Goal: Task Accomplishment & Management: Manage account settings

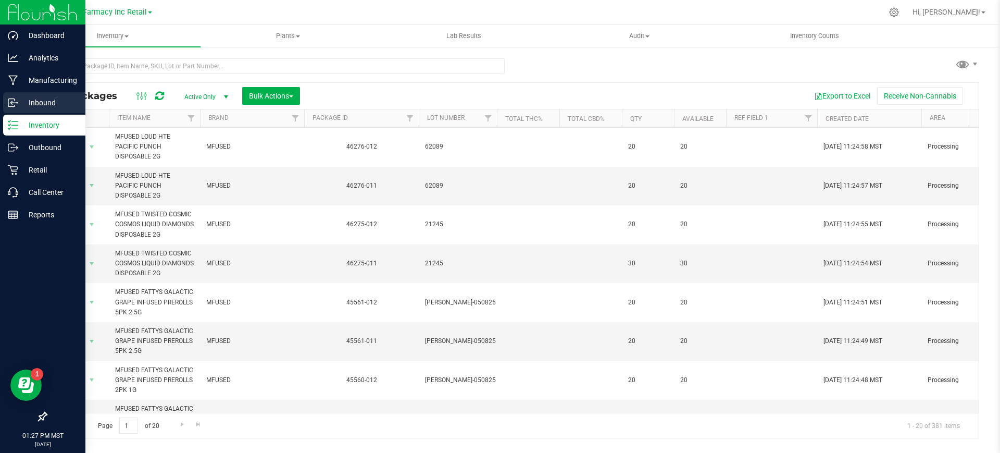
click at [7, 102] on div "Inbound" at bounding box center [44, 102] width 82 height 21
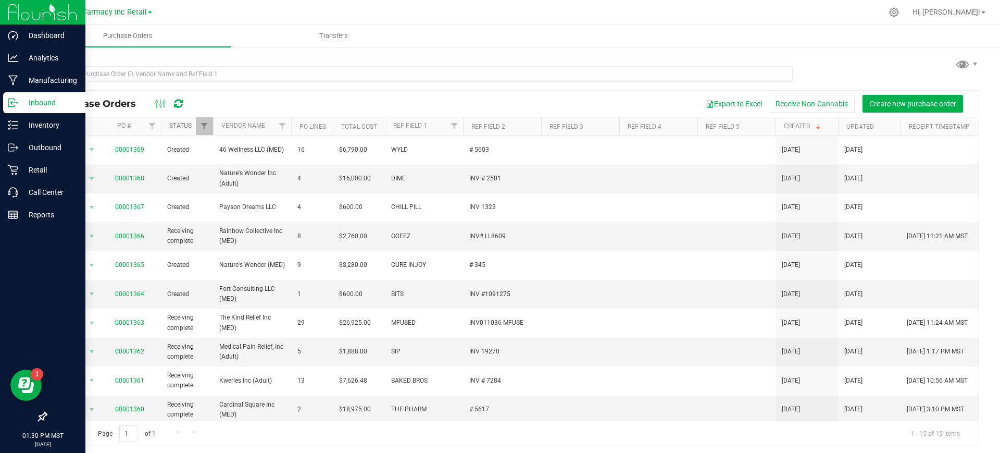
click at [173, 126] on link "Status" at bounding box center [180, 125] width 22 height 7
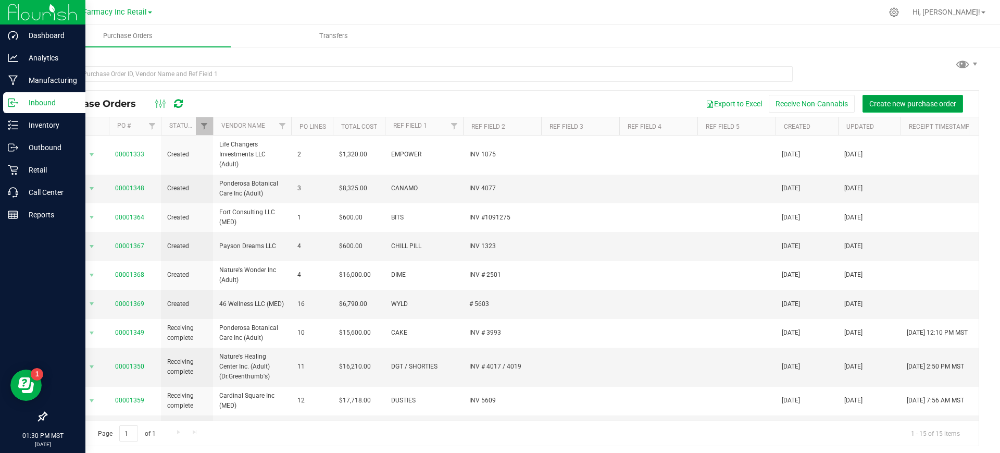
click at [920, 101] on span "Create new purchase order" at bounding box center [913, 104] width 87 height 8
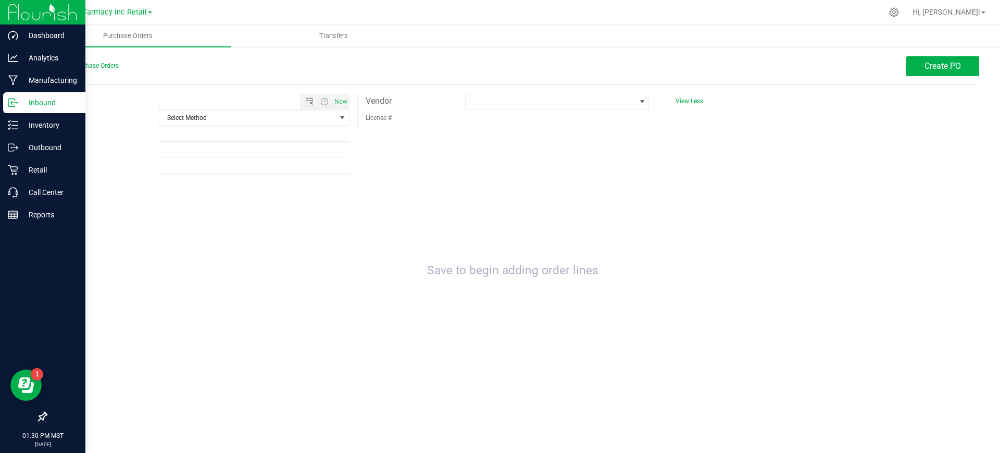
type input "[DATE] 1:30 PM"
click at [257, 126] on input "Ref Field 1" at bounding box center [254, 134] width 192 height 16
click at [249, 113] on span "Select Method" at bounding box center [247, 117] width 178 height 15
click at [184, 203] on li "Local Delivery" at bounding box center [253, 197] width 191 height 16
click at [192, 129] on input "Ref Field 1" at bounding box center [254, 134] width 192 height 16
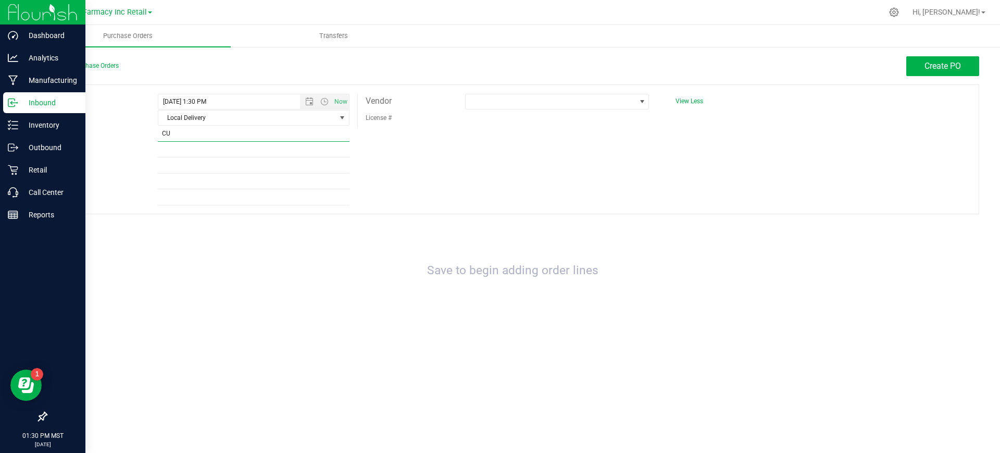
type input "CURE INJOY"
click at [220, 154] on input "Ref Field 2" at bounding box center [254, 150] width 192 height 16
type input "#348"
drag, startPoint x: 162, startPoint y: 235, endPoint x: 506, endPoint y: 122, distance: 363.0
click at [179, 229] on div "Save to begin adding order lines" at bounding box center [513, 271] width 934 height 93
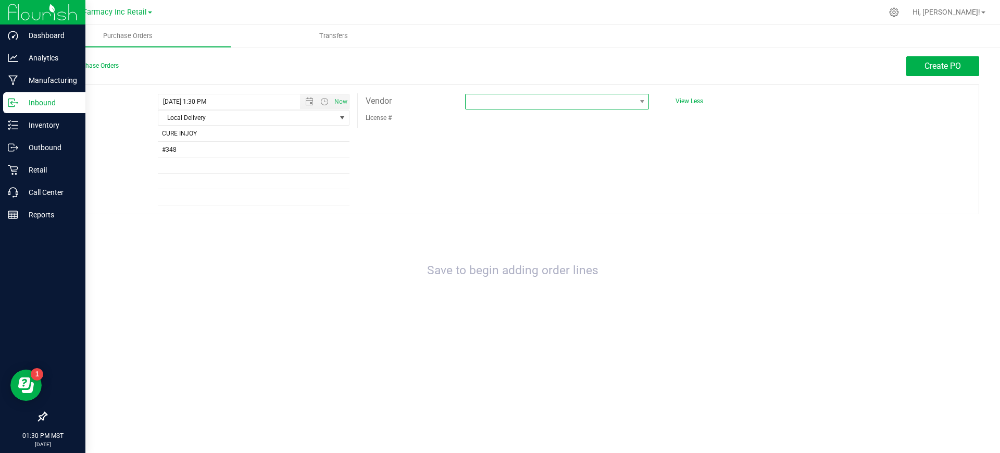
click at [502, 102] on span at bounding box center [551, 101] width 170 height 15
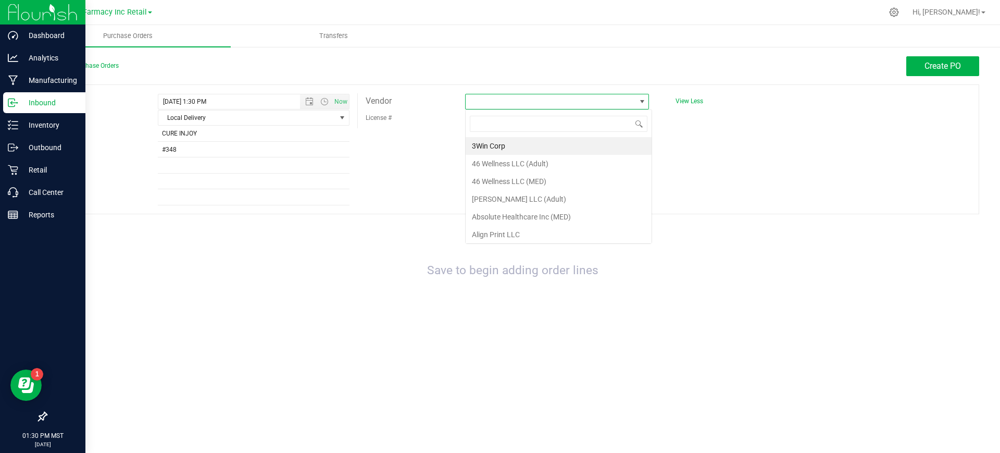
scroll to position [16, 184]
type input "NATUR"
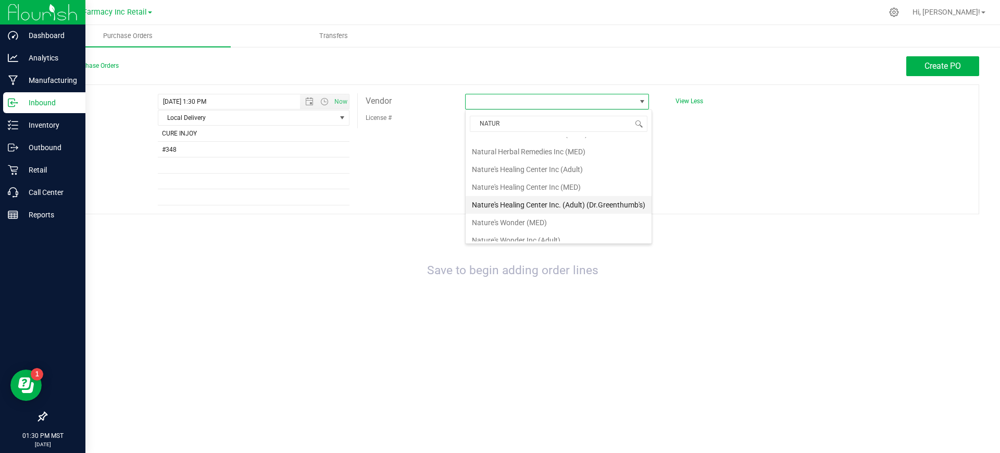
scroll to position [55, 0]
click at [554, 195] on li "Nature's Wonder (MED)" at bounding box center [559, 197] width 186 height 18
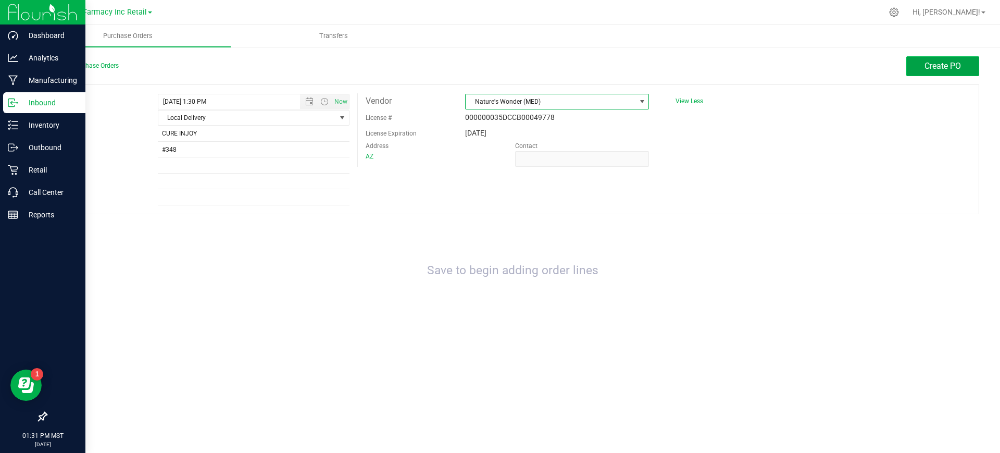
click at [938, 57] on button "Create PO" at bounding box center [943, 66] width 73 height 20
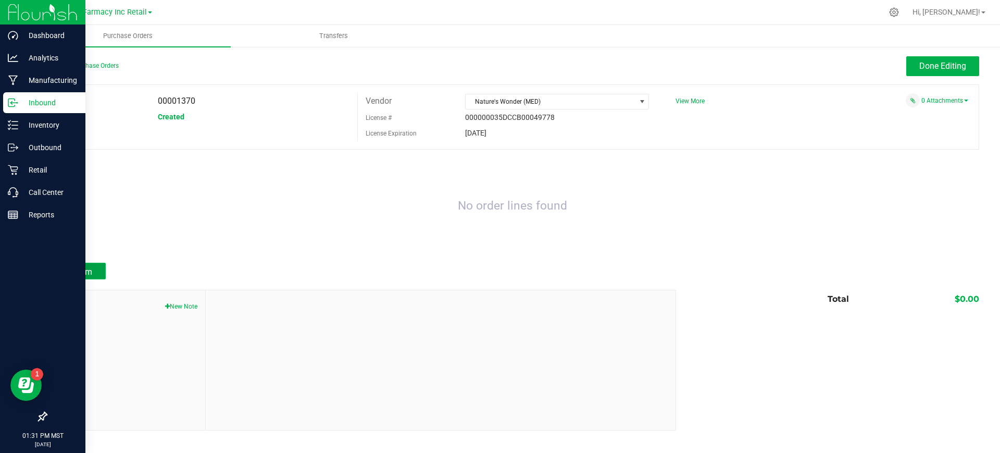
click at [81, 271] on span "Add Item" at bounding box center [75, 272] width 33 height 10
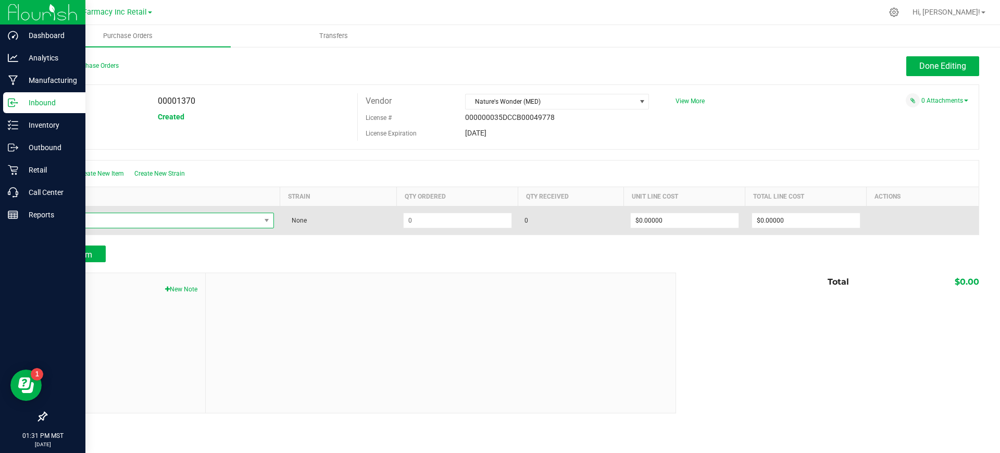
click at [162, 214] on span "NO DATA FOUND" at bounding box center [157, 220] width 207 height 15
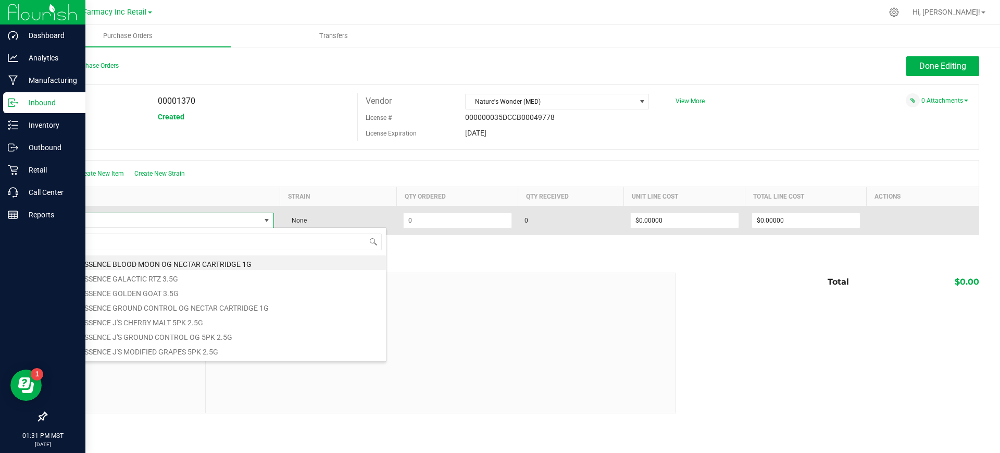
type input "H"
type input "[US_STATE][PERSON_NAME]"
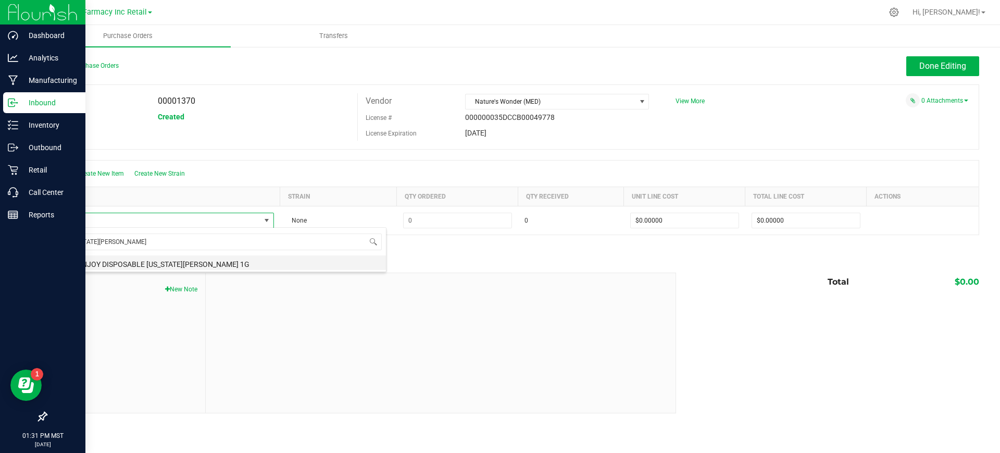
click at [121, 259] on li "CURE INJOY DISPOSABLE [US_STATE][PERSON_NAME] 1G" at bounding box center [220, 262] width 332 height 15
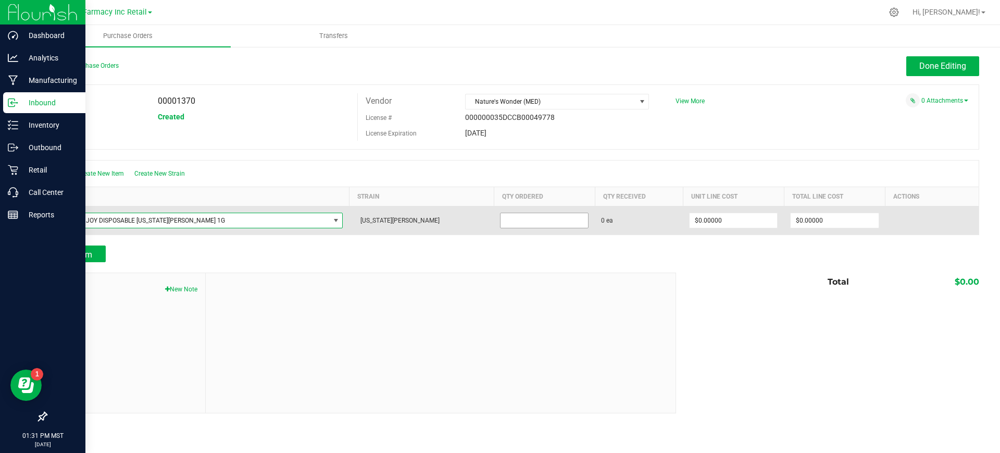
click at [501, 219] on input at bounding box center [545, 220] width 88 height 15
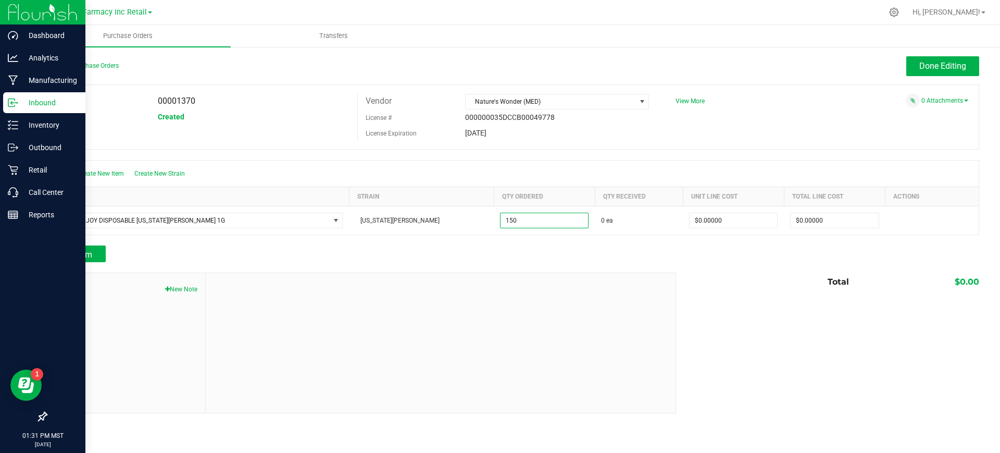
type input "150 ea"
click at [576, 265] on div "Back to Purchase Orders Done Editing PO 00001370 Status Created Vendor Nature's…" at bounding box center [513, 234] width 934 height 357
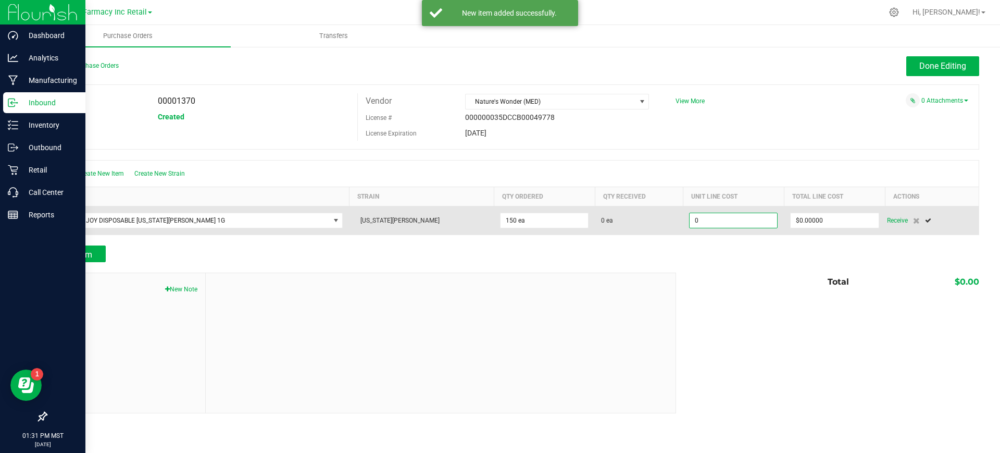
click at [690, 214] on input "0" at bounding box center [734, 220] width 88 height 15
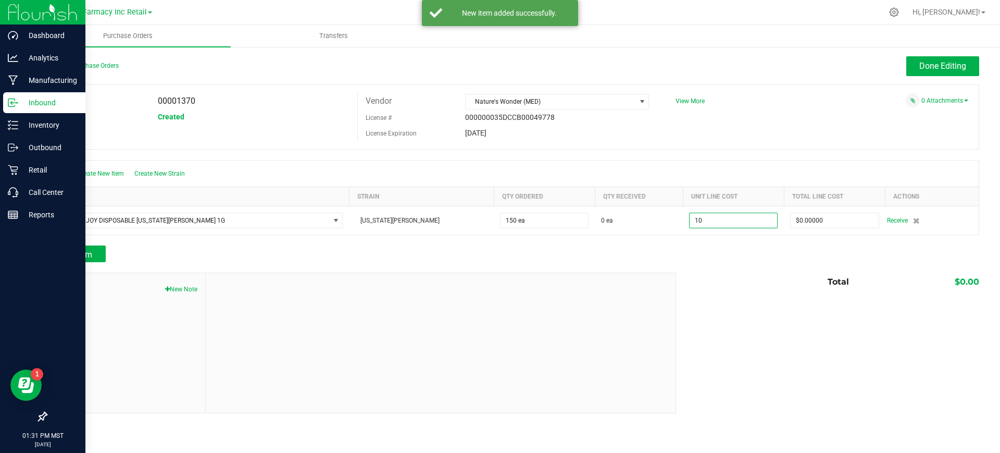
type input "$10.00000"
click at [652, 276] on div at bounding box center [441, 343] width 470 height 140
type input "150"
type input "$1,500.00000"
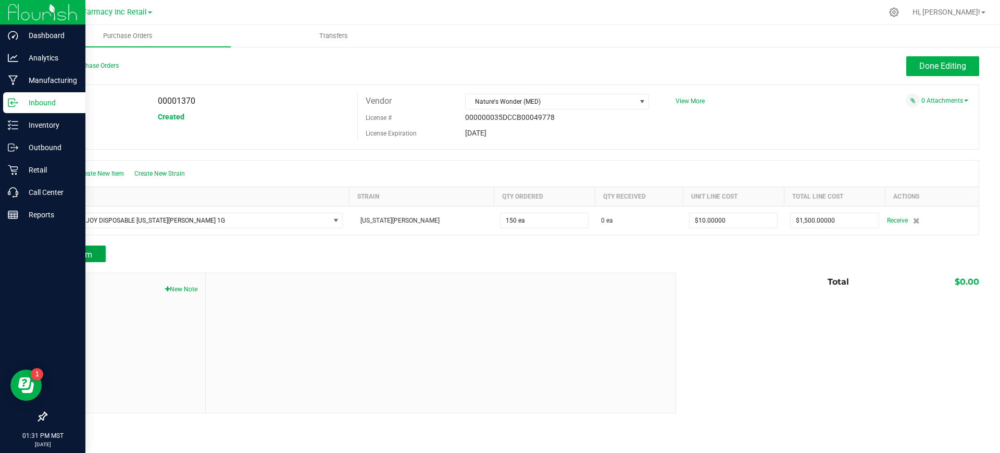
click at [94, 253] on button "Add Item" at bounding box center [76, 253] width 60 height 17
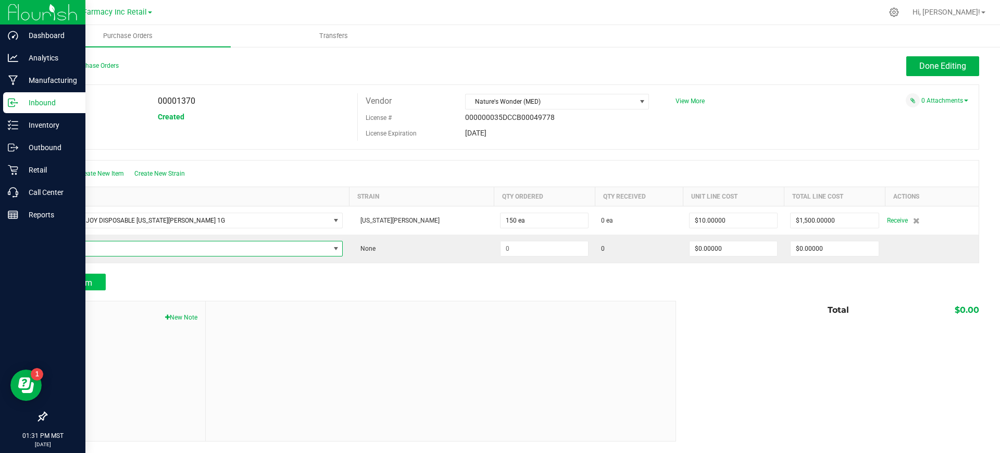
click at [94, 253] on span "NO DATA FOUND" at bounding box center [192, 248] width 276 height 15
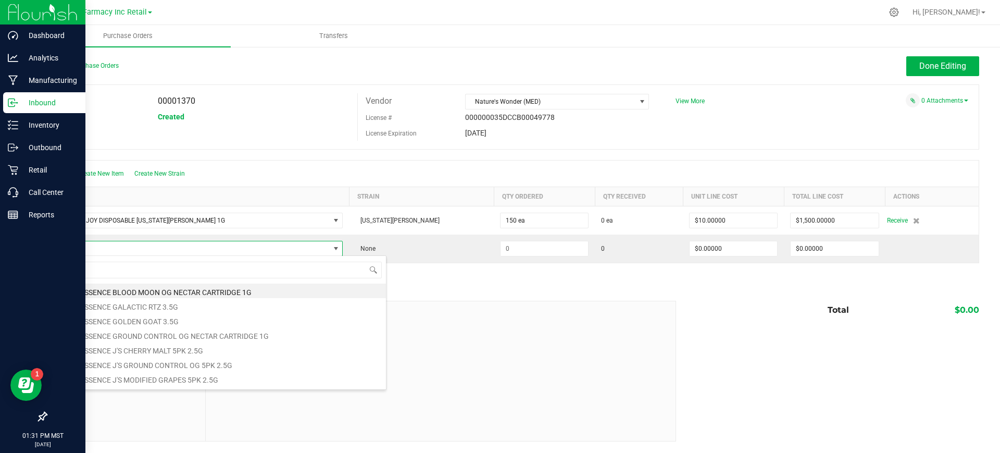
scroll to position [16, 269]
type input "GRAPE GAS"
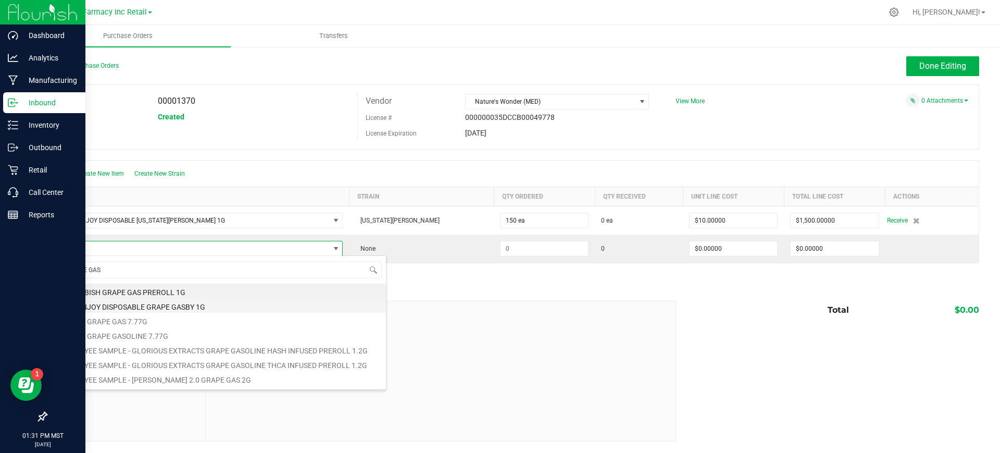
click at [152, 305] on li "CURE INJOY DISPOSABLE GRAPE GASBY 1G" at bounding box center [220, 305] width 332 height 15
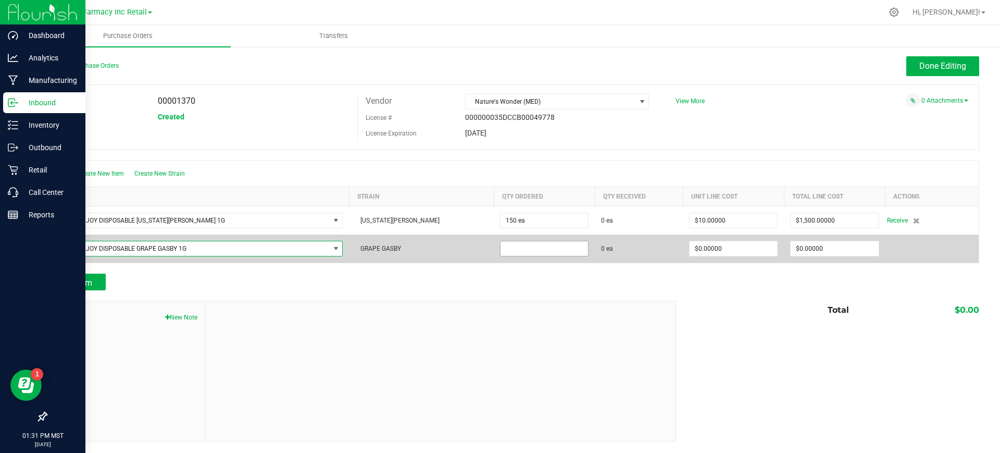
click at [519, 247] on input at bounding box center [545, 248] width 88 height 15
type input "150 ea"
click at [609, 276] on div "Add Item" at bounding box center [357, 282] width 623 height 17
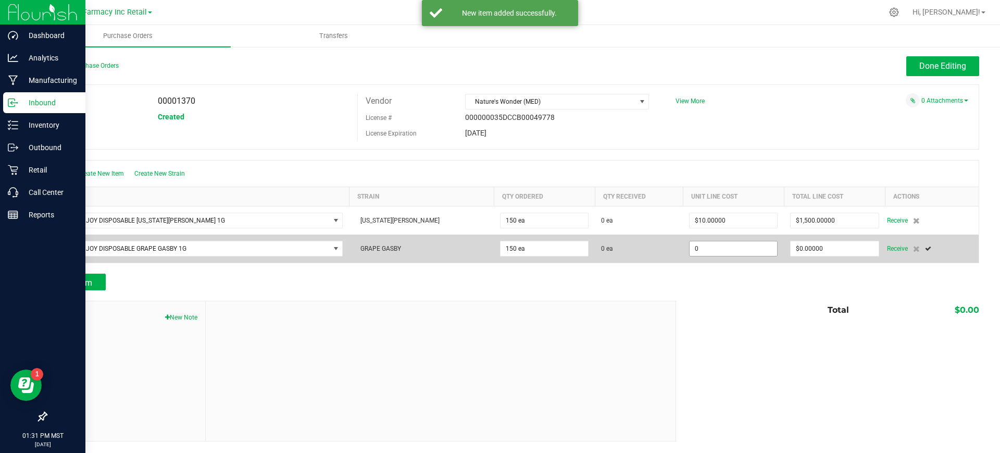
click at [716, 247] on input "0" at bounding box center [734, 248] width 88 height 15
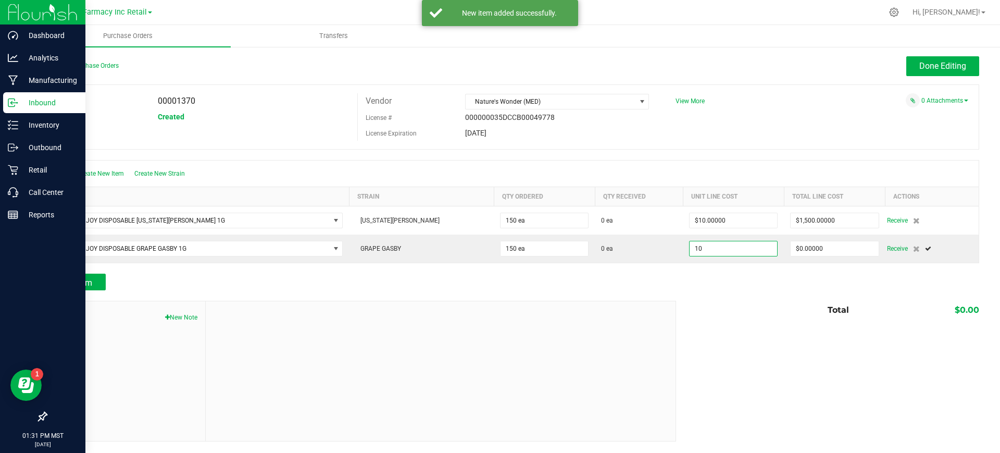
type input "$10.00000"
click at [697, 318] on div "Total $0.00" at bounding box center [823, 310] width 311 height 19
type input "150"
type input "$1,500.00000"
click at [97, 279] on button "Add Item" at bounding box center [76, 282] width 60 height 17
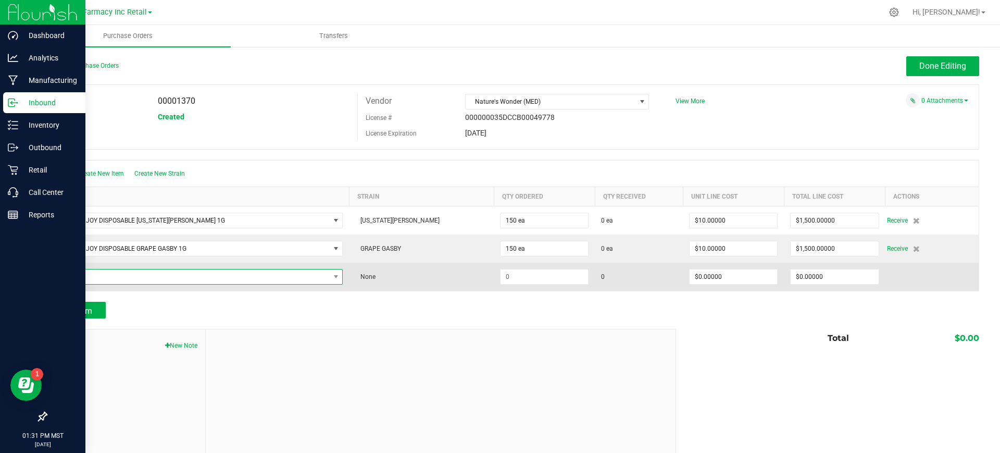
click at [85, 274] on span "NO DATA FOUND" at bounding box center [192, 276] width 276 height 15
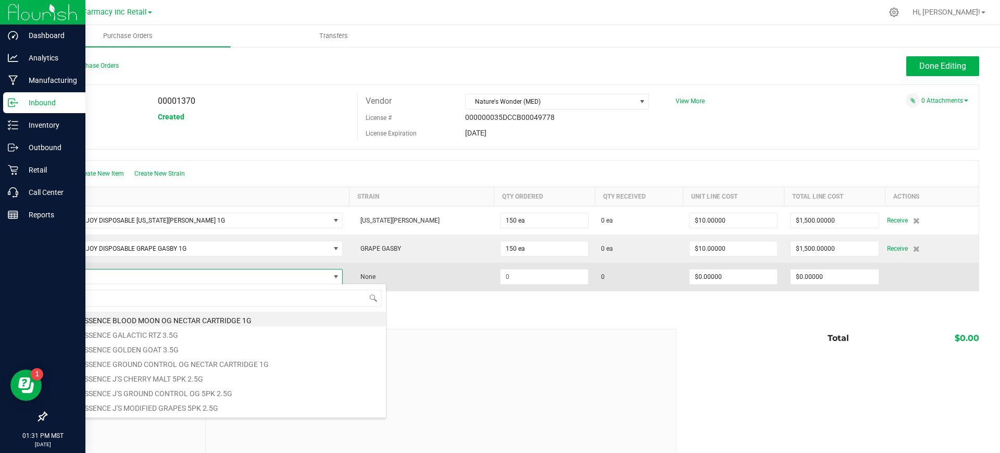
scroll to position [16, 266]
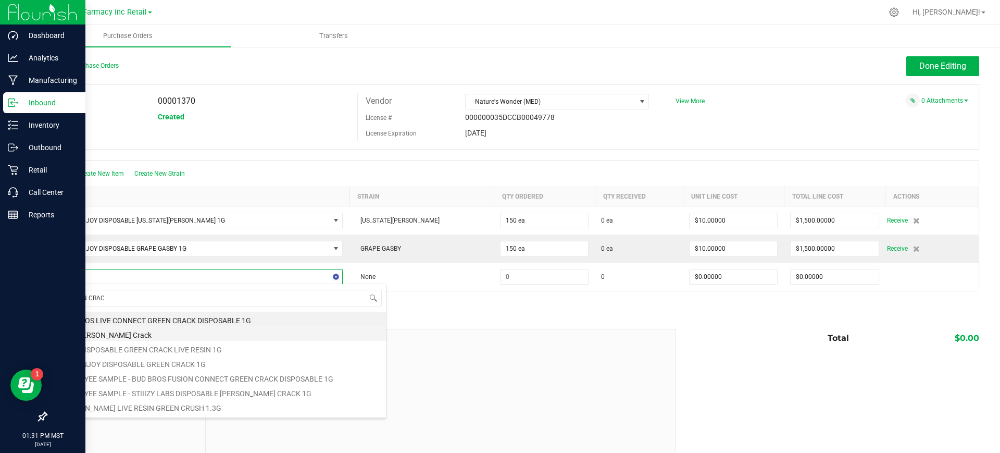
type input "GREEN CRACK"
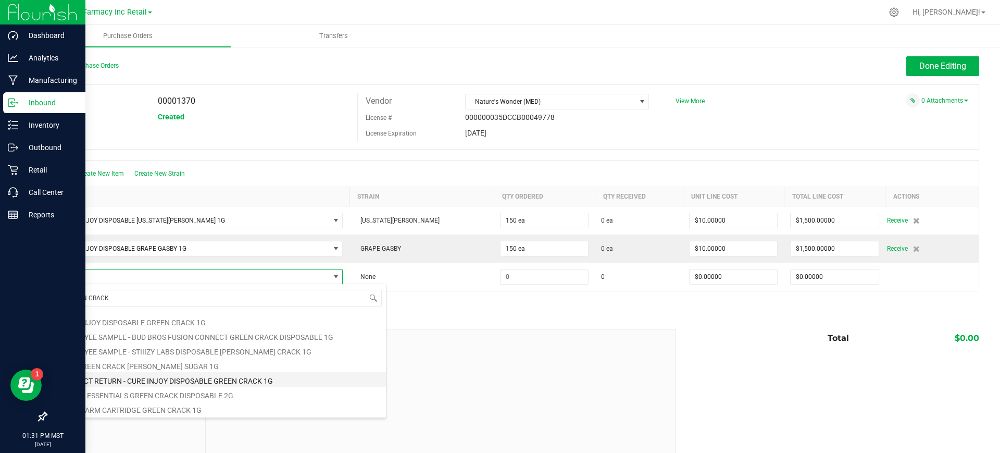
scroll to position [0, 0]
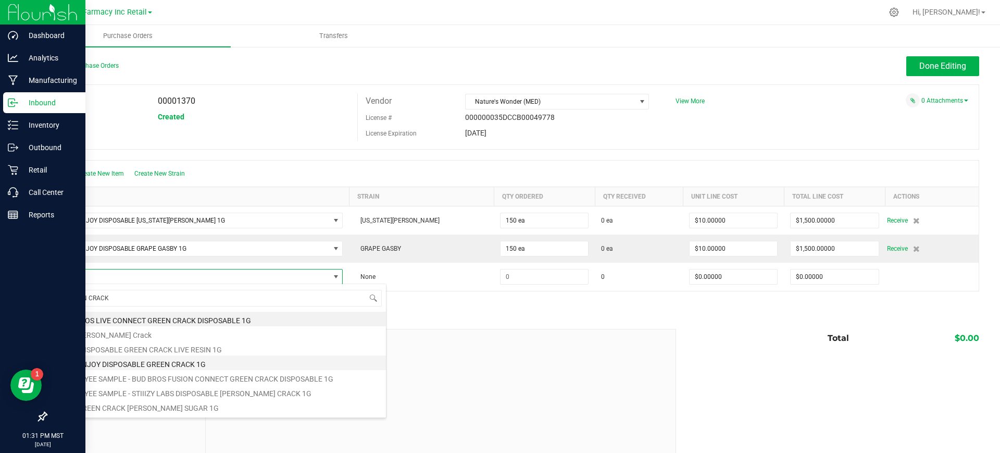
click at [178, 359] on li "CURE INJOY DISPOSABLE GREEN CRACK 1G" at bounding box center [220, 362] width 332 height 15
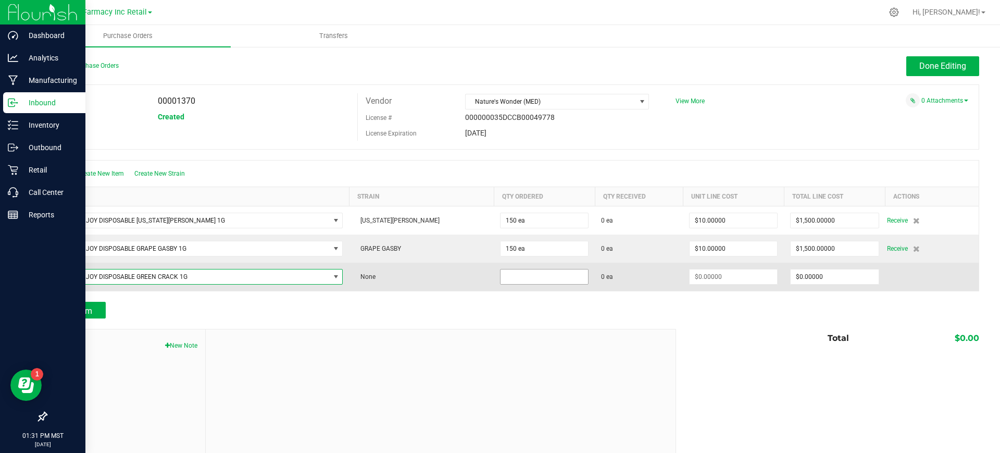
click at [501, 273] on input at bounding box center [545, 276] width 88 height 15
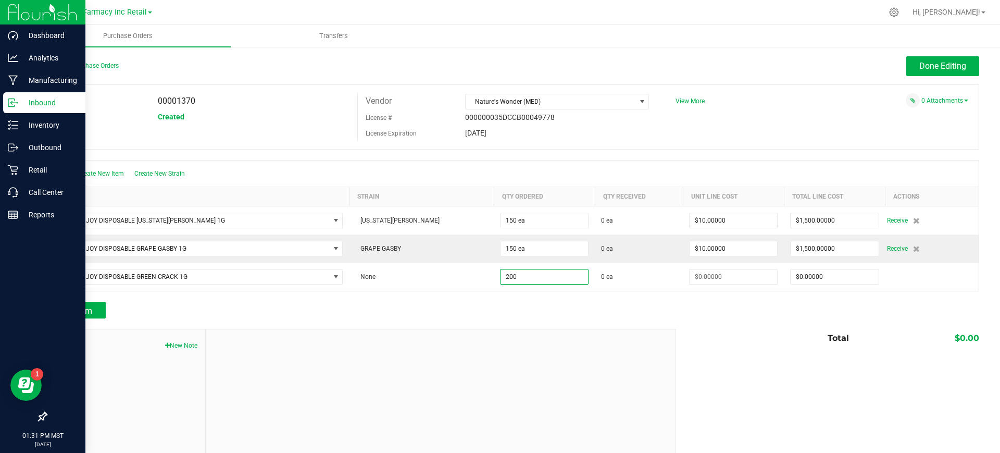
type input "200 ea"
drag, startPoint x: 592, startPoint y: 331, endPoint x: 658, endPoint y: 313, distance: 68.0
click at [606, 325] on div "Back to Purchase Orders Done Editing PO 00001370 Status Created Vendor Nature's…" at bounding box center [513, 262] width 934 height 413
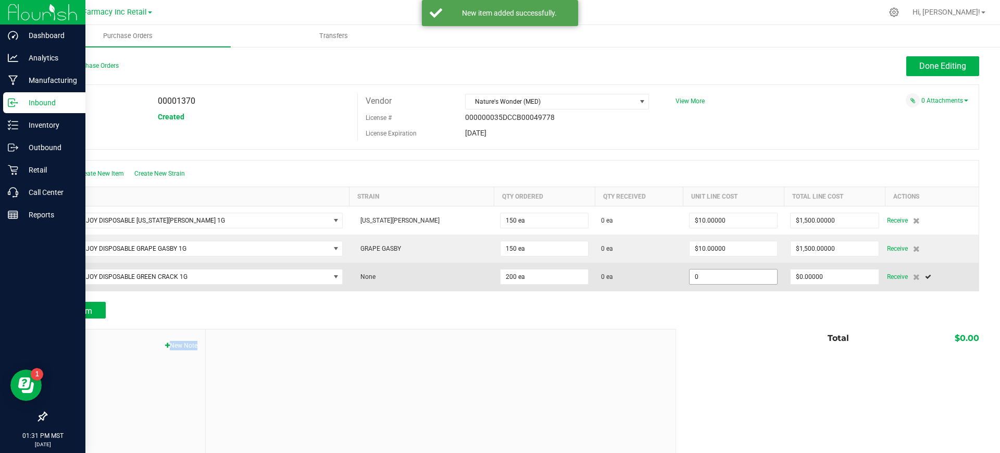
click at [697, 272] on input "0" at bounding box center [734, 276] width 88 height 15
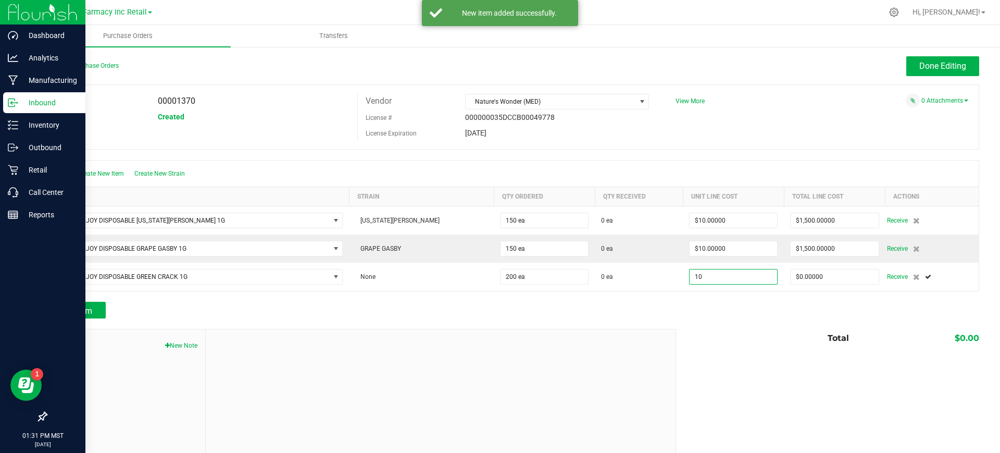
type input "$10.00000"
click at [627, 399] on div at bounding box center [441, 399] width 470 height 140
type input "200"
type input "$2,000.00000"
click at [83, 308] on span "Add Item" at bounding box center [75, 311] width 33 height 10
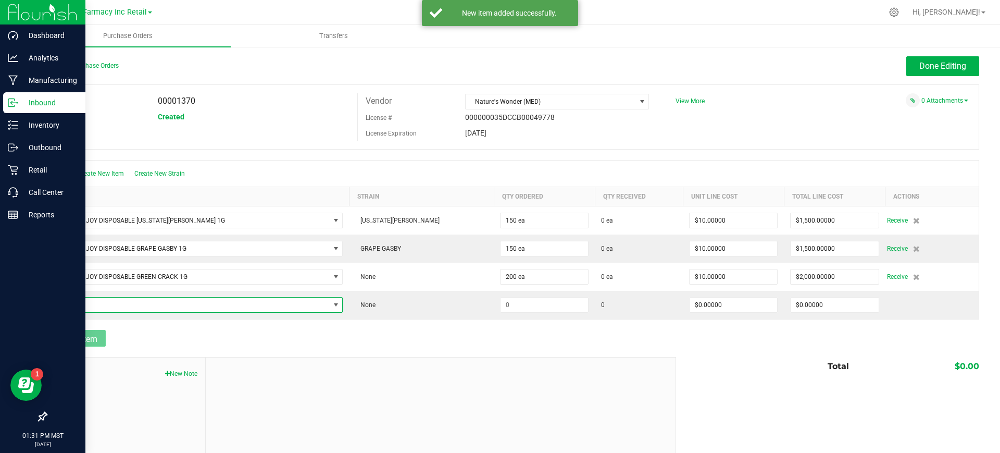
click at [89, 304] on span "NO DATA FOUND" at bounding box center [192, 305] width 276 height 15
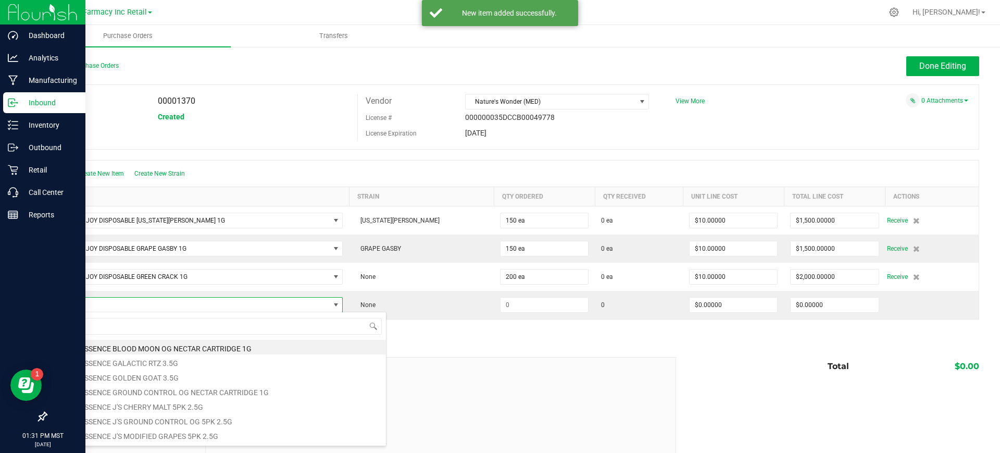
scroll to position [16, 266]
type input "MANGO TAN"
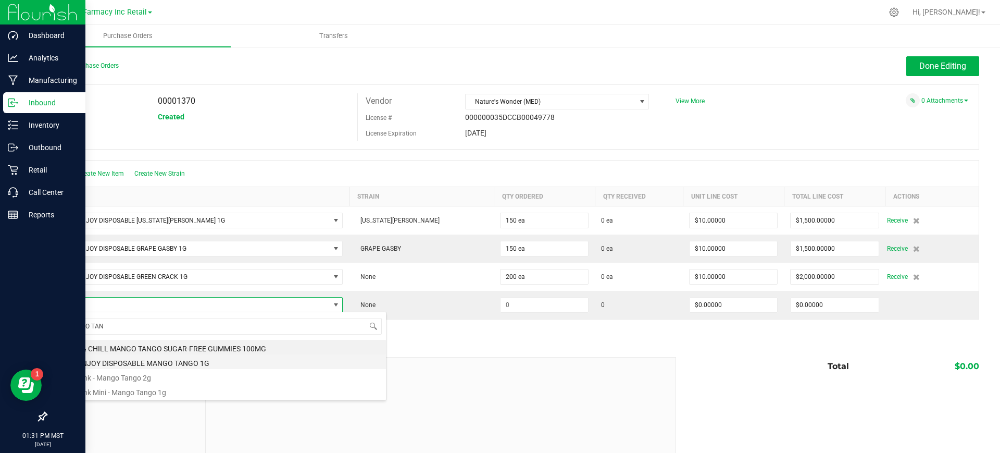
click at [150, 360] on li "CURE INJOY DISPOSABLE MANGO TANGO 1G" at bounding box center [220, 361] width 332 height 15
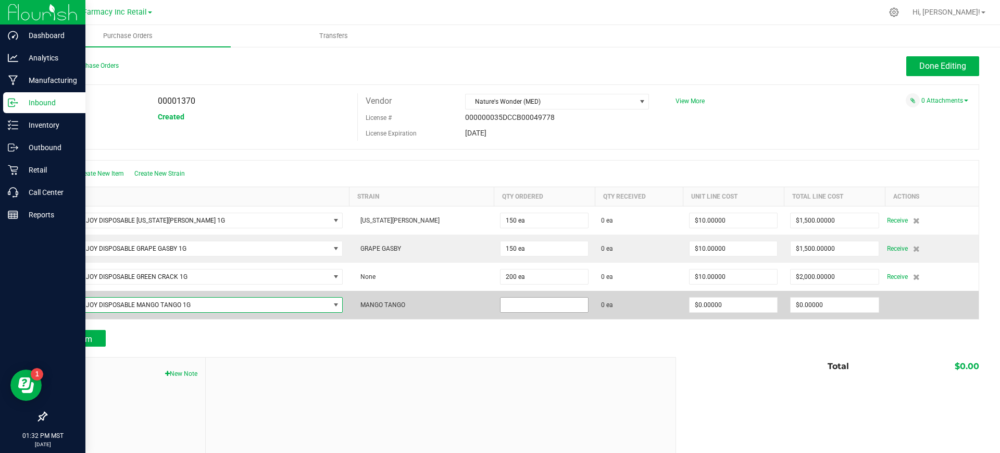
click at [501, 304] on input at bounding box center [545, 305] width 88 height 15
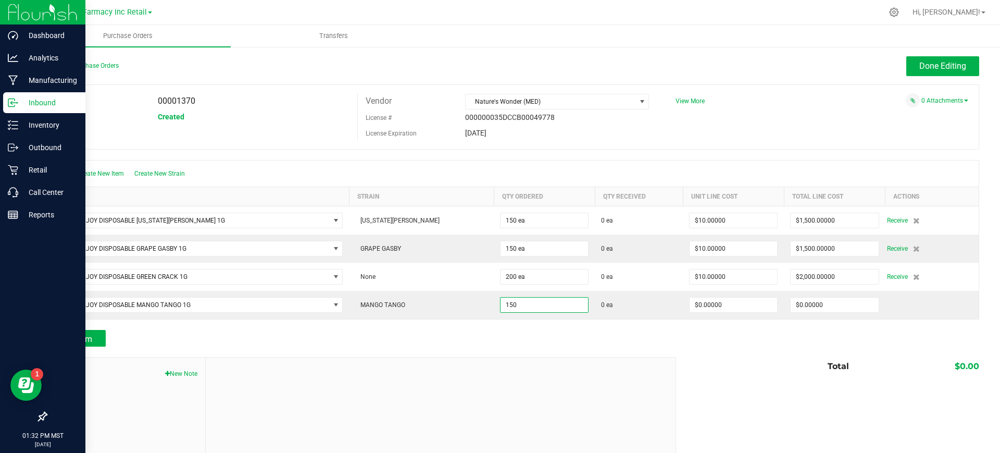
type input "150 ea"
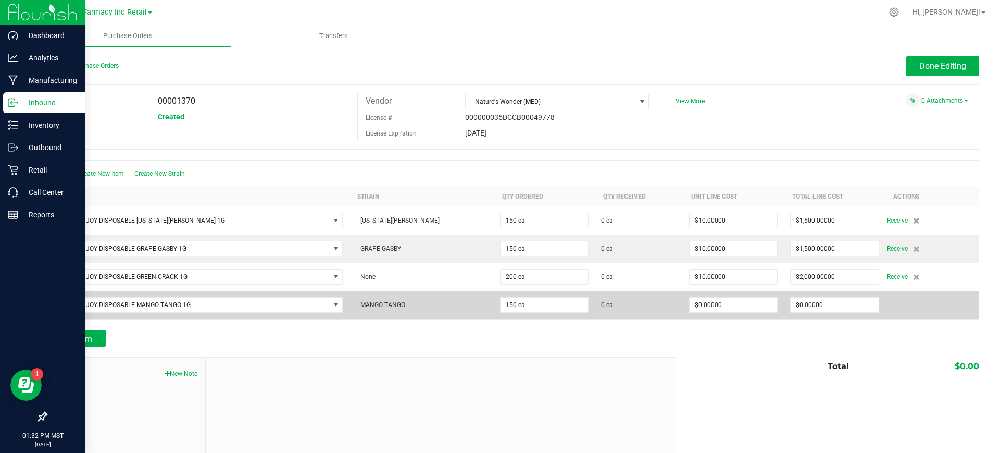
drag, startPoint x: 602, startPoint y: 341, endPoint x: 643, endPoint y: 300, distance: 57.8
click at [605, 336] on div "Add Item" at bounding box center [357, 338] width 623 height 17
click at [700, 298] on input "0" at bounding box center [734, 305] width 88 height 15
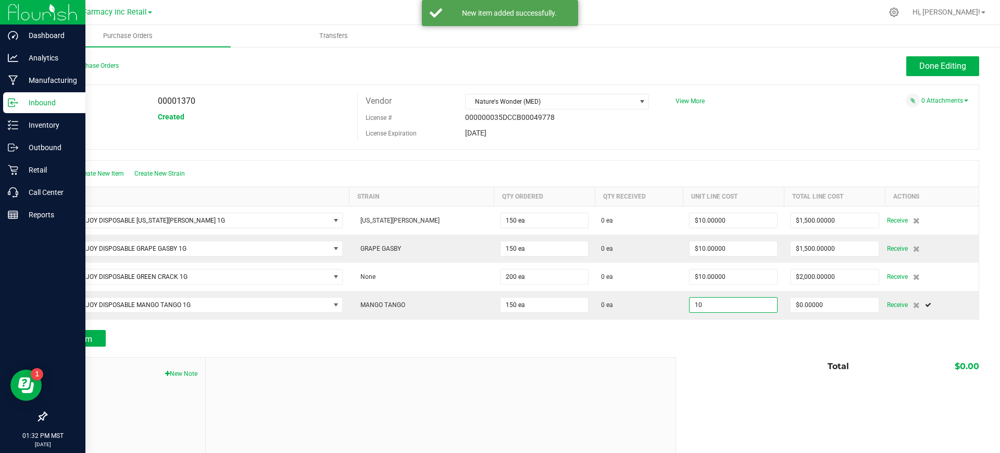
type input "$10.00000"
click at [700, 365] on div "Total $0.00" at bounding box center [823, 366] width 311 height 19
type input "150"
type input "$1,500.00000"
click at [90, 337] on span "Add Item" at bounding box center [75, 339] width 33 height 10
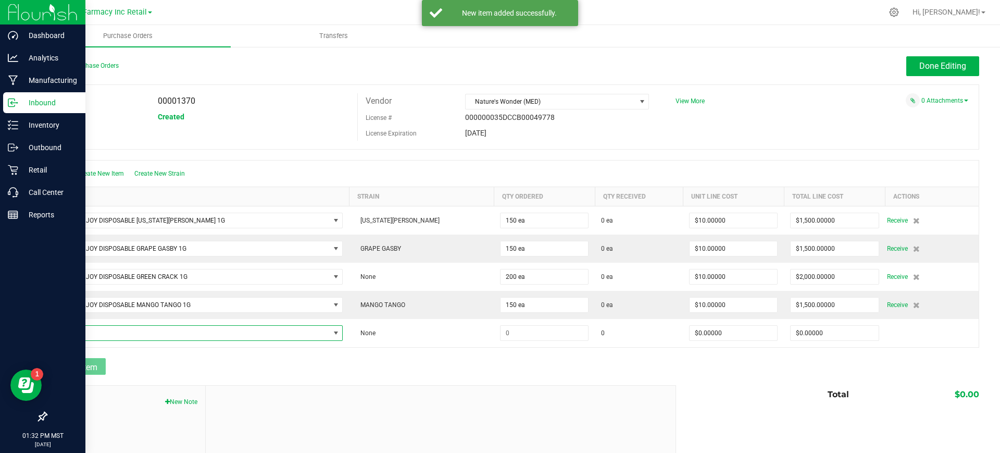
click at [94, 331] on span "NO DATA FOUND" at bounding box center [192, 333] width 276 height 15
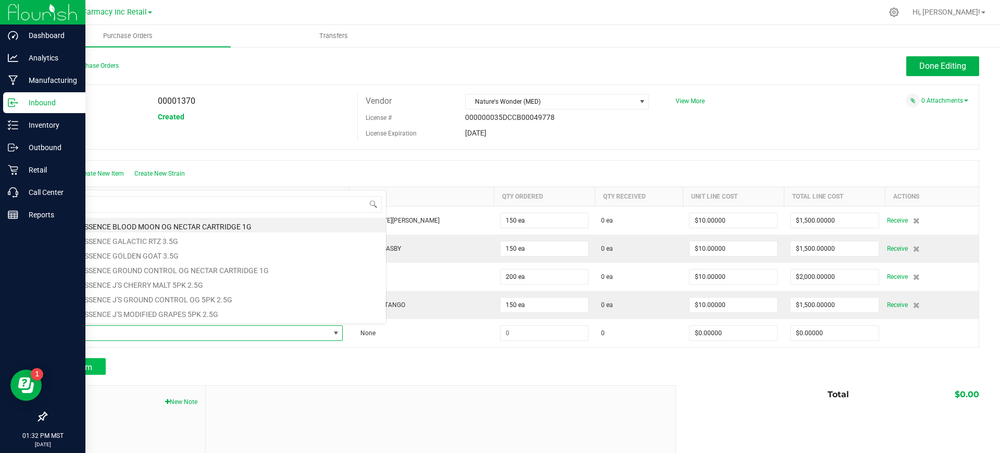
scroll to position [0, 0]
type input "PASSION FRU"
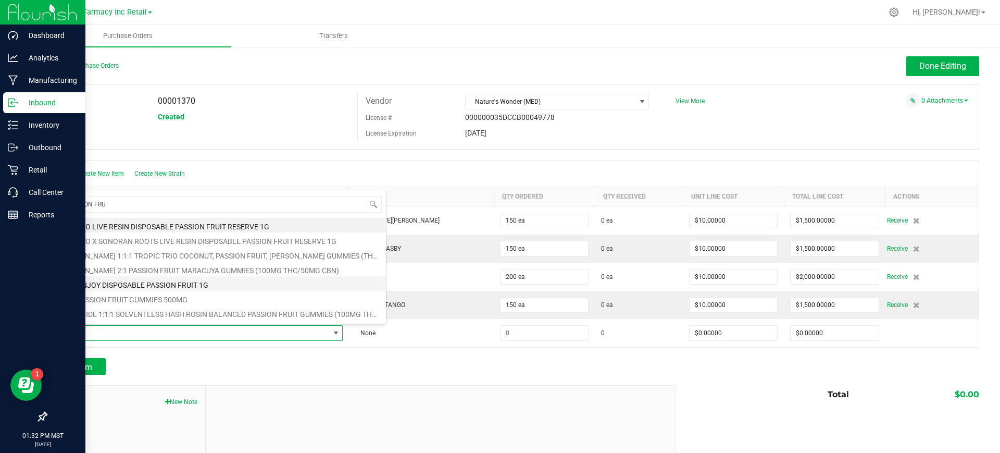
click at [161, 281] on li "CURE INJOY DISPOSABLE PASSION FRUIT 1G" at bounding box center [220, 283] width 332 height 15
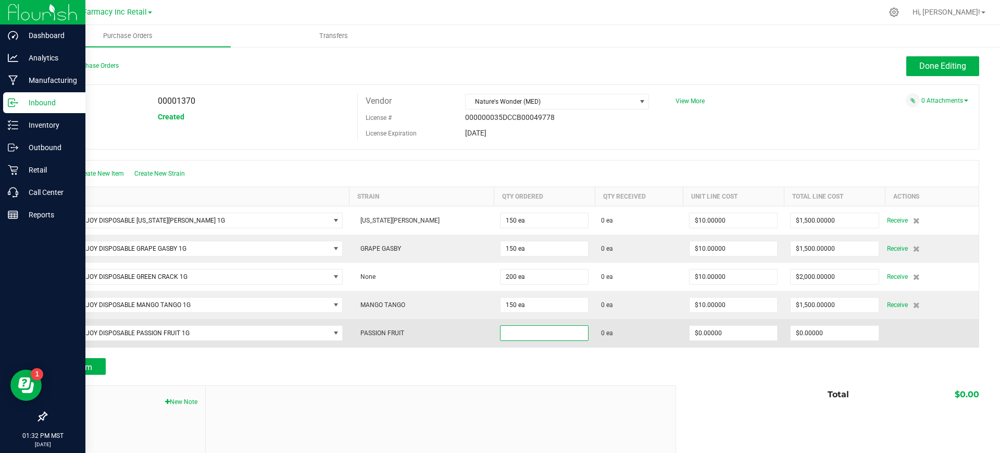
click at [501, 330] on input at bounding box center [545, 333] width 88 height 15
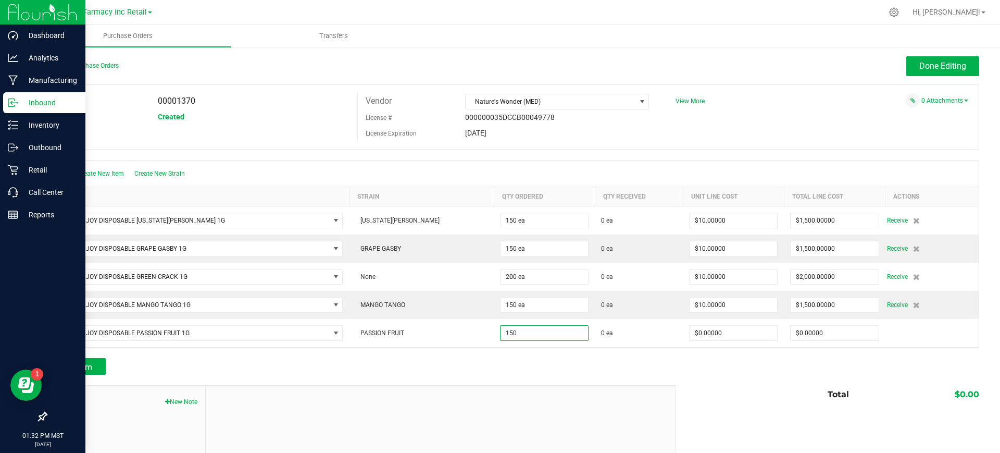
type input "150 ea"
click at [579, 358] on div "Add Item" at bounding box center [357, 366] width 623 height 17
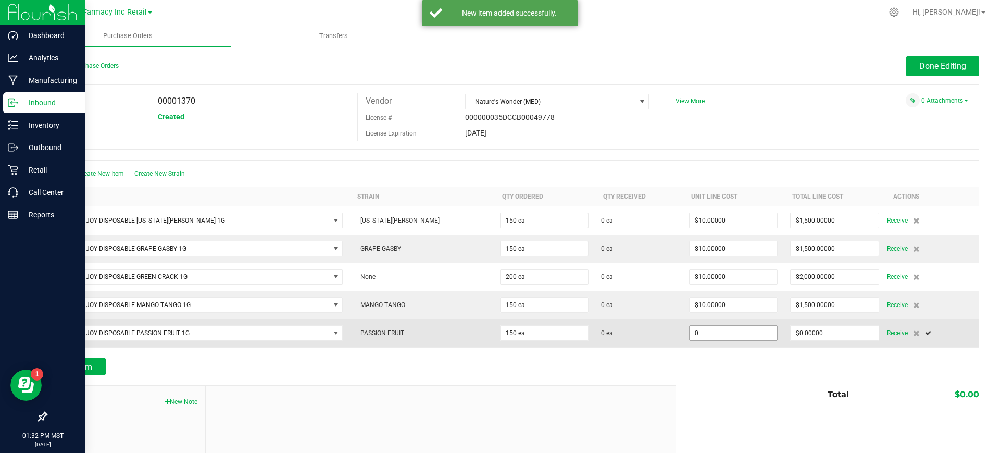
click at [703, 327] on input "0" at bounding box center [734, 333] width 88 height 15
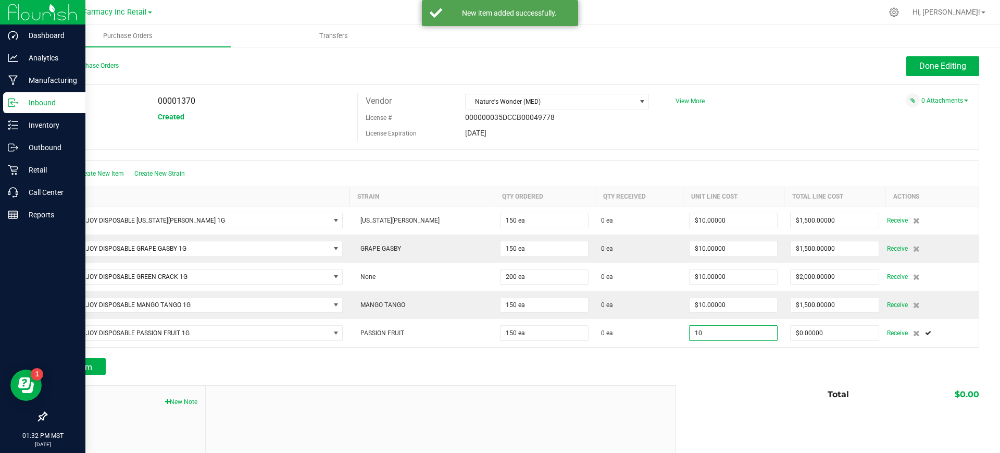
type input "$10.00000"
click at [703, 382] on div at bounding box center [513, 380] width 934 height 10
type input "150"
type input "$1,500.00000"
click at [79, 360] on button "Add Item" at bounding box center [76, 366] width 60 height 17
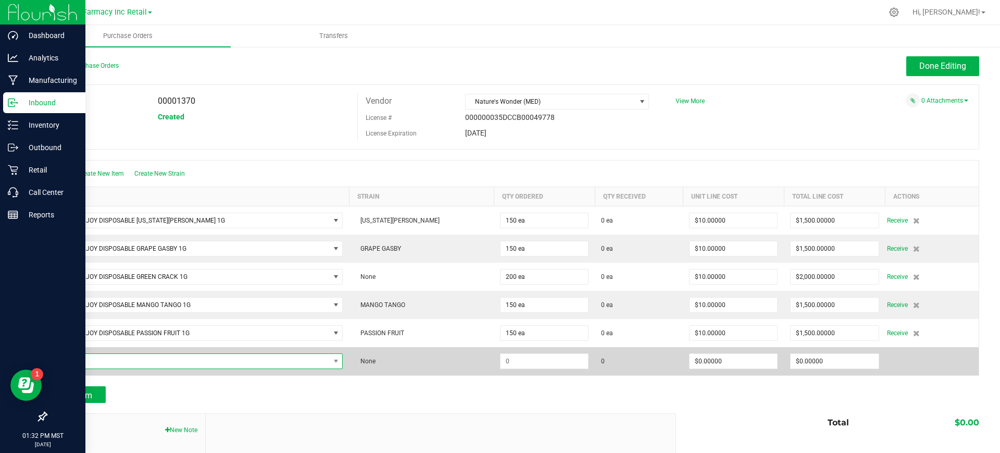
click at [79, 355] on span "NO DATA FOUND" at bounding box center [192, 361] width 276 height 15
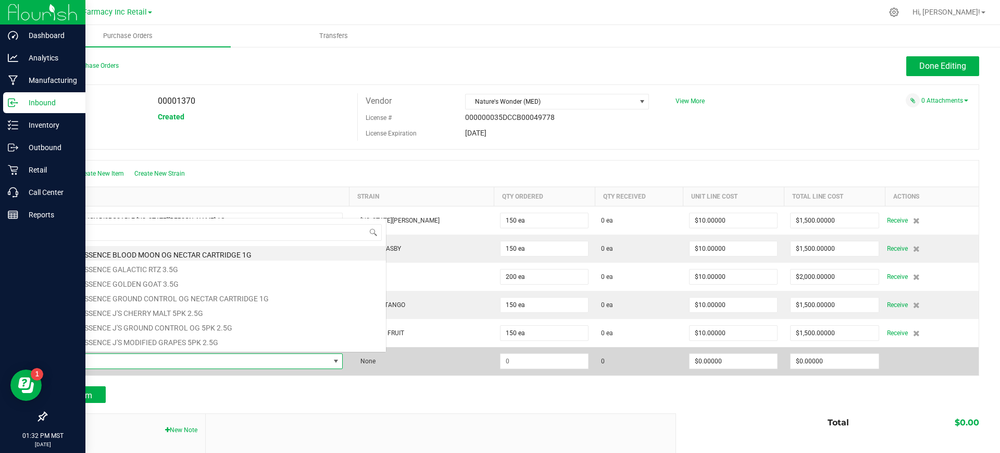
scroll to position [16, 266]
type input "PANTIES"
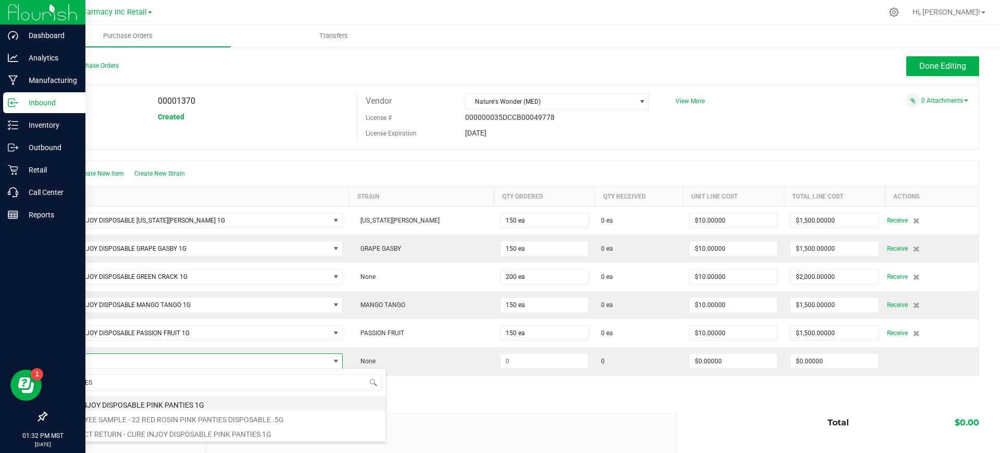
click at [120, 402] on li "CURE INJOY DISPOSABLE PINK PANTIES 1G" at bounding box center [220, 403] width 332 height 15
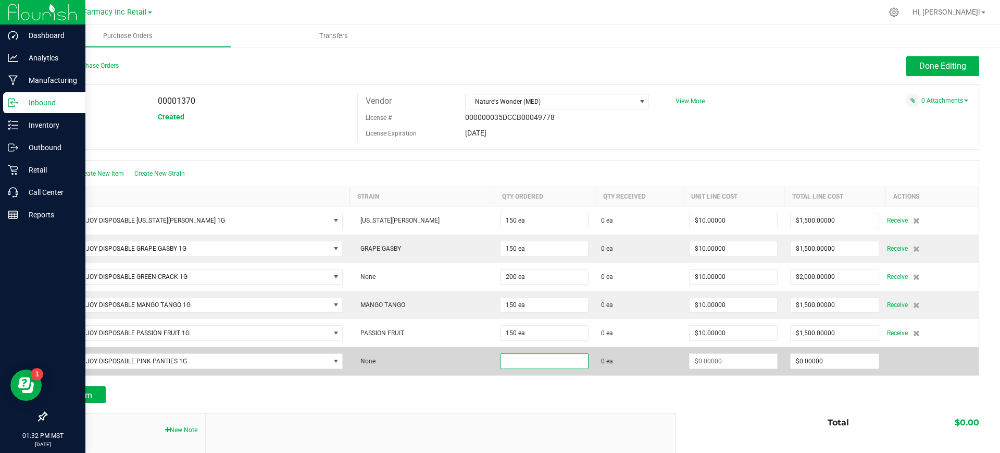
click at [501, 365] on input at bounding box center [545, 361] width 88 height 15
click at [501, 355] on input at bounding box center [545, 361] width 88 height 15
type input "110 ea"
drag, startPoint x: 500, startPoint y: 369, endPoint x: 574, endPoint y: 369, distance: 74.0
click at [501, 369] on td "110 ea" at bounding box center [544, 361] width 101 height 28
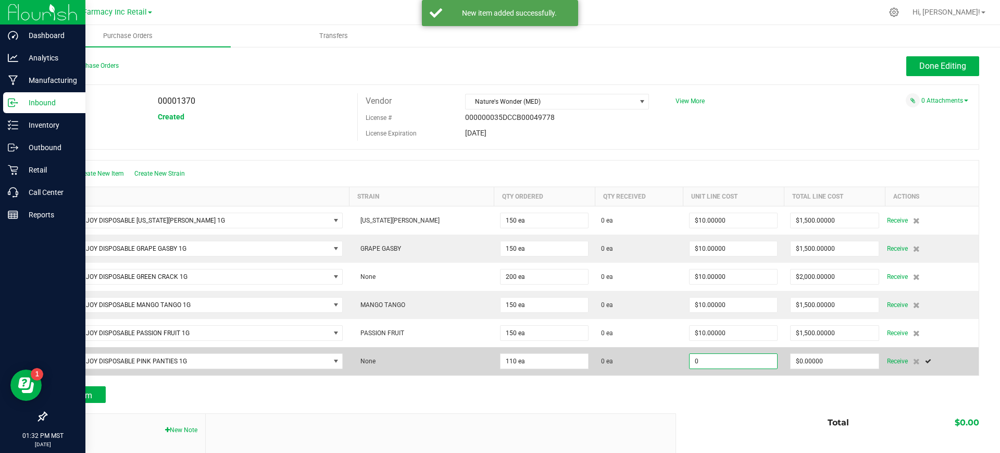
click at [690, 363] on input "0" at bounding box center [734, 361] width 88 height 15
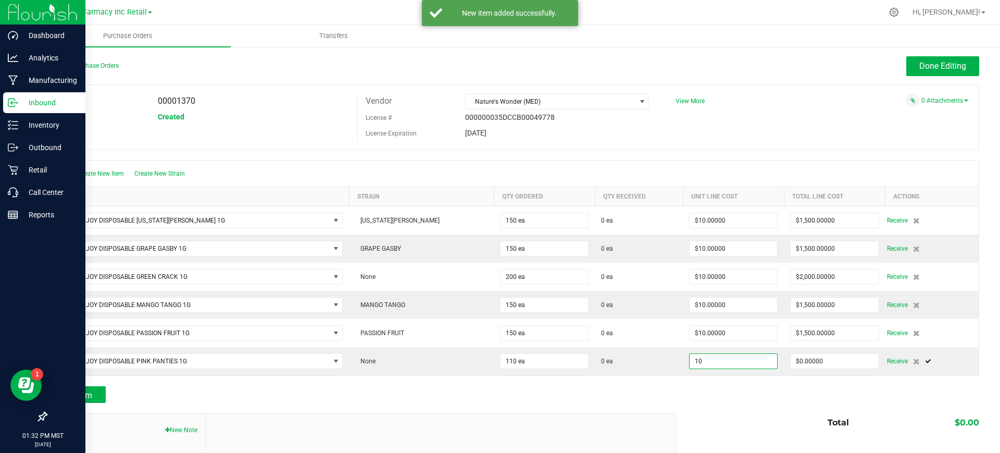
type input "$10.00000"
click at [620, 408] on div at bounding box center [513, 408] width 934 height 10
type input "110"
type input "$1,100.00000"
click at [81, 386] on button "Add Item" at bounding box center [76, 394] width 60 height 17
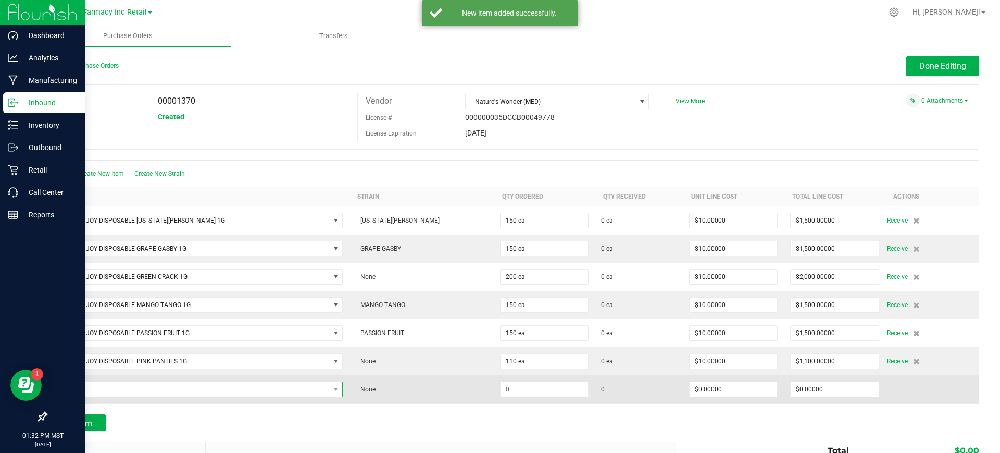
click at [83, 382] on span "NO DATA FOUND" at bounding box center [192, 389] width 276 height 15
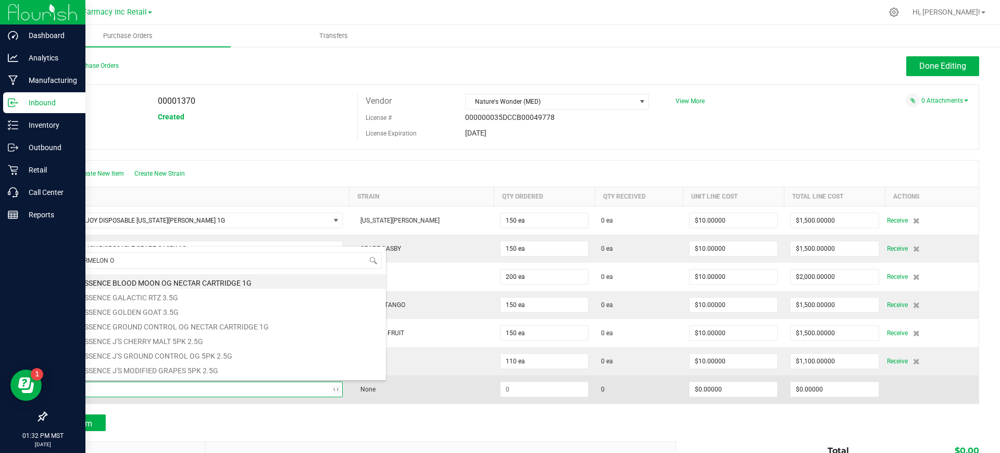
type input "WATERMELON OG"
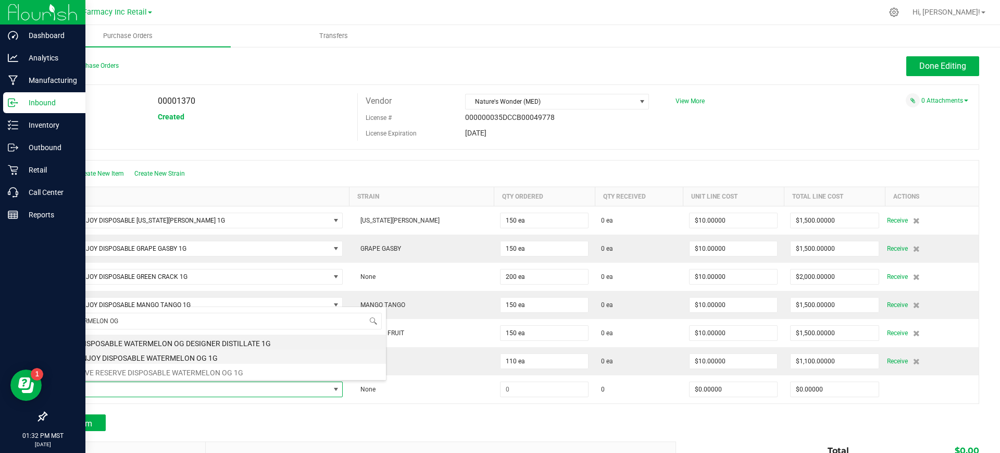
click at [145, 360] on li "CURE INJOY DISPOSABLE WATERMELON OG 1G" at bounding box center [220, 356] width 332 height 15
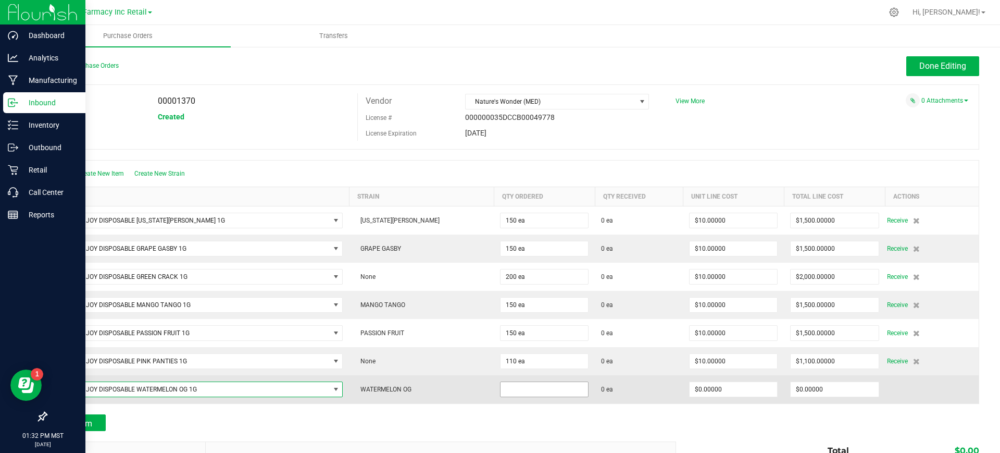
click at [501, 388] on input at bounding box center [545, 389] width 88 height 15
type input "100 ea"
click at [630, 390] on span "0 ea" at bounding box center [639, 389] width 76 height 9
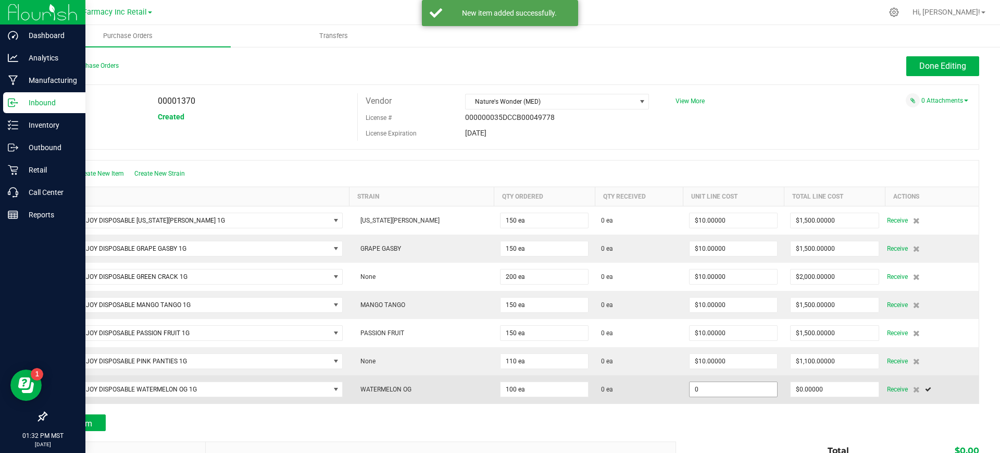
click at [690, 391] on input "0" at bounding box center [734, 389] width 88 height 15
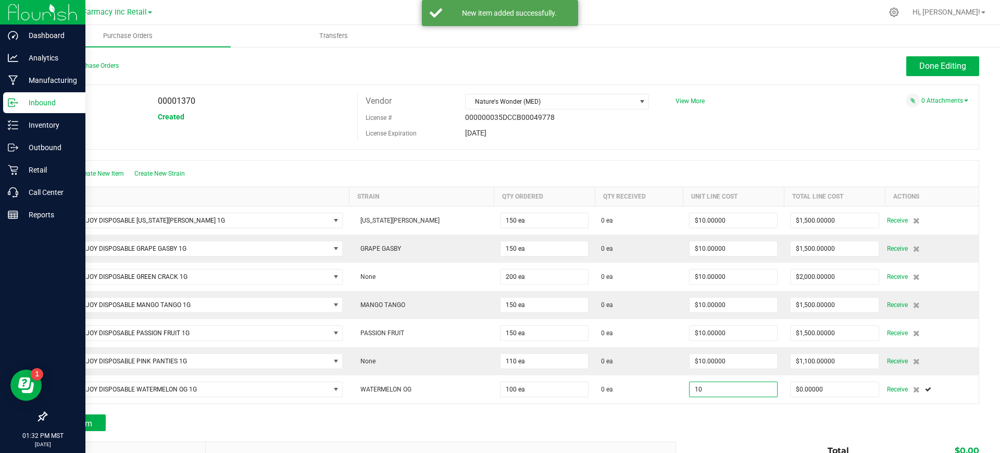
type input "$10.00000"
click at [543, 431] on div at bounding box center [513, 436] width 934 height 10
type input "100"
type input "$1,000.00000"
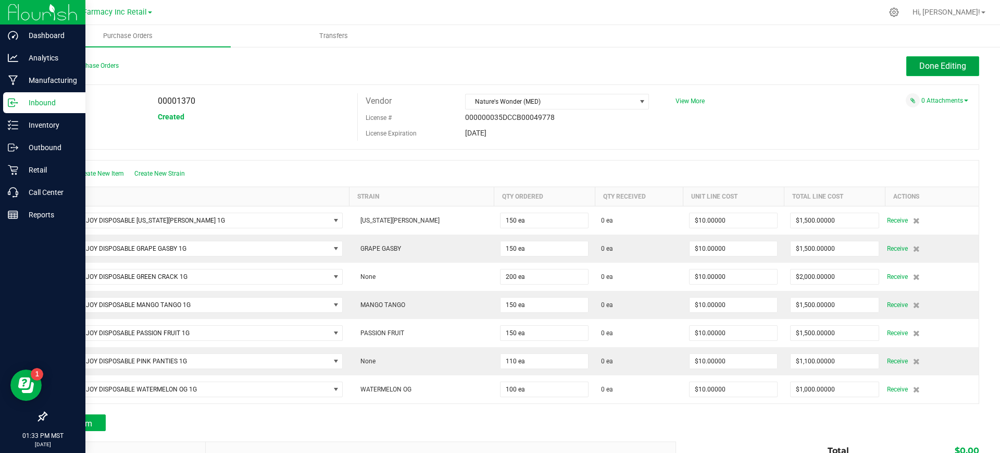
click at [947, 71] on button "Done Editing" at bounding box center [943, 66] width 73 height 20
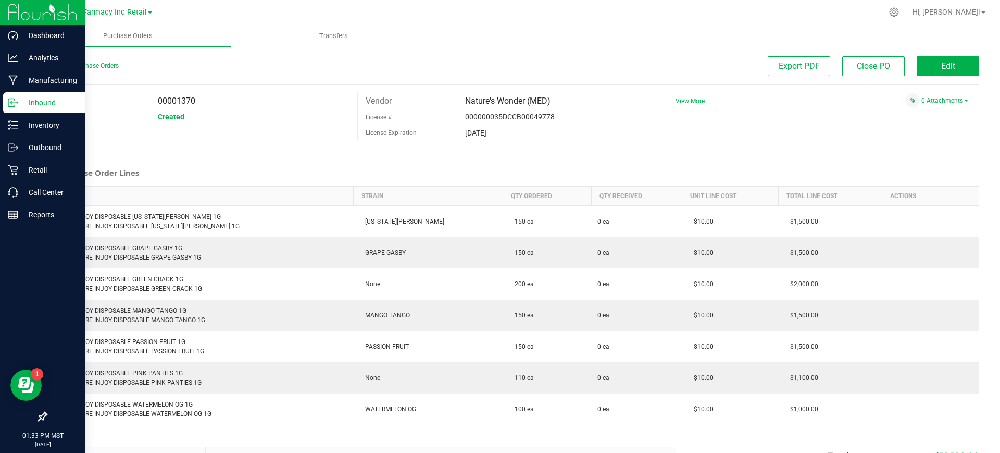
click at [679, 101] on span "View More" at bounding box center [690, 100] width 29 height 7
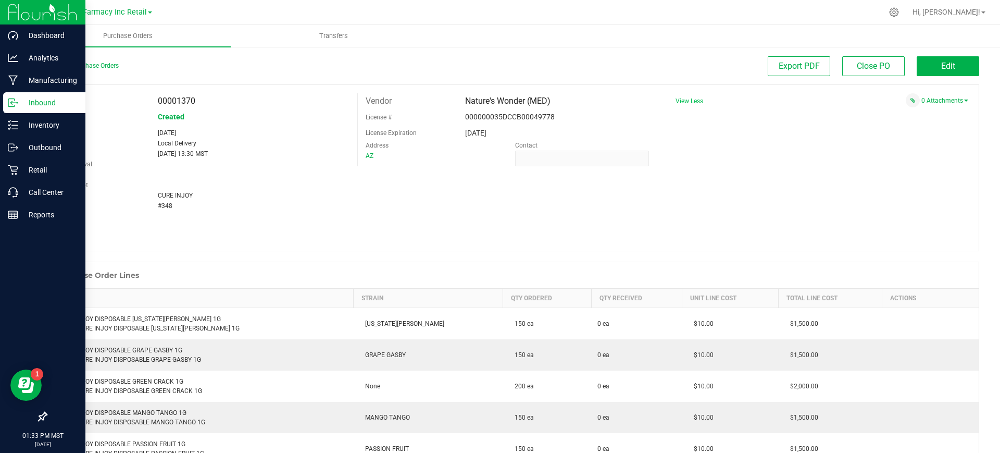
click at [161, 210] on div "#348" at bounding box center [253, 206] width 207 height 10
copy span "348"
click at [515, 103] on span "Nature's Wonder (MED)" at bounding box center [507, 101] width 85 height 10
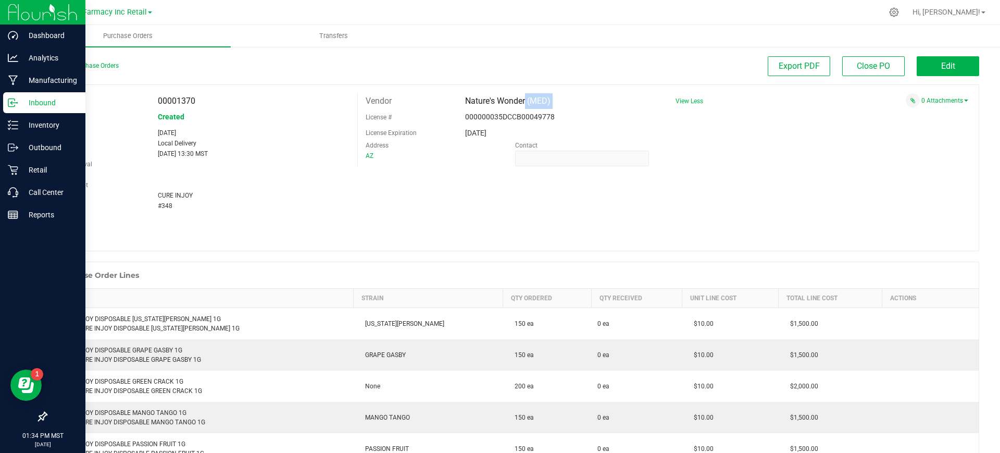
copy div "Nature's Wonder (MED)"
click at [322, 199] on div "CURE INJOY" at bounding box center [253, 195] width 207 height 10
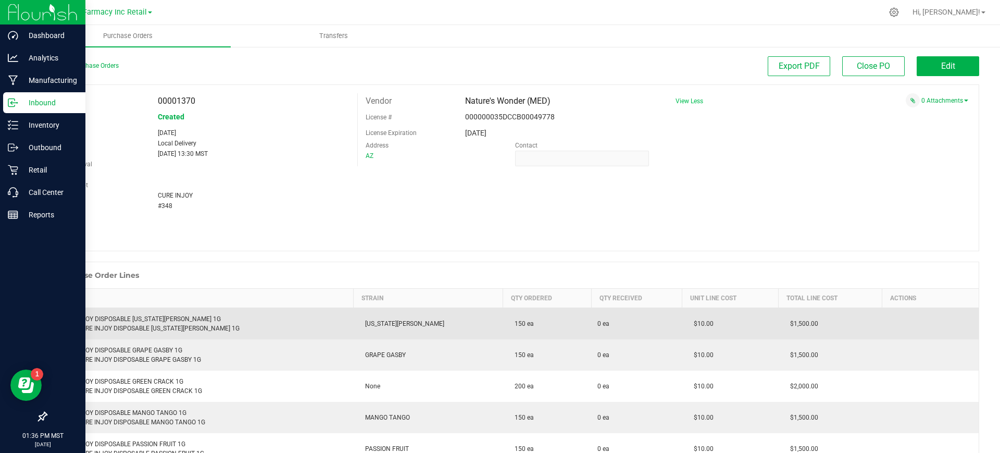
click at [177, 318] on div "CURE INJOY DISPOSABLE GEORGIA PEACH 1G Retail: CURE INJOY DISPOSABLE GEORGIA PE…" at bounding box center [200, 323] width 294 height 19
copy div "CURE INJOY DISPOSABLE [US_STATE][PERSON_NAME] 1G"
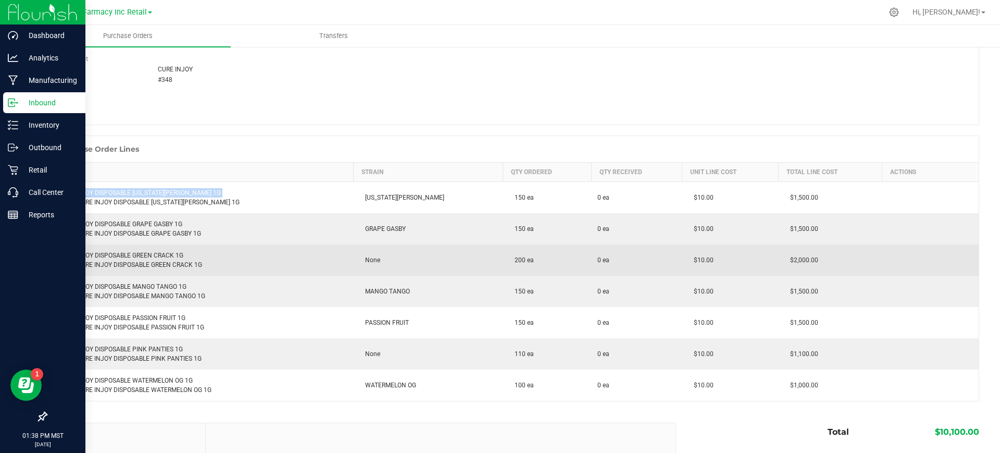
scroll to position [130, 0]
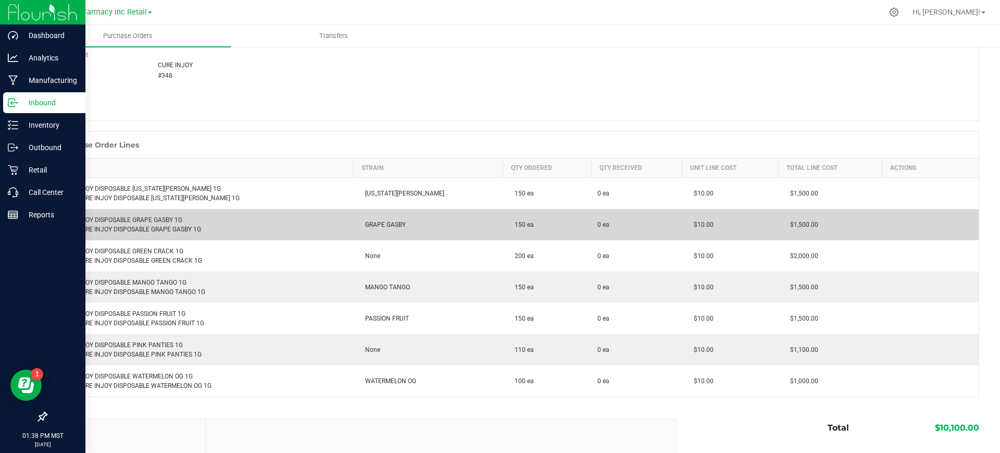
click at [134, 214] on td "CURE INJOY DISPOSABLE GRAPE GASBY 1G Retail: CURE INJOY DISPOSABLE GRAPE GASBY …" at bounding box center [200, 224] width 307 height 31
copy div "CURE INJOY DISPOSABLE GRAPE GASBY 1G"
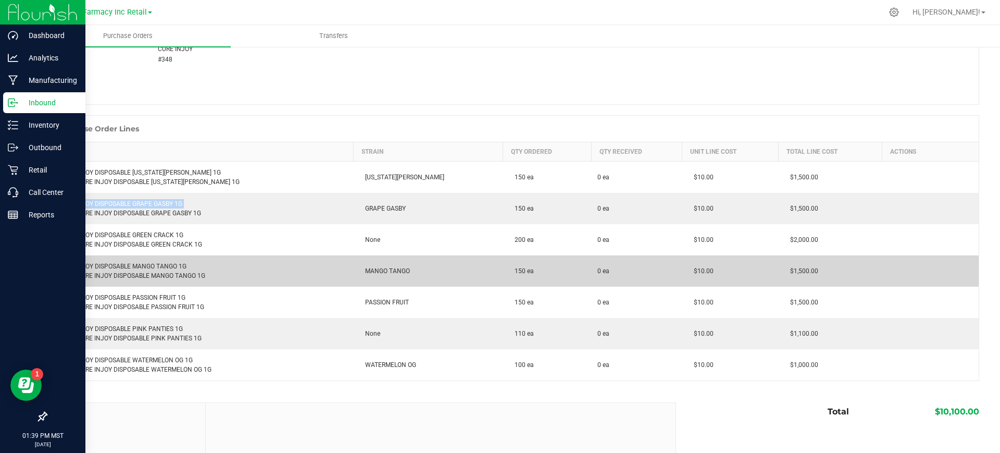
scroll to position [195, 0]
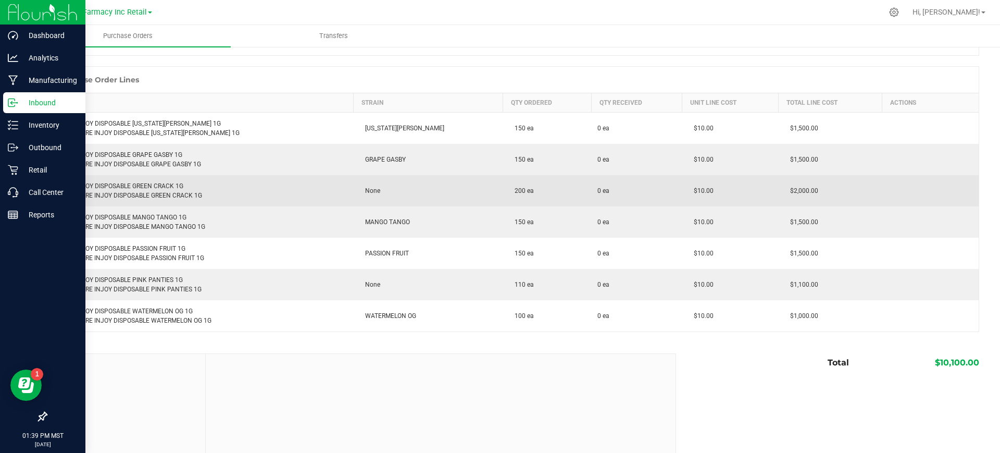
click at [163, 187] on div "CURE INJOY DISPOSABLE GREEN CRACK 1G Retail: CURE INJOY DISPOSABLE GREEN CRACK …" at bounding box center [200, 190] width 294 height 19
copy div "CURE INJOY DISPOSABLE GREEN CRACK 1G"
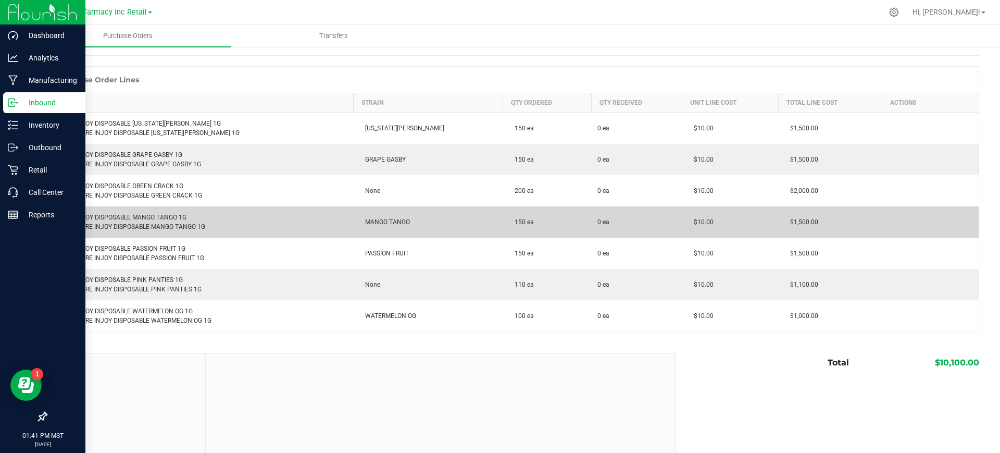
click at [134, 217] on div "CURE INJOY DISPOSABLE MANGO TANGO 1G Retail: CURE INJOY DISPOSABLE MANGO TANGO …" at bounding box center [200, 222] width 294 height 19
copy div "CURE INJOY DISPOSABLE MANGO TANGO 1G"
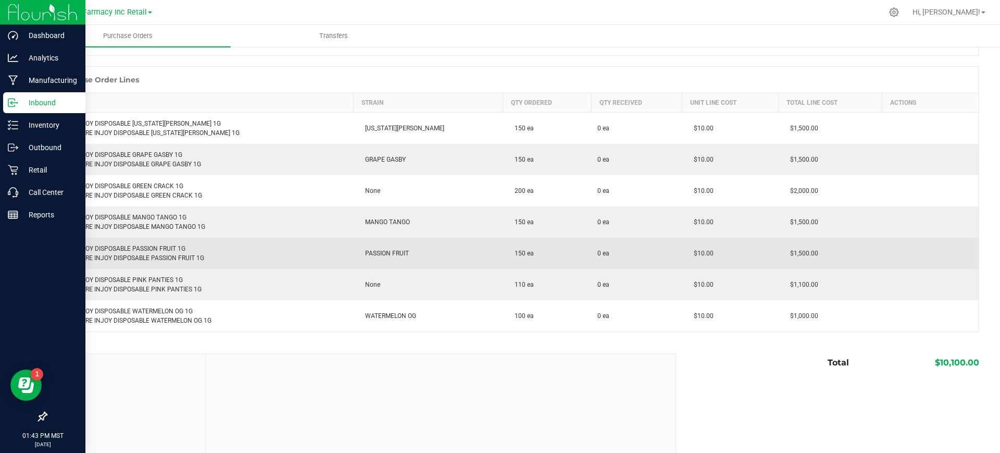
click at [133, 249] on div "CURE INJOY DISPOSABLE PASSION FRUIT 1G Retail: CURE INJOY DISPOSABLE PASSION FR…" at bounding box center [200, 253] width 294 height 19
copy div "CURE INJOY DISPOSABLE PASSION FRUIT 1G"
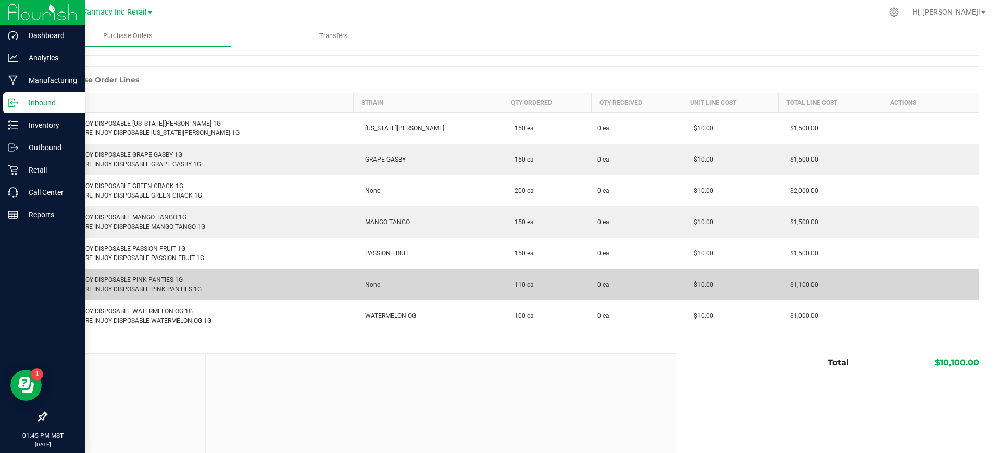
click at [103, 282] on div "CURE INJOY DISPOSABLE PINK PANTIES 1G Retail: CURE INJOY DISPOSABLE PINK PANTIE…" at bounding box center [200, 284] width 294 height 19
click at [102, 282] on div "CURE INJOY DISPOSABLE PINK PANTIES 1G Retail: CURE INJOY DISPOSABLE PINK PANTIE…" at bounding box center [200, 284] width 294 height 19
copy div "CURE INJOY DISPOSABLE PINK PANTIES 1G"
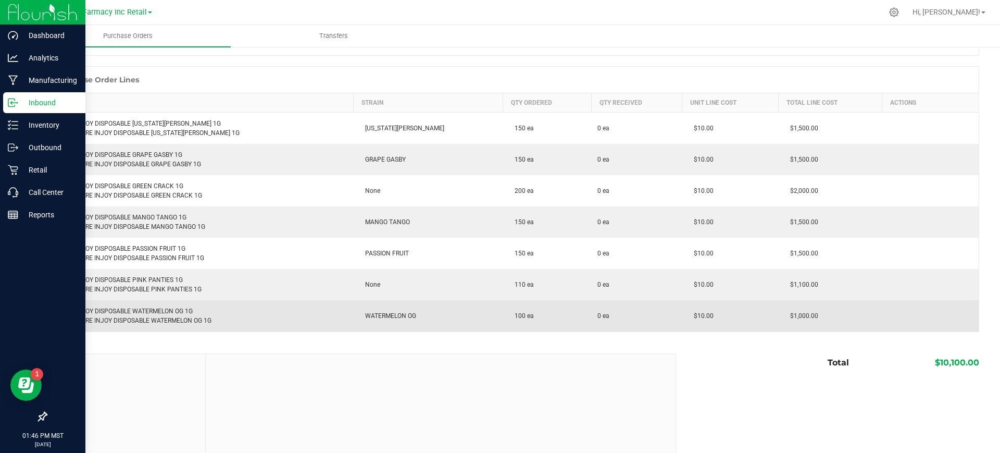
click at [157, 306] on div "CURE INJOY DISPOSABLE WATERMELON OG 1G Retail: CURE INJOY DISPOSABLE WATERMELON…" at bounding box center [200, 315] width 294 height 19
copy div "CURE INJOY DISPOSABLE WATERMELON OG 1G"
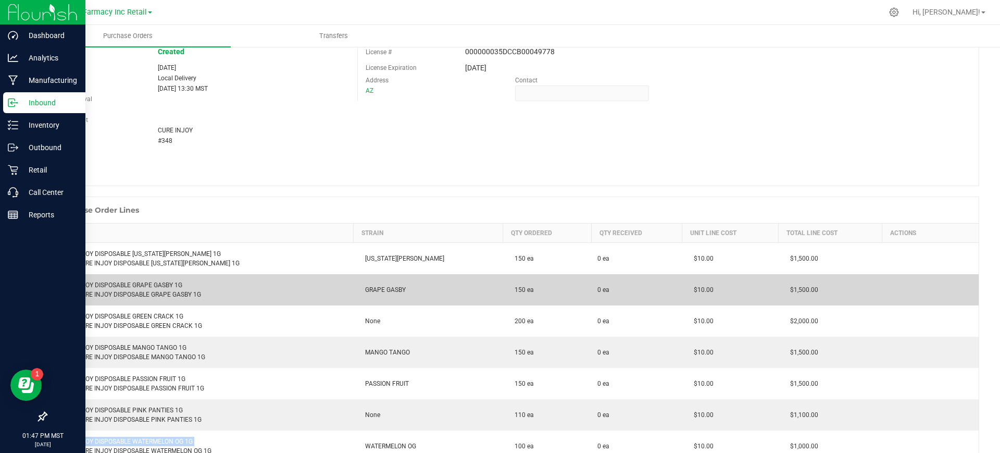
scroll to position [0, 0]
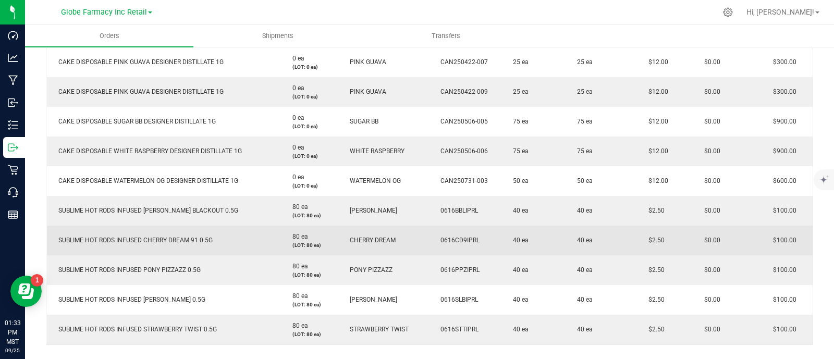
scroll to position [312, 0]
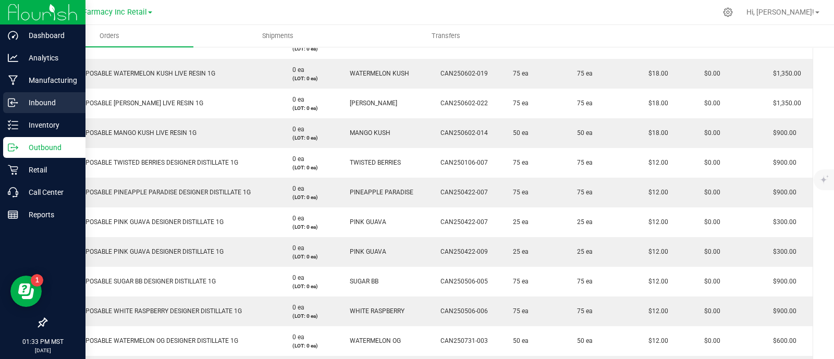
click at [18, 100] on p "Inbound" at bounding box center [49, 102] width 63 height 13
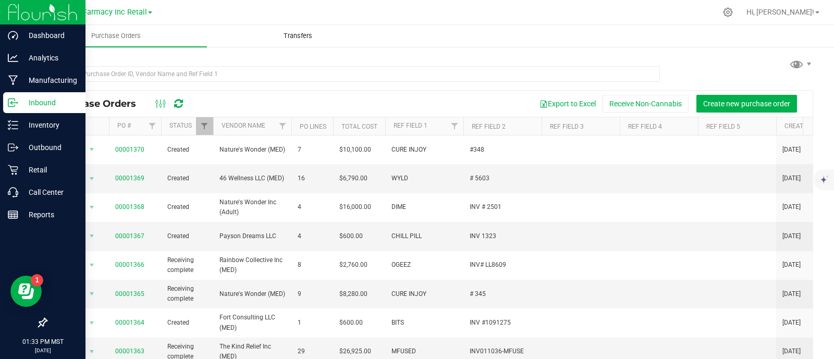
click at [298, 31] on span "Transfers" at bounding box center [297, 35] width 57 height 9
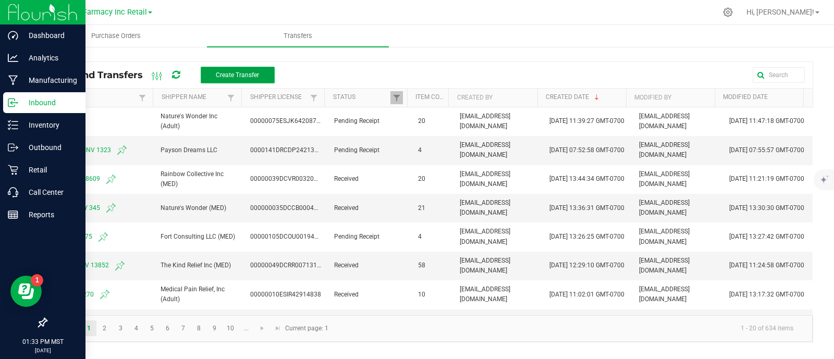
click at [247, 71] on span "Create Transfer" at bounding box center [237, 74] width 43 height 7
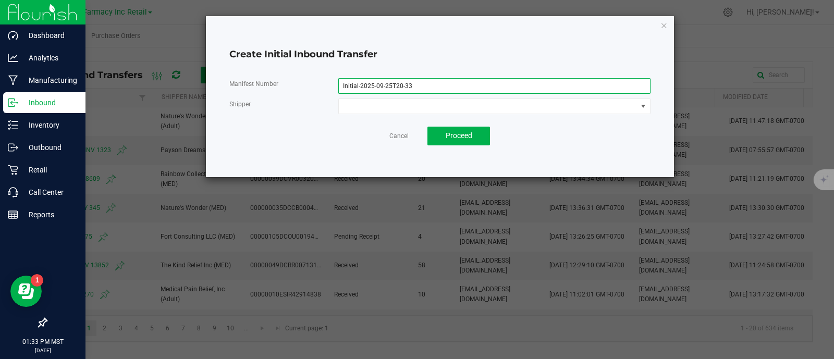
click at [415, 85] on input "Initial-2025-09-25T20-33" at bounding box center [494, 86] width 312 height 16
paste input "348"
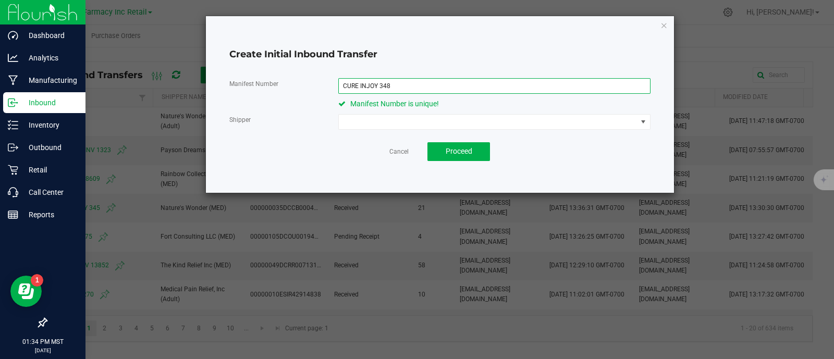
type input "CURE INJOY 348"
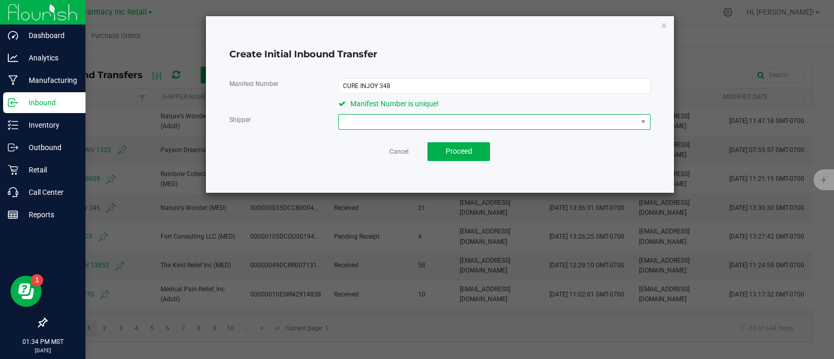
click at [383, 126] on span at bounding box center [488, 122] width 298 height 15
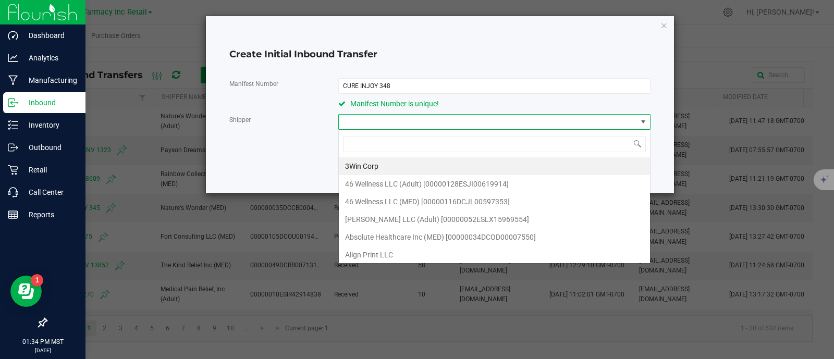
type input "Nature's Wonder (MED)"
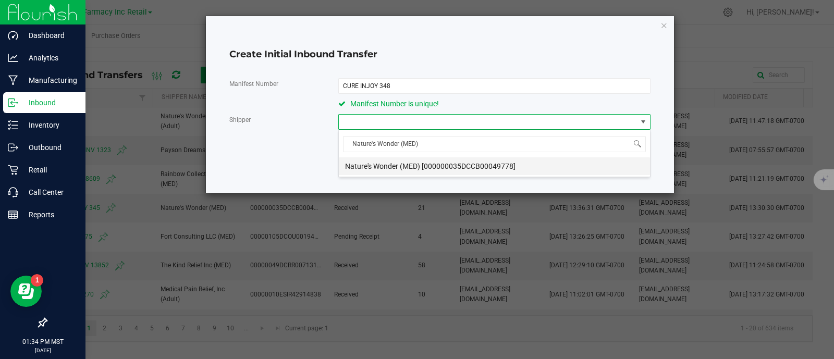
click at [393, 163] on span "Nature's Wonder (MED) [000000035DCCB00049778]" at bounding box center [430, 166] width 170 height 16
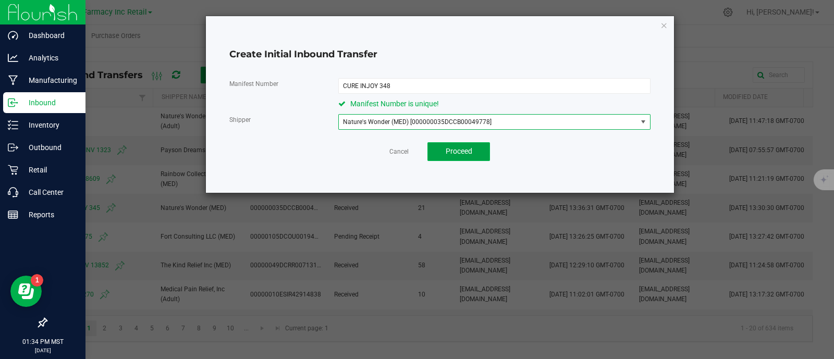
click at [450, 155] on span "Proceed" at bounding box center [458, 151] width 27 height 8
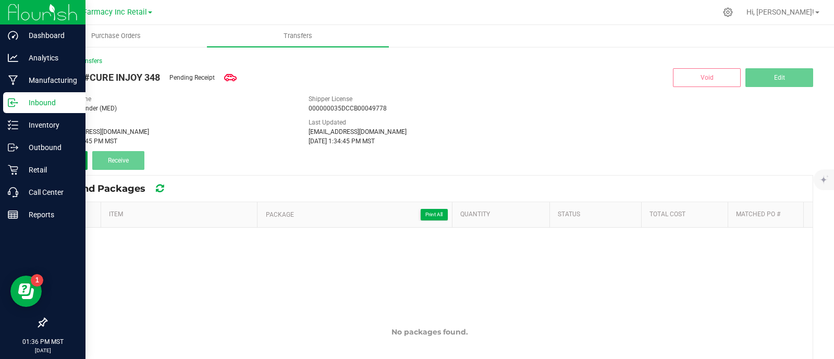
drag, startPoint x: 71, startPoint y: 166, endPoint x: 112, endPoint y: 189, distance: 47.1
click at [71, 166] on button "Add" at bounding box center [67, 160] width 42 height 19
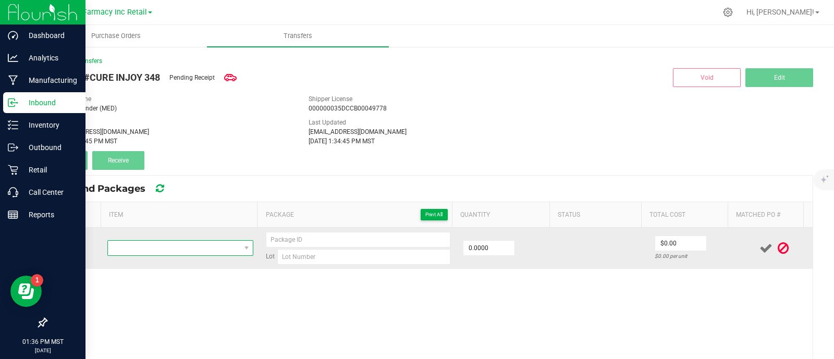
click at [215, 254] on span "NO DATA FOUND" at bounding box center [174, 248] width 132 height 15
type input "CURE INJOY DISPOSABLE [US_STATE][PERSON_NAME] 1G"
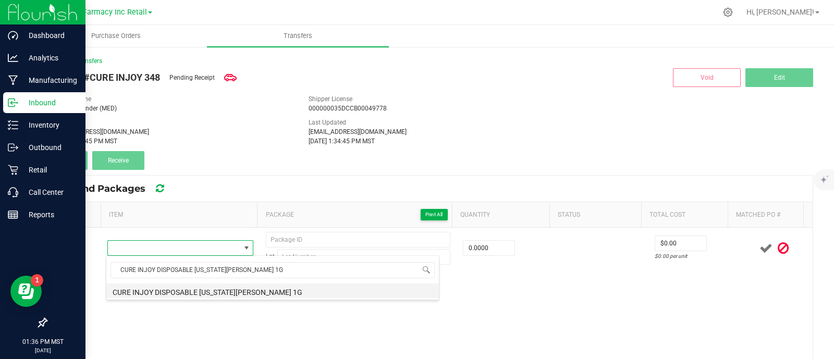
click at [218, 294] on li "CURE INJOY DISPOSABLE [US_STATE][PERSON_NAME] 1G" at bounding box center [272, 290] width 332 height 15
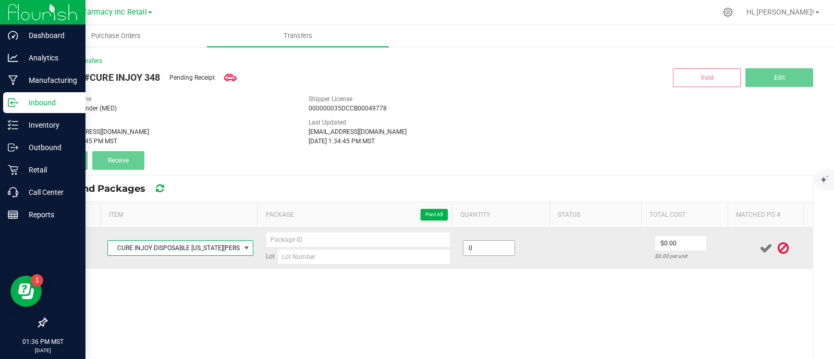
click at [464, 250] on input "0" at bounding box center [488, 248] width 51 height 15
click at [468, 249] on input "10" at bounding box center [488, 248] width 51 height 15
type input "50 ea"
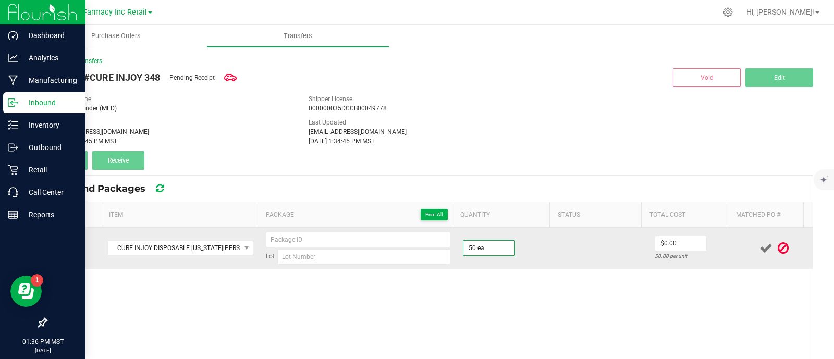
click at [672, 251] on div "$0.00 per unit" at bounding box center [691, 256] width 75 height 10
click at [672, 243] on input "0" at bounding box center [680, 243] width 51 height 15
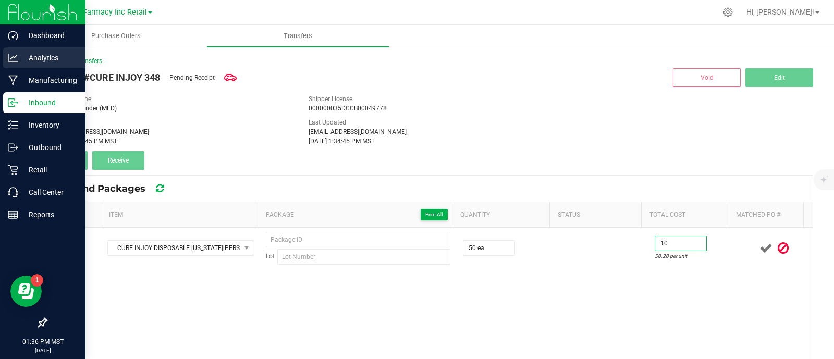
type input "$10.00"
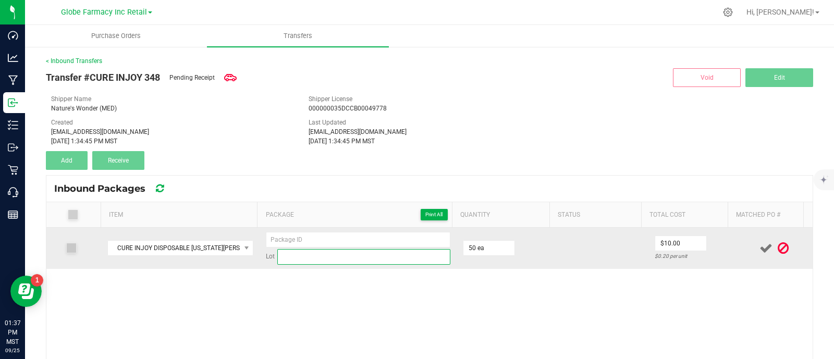
paste input "08262553"
type input "08262553"
type input "$10.00"
click at [307, 255] on input "08262553" at bounding box center [363, 257] width 173 height 16
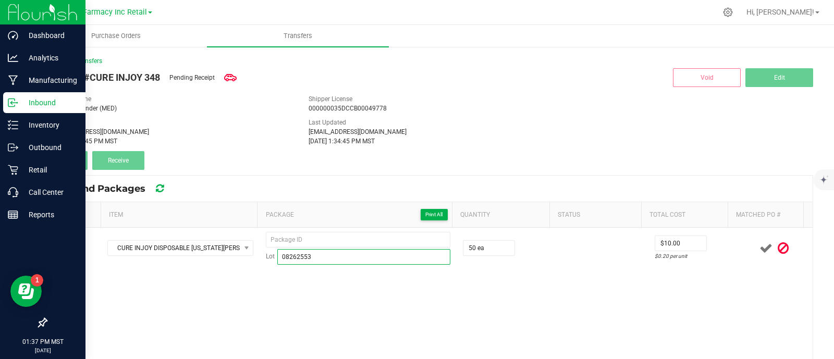
type input "08262553"
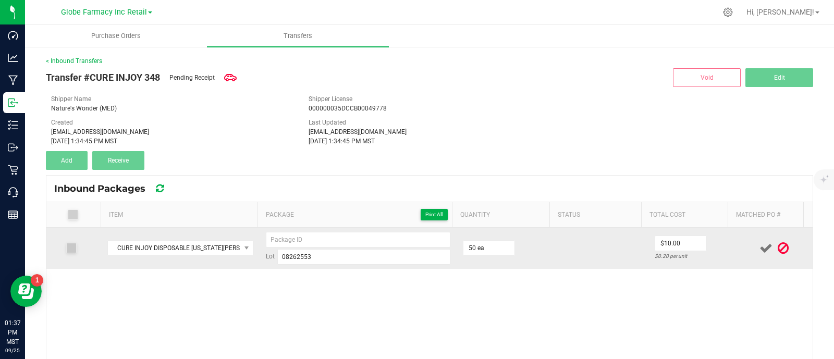
click at [276, 228] on td "Lot 08262553" at bounding box center [357, 248] width 197 height 41
click at [278, 237] on input at bounding box center [358, 240] width 184 height 16
paste input "99267"
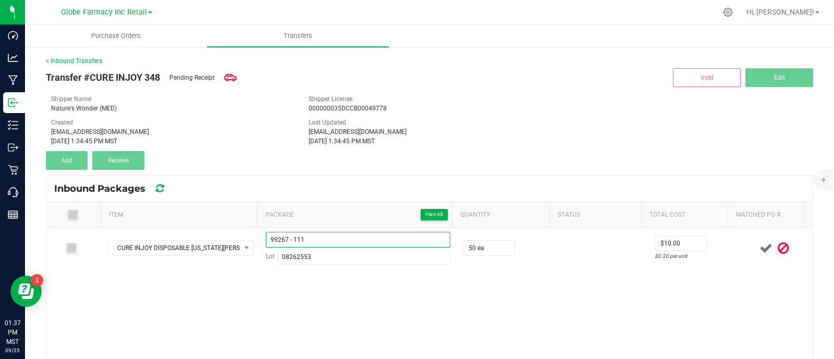
type input "99267 - 111"
click at [573, 288] on div "CURE INJOY DISPOSABLE GEORGIA PEACH 1G 99267 - 111 Lot 08262553 50 ea $10.00 $0…" at bounding box center [429, 347] width 766 height 238
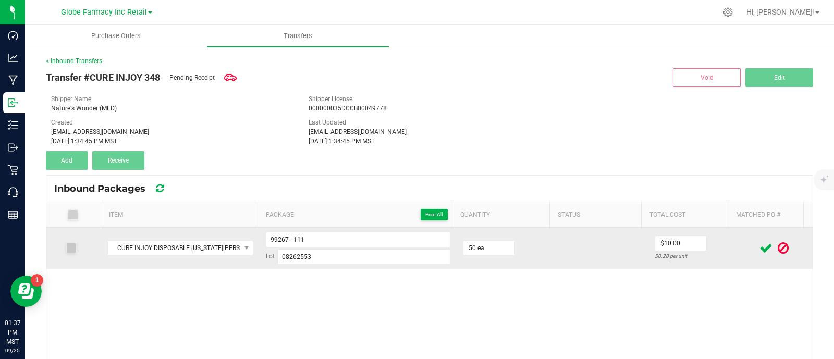
click at [759, 250] on icon at bounding box center [765, 248] width 13 height 13
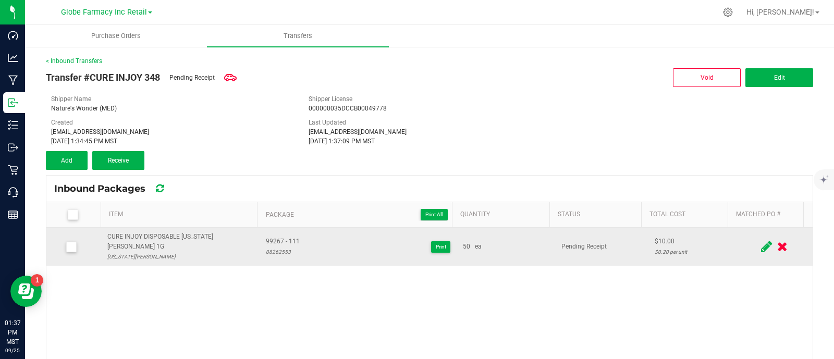
click at [138, 238] on div "CURE INJOY DISPOSABLE [US_STATE][PERSON_NAME] 1G" at bounding box center [180, 242] width 146 height 20
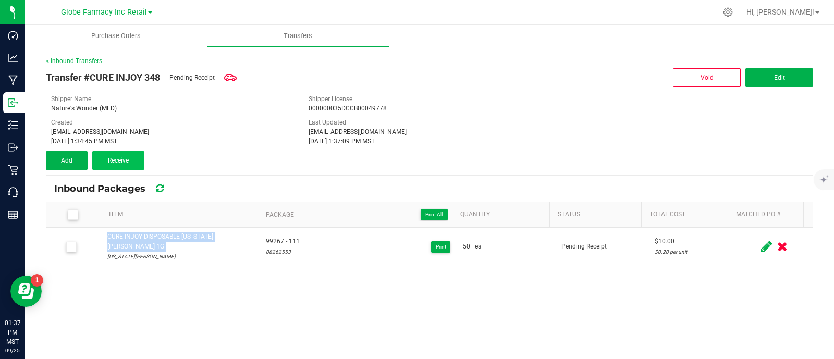
copy div "CURE INJOY DISPOSABLE [US_STATE][PERSON_NAME] 1G"
click at [78, 155] on button "Add" at bounding box center [67, 160] width 42 height 19
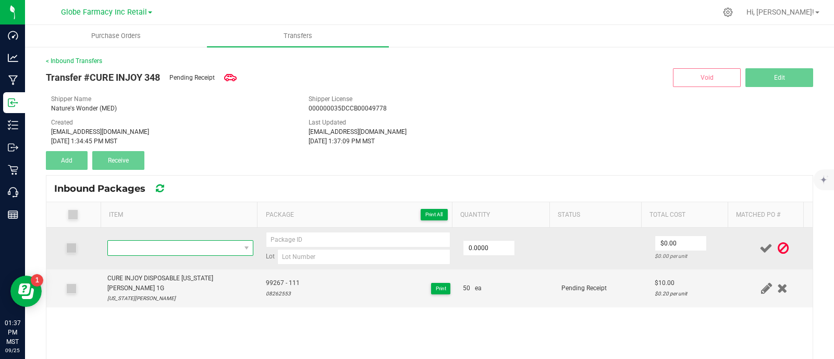
click at [177, 244] on span "NO DATA FOUND" at bounding box center [174, 248] width 132 height 15
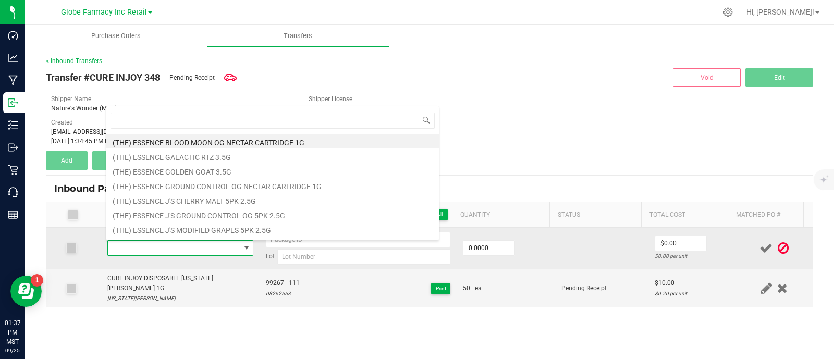
type input "CURE INJOY DISPOSABLE [US_STATE][PERSON_NAME] 1G"
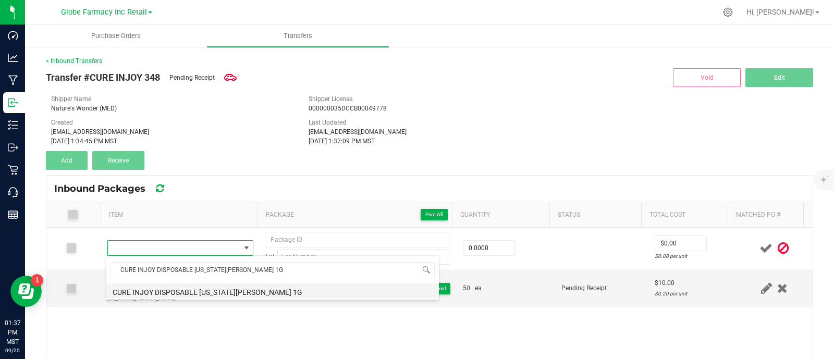
click at [192, 293] on li "CURE INJOY DISPOSABLE [US_STATE][PERSON_NAME] 1G" at bounding box center [272, 290] width 332 height 15
type input "0 ea"
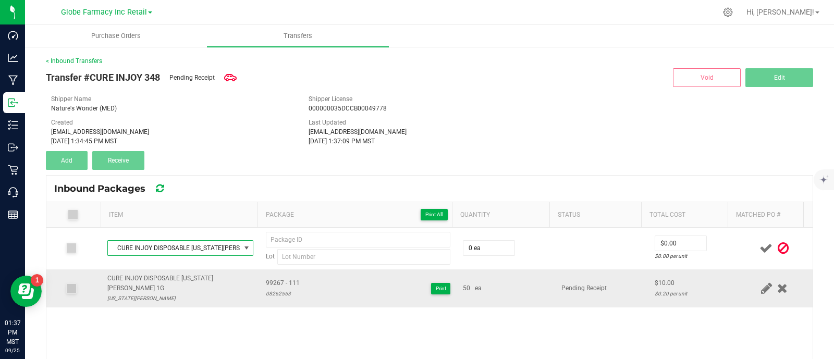
click at [278, 279] on span "99267 - 111" at bounding box center [283, 283] width 34 height 10
copy span "99267 - 111"
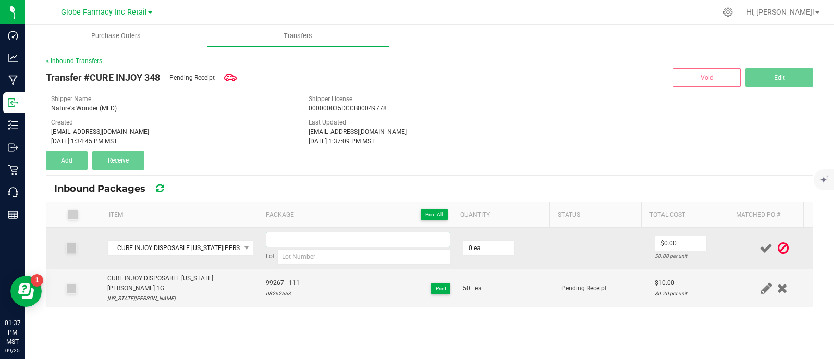
click at [295, 238] on input at bounding box center [358, 240] width 184 height 16
paste input "99267 - 111"
drag, startPoint x: 302, startPoint y: 238, endPoint x: 289, endPoint y: 244, distance: 14.2
click at [289, 244] on input "99267 - 111" at bounding box center [358, 240] width 184 height 16
type input "99267 - 1112"
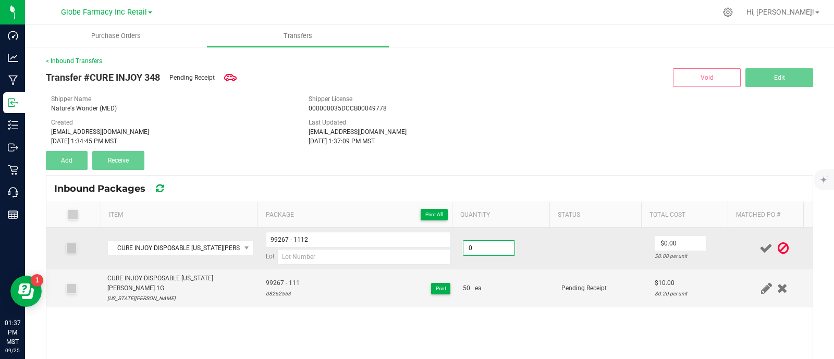
click at [477, 241] on input "0" at bounding box center [488, 248] width 51 height 15
type input "50 ea"
click at [655, 237] on input "0" at bounding box center [680, 243] width 51 height 15
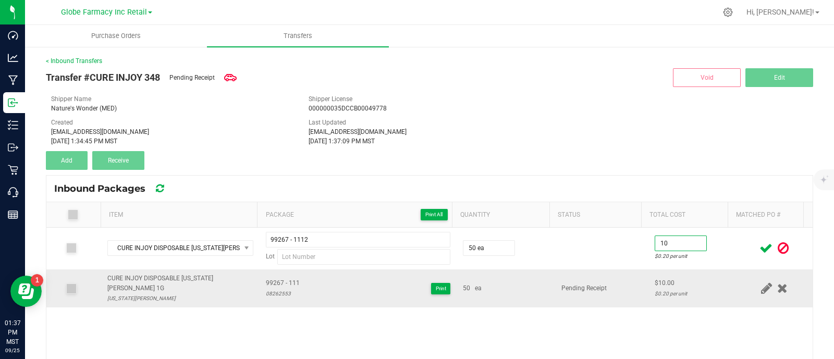
type input "$10.00"
click at [598, 285] on td "Pending Receipt" at bounding box center [601, 288] width 93 height 39
click at [759, 244] on icon at bounding box center [765, 248] width 13 height 13
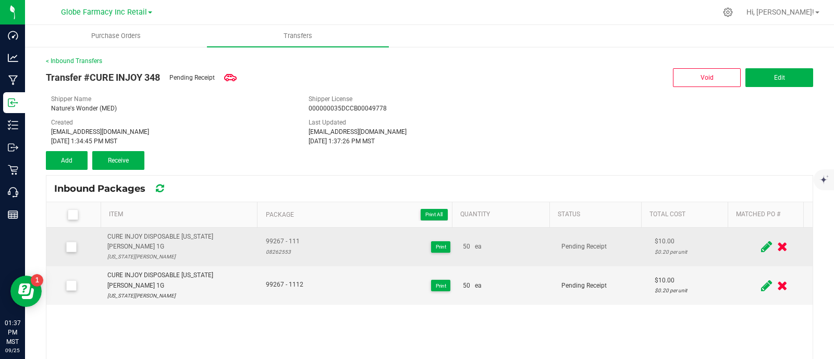
click at [158, 236] on div "CURE INJOY DISPOSABLE [US_STATE][PERSON_NAME] 1G" at bounding box center [180, 242] width 146 height 20
copy div "CURE INJOY DISPOSABLE [US_STATE][PERSON_NAME] 1G"
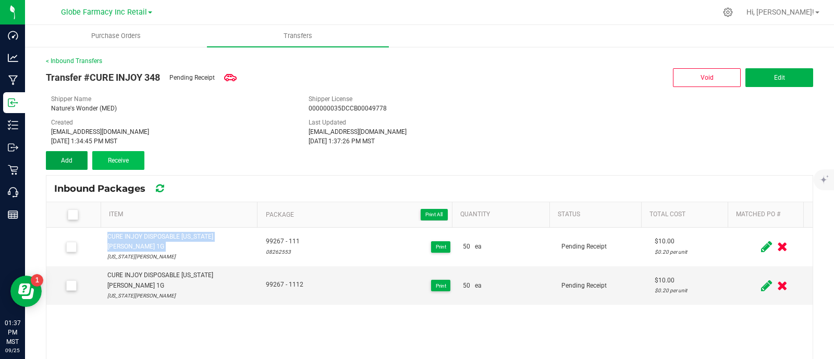
click at [77, 159] on button "Add" at bounding box center [67, 160] width 42 height 19
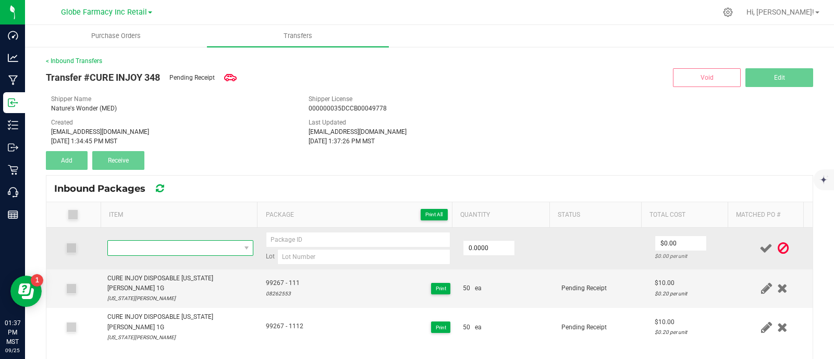
click at [180, 246] on span "NO DATA FOUND" at bounding box center [174, 248] width 132 height 15
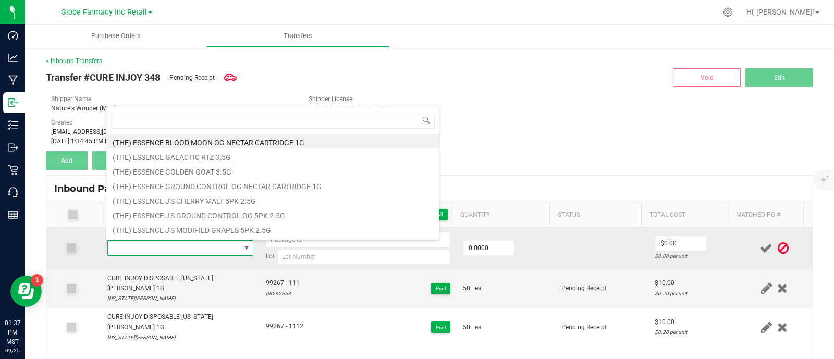
type input "CURE INJOY DISPOSABLE [US_STATE][PERSON_NAME] 1G"
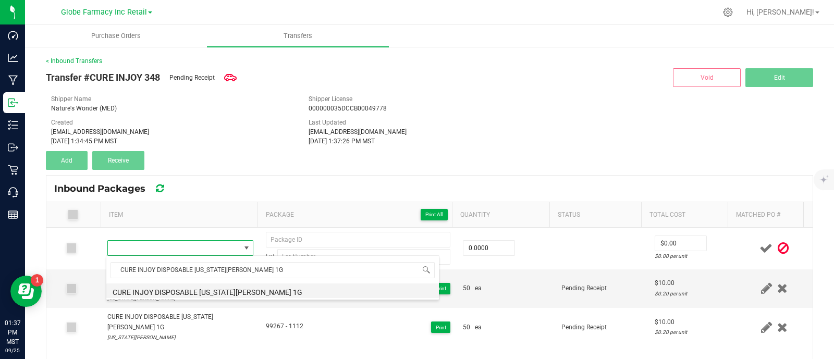
click at [199, 288] on li "CURE INJOY DISPOSABLE [US_STATE][PERSON_NAME] 1G" at bounding box center [272, 290] width 332 height 15
type input "0 ea"
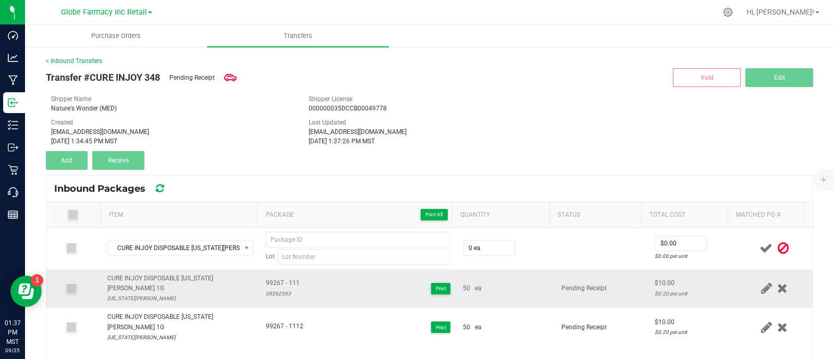
click at [298, 278] on div "99267 - 111 08262553 Print" at bounding box center [358, 288] width 184 height 20
click at [297, 278] on div "99267 - 111 08262553 Print" at bounding box center [358, 288] width 184 height 20
copy span "99267 - 111"
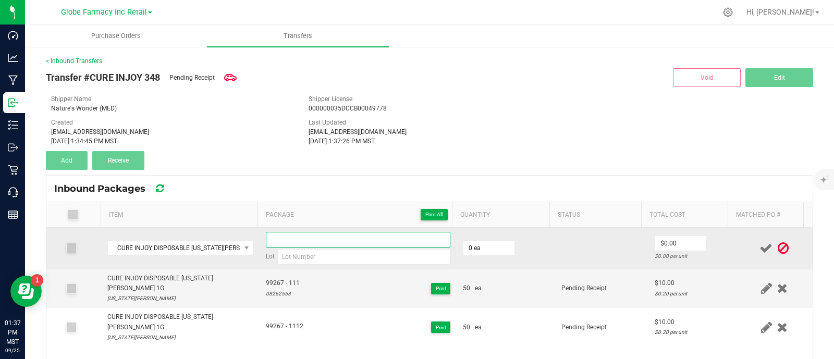
click at [294, 236] on input at bounding box center [358, 240] width 184 height 16
paste input "99267 - 111"
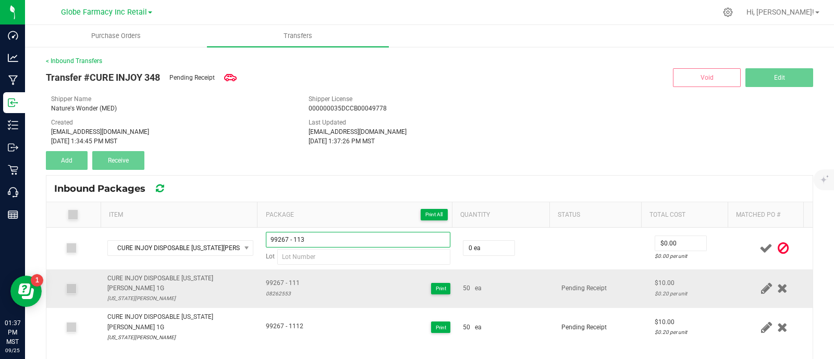
type input "99267 - 113"
click at [281, 290] on div "08262553" at bounding box center [283, 294] width 34 height 10
copy div "08262553"
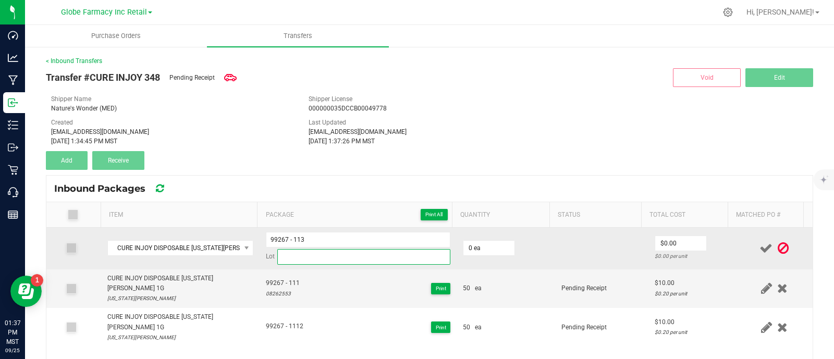
click at [315, 256] on input at bounding box center [363, 257] width 173 height 16
paste input "08262553"
type input "08262553"
click at [469, 245] on input "0" at bounding box center [488, 248] width 51 height 15
type input "50 ea"
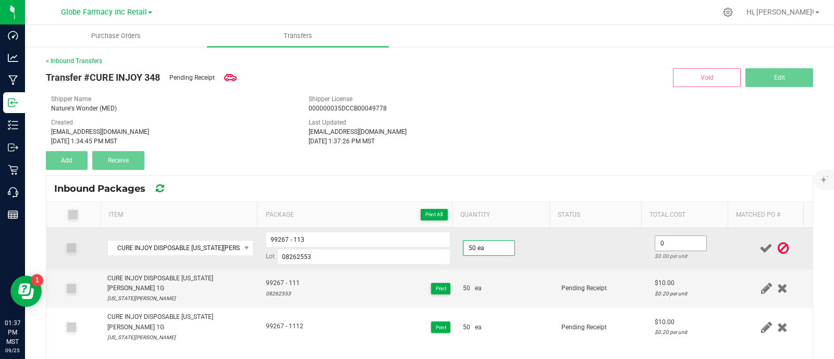
click at [655, 248] on input "0" at bounding box center [680, 243] width 51 height 15
type input "$10.00"
click at [576, 254] on td at bounding box center [601, 249] width 93 height 42
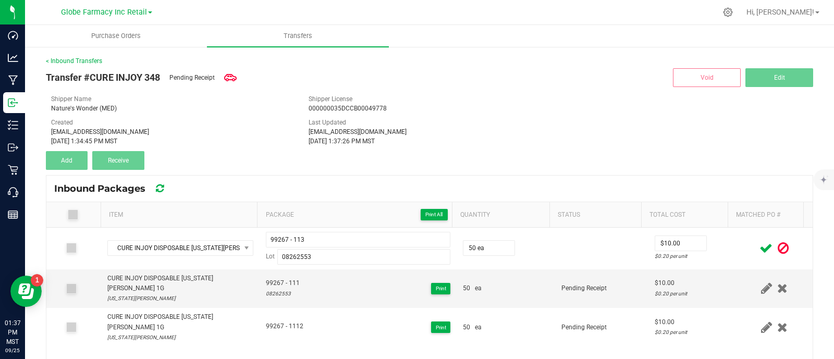
click at [759, 247] on icon at bounding box center [765, 248] width 13 height 13
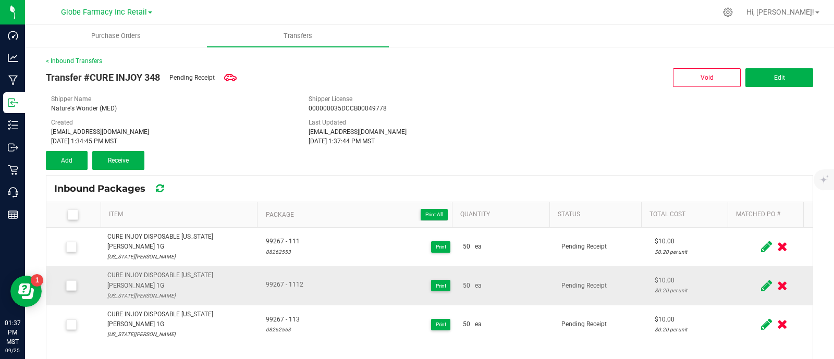
click at [761, 279] on icon at bounding box center [766, 285] width 11 height 13
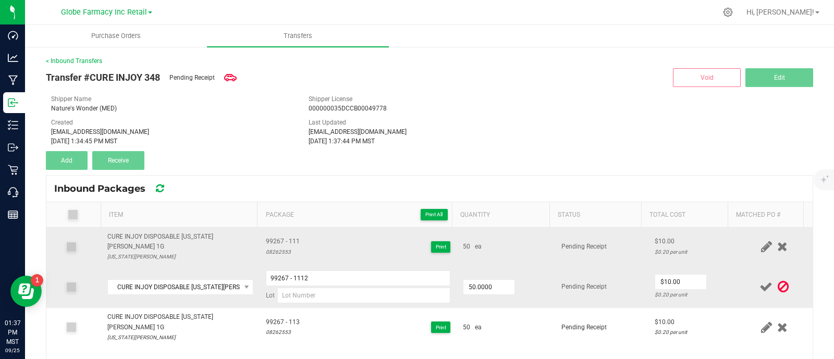
click at [274, 247] on div "08262553" at bounding box center [283, 252] width 34 height 10
copy div "08262553"
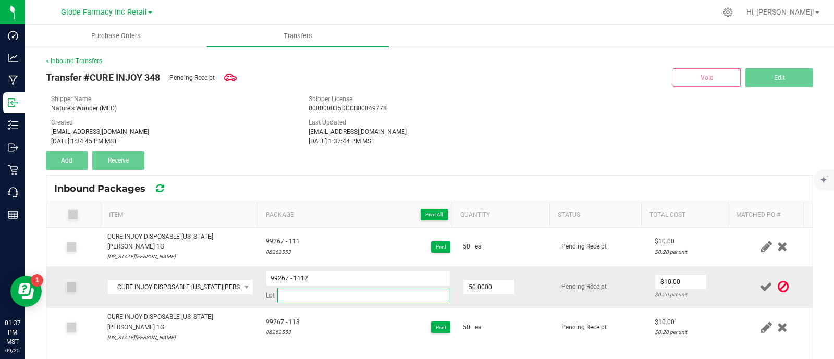
click at [350, 291] on input at bounding box center [363, 296] width 173 height 16
paste input "08262553"
type input "08262553"
drag, startPoint x: 580, startPoint y: 279, endPoint x: 685, endPoint y: 286, distance: 105.0
click at [581, 283] on span "Pending Receipt" at bounding box center [583, 286] width 45 height 7
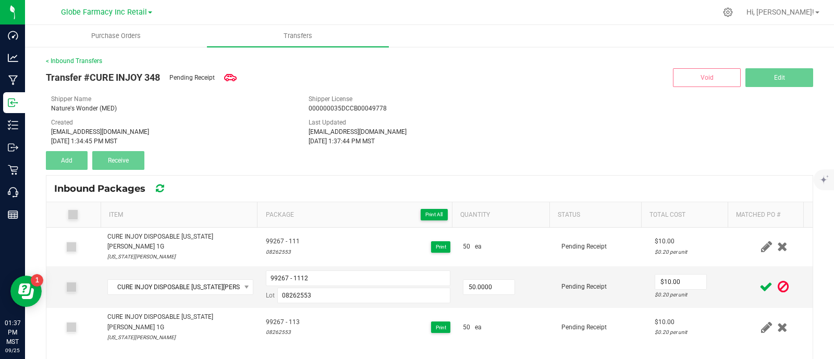
click at [759, 280] on icon at bounding box center [765, 286] width 13 height 13
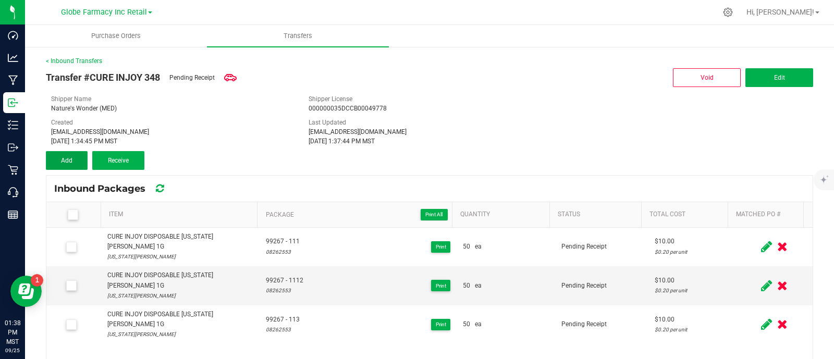
drag, startPoint x: 73, startPoint y: 158, endPoint x: 120, endPoint y: 199, distance: 61.7
click at [73, 158] on button "Add" at bounding box center [67, 160] width 42 height 19
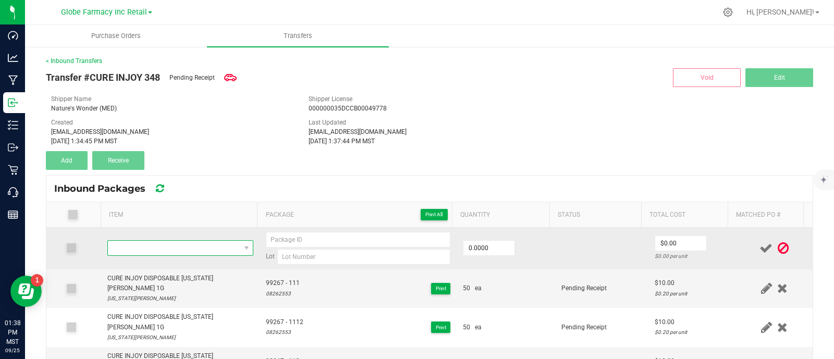
click at [181, 247] on span "NO DATA FOUND" at bounding box center [174, 248] width 132 height 15
click at [472, 244] on input "0" at bounding box center [488, 248] width 51 height 15
type input "50 ea"
click at [667, 242] on input "0" at bounding box center [680, 243] width 51 height 15
type input "$10.00"
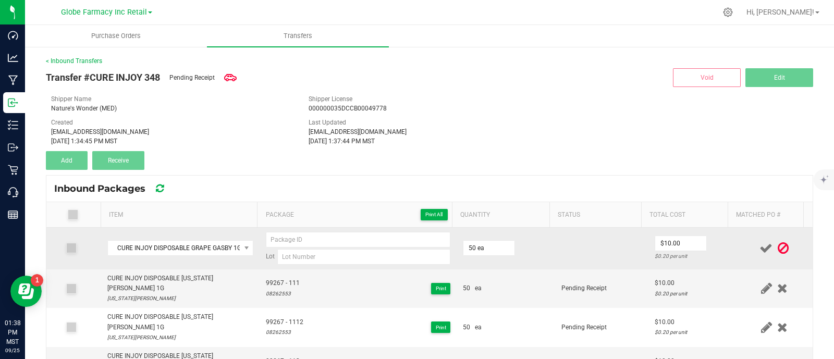
click at [591, 246] on td at bounding box center [601, 249] width 93 height 42
click at [305, 259] on input at bounding box center [363, 257] width 173 height 16
paste input "08262554"
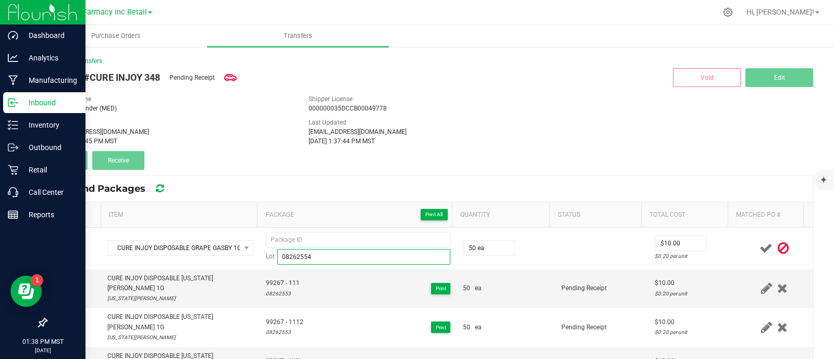
type input "08262554"
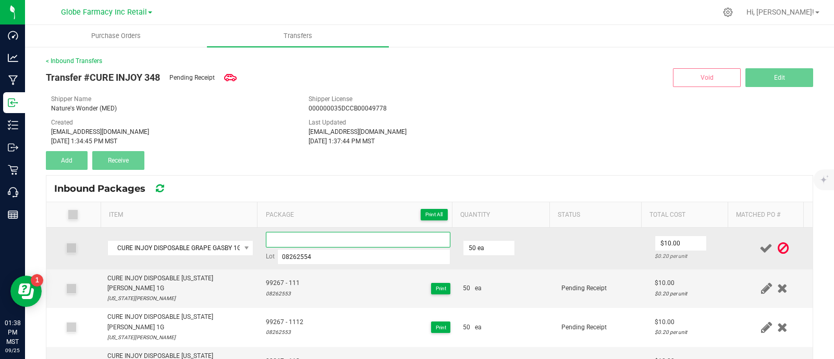
paste input "99266"
click at [320, 240] on input "99266" at bounding box center [358, 240] width 184 height 16
type input "99266 - 111"
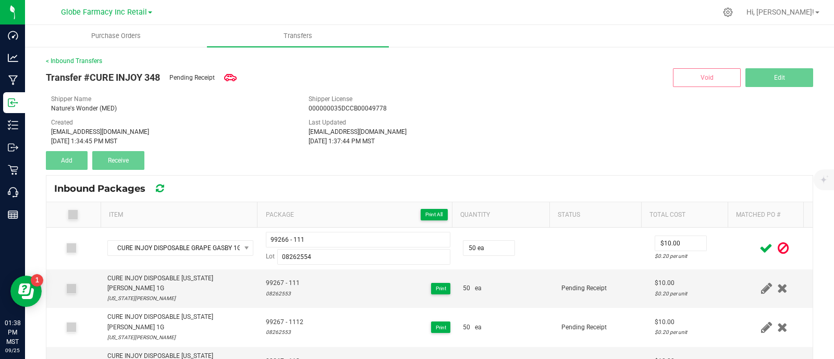
drag, startPoint x: 540, startPoint y: 252, endPoint x: 755, endPoint y: 282, distance: 217.8
click at [544, 252] on tr "CURE INJOY DISPOSABLE GRAPE GASBY 1G 99266 - 111 Lot 08262554 50 ea $10.00 $0.2…" at bounding box center [429, 249] width 766 height 42
click at [759, 247] on icon at bounding box center [765, 248] width 13 height 13
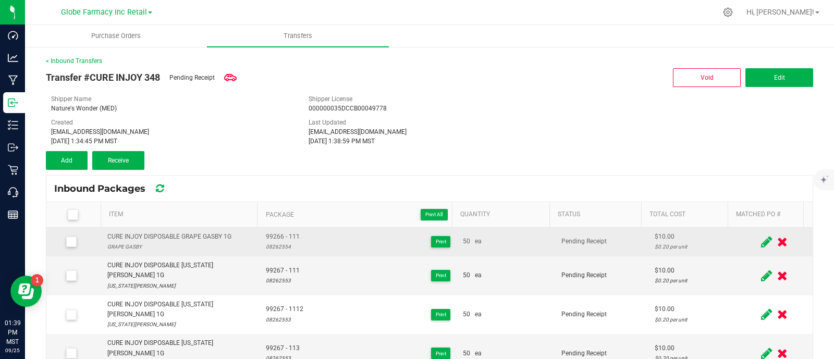
click at [164, 232] on div "CURE INJOY DISPOSABLE GRAPE GASBY 1G" at bounding box center [169, 237] width 124 height 10
copy div "CURE INJOY DISPOSABLE GRAPE GASBY 1G"
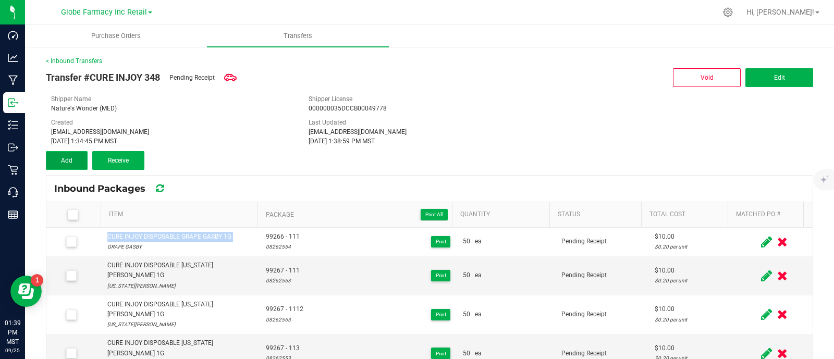
click at [67, 158] on span "Add" at bounding box center [66, 160] width 11 height 7
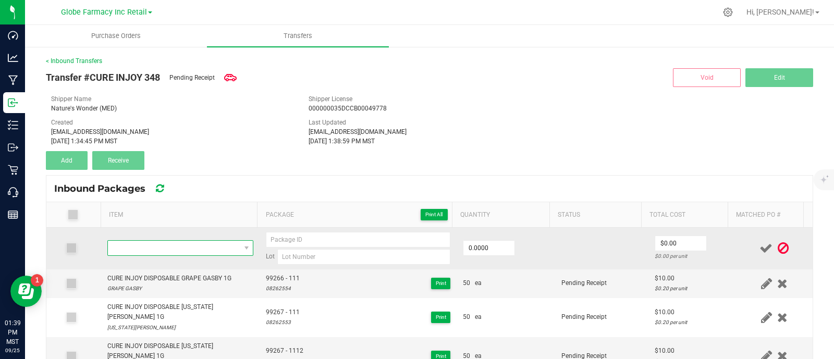
click at [199, 242] on span "NO DATA FOUND" at bounding box center [174, 248] width 132 height 15
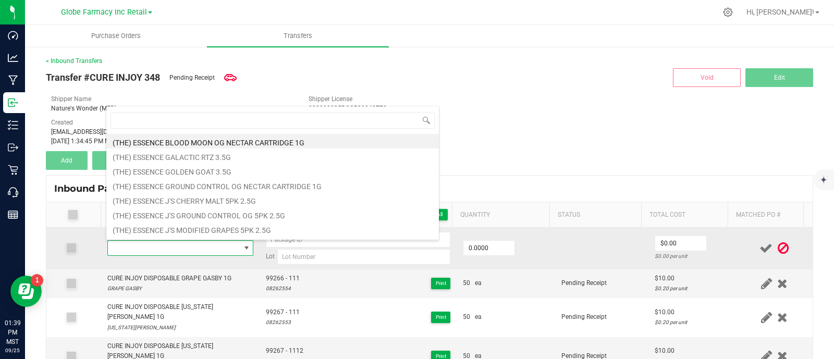
type input "CURE INJOY DISPOSABLE GRAPE GASBY 1G"
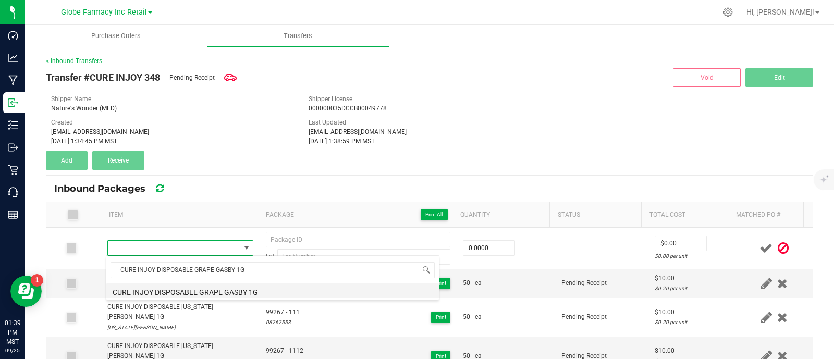
click at [230, 288] on li "CURE INJOY DISPOSABLE GRAPE GASBY 1G" at bounding box center [272, 290] width 332 height 15
type input "0 ea"
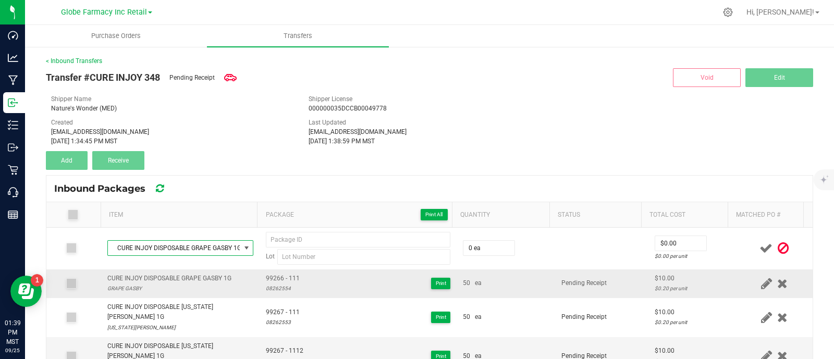
click at [268, 279] on span "99266 - 111" at bounding box center [283, 279] width 34 height 10
copy span "99266 - 111"
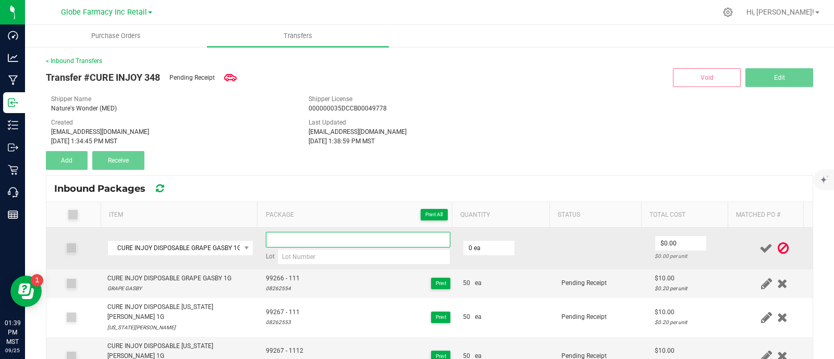
click at [279, 239] on input at bounding box center [358, 240] width 184 height 16
paste input "99266 - 111"
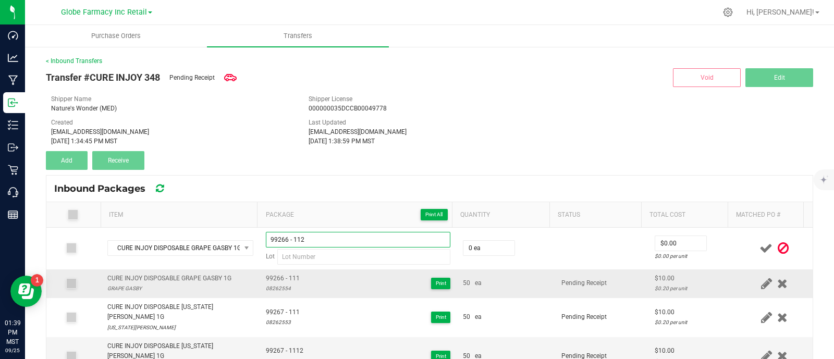
type input "99266 - 112"
click at [281, 286] on div "08262554" at bounding box center [283, 288] width 34 height 10
copy div "08262554"
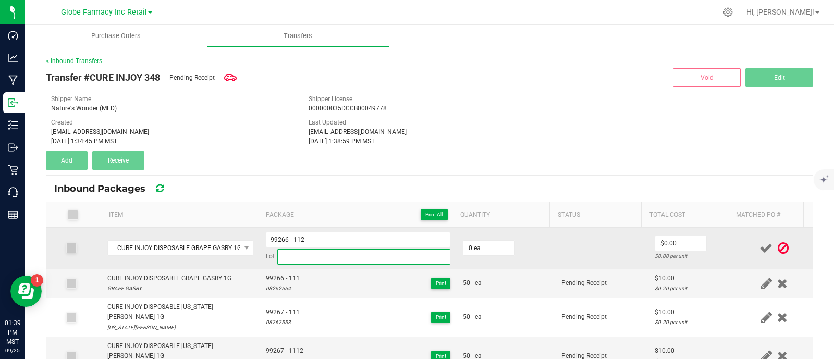
click at [311, 249] on input at bounding box center [363, 257] width 173 height 16
paste input "08262554"
type input "08262554"
click at [481, 245] on input "0" at bounding box center [488, 248] width 51 height 15
type input "50 ea"
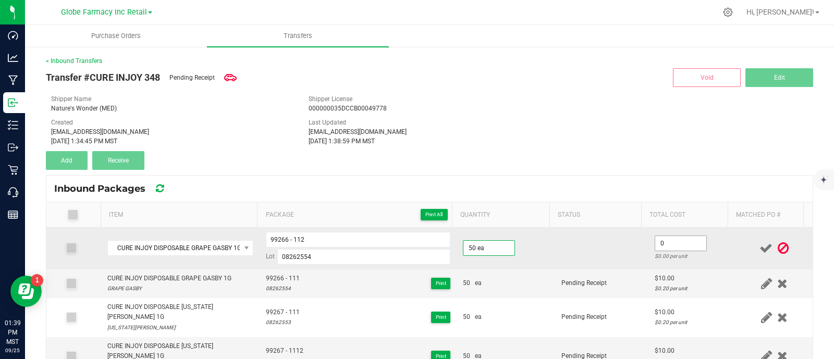
click at [661, 243] on input "0" at bounding box center [680, 243] width 51 height 15
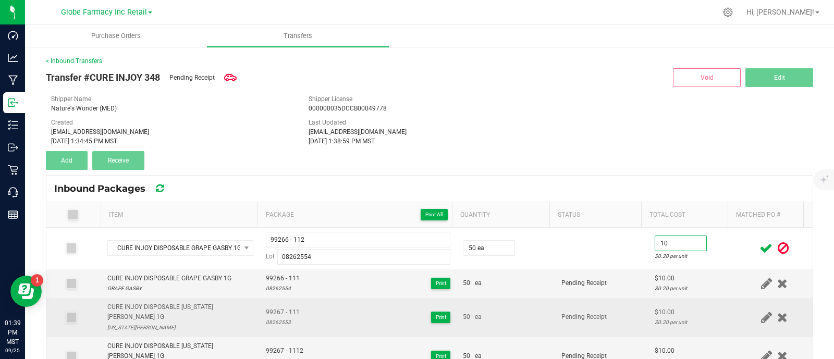
type input "$10.00"
click at [528, 303] on td "50 ea" at bounding box center [505, 317] width 98 height 39
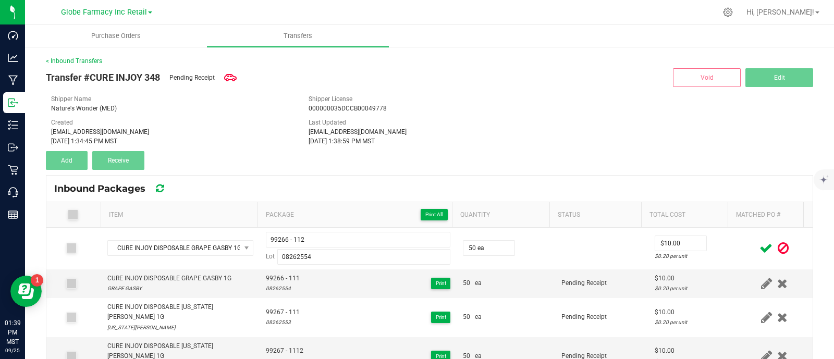
click at [759, 246] on icon at bounding box center [765, 248] width 13 height 13
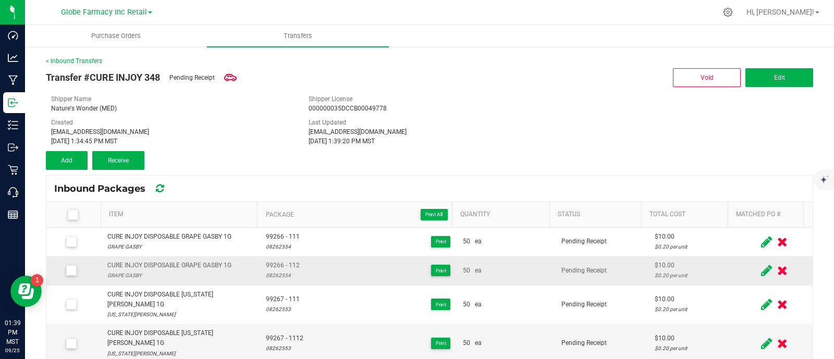
click at [193, 263] on div "CURE INJOY DISPOSABLE GRAPE GASBY 1G" at bounding box center [169, 266] width 124 height 10
click at [193, 262] on div "CURE INJOY DISPOSABLE GRAPE GASBY 1G" at bounding box center [169, 266] width 124 height 10
copy div "CURE INJOY DISPOSABLE GRAPE GASBY 1G"
click at [63, 160] on span "Add" at bounding box center [66, 160] width 11 height 7
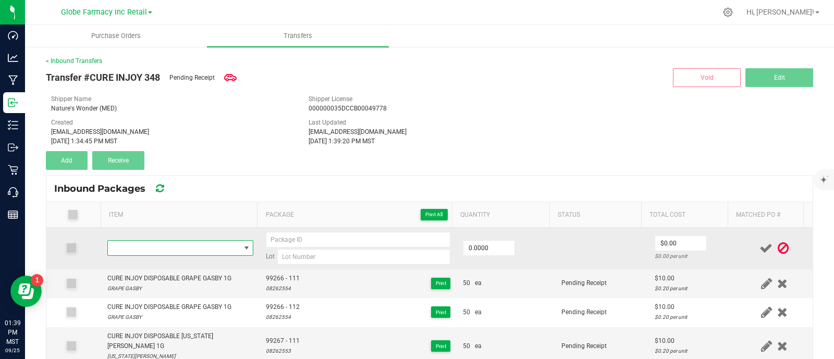
click at [156, 244] on span "NO DATA FOUND" at bounding box center [174, 248] width 132 height 15
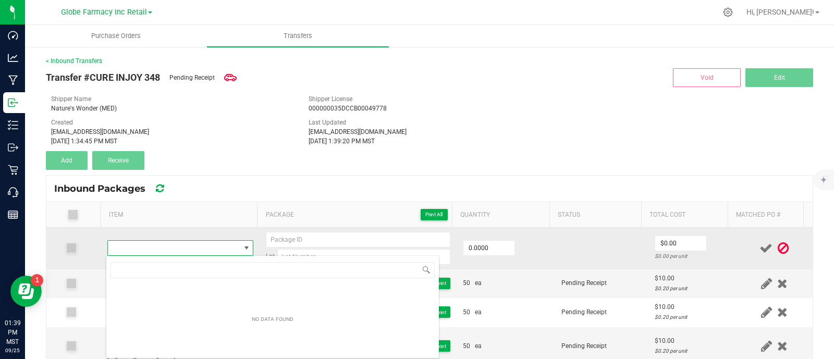
type input "CURE INJOY DISPOSABLE GRAPE GASBY 1G"
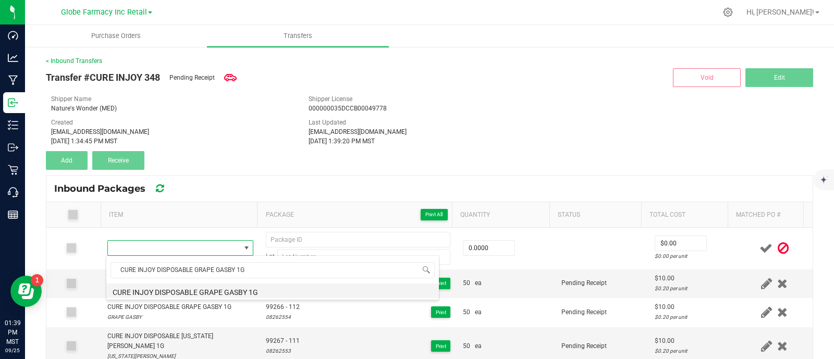
click at [218, 292] on li "CURE INJOY DISPOSABLE GRAPE GASBY 1G" at bounding box center [272, 290] width 332 height 15
type input "0 ea"
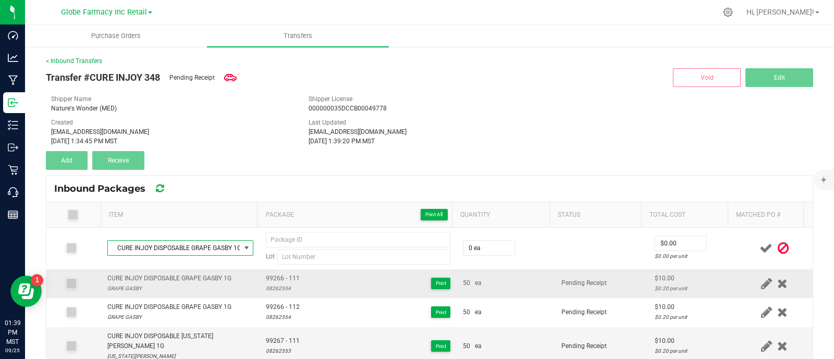
click at [277, 280] on span "99266 - 111" at bounding box center [283, 279] width 34 height 10
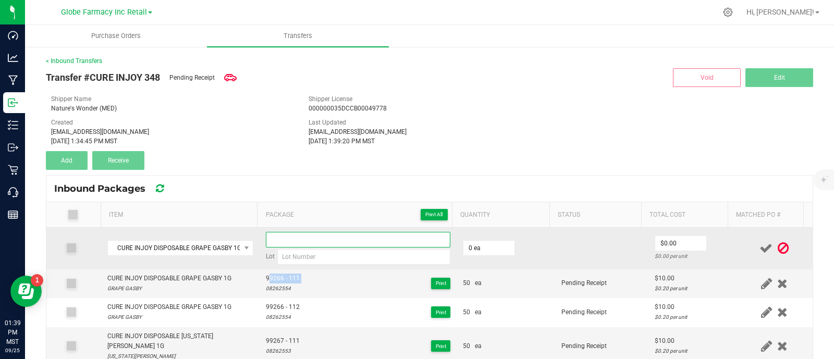
click at [274, 241] on input at bounding box center [358, 240] width 184 height 16
paste input "99266 - 111"
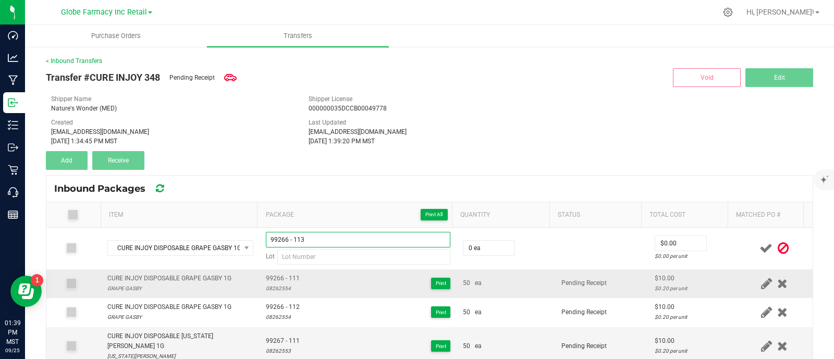
type input "99266 - 113"
click at [274, 285] on div "08262554" at bounding box center [283, 288] width 34 height 10
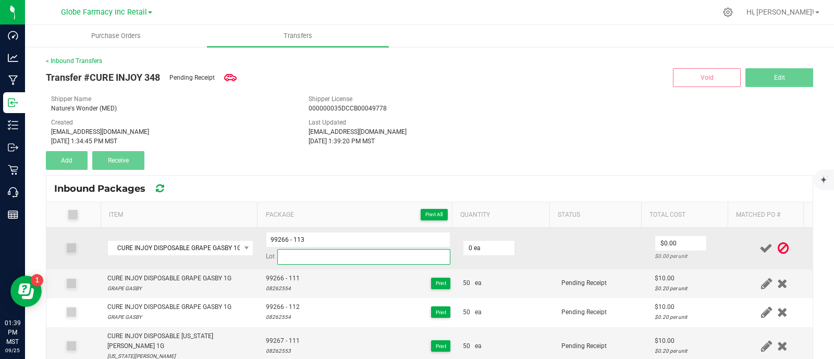
click at [324, 261] on input at bounding box center [363, 257] width 173 height 16
paste input "08262554"
type input "08262554"
click at [477, 249] on input "0" at bounding box center [488, 248] width 51 height 15
type input "50 ea"
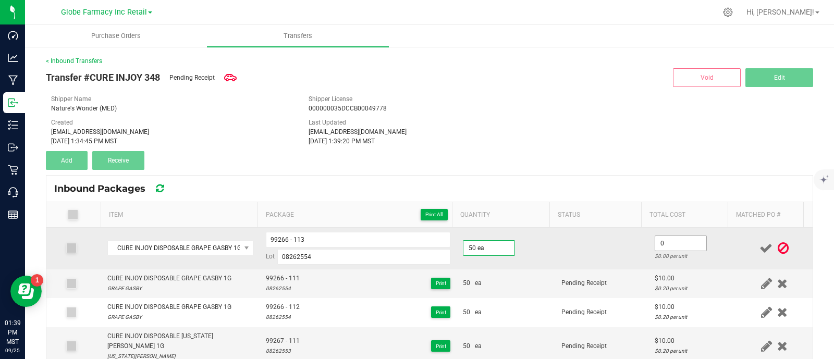
click at [670, 244] on input "0" at bounding box center [680, 243] width 51 height 15
type input "$10.00"
click at [618, 256] on td at bounding box center [601, 249] width 93 height 42
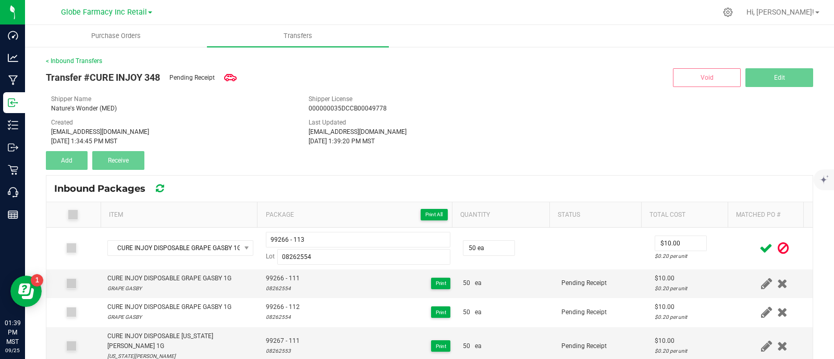
click at [759, 243] on icon at bounding box center [765, 248] width 13 height 13
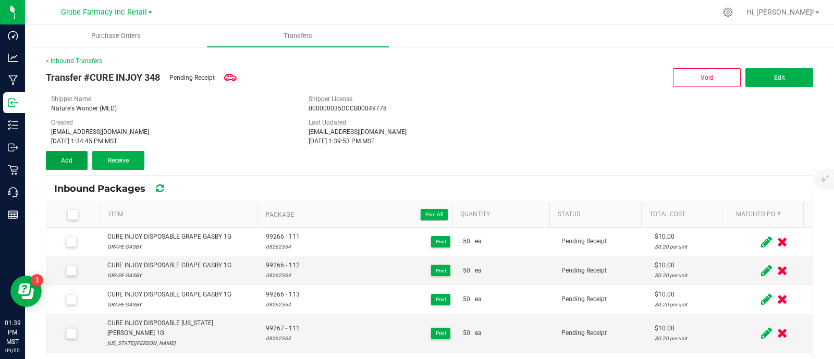
drag, startPoint x: 78, startPoint y: 163, endPoint x: 126, endPoint y: 217, distance: 72.7
click at [78, 163] on button "Add" at bounding box center [67, 160] width 42 height 19
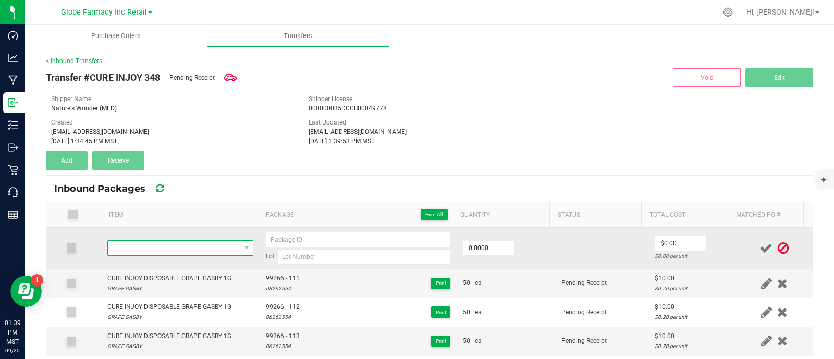
click at [172, 247] on span "NO DATA FOUND" at bounding box center [174, 248] width 132 height 15
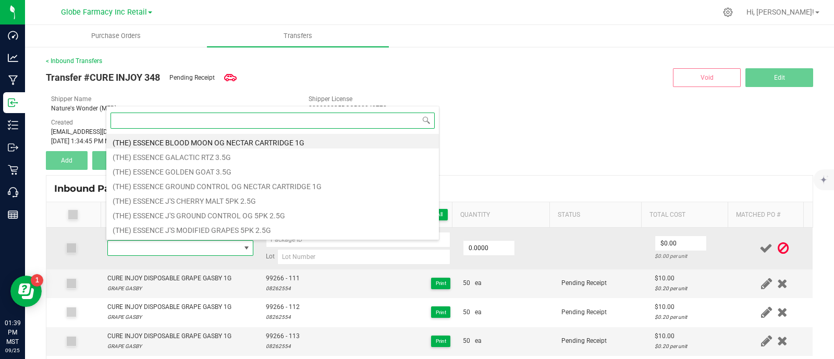
paste input "CURE INJOY DISPOSABLE GREEN CRACK 1G"
type input "CURE INJOY DISPOSABLE GREEN CRACK 1G"
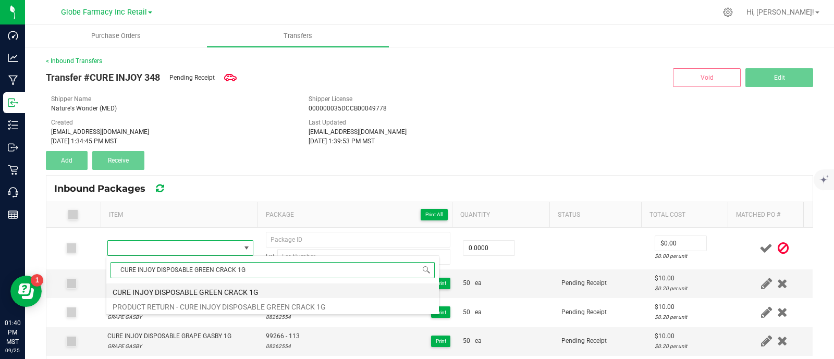
click at [215, 284] on li "CURE INJOY DISPOSABLE GREEN CRACK 1G" at bounding box center [272, 290] width 332 height 15
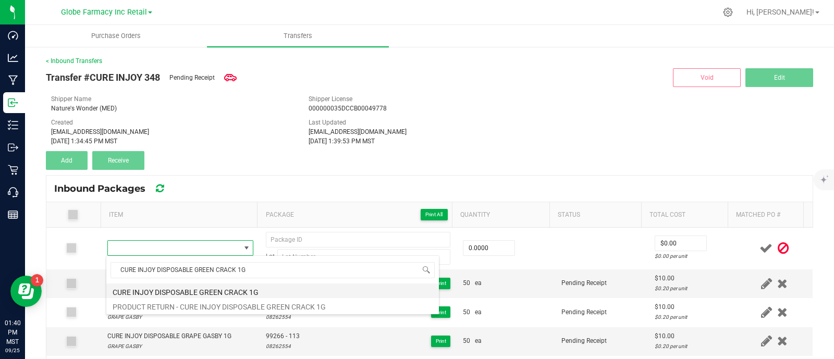
type input "0 ea"
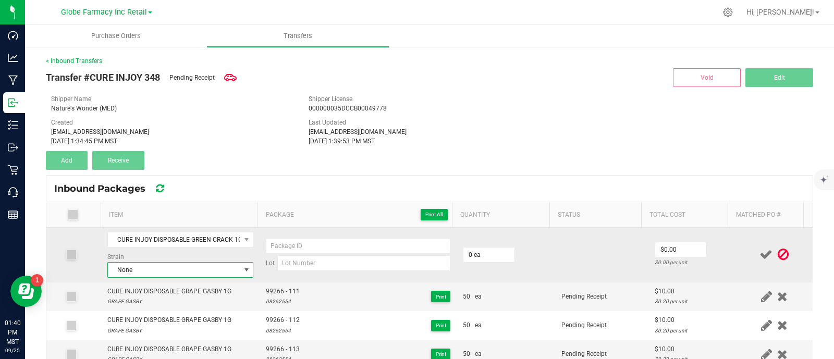
click at [164, 270] on span "None" at bounding box center [174, 270] width 132 height 15
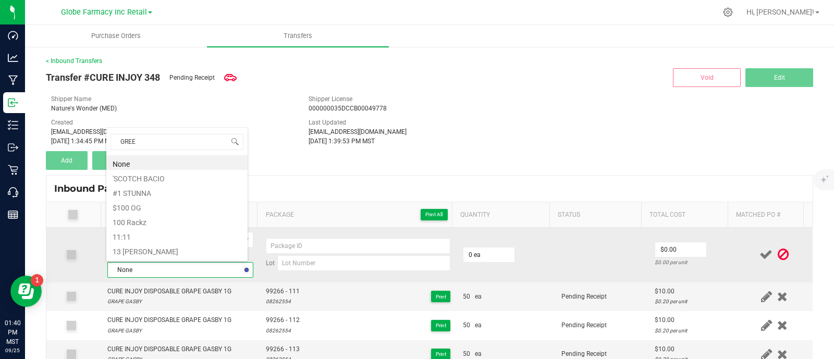
type input "GREEN"
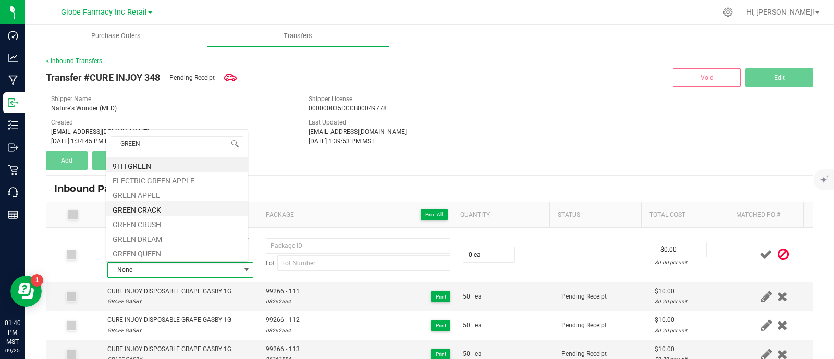
click at [154, 206] on li "GREEN CRACK" at bounding box center [176, 208] width 141 height 15
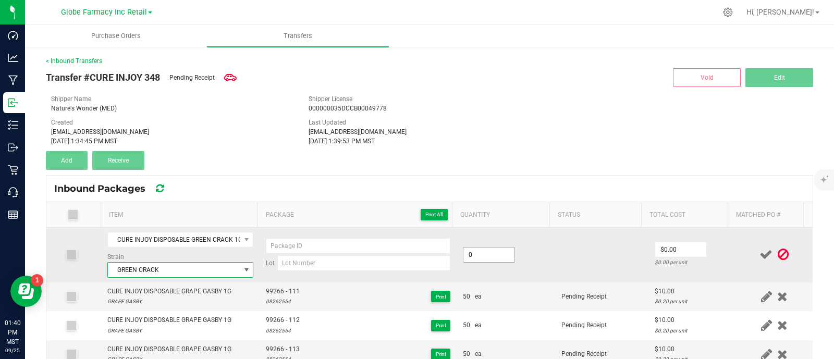
click at [465, 259] on input "0" at bounding box center [488, 254] width 51 height 15
type input "50 ea"
click at [655, 245] on input "0" at bounding box center [680, 249] width 51 height 15
type input "$10.00"
click at [591, 271] on td at bounding box center [601, 255] width 93 height 55
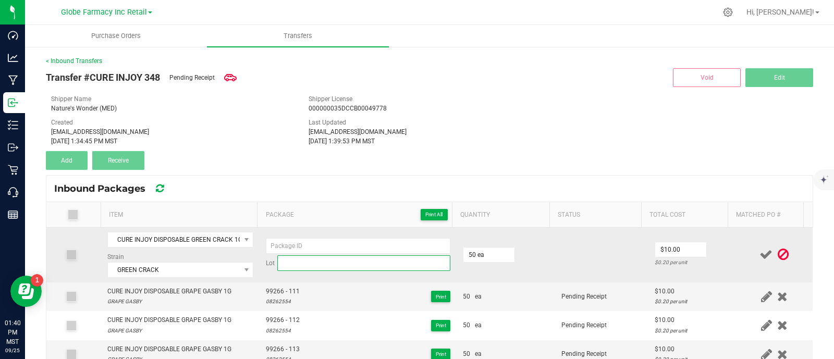
click at [296, 265] on input at bounding box center [363, 263] width 173 height 16
paste input "08262550"
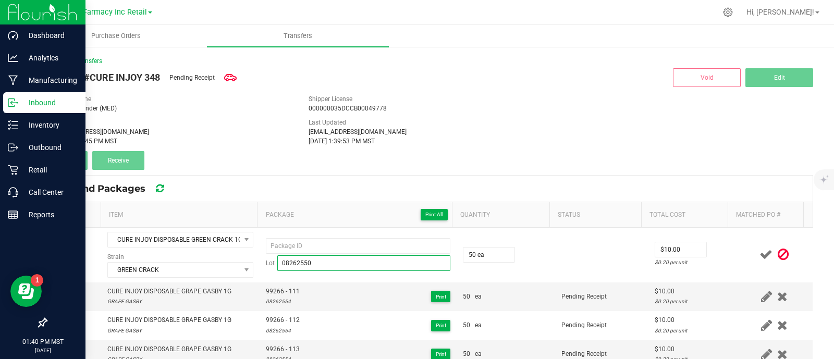
type input "08262550"
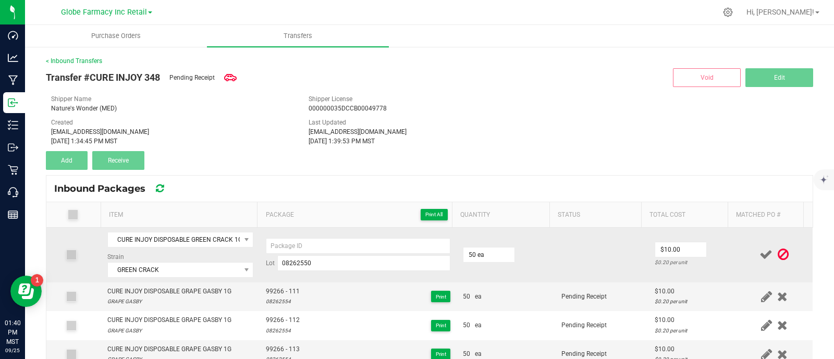
click at [290, 234] on td "Lot 08262550" at bounding box center [357, 255] width 197 height 55
click at [291, 242] on input at bounding box center [358, 246] width 184 height 16
paste input "99229"
type input "99229 - 111"
drag, startPoint x: 538, startPoint y: 255, endPoint x: 543, endPoint y: 254, distance: 5.3
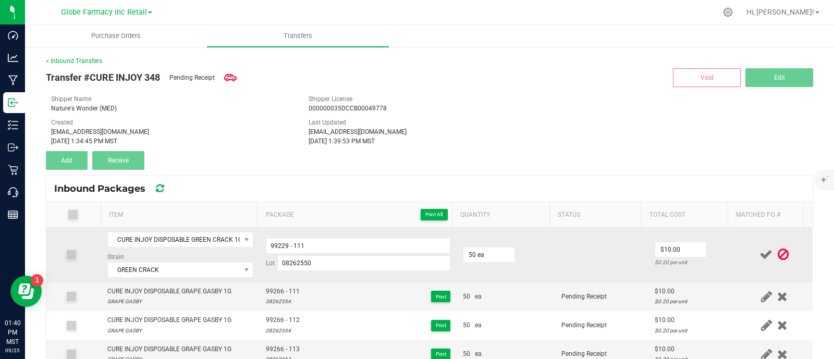
click at [539, 254] on td "50 ea" at bounding box center [505, 255] width 98 height 55
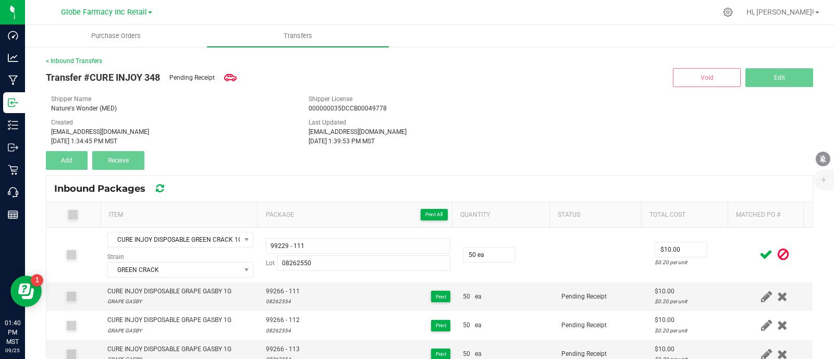
click at [759, 256] on icon at bounding box center [765, 254] width 13 height 13
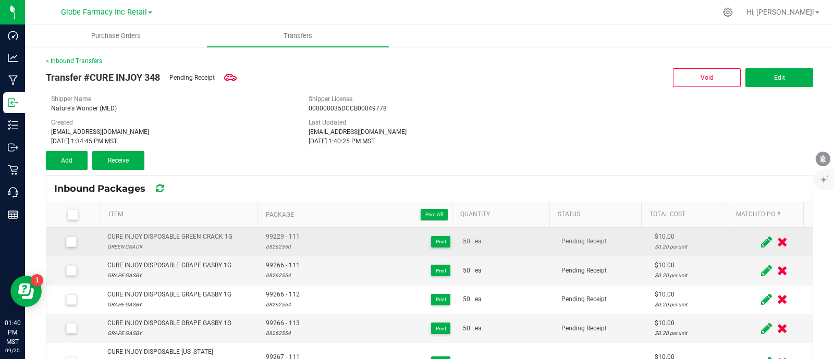
click at [163, 237] on div "CURE INJOY DISPOSABLE GREEN CRACK 1G" at bounding box center [169, 237] width 125 height 10
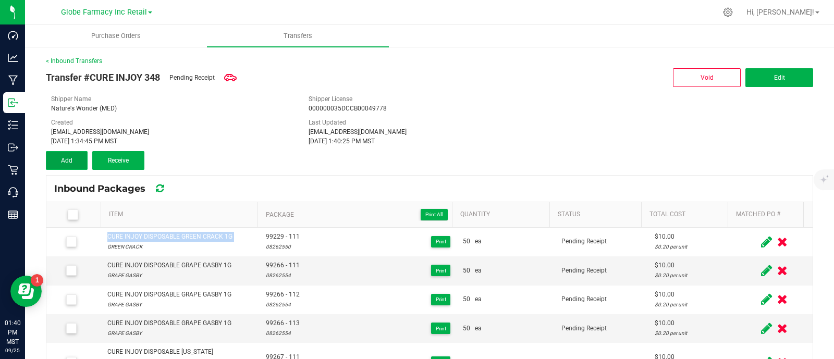
click at [76, 156] on button "Add" at bounding box center [67, 160] width 42 height 19
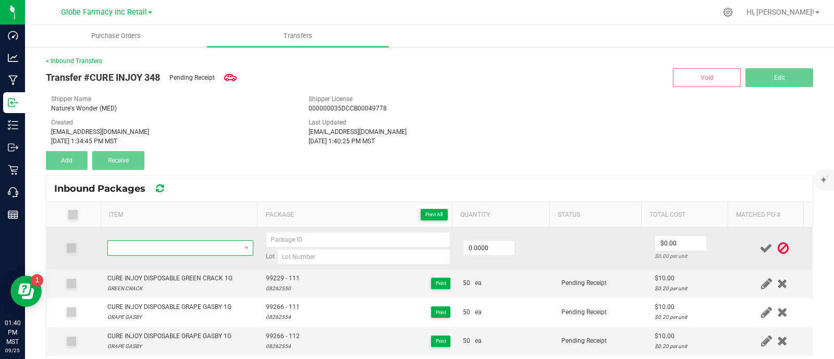
click at [210, 249] on span "NO DATA FOUND" at bounding box center [174, 248] width 132 height 15
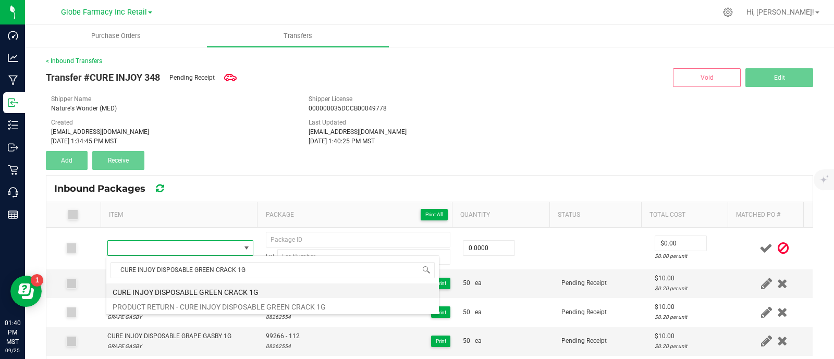
click at [206, 293] on li "CURE INJOY DISPOSABLE GREEN CRACK 1G" at bounding box center [272, 290] width 332 height 15
type input "0 ea"
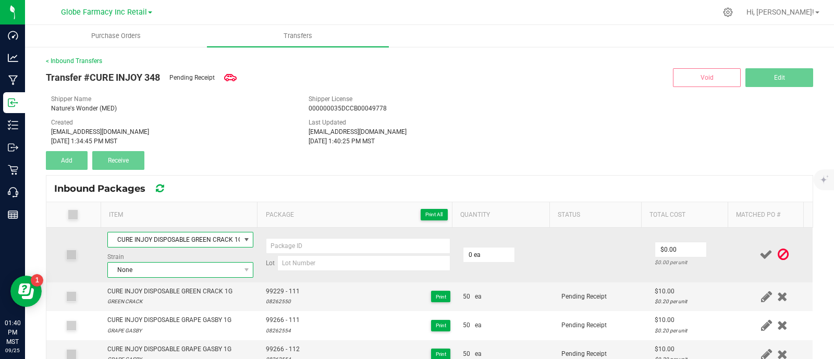
click at [125, 265] on span "None" at bounding box center [174, 270] width 132 height 15
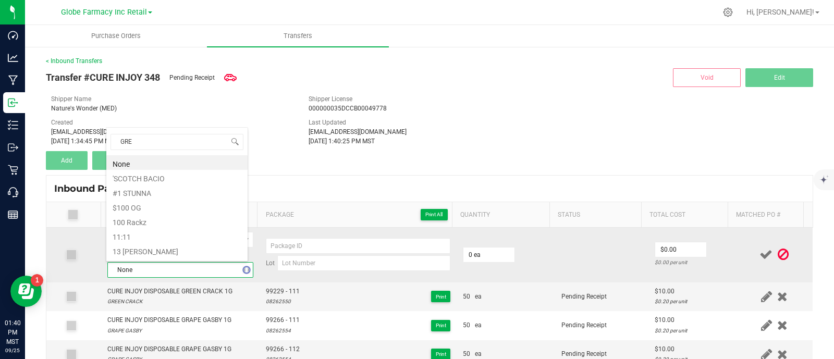
type input "GREE"
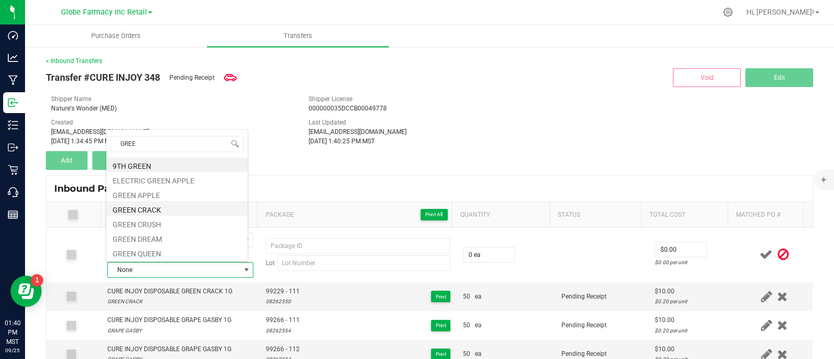
click at [164, 211] on li "GREEN CRACK" at bounding box center [176, 208] width 141 height 15
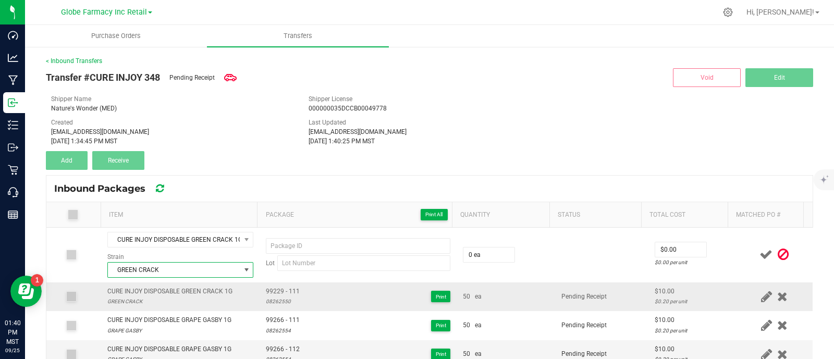
click at [277, 296] on div "08262550" at bounding box center [283, 301] width 34 height 10
click at [277, 290] on span "99229 - 111" at bounding box center [283, 292] width 34 height 10
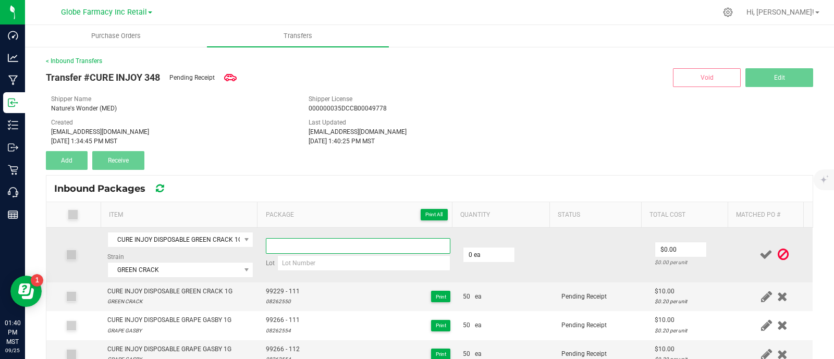
click at [295, 244] on input at bounding box center [358, 246] width 184 height 16
paste input "99229 - 111"
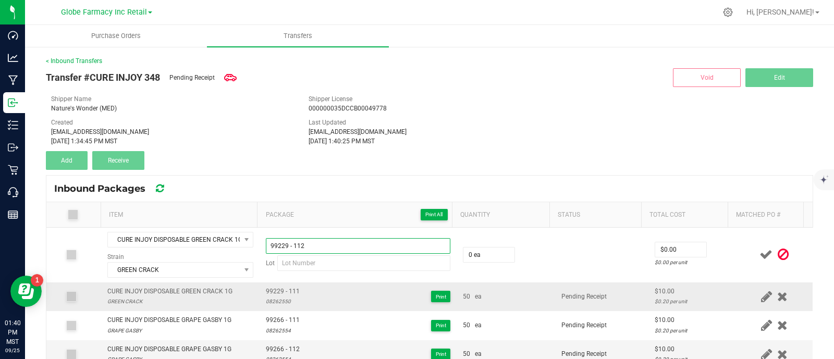
type input "99229 - 112"
click at [276, 297] on div "08262550" at bounding box center [283, 301] width 34 height 10
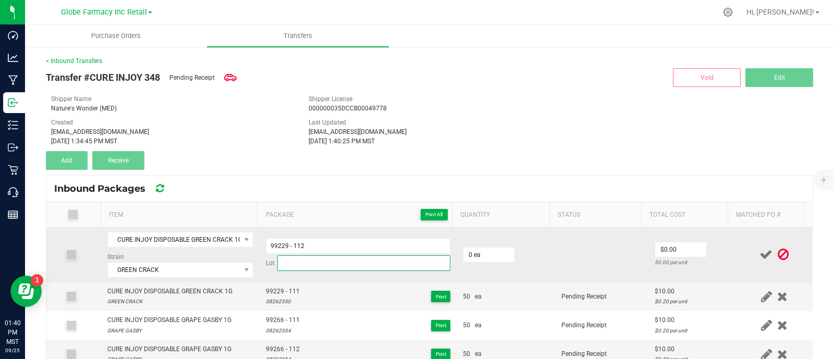
drag, startPoint x: 306, startPoint y: 262, endPoint x: 326, endPoint y: 262, distance: 19.8
click at [306, 262] on input at bounding box center [363, 263] width 173 height 16
paste input "08262550"
type input "08262550"
click at [479, 253] on input "0" at bounding box center [488, 254] width 51 height 15
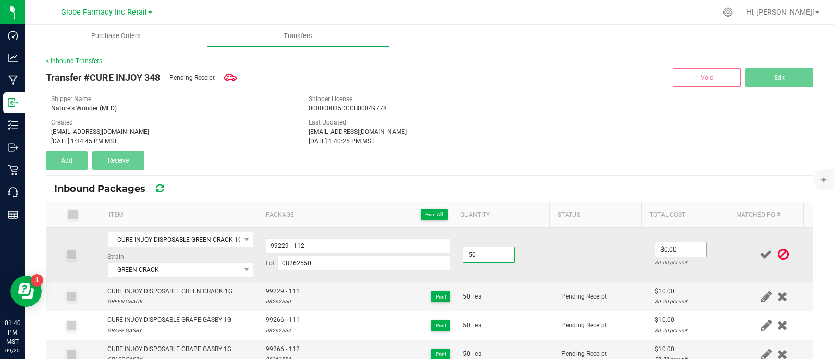
type input "50 ea"
click at [667, 242] on input "0" at bounding box center [680, 249] width 51 height 15
type input "$10.00"
click at [620, 265] on td at bounding box center [601, 255] width 93 height 55
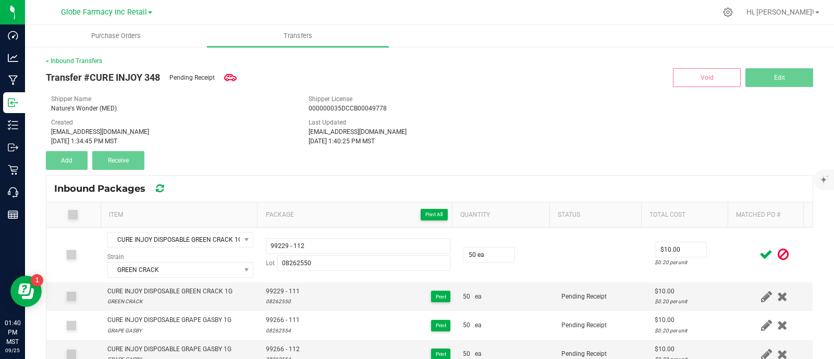
click at [759, 254] on icon at bounding box center [765, 254] width 13 height 13
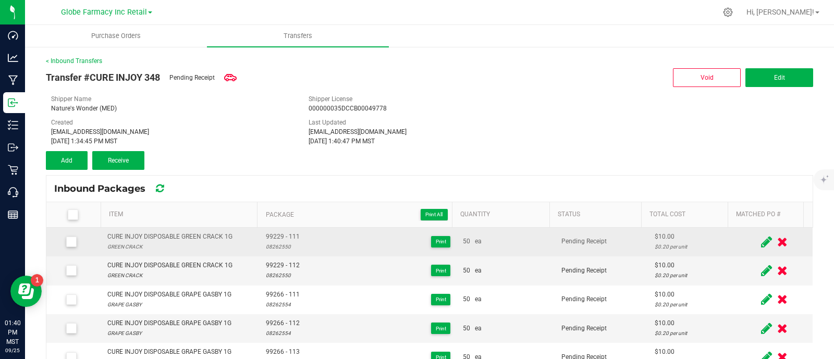
click at [137, 237] on div "CURE INJOY DISPOSABLE GREEN CRACK 1G" at bounding box center [169, 237] width 125 height 10
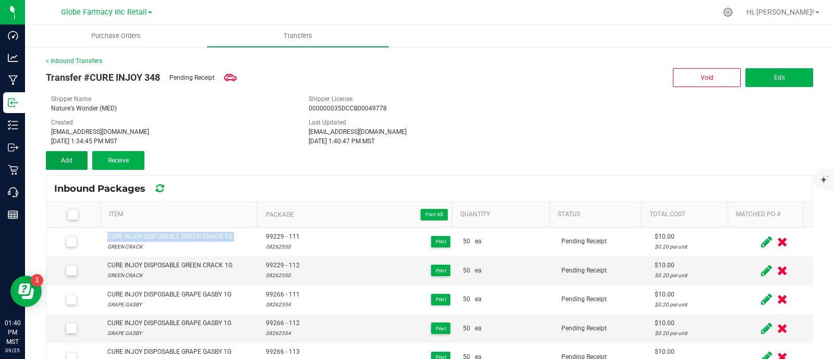
drag, startPoint x: 76, startPoint y: 157, endPoint x: 200, endPoint y: 212, distance: 135.5
click at [76, 157] on button "Add" at bounding box center [67, 160] width 42 height 19
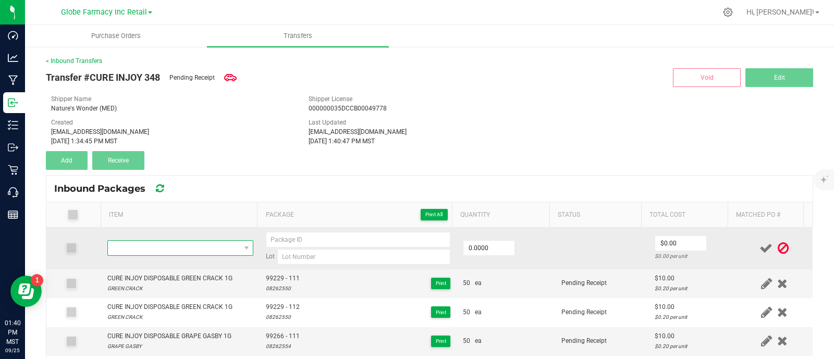
click at [211, 242] on span "NO DATA FOUND" at bounding box center [174, 248] width 132 height 15
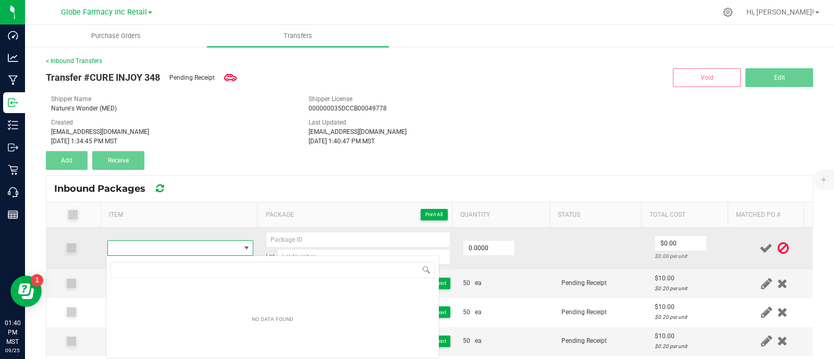
type input "CURE INJOY DISPOSABLE GREEN CRACK 1G"
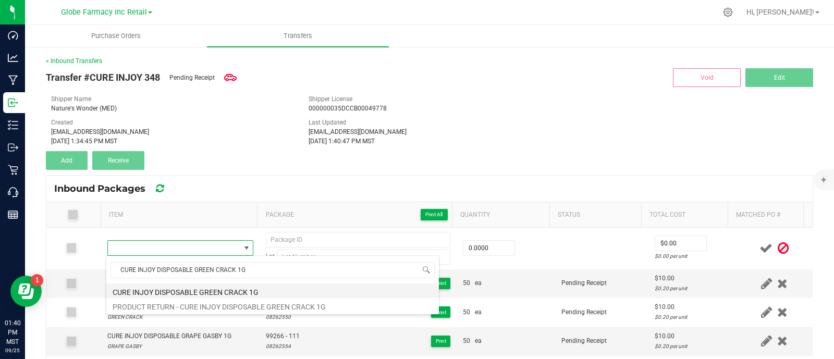
click at [233, 286] on li "CURE INJOY DISPOSABLE GREEN CRACK 1G" at bounding box center [272, 290] width 332 height 15
type input "0 ea"
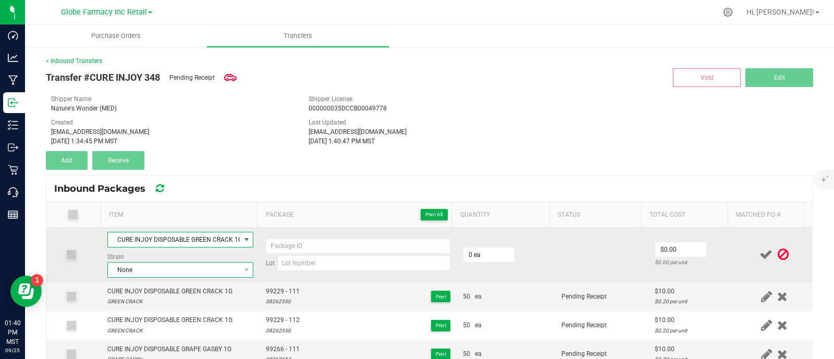
click at [145, 271] on span "None" at bounding box center [174, 270] width 132 height 15
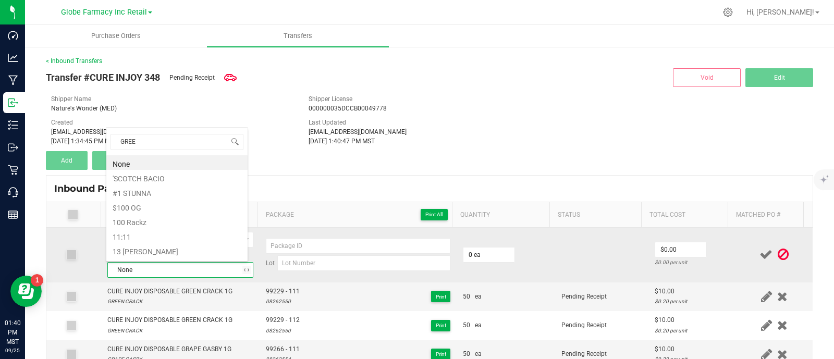
type input "GREEN"
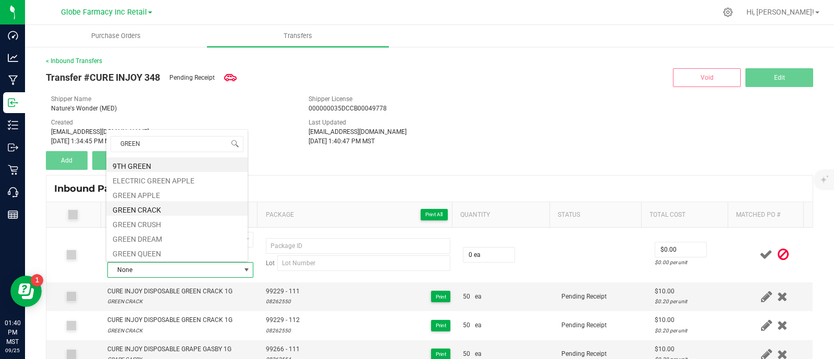
click at [150, 206] on li "GREEN CRACK" at bounding box center [176, 208] width 141 height 15
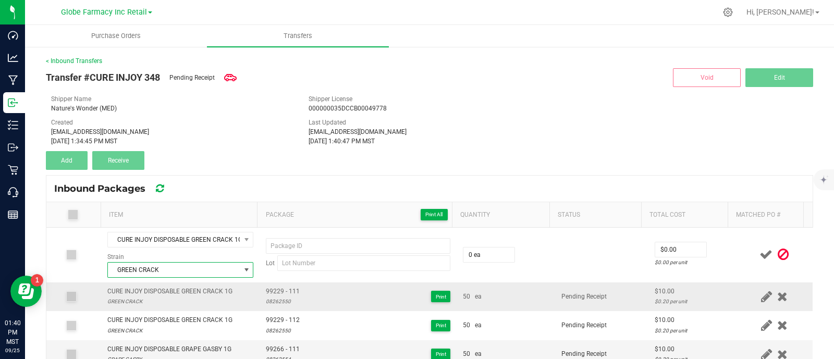
click at [279, 292] on span "99229 - 111" at bounding box center [283, 292] width 34 height 10
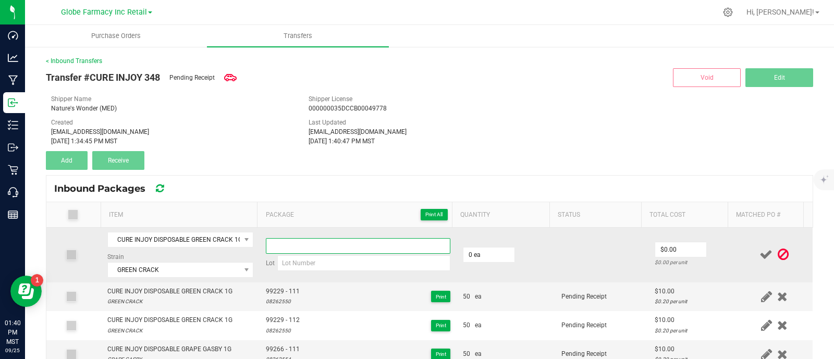
paste input "99229 - 111"
click at [287, 239] on input at bounding box center [358, 246] width 184 height 16
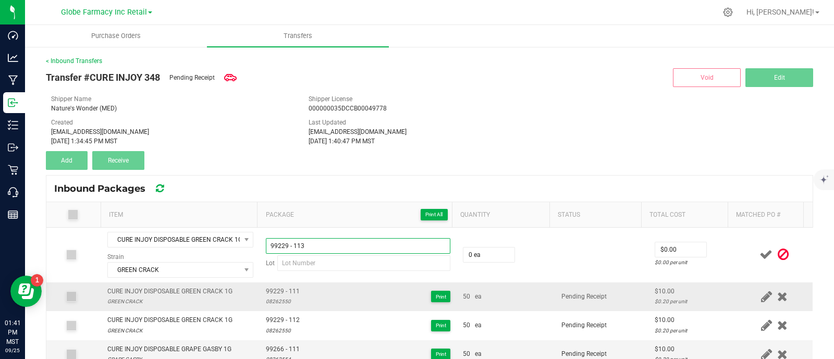
type input "99229 - 113"
click at [267, 300] on div "08262550" at bounding box center [283, 301] width 34 height 10
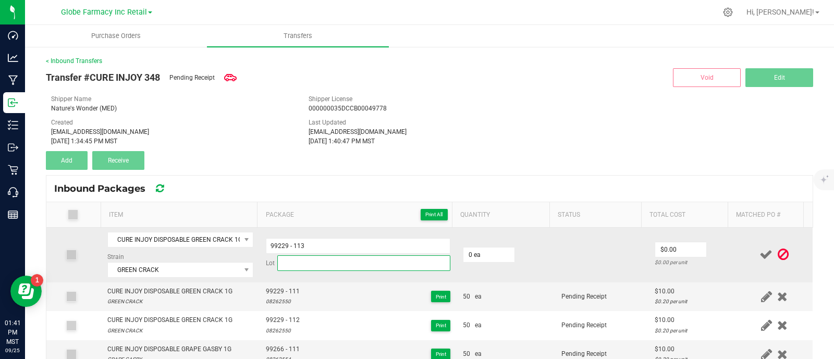
drag, startPoint x: 313, startPoint y: 264, endPoint x: 332, endPoint y: 264, distance: 19.3
click at [313, 264] on input at bounding box center [363, 263] width 173 height 16
paste input "08262550"
type input "08262550"
click at [484, 258] on input "0" at bounding box center [488, 254] width 51 height 15
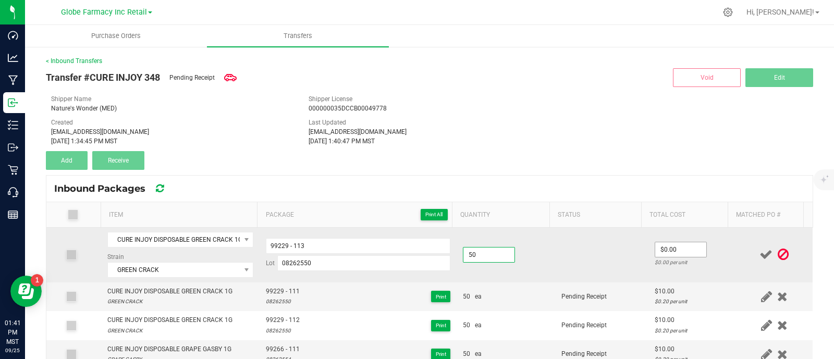
type input "50 ea"
click at [666, 252] on input "0" at bounding box center [680, 249] width 51 height 15
type input "$10.00"
click at [600, 263] on td at bounding box center [601, 255] width 93 height 55
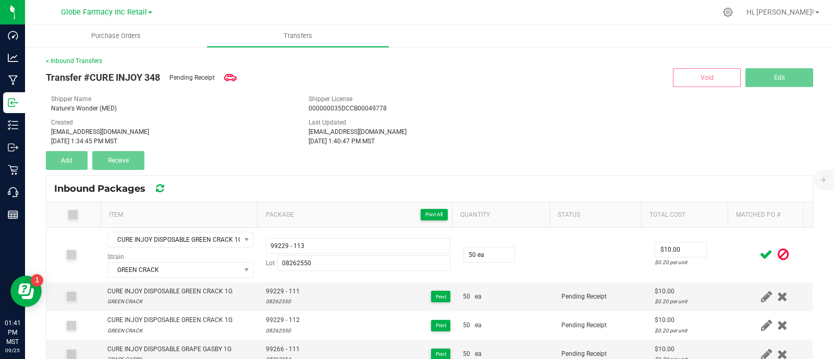
click at [757, 261] on span at bounding box center [766, 254] width 18 height 20
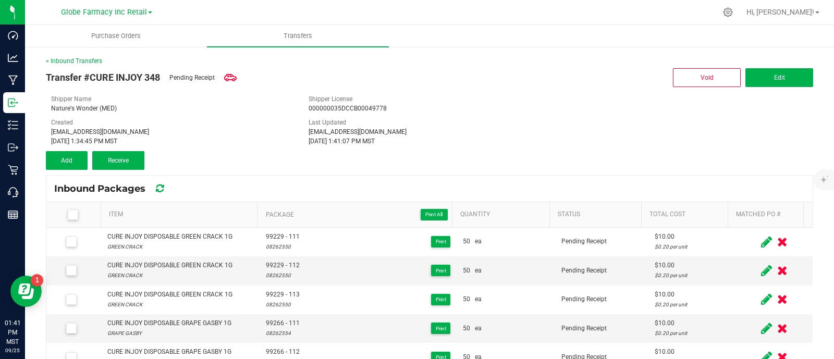
click at [177, 225] on th "Item" at bounding box center [179, 215] width 157 height 26
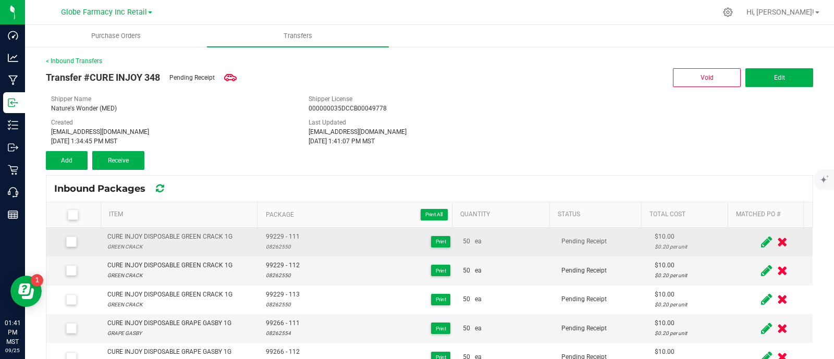
click at [176, 233] on div "CURE INJOY DISPOSABLE GREEN CRACK 1G" at bounding box center [169, 237] width 125 height 10
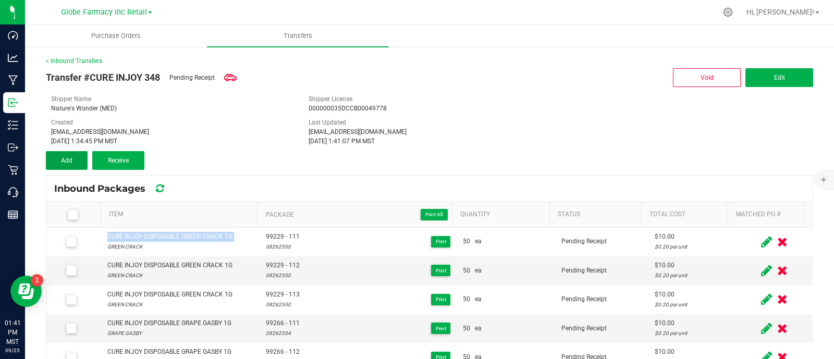
drag, startPoint x: 77, startPoint y: 165, endPoint x: 120, endPoint y: 203, distance: 56.9
click at [77, 165] on button "Add" at bounding box center [67, 160] width 42 height 19
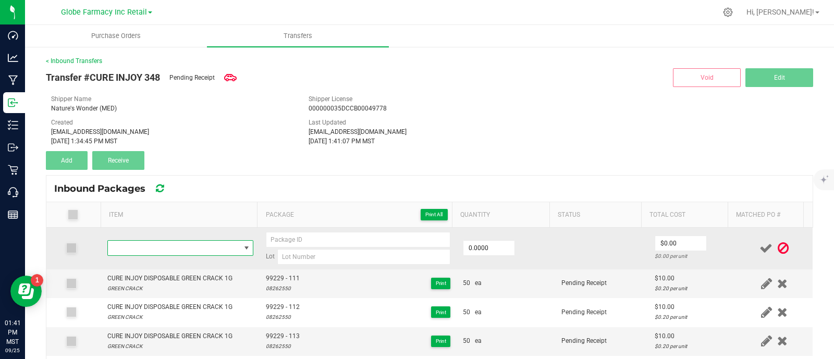
click at [178, 243] on span "NO DATA FOUND" at bounding box center [174, 248] width 132 height 15
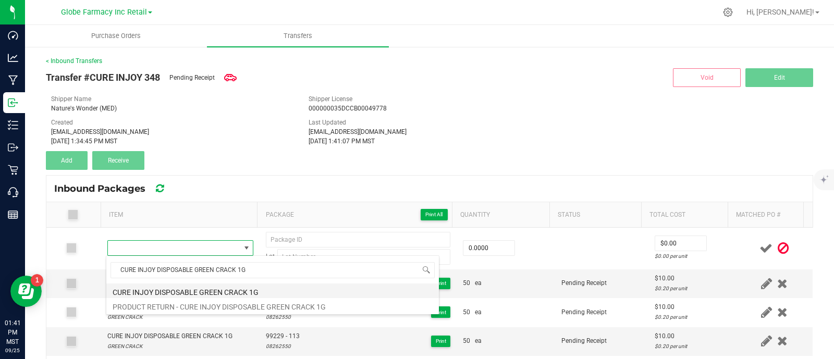
click at [192, 285] on li "CURE INJOY DISPOSABLE GREEN CRACK 1G" at bounding box center [272, 290] width 332 height 15
type input "0 ea"
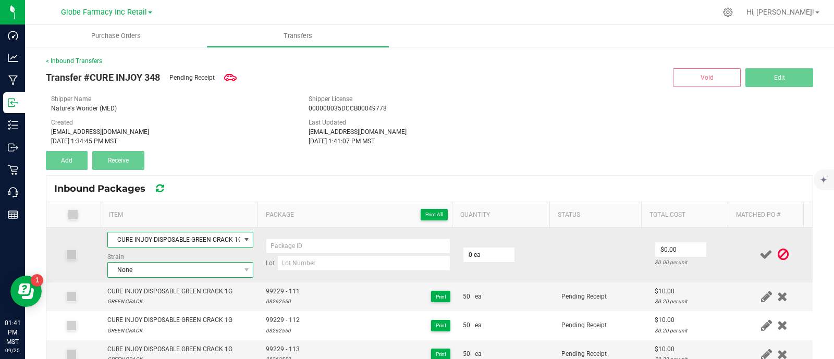
click at [159, 269] on span "None" at bounding box center [174, 270] width 132 height 15
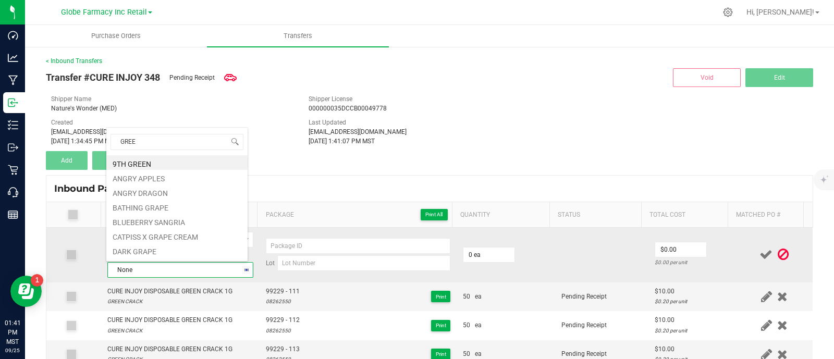
type input "GREEN"
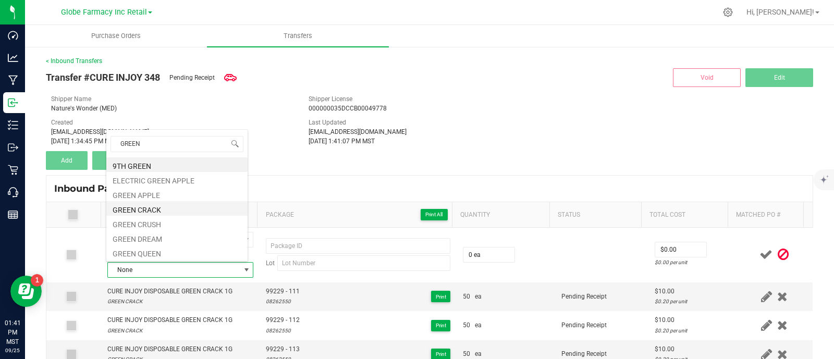
click at [153, 209] on li "GREEN CRACK" at bounding box center [176, 208] width 141 height 15
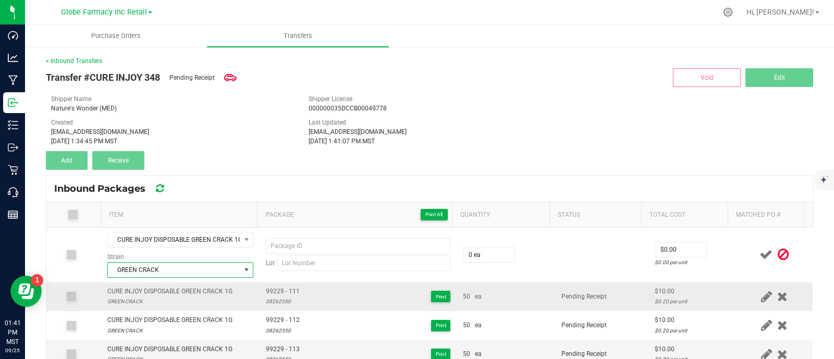
click at [271, 289] on span "99229 - 111" at bounding box center [283, 292] width 34 height 10
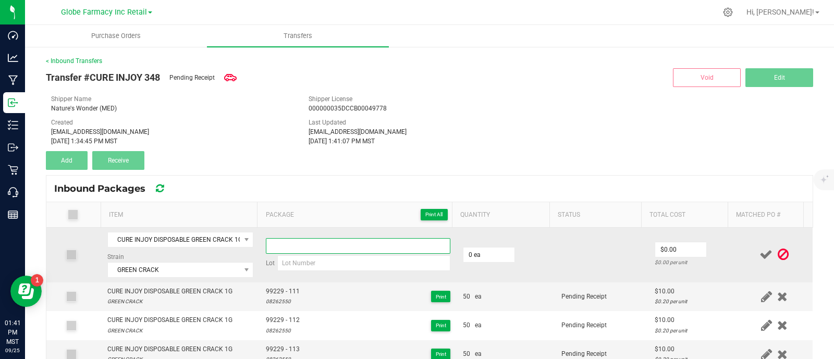
click at [303, 241] on input at bounding box center [358, 246] width 184 height 16
paste input "99229 - 111"
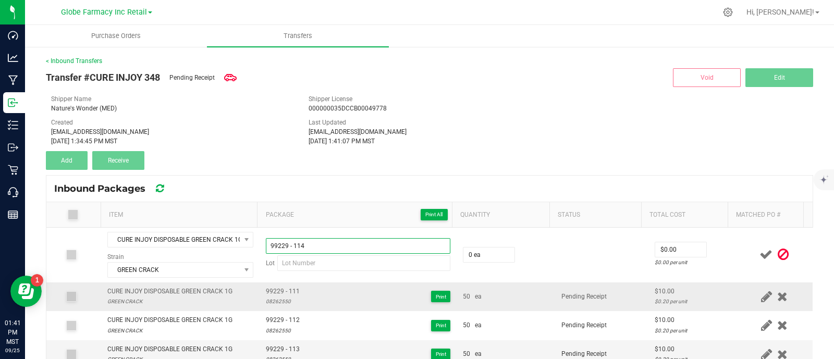
type input "99229 - 114"
click at [276, 302] on div "08262550" at bounding box center [283, 301] width 34 height 10
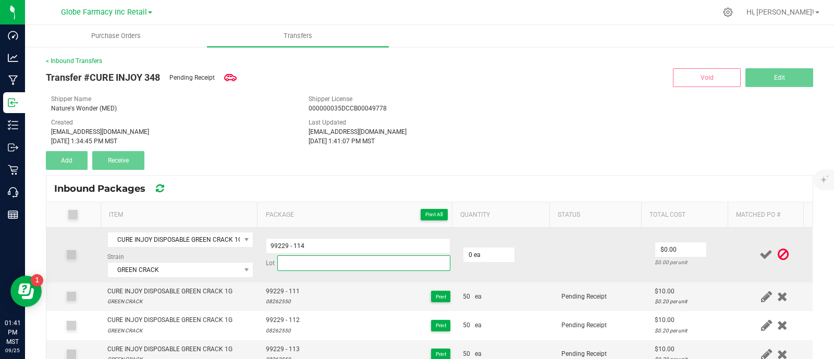
drag, startPoint x: 293, startPoint y: 263, endPoint x: 423, endPoint y: 266, distance: 129.2
click at [293, 263] on input at bounding box center [363, 263] width 173 height 16
paste input "08262550"
type input "08262550"
click at [475, 257] on input "0" at bounding box center [488, 254] width 51 height 15
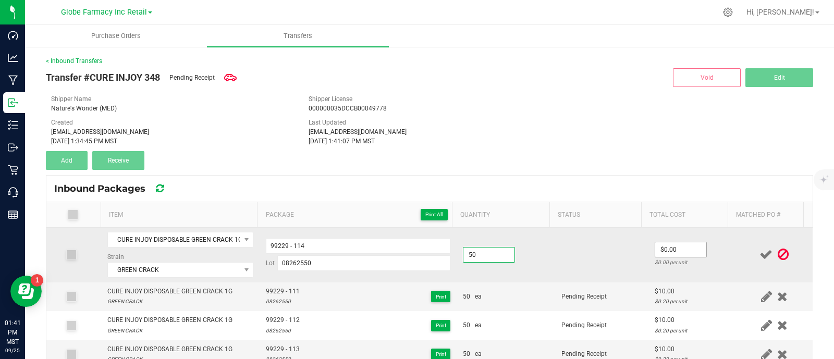
type input "50 ea"
click at [662, 249] on input "0" at bounding box center [680, 249] width 51 height 15
type input "$10.00"
click at [614, 269] on td at bounding box center [601, 255] width 93 height 55
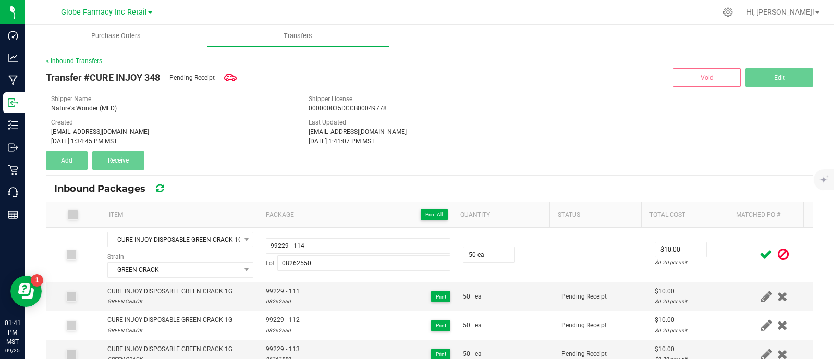
click at [759, 256] on icon at bounding box center [765, 254] width 13 height 13
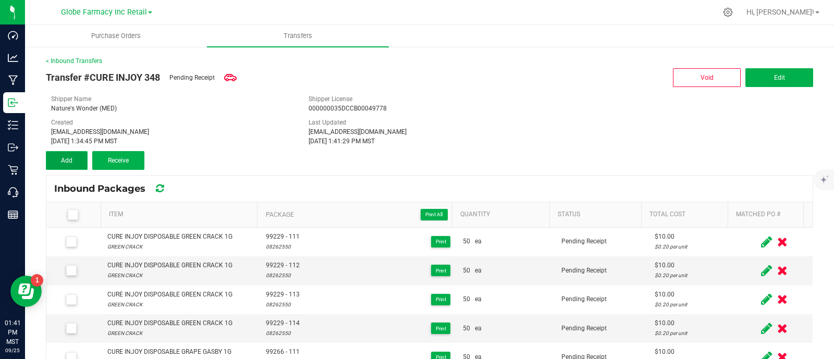
drag, startPoint x: 57, startPoint y: 158, endPoint x: 60, endPoint y: 163, distance: 5.4
click at [57, 158] on button "Add" at bounding box center [67, 160] width 42 height 19
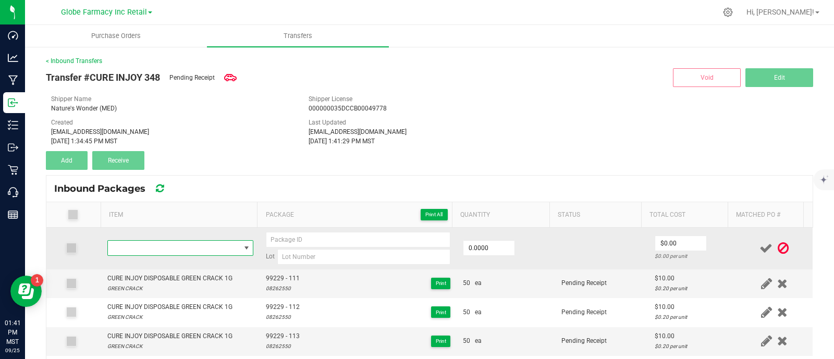
click at [159, 247] on span "NO DATA FOUND" at bounding box center [174, 248] width 132 height 15
click at [481, 245] on input "0" at bounding box center [488, 248] width 51 height 15
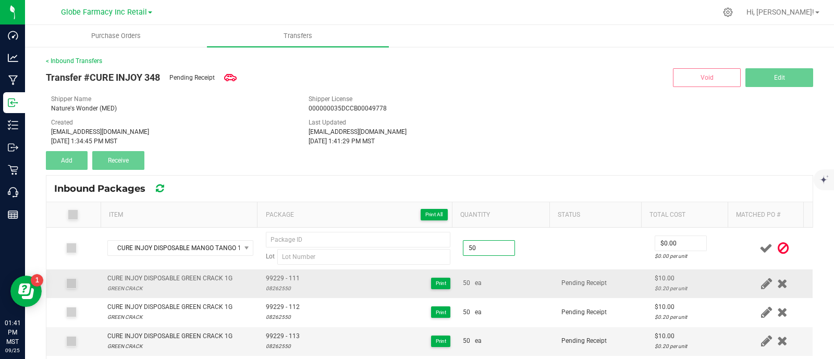
type input "50 ea"
click at [599, 271] on td "Pending Receipt" at bounding box center [601, 283] width 93 height 29
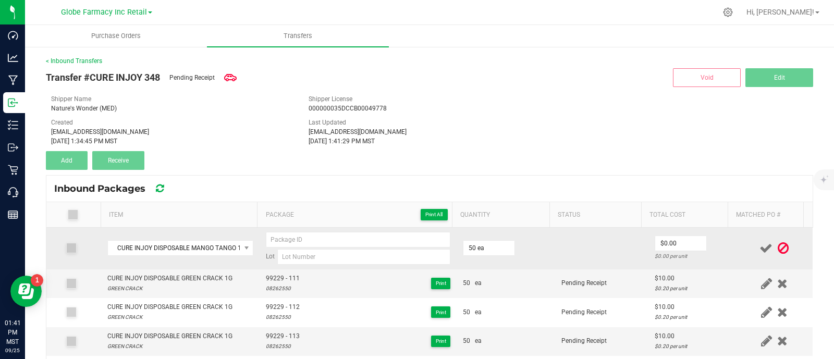
click at [664, 251] on div "$0.00 per unit" at bounding box center [691, 256] width 75 height 10
click at [667, 240] on input "0" at bounding box center [680, 243] width 51 height 15
type input "$10.00"
click at [300, 258] on input at bounding box center [363, 257] width 173 height 16
type input "08182551"
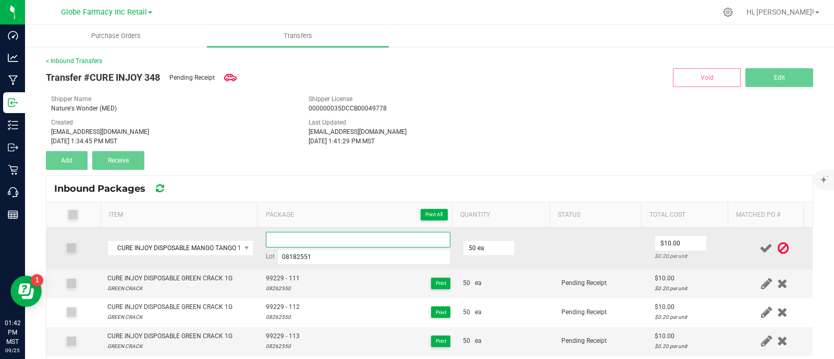
click at [291, 234] on input at bounding box center [358, 240] width 184 height 16
type input "98582 - 111"
drag, startPoint x: 557, startPoint y: 253, endPoint x: 674, endPoint y: 249, distance: 117.3
click at [560, 252] on td at bounding box center [601, 249] width 93 height 42
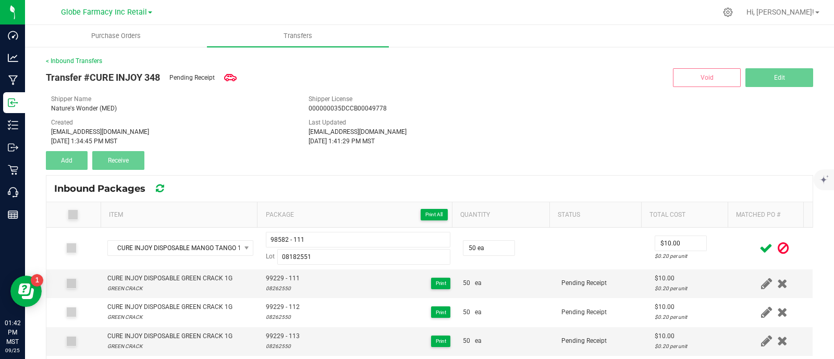
click at [759, 243] on icon at bounding box center [765, 248] width 13 height 13
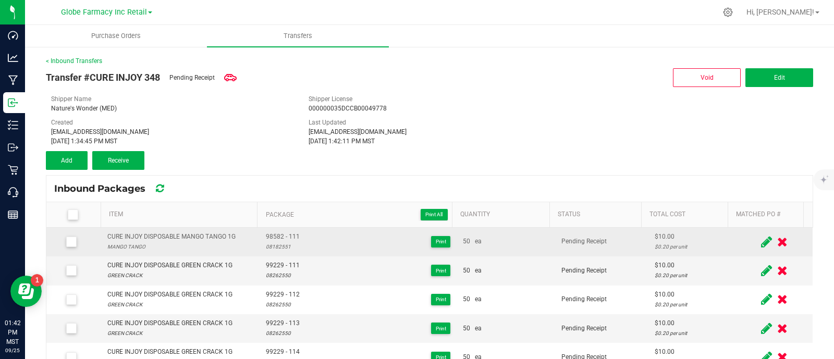
click at [146, 234] on div "CURE INJOY DISPOSABLE MANGO TANGO 1G" at bounding box center [171, 237] width 128 height 10
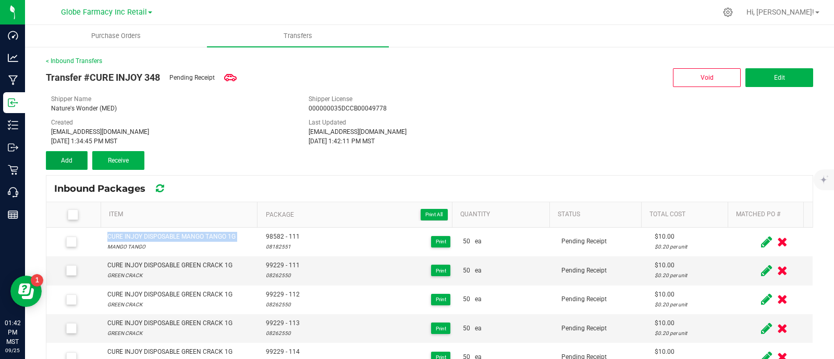
click at [79, 160] on button "Add" at bounding box center [67, 160] width 42 height 19
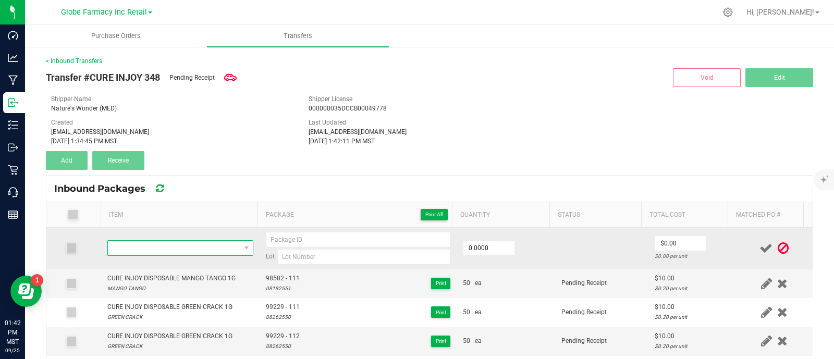
click at [197, 246] on span "NO DATA FOUND" at bounding box center [174, 248] width 132 height 15
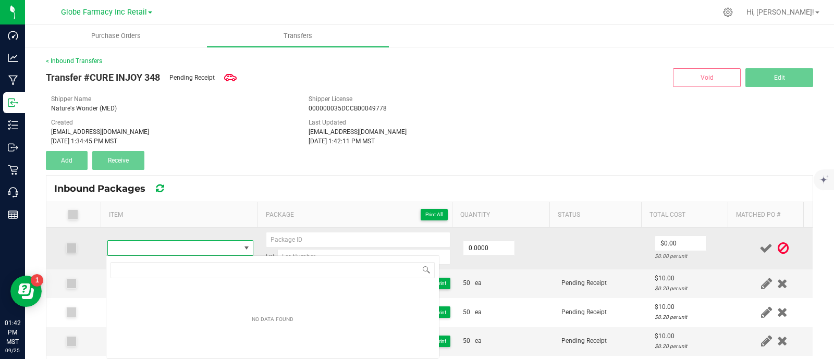
type input "CURE INJOY DISPOSABLE MANGO TANGO 1G"
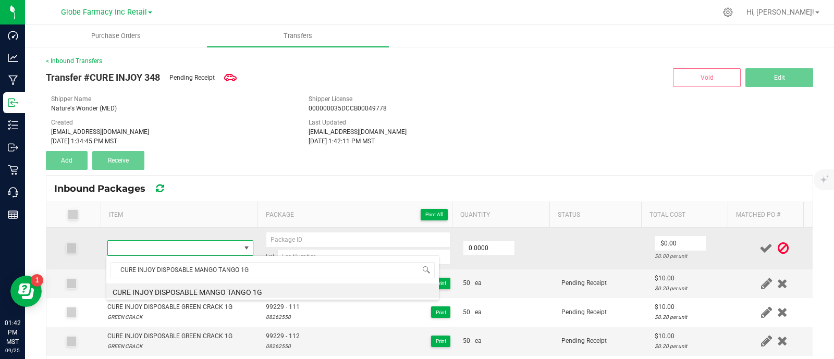
type input "0 ea"
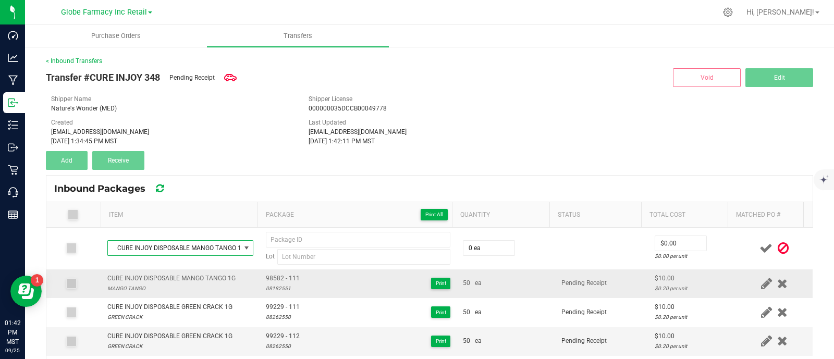
click at [269, 275] on span "98582 - 111" at bounding box center [283, 279] width 34 height 10
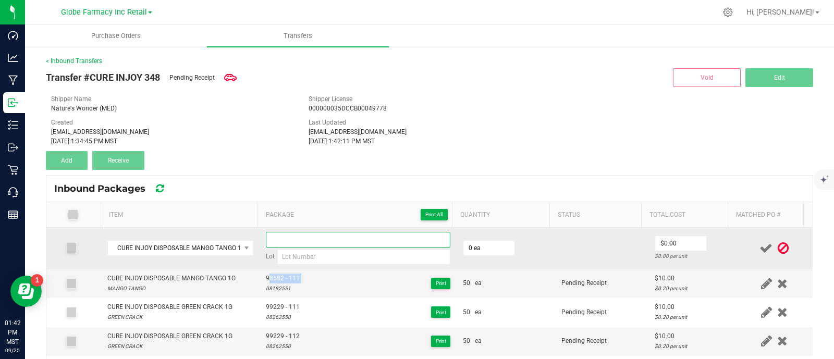
click at [296, 243] on input at bounding box center [358, 240] width 184 height 16
paste input "98582 - 111"
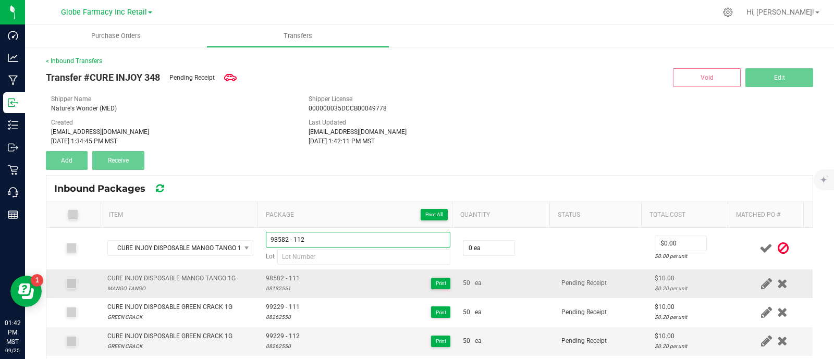
type input "98582 - 112"
click at [281, 288] on div "08182551" at bounding box center [283, 288] width 34 height 10
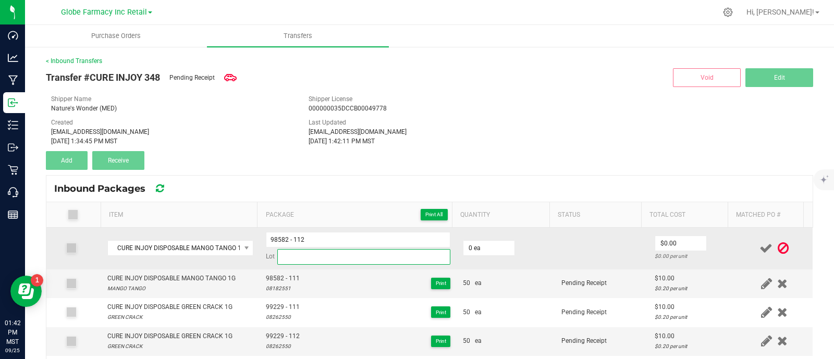
click at [312, 255] on input at bounding box center [363, 257] width 173 height 16
paste input "08182551"
type input "08182551"
click at [481, 243] on input "0" at bounding box center [488, 248] width 51 height 15
type input "50 ea"
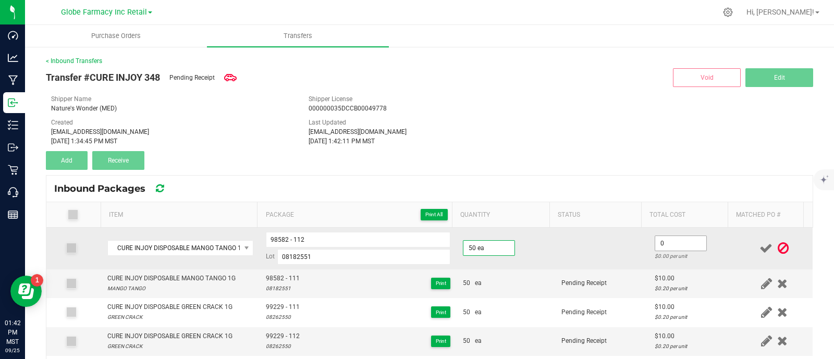
click at [679, 239] on input "0" at bounding box center [680, 243] width 51 height 15
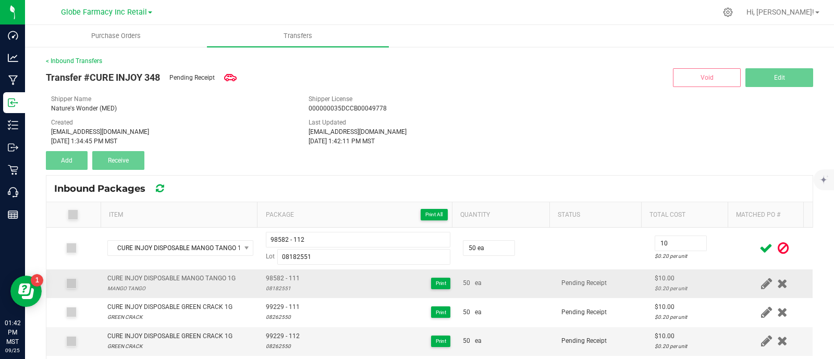
type input "$10.00"
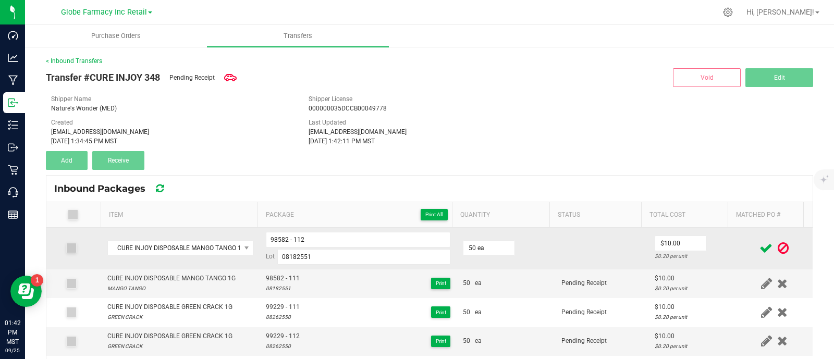
drag, startPoint x: 560, startPoint y: 284, endPoint x: 696, endPoint y: 262, distance: 137.7
click at [561, 283] on span "Pending Receipt" at bounding box center [583, 282] width 45 height 7
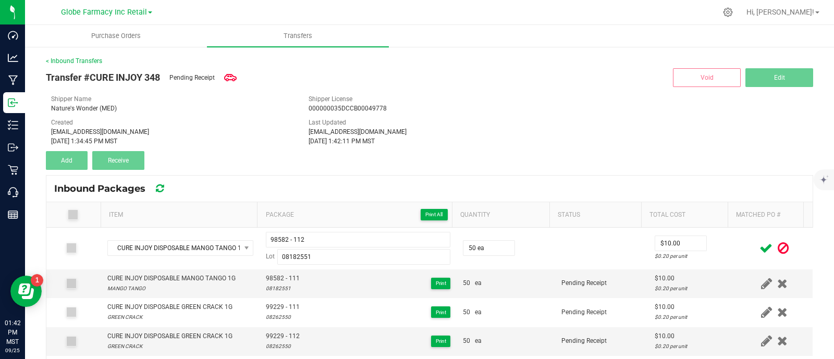
click at [759, 246] on icon at bounding box center [765, 248] width 13 height 13
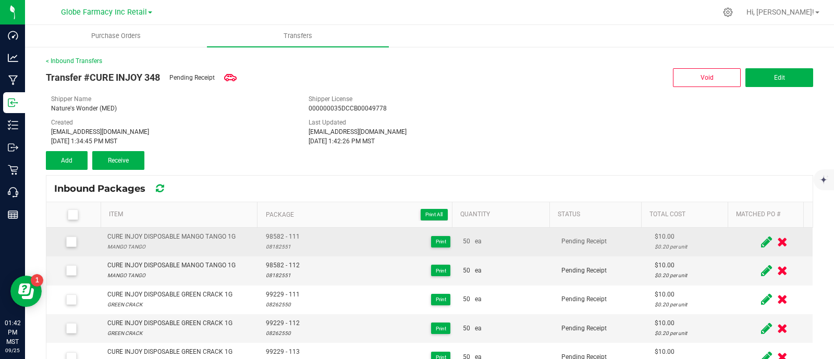
click at [199, 237] on div "CURE INJOY DISPOSABLE MANGO TANGO 1G" at bounding box center [171, 237] width 128 height 10
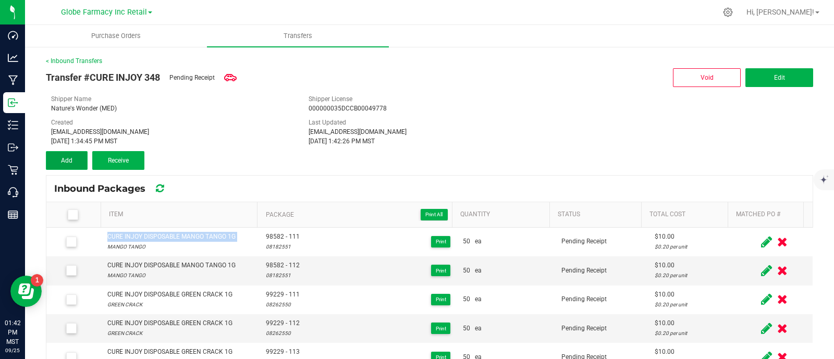
drag, startPoint x: 73, startPoint y: 163, endPoint x: 85, endPoint y: 166, distance: 12.4
click at [73, 163] on button "Add" at bounding box center [67, 160] width 42 height 19
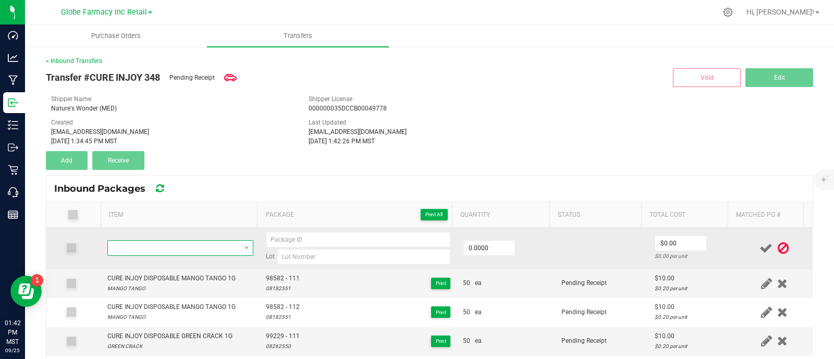
click at [229, 245] on span "NO DATA FOUND" at bounding box center [174, 248] width 132 height 15
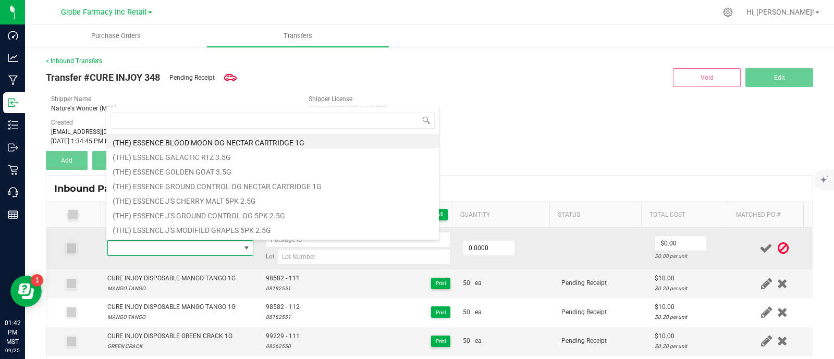
type input "CURE INJOY DISPOSABLE MANGO TANGO 1G"
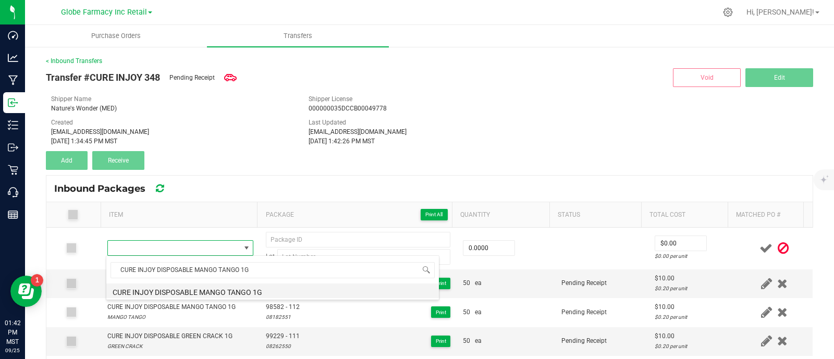
drag, startPoint x: 230, startPoint y: 290, endPoint x: 341, endPoint y: 283, distance: 111.7
click at [230, 289] on li "CURE INJOY DISPOSABLE MANGO TANGO 1G" at bounding box center [272, 290] width 332 height 15
type input "0 ea"
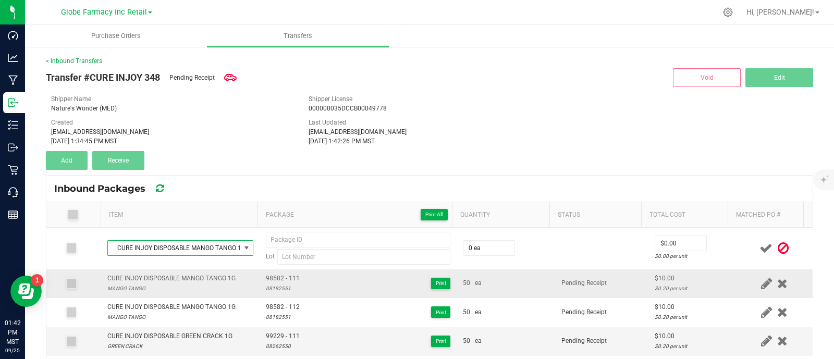
click at [281, 275] on span "98582 - 111" at bounding box center [283, 279] width 34 height 10
click at [281, 274] on span "98582 - 111" at bounding box center [283, 279] width 34 height 10
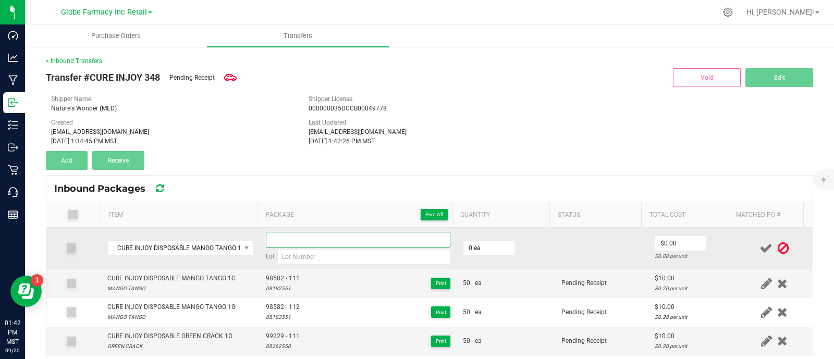
click at [279, 235] on input at bounding box center [358, 240] width 184 height 16
paste input "98582 - 111"
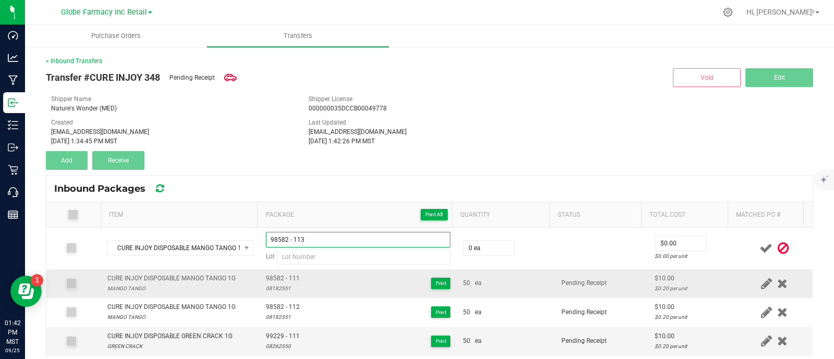
type input "98582 - 113"
click at [279, 284] on div "08182551" at bounding box center [283, 288] width 34 height 10
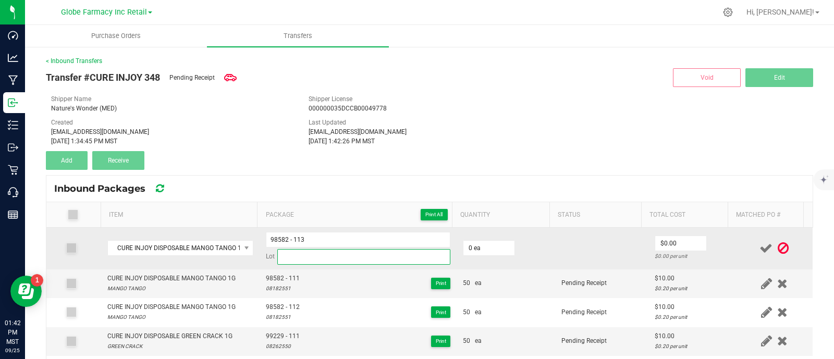
click at [292, 253] on input at bounding box center [363, 257] width 173 height 16
paste input "08182551"
type input "08182551"
click at [475, 236] on td "0 ea" at bounding box center [505, 249] width 98 height 42
click at [477, 245] on input "0" at bounding box center [488, 248] width 51 height 15
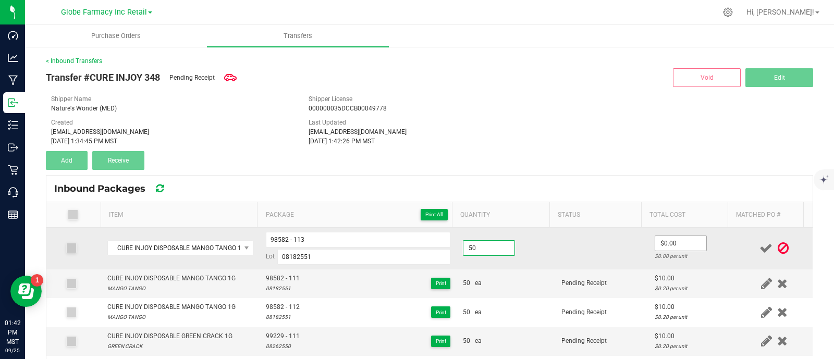
type input "50 ea"
click at [678, 241] on input "0" at bounding box center [680, 243] width 51 height 15
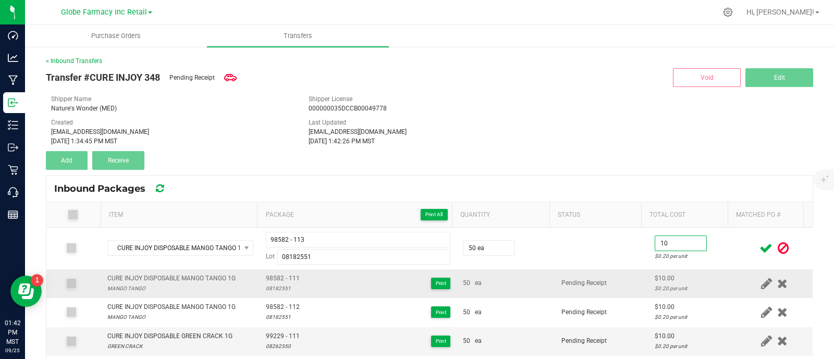
type input "$10.00"
click at [555, 276] on td "Pending Receipt" at bounding box center [601, 283] width 93 height 29
click at [759, 246] on icon at bounding box center [765, 248] width 13 height 13
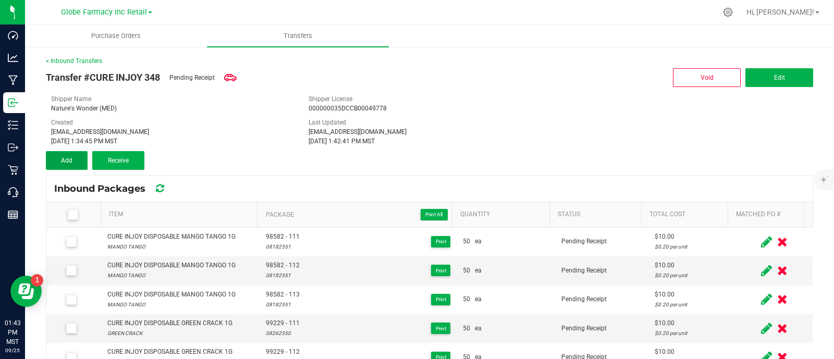
drag, startPoint x: 63, startPoint y: 152, endPoint x: 142, endPoint y: 202, distance: 93.2
click at [63, 152] on button "Add" at bounding box center [67, 160] width 42 height 19
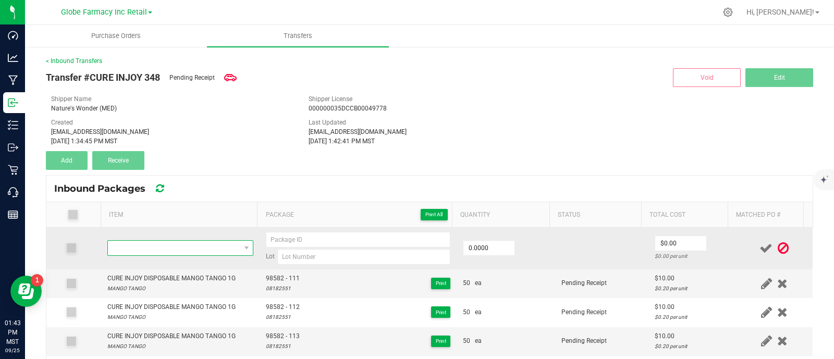
click at [163, 249] on span "NO DATA FOUND" at bounding box center [174, 248] width 132 height 15
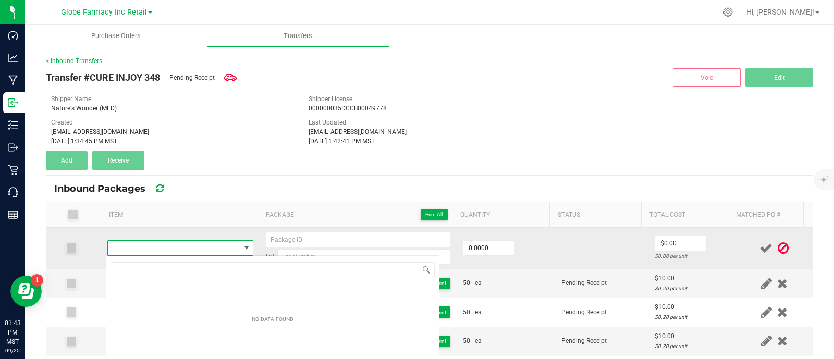
scroll to position [15, 142]
type input "CURE INJOY DISPOSABLE PASSION FRUIT 1G"
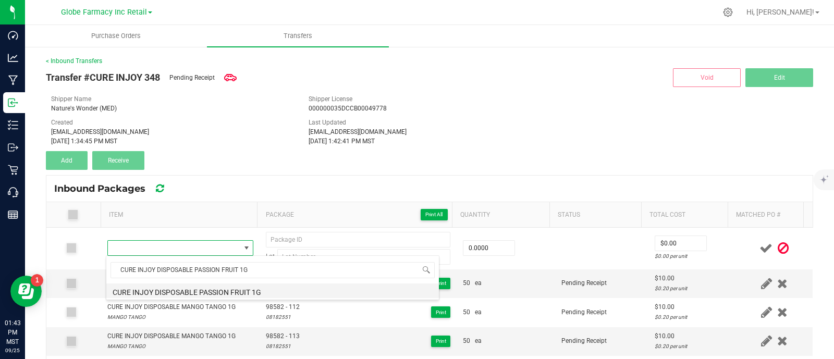
click at [216, 290] on li "CURE INJOY DISPOSABLE PASSION FRUIT 1G" at bounding box center [272, 290] width 332 height 15
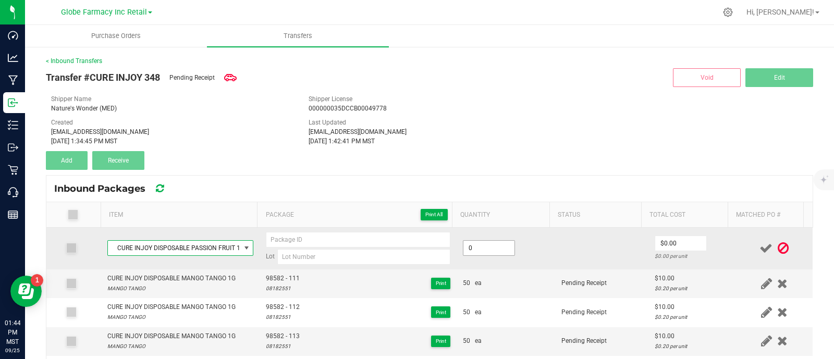
click at [479, 252] on input "0" at bounding box center [488, 248] width 51 height 15
type input "50 ea"
click at [655, 241] on input "0" at bounding box center [680, 243] width 51 height 15
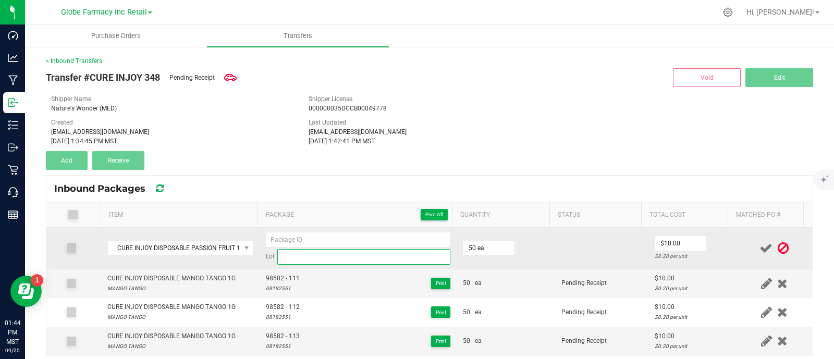
type input "$10.00"
paste input "08182554"
drag, startPoint x: 302, startPoint y: 258, endPoint x: 296, endPoint y: 260, distance: 6.1
click at [302, 258] on input "08182554" at bounding box center [363, 257] width 173 height 16
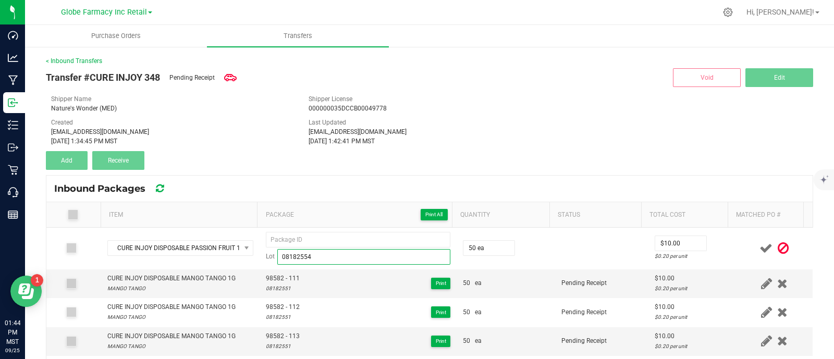
type input "08182554"
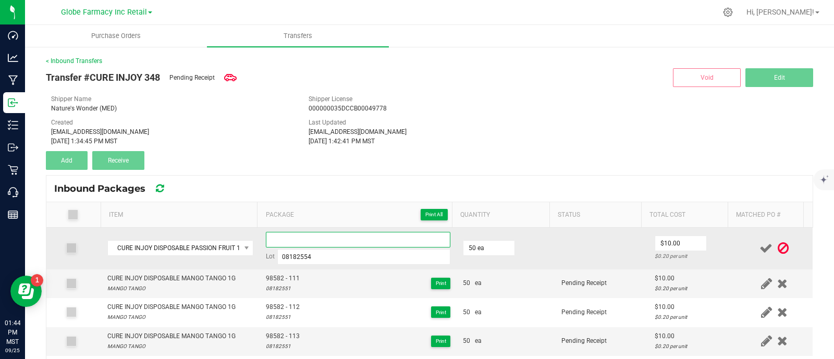
paste input "98580"
click at [297, 238] on input "98580" at bounding box center [358, 240] width 184 height 16
click at [576, 250] on td at bounding box center [601, 249] width 93 height 42
click at [291, 238] on input "98580 - 0111" at bounding box center [358, 240] width 184 height 16
type input "98580 - 111"
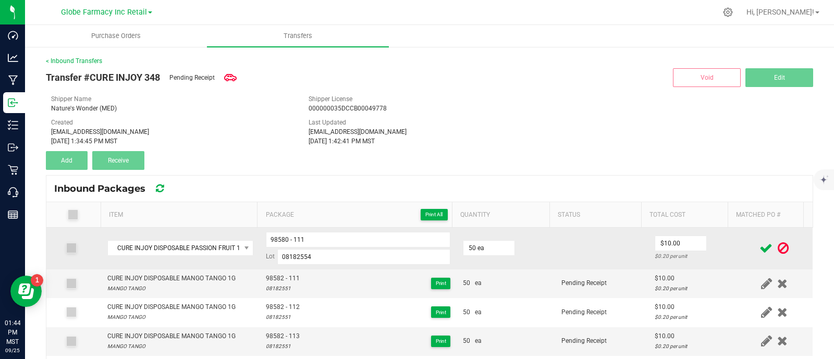
click at [627, 244] on td at bounding box center [601, 249] width 93 height 42
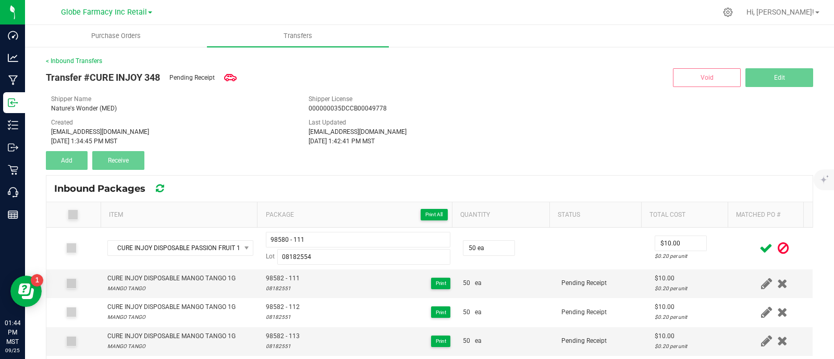
click at [759, 250] on icon at bounding box center [765, 248] width 13 height 13
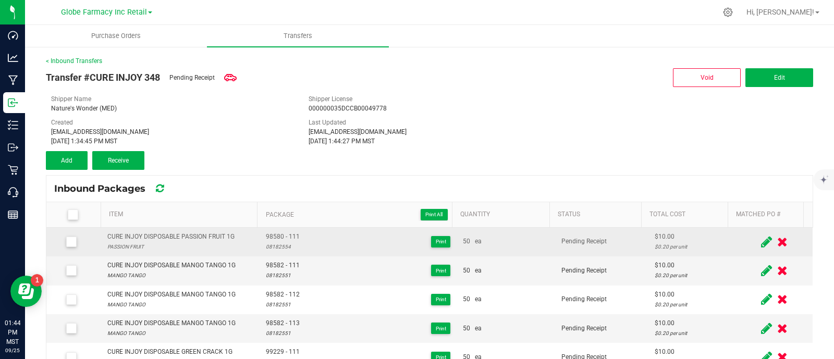
click at [212, 240] on div "CURE INJOY DISPOSABLE PASSION FRUIT 1G" at bounding box center [170, 237] width 127 height 10
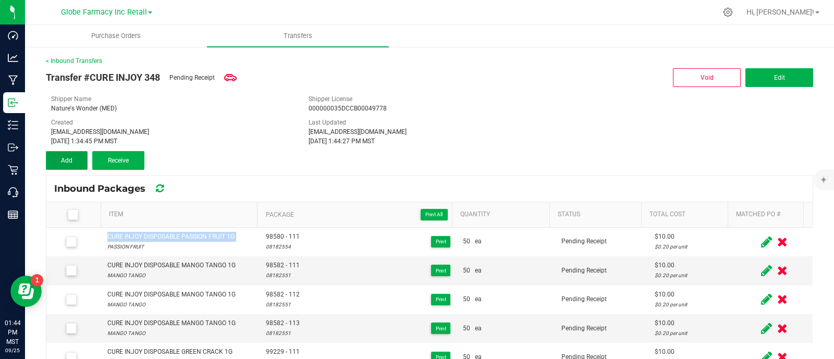
click at [59, 159] on button "Add" at bounding box center [67, 160] width 42 height 19
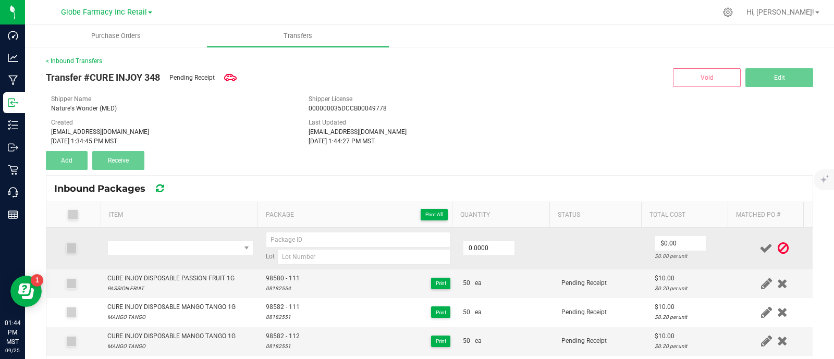
click at [180, 238] on td at bounding box center [180, 249] width 159 height 42
click at [180, 249] on span "NO DATA FOUND" at bounding box center [174, 248] width 132 height 15
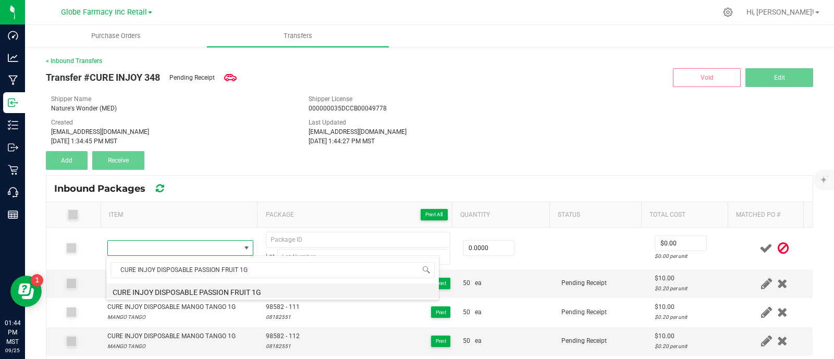
click at [206, 290] on li "CURE INJOY DISPOSABLE PASSION FRUIT 1G" at bounding box center [272, 290] width 332 height 15
type input "0 ea"
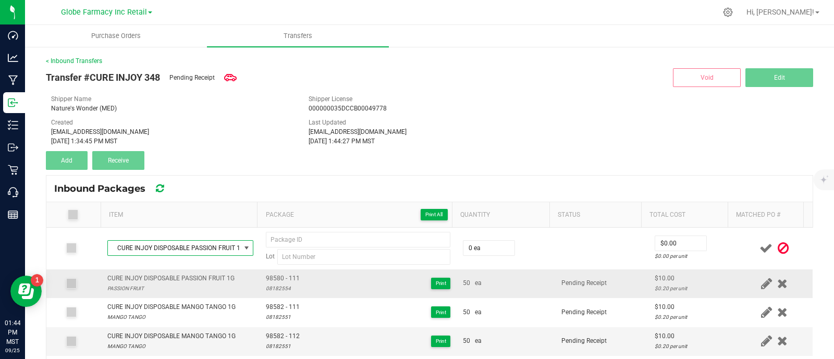
click at [283, 278] on span "98580 - 111" at bounding box center [283, 279] width 34 height 10
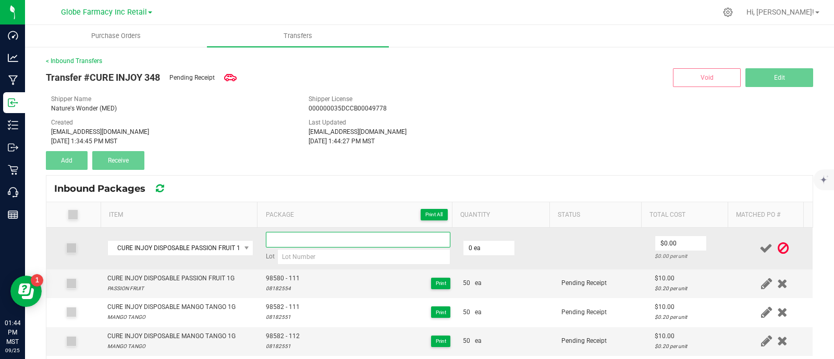
click at [297, 241] on input at bounding box center [358, 240] width 184 height 16
paste input "98580 - 111"
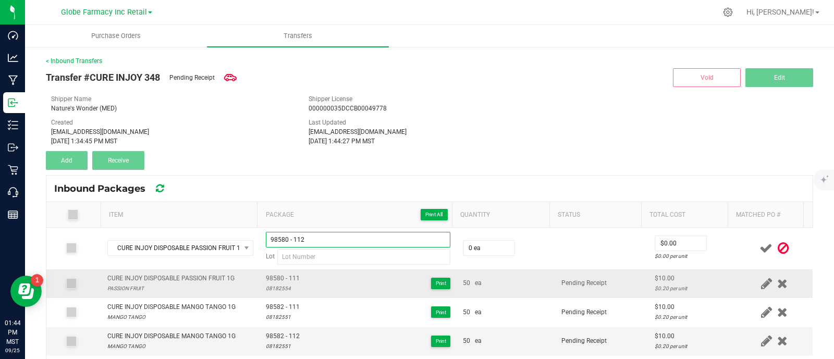
type input "98580 - 112"
click at [277, 287] on div "08182554" at bounding box center [283, 288] width 34 height 10
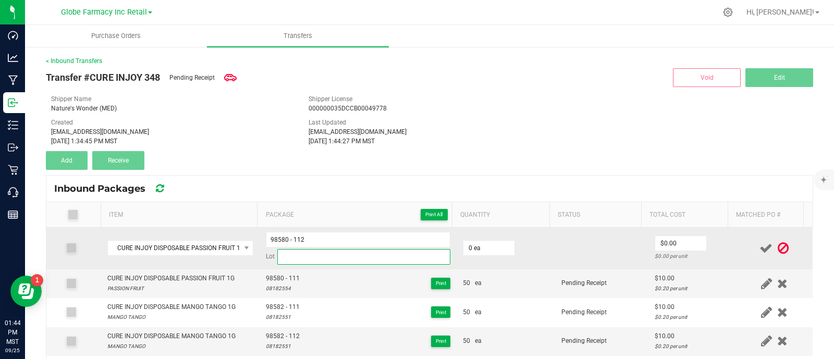
paste input "08182554"
drag, startPoint x: 312, startPoint y: 254, endPoint x: 326, endPoint y: 255, distance: 13.6
click at [312, 254] on input at bounding box center [363, 257] width 173 height 16
type input "08182554"
click at [472, 248] on input "0" at bounding box center [488, 248] width 51 height 15
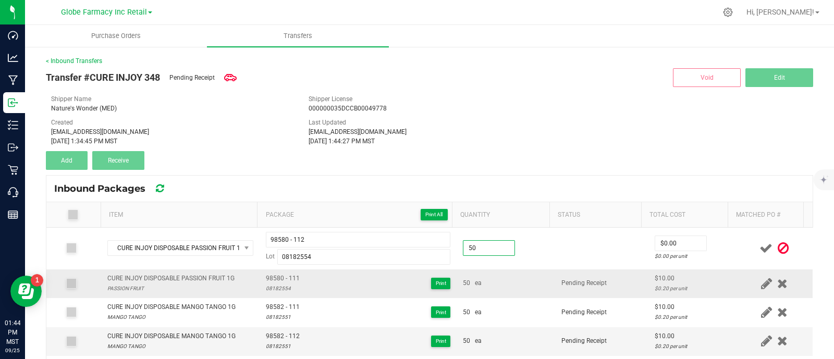
type input "50 ea"
drag, startPoint x: 628, startPoint y: 283, endPoint x: 638, endPoint y: 274, distance: 14.4
click at [628, 281] on td "Pending Receipt" at bounding box center [601, 283] width 93 height 29
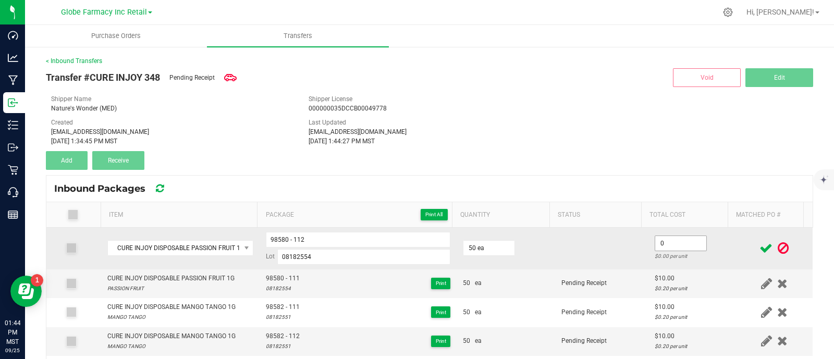
click at [669, 244] on input "0" at bounding box center [680, 243] width 51 height 15
type input "$10.00"
drag, startPoint x: 599, startPoint y: 259, endPoint x: 641, endPoint y: 253, distance: 42.7
click at [600, 258] on td at bounding box center [601, 249] width 93 height 42
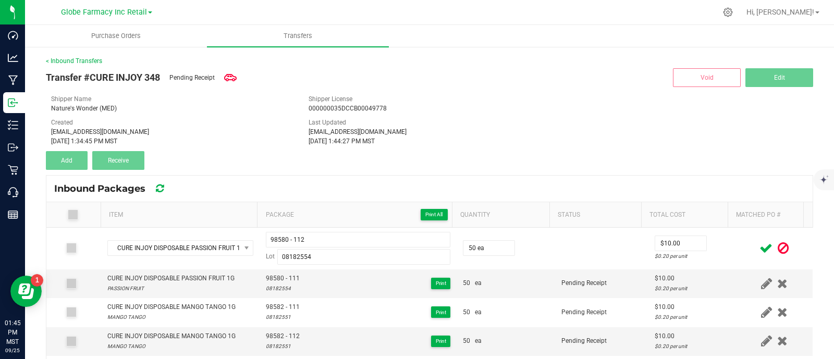
click at [759, 251] on icon at bounding box center [765, 248] width 13 height 13
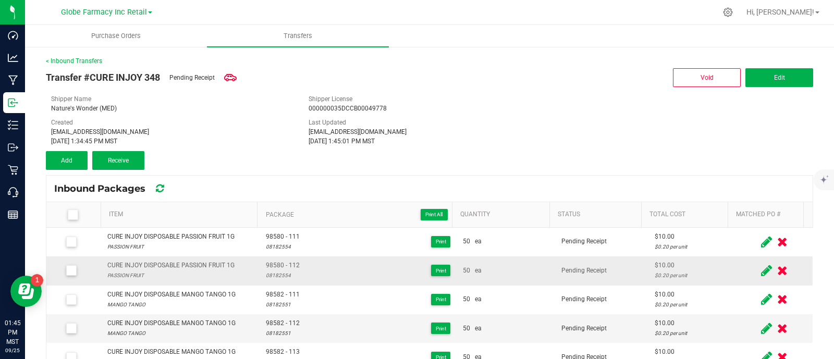
click at [175, 262] on div "CURE INJOY DISPOSABLE PASSION FRUIT 1G" at bounding box center [170, 266] width 127 height 10
click at [76, 160] on button "Add" at bounding box center [67, 160] width 42 height 19
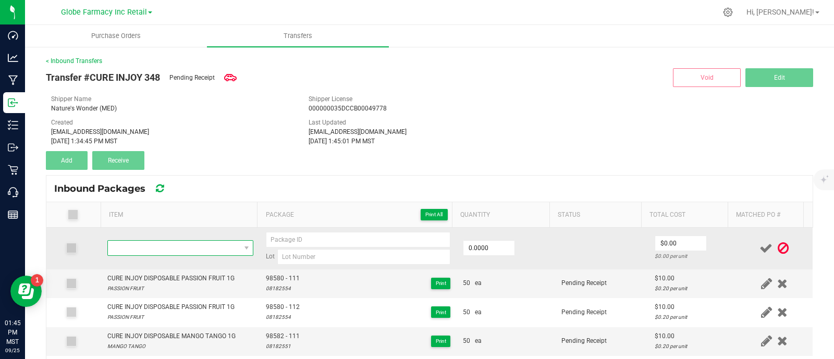
click at [205, 246] on span "NO DATA FOUND" at bounding box center [174, 248] width 132 height 15
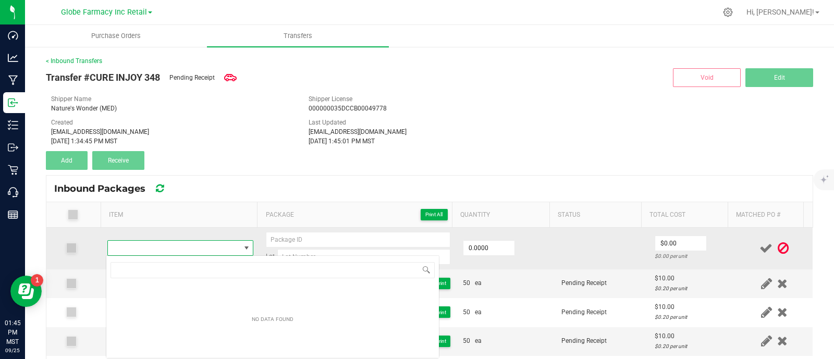
scroll to position [52086, 51960]
type input "CURE INJOY DISPOSABLE PASSION FRUIT 1G"
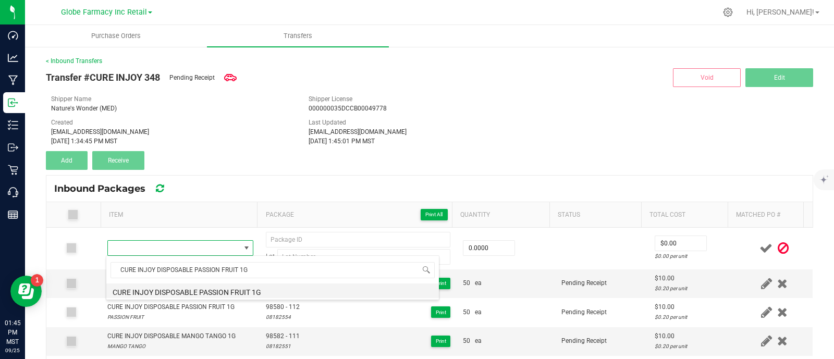
click at [228, 291] on li "CURE INJOY DISPOSABLE PASSION FRUIT 1G" at bounding box center [272, 290] width 332 height 15
type input "0 ea"
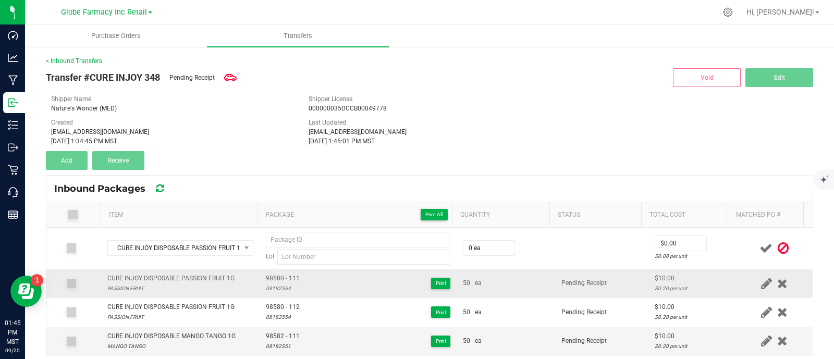
click at [290, 278] on span "98580 - 111" at bounding box center [283, 279] width 34 height 10
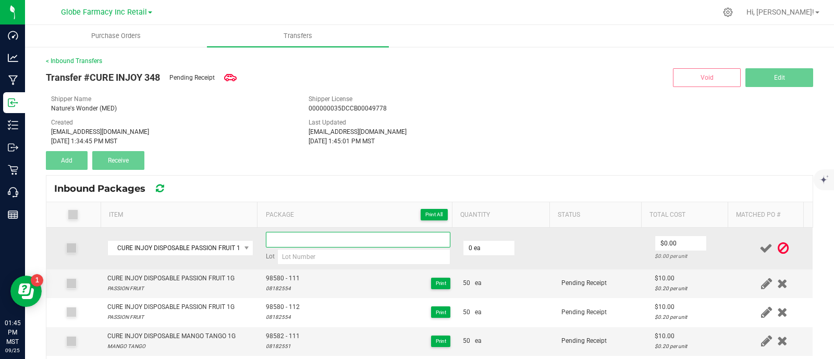
click at [291, 241] on input at bounding box center [358, 240] width 184 height 16
paste input "98580 - 111"
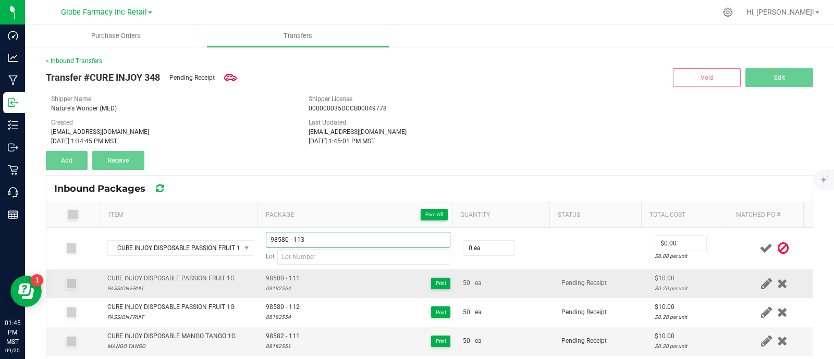
type input "98580 - 113"
click at [281, 286] on div "08182554" at bounding box center [283, 288] width 34 height 10
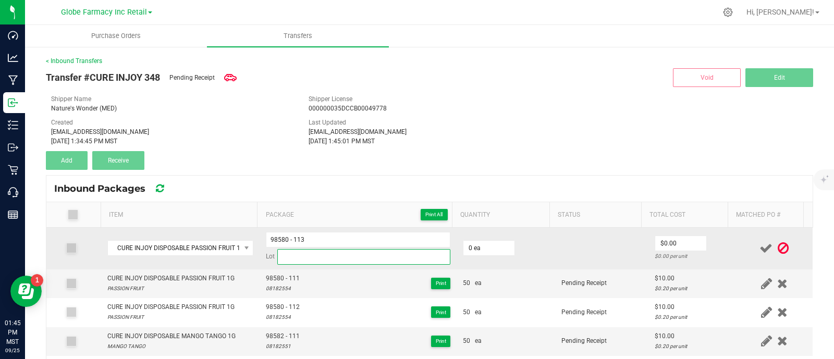
drag, startPoint x: 300, startPoint y: 257, endPoint x: 414, endPoint y: 258, distance: 114.6
click at [300, 257] on input at bounding box center [363, 257] width 173 height 16
paste input "08182554"
type input "08182554"
click at [483, 248] on input "0" at bounding box center [488, 248] width 51 height 15
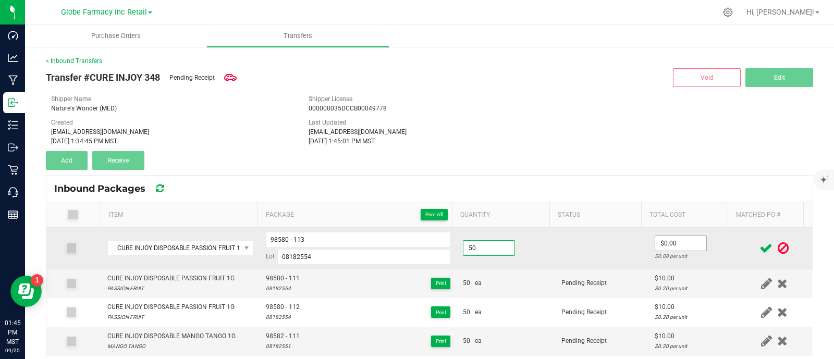
type input "50 ea"
click at [667, 242] on input "0" at bounding box center [680, 243] width 51 height 15
type input "$10.00"
click at [593, 256] on td at bounding box center [601, 249] width 93 height 42
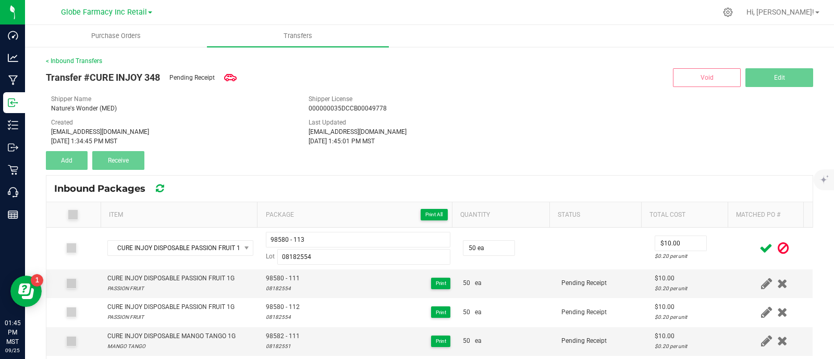
click at [759, 250] on icon at bounding box center [765, 248] width 13 height 13
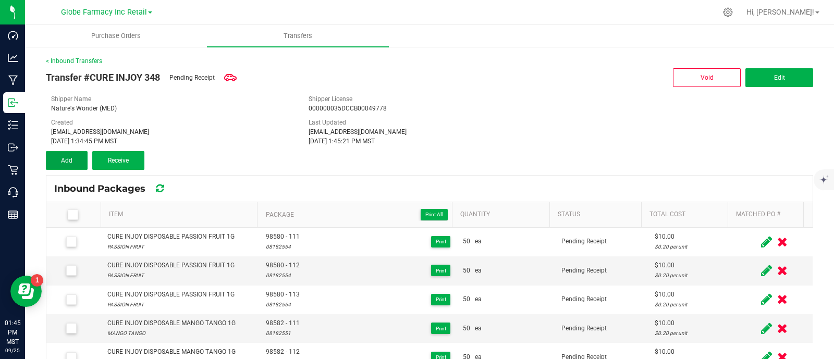
drag, startPoint x: 72, startPoint y: 164, endPoint x: 89, endPoint y: 172, distance: 18.4
click at [72, 164] on button "Add" at bounding box center [67, 160] width 42 height 19
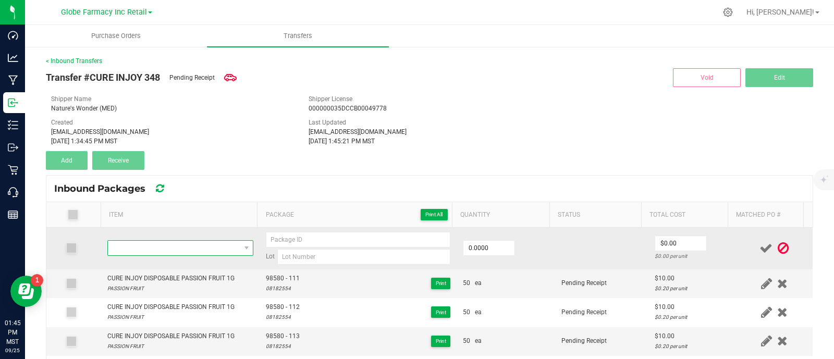
click at [187, 245] on span "NO DATA FOUND" at bounding box center [174, 248] width 132 height 15
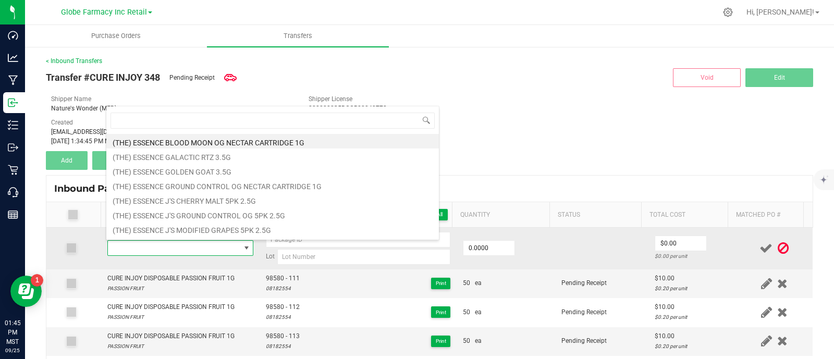
type input "CURE INJOY DISPOSABLE PINK PANTIES 1G"
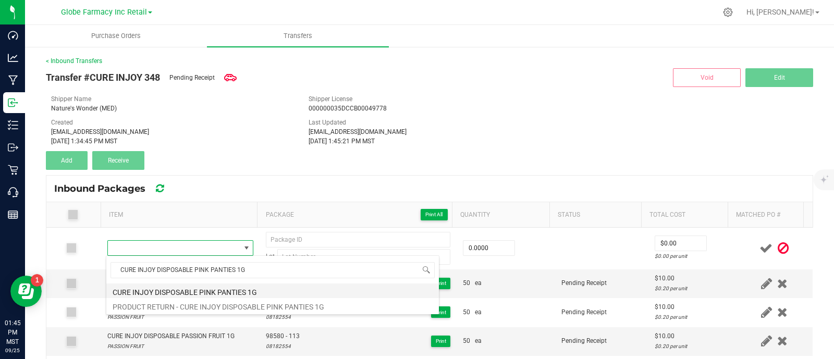
click at [201, 291] on li "CURE INJOY DISPOSABLE PINK PANTIES 1G" at bounding box center [272, 290] width 332 height 15
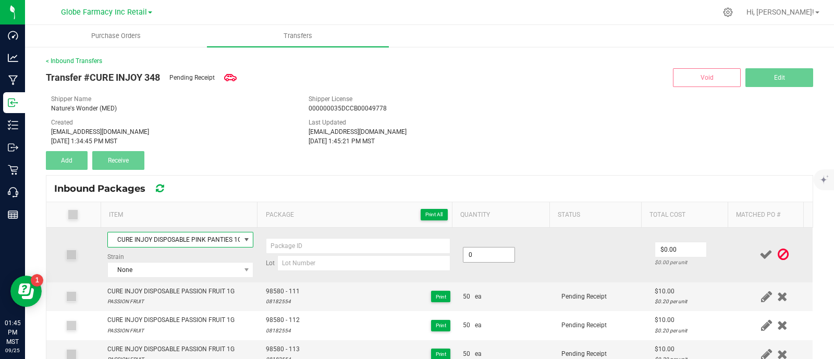
click at [482, 251] on input "0" at bounding box center [488, 254] width 51 height 15
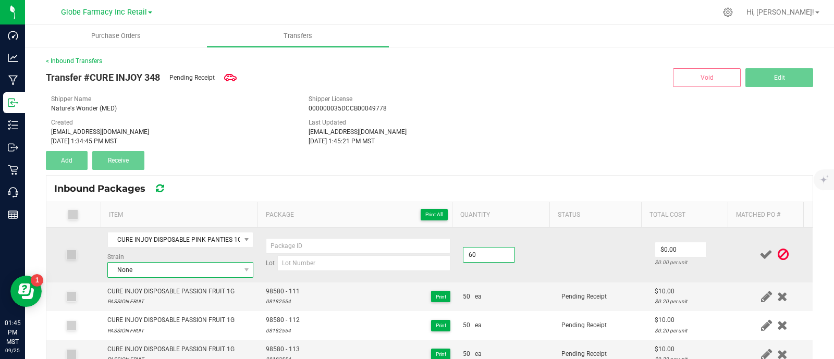
type input "60 ea"
click at [200, 265] on span "None" at bounding box center [174, 270] width 132 height 15
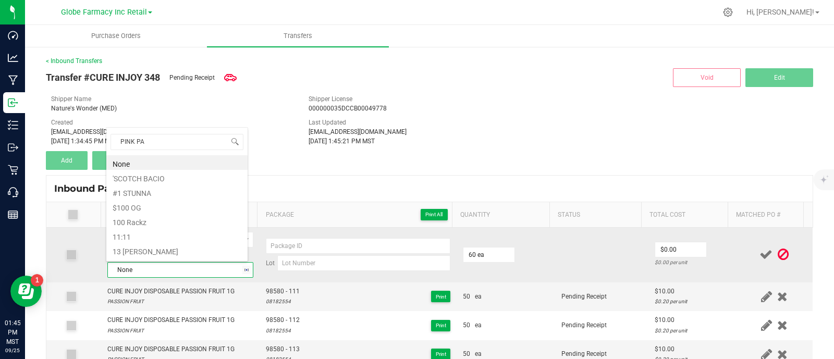
type input "PINK PAN"
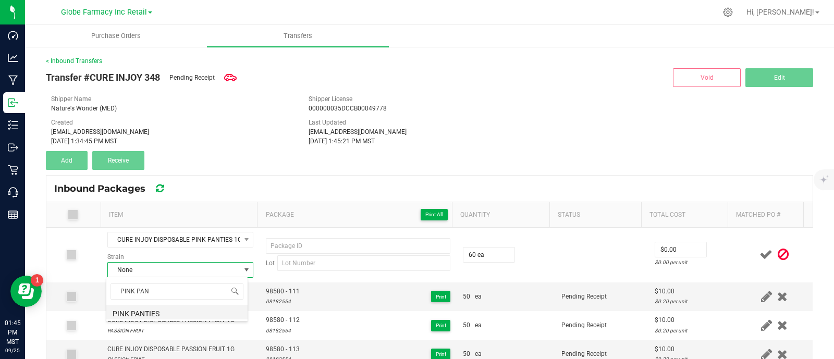
click at [158, 311] on li "PINK PANTIES" at bounding box center [176, 312] width 141 height 15
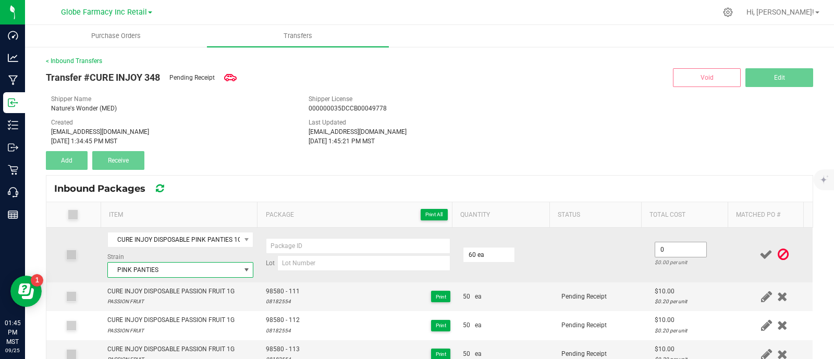
click at [662, 247] on input "0" at bounding box center [680, 249] width 51 height 15
type input "$10.00"
click at [301, 270] on td "Lot" at bounding box center [357, 255] width 197 height 55
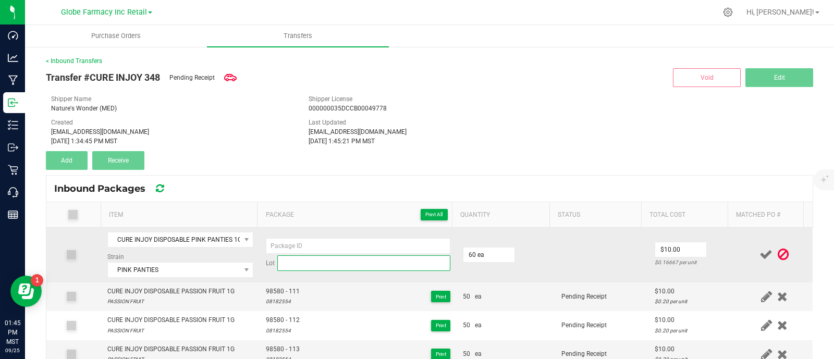
click at [297, 262] on input at bounding box center [363, 263] width 173 height 16
paste input "05272550"
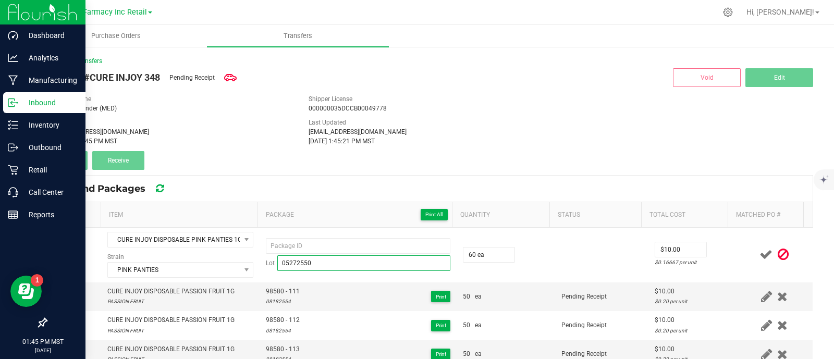
type input "05272550"
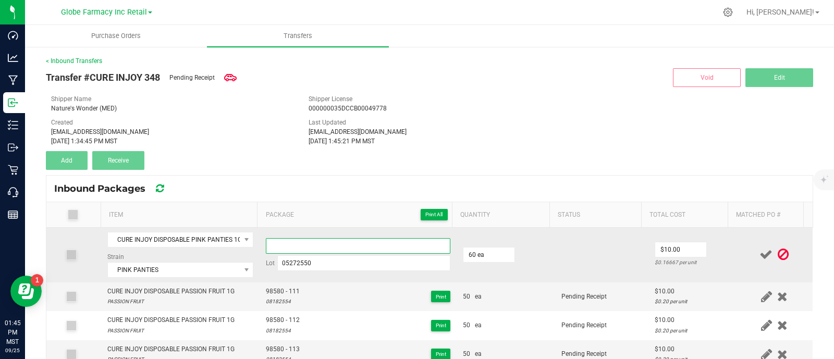
paste input "93331"
click at [302, 242] on input "93331" at bounding box center [358, 246] width 184 height 16
type input "93331 - 111"
click at [580, 245] on td at bounding box center [601, 255] width 93 height 55
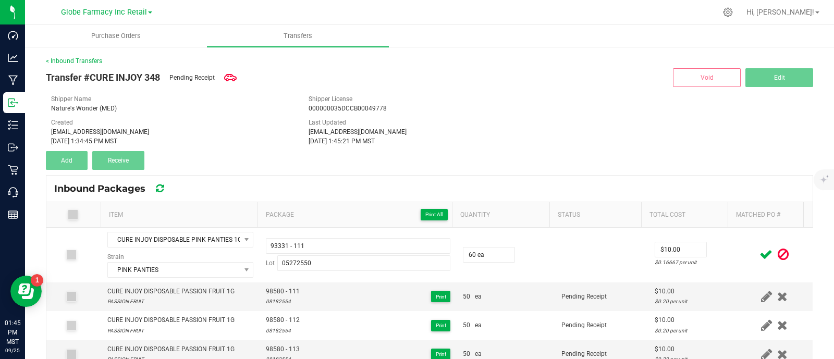
click at [759, 257] on icon at bounding box center [765, 254] width 13 height 13
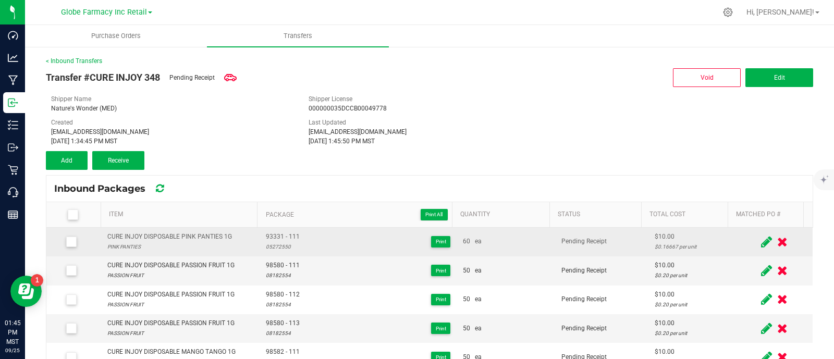
click at [190, 237] on div "CURE INJOY DISPOSABLE PINK PANTIES 1G" at bounding box center [169, 237] width 125 height 10
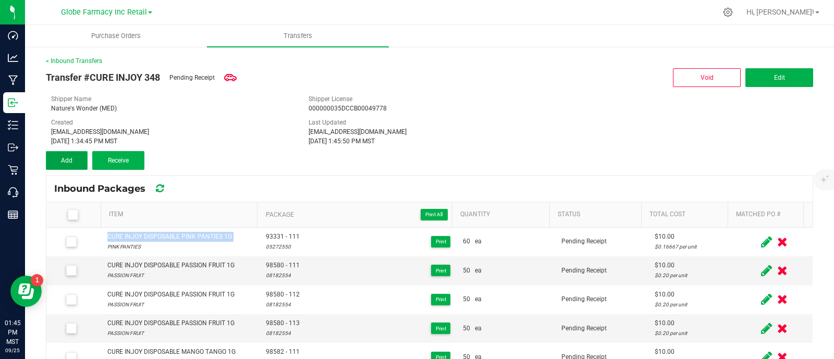
click at [70, 159] on span "Add" at bounding box center [66, 160] width 11 height 7
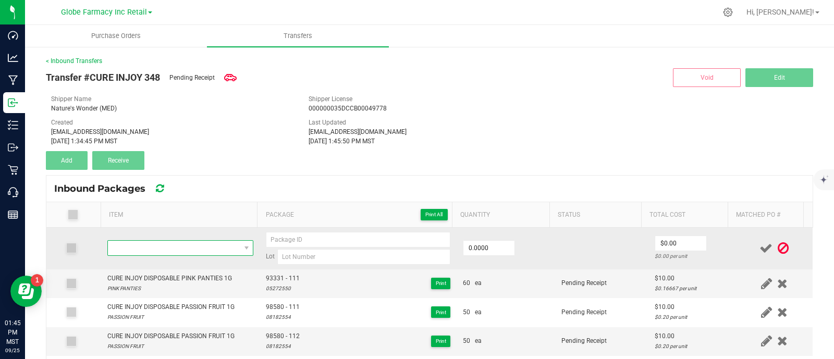
click at [183, 246] on span "NO DATA FOUND" at bounding box center [174, 248] width 132 height 15
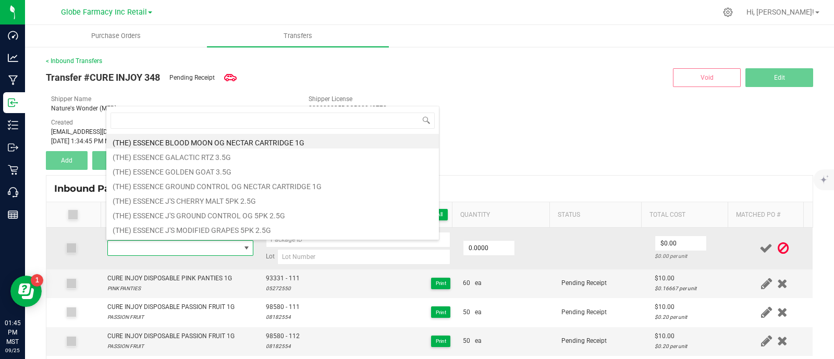
type input "CURE INJOY DISPOSABLE PINK PANTIES 1G"
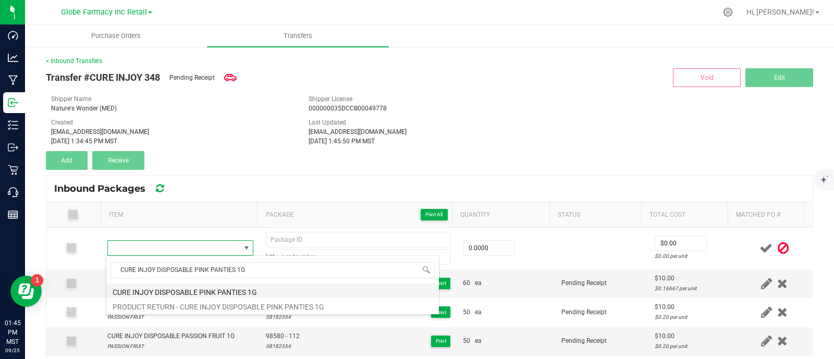
click at [247, 289] on li "CURE INJOY DISPOSABLE PINK PANTIES 1G" at bounding box center [272, 290] width 332 height 15
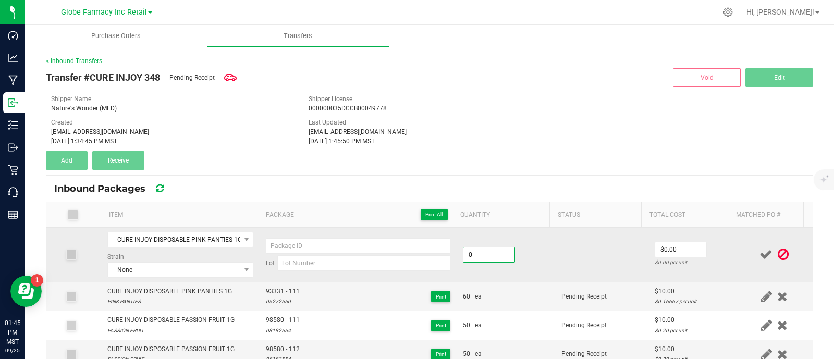
click at [491, 251] on input "0" at bounding box center [488, 254] width 51 height 15
type input "50 ea"
click at [206, 259] on div "Strain None" at bounding box center [180, 265] width 146 height 26
click at [200, 270] on span "None" at bounding box center [174, 270] width 132 height 15
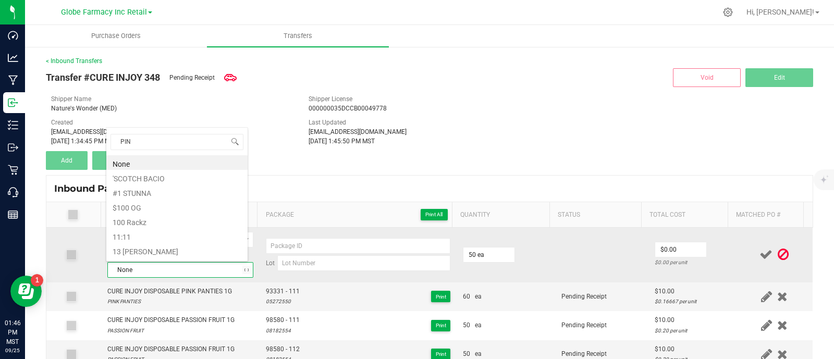
type input "PINK"
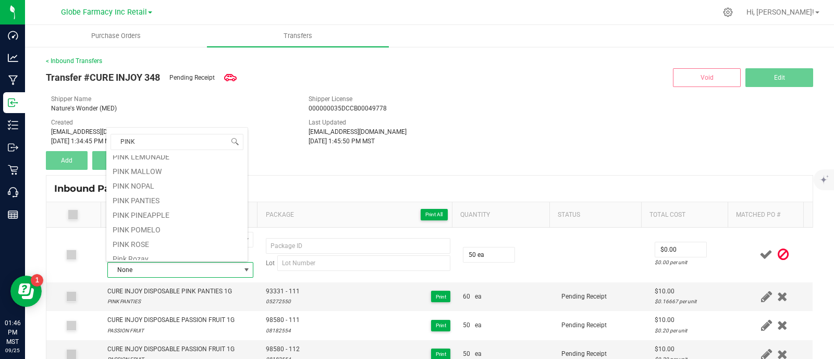
scroll to position [130, 0]
click at [150, 175] on li "PINK PANTIES" at bounding box center [176, 178] width 141 height 15
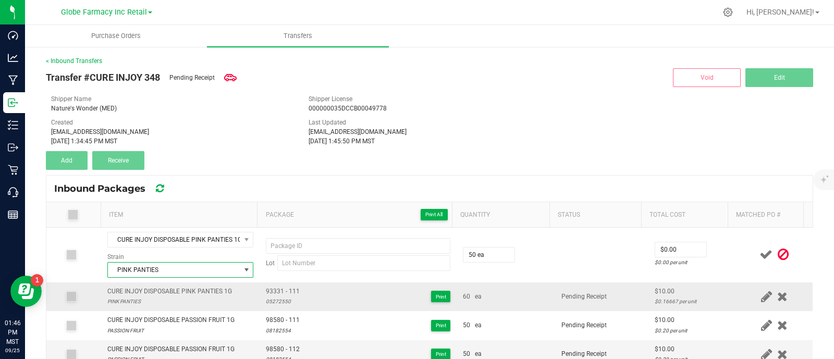
click at [274, 292] on span "93331 - 111" at bounding box center [283, 292] width 34 height 10
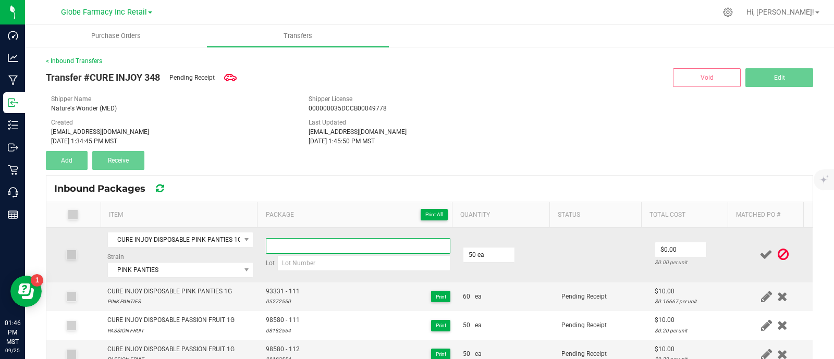
click at [317, 238] on input at bounding box center [358, 246] width 184 height 16
paste input "93331 - 111"
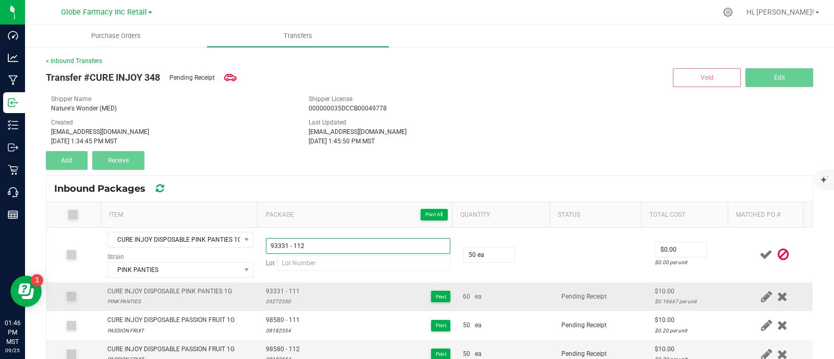
type input "93331 - 112"
click at [281, 303] on div "05272550" at bounding box center [283, 301] width 34 height 10
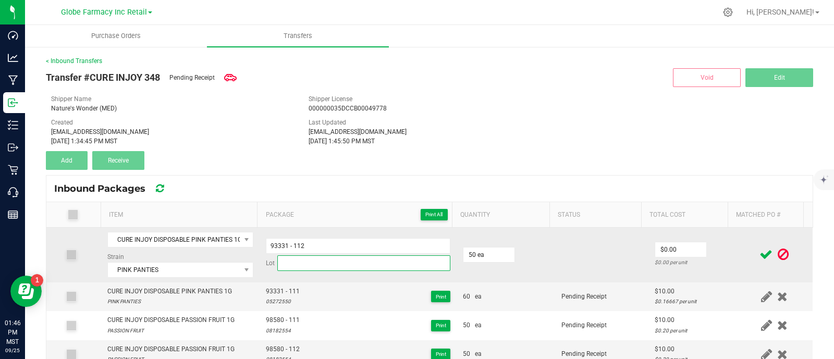
drag, startPoint x: 289, startPoint y: 266, endPoint x: 295, endPoint y: 265, distance: 6.3
click at [289, 266] on input at bounding box center [363, 263] width 173 height 16
paste input "05272550"
type input "05272550"
click at [480, 254] on input "50" at bounding box center [488, 254] width 51 height 15
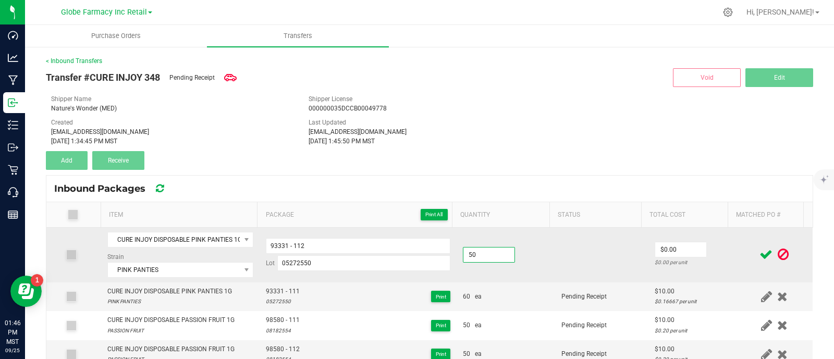
type input "50 ea"
drag, startPoint x: 539, startPoint y: 239, endPoint x: 623, endPoint y: 251, distance: 84.7
click at [539, 239] on td "50 ea" at bounding box center [505, 255] width 98 height 55
click at [659, 246] on input "0" at bounding box center [680, 249] width 51 height 15
type input "$10.00"
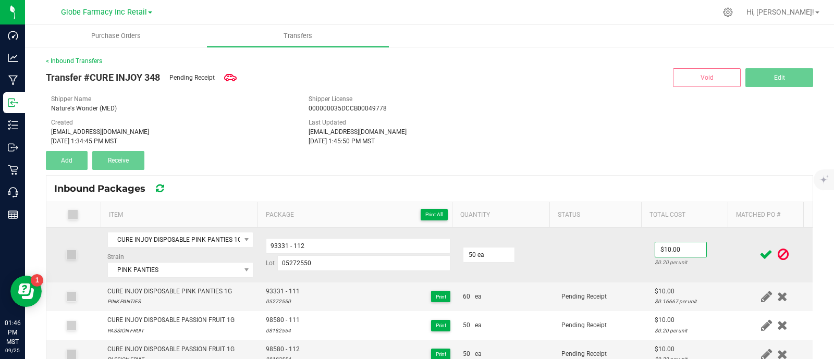
drag, startPoint x: 619, startPoint y: 251, endPoint x: 698, endPoint y: 245, distance: 79.4
click at [620, 251] on td at bounding box center [601, 255] width 93 height 55
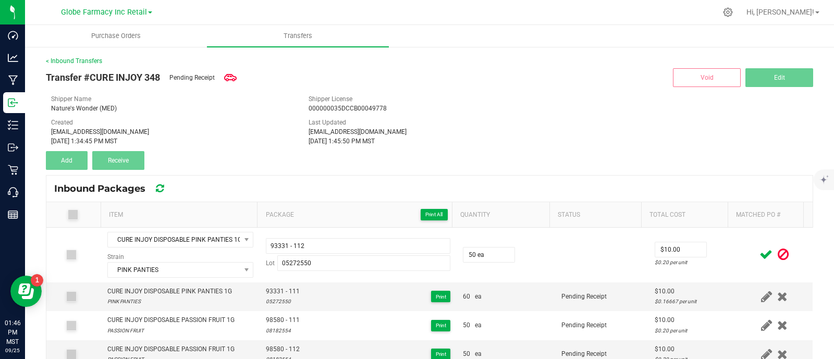
click at [759, 254] on icon at bounding box center [765, 254] width 13 height 13
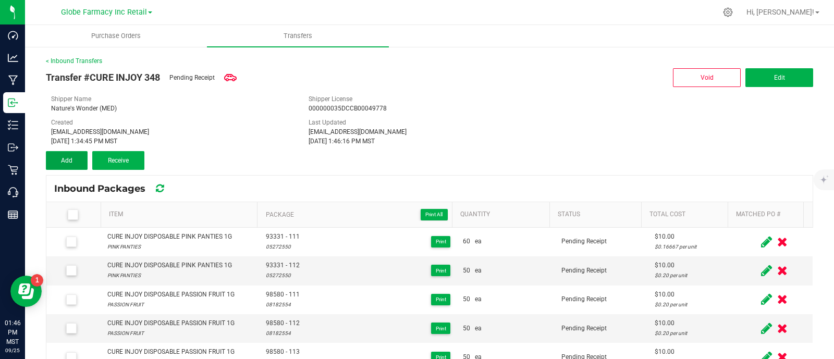
click at [70, 160] on span "Add" at bounding box center [66, 160] width 11 height 7
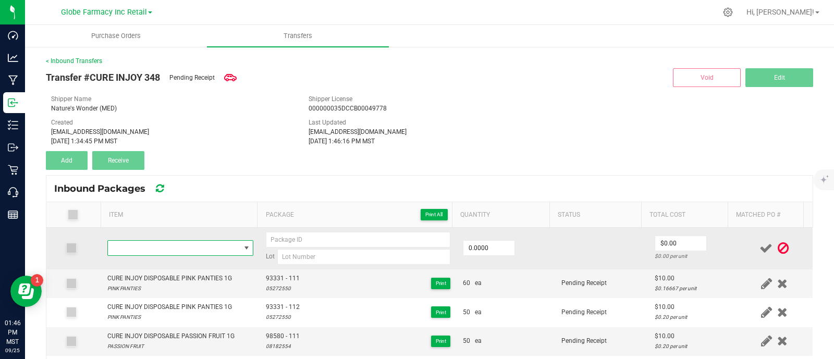
click at [178, 245] on span "NO DATA FOUND" at bounding box center [174, 248] width 132 height 15
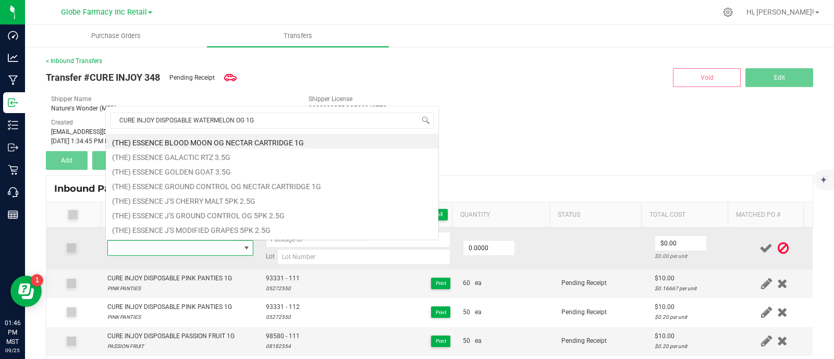
scroll to position [15, 140]
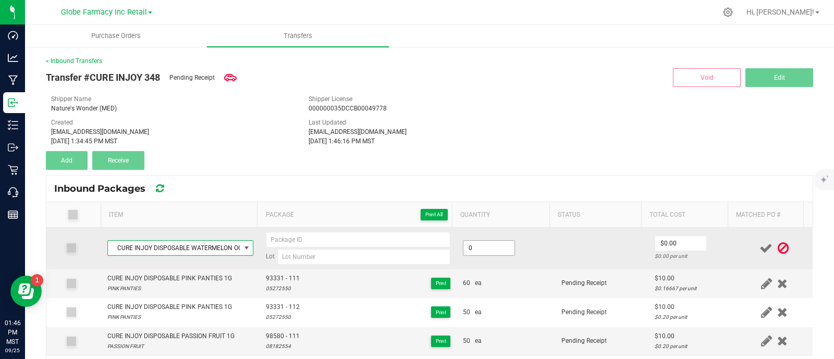
click at [490, 249] on input "0" at bounding box center [488, 248] width 51 height 15
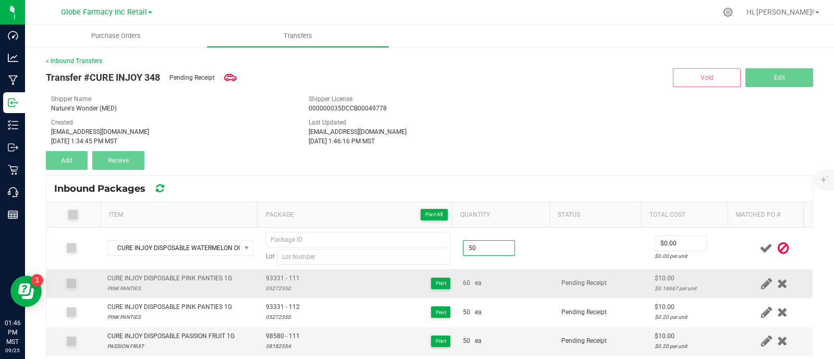
type input "50 ea"
click at [582, 296] on td "Pending Receipt" at bounding box center [601, 283] width 93 height 29
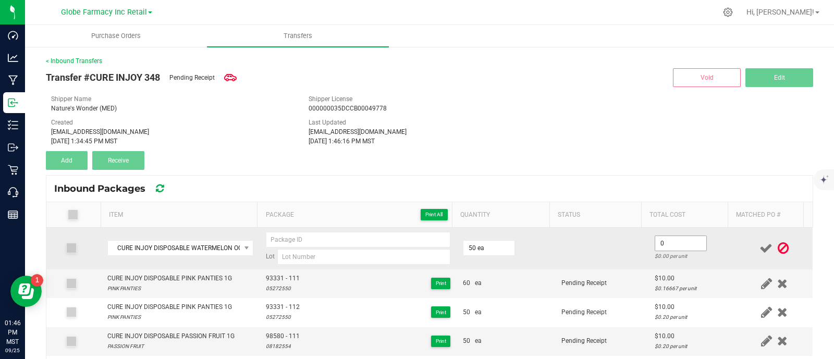
click at [670, 243] on input "0" at bounding box center [680, 243] width 51 height 15
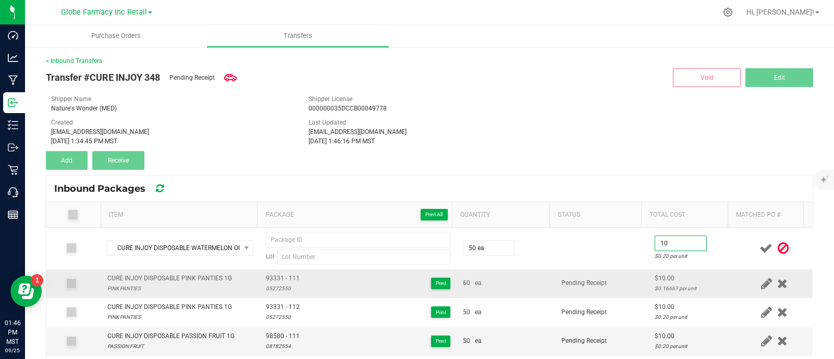
type input "$10.00"
click at [654, 291] on div "$0.16667 per unit" at bounding box center [691, 288] width 75 height 10
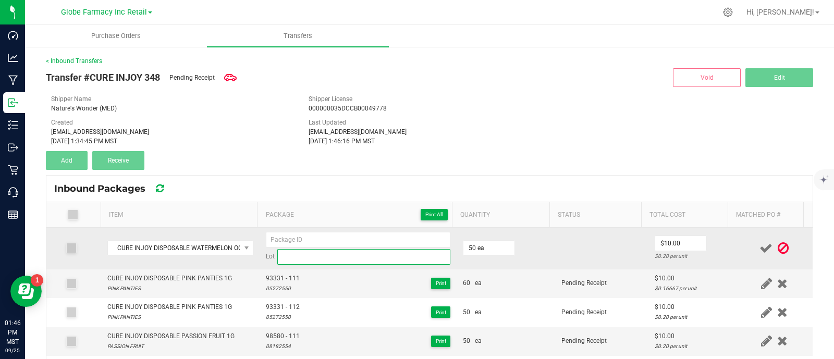
click at [325, 256] on input at bounding box center [363, 257] width 173 height 16
type input "08182553"
click at [329, 236] on input at bounding box center [358, 240] width 184 height 16
type input "9858 - 111"
click at [555, 252] on td at bounding box center [601, 249] width 93 height 42
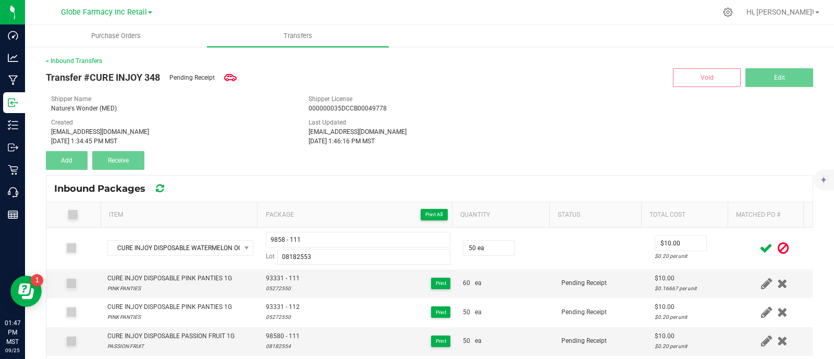
click at [759, 246] on icon at bounding box center [765, 248] width 13 height 13
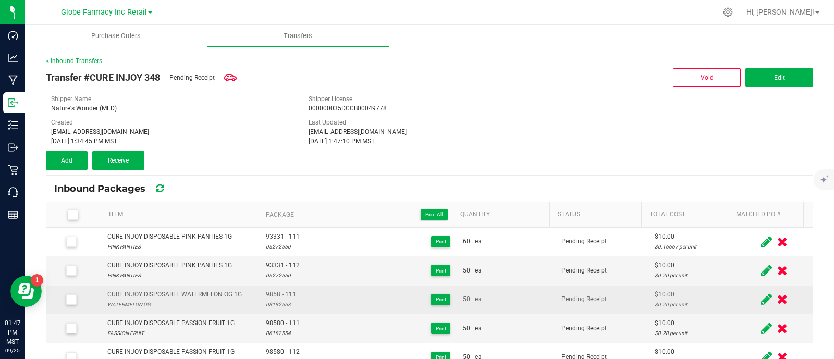
click at [194, 293] on div "CURE INJOY DISPOSABLE WATERMELON OG 1G" at bounding box center [174, 295] width 134 height 10
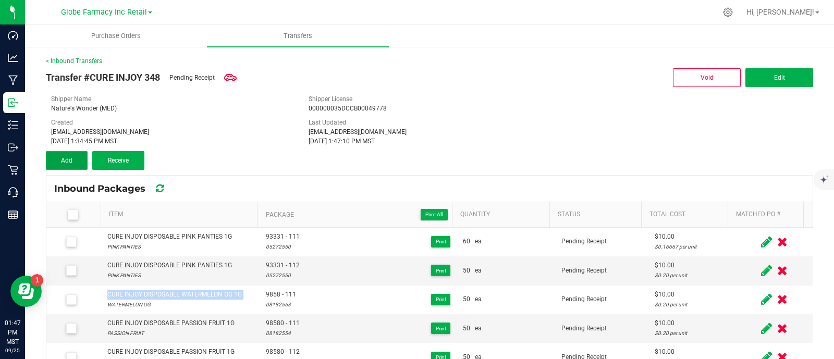
click at [63, 162] on span "Add" at bounding box center [66, 160] width 11 height 7
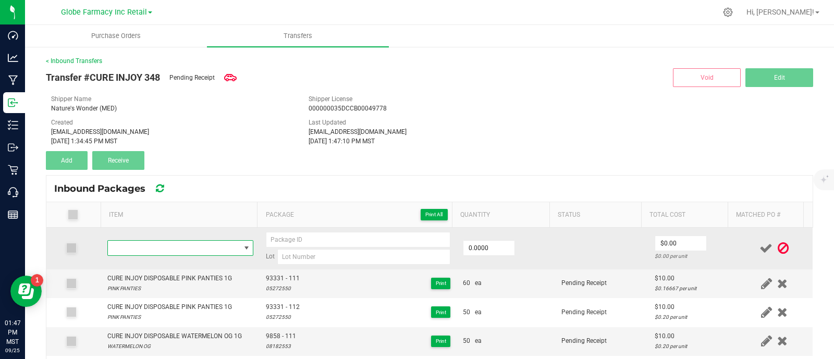
click at [174, 245] on span "NO DATA FOUND" at bounding box center [174, 248] width 132 height 15
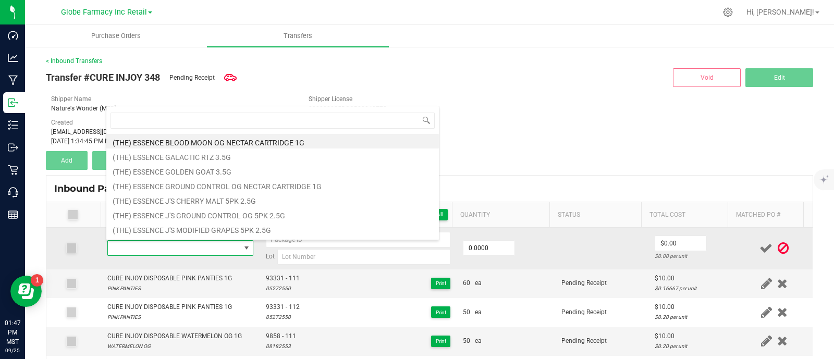
type input "CURE INJOY DISPOSABLE WATERMELON OG 1G"
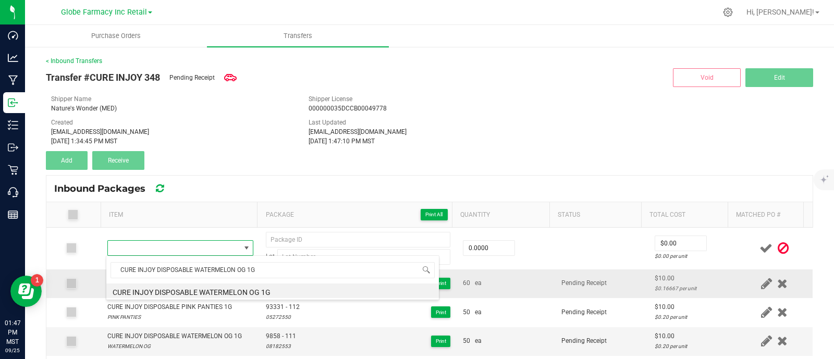
click at [211, 291] on li "CURE INJOY DISPOSABLE WATERMELON OG 1G" at bounding box center [272, 290] width 332 height 15
type input "0 ea"
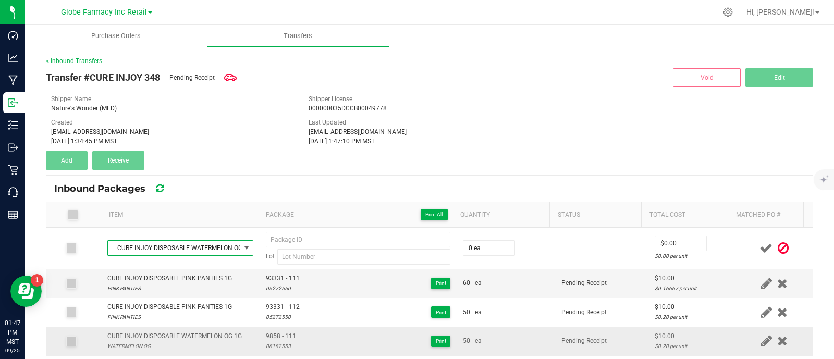
click at [281, 337] on span "9858 - 111" at bounding box center [281, 336] width 30 height 10
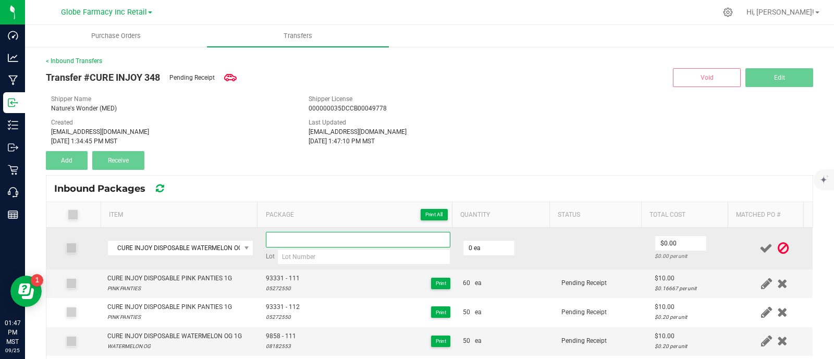
click at [271, 236] on input at bounding box center [358, 240] width 184 height 16
paste input "9858 - 111"
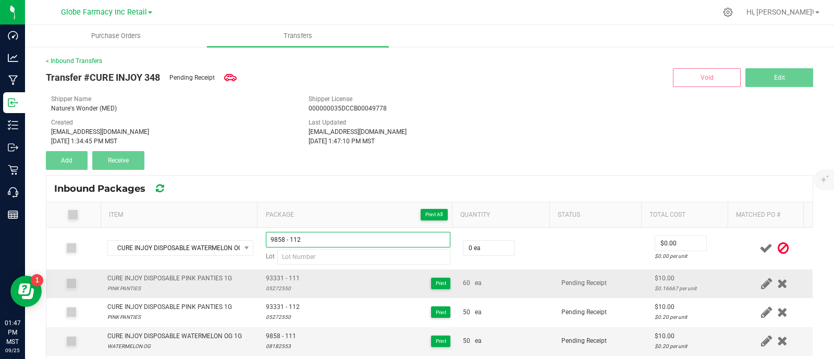
type input "9858 - 112"
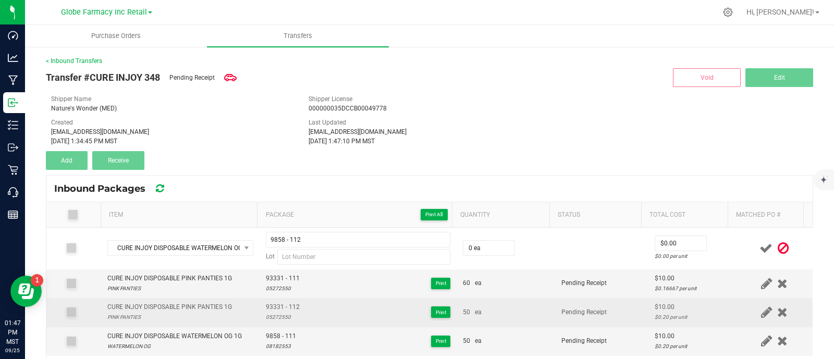
drag, startPoint x: 274, startPoint y: 282, endPoint x: 317, endPoint y: 313, distance: 53.1
click at [274, 283] on div "05272550" at bounding box center [283, 288] width 34 height 10
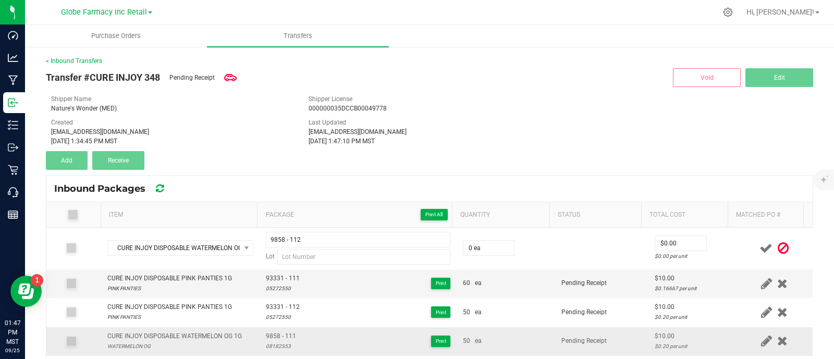
click at [275, 346] on div "08182553" at bounding box center [281, 346] width 30 height 10
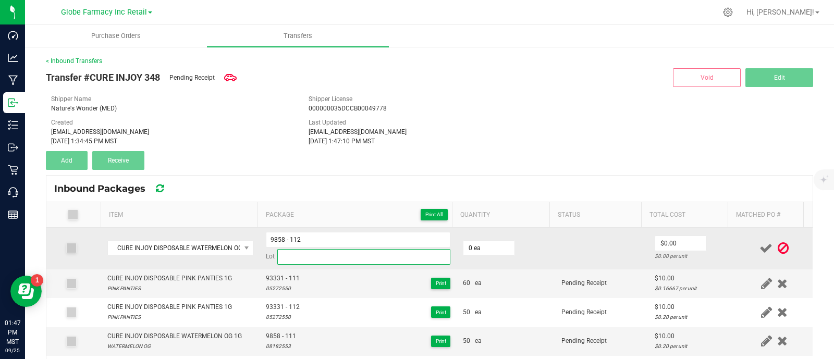
paste input "08182553"
click at [303, 256] on input at bounding box center [363, 257] width 173 height 16
type input "08182553"
click at [469, 249] on input "0" at bounding box center [488, 248] width 51 height 15
type input "50 ea"
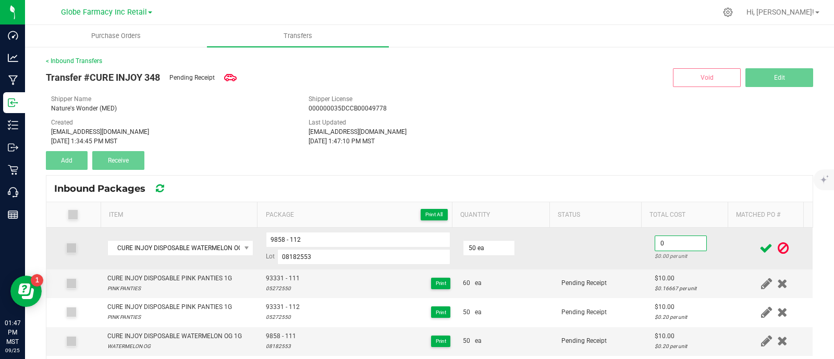
click at [668, 241] on input "0" at bounding box center [680, 243] width 51 height 15
type input "$10.00"
click at [603, 259] on td at bounding box center [601, 249] width 93 height 42
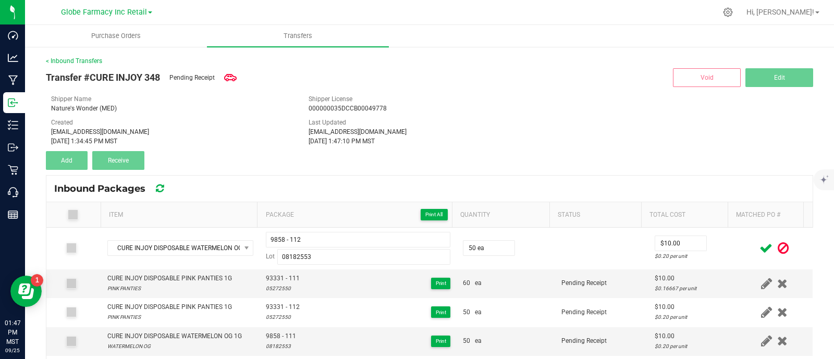
click at [759, 249] on icon at bounding box center [765, 248] width 13 height 13
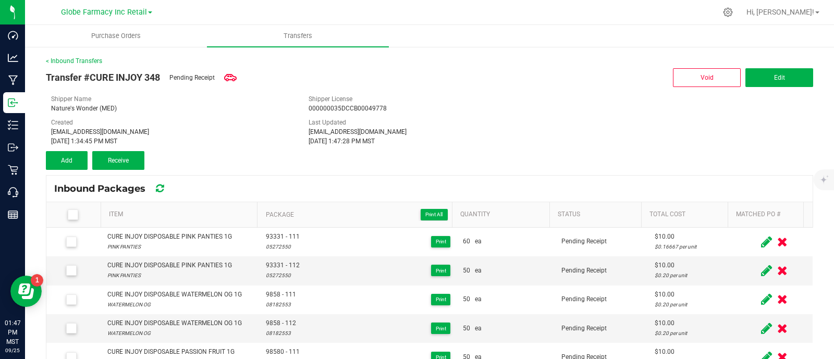
click at [76, 216] on span at bounding box center [73, 214] width 10 height 10
click at [0, 0] on input "checkbox" at bounding box center [0, 0] width 0 height 0
click at [125, 158] on span "Receive (20)" at bounding box center [119, 160] width 34 height 7
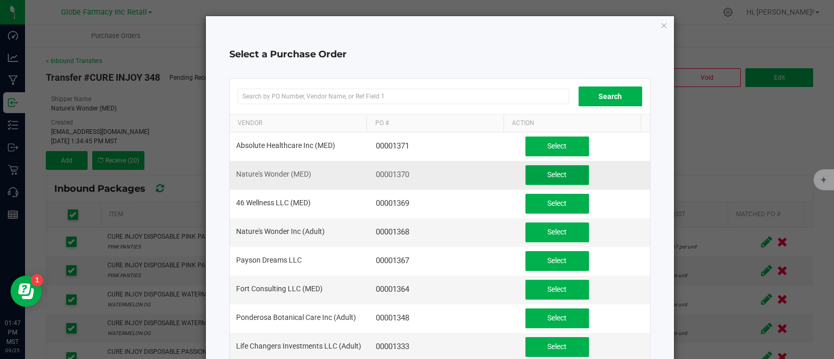
click at [547, 171] on span "Select" at bounding box center [556, 174] width 19 height 8
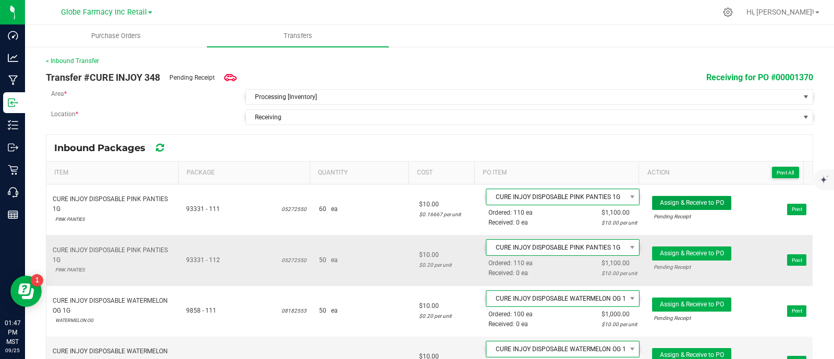
drag, startPoint x: 702, startPoint y: 203, endPoint x: 703, endPoint y: 241, distance: 37.5
click at [701, 203] on span "Assign & Receive to PO" at bounding box center [692, 202] width 64 height 7
click at [703, 255] on span "Assign & Receive to PO" at bounding box center [692, 253] width 64 height 7
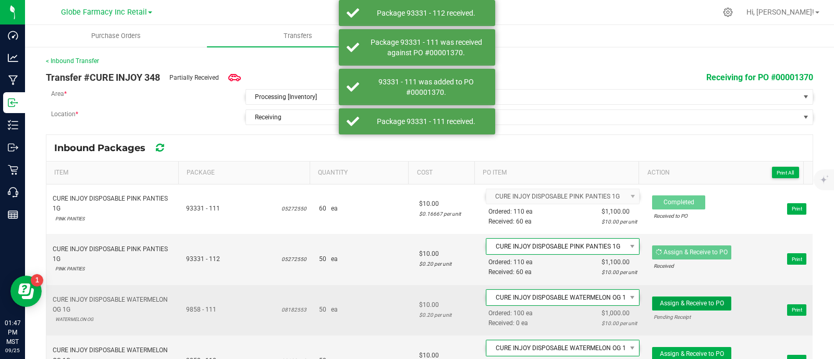
click at [699, 300] on span "Assign & Receive to PO" at bounding box center [692, 303] width 64 height 7
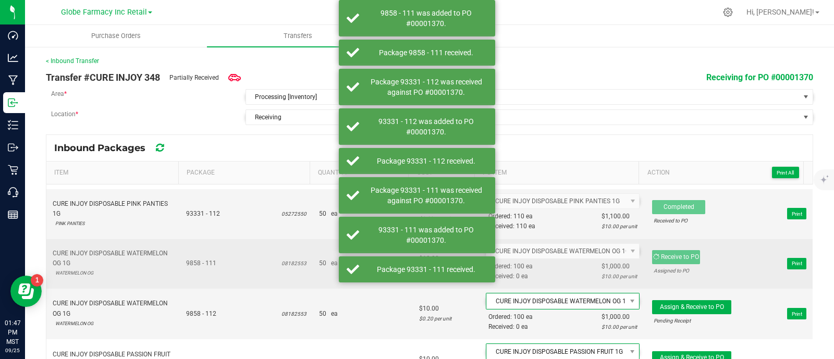
scroll to position [130, 0]
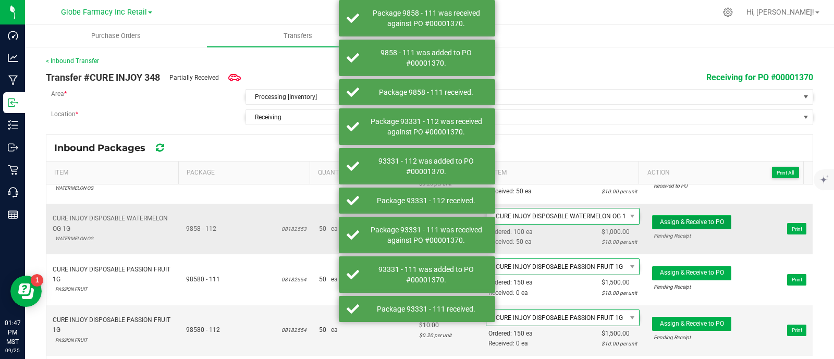
click at [704, 222] on span "Assign & Receive to PO" at bounding box center [692, 221] width 64 height 7
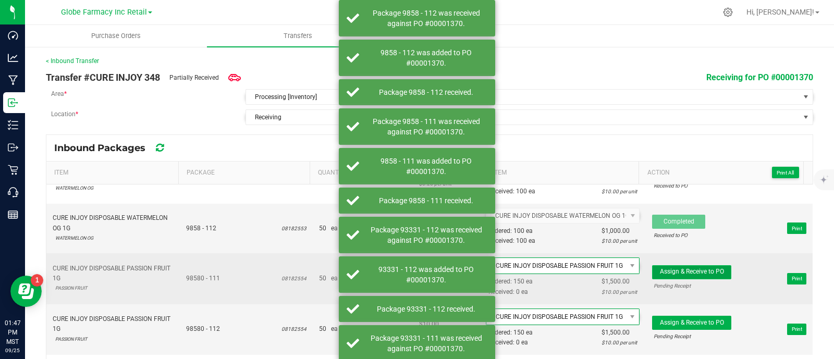
click at [702, 270] on span "Assign & Receive to PO" at bounding box center [692, 271] width 64 height 7
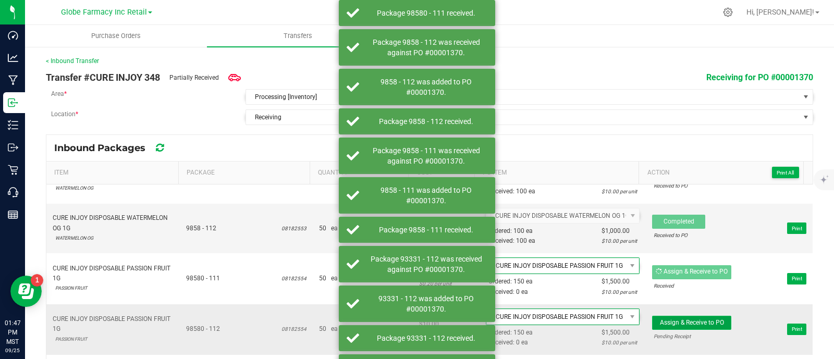
click at [705, 319] on span "Assign & Receive to PO" at bounding box center [692, 322] width 64 height 7
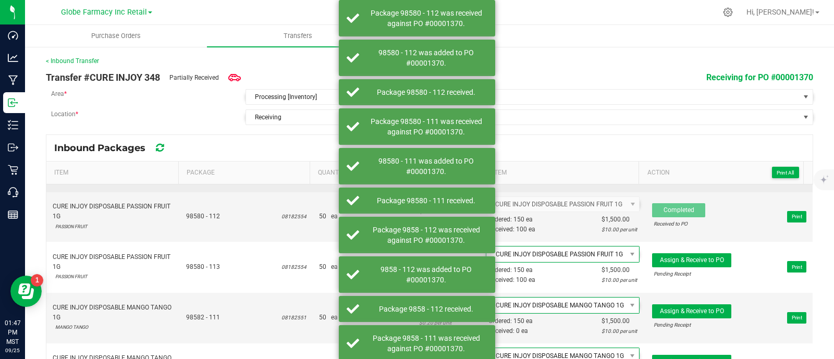
scroll to position [260, 0]
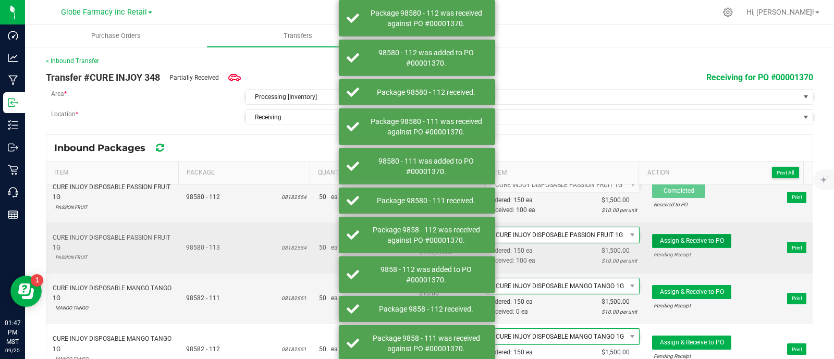
click at [695, 234] on button "Assign & Receive to PO" at bounding box center [691, 241] width 79 height 14
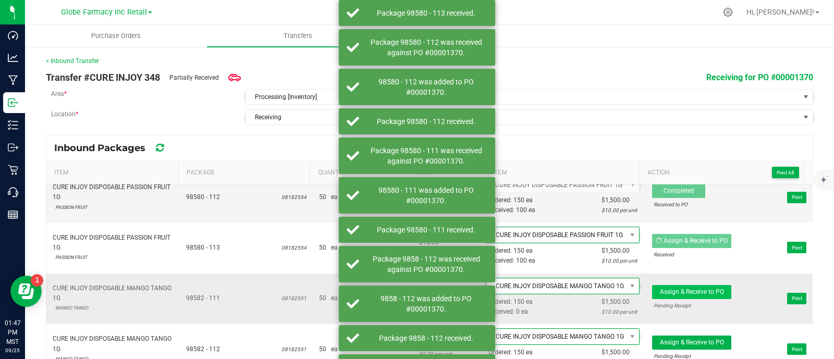
click at [693, 294] on span "Assign & Receive to PO Pending Receipt" at bounding box center [691, 298] width 79 height 27
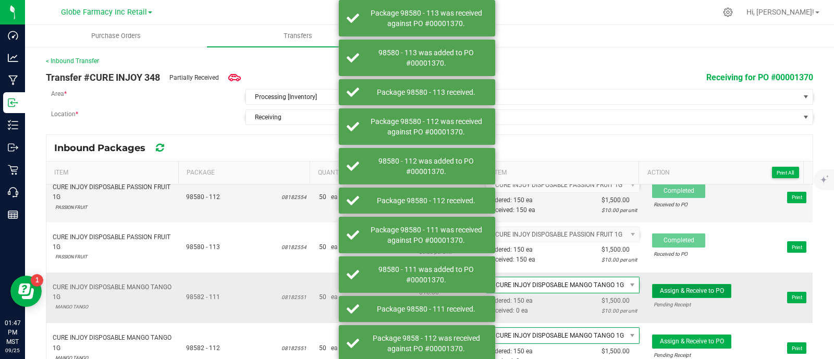
click at [691, 287] on span "Assign & Receive to PO" at bounding box center [692, 290] width 64 height 7
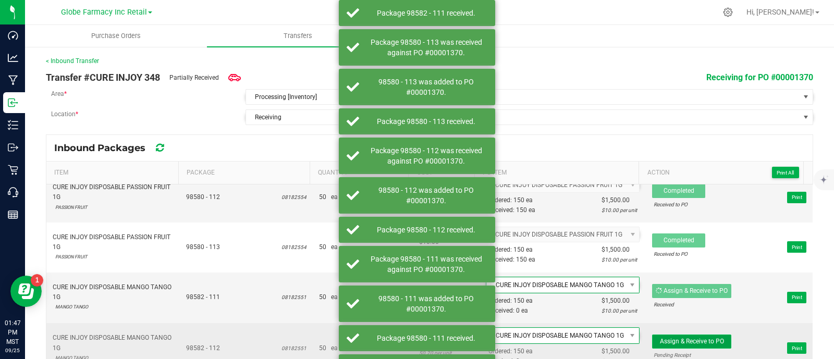
click at [687, 339] on span "Assign & Receive to PO" at bounding box center [692, 341] width 64 height 7
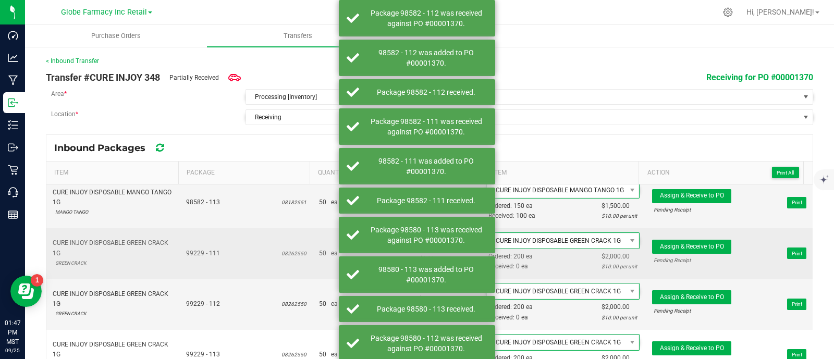
scroll to position [455, 0]
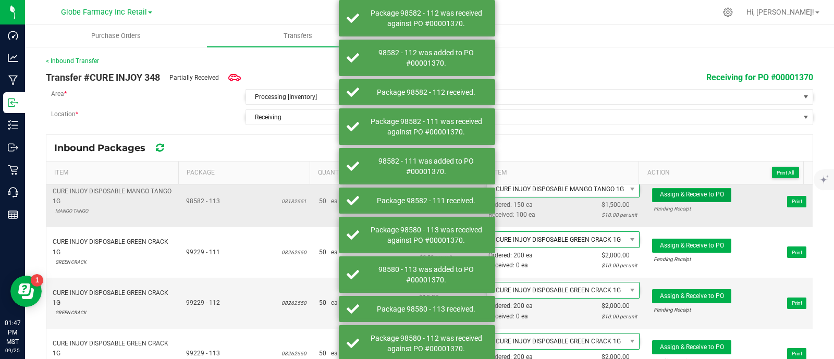
click at [691, 191] on span "Assign & Receive to PO" at bounding box center [692, 194] width 64 height 7
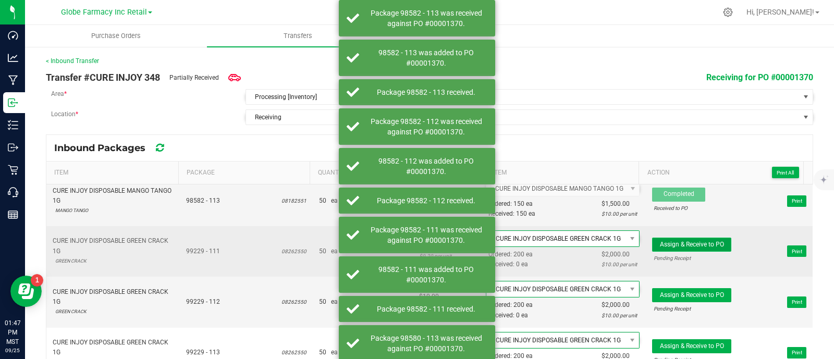
click at [690, 241] on span "Assign & Receive to PO" at bounding box center [692, 244] width 64 height 7
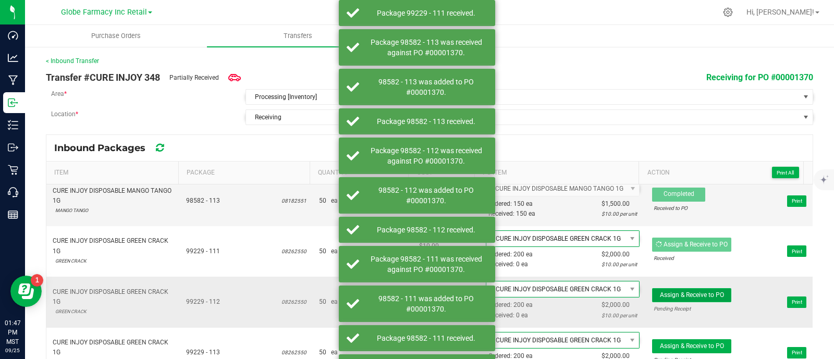
click at [689, 291] on span "Assign & Receive to PO" at bounding box center [692, 294] width 64 height 7
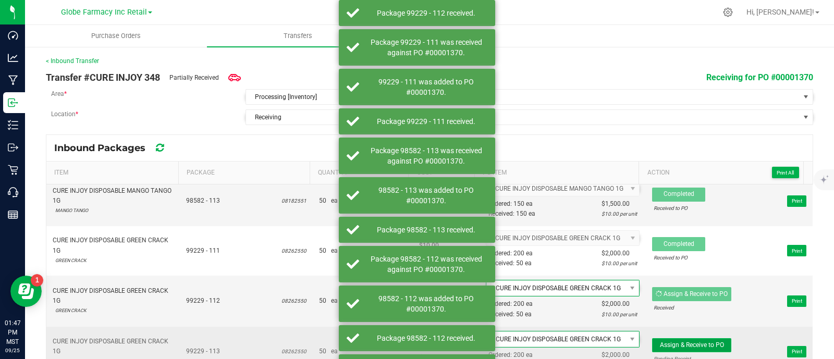
click at [689, 338] on button "Assign & Receive to PO" at bounding box center [691, 345] width 79 height 14
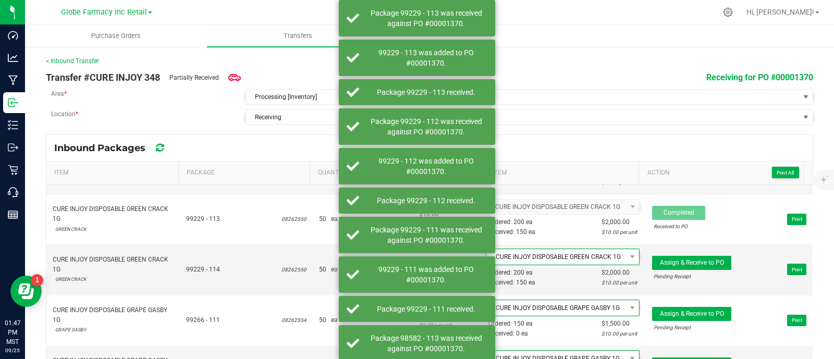
scroll to position [651, 0]
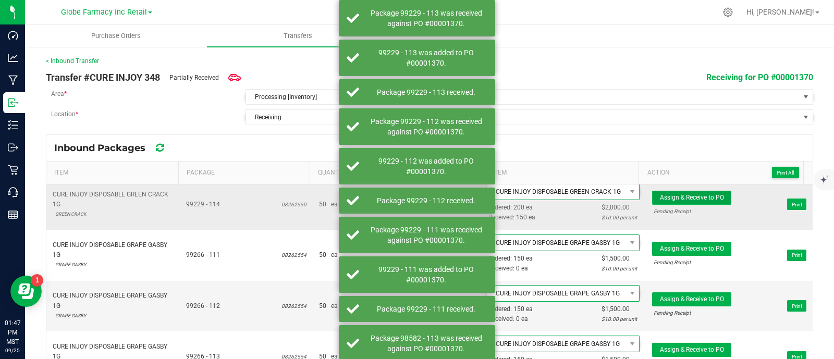
click at [698, 194] on span "Assign & Receive to PO" at bounding box center [692, 197] width 64 height 7
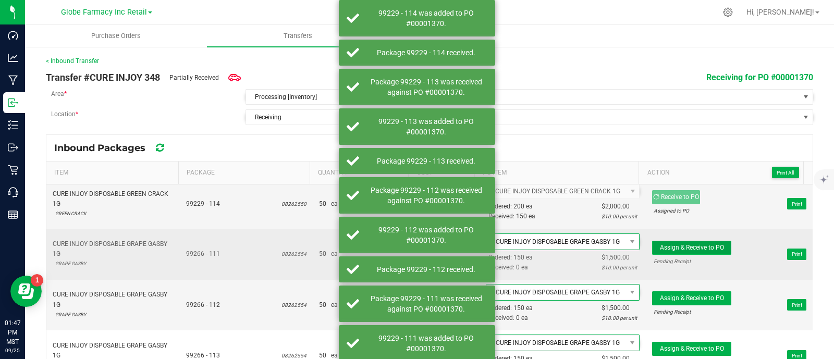
click at [698, 246] on button "Assign & Receive to PO" at bounding box center [691, 248] width 79 height 14
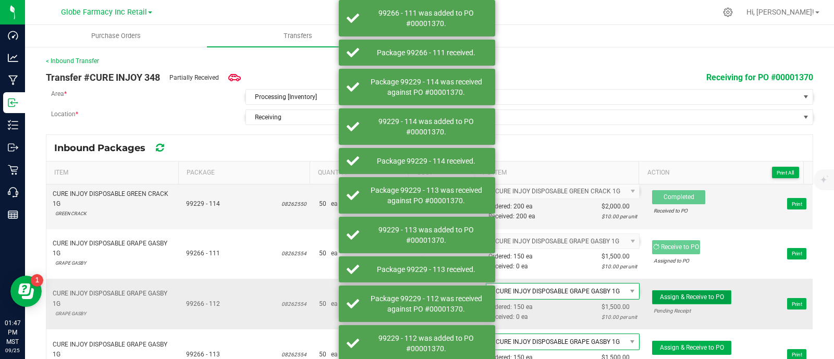
click at [693, 293] on span "Assign & Receive to PO" at bounding box center [692, 296] width 64 height 7
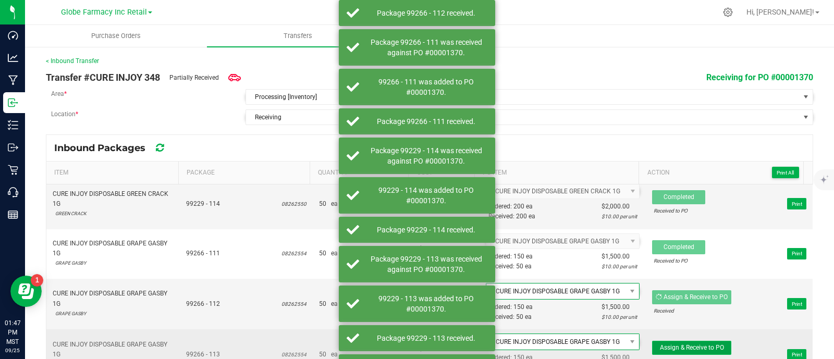
click at [686, 348] on button "Assign & Receive to PO" at bounding box center [691, 348] width 79 height 14
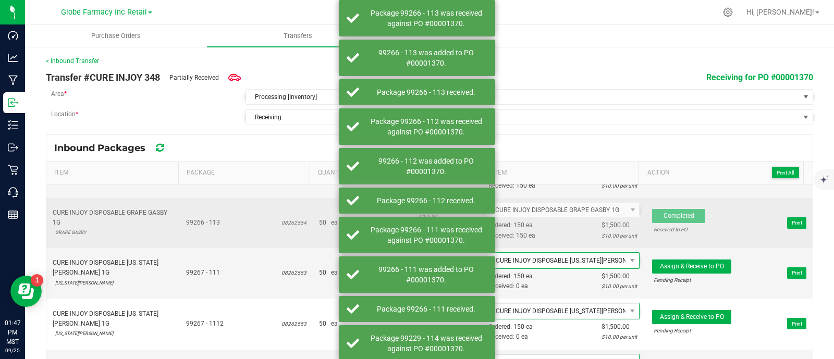
scroll to position [812, 0]
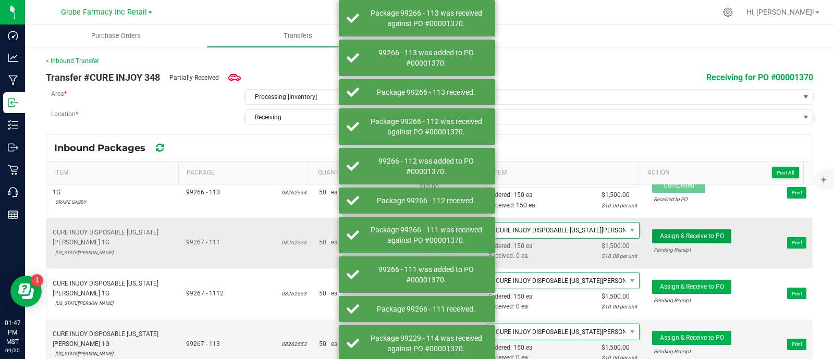
click at [706, 232] on span "Assign & Receive to PO" at bounding box center [692, 235] width 64 height 7
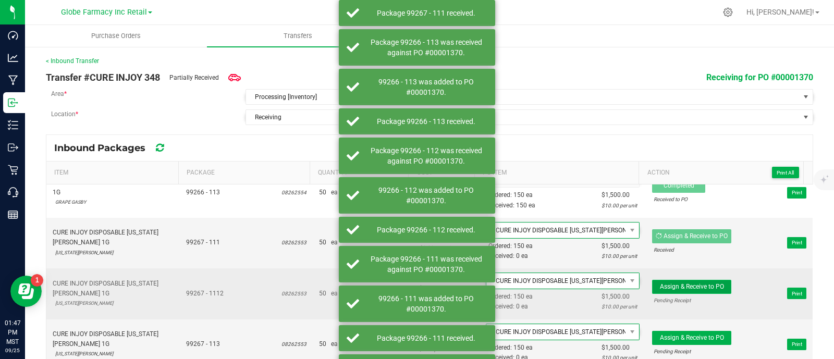
click at [702, 283] on span "Assign & Receive to PO" at bounding box center [692, 286] width 64 height 7
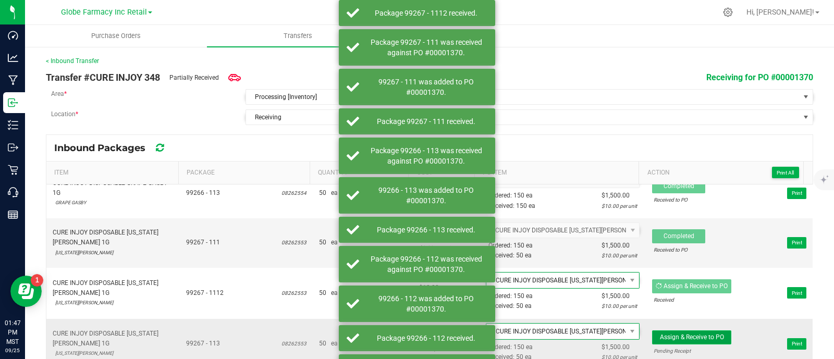
click at [690, 333] on span "Assign & Receive to PO" at bounding box center [692, 336] width 64 height 7
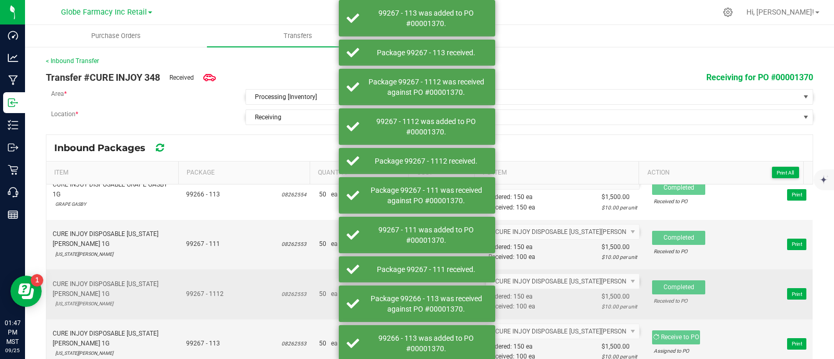
scroll to position [809, 0]
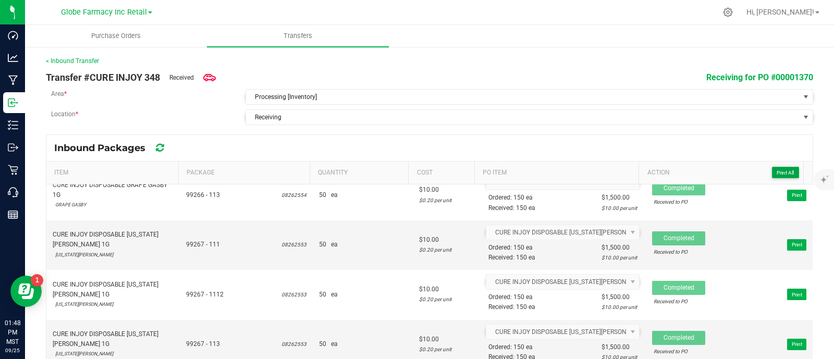
click at [776, 172] on span "Print All" at bounding box center [784, 173] width 17 height 6
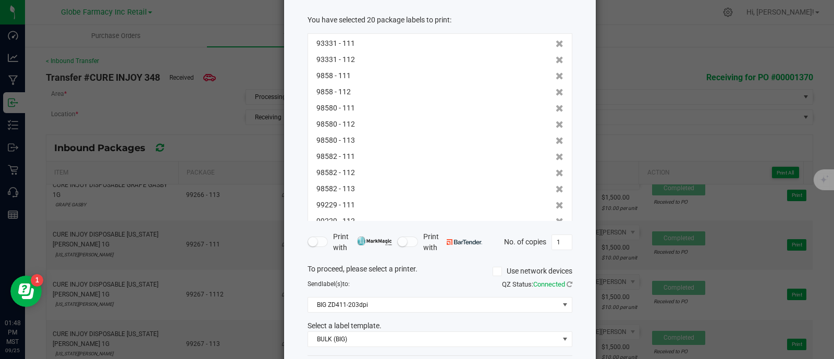
scroll to position [135, 0]
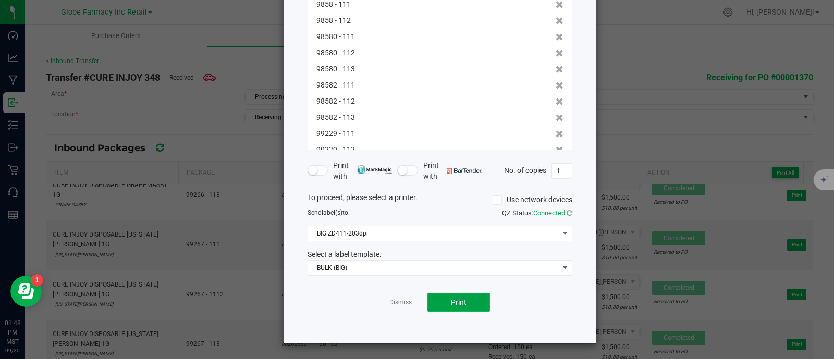
click at [451, 299] on span "Print" at bounding box center [459, 302] width 16 height 8
click at [396, 301] on link "Dismiss" at bounding box center [400, 302] width 22 height 9
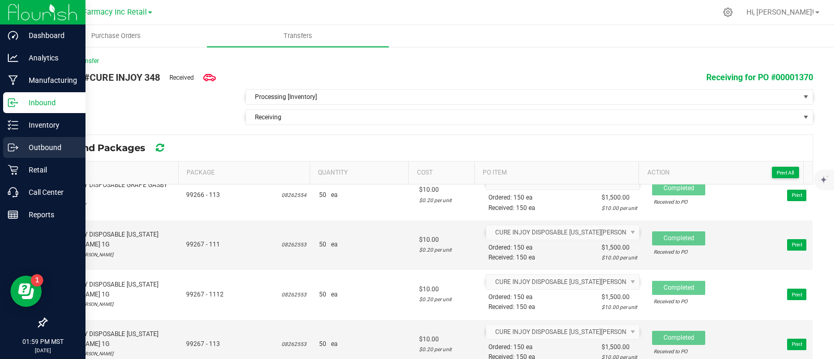
click at [19, 137] on div "Outbound" at bounding box center [44, 147] width 82 height 21
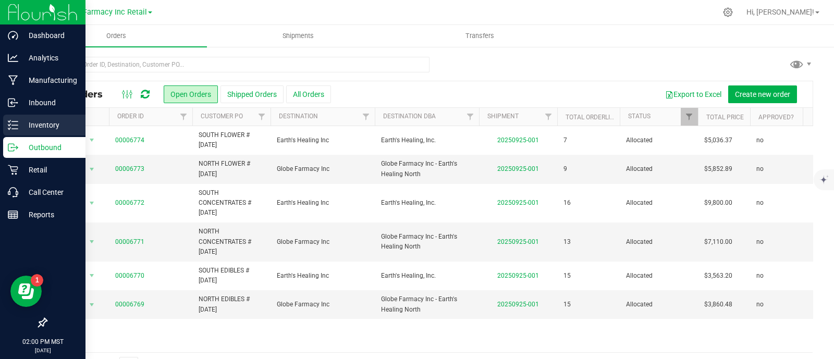
click at [32, 124] on p "Inventory" at bounding box center [49, 125] width 63 height 13
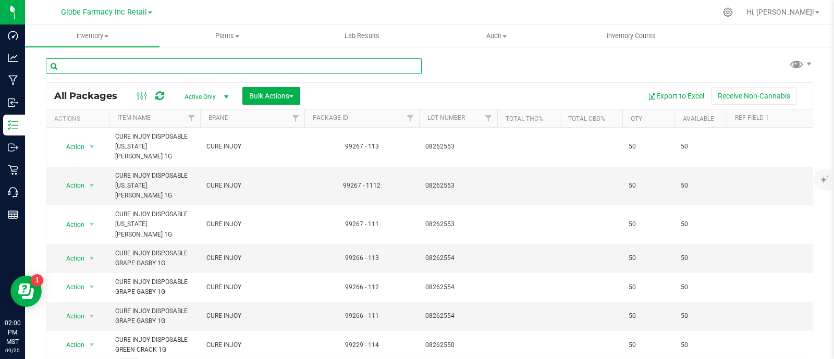
click at [150, 64] on input "text" at bounding box center [234, 66] width 376 height 16
paste input "Shorties Velouria Infused Pre-roll 10pk 5g"
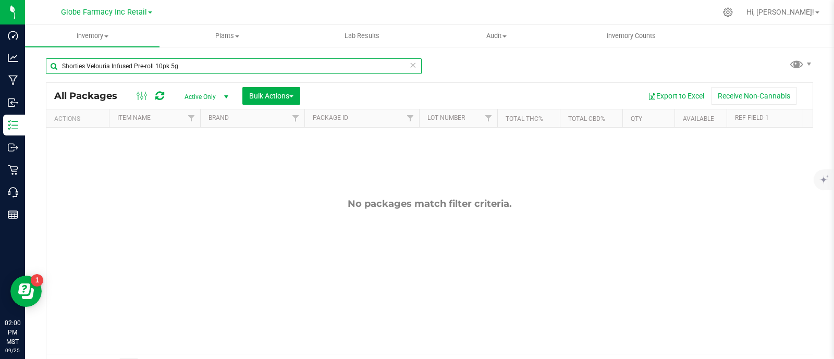
click at [191, 64] on input "Shorties Velouria Infused Pre-roll 10pk 5g" at bounding box center [234, 66] width 376 height 16
type input "b"
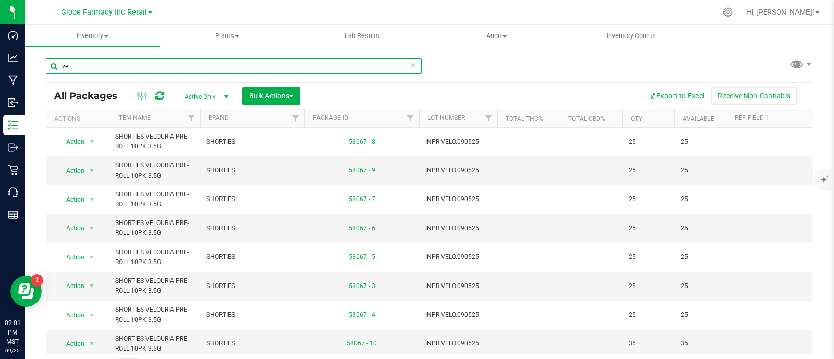
type input "vel"
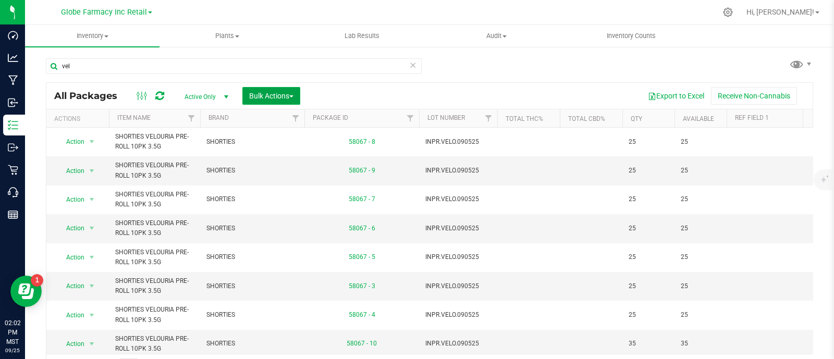
drag, startPoint x: 256, startPoint y: 90, endPoint x: 284, endPoint y: 110, distance: 34.7
click at [256, 92] on span "Bulk Actions" at bounding box center [271, 96] width 44 height 8
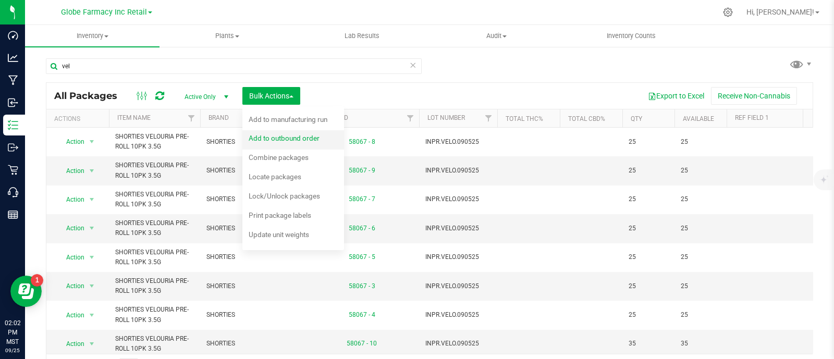
click at [309, 139] on span "Add to outbound order" at bounding box center [284, 138] width 71 height 8
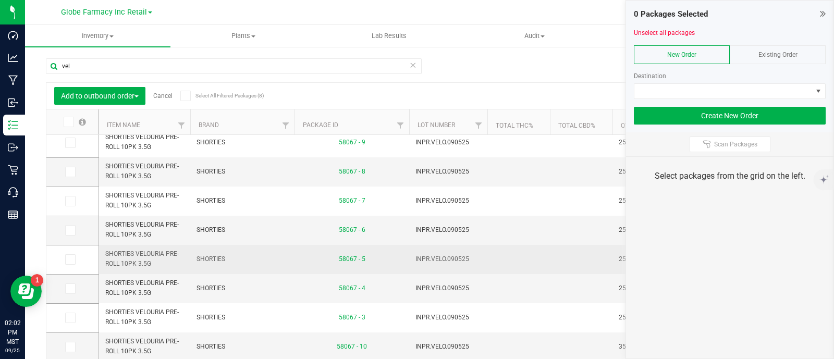
scroll to position [16, 0]
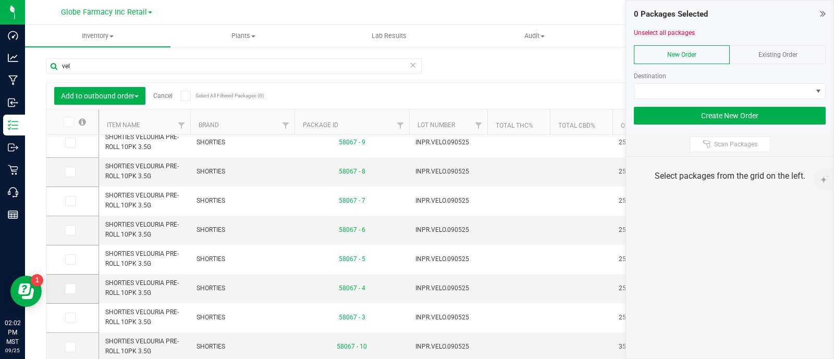
click at [76, 289] on label at bounding box center [72, 288] width 15 height 10
click at [0, 0] on input "checkbox" at bounding box center [0, 0] width 0 height 0
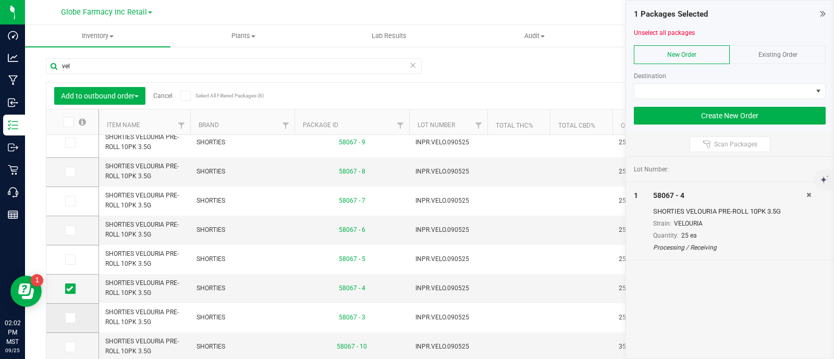
click at [70, 321] on span at bounding box center [70, 318] width 10 height 10
click at [0, 0] on input "checkbox" at bounding box center [0, 0] width 0 height 0
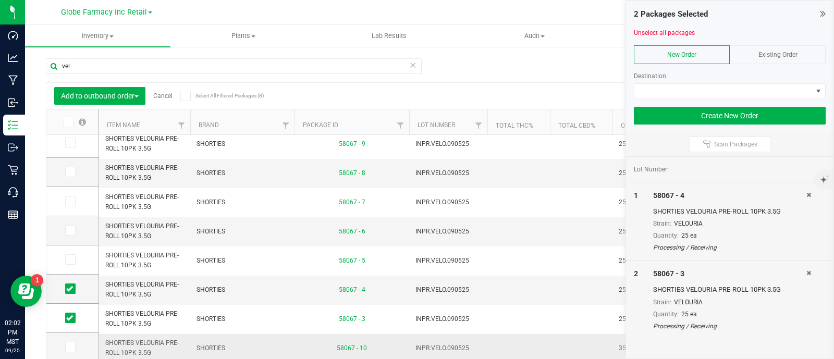
scroll to position [0, 0]
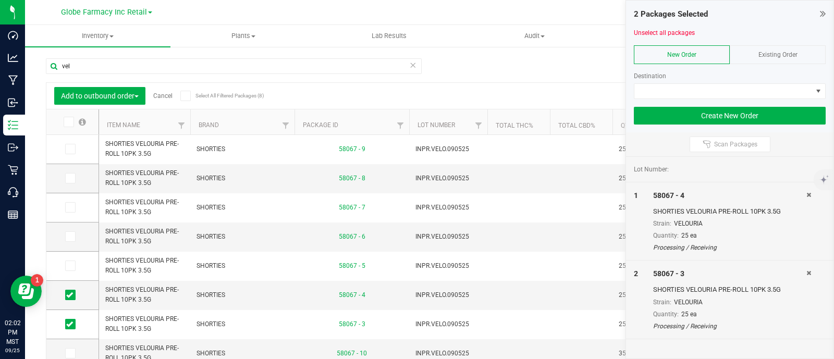
click at [816, 53] on div "Existing Order" at bounding box center [777, 54] width 96 height 19
click at [797, 79] on div "Order" at bounding box center [730, 75] width 192 height 9
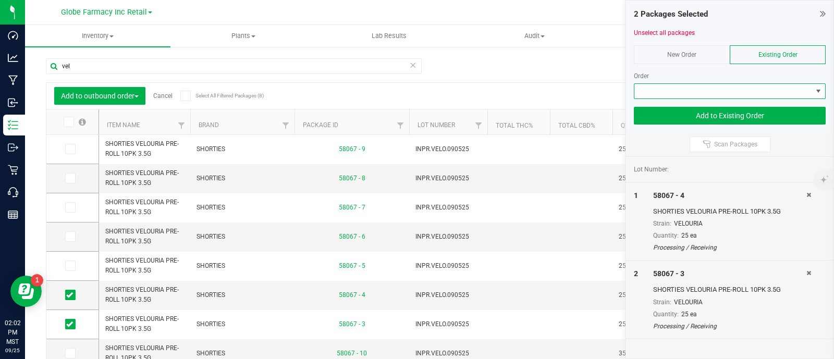
click at [796, 86] on span at bounding box center [723, 91] width 178 height 15
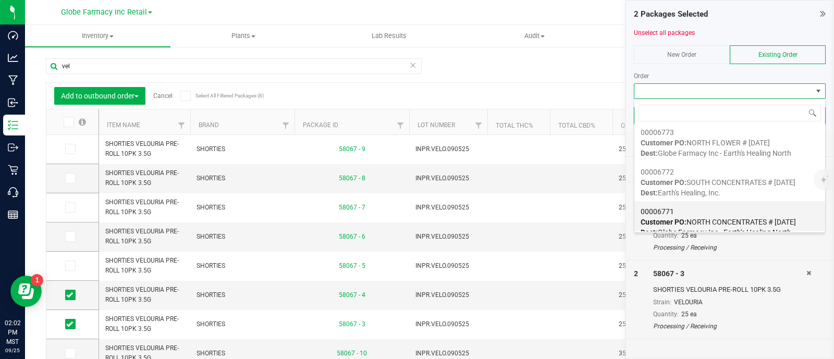
scroll to position [65, 0]
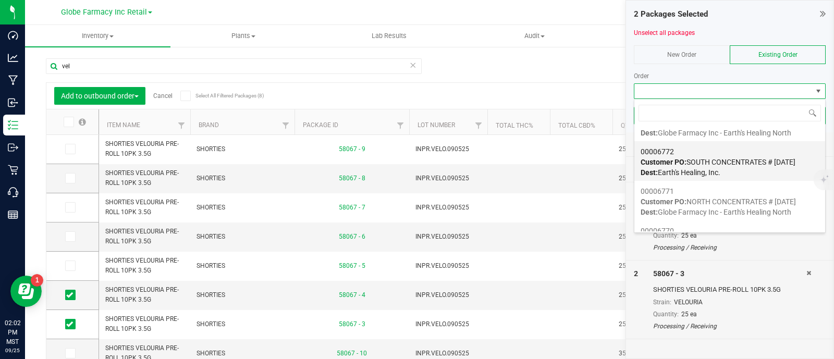
click at [707, 163] on span "Customer PO: SOUTH CONCENTRATES # 09/25/2025" at bounding box center [717, 162] width 155 height 8
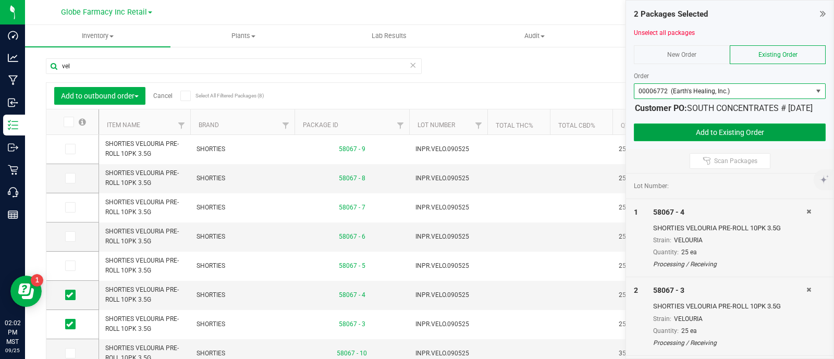
click at [685, 139] on button "Add to Existing Order" at bounding box center [730, 132] width 192 height 18
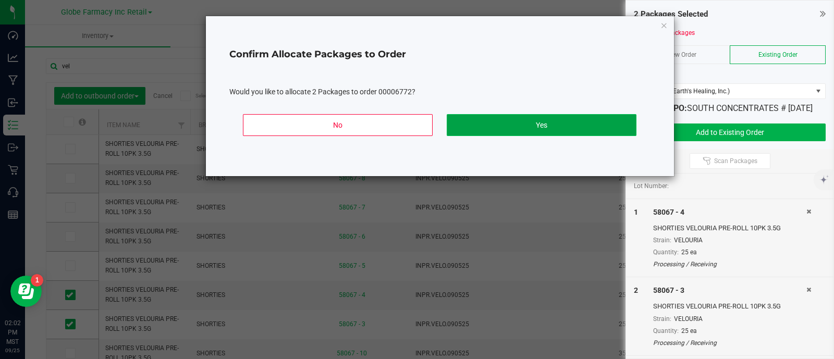
click at [572, 119] on button "Yes" at bounding box center [542, 125] width 190 height 22
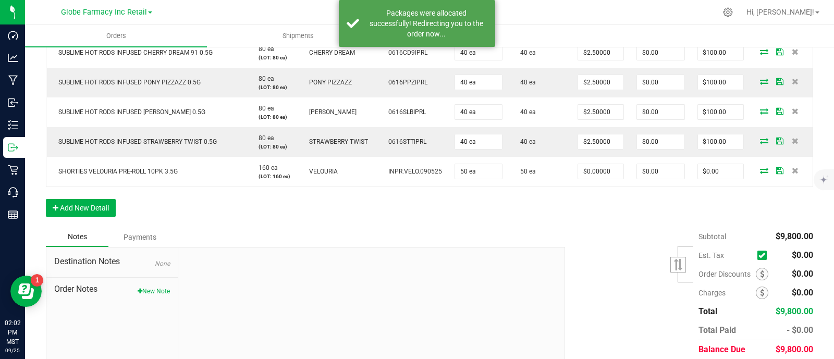
scroll to position [716, 0]
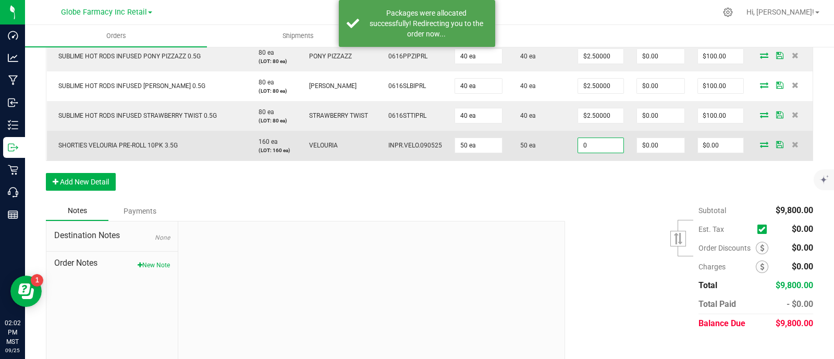
click at [607, 146] on input "0" at bounding box center [600, 145] width 45 height 15
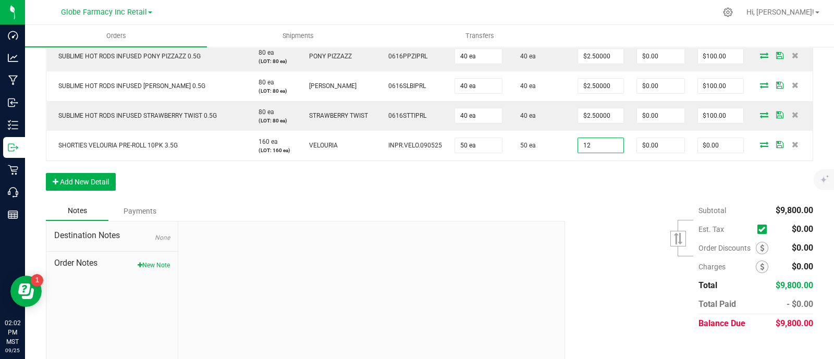
type input "$12.00000"
type input "$600.00"
click at [631, 282] on div "Subtotal $9,800.00 Est. Tax" at bounding box center [685, 267] width 256 height 132
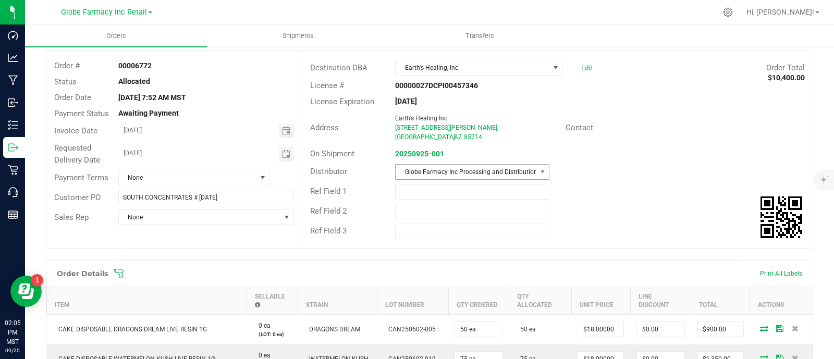
scroll to position [0, 0]
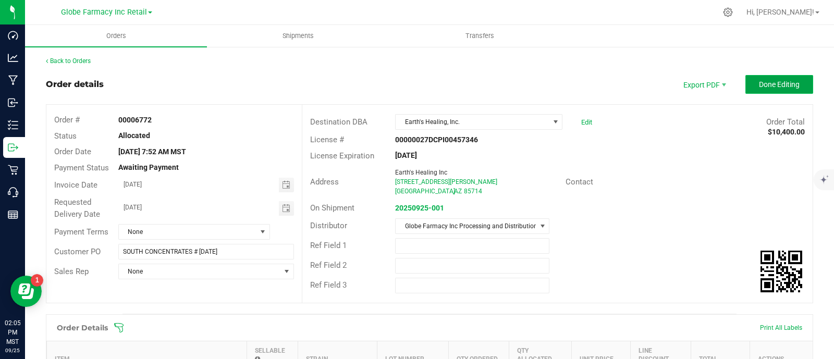
click at [758, 90] on button "Done Editing" at bounding box center [779, 84] width 68 height 19
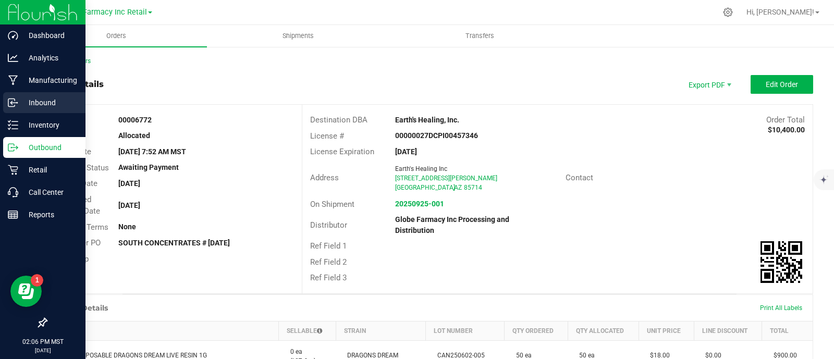
click at [19, 104] on p "Inbound" at bounding box center [49, 102] width 63 height 13
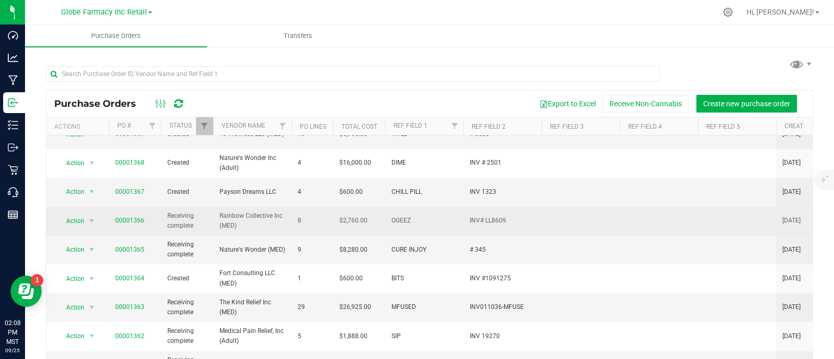
scroll to position [130, 0]
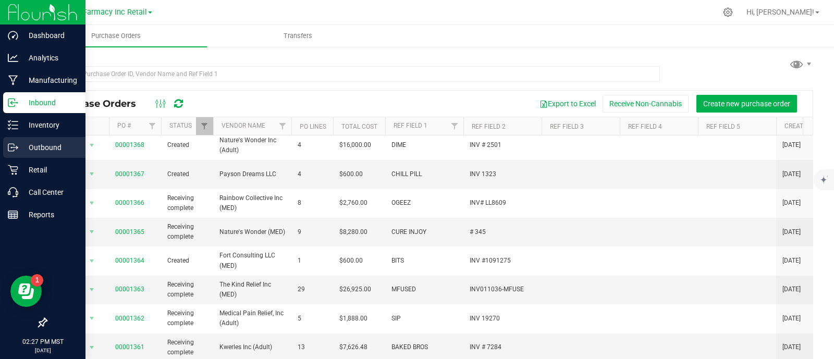
click at [5, 148] on div "Outbound" at bounding box center [44, 147] width 82 height 21
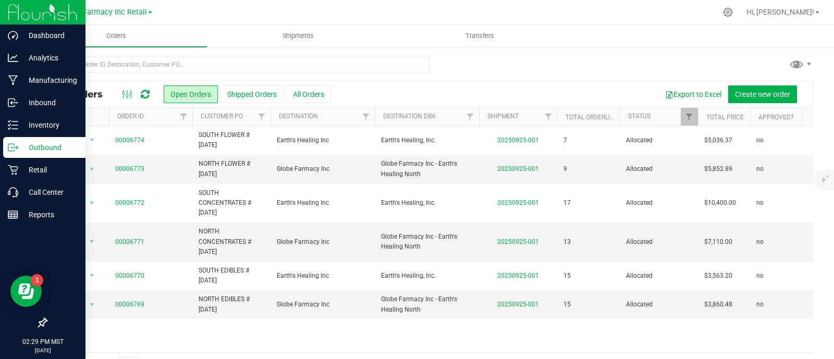
click at [12, 143] on icon at bounding box center [13, 147] width 10 height 10
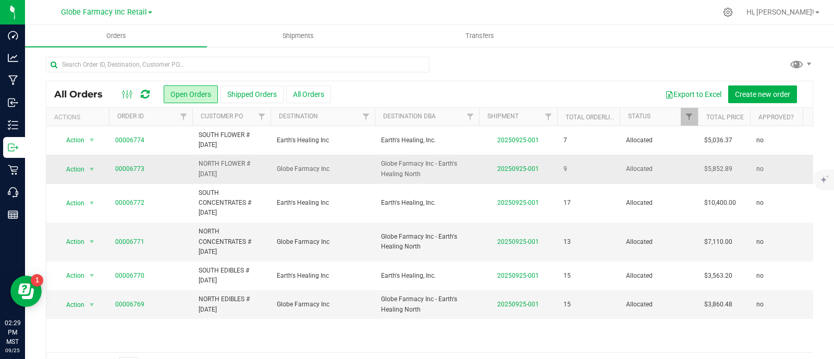
click at [218, 172] on span "NORTH FLOWER # [DATE]" at bounding box center [232, 169] width 66 height 20
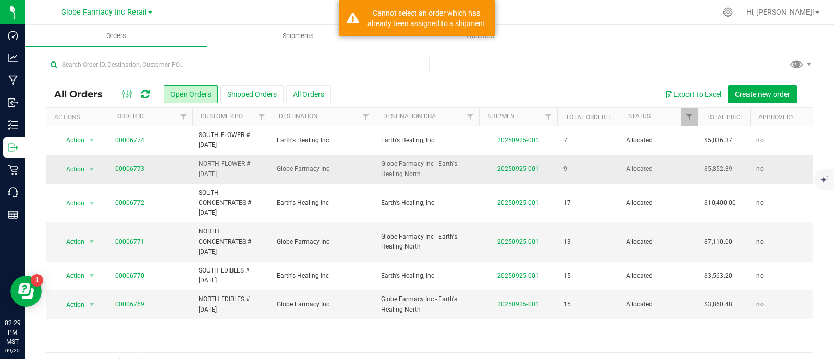
click at [218, 172] on span "NORTH FLOWER # [DATE]" at bounding box center [232, 169] width 66 height 20
click at [745, 84] on div "All Orders Open Orders Shipped Orders All Orders Export to Excel Create new ord…" at bounding box center [429, 94] width 766 height 26
click at [754, 97] on span "Create new order" at bounding box center [762, 94] width 55 height 8
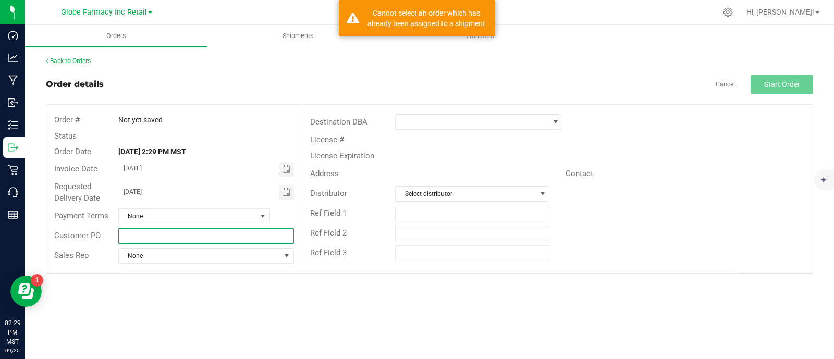
click at [193, 239] on input "text" at bounding box center [206, 236] width 176 height 16
paste input "NORTH FLOWER # [DATE]"
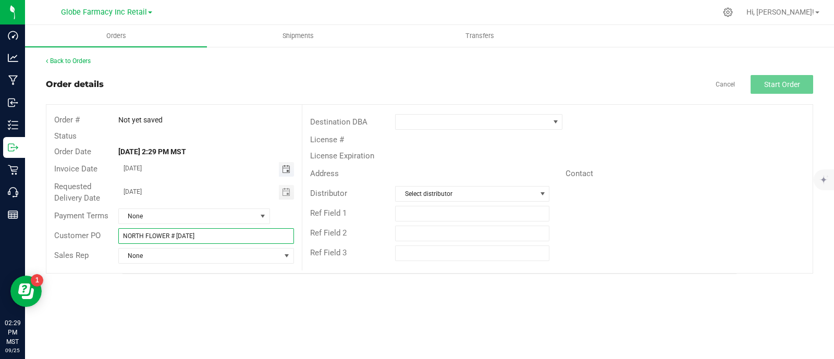
click at [282, 166] on span "Toggle calendar" at bounding box center [286, 169] width 8 height 8
type input "NORTH FLOWER # [DATE]"
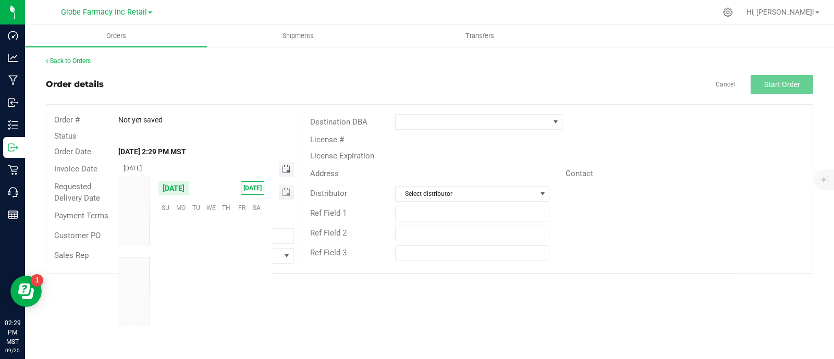
scroll to position [168979, 0]
click at [242, 275] on span "26" at bounding box center [241, 271] width 15 height 16
type input "[DATE]"
click at [287, 193] on span "Toggle calendar" at bounding box center [286, 192] width 8 height 8
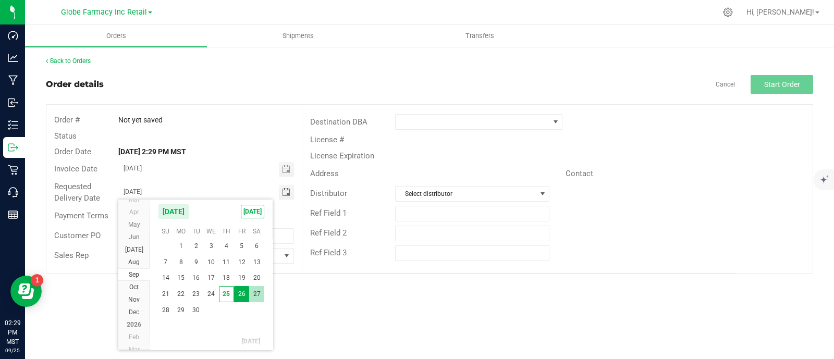
click at [258, 298] on span "27" at bounding box center [256, 294] width 15 height 16
type input "[DATE]"
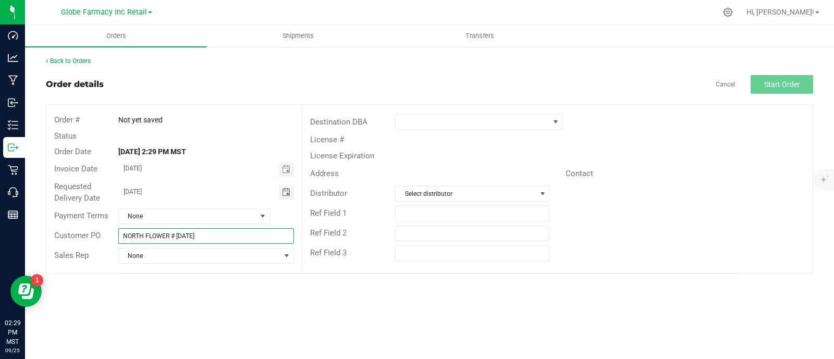
click at [192, 236] on input "NORTH FLOWER # [DATE]" at bounding box center [206, 236] width 176 height 16
click at [235, 238] on input "NORTH FLOWER # [DATE]" at bounding box center [206, 236] width 176 height 16
click at [234, 238] on input "NORTH FLOWER # [DATE]" at bounding box center [206, 236] width 176 height 16
type input "NORTH FLOWER # [DATE]"
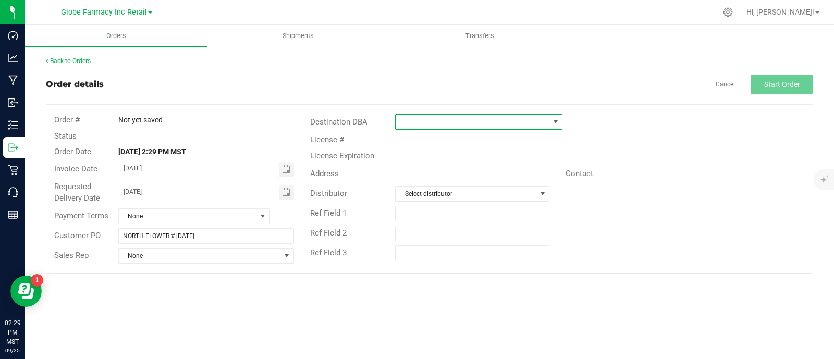
click at [404, 123] on span at bounding box center [471, 122] width 153 height 15
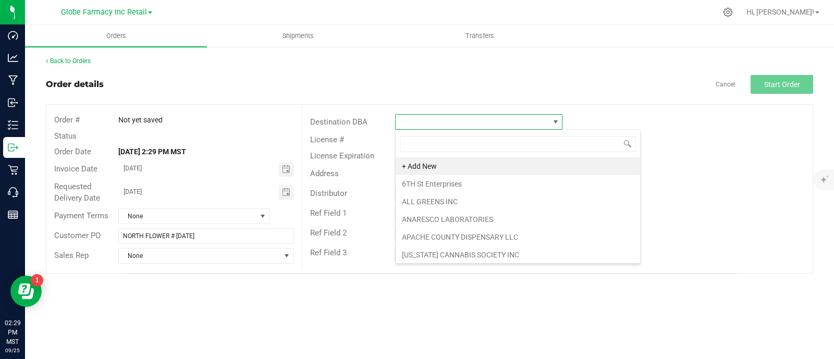
scroll to position [15, 167]
type input "glob"
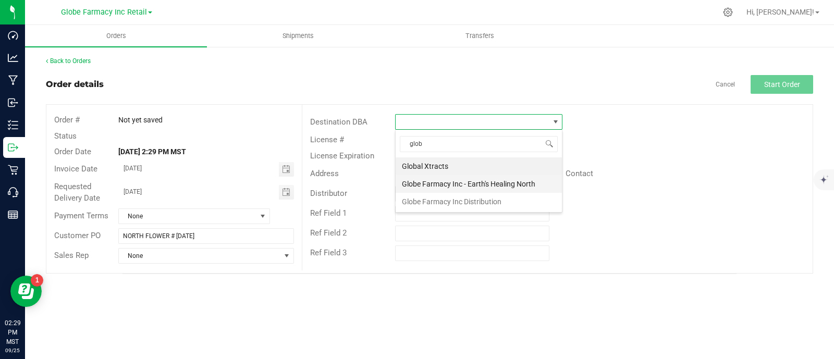
click at [449, 189] on li "Globe Farmacy Inc - Earth's Healing North" at bounding box center [478, 184] width 166 height 18
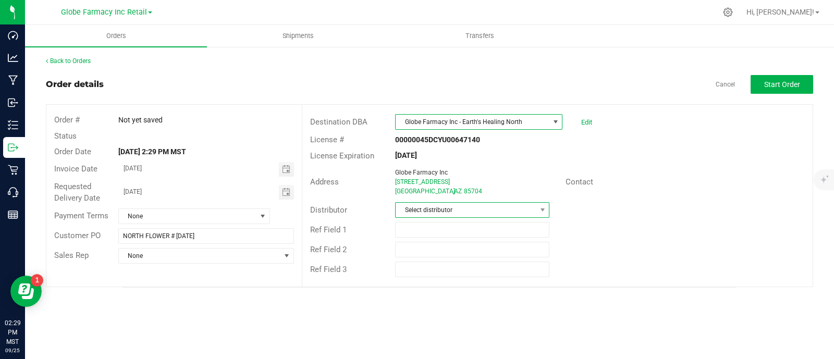
click at [445, 207] on span "Select distributor" at bounding box center [465, 210] width 140 height 15
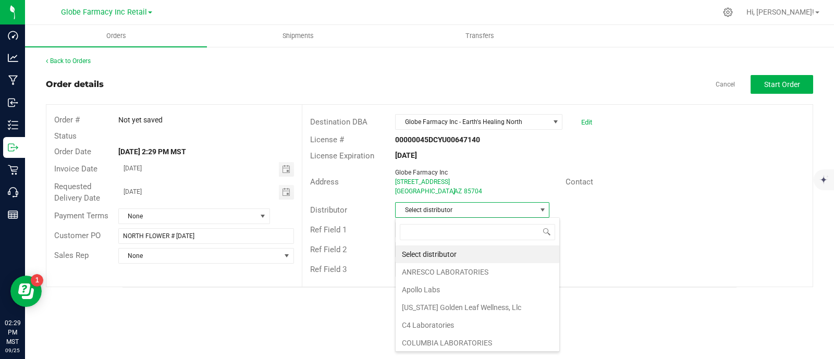
scroll to position [15, 154]
type input "glob"
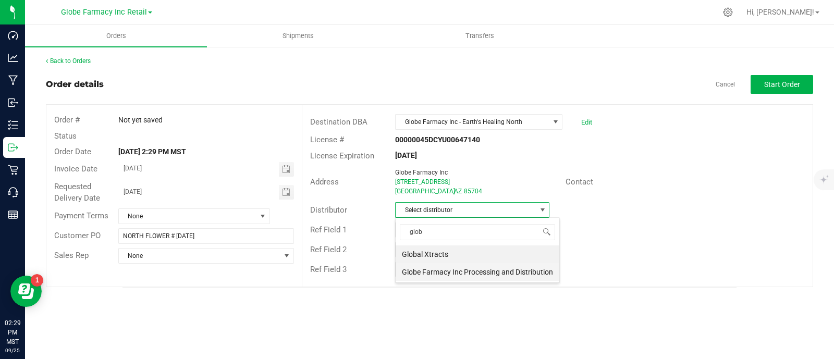
click at [465, 276] on li "Globe Farmacy Inc Processing and Distribution" at bounding box center [477, 272] width 164 height 18
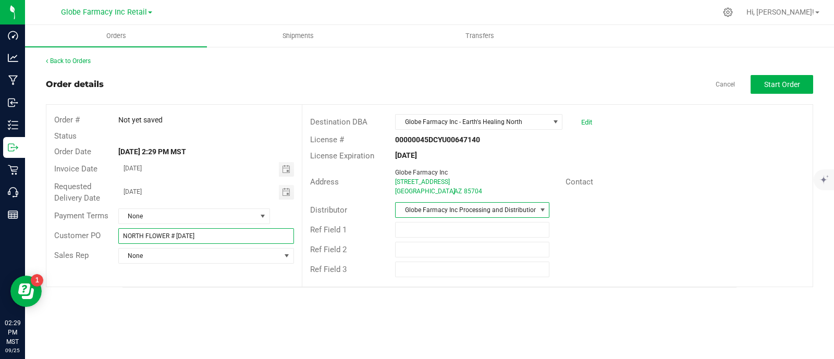
click at [216, 239] on input "NORTH FLOWER # [DATE]" at bounding box center [206, 236] width 176 height 16
click at [771, 69] on div "Back to Orders Order details Cancel Start Order Order # Not yet saved Status Or…" at bounding box center [429, 171] width 767 height 231
click at [771, 82] on span "Start Order" at bounding box center [782, 84] width 36 height 8
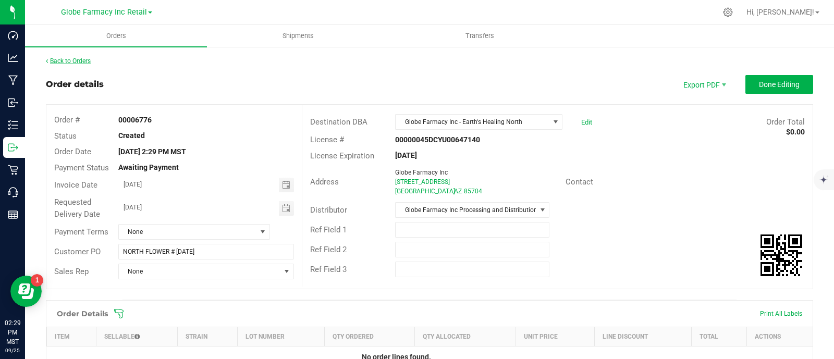
drag, startPoint x: 169, startPoint y: 86, endPoint x: 70, endPoint y: 60, distance: 101.9
click at [70, 60] on link "Back to Orders" at bounding box center [68, 60] width 45 height 7
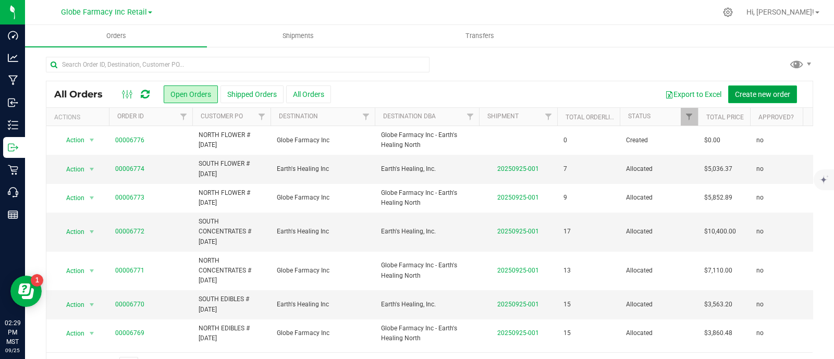
click at [740, 89] on button "Create new order" at bounding box center [762, 94] width 69 height 18
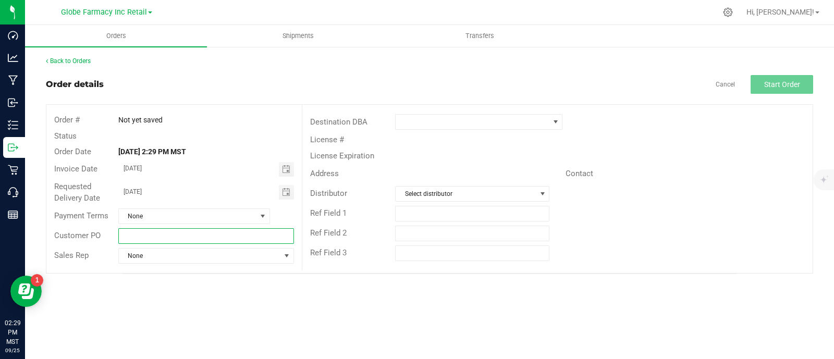
paste input "NORTH FLOWER # [DATE]"
click at [189, 238] on input "NORTH FLOWER # [DATE]" at bounding box center [206, 236] width 176 height 16
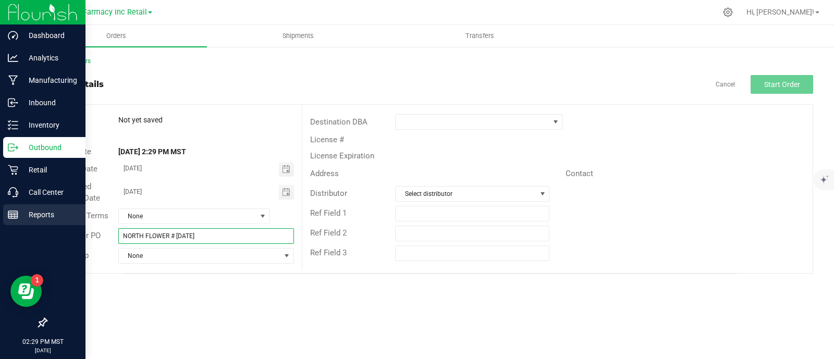
drag, startPoint x: 101, startPoint y: 230, endPoint x: 0, endPoint y: 217, distance: 101.5
click at [0, 217] on div "Dashboard Analytics Manufacturing Inbound Inventory Outbound Retail Call Center…" at bounding box center [417, 179] width 834 height 359
type input "SOUTH FLOWER # [DATE]"
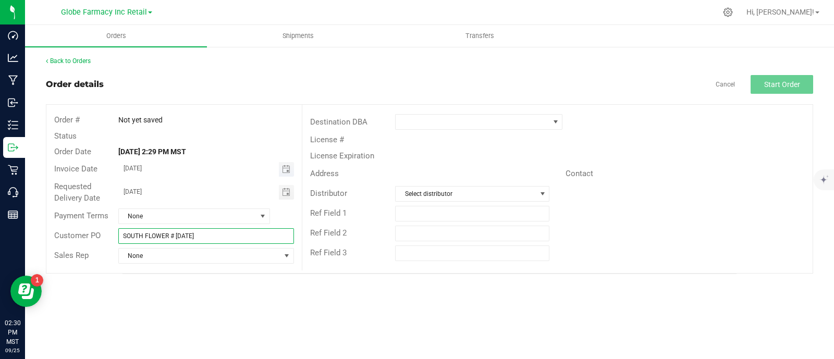
click at [279, 170] on span "Toggle calendar" at bounding box center [286, 169] width 15 height 15
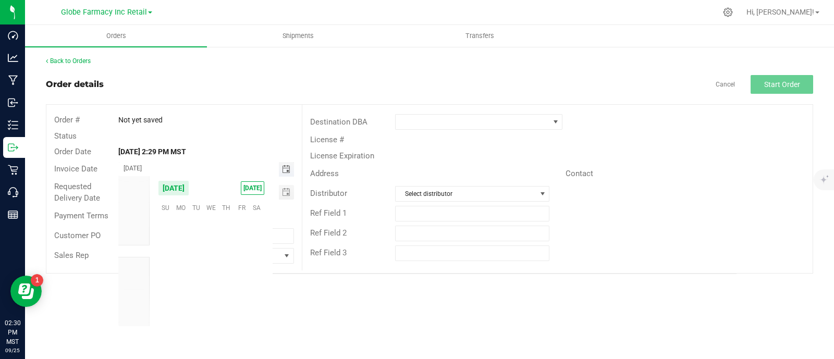
scroll to position [168979, 0]
click at [242, 271] on span "26" at bounding box center [241, 271] width 15 height 16
type input "[DATE]"
click at [281, 191] on span "Toggle calendar" at bounding box center [286, 192] width 15 height 15
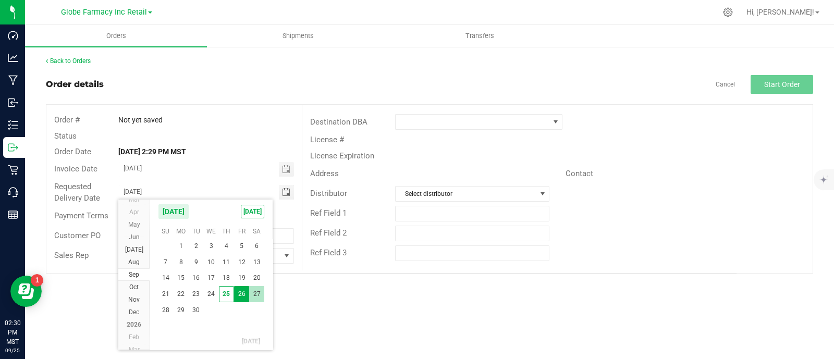
click at [257, 298] on span "27" at bounding box center [256, 294] width 15 height 16
type input "[DATE]"
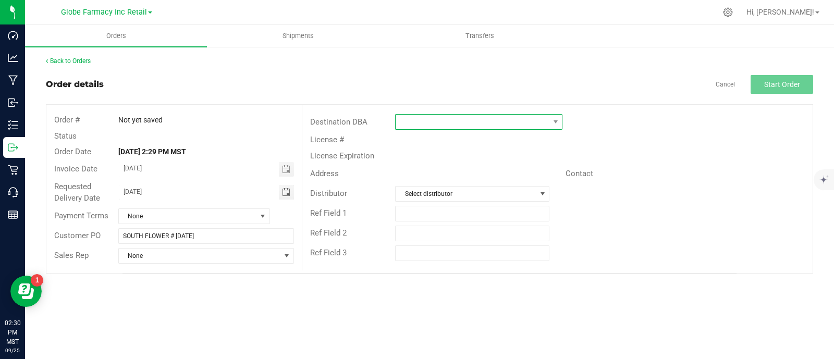
click at [412, 119] on span at bounding box center [471, 122] width 153 height 15
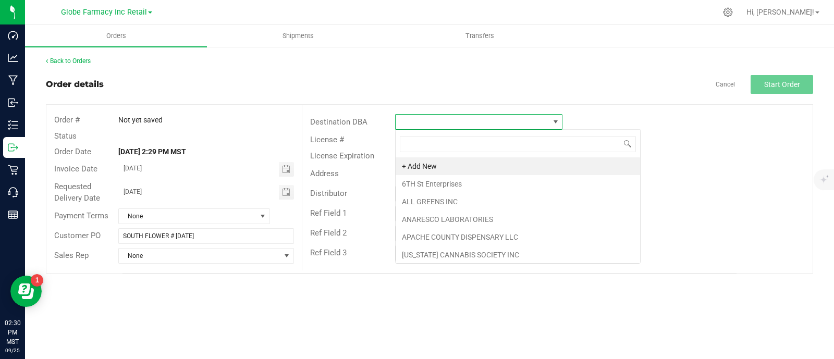
scroll to position [15, 167]
type input "EAR"
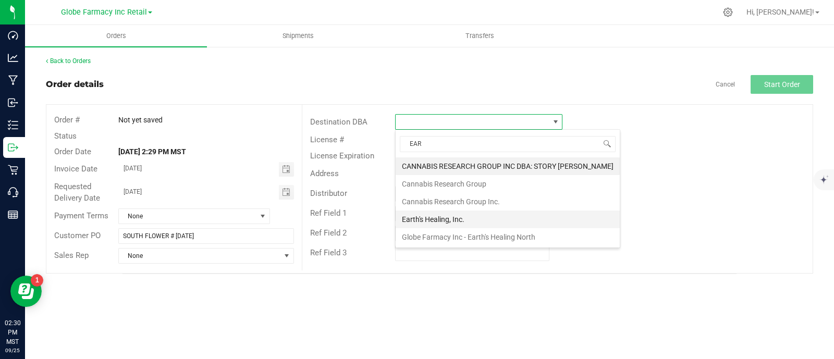
click at [440, 217] on li "Earth's Healing, Inc." at bounding box center [507, 219] width 224 height 18
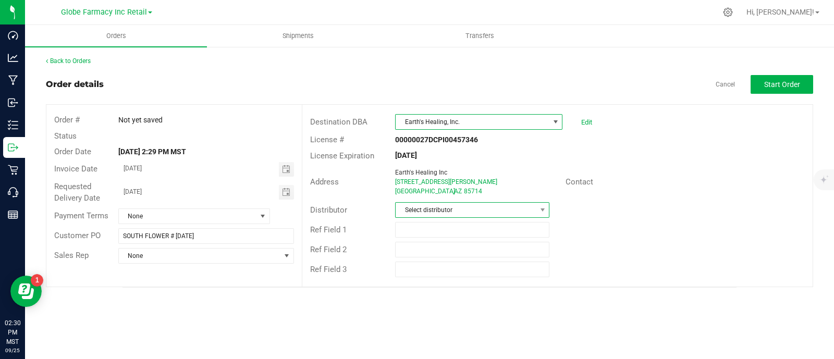
click at [423, 212] on span "Select distributor" at bounding box center [465, 210] width 140 height 15
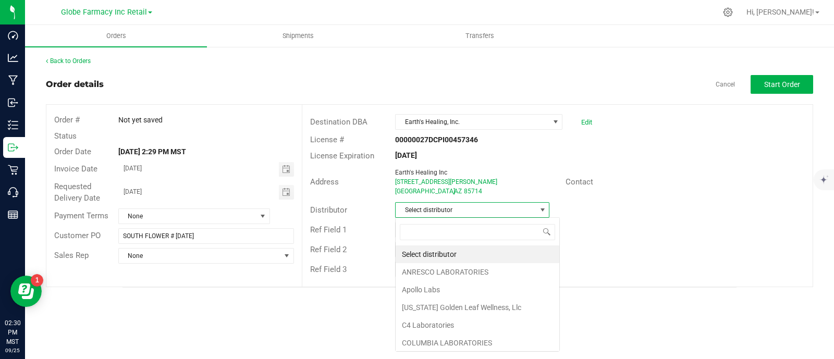
scroll to position [15, 154]
type input "GLOB"
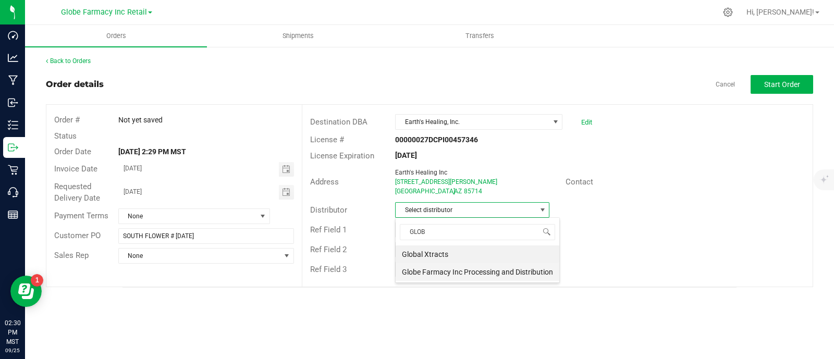
click at [447, 272] on li "Globe Farmacy Inc Processing and Distribution" at bounding box center [477, 272] width 164 height 18
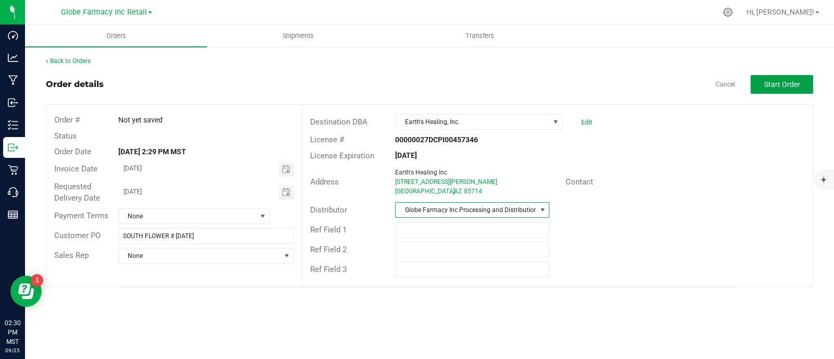
click at [792, 86] on span "Start Order" at bounding box center [782, 84] width 36 height 8
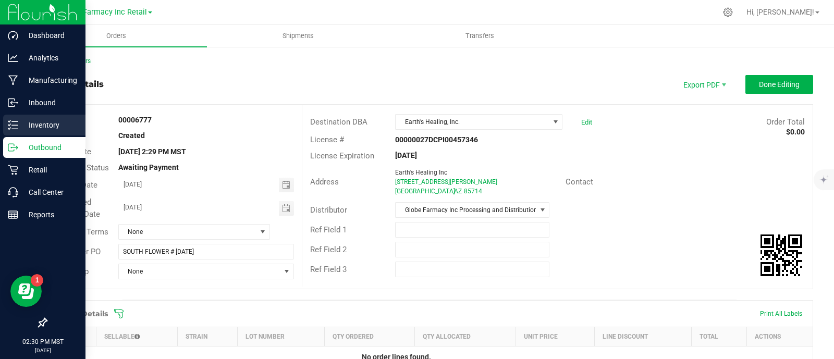
drag, startPoint x: 13, startPoint y: 125, endPoint x: 2, endPoint y: 121, distance: 11.4
click at [13, 124] on icon at bounding box center [13, 125] width 10 height 10
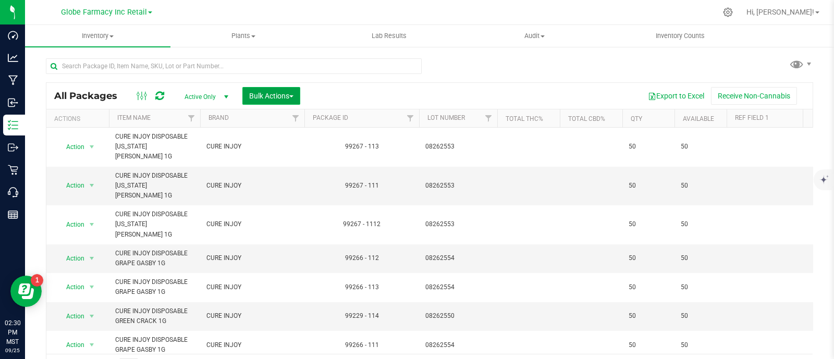
click at [273, 95] on span "Bulk Actions" at bounding box center [271, 96] width 44 height 8
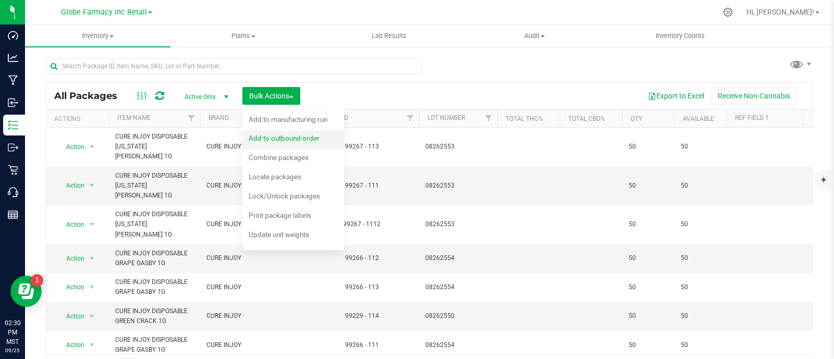
click at [300, 139] on span "Add to outbound order" at bounding box center [284, 138] width 71 height 8
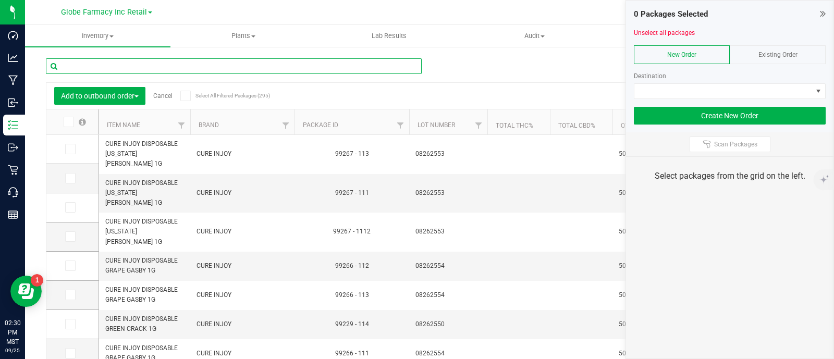
click at [125, 71] on input "text" at bounding box center [234, 66] width 376 height 16
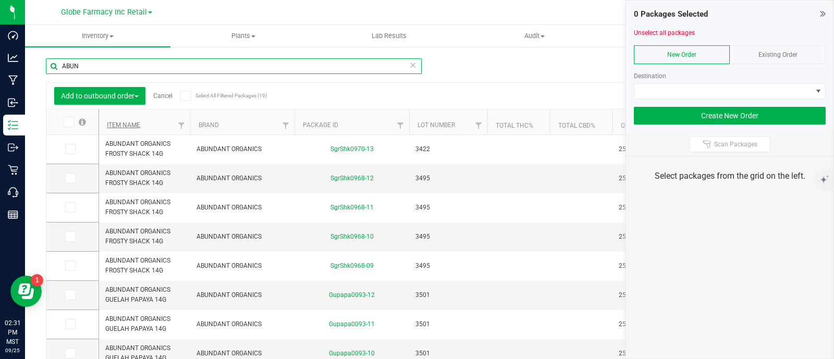
type input "ABUN"
click at [113, 125] on link "Item Name" at bounding box center [123, 124] width 33 height 7
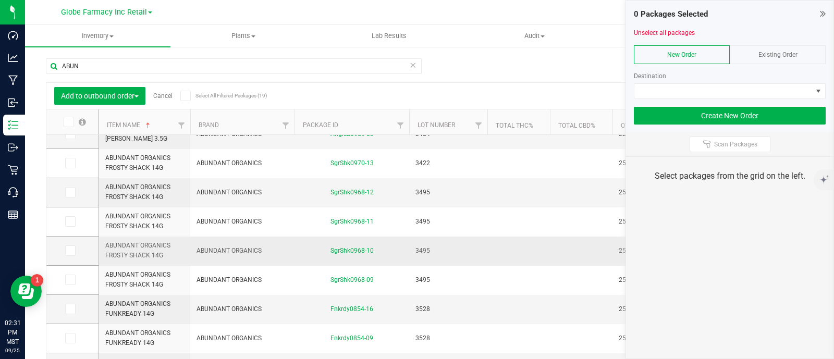
scroll to position [65, 0]
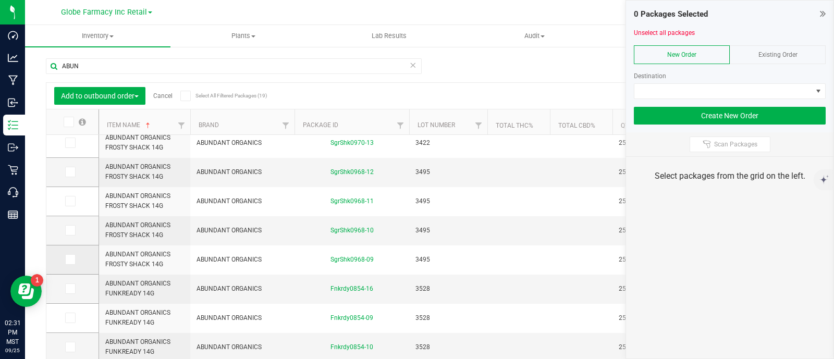
click at [73, 260] on span at bounding box center [70, 259] width 10 height 10
click at [0, 0] on input "checkbox" at bounding box center [0, 0] width 0 height 0
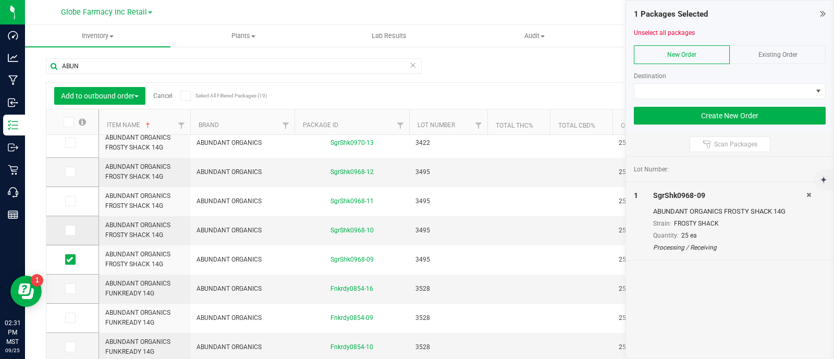
click at [76, 233] on label at bounding box center [72, 230] width 15 height 10
click at [0, 0] on input "checkbox" at bounding box center [0, 0] width 0 height 0
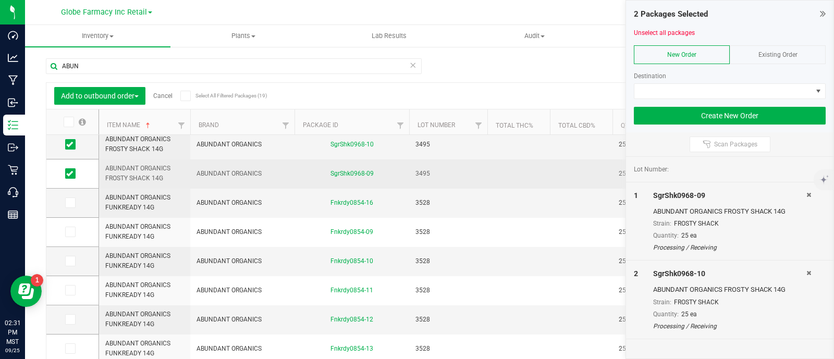
scroll to position [130, 0]
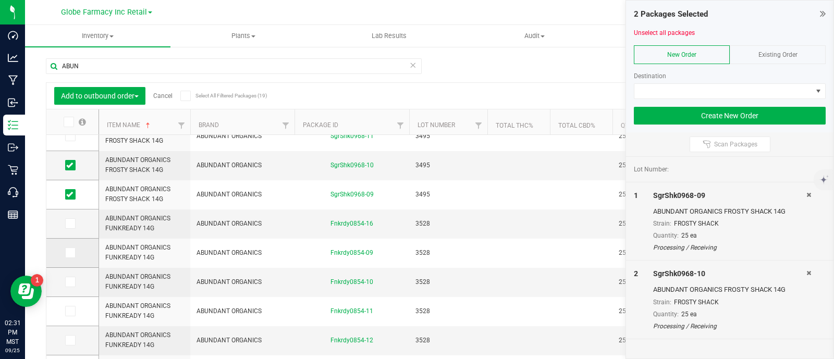
drag, startPoint x: 71, startPoint y: 254, endPoint x: 71, endPoint y: 265, distance: 11.0
click at [71, 253] on icon at bounding box center [69, 253] width 7 height 0
click at [0, 0] on input "checkbox" at bounding box center [0, 0] width 0 height 0
click at [72, 282] on icon at bounding box center [69, 282] width 7 height 0
click at [0, 0] on input "checkbox" at bounding box center [0, 0] width 0 height 0
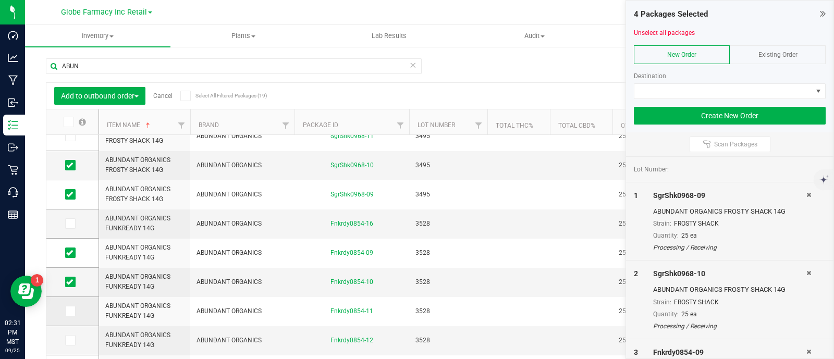
click at [72, 311] on icon at bounding box center [69, 311] width 7 height 0
click at [0, 0] on input "checkbox" at bounding box center [0, 0] width 0 height 0
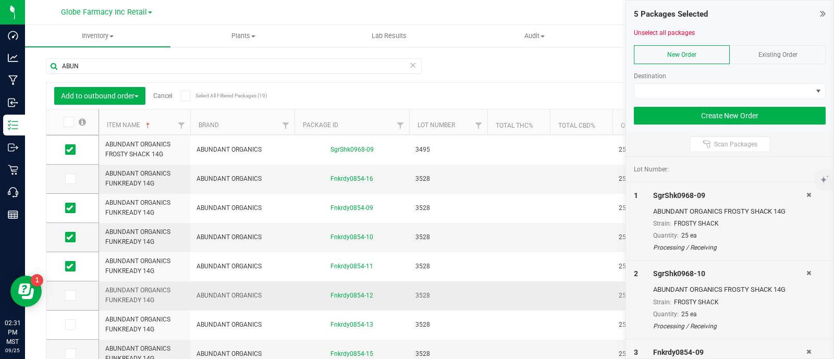
scroll to position [195, 0]
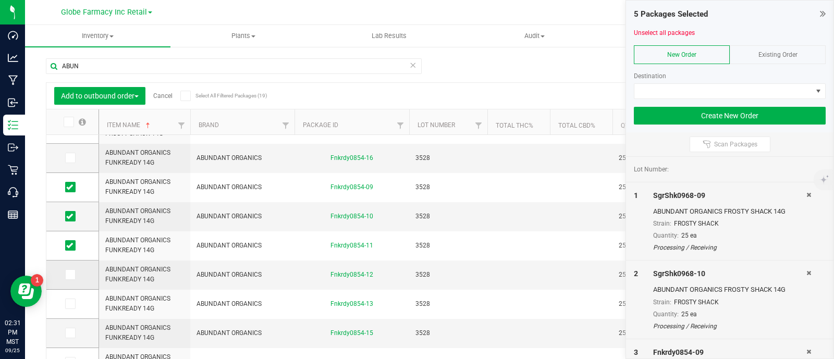
click at [73, 275] on span at bounding box center [70, 274] width 10 height 10
click at [0, 0] on input "checkbox" at bounding box center [0, 0] width 0 height 0
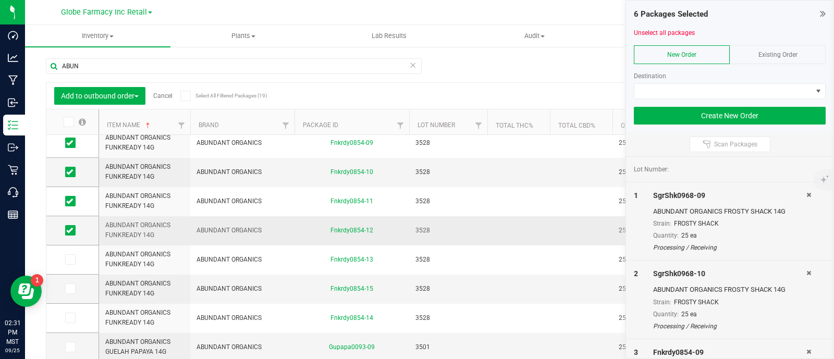
scroll to position [0, 0]
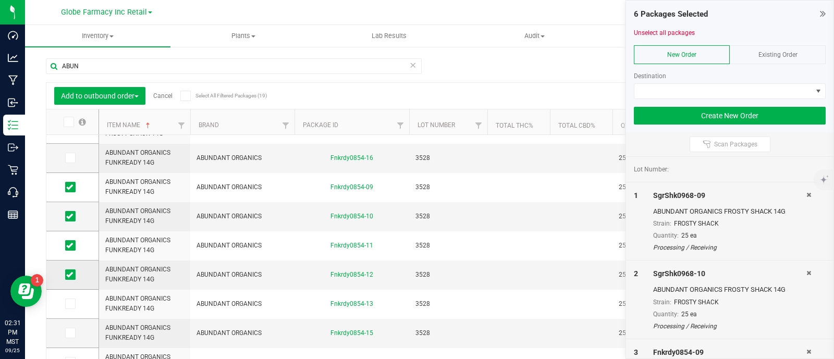
click at [72, 277] on span at bounding box center [70, 274] width 10 height 10
click at [73, 277] on span at bounding box center [70, 274] width 10 height 10
click at [0, 0] on input "checkbox" at bounding box center [0, 0] width 0 height 0
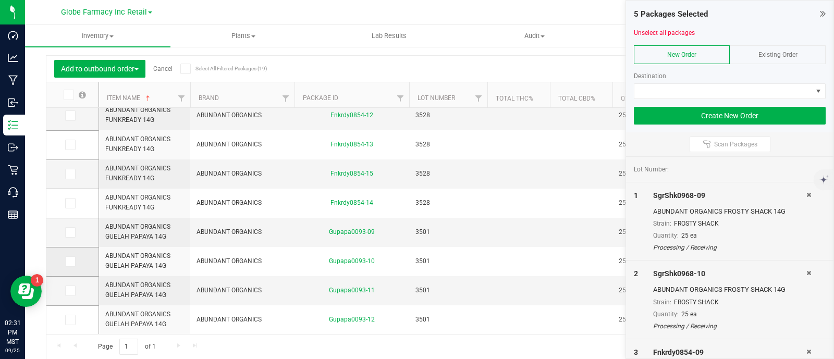
click at [68, 262] on icon at bounding box center [69, 262] width 7 height 0
click at [0, 0] on input "checkbox" at bounding box center [0, 0] width 0 height 0
click at [68, 282] on td at bounding box center [72, 291] width 52 height 29
click at [76, 290] on label at bounding box center [72, 291] width 15 height 10
click at [0, 0] on input "checkbox" at bounding box center [0, 0] width 0 height 0
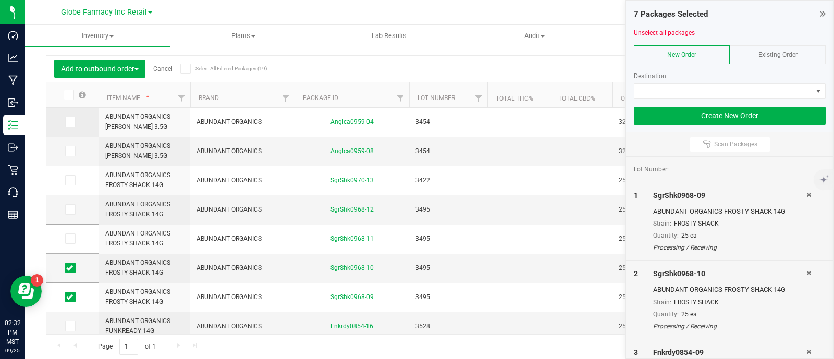
drag, startPoint x: 67, startPoint y: 123, endPoint x: 69, endPoint y: 133, distance: 10.5
click at [67, 122] on icon at bounding box center [69, 122] width 7 height 0
click at [0, 0] on input "checkbox" at bounding box center [0, 0] width 0 height 0
click at [73, 147] on span at bounding box center [70, 151] width 10 height 10
click at [0, 0] on input "checkbox" at bounding box center [0, 0] width 0 height 0
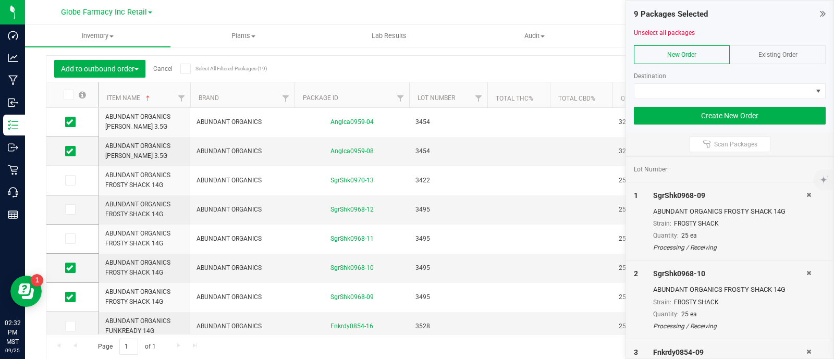
drag, startPoint x: 790, startPoint y: 47, endPoint x: 793, endPoint y: 62, distance: 14.8
click at [791, 48] on div "Existing Order" at bounding box center [777, 54] width 96 height 19
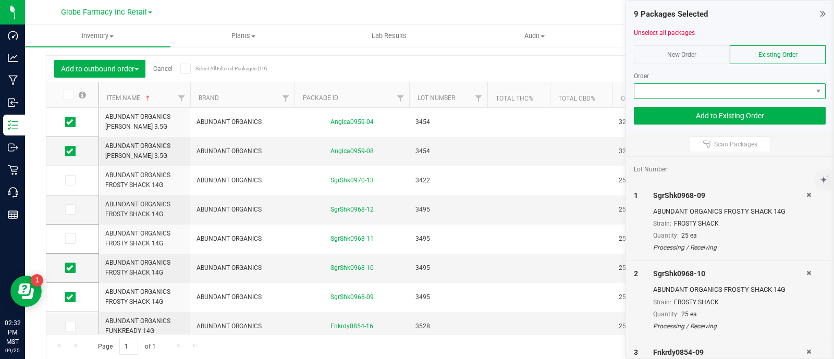
click at [792, 86] on span at bounding box center [723, 91] width 178 height 15
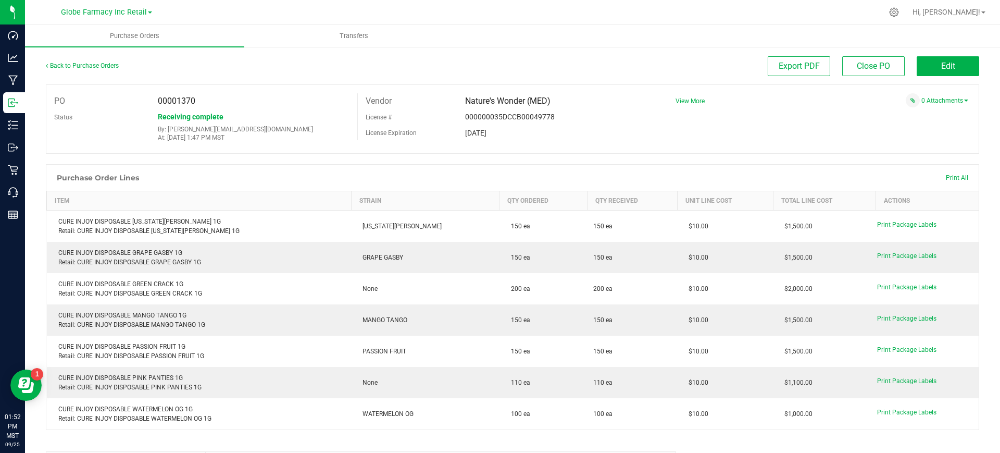
click at [932, 93] on div "0 Attachments" at bounding box center [818, 100] width 301 height 14
click at [931, 94] on div "0 Attachments" at bounding box center [818, 100] width 301 height 14
click at [931, 102] on link "0 Attachments" at bounding box center [945, 100] width 47 height 7
click at [900, 114] on icon "button" at bounding box center [903, 114] width 6 height 6
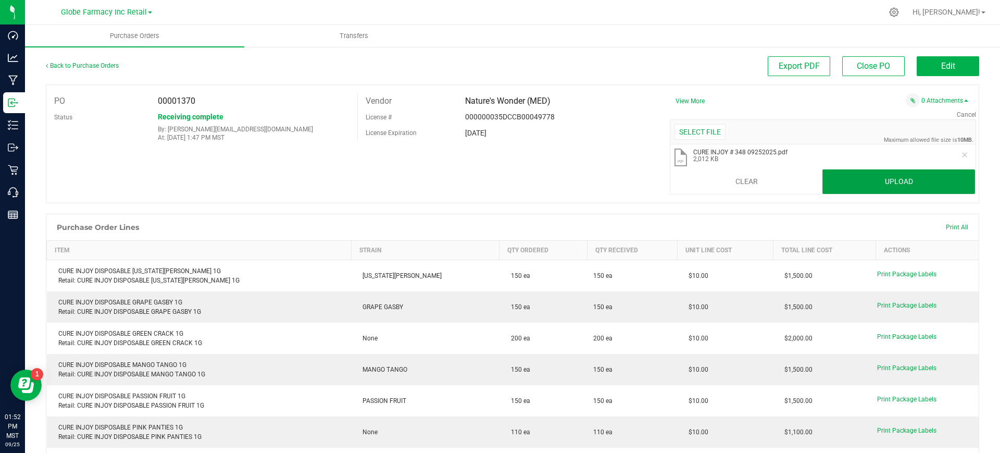
click at [856, 175] on button "Upload" at bounding box center [899, 181] width 153 height 25
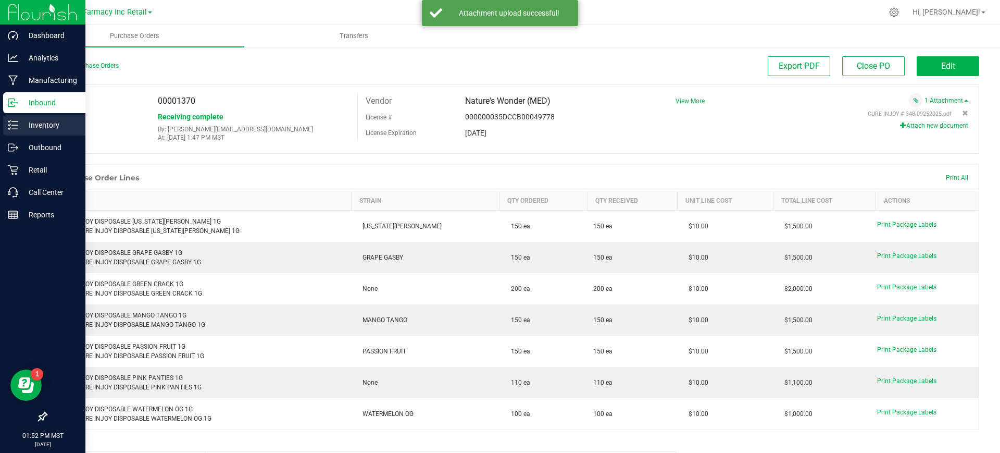
click at [7, 134] on div "Inventory" at bounding box center [44, 125] width 82 height 21
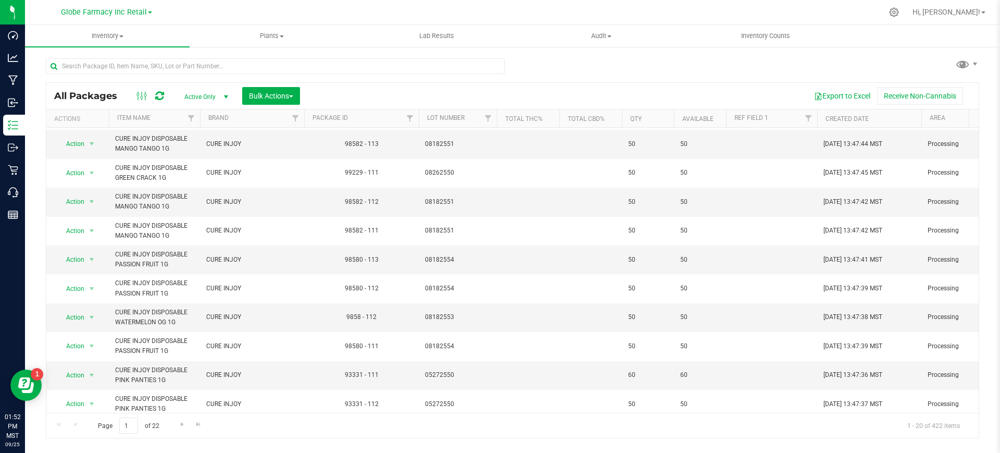
scroll to position [302, 0]
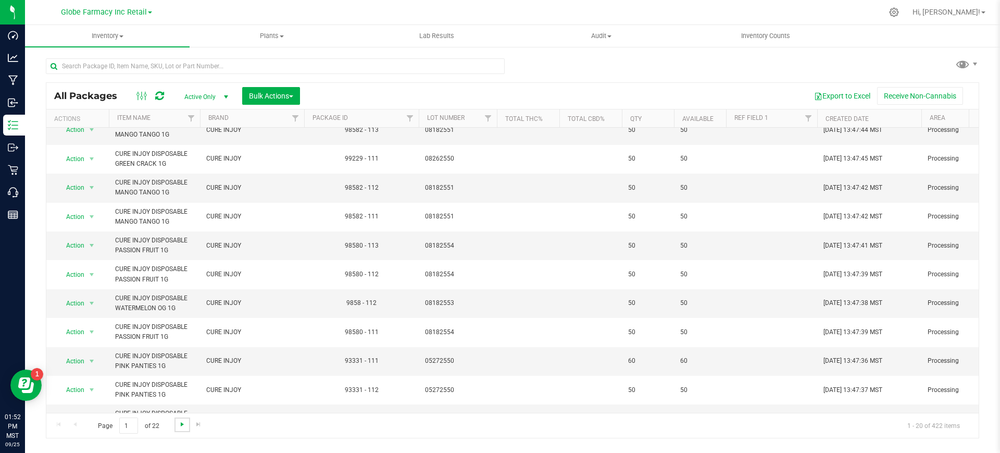
click at [183, 425] on span "Go to the next page" at bounding box center [182, 424] width 8 height 8
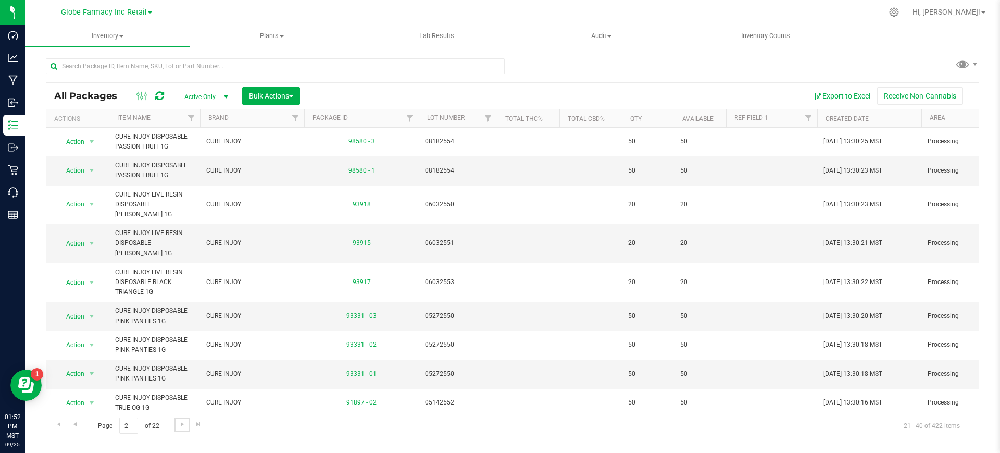
scroll to position [332, 0]
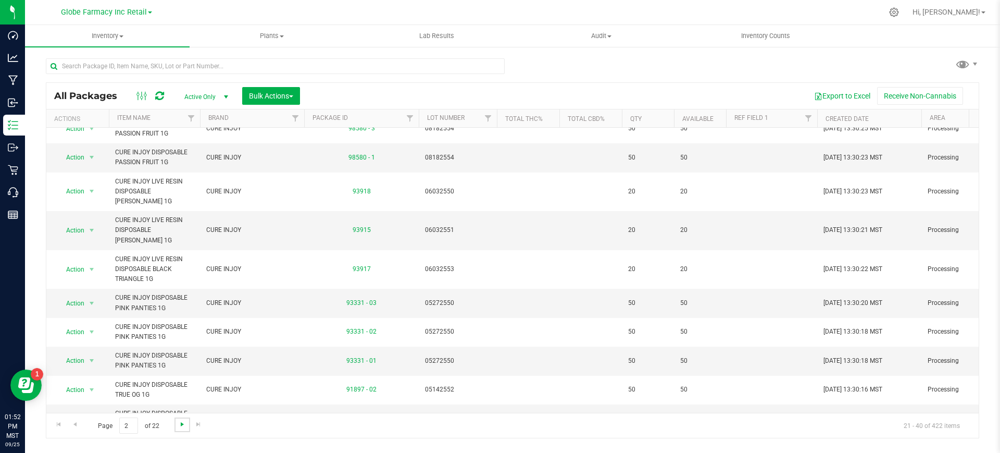
click at [183, 425] on span "Go to the next page" at bounding box center [182, 424] width 8 height 8
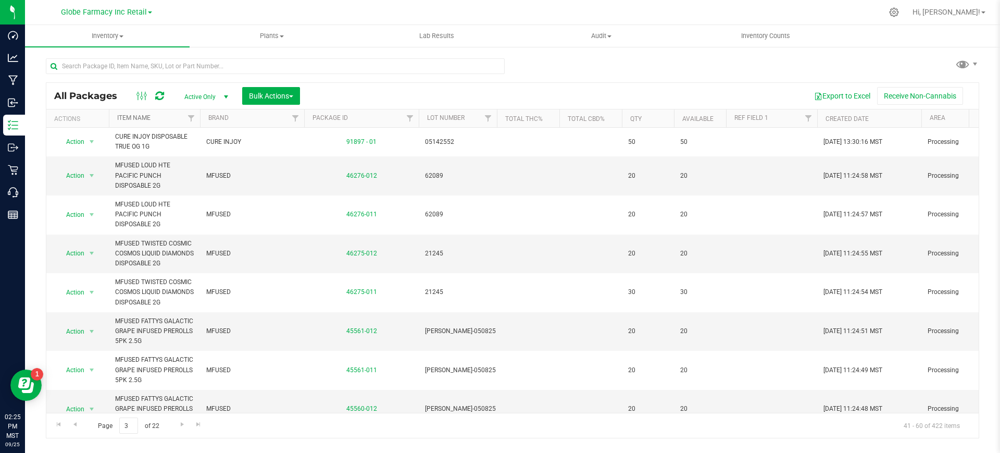
click at [143, 121] on link "Item Name" at bounding box center [133, 117] width 33 height 7
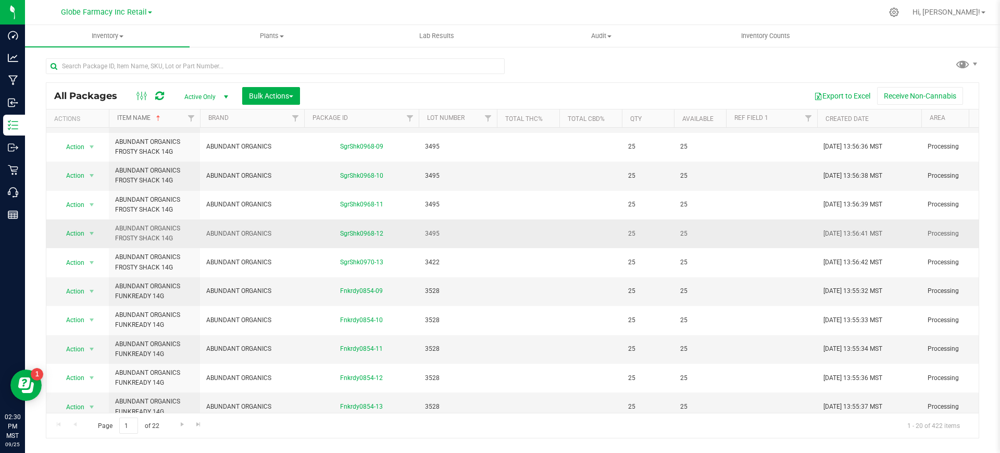
scroll to position [130, 0]
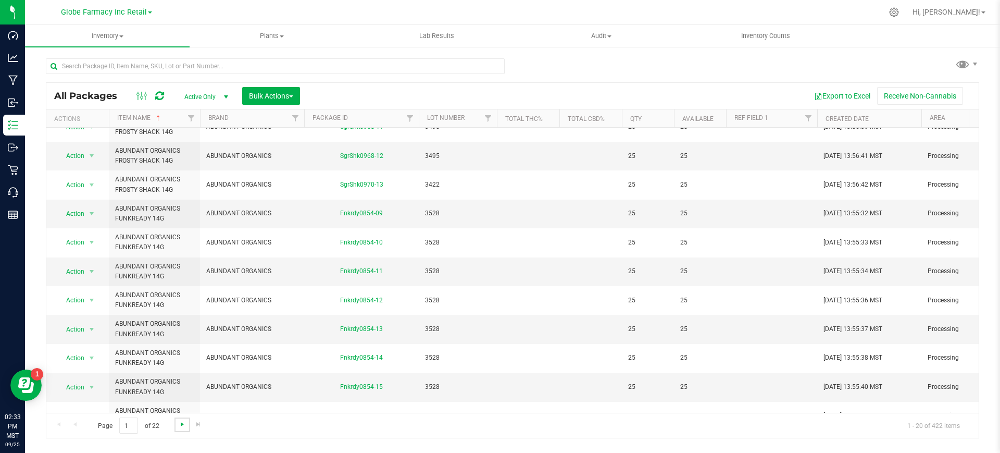
click at [181, 421] on span "Go to the next page" at bounding box center [182, 424] width 8 height 8
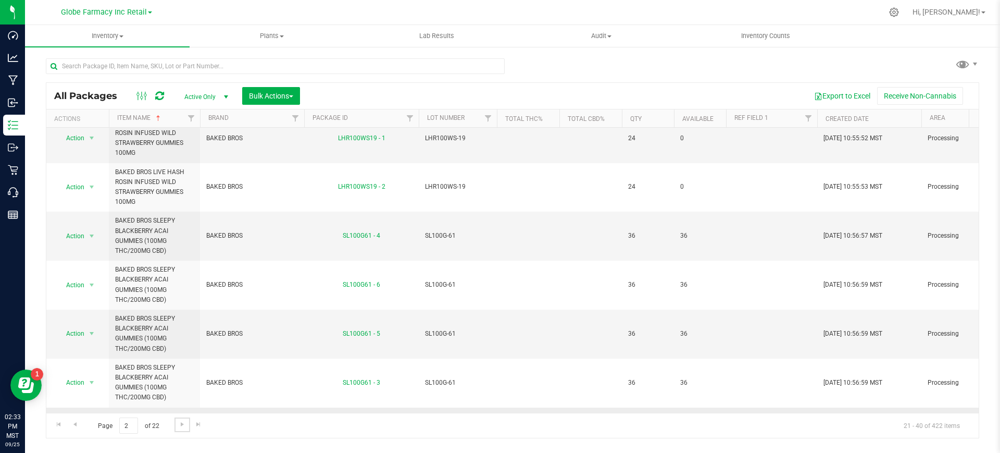
scroll to position [622, 0]
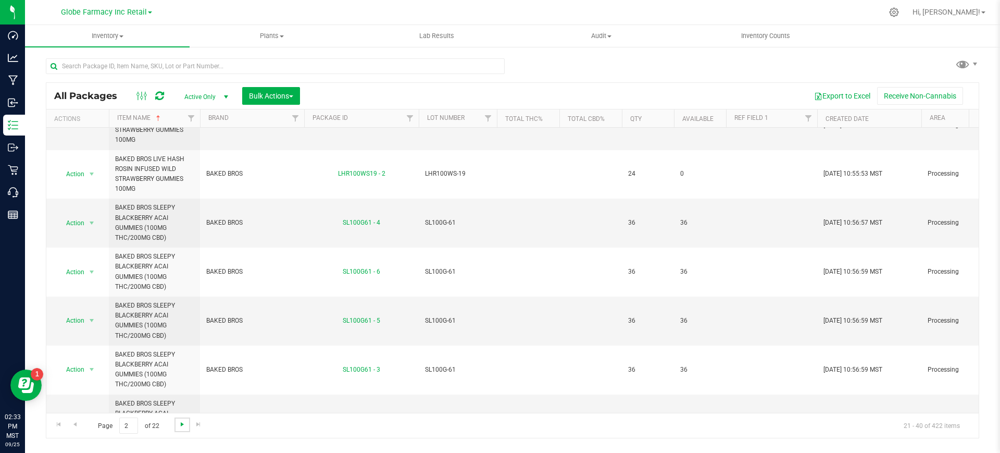
click at [179, 420] on span "Go to the next page" at bounding box center [182, 424] width 8 height 8
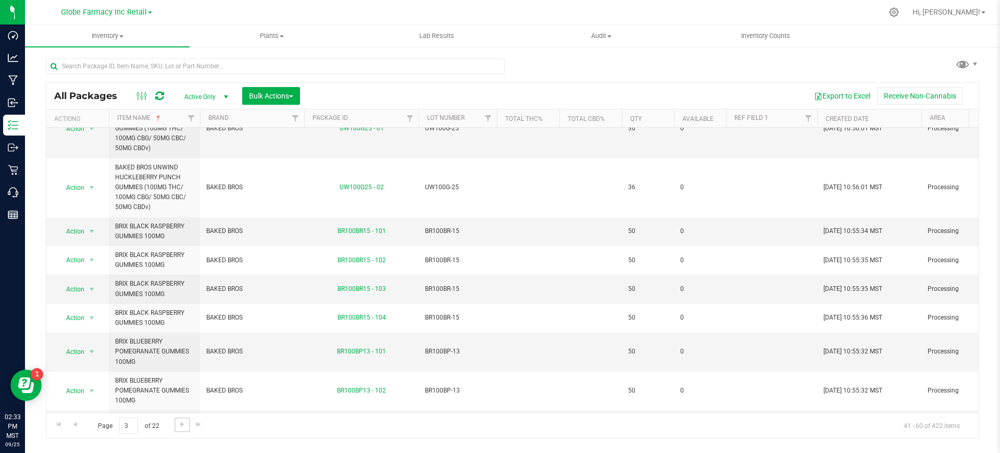
scroll to position [582, 0]
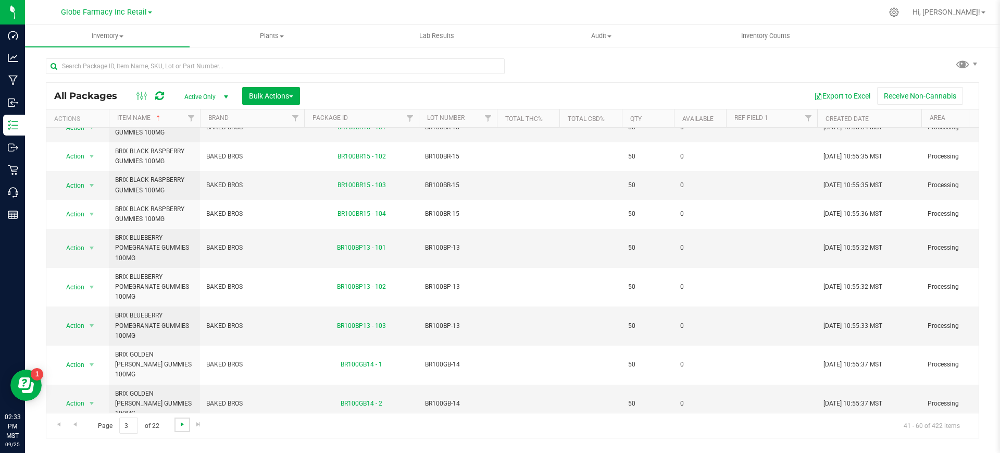
click at [180, 424] on span "Go to the next page" at bounding box center [182, 424] width 8 height 8
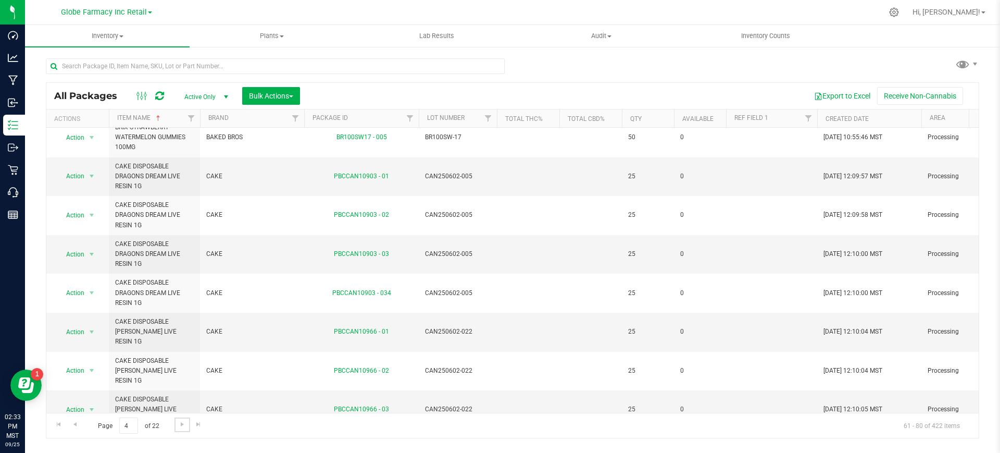
scroll to position [391, 0]
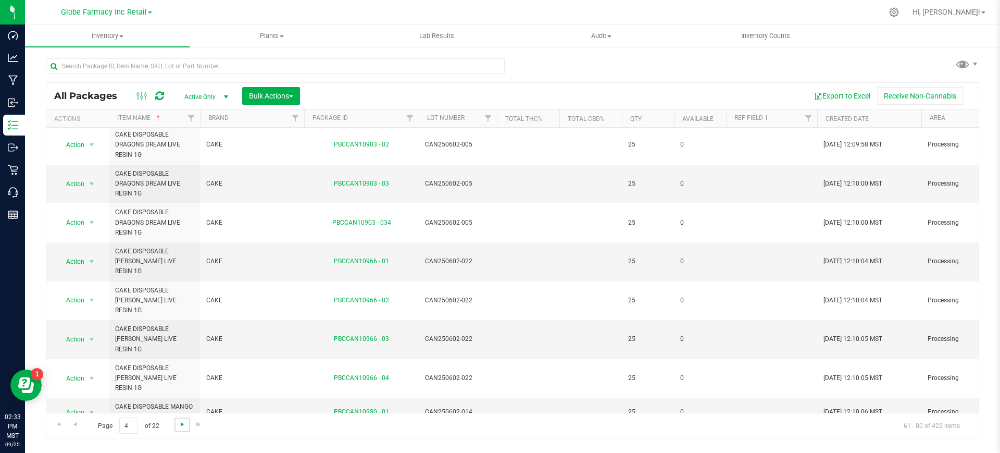
click at [182, 428] on span "Go to the next page" at bounding box center [182, 424] width 8 height 8
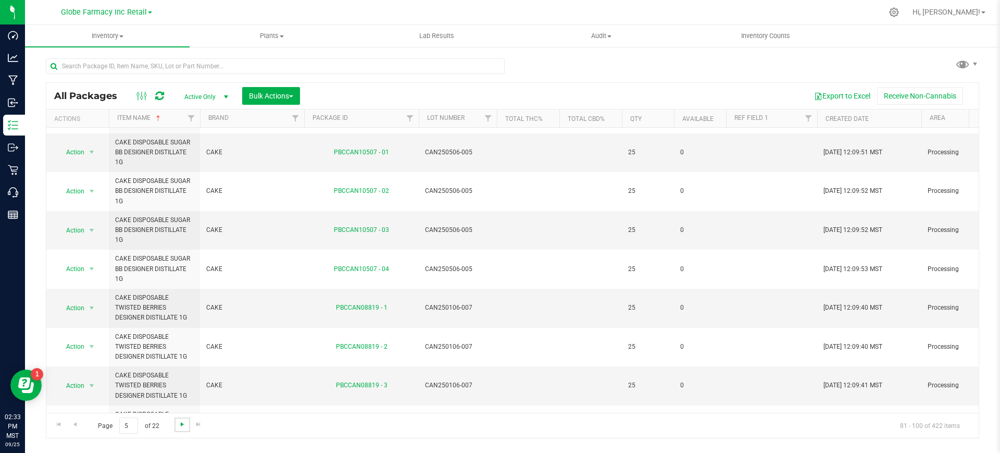
scroll to position [492, 0]
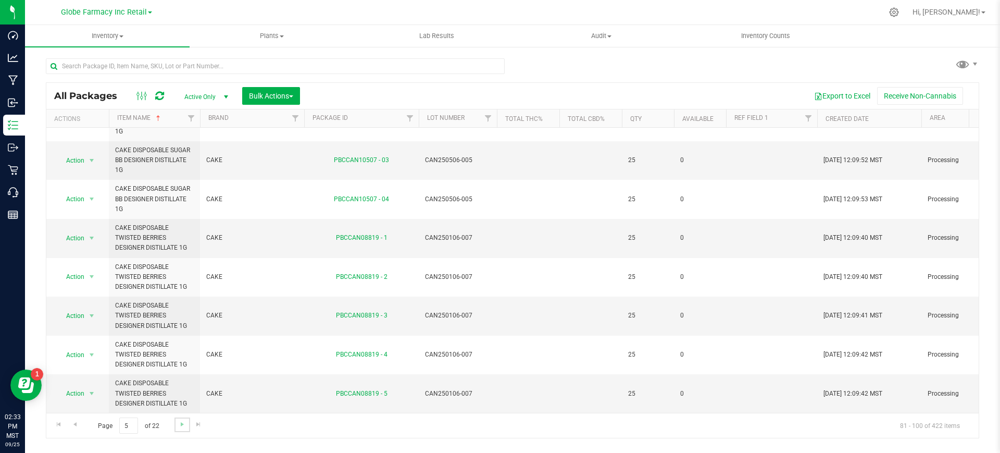
click at [180, 429] on link "Go to the next page" at bounding box center [182, 424] width 15 height 14
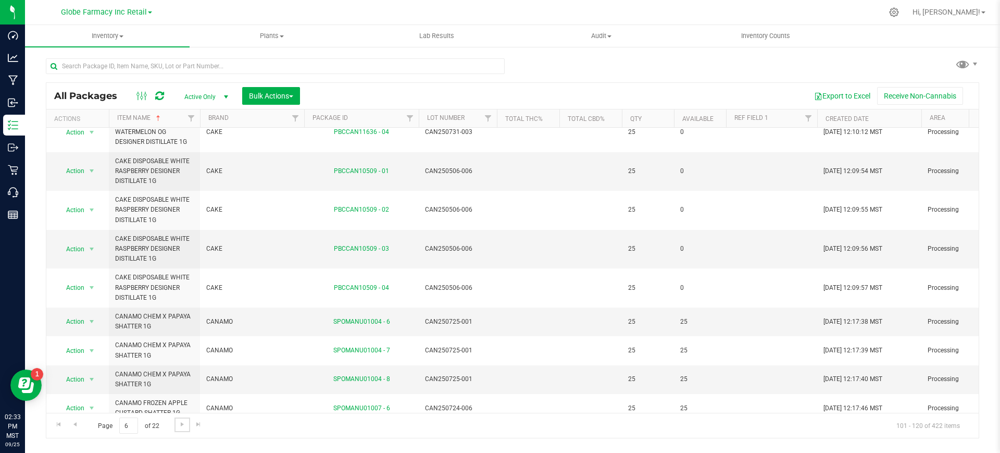
scroll to position [442, 0]
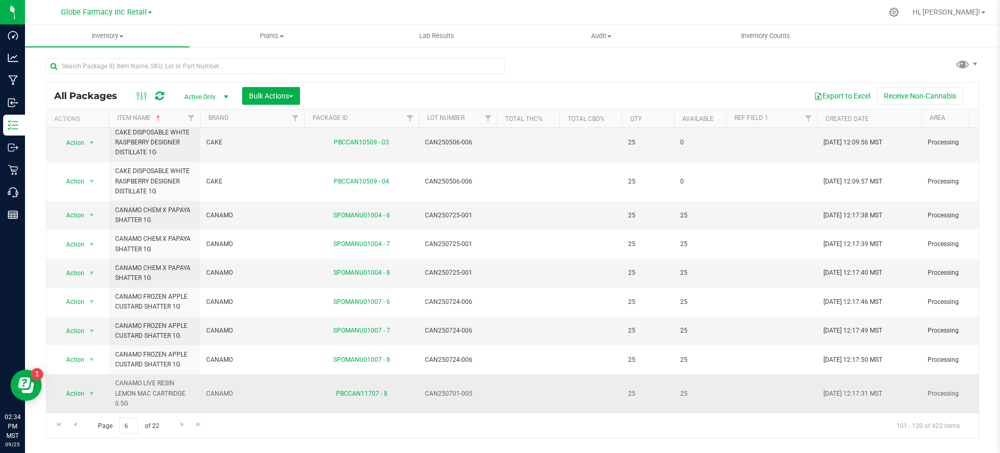
click at [161, 378] on span "CANAMO LIVE RESIN LEMON MAC CARTRIDGE 0.5G" at bounding box center [154, 393] width 79 height 30
copy tr "CANAMO LIVE RESIN LEMON MAC CARTRIDGE 0.5G"
click at [180, 425] on span "Go to the next page" at bounding box center [182, 424] width 8 height 8
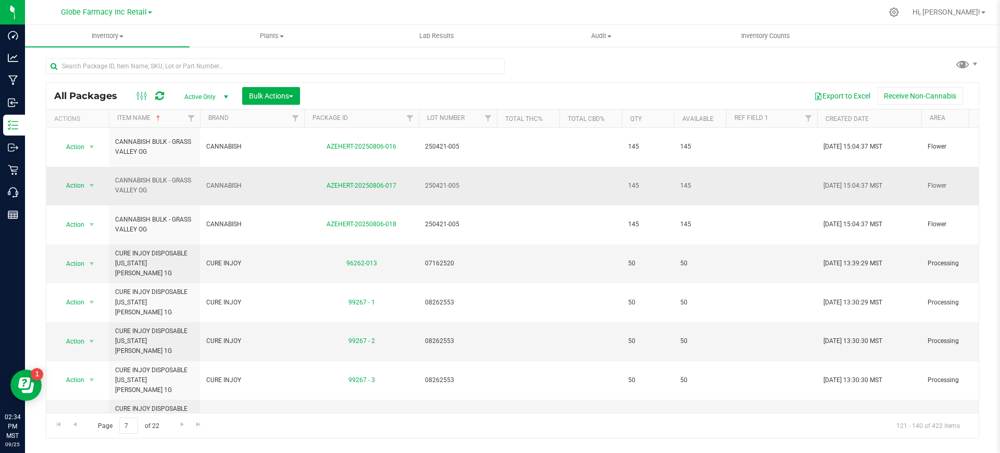
click at [219, 181] on span "CANNABISH" at bounding box center [252, 186] width 92 height 10
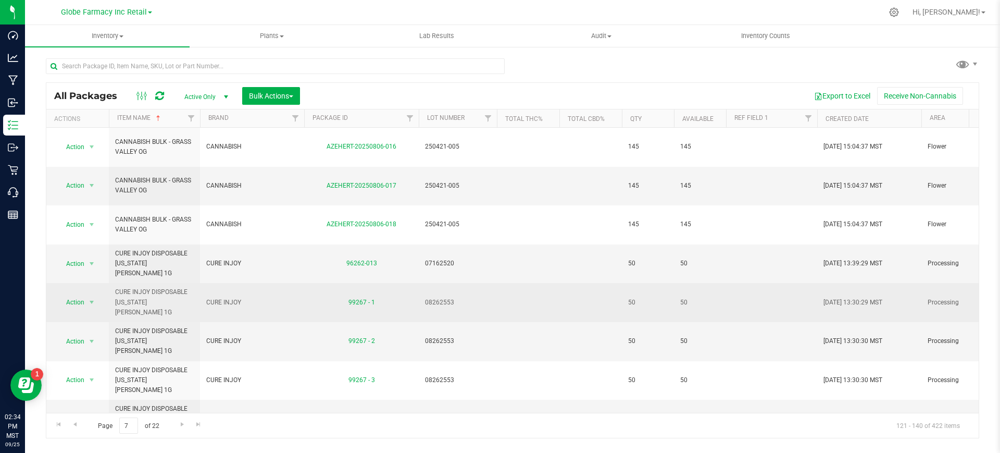
drag, startPoint x: 219, startPoint y: 172, endPoint x: 163, endPoint y: 268, distance: 111.2
click at [163, 283] on td "CURE INJOY DISPOSABLE [US_STATE][PERSON_NAME] 1G" at bounding box center [154, 302] width 91 height 39
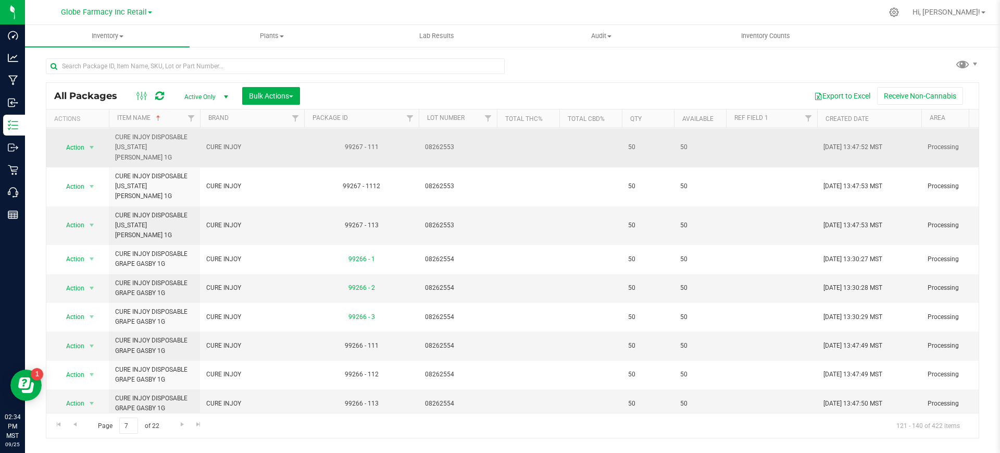
scroll to position [302, 0]
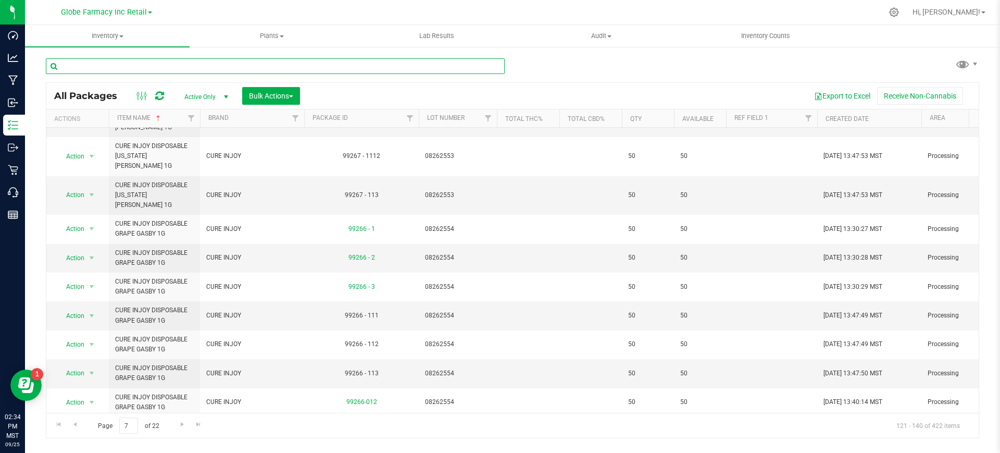
click at [229, 65] on input "text" at bounding box center [275, 66] width 459 height 16
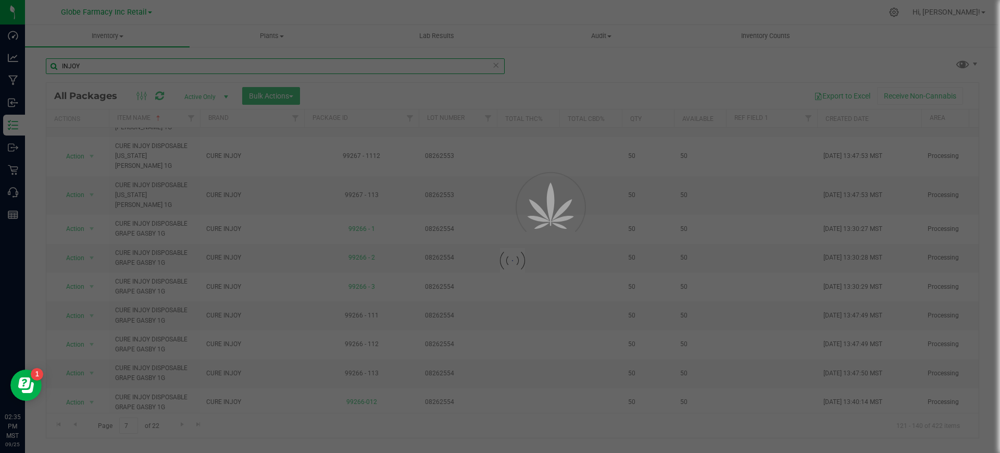
type input "INJOY"
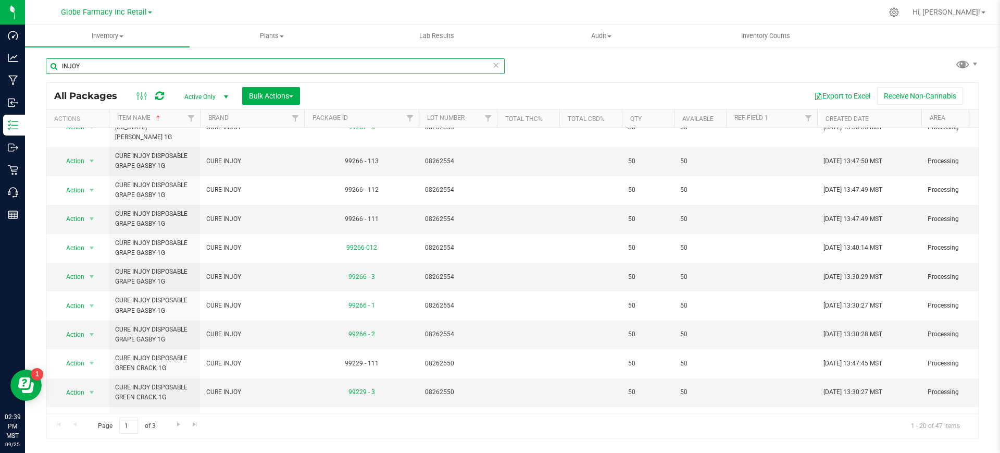
scroll to position [302, 0]
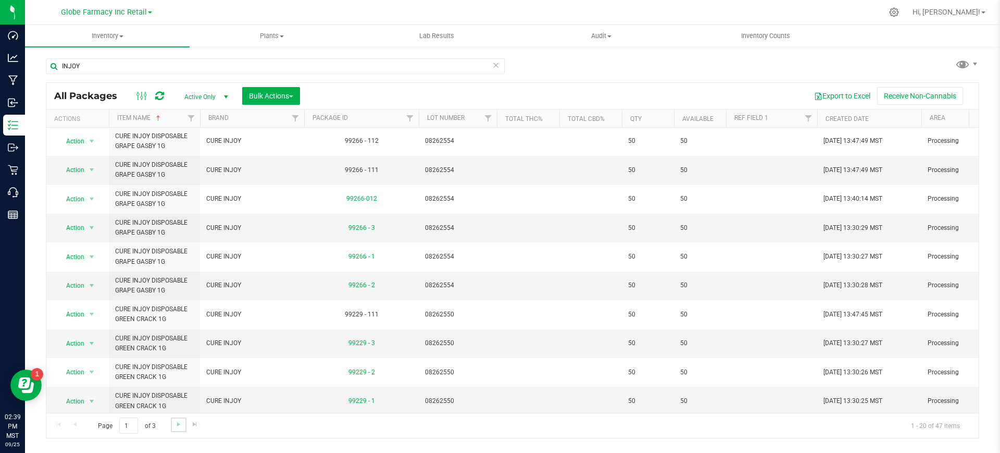
click at [179, 417] on link "Go to the next page" at bounding box center [178, 424] width 15 height 14
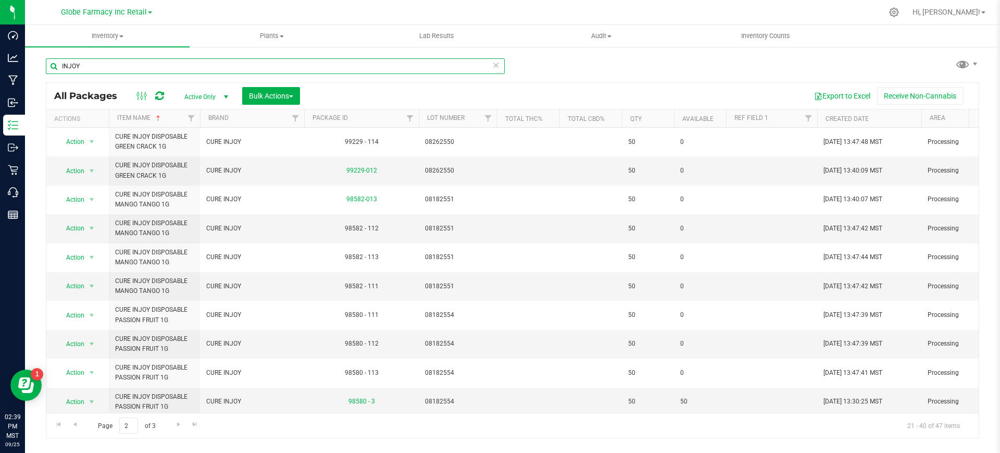
click at [100, 65] on input "INJOY" at bounding box center [275, 66] width 459 height 16
click at [100, 66] on input "INJOY" at bounding box center [275, 66] width 459 height 16
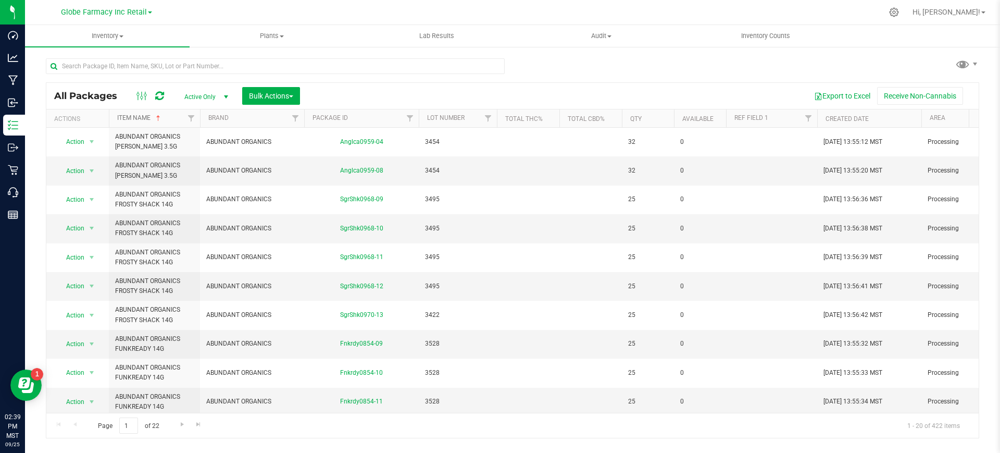
click at [137, 117] on link "Item Name" at bounding box center [139, 117] width 45 height 7
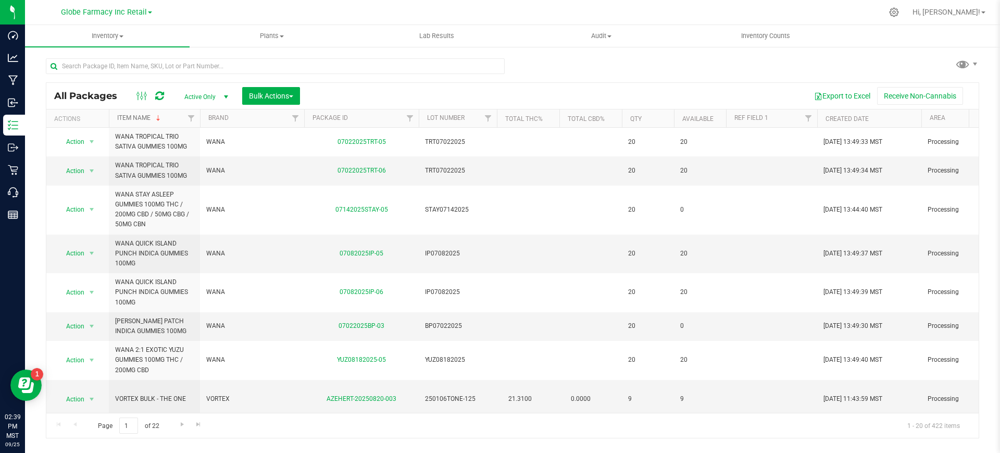
click at [137, 116] on link "Item Name" at bounding box center [139, 117] width 45 height 7
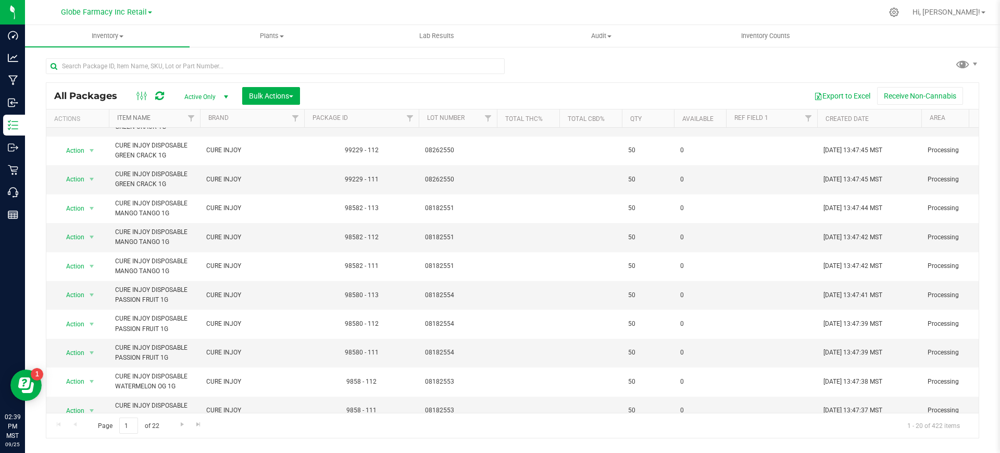
scroll to position [302, 0]
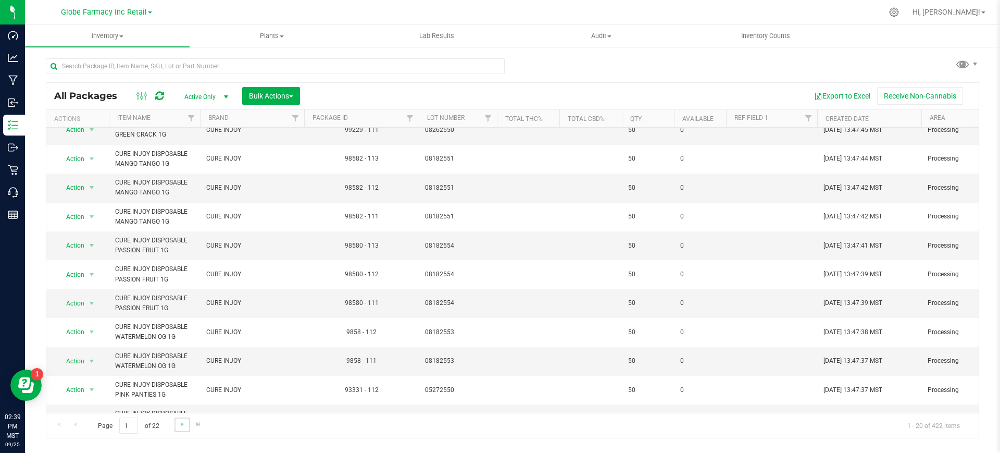
click at [176, 421] on link "Go to the next page" at bounding box center [182, 424] width 15 height 14
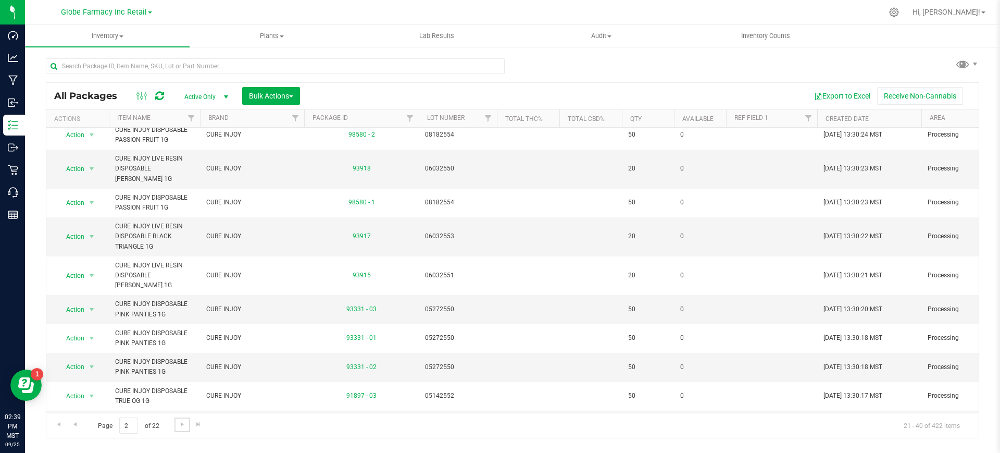
scroll to position [332, 0]
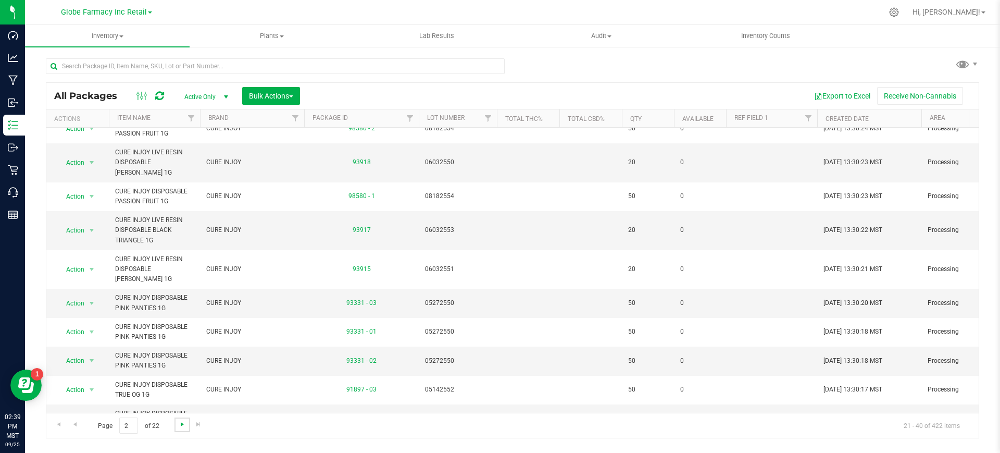
click at [185, 424] on span "Go to the next page" at bounding box center [182, 424] width 8 height 8
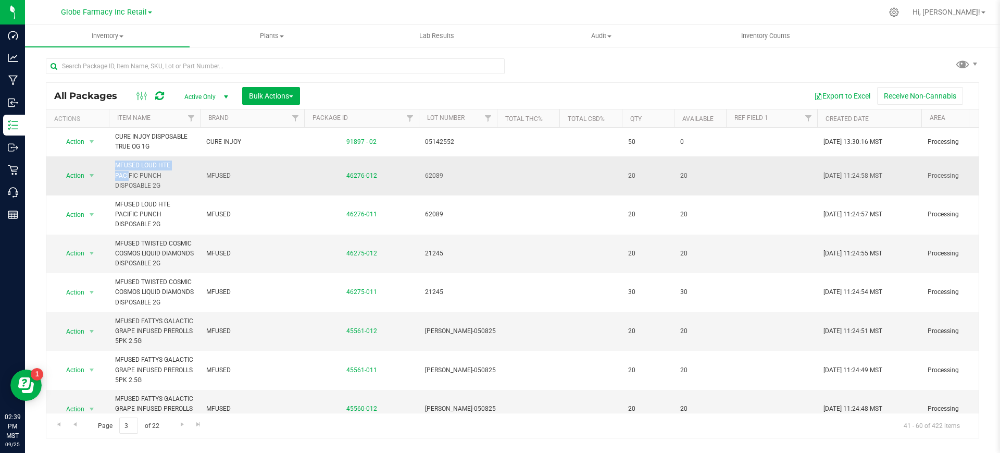
drag, startPoint x: 156, startPoint y: 162, endPoint x: 99, endPoint y: 162, distance: 57.3
copy tr "Action Adjust qty Create package Edit attributes Global inventory Locate packag…"
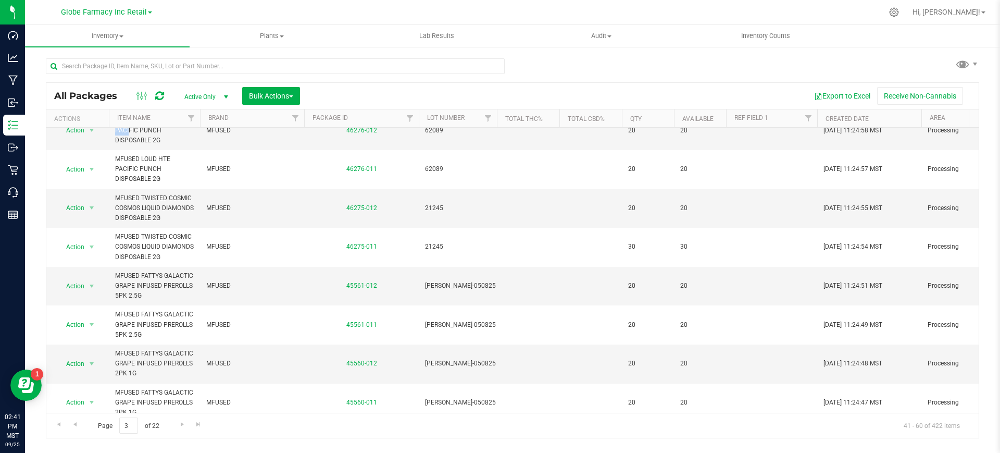
scroll to position [65, 0]
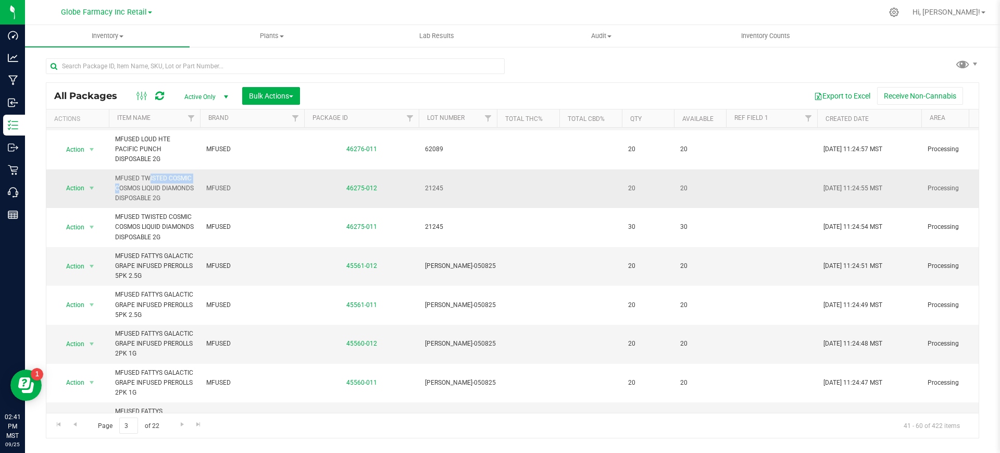
drag, startPoint x: 166, startPoint y: 178, endPoint x: 117, endPoint y: 177, distance: 48.5
click at [117, 177] on span "MFUSED TWISTED COSMIC COSMOS LIQUID DIAMONDS DISPOSABLE 2G" at bounding box center [154, 189] width 79 height 30
copy span "MFUSED TWISTED"
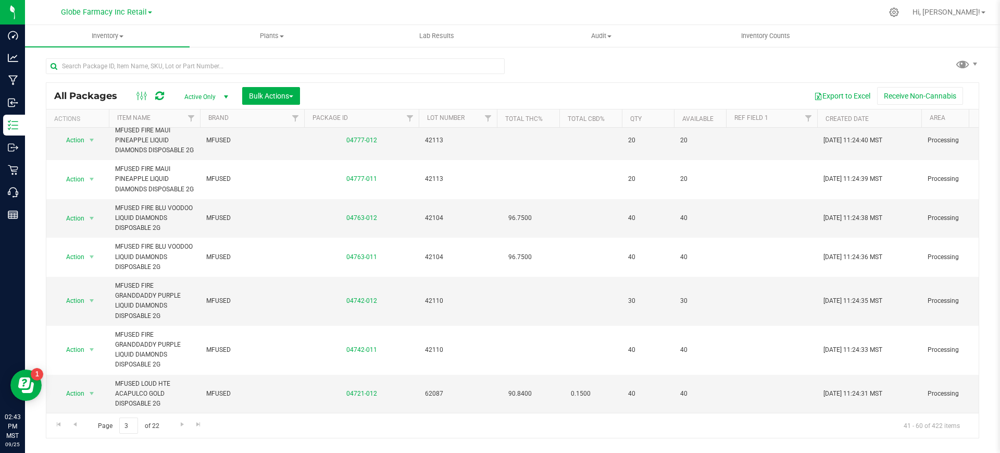
scroll to position [592, 0]
drag, startPoint x: 160, startPoint y: 274, endPoint x: 113, endPoint y: 274, distance: 46.9
click at [113, 277] on td "MFUSED FIRE GRANDDADDY PURPLE LIQUID DIAMONDS DISPOSABLE 2G" at bounding box center [154, 301] width 91 height 49
copy span "MFUSED FIRE"
drag, startPoint x: 153, startPoint y: 370, endPoint x: 114, endPoint y: 367, distance: 39.2
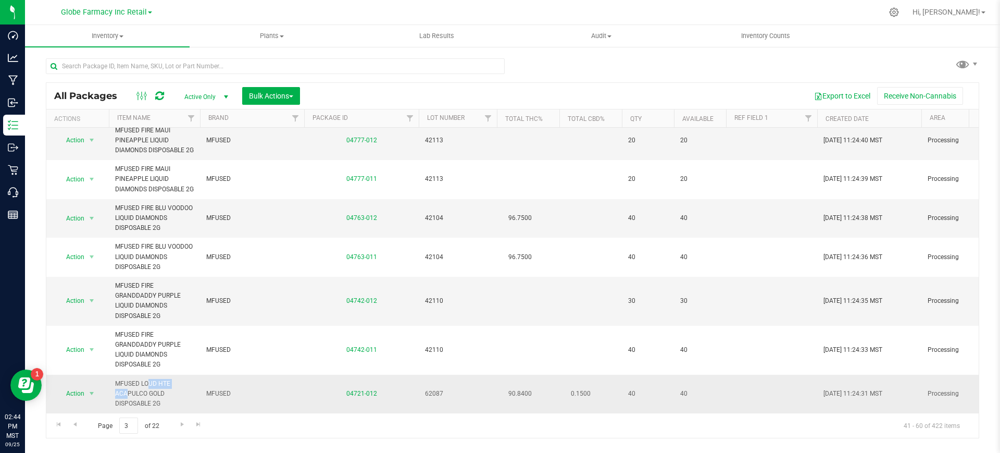
click at [114, 375] on td "MFUSED LOUD HTE ACAPULCO GOLD DISPOSABLE 2G" at bounding box center [154, 394] width 91 height 39
copy span "MFUSED [PERSON_NAME]"
click at [176, 426] on link "Go to the next page" at bounding box center [182, 424] width 15 height 14
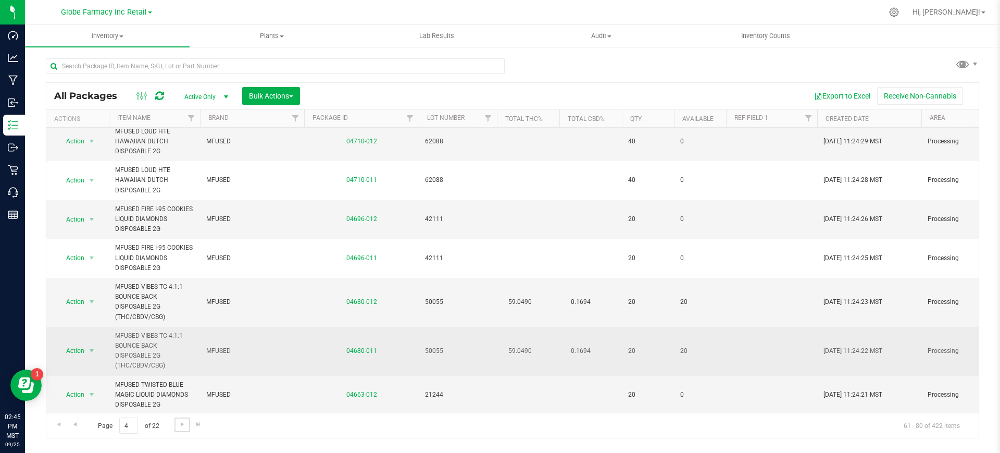
scroll to position [65, 0]
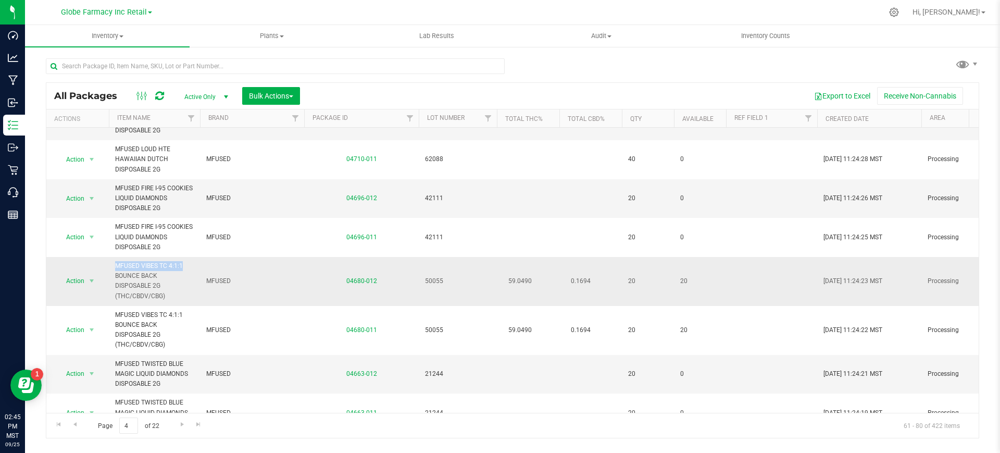
drag, startPoint x: 157, startPoint y: 262, endPoint x: 102, endPoint y: 263, distance: 55.8
copy tr "Action Adjust qty Create package Edit attributes Global inventory Locate packag…"
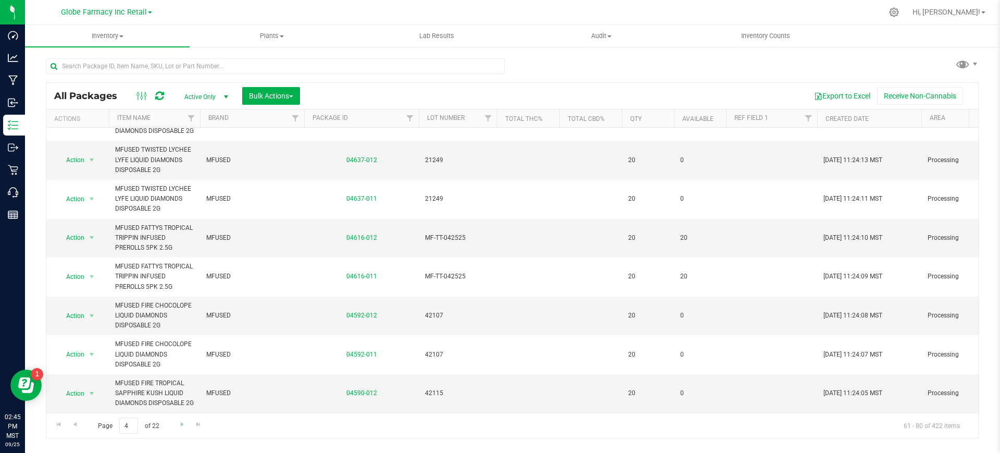
scroll to position [552, 0]
click at [179, 427] on span "Go to the next page" at bounding box center [182, 424] width 8 height 8
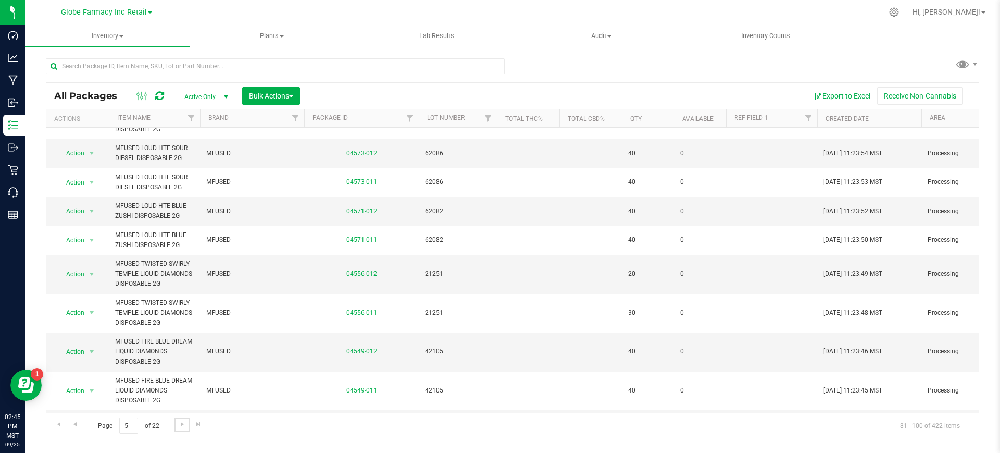
scroll to position [492, 0]
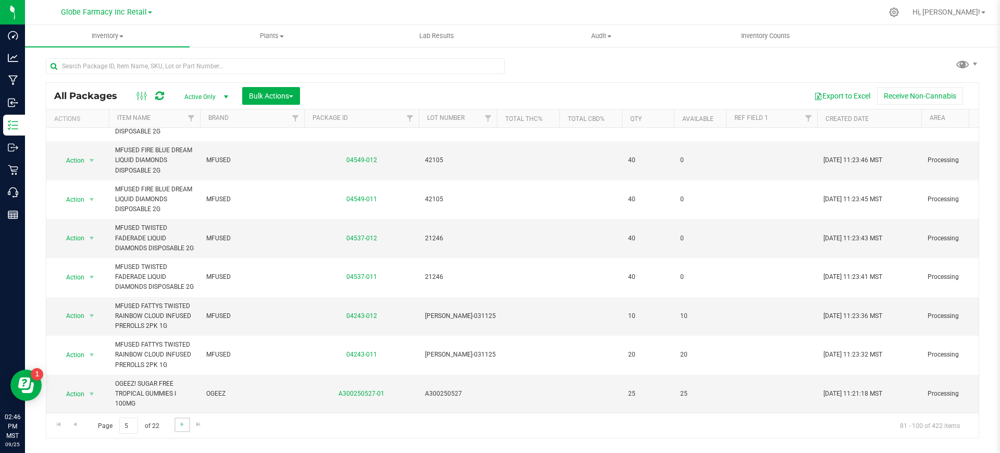
click at [181, 428] on link "Go to the next page" at bounding box center [182, 424] width 15 height 14
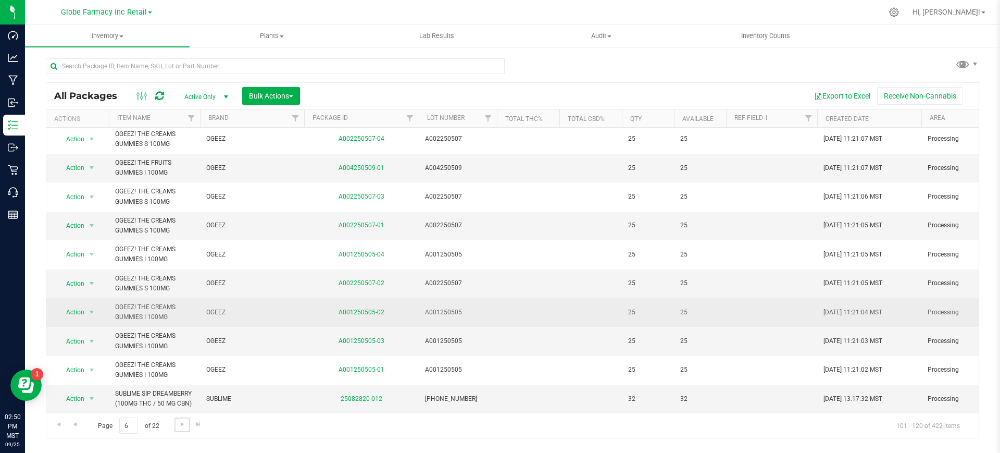
scroll to position [372, 0]
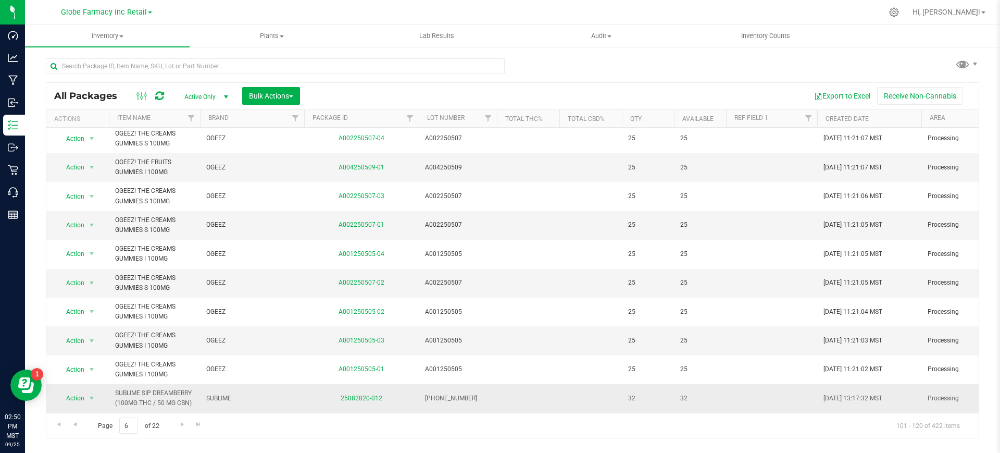
click at [175, 388] on span "SUBLIME SIP DREAMBERRY (100MG THC / 50 MG CBN)" at bounding box center [154, 398] width 79 height 20
click at [196, 384] on td "SUBLIME SIP DREAMBERRY (100MG THC / 50 MG CBN)" at bounding box center [154, 398] width 91 height 28
drag, startPoint x: 196, startPoint y: 381, endPoint x: 148, endPoint y: 380, distance: 47.4
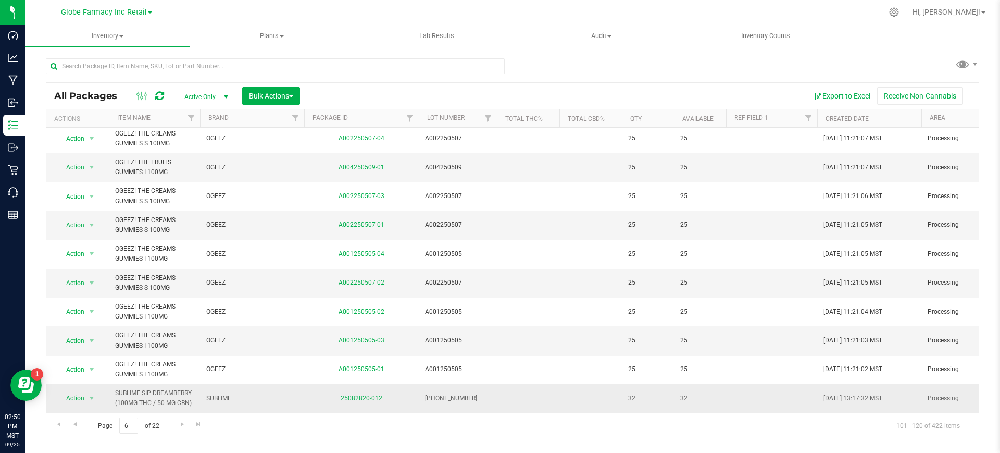
click at [143, 384] on td "SUBLIME SIP DREAMBERRY (100MG THC / 50 MG CBN)" at bounding box center [154, 398] width 91 height 28
click at [157, 388] on span "SUBLIME SIP DREAMBERRY (100MG THC / 50 MG CBN)" at bounding box center [154, 398] width 79 height 20
click at [194, 384] on td "SUBLIME SIP DREAMBERRY (100MG THC / 50 MG CBN)" at bounding box center [154, 398] width 91 height 28
drag, startPoint x: 194, startPoint y: 381, endPoint x: 146, endPoint y: 383, distance: 48.0
click at [146, 384] on td "SUBLIME SIP DREAMBERRY (100MG THC / 50 MG CBN)" at bounding box center [154, 398] width 91 height 28
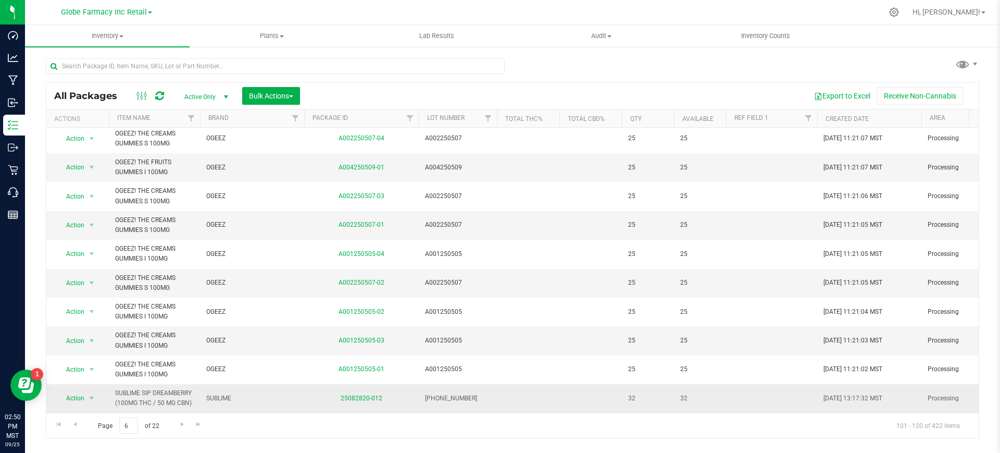
click at [146, 388] on span "SUBLIME SIP DREAMBERRY (100MG THC / 50 MG CBN)" at bounding box center [154, 398] width 79 height 20
drag, startPoint x: 141, startPoint y: 382, endPoint x: 194, endPoint y: 379, distance: 53.2
click at [194, 384] on td "SUBLIME SIP DREAMBERRY (100MG THC / 50 MG CBN)" at bounding box center [154, 398] width 91 height 28
click at [180, 421] on span "Go to the next page" at bounding box center [182, 424] width 8 height 8
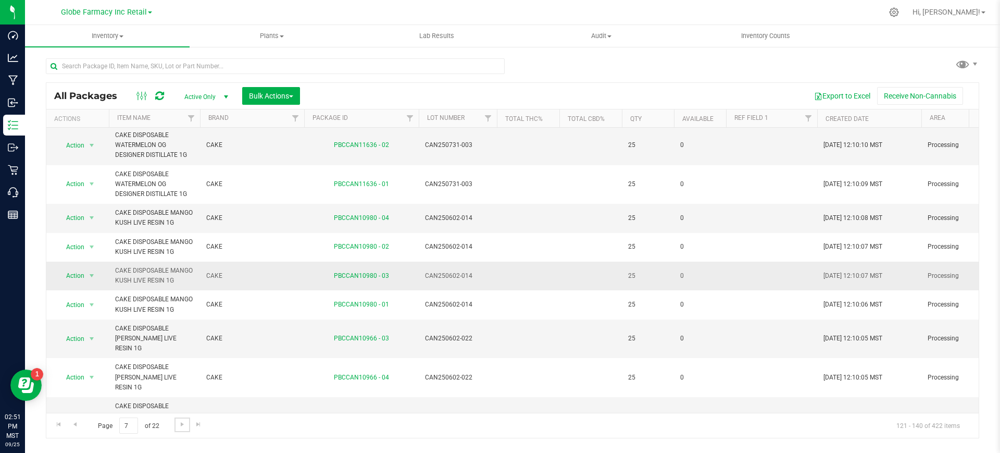
scroll to position [342, 0]
click at [181, 424] on span "Go to the next page" at bounding box center [182, 424] width 8 height 8
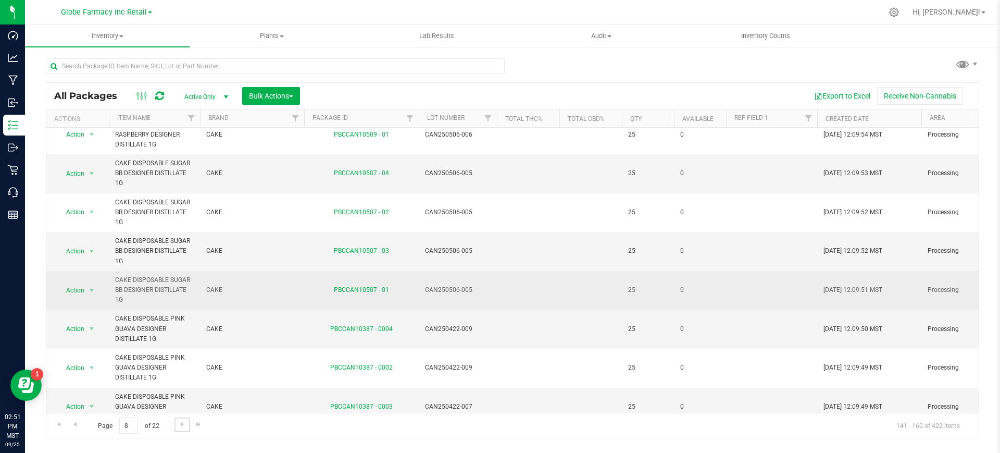
scroll to position [492, 0]
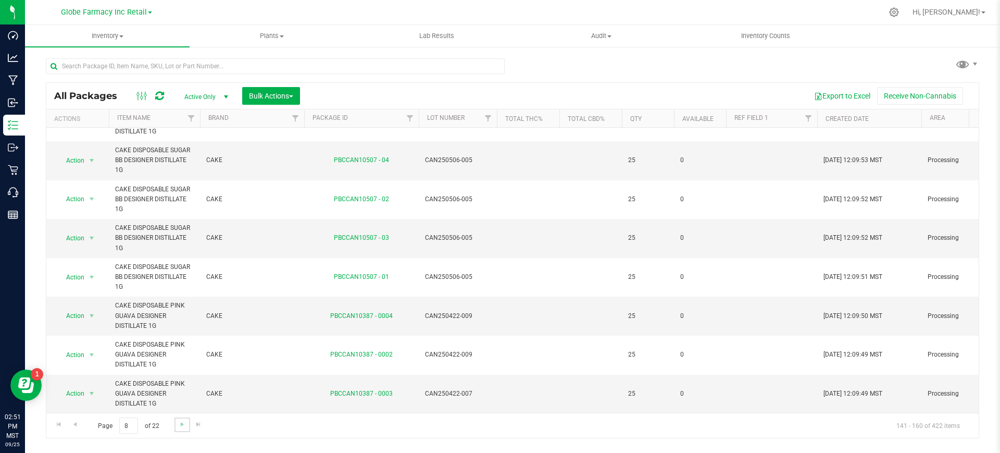
click at [177, 426] on link "Go to the next page" at bounding box center [182, 424] width 15 height 14
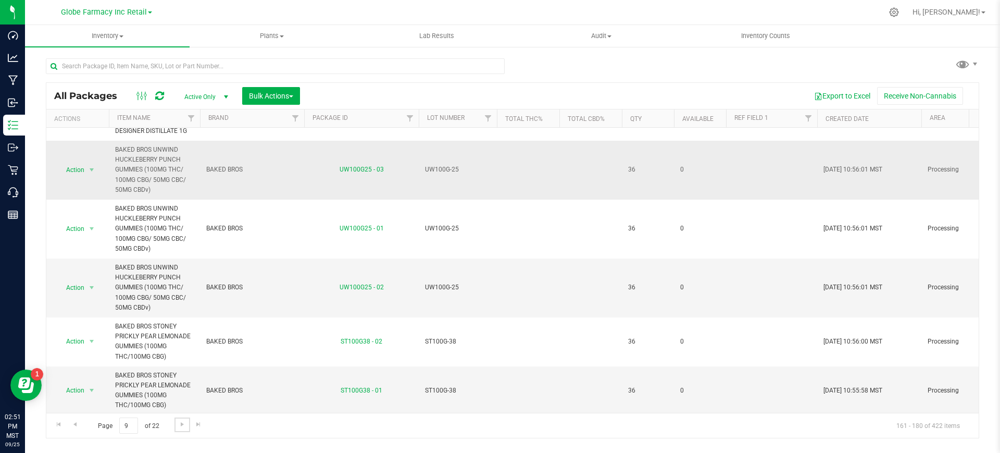
scroll to position [602, 0]
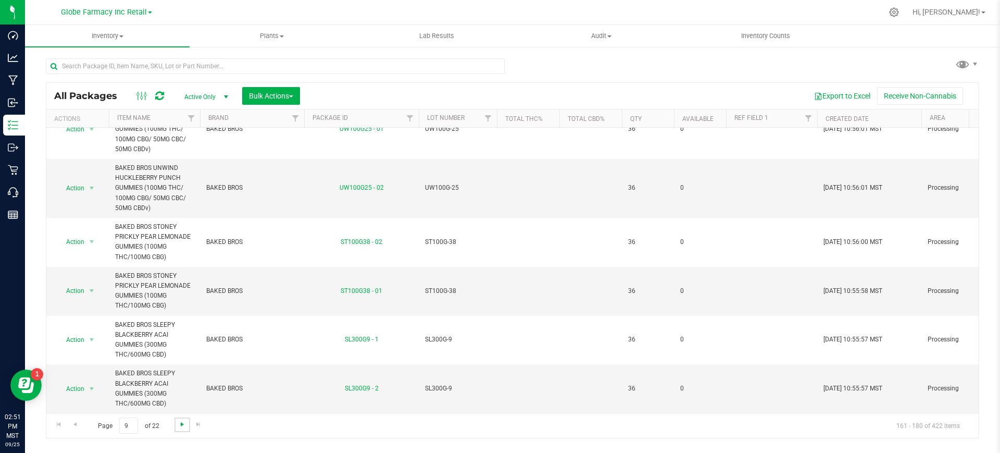
click at [180, 420] on span "Go to the next page" at bounding box center [182, 424] width 8 height 8
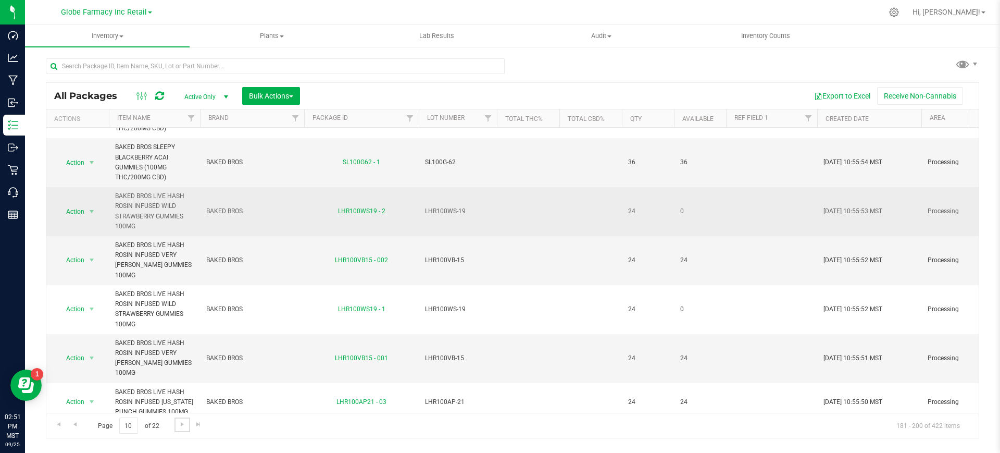
scroll to position [326, 0]
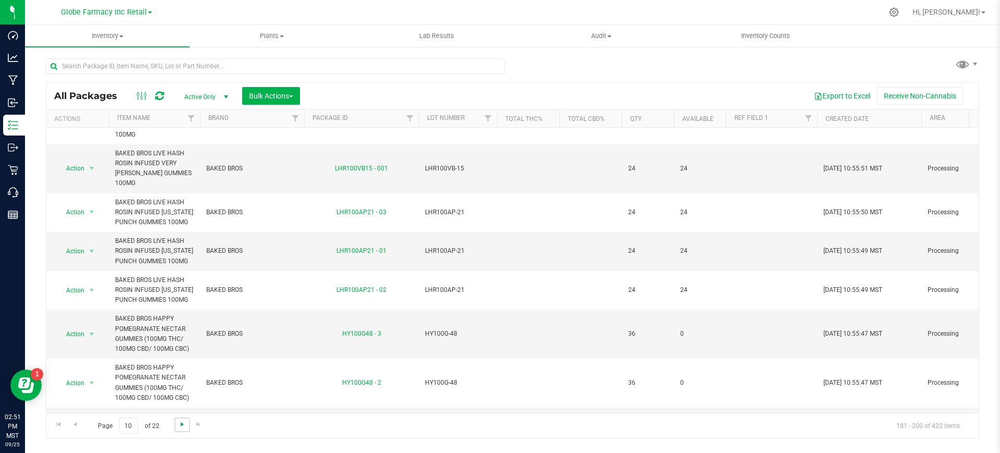
click at [181, 426] on span "Go to the next page" at bounding box center [182, 424] width 8 height 8
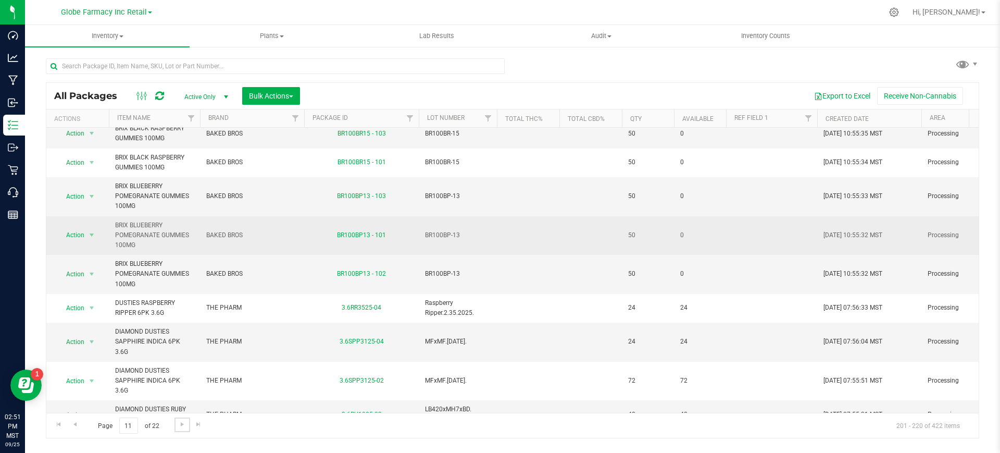
scroll to position [342, 0]
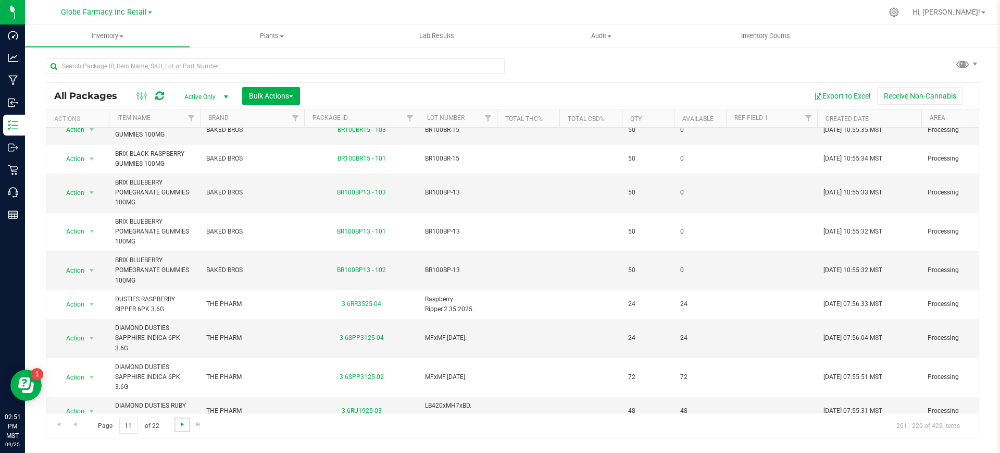
click at [180, 423] on span "Go to the next page" at bounding box center [182, 424] width 8 height 8
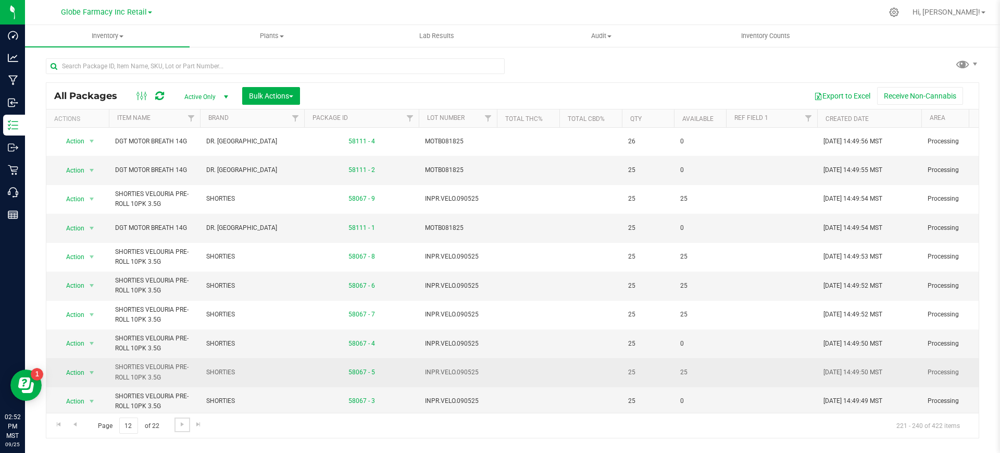
scroll to position [302, 0]
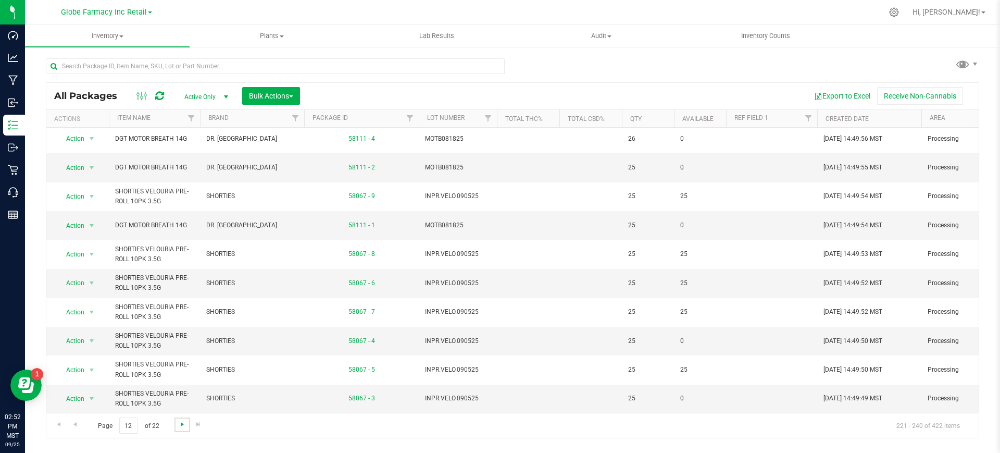
click at [180, 423] on span "Go to the next page" at bounding box center [182, 424] width 8 height 8
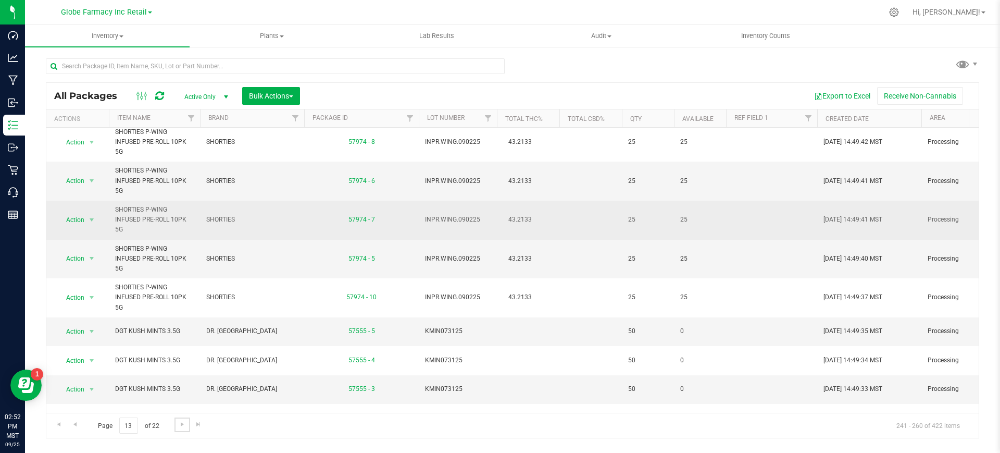
scroll to position [302, 0]
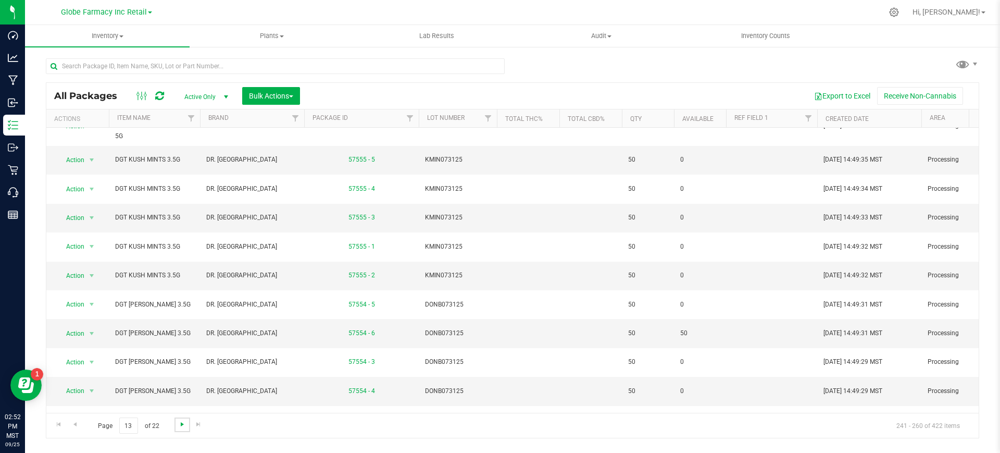
click at [183, 425] on span "Go to the next page" at bounding box center [182, 424] width 8 height 8
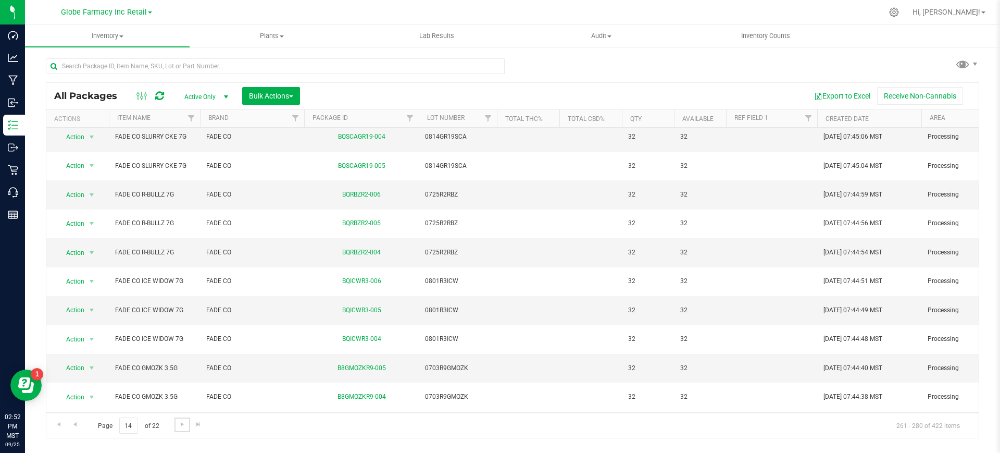
scroll to position [302, 0]
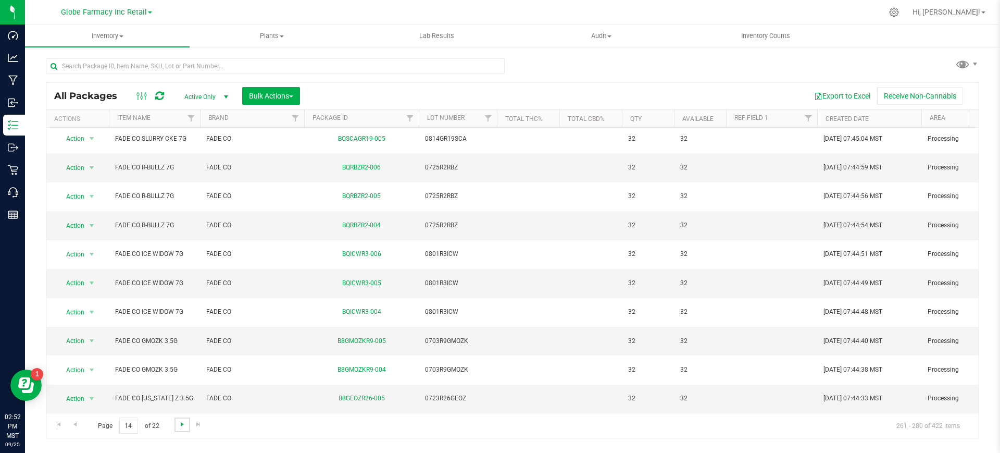
click at [180, 427] on span "Go to the next page" at bounding box center [182, 424] width 8 height 8
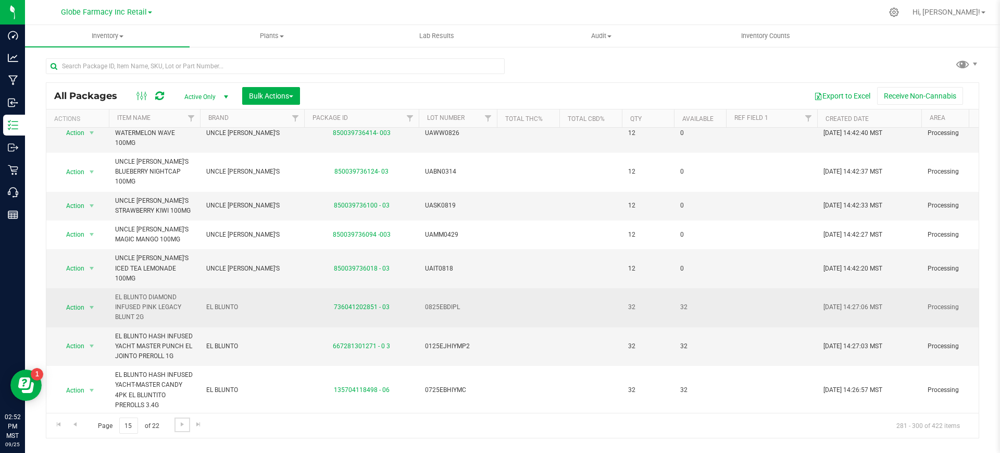
scroll to position [65, 0]
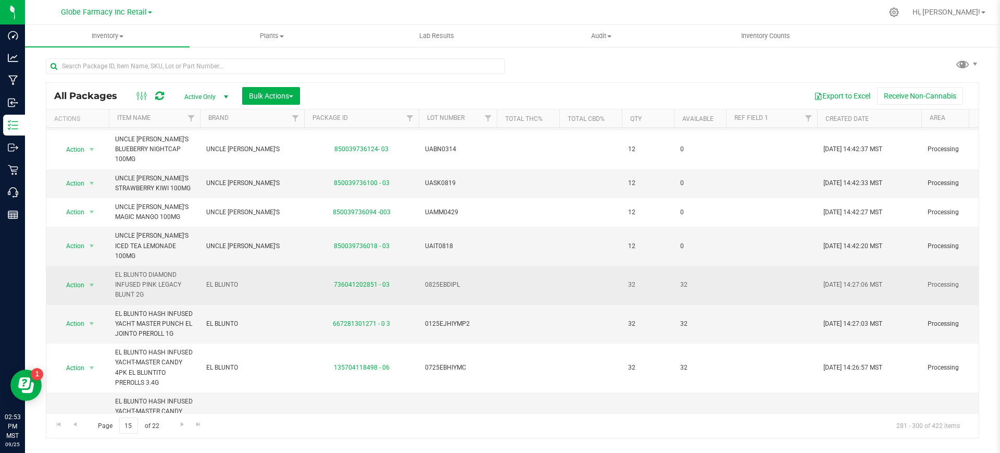
click at [237, 280] on span "EL BLUNTO" at bounding box center [252, 285] width 92 height 10
copy tr "EL BLUNTO"
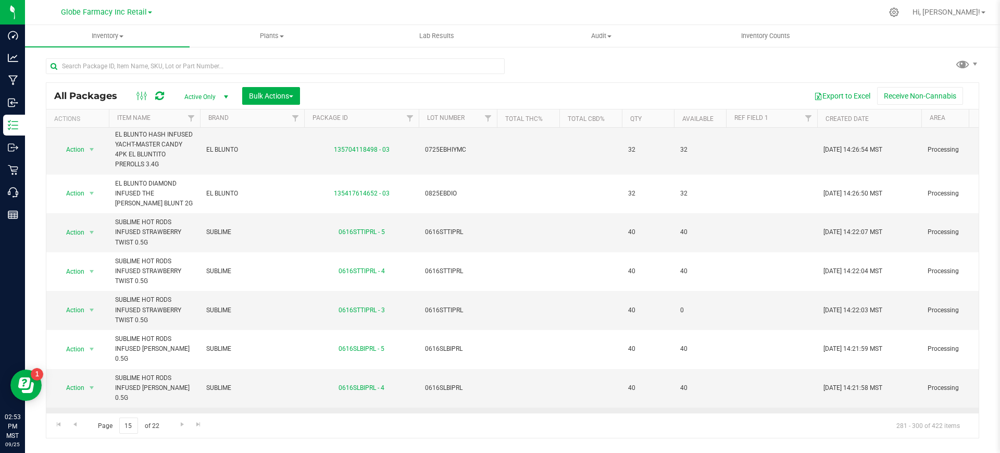
scroll to position [492, 0]
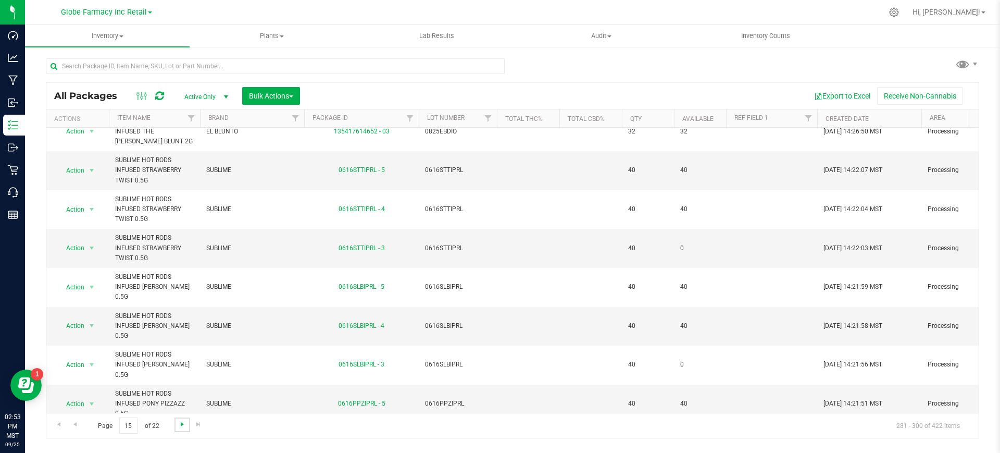
click at [181, 427] on span "Go to the next page" at bounding box center [182, 424] width 8 height 8
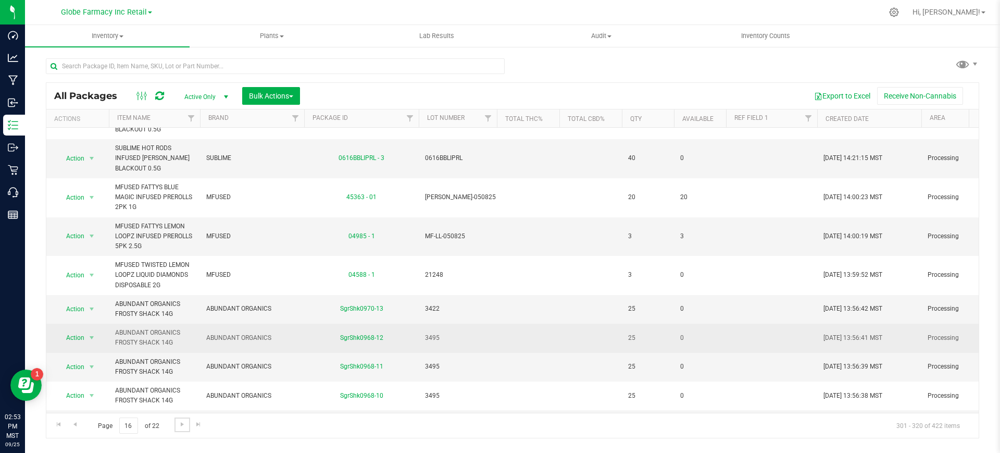
scroll to position [412, 0]
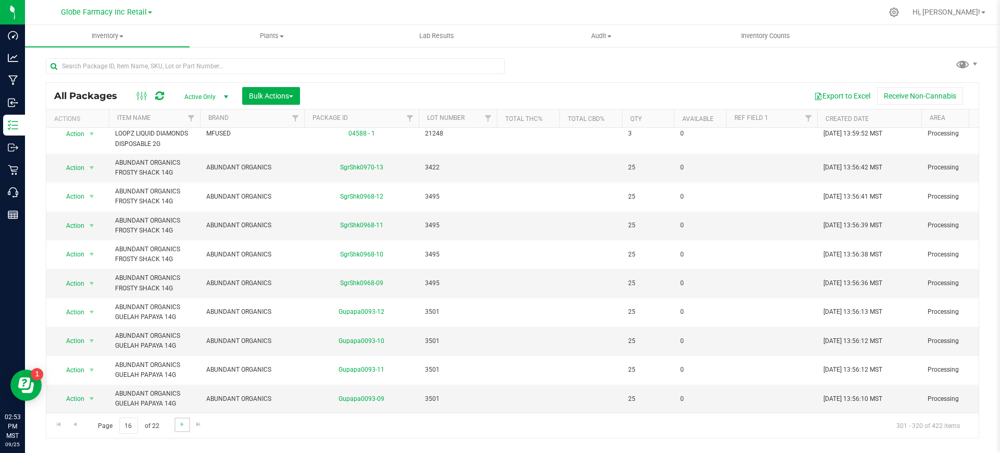
click at [186, 426] on link "Go to the next page" at bounding box center [182, 424] width 15 height 14
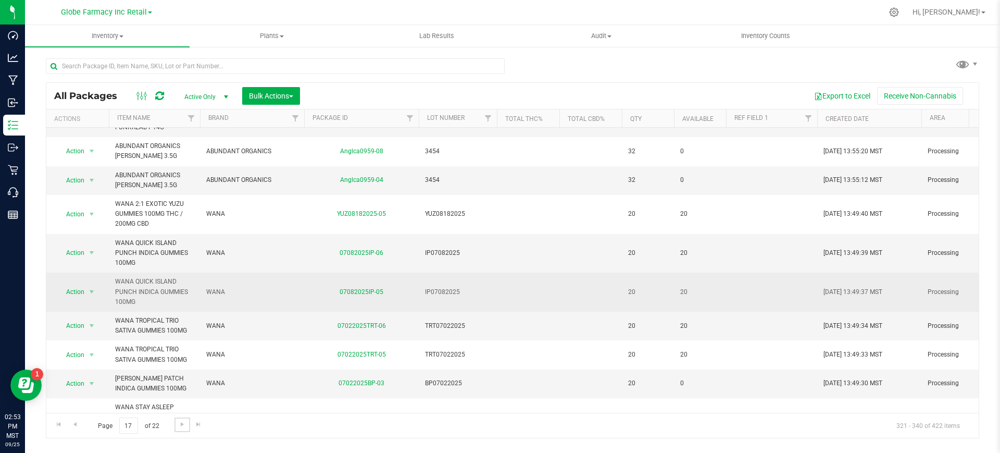
scroll to position [352, 0]
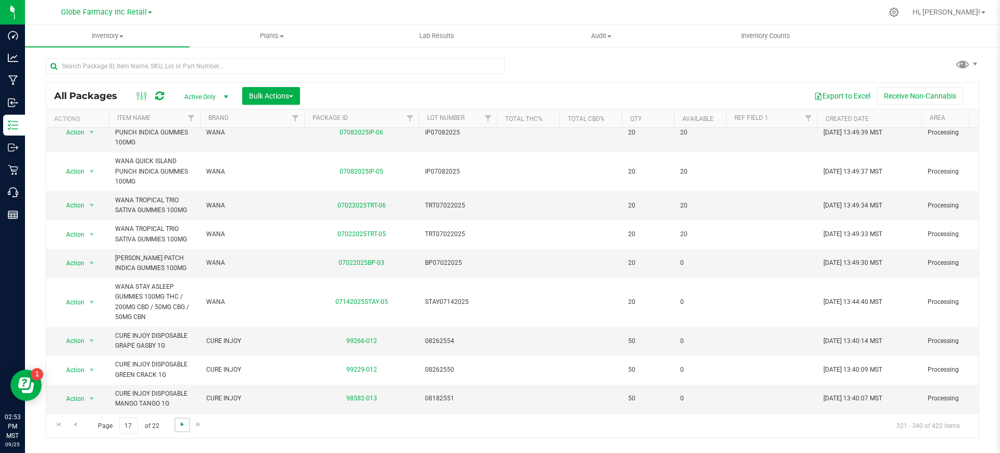
click at [179, 425] on span "Go to the next page" at bounding box center [182, 424] width 8 height 8
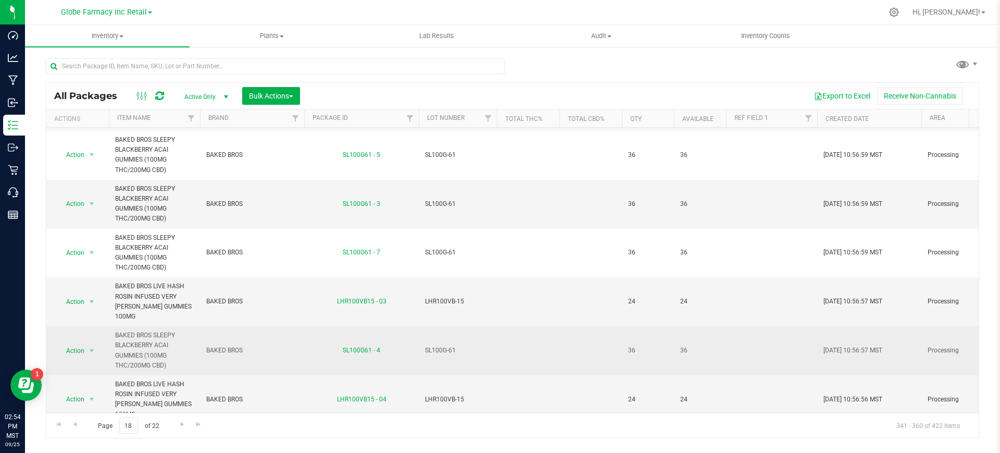
scroll to position [452, 0]
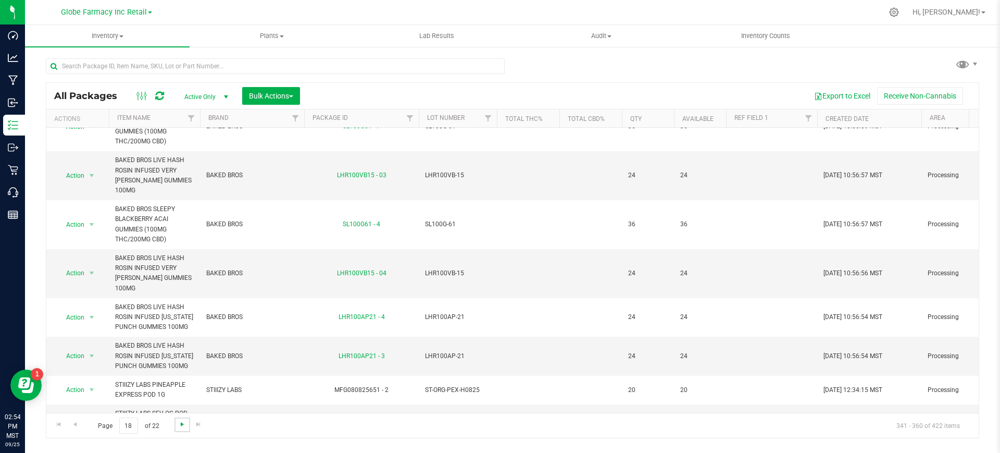
click at [183, 423] on span "Go to the next page" at bounding box center [182, 424] width 8 height 8
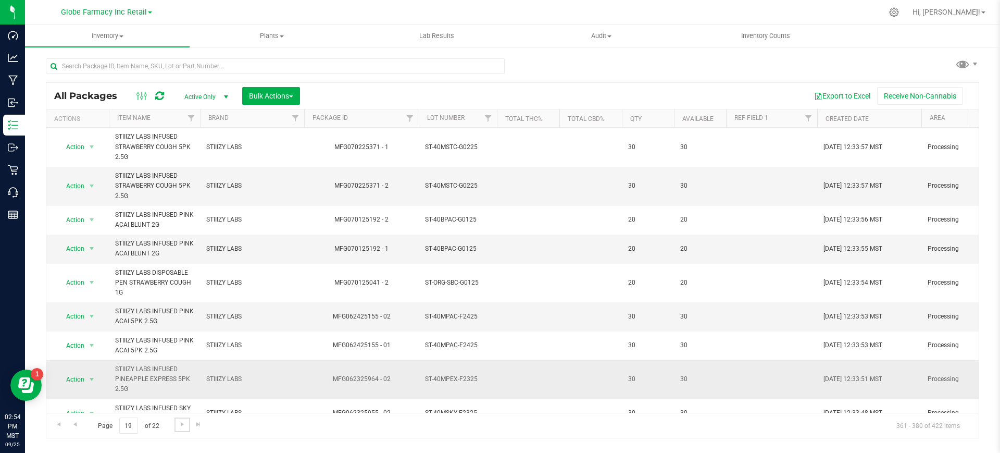
scroll to position [362, 0]
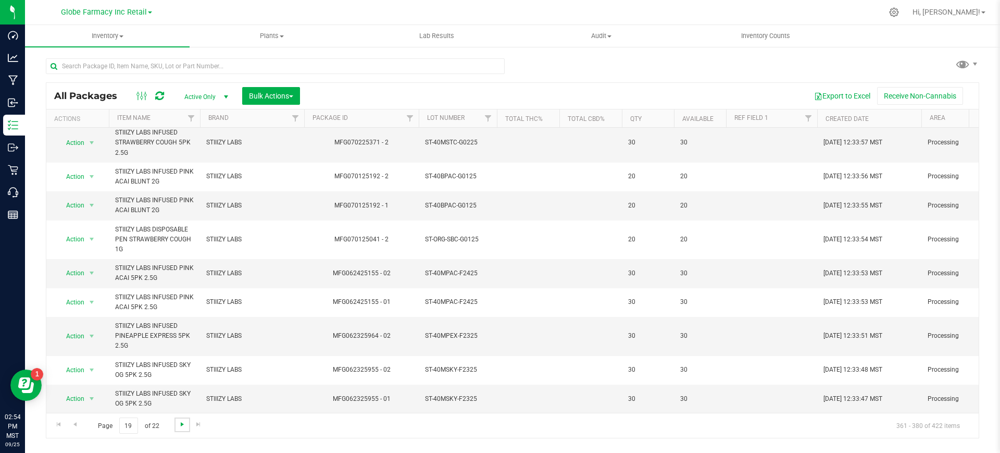
click at [178, 426] on span "Go to the next page" at bounding box center [182, 424] width 8 height 8
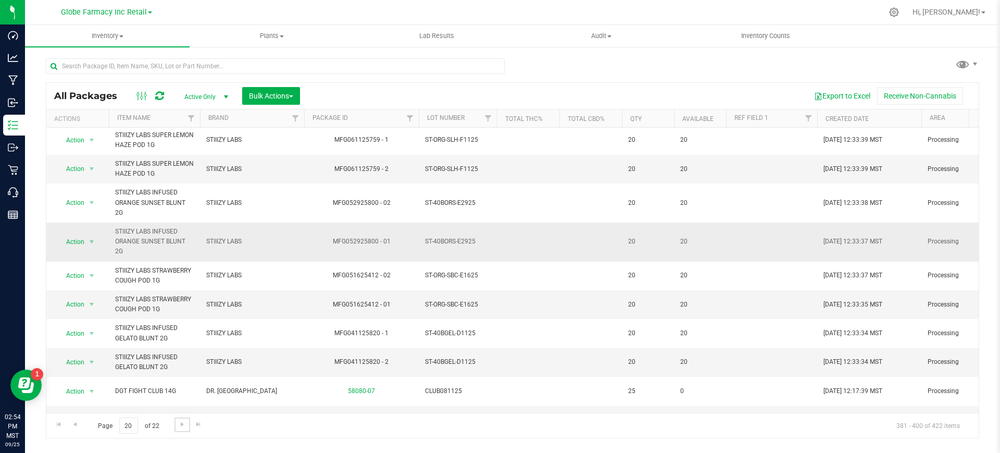
scroll to position [322, 0]
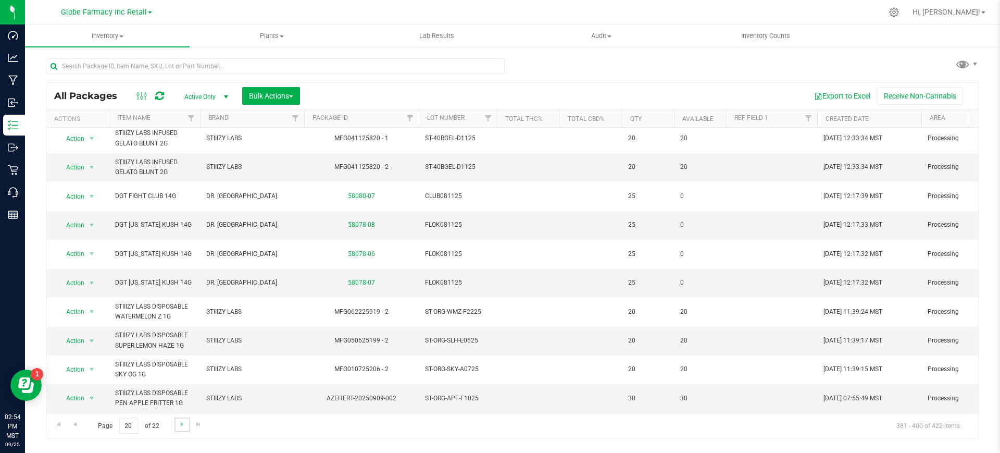
click at [176, 424] on link "Go to the next page" at bounding box center [182, 424] width 15 height 14
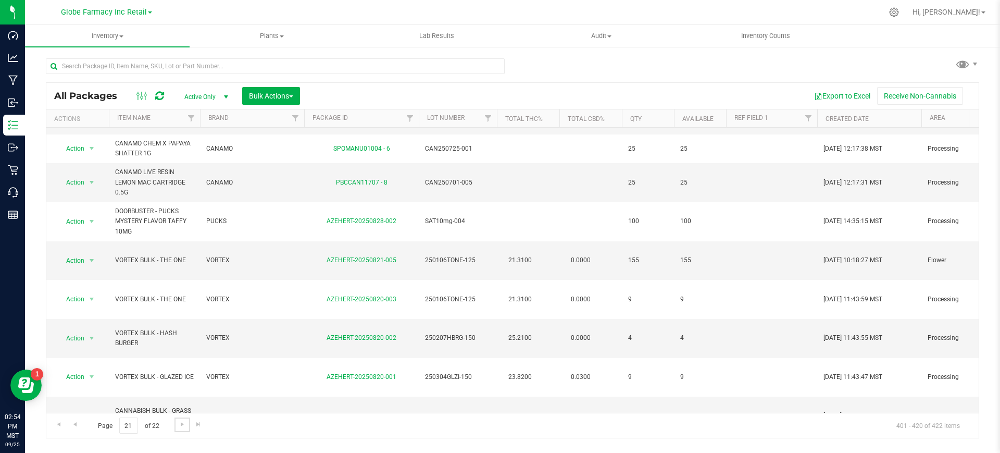
scroll to position [313, 0]
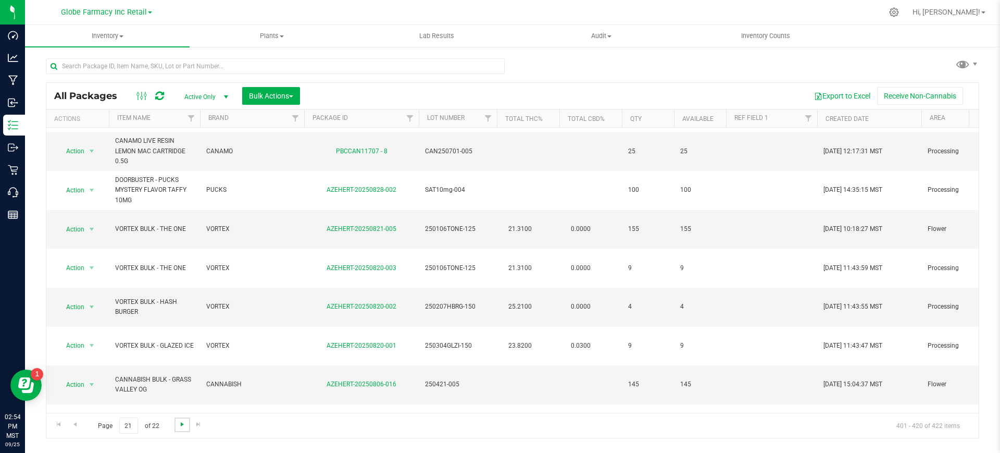
click at [185, 426] on span "Go to the next page" at bounding box center [182, 424] width 8 height 8
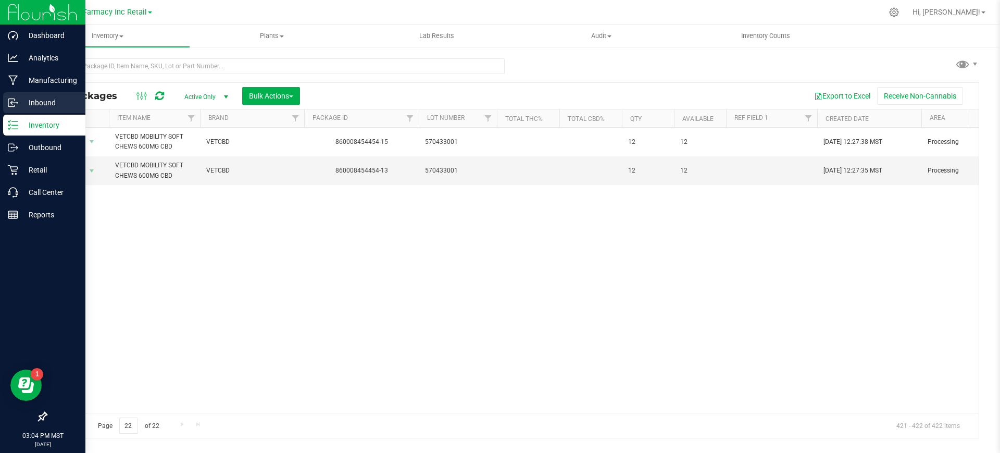
drag, startPoint x: 986, startPoint y: 33, endPoint x: 16, endPoint y: 100, distance: 972.5
click at [16, 100] on div "Dashboard Analytics Manufacturing Inbound Inventory Outbound Retail Call Center…" at bounding box center [500, 226] width 1000 height 453
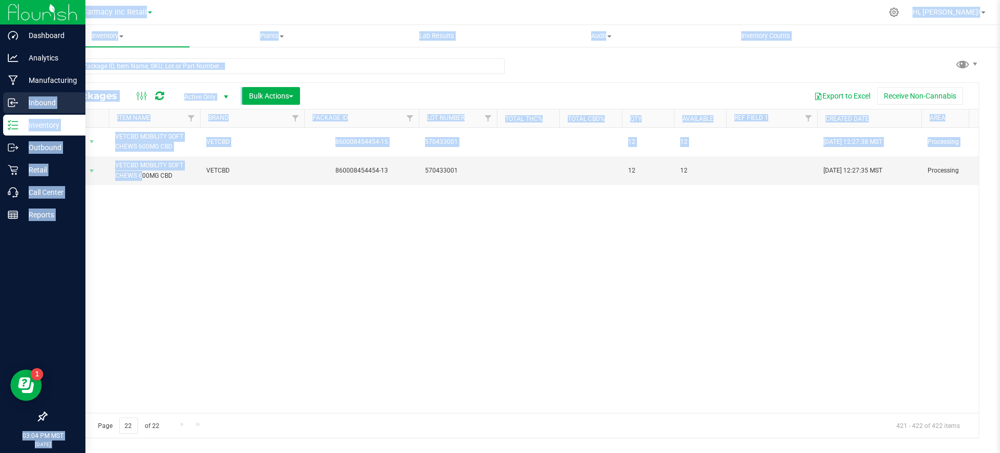
click at [16, 100] on icon at bounding box center [13, 102] width 10 height 10
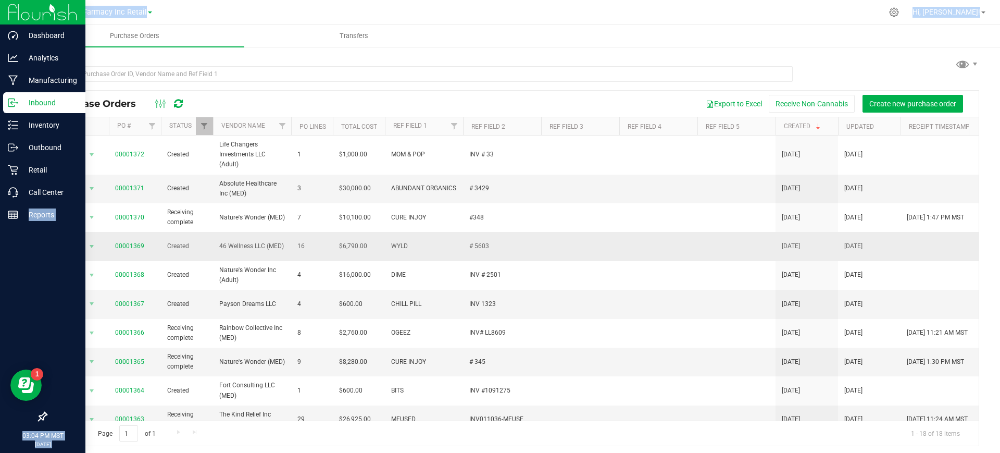
click at [577, 254] on td at bounding box center [580, 246] width 78 height 29
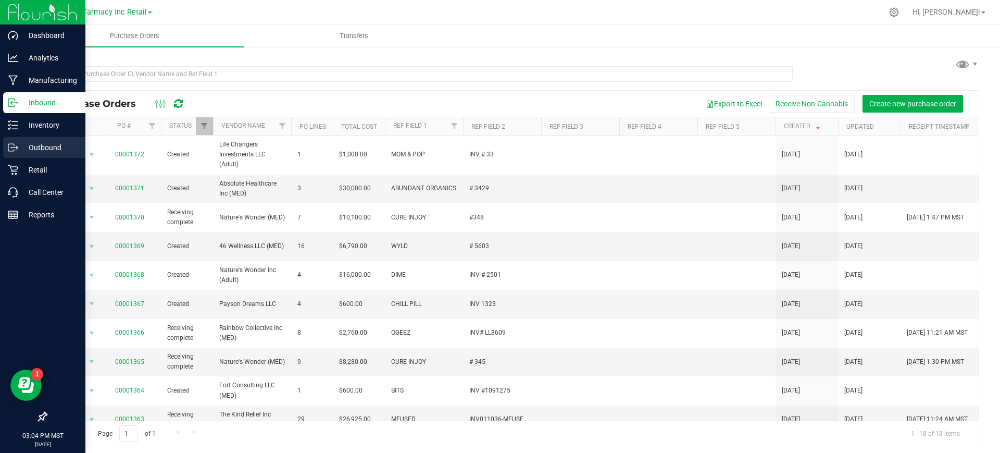
click at [32, 152] on p "Outbound" at bounding box center [49, 147] width 63 height 13
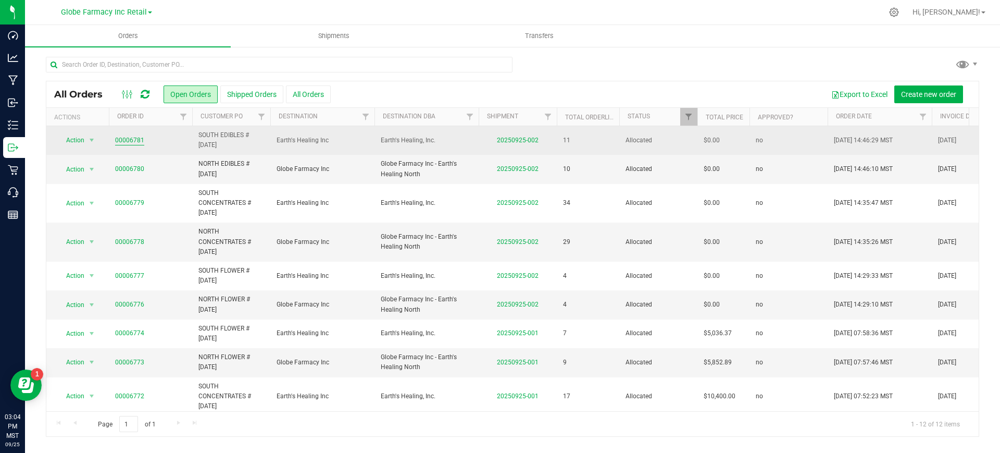
click at [128, 138] on link "00006781" at bounding box center [129, 140] width 29 height 10
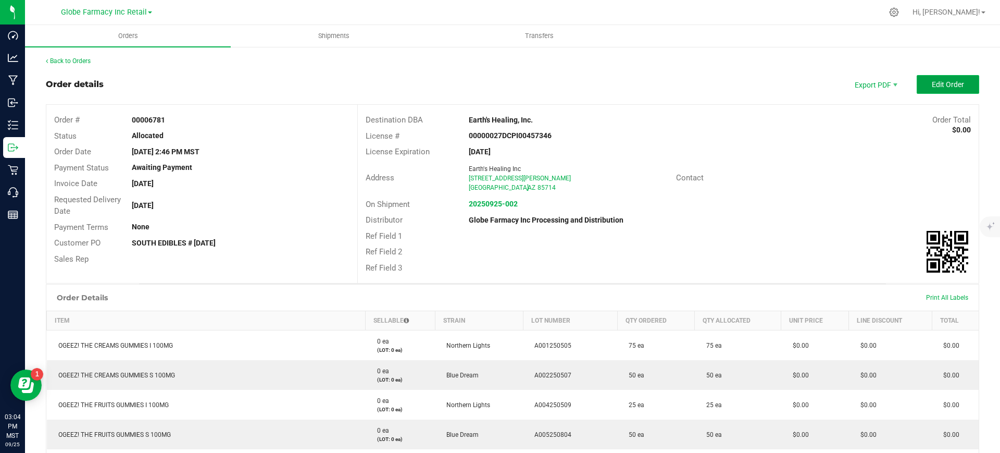
click at [961, 88] on button "Edit Order" at bounding box center [948, 84] width 63 height 19
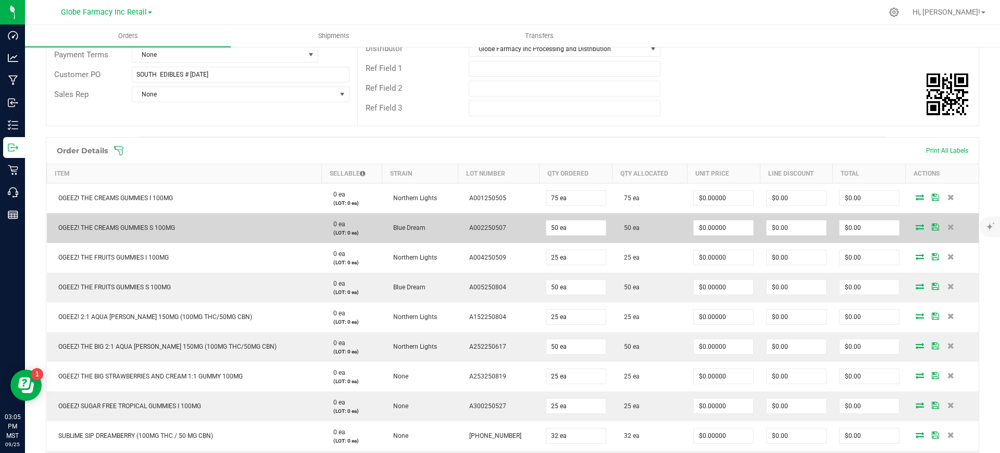
scroll to position [195, 0]
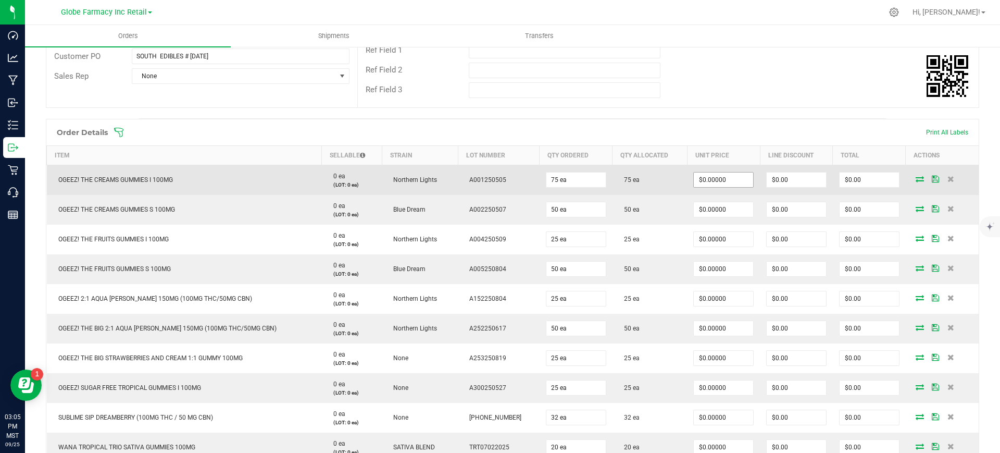
drag, startPoint x: 701, startPoint y: 170, endPoint x: 701, endPoint y: 178, distance: 7.8
click at [701, 170] on td "$0.00000" at bounding box center [723, 180] width 73 height 30
click at [701, 183] on input "0" at bounding box center [723, 179] width 59 height 15
paste input "5.6"
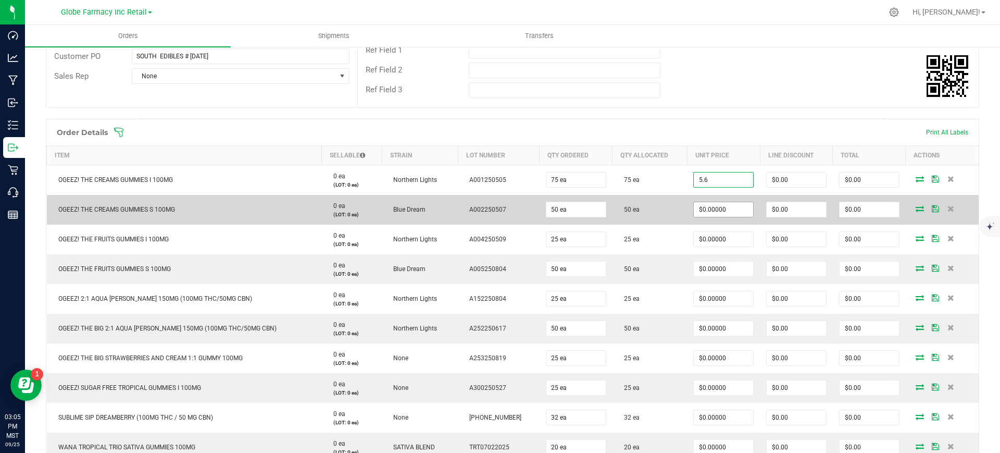
type input "$5.60000"
type input "$420.00"
click at [699, 214] on input "0" at bounding box center [723, 209] width 59 height 15
paste input "5.6"
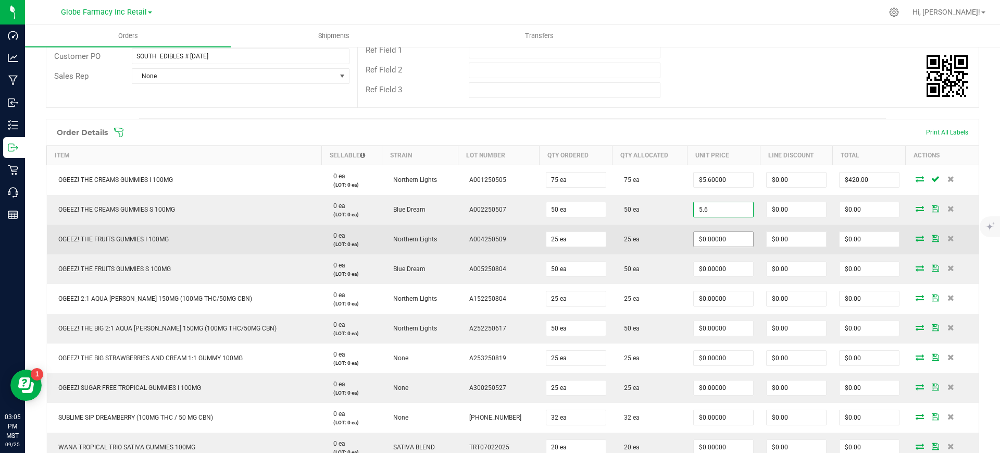
type input "$5.60000"
type input "$280.00"
click at [698, 239] on input "0" at bounding box center [723, 239] width 59 height 15
paste input "5.6"
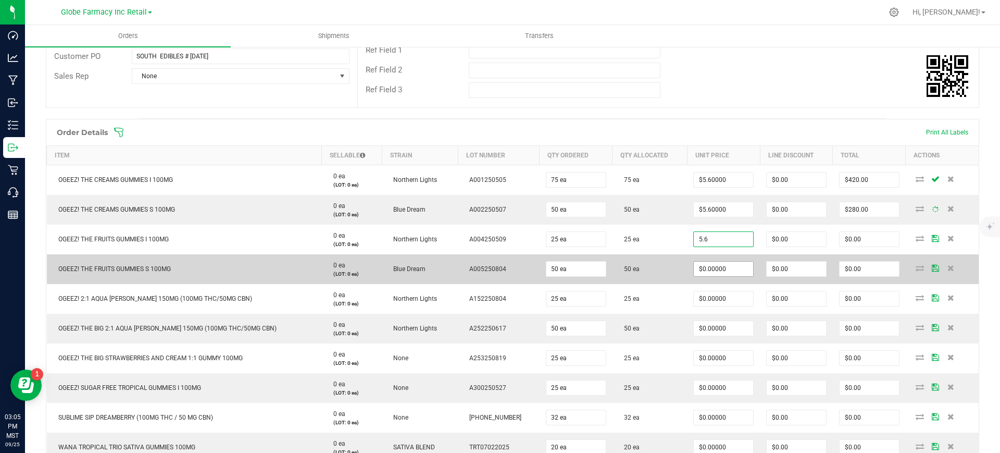
type input "$5.60000"
type input "$140.00"
click at [698, 268] on input "0" at bounding box center [723, 269] width 59 height 15
paste input "5.6"
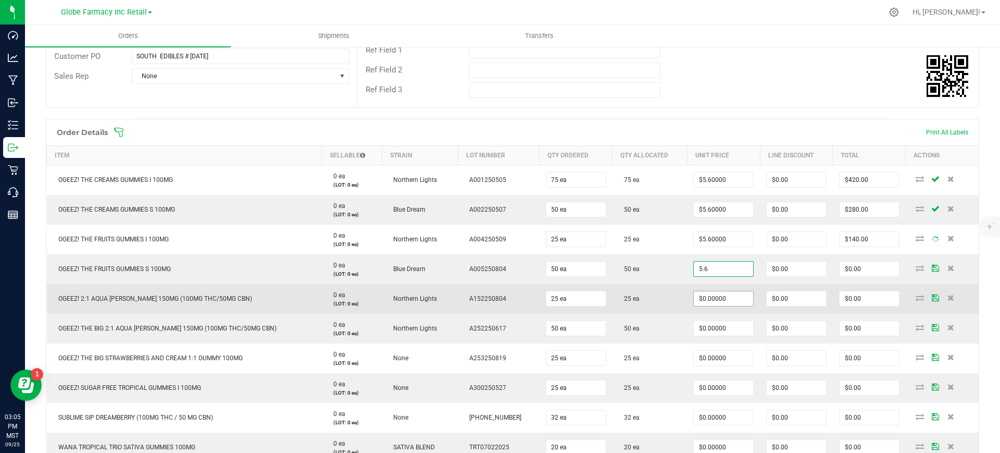
type input "$5.60000"
type input "$280.00"
click at [693, 294] on span "$0.00000" at bounding box center [723, 299] width 60 height 16
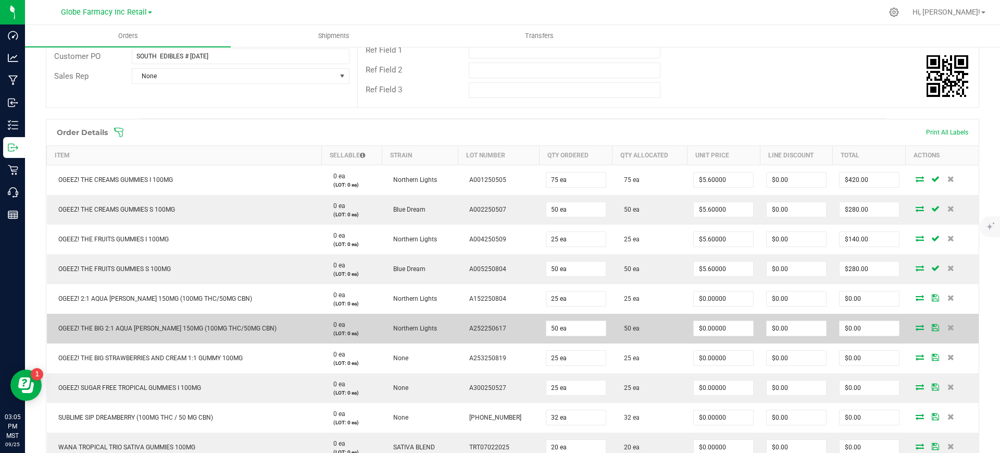
scroll to position [261, 0]
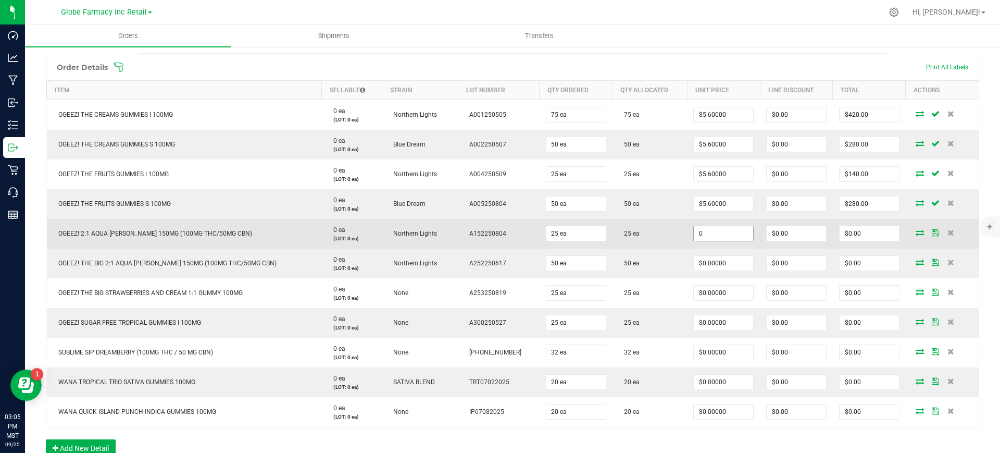
click at [694, 231] on input "0" at bounding box center [723, 233] width 59 height 15
paste input "7.2"
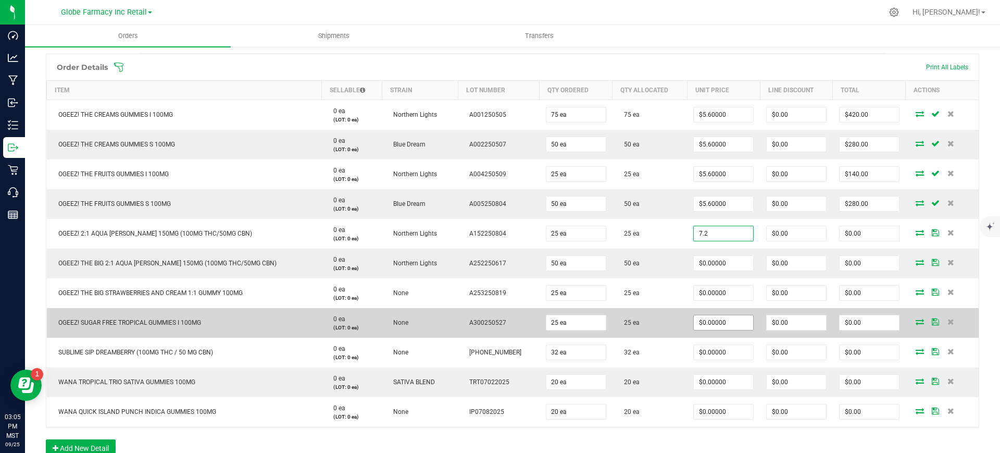
type input "$7.20000"
type input "$180.00"
click at [717, 325] on input "0" at bounding box center [723, 322] width 59 height 15
paste input "7.2"
type input "$7.20000"
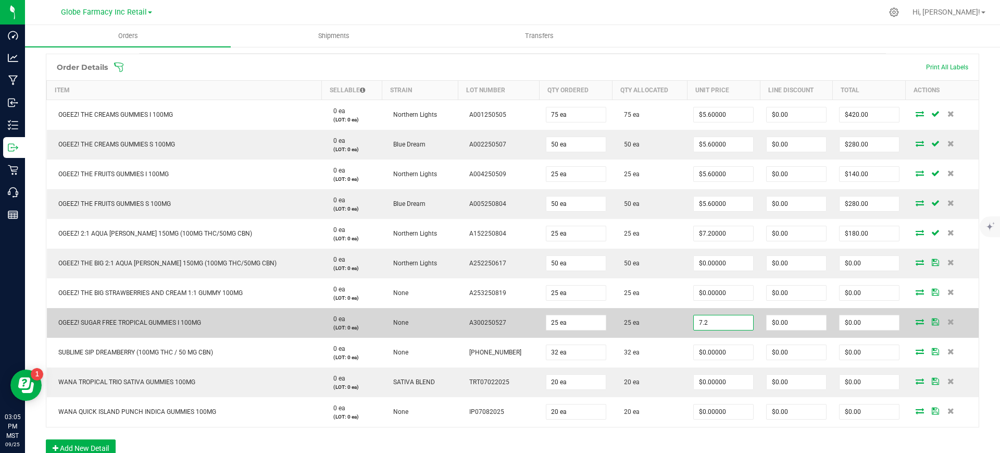
type input "$180.00"
click at [649, 334] on td "25 ea" at bounding box center [650, 323] width 75 height 30
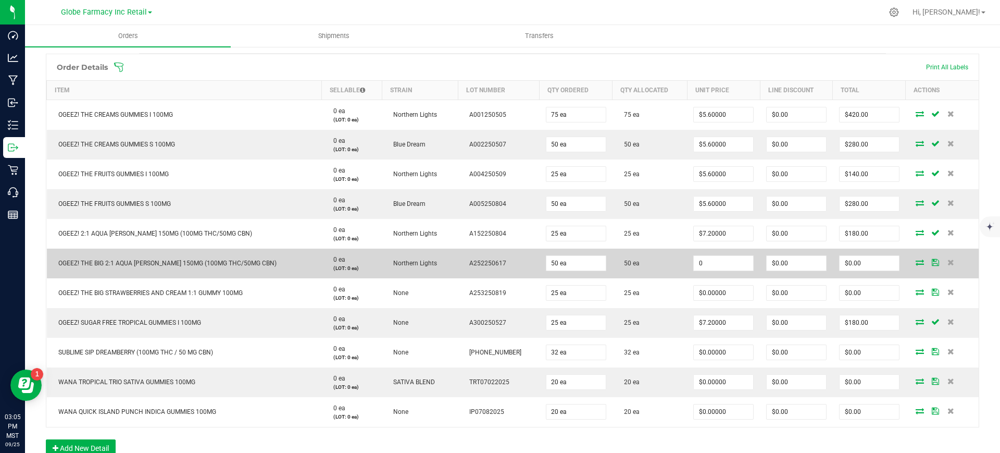
drag, startPoint x: 720, startPoint y: 263, endPoint x: 715, endPoint y: 274, distance: 11.7
click at [720, 263] on input "0" at bounding box center [723, 263] width 59 height 15
paste input "3.6"
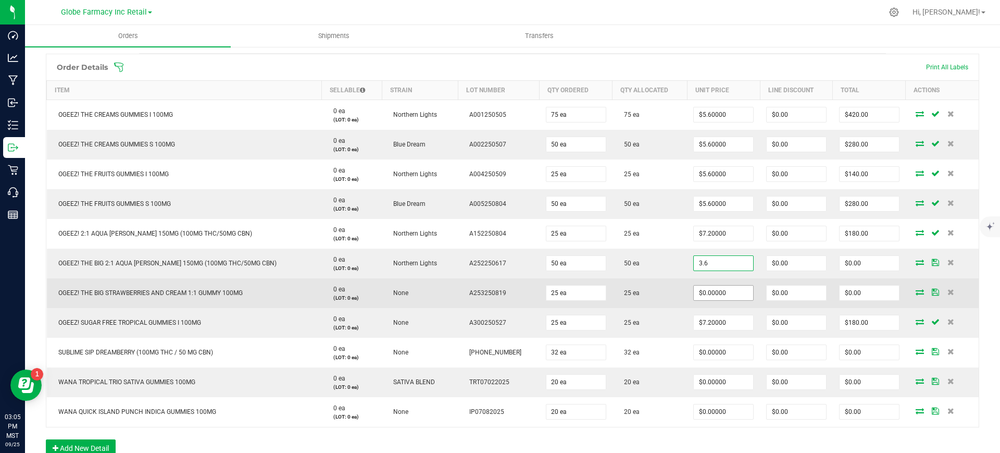
type input "$3.60000"
type input "$180.00"
click at [709, 293] on input "0" at bounding box center [723, 293] width 59 height 15
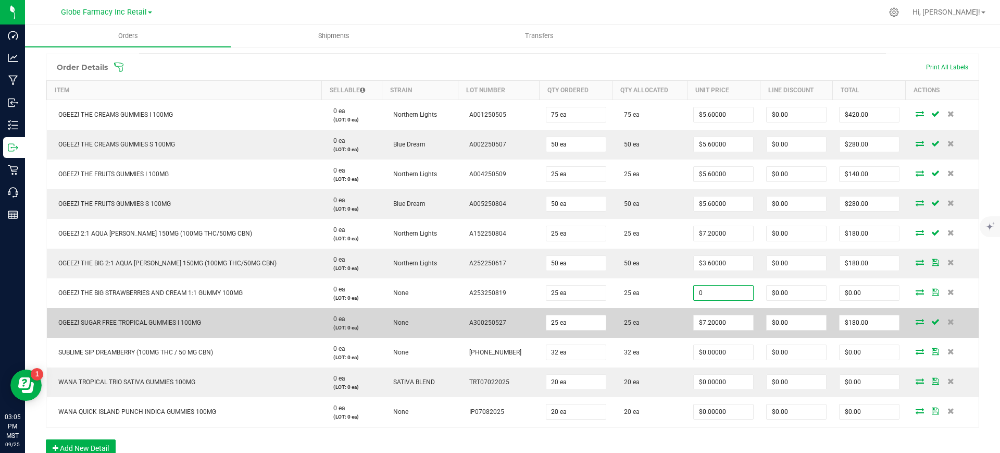
paste input "3.6"
type input "$3.60000"
type input "$90.00"
click at [656, 319] on td "25 ea" at bounding box center [650, 323] width 75 height 30
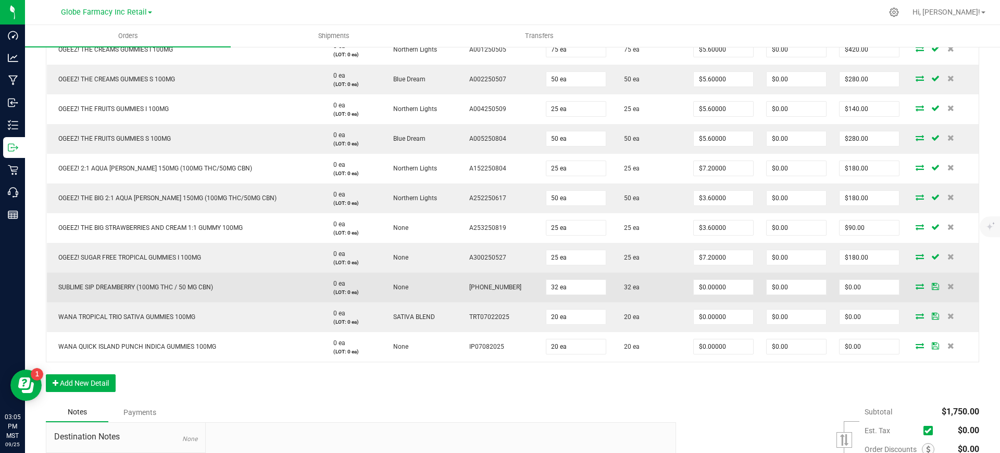
click at [140, 291] on td "SUBLIME SIP DREAMBERRY (100MG THC / 50 MG CBN)" at bounding box center [184, 287] width 275 height 30
copy span "SUBLIME SIP DREAMBERRY (100MG THC / 50 MG CBN)"
click at [705, 289] on input "0" at bounding box center [723, 287] width 59 height 15
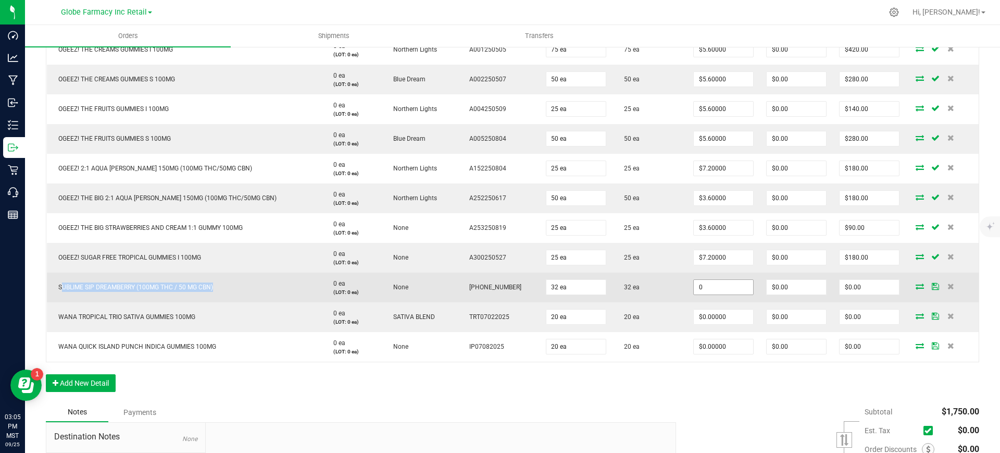
paste input "4.5"
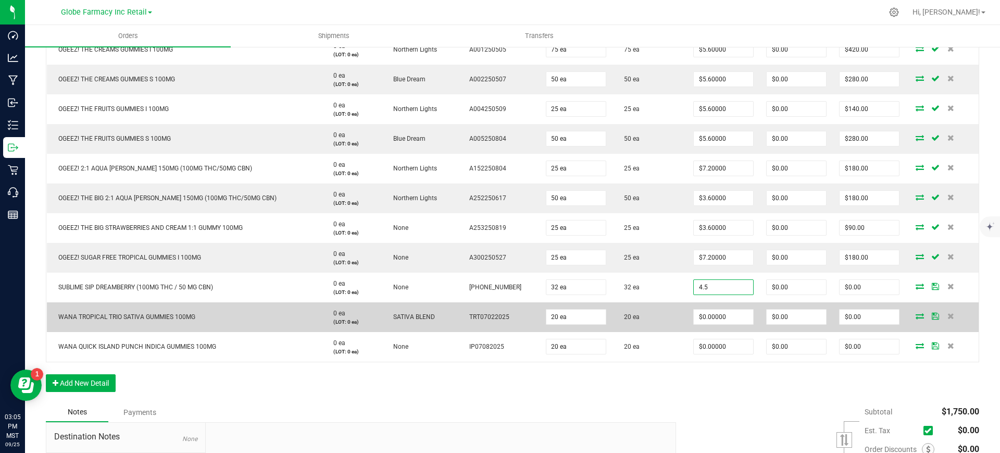
type input "$4.50000"
type input "$144.00"
click at [634, 313] on td "20 ea" at bounding box center [650, 317] width 75 height 30
click at [150, 321] on td "WANA TROPICAL TRIO SATIVA GUMMIES 100MG" at bounding box center [184, 317] width 275 height 30
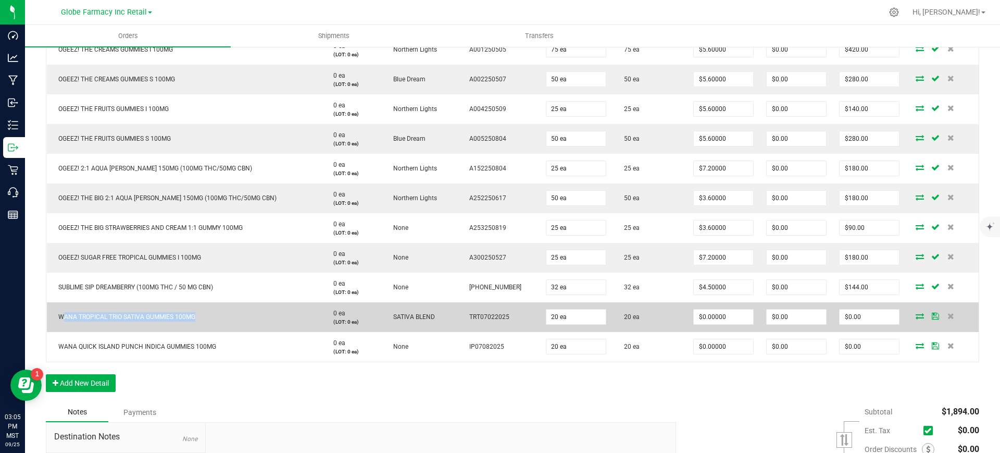
click at [150, 321] on td "WANA TROPICAL TRIO SATIVA GUMMIES 100MG" at bounding box center [184, 317] width 275 height 30
copy span "WANA TROPICAL TRIO SATIVA GUMMIES 100MG"
click at [725, 315] on input "0" at bounding box center [723, 316] width 59 height 15
paste input "3.75"
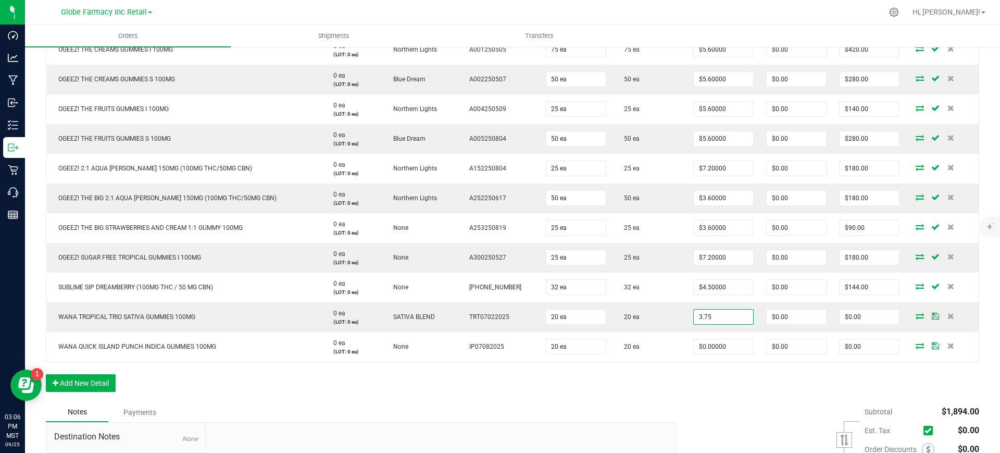
type input "$3.75000"
type input "$75.00"
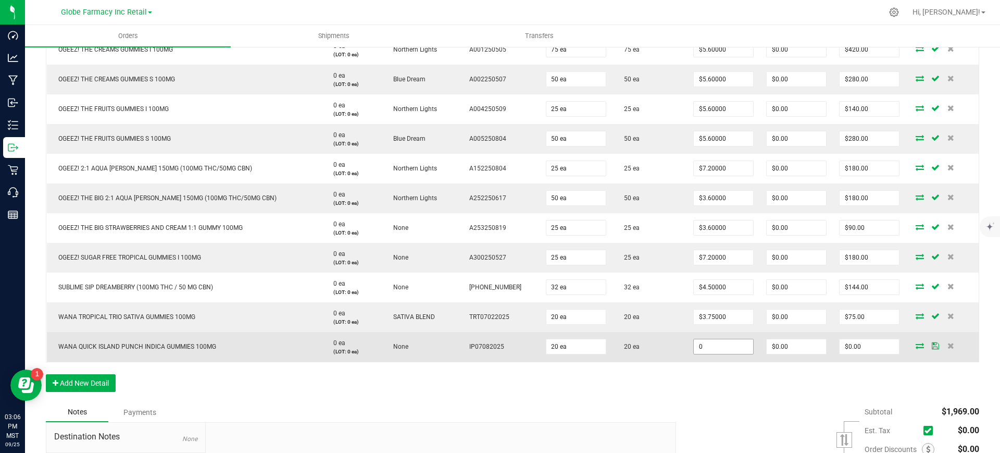
click at [694, 344] on input "0" at bounding box center [723, 346] width 59 height 15
paste input "5"
type input "$5.00000"
type input "$100.00"
click at [666, 357] on td "20 ea" at bounding box center [650, 347] width 75 height 30
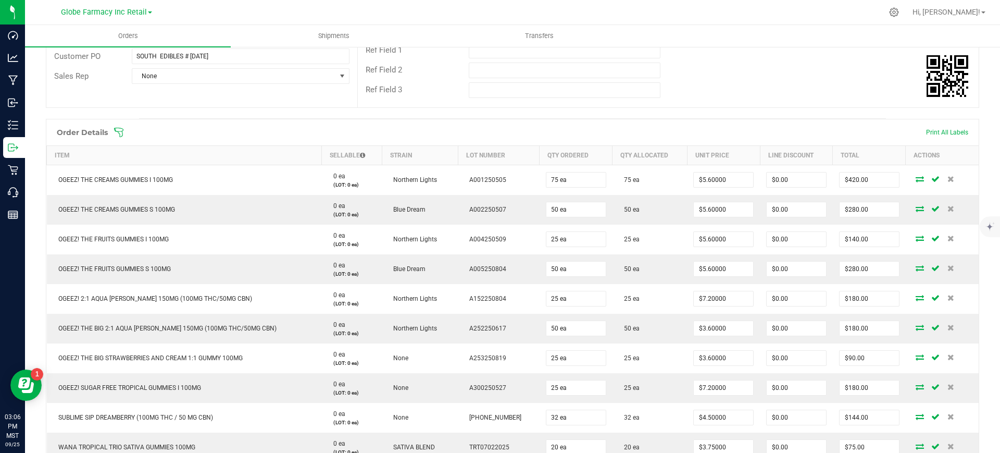
scroll to position [0, 0]
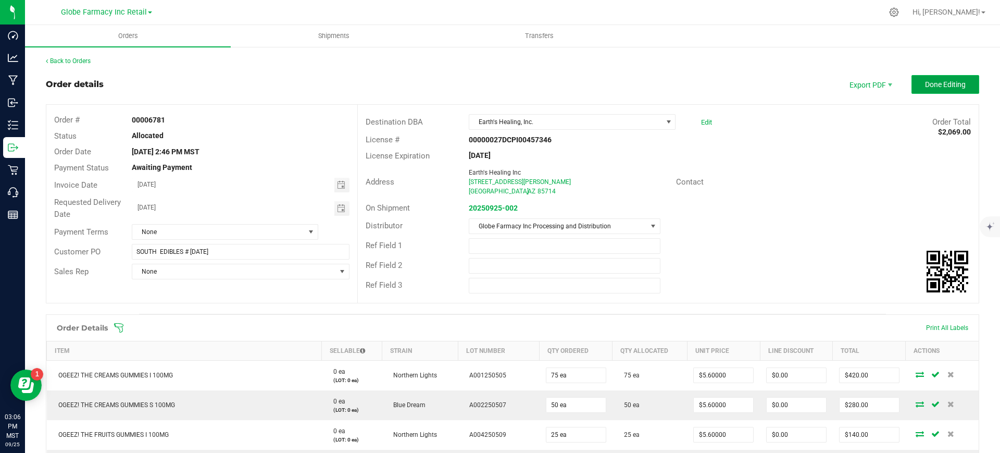
click at [946, 88] on span "Done Editing" at bounding box center [945, 84] width 41 height 8
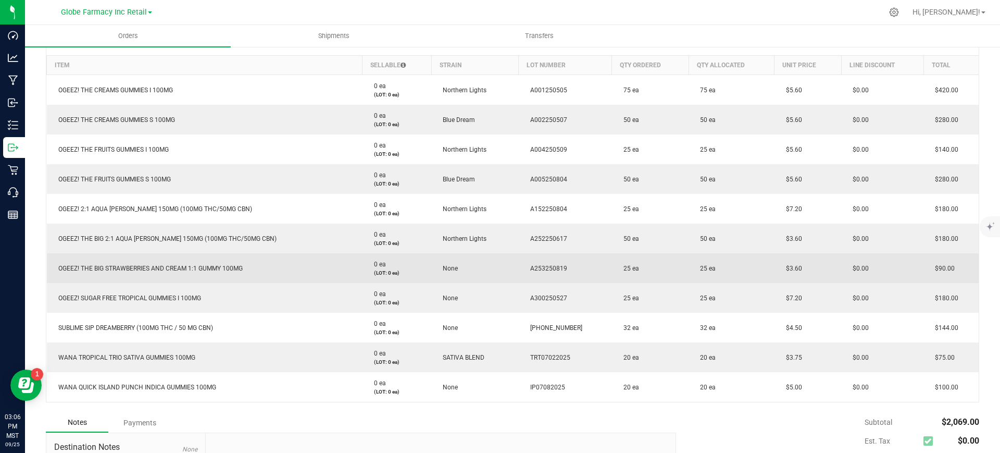
scroll to position [326, 0]
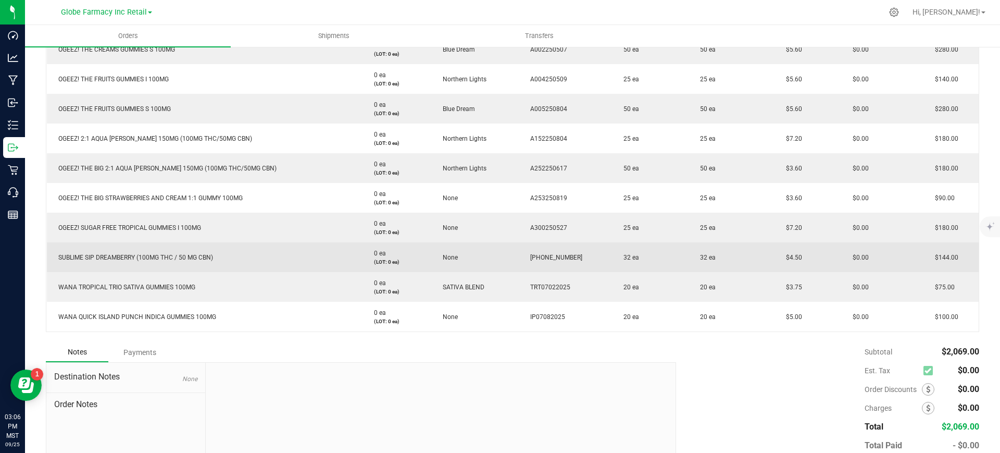
drag, startPoint x: 789, startPoint y: 253, endPoint x: 769, endPoint y: 256, distance: 20.0
click at [775, 256] on td "$4.50" at bounding box center [808, 257] width 67 height 30
copy span "$4.50"
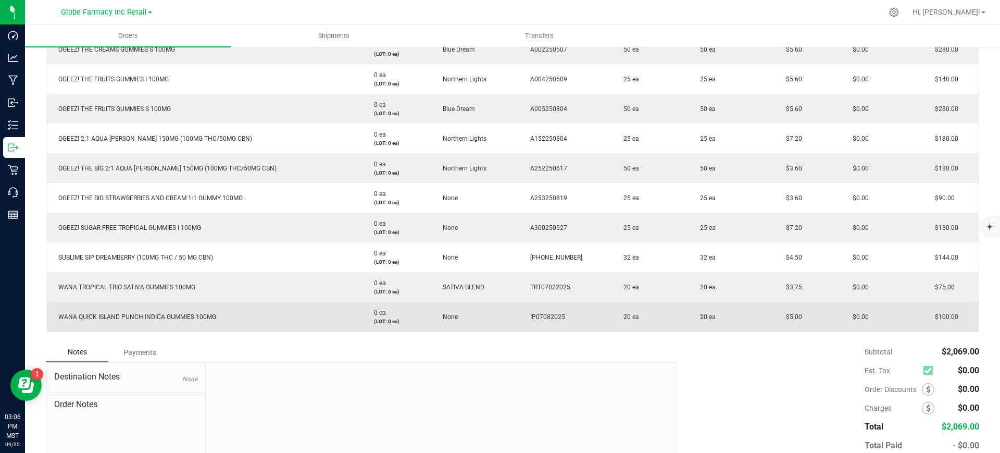
click at [452, 330] on td "None" at bounding box center [474, 317] width 87 height 30
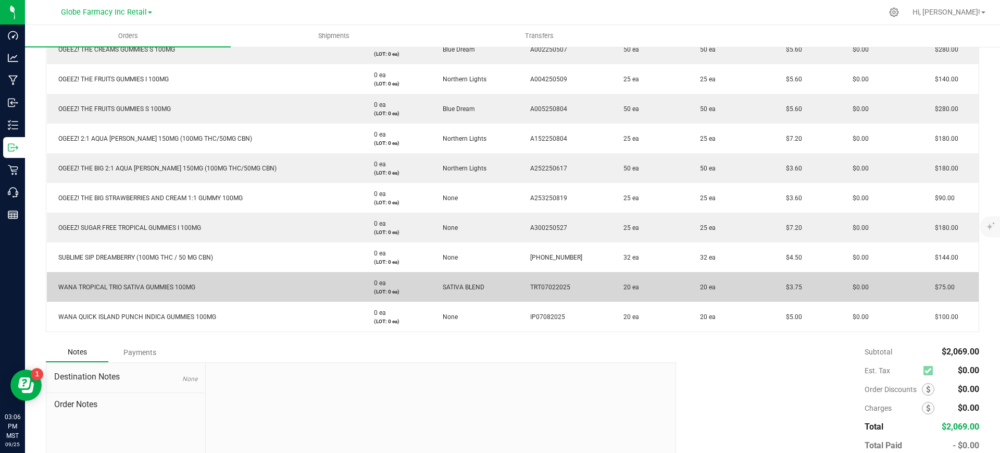
drag, startPoint x: 784, startPoint y: 288, endPoint x: 771, endPoint y: 290, distance: 13.6
click at [781, 290] on span "$3.75" at bounding box center [791, 286] width 21 height 7
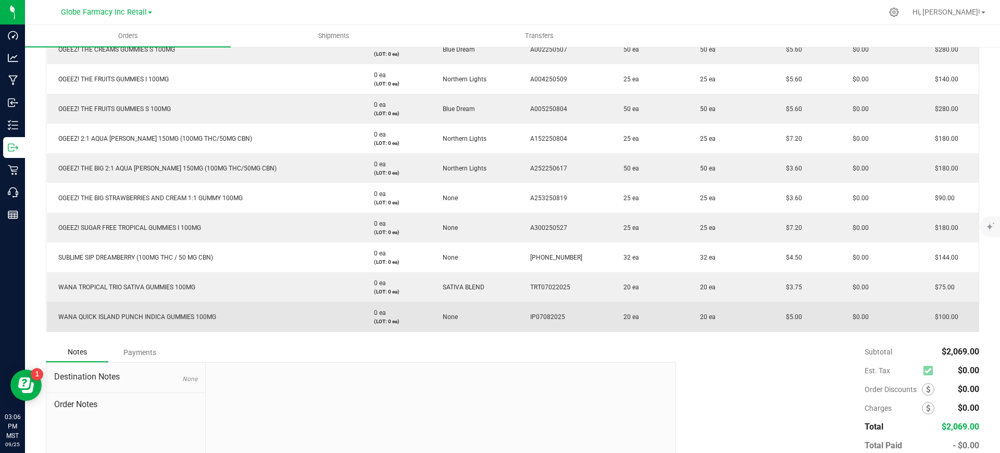
drag, startPoint x: 783, startPoint y: 315, endPoint x: 754, endPoint y: 319, distance: 28.9
click at [754, 319] on outbound-order-line-row "WANA QUICK ISLAND PUNCH INDICA GUMMIES 100MG 0 ea (LOT: 0 ea) None IP07082025 2…" at bounding box center [513, 317] width 933 height 30
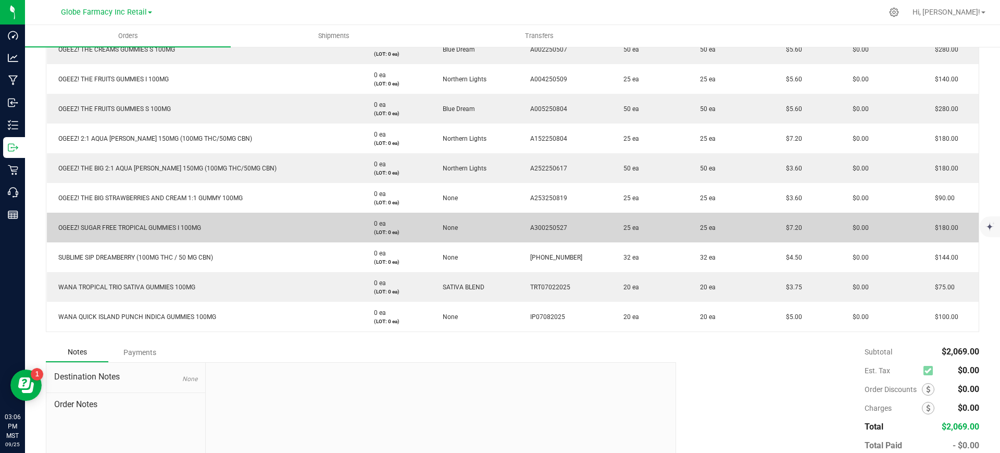
scroll to position [195, 0]
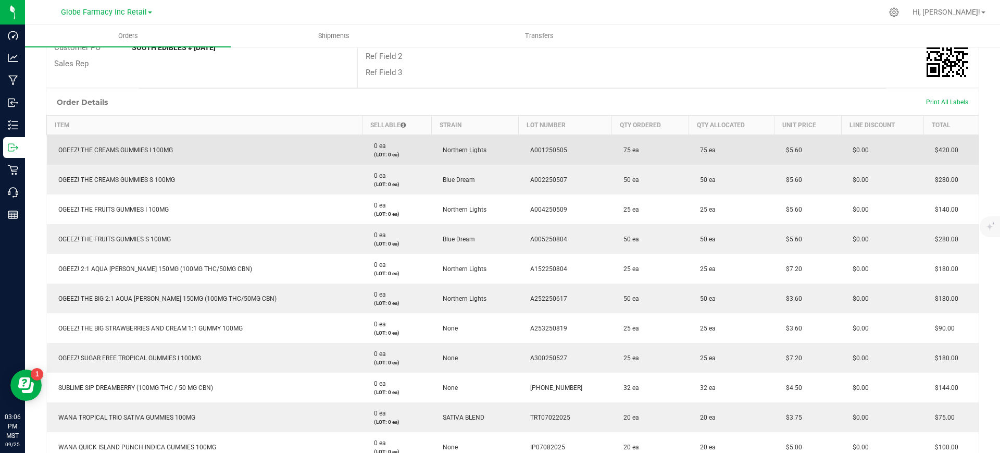
drag, startPoint x: 789, startPoint y: 150, endPoint x: 746, endPoint y: 150, distance: 42.7
click at [746, 150] on outbound-order-line-row "OGEEZ! THE CREAMS GUMMIES I 100MG 0 ea (LOT: 0 ea) Northern Lights A001250505 7…" at bounding box center [513, 150] width 933 height 30
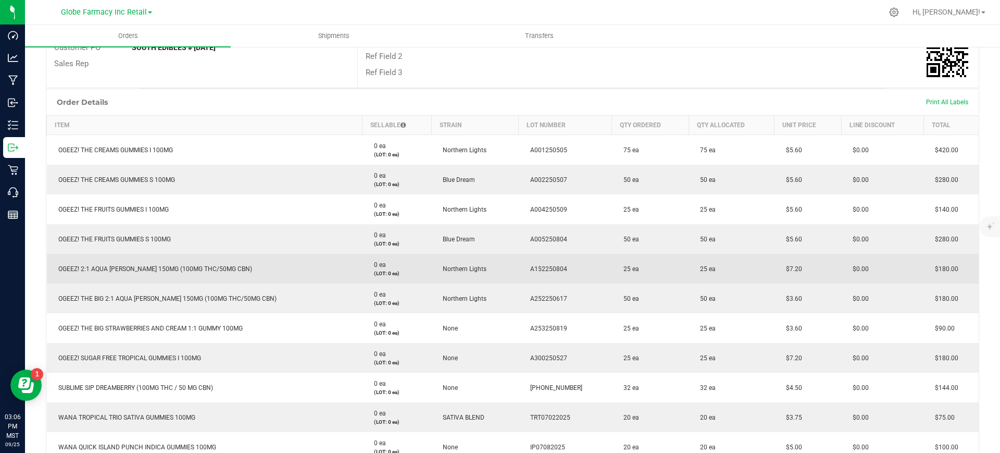
drag, startPoint x: 796, startPoint y: 275, endPoint x: 767, endPoint y: 274, distance: 28.7
click at [775, 274] on td "$7.20" at bounding box center [808, 269] width 67 height 30
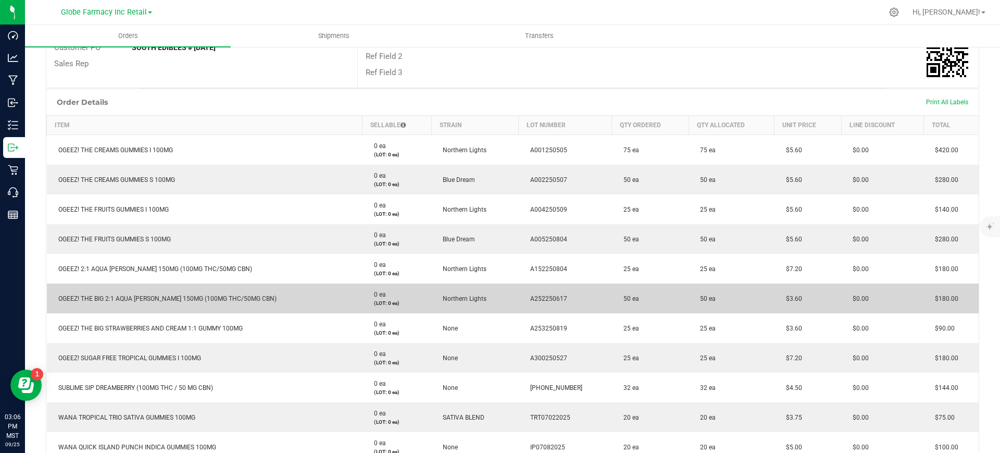
drag, startPoint x: 799, startPoint y: 301, endPoint x: 767, endPoint y: 300, distance: 31.8
click at [775, 300] on td "$3.60" at bounding box center [808, 298] width 67 height 30
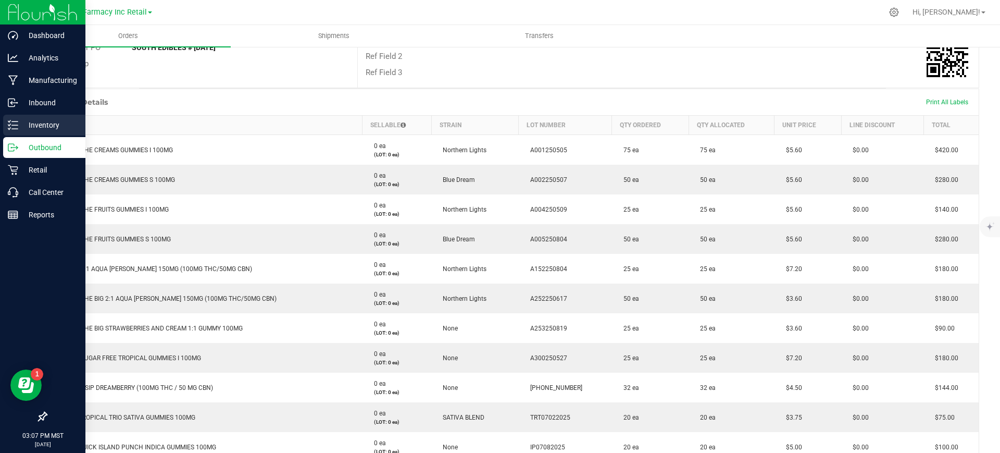
click at [10, 123] on icon at bounding box center [13, 125] width 10 height 10
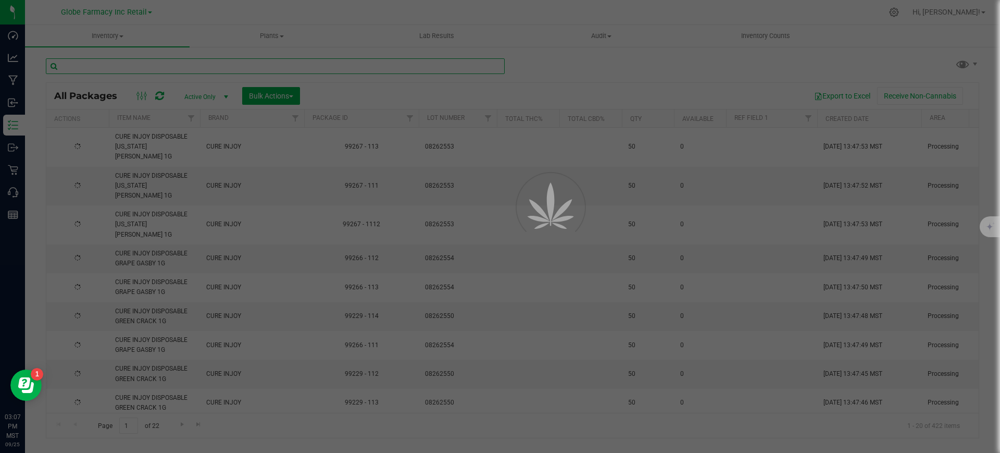
click at [169, 68] on input "text" at bounding box center [275, 66] width 459 height 16
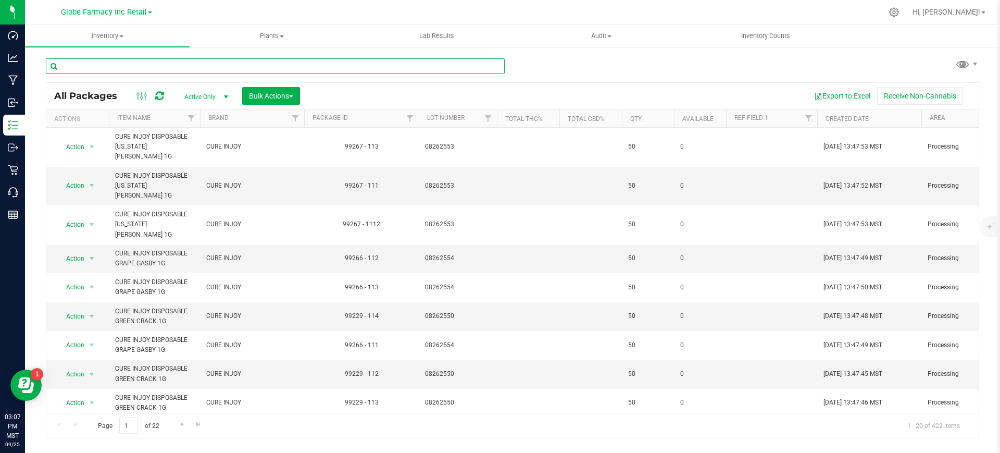
paste input "WANA 2:1 EXOTIC YUZU GUMMIES 100MG THC / 200MG CBD"
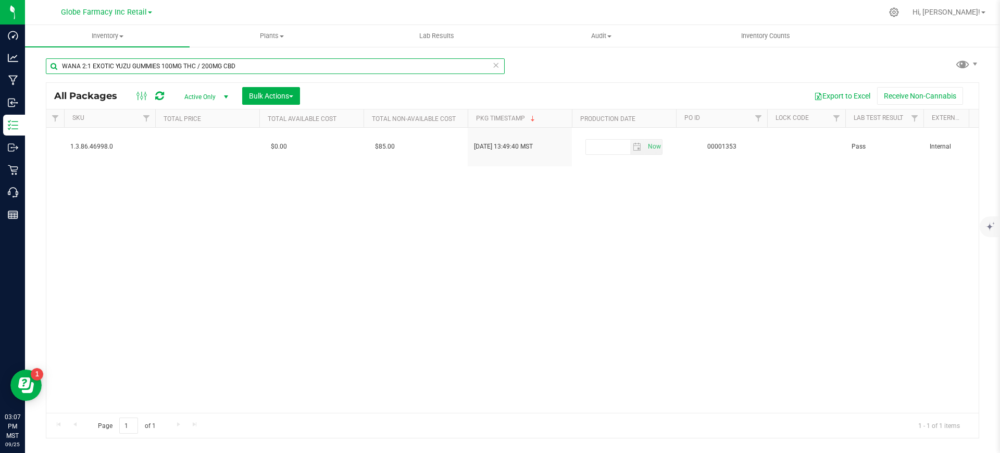
scroll to position [0, 1888]
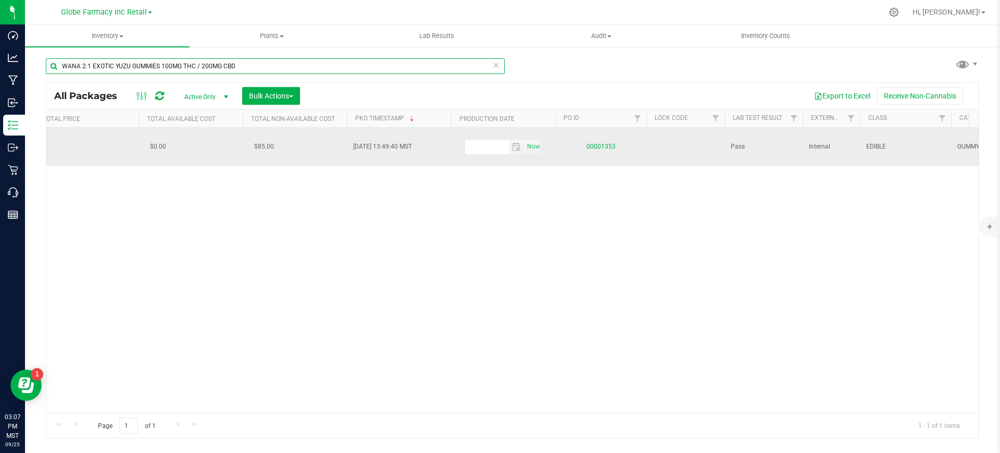
type input "WANA 2:1 EXOTIC YUZU GUMMIES 100MG THC / 200MG CBD"
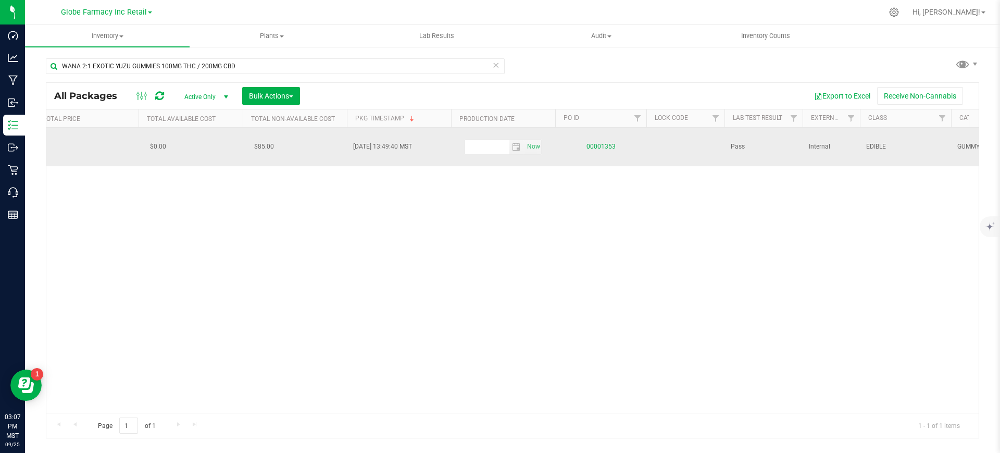
click at [597, 148] on link "00001353" at bounding box center [601, 146] width 29 height 7
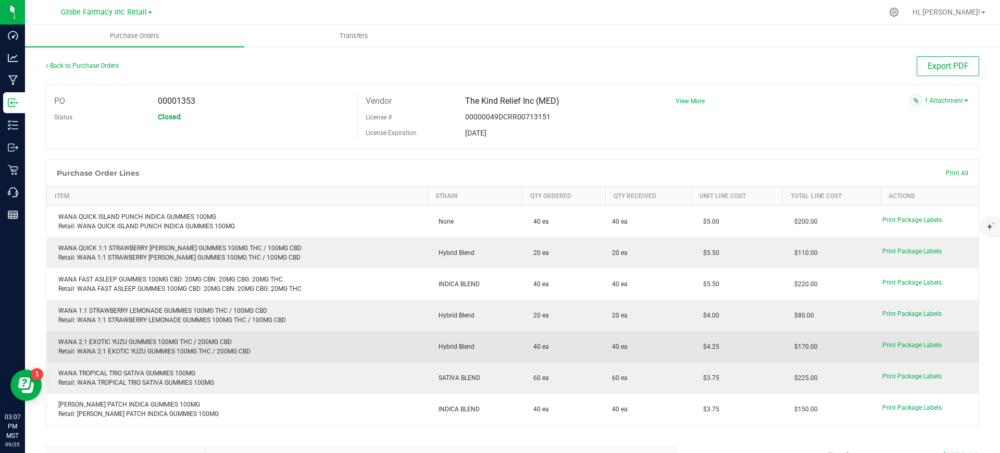
drag, startPoint x: 720, startPoint y: 349, endPoint x: 690, endPoint y: 346, distance: 29.8
click at [694, 346] on td "$4.25" at bounding box center [737, 346] width 91 height 31
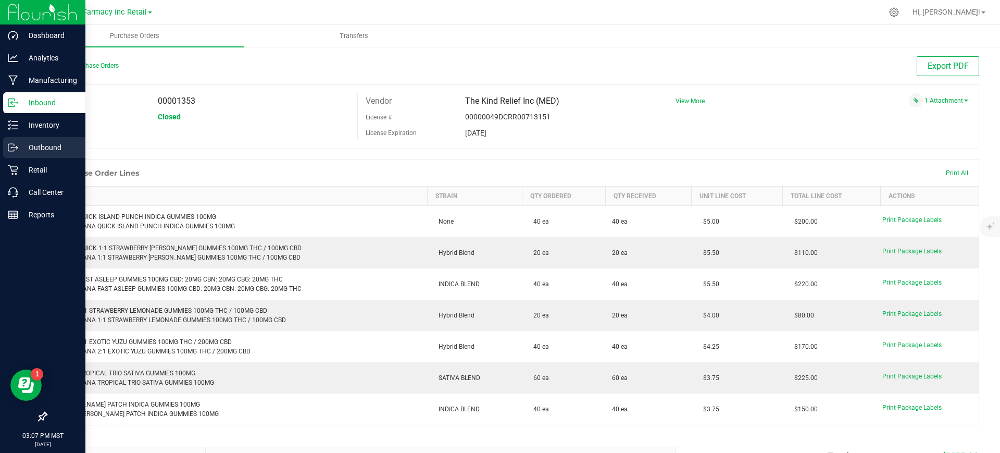
click at [22, 153] on p "Outbound" at bounding box center [49, 147] width 63 height 13
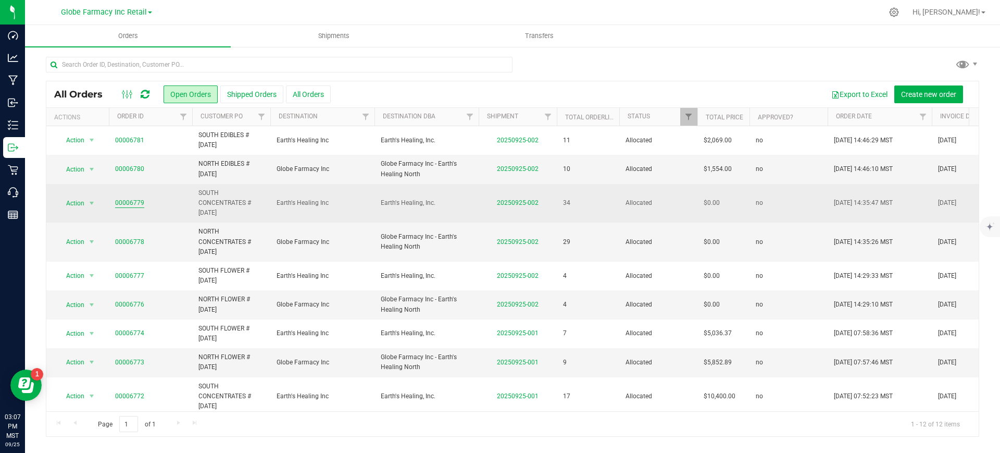
click at [124, 201] on link "00006779" at bounding box center [129, 203] width 29 height 10
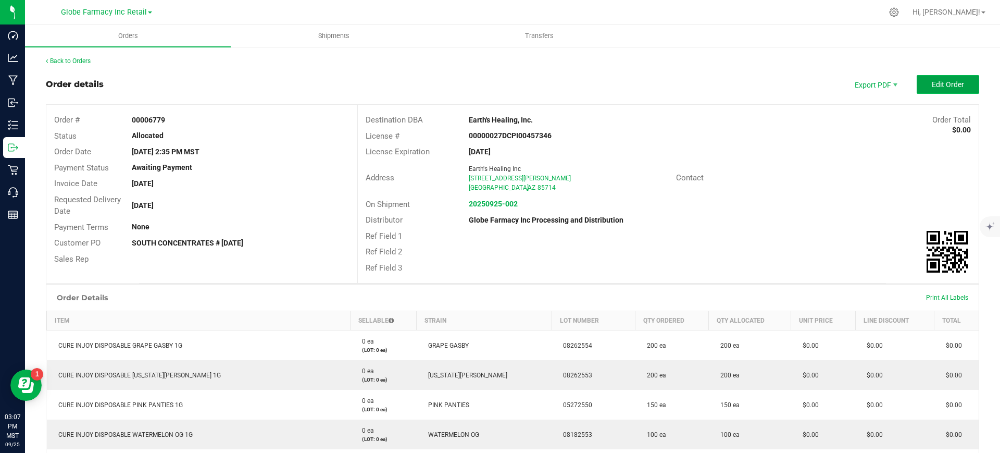
click at [954, 82] on span "Edit Order" at bounding box center [948, 84] width 32 height 8
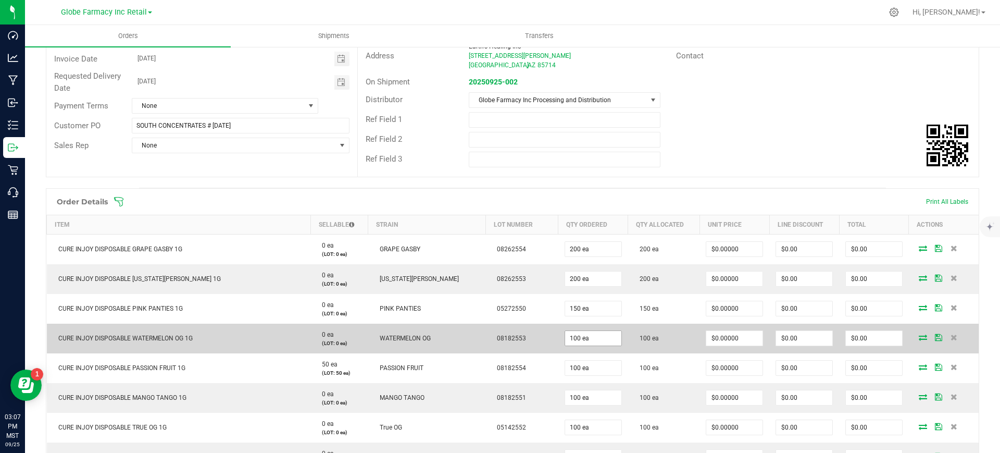
scroll to position [195, 0]
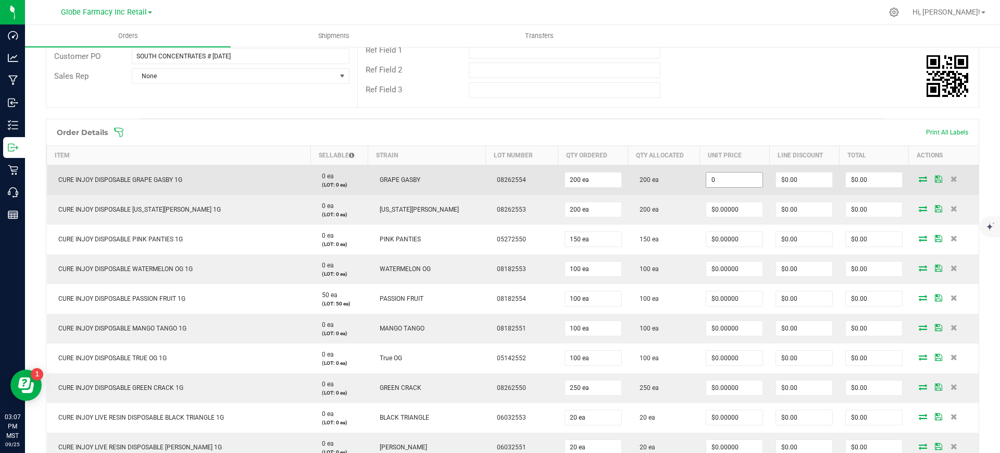
drag, startPoint x: 723, startPoint y: 177, endPoint x: 726, endPoint y: 187, distance: 11.0
click at [723, 177] on input "0" at bounding box center [735, 179] width 56 height 15
paste input "1"
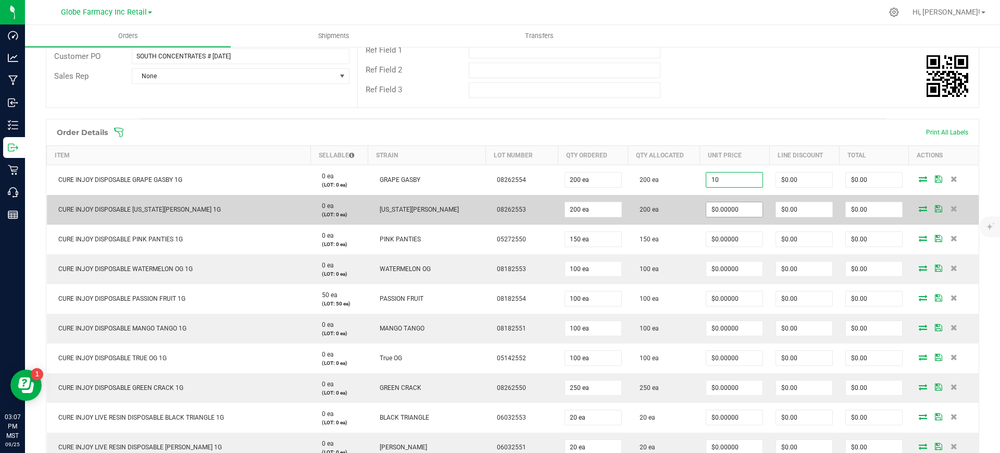
type input "$10.00000"
type input "$2,000.00"
paste input "1"
click at [728, 210] on input "0" at bounding box center [735, 209] width 56 height 15
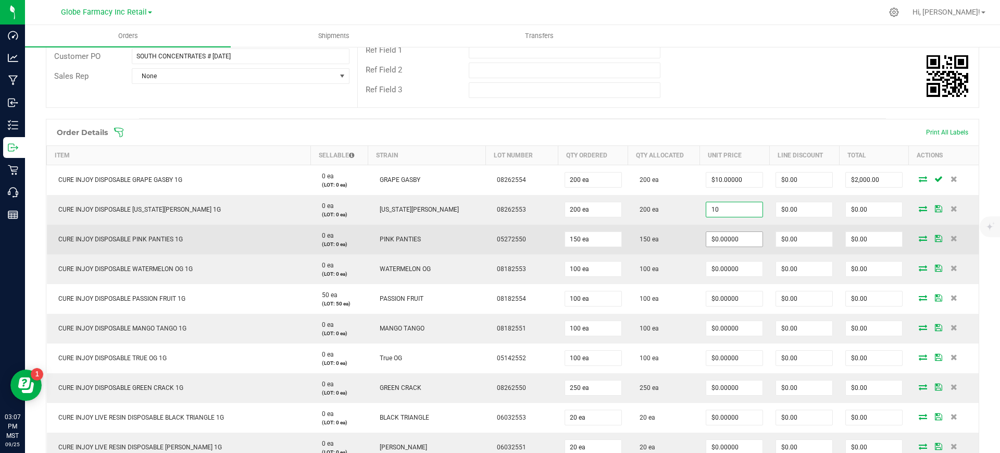
type input "$10.00000"
type input "$2,000.00"
click at [727, 237] on input "0" at bounding box center [735, 239] width 56 height 15
paste input "1"
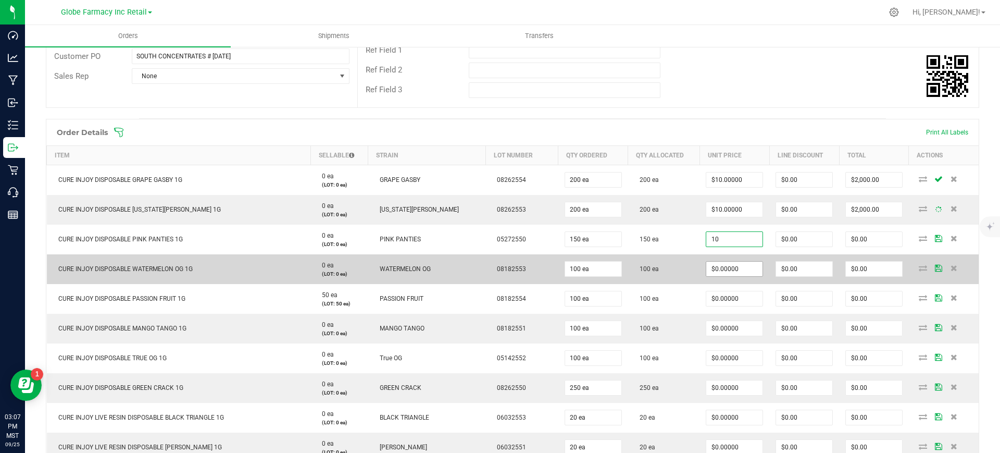
type input "$10.00000"
type input "$1,500.00"
click at [725, 266] on input "0" at bounding box center [735, 269] width 56 height 15
paste input "1"
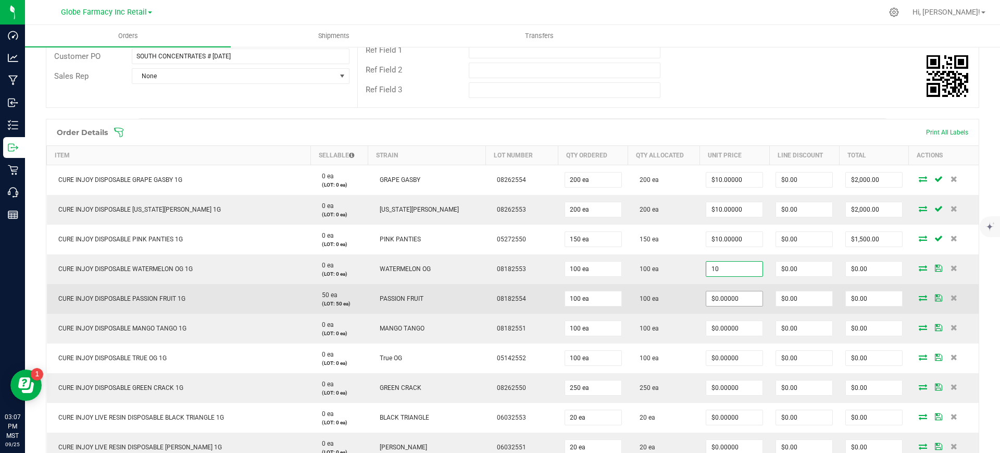
type input "10"
type input "0"
type input "$10.00000"
type input "$1,000.00"
click at [729, 299] on input "0" at bounding box center [735, 298] width 56 height 15
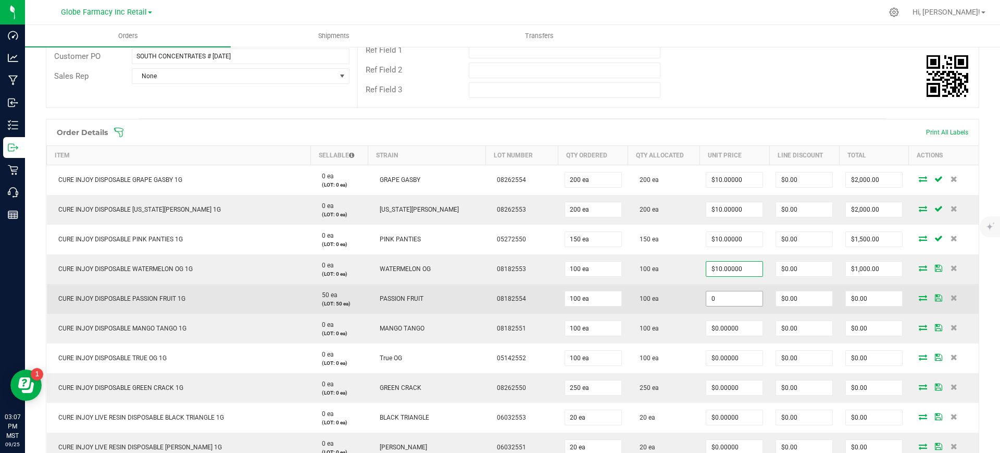
paste input "1"
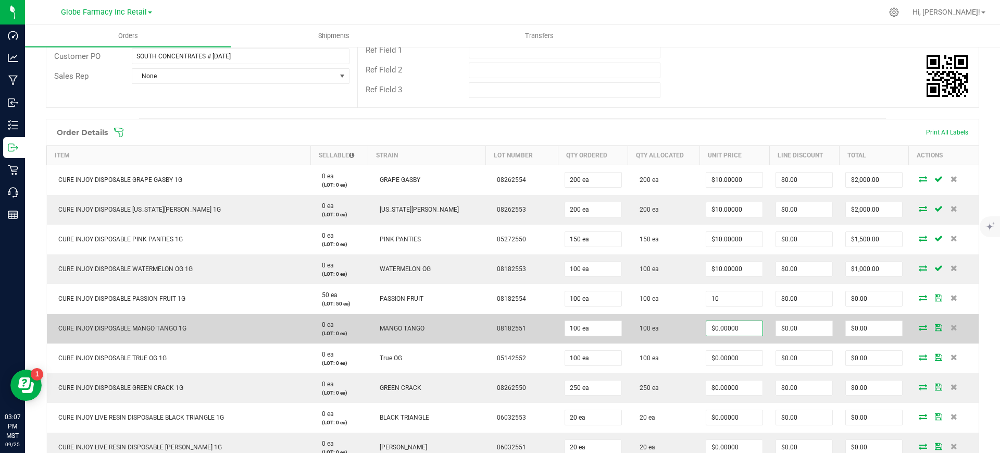
type input "$10.00000"
type input "$1,000.00"
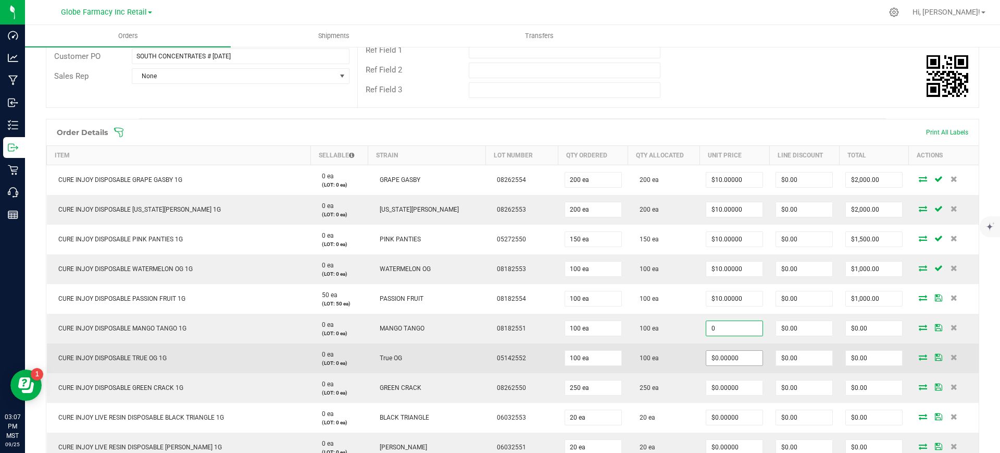
drag, startPoint x: 745, startPoint y: 326, endPoint x: 742, endPoint y: 360, distance: 34.5
click at [745, 326] on input "0" at bounding box center [735, 328] width 56 height 15
paste input "1"
type input "10"
type input "0"
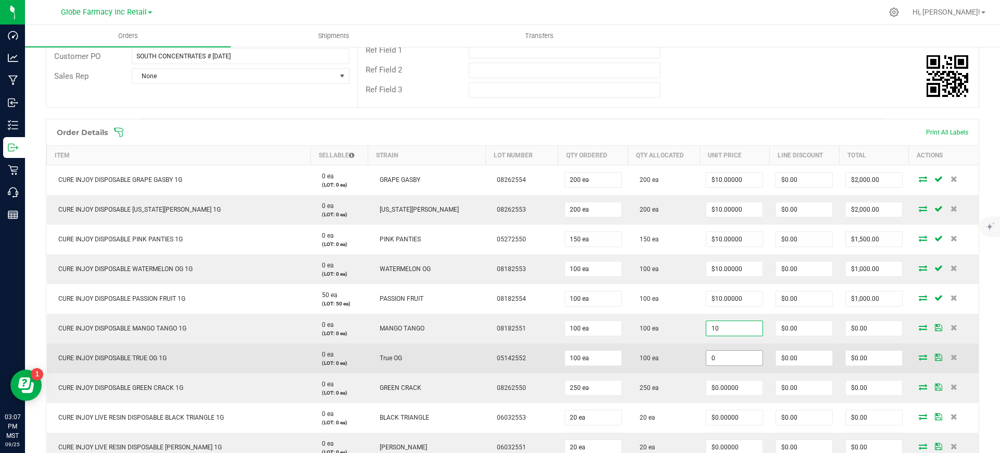
type input "$10.00000"
type input "$1,000.00"
click at [741, 362] on input "0" at bounding box center [735, 358] width 56 height 15
paste input "1"
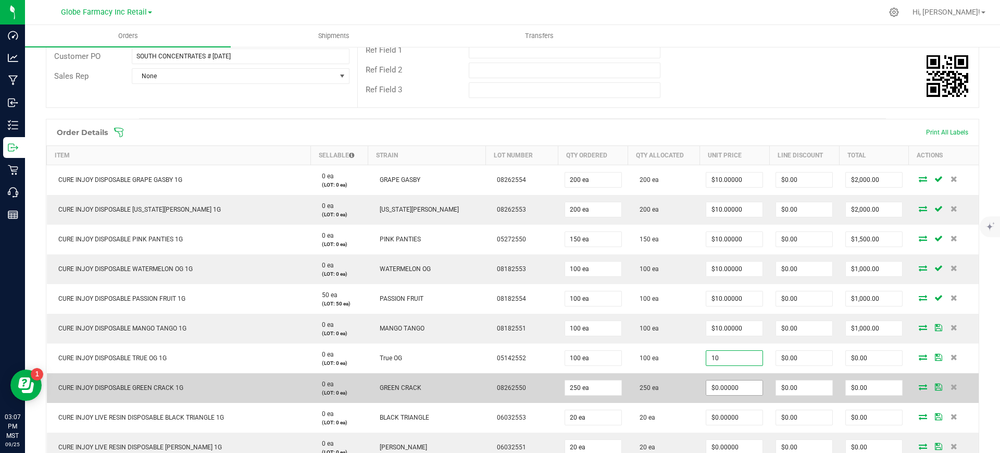
type input "$10.00000"
type input "$1,000.00"
paste input "1"
click at [734, 392] on input "0" at bounding box center [735, 387] width 56 height 15
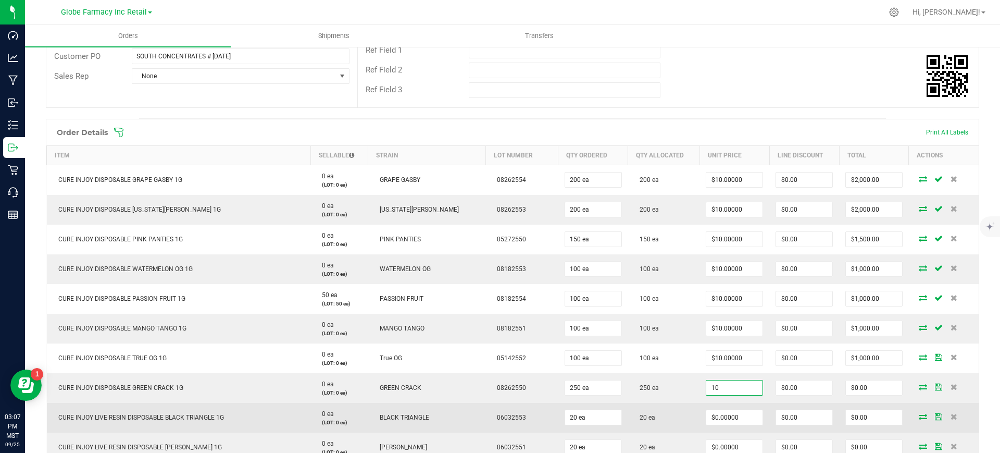
type input "$10.00000"
type input "$2,500.00"
click at [683, 403] on td "20 ea" at bounding box center [663, 418] width 71 height 30
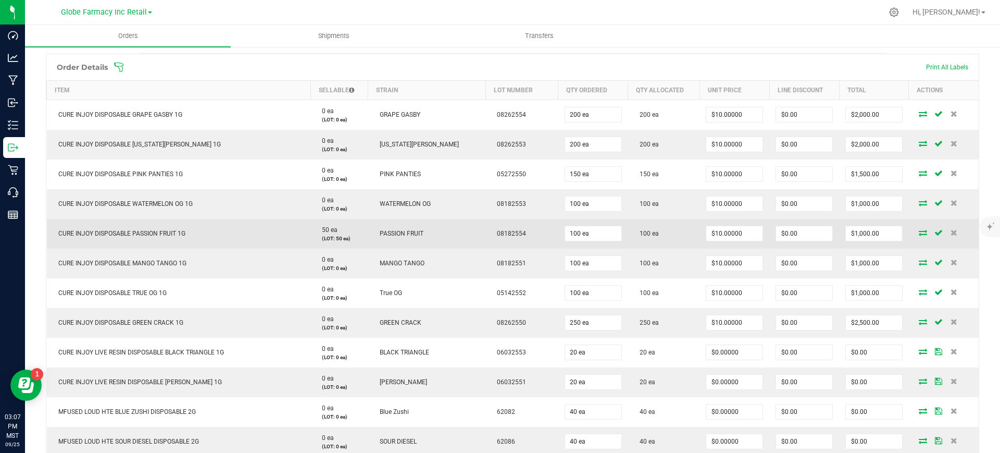
scroll to position [326, 0]
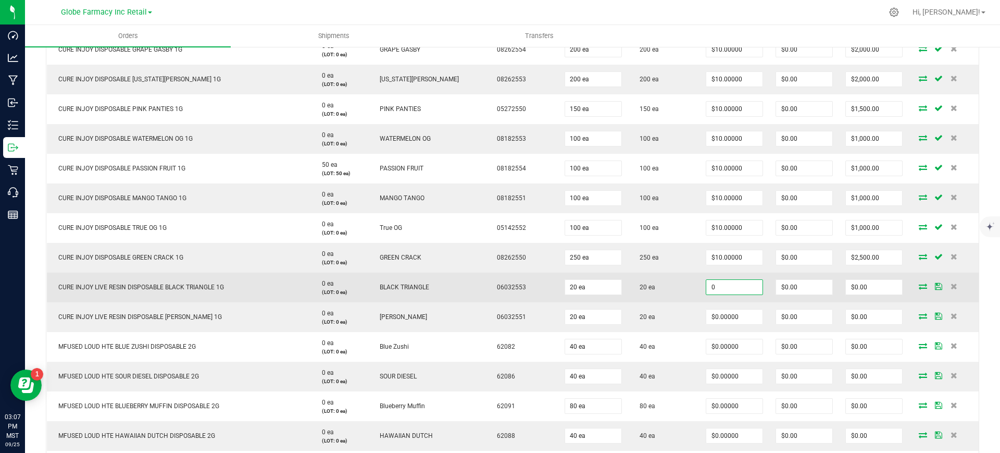
click at [724, 291] on input "0" at bounding box center [735, 287] width 56 height 15
paste input "18"
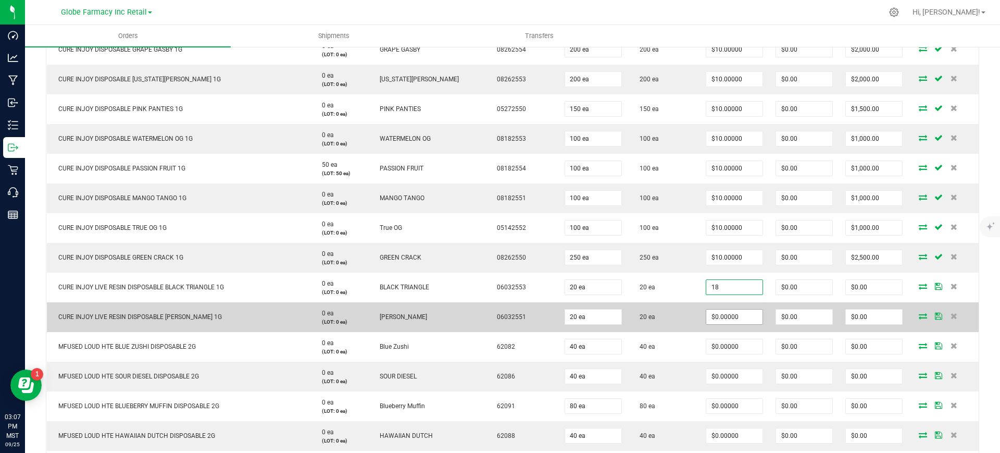
type input "$18.00000"
type input "$360.00"
click at [726, 315] on input "0" at bounding box center [735, 316] width 56 height 15
paste input "18"
type input "$18.00000"
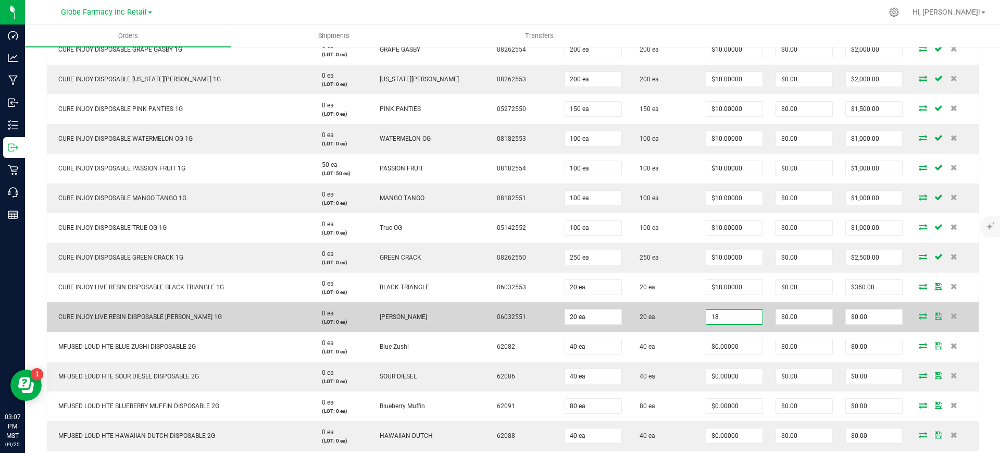
type input "$360.00"
click at [675, 324] on td "20 ea" at bounding box center [663, 317] width 71 height 30
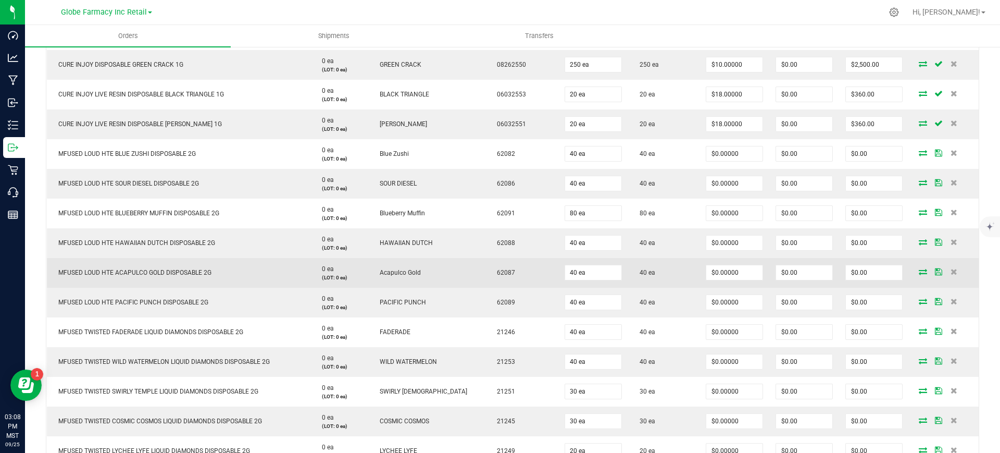
scroll to position [521, 0]
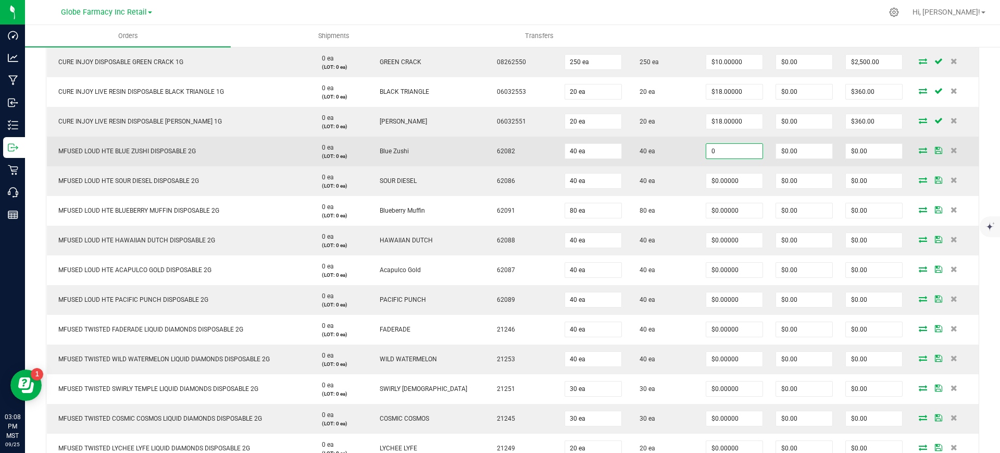
paste input "20.625"
click at [734, 153] on input "0" at bounding box center [735, 151] width 56 height 15
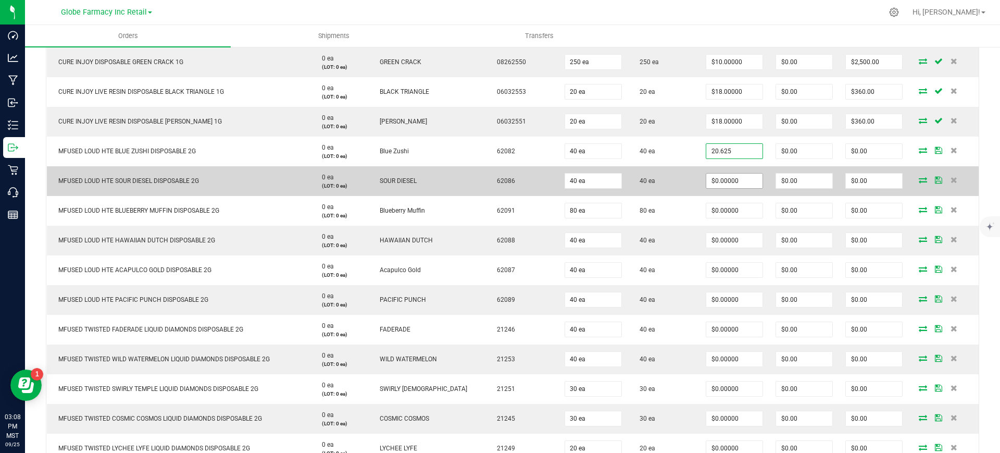
type input "$20.62500"
type input "$825.00"
paste input "20.625"
click at [734, 179] on input "0" at bounding box center [735, 181] width 56 height 15
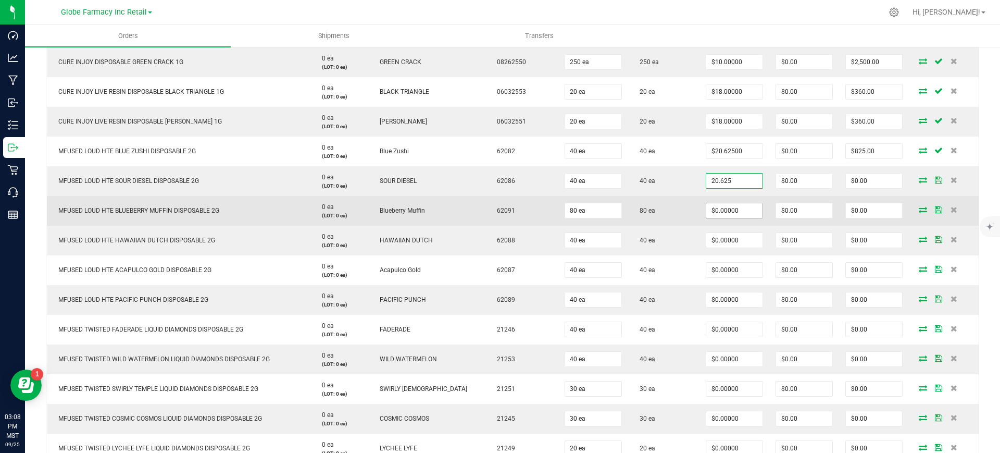
type input "$20.62500"
type input "$825.00"
click at [729, 208] on input "0" at bounding box center [735, 210] width 56 height 15
paste input "20.625"
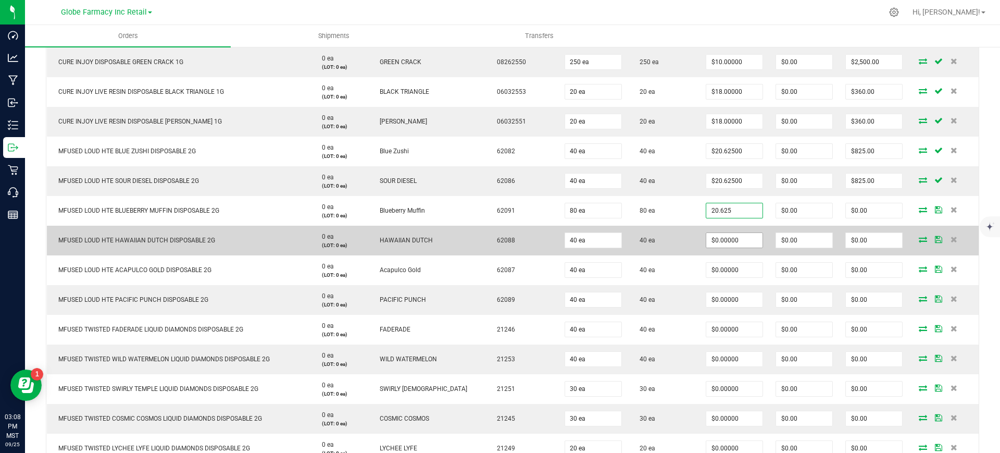
type input "20.625"
type input "0"
type input "$20.62500"
type input "$1,650.00"
click at [729, 238] on input "0" at bounding box center [735, 240] width 56 height 15
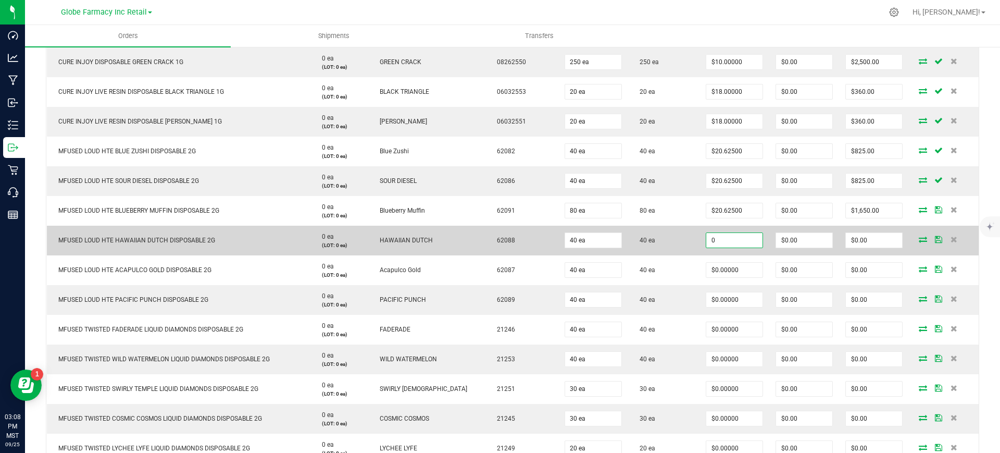
paste input "20.625"
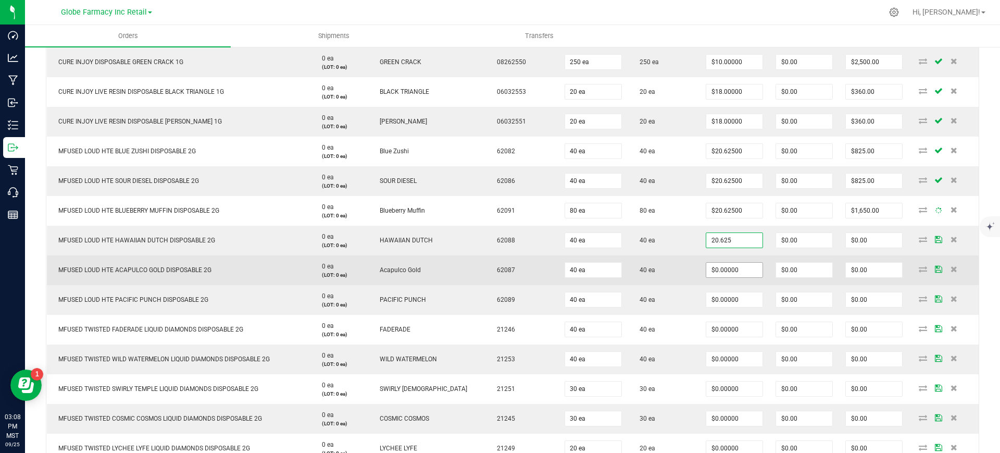
type input "$20.62500"
type input "$825.00"
click at [732, 267] on input "0" at bounding box center [735, 270] width 56 height 15
paste input "20.625"
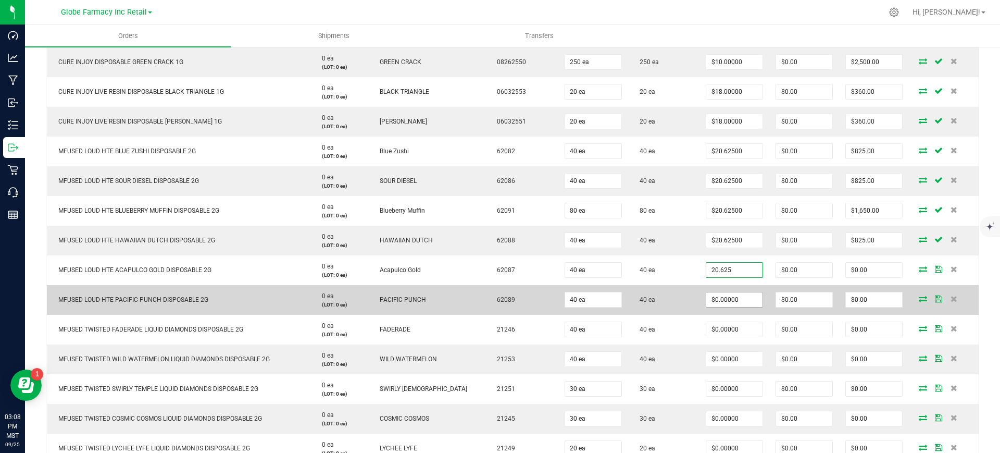
type input "$20.62500"
type input "$825.00"
click at [723, 295] on input "0" at bounding box center [735, 299] width 56 height 15
paste input "20.625"
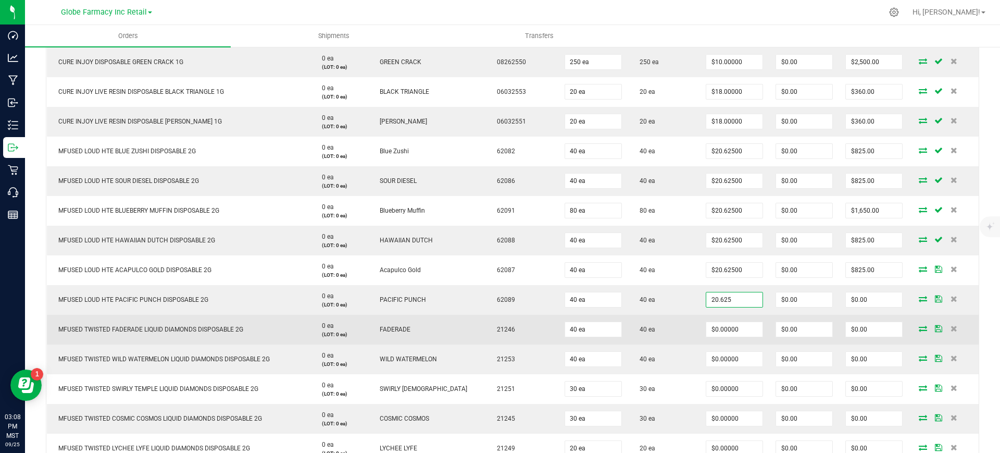
type input "$20.62500"
type input "$825.00"
click at [685, 315] on td "40 ea" at bounding box center [663, 330] width 71 height 30
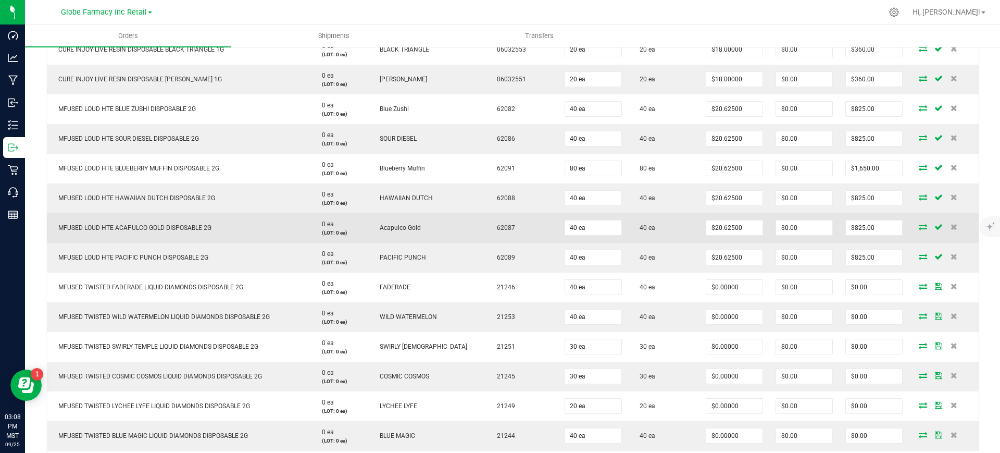
scroll to position [586, 0]
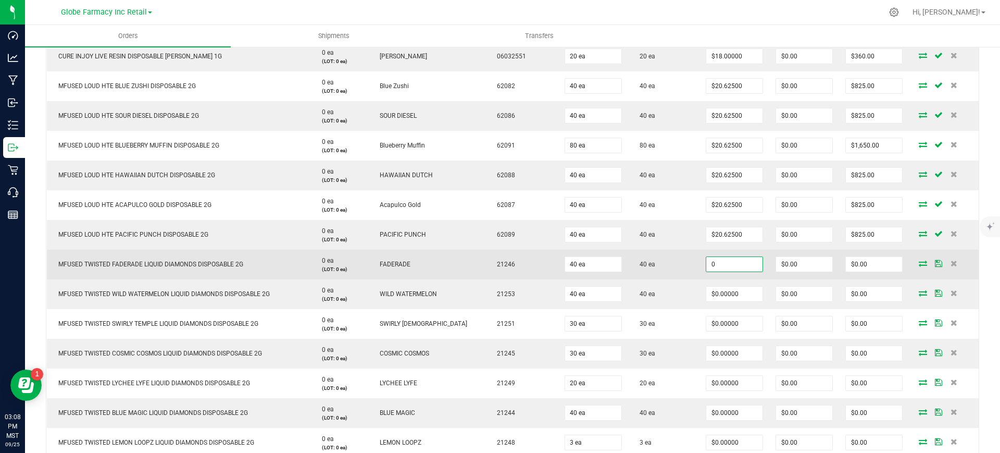
click at [730, 260] on input "0" at bounding box center [735, 264] width 56 height 15
paste input "16.875"
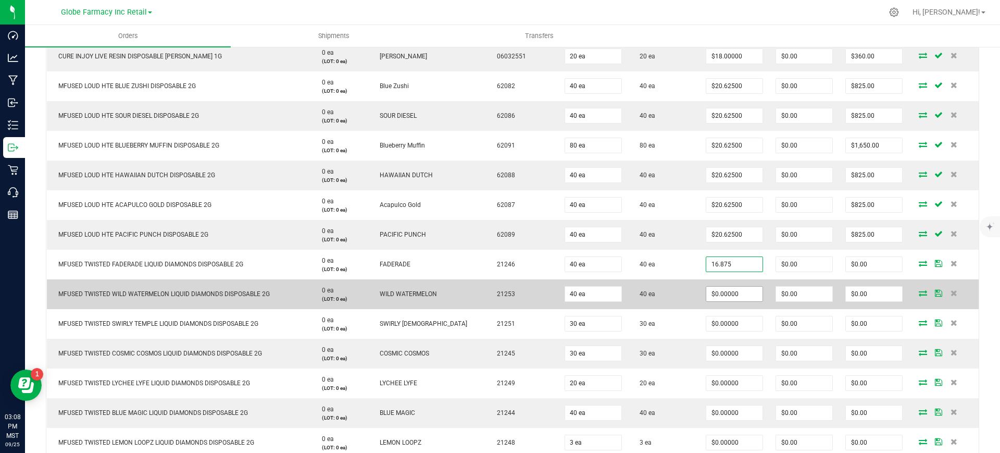
type input "$16.87500"
type input "$675.00"
click at [727, 290] on input "0" at bounding box center [735, 294] width 56 height 15
paste input "16.875"
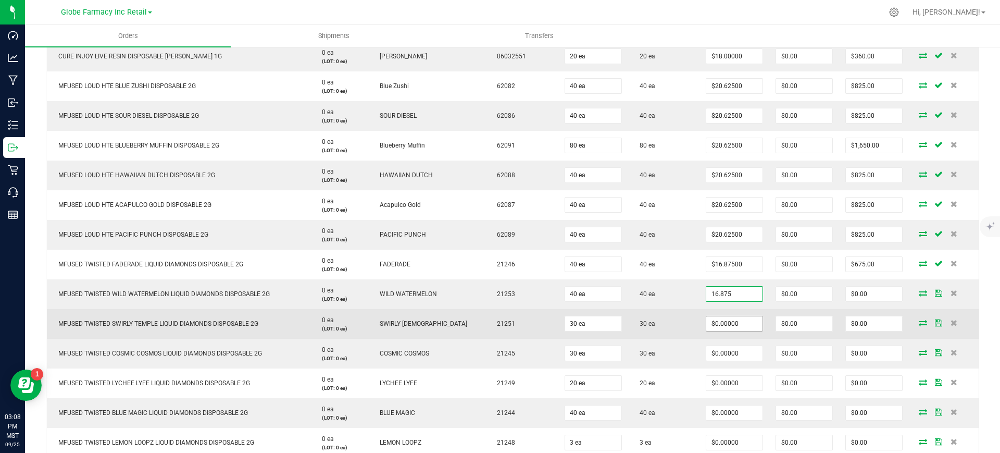
type input "16.875"
type input "0"
type input "$16.87500"
type input "$675.00"
click at [729, 326] on input "0" at bounding box center [735, 323] width 56 height 15
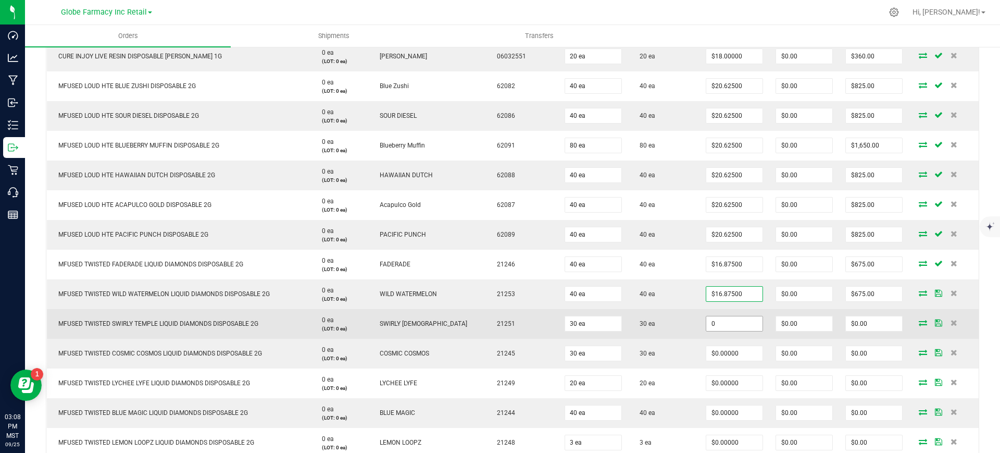
paste input "16.875"
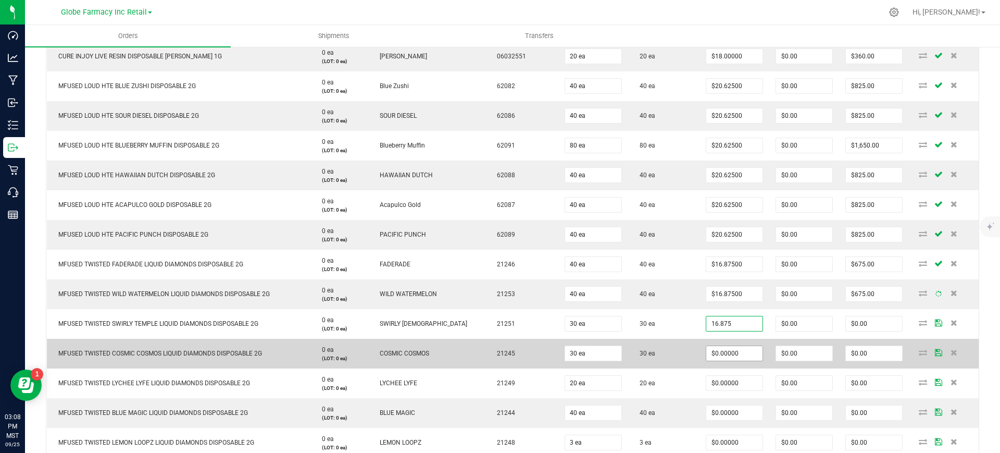
type input "16.875"
type input "0"
type input "$16.87500"
type input "$506.25"
click at [733, 353] on input "0" at bounding box center [735, 353] width 56 height 15
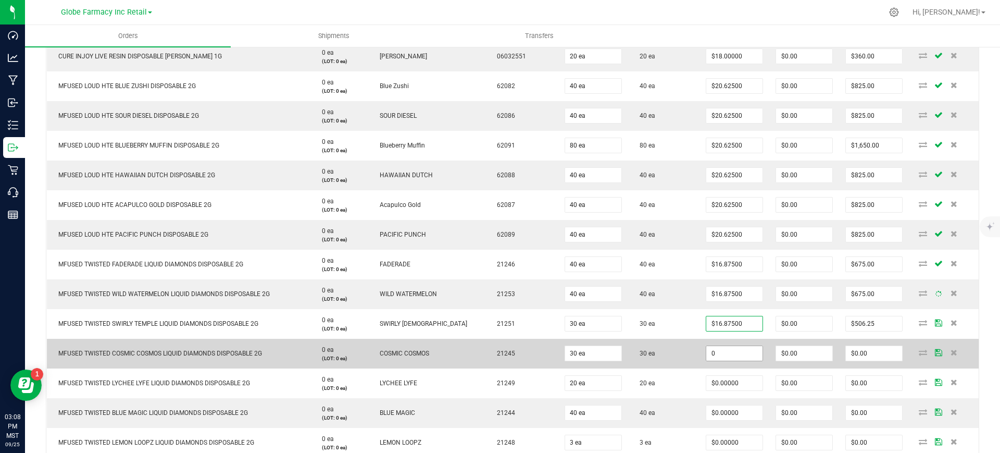
paste input "16.875"
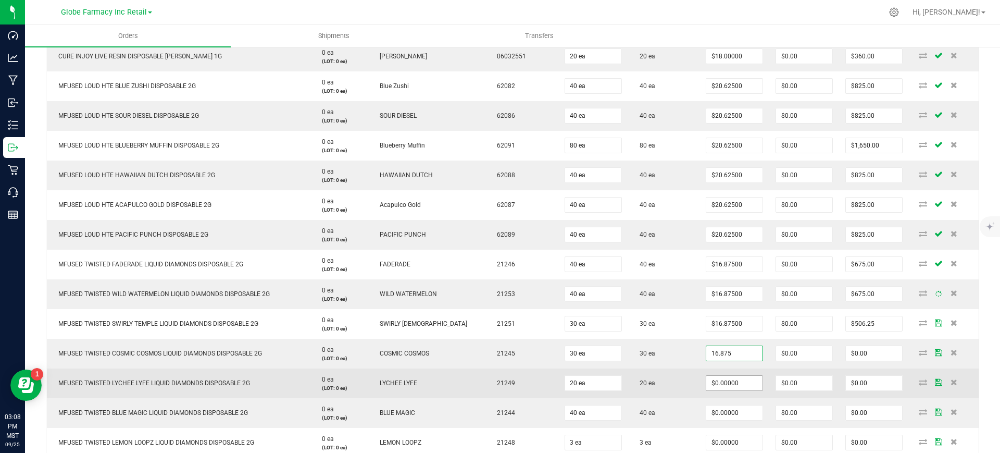
type input "$16.87500"
type input "$506.25"
click at [734, 378] on input "0" at bounding box center [735, 383] width 56 height 15
paste input "16.875"
type input "$16.87500"
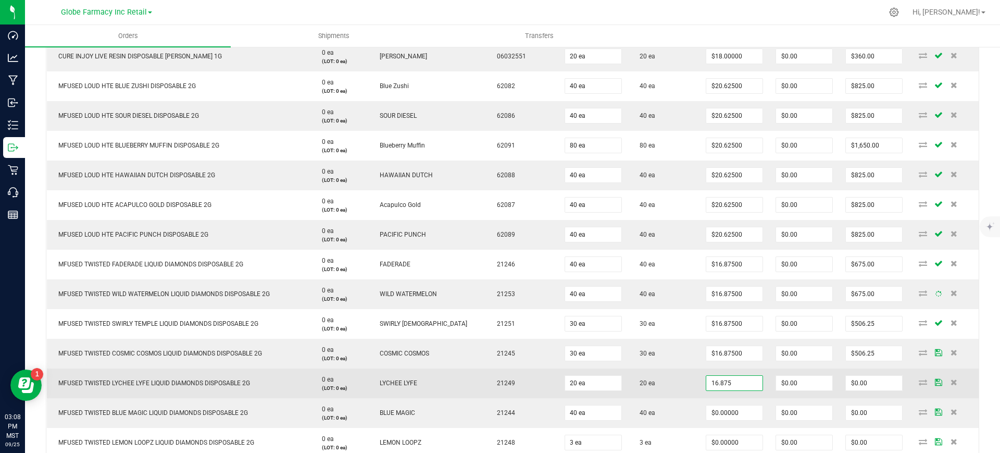
type input "$337.50"
click at [684, 396] on td "20 ea" at bounding box center [663, 383] width 71 height 30
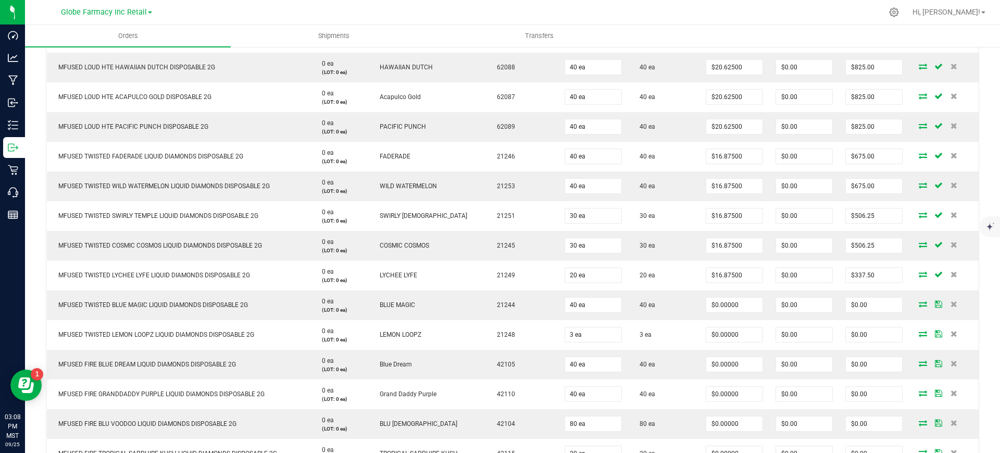
scroll to position [716, 0]
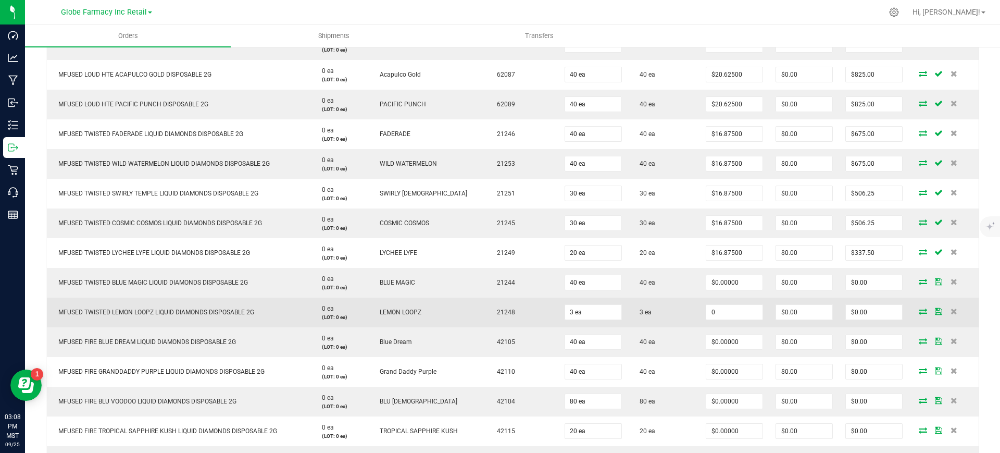
drag, startPoint x: 729, startPoint y: 313, endPoint x: 728, endPoint y: 298, distance: 15.6
click at [728, 313] on input "0" at bounding box center [735, 312] width 56 height 15
paste input "16.875"
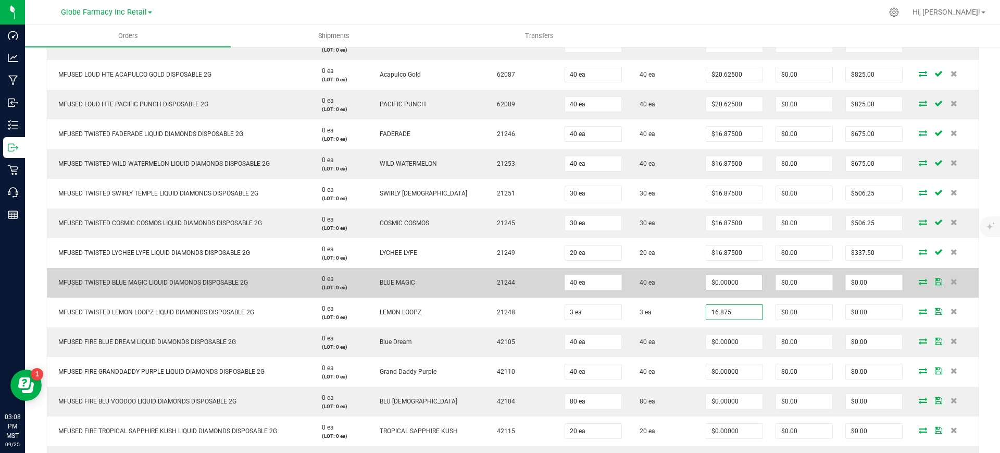
type input "16.875"
type input "0"
type input "$16.87500"
type input "$50.63"
click at [727, 287] on input "0" at bounding box center [735, 282] width 56 height 15
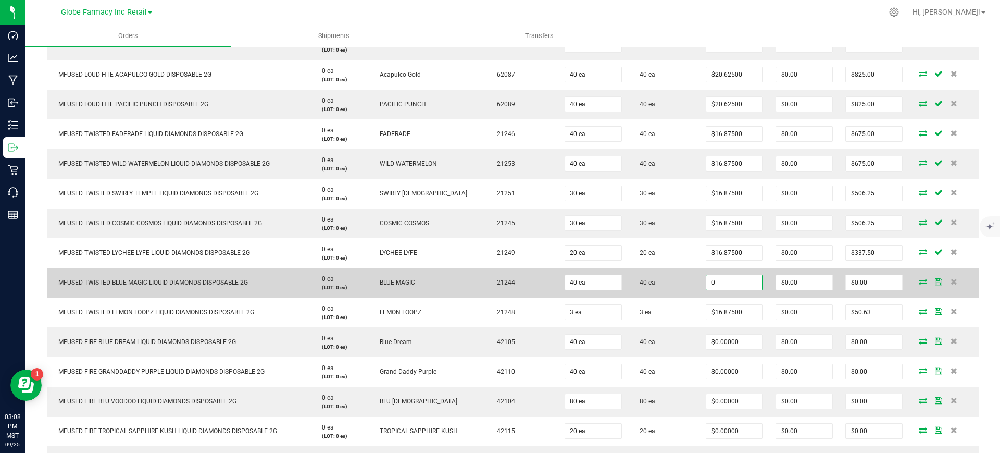
paste input "16.875"
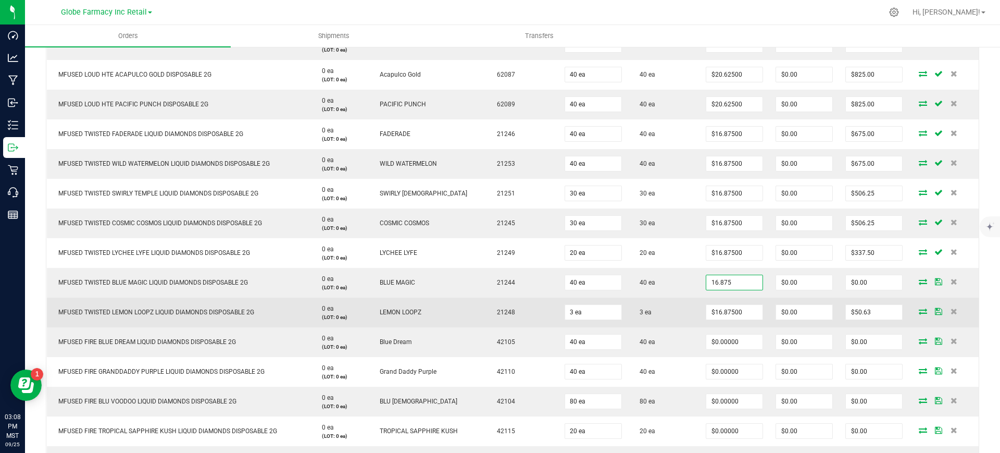
type input "$16.87500"
type input "$675.00"
click at [687, 312] on td "3 ea" at bounding box center [663, 313] width 71 height 30
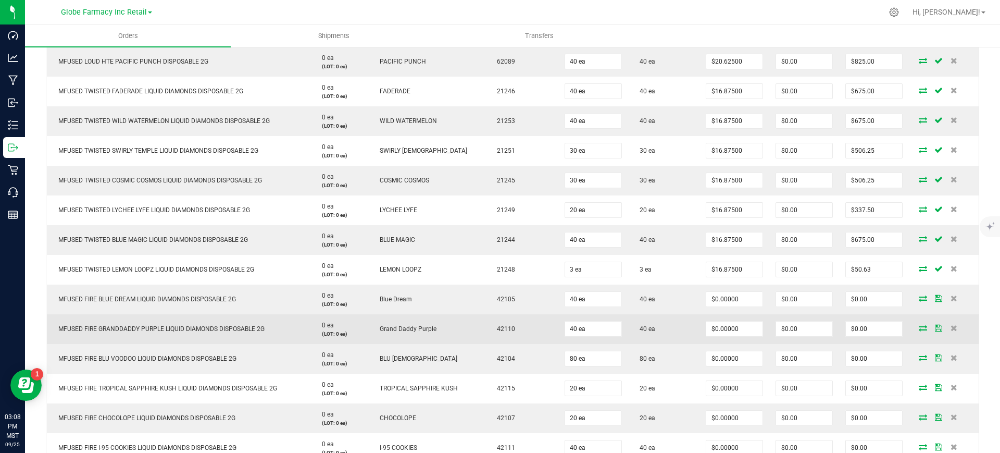
scroll to position [847, 0]
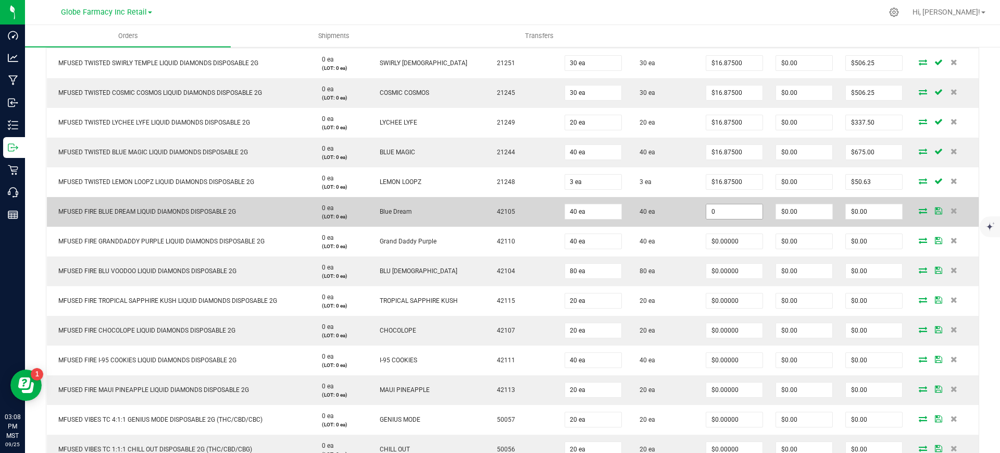
drag, startPoint x: 721, startPoint y: 209, endPoint x: 723, endPoint y: 215, distance: 5.4
click at [721, 209] on input "0" at bounding box center [735, 211] width 56 height 15
paste input "18.75"
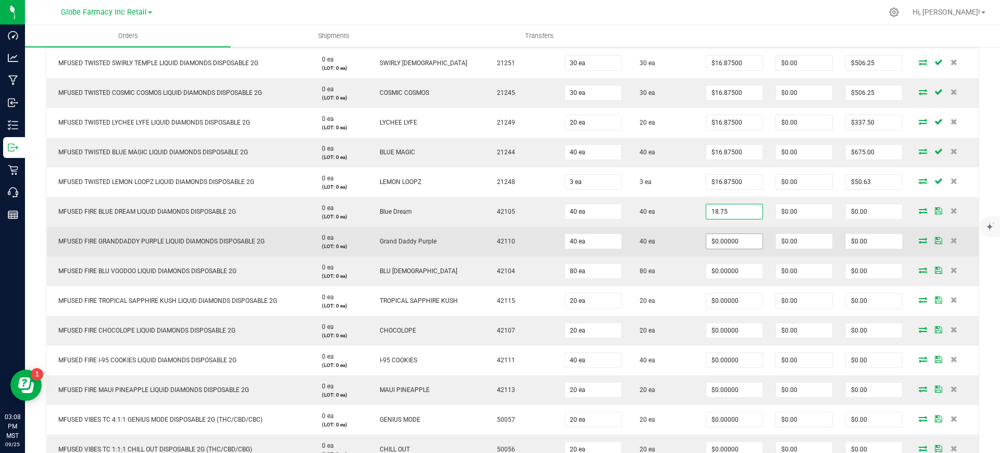
type input "18.75"
type input "0"
type input "$18.75000"
type input "$750.00"
paste input "18.75"
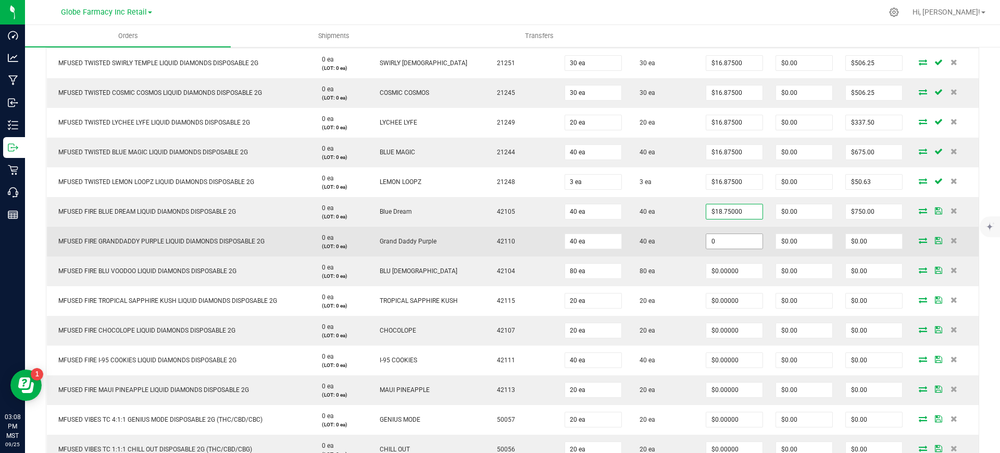
click at [724, 238] on input "0" at bounding box center [735, 241] width 56 height 15
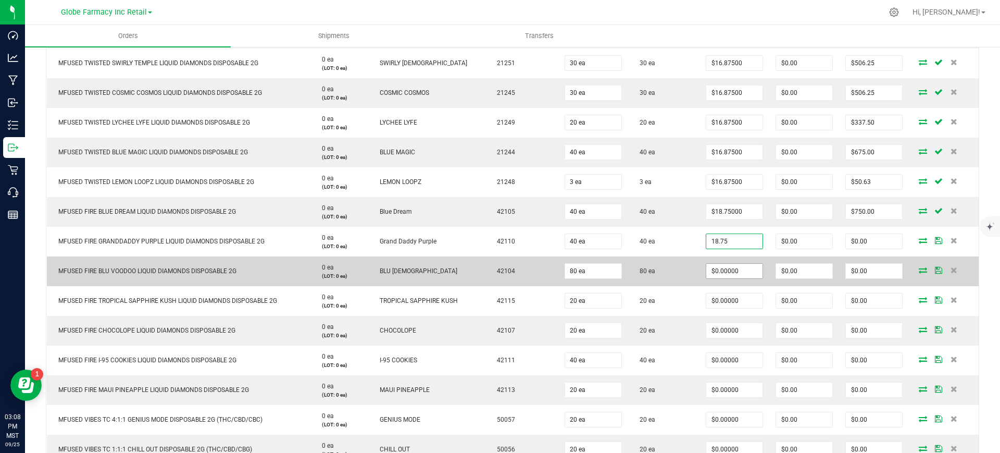
type input "$18.75000"
type input "$750.00"
click at [730, 268] on input "0" at bounding box center [735, 271] width 56 height 15
paste input "18.75"
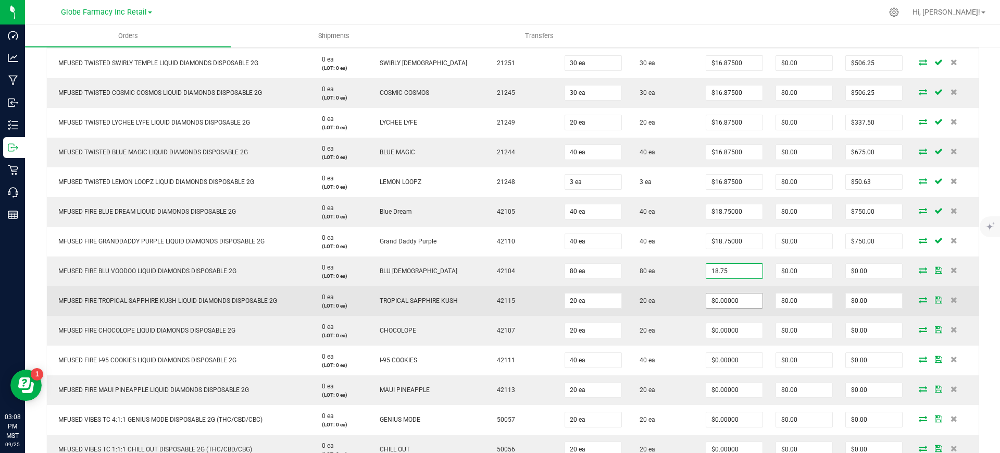
type input "18.75"
type input "0"
type input "$18.75000"
type input "$1,500.00"
click at [733, 301] on input "0" at bounding box center [735, 300] width 56 height 15
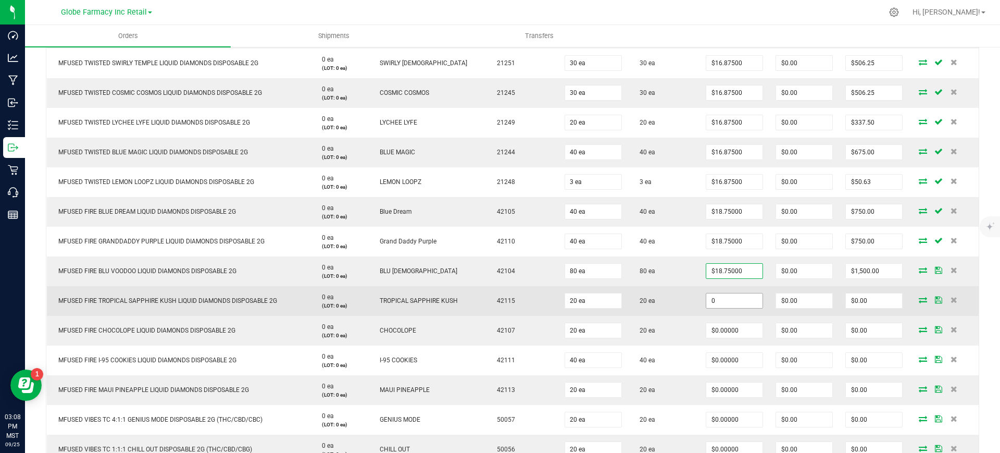
paste input "18.75"
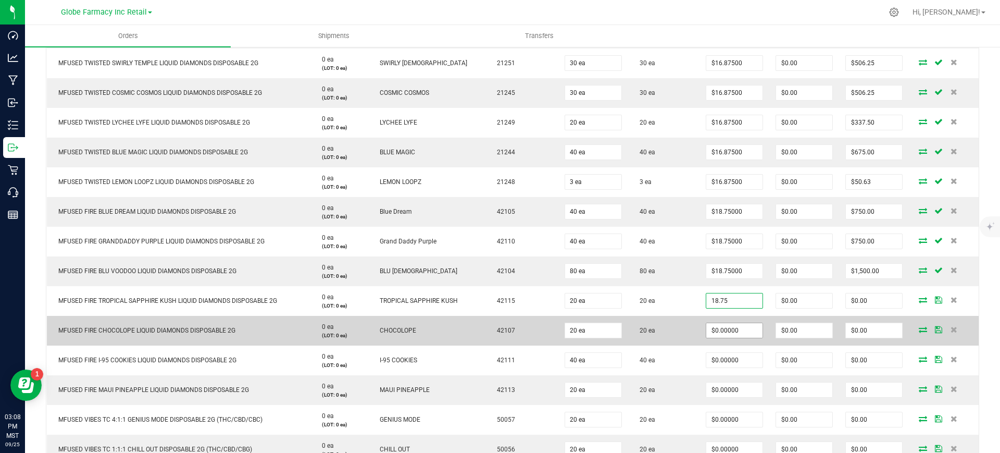
type input "$18.75000"
type input "$375.00"
click at [724, 329] on input "0" at bounding box center [735, 330] width 56 height 15
paste input "18.75"
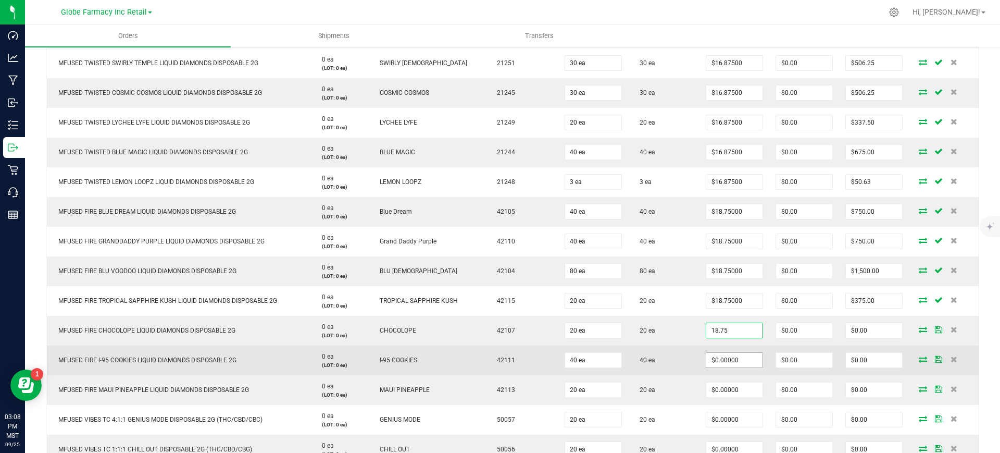
type input "$18.75000"
type input "$375.00"
click at [733, 357] on input "0" at bounding box center [735, 360] width 56 height 15
paste input "18.75"
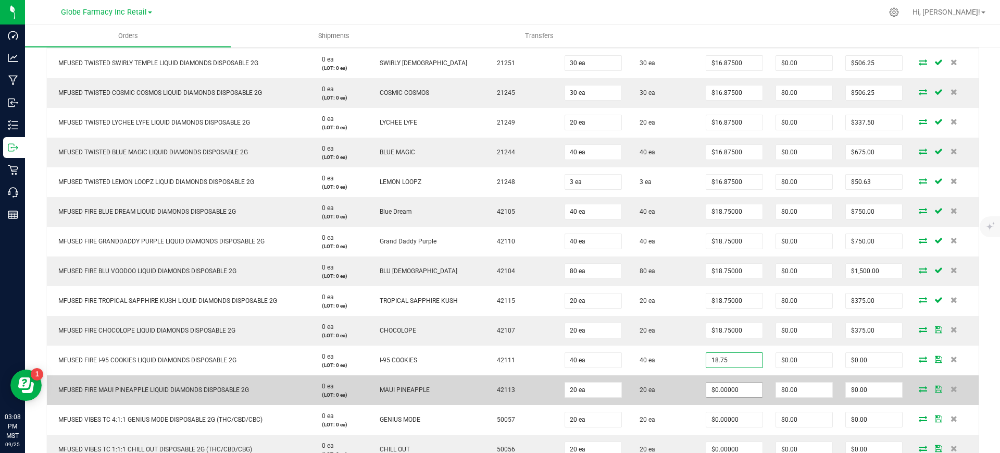
type input "$18.75000"
type input "$750.00"
click at [735, 393] on input "0" at bounding box center [735, 389] width 56 height 15
paste input "18.75"
type input "$18.75000"
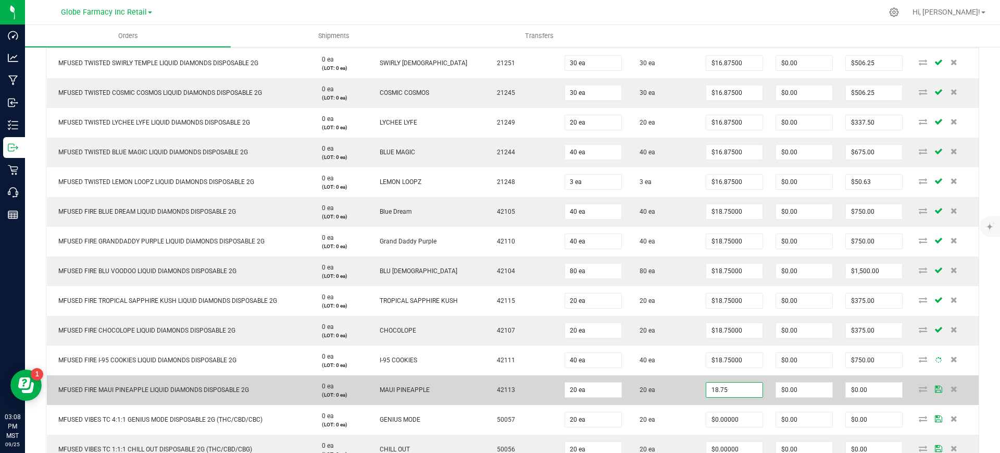
type input "$375.00"
click at [686, 397] on td "20 ea" at bounding box center [663, 390] width 71 height 30
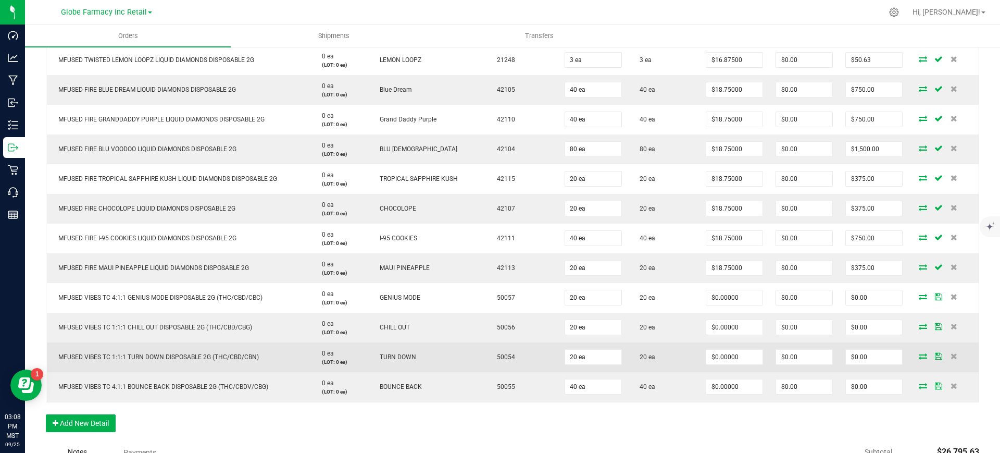
scroll to position [977, 0]
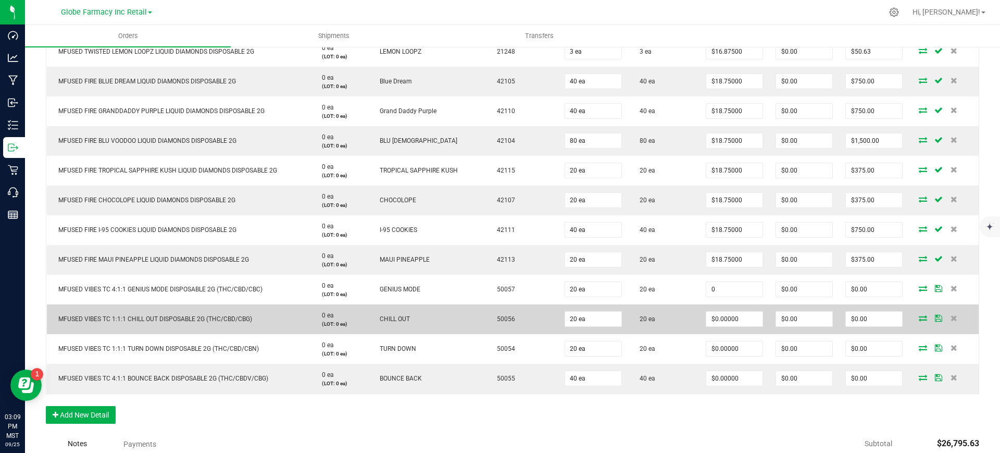
drag, startPoint x: 733, startPoint y: 290, endPoint x: 731, endPoint y: 306, distance: 16.2
click at [733, 290] on input "0" at bounding box center [735, 289] width 56 height 15
paste input "18.75"
type input "$18.75000"
type input "$375.00"
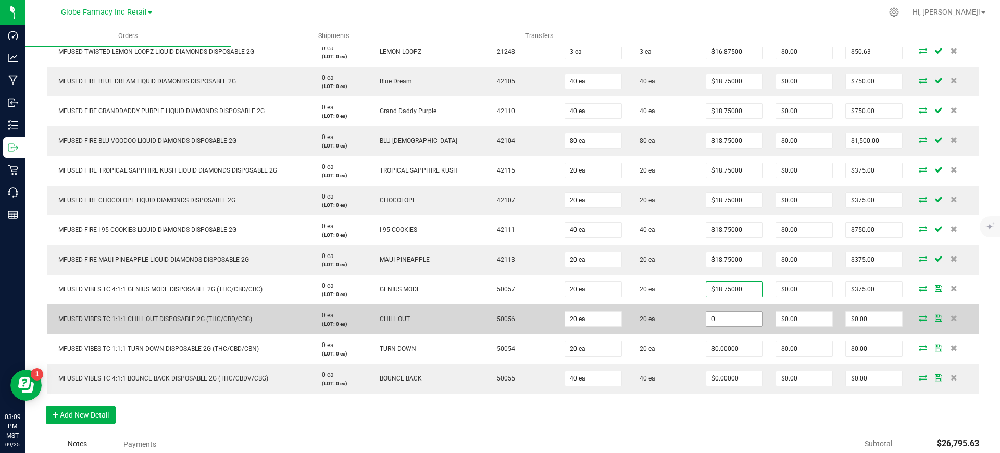
click at [725, 325] on input "0" at bounding box center [735, 319] width 56 height 15
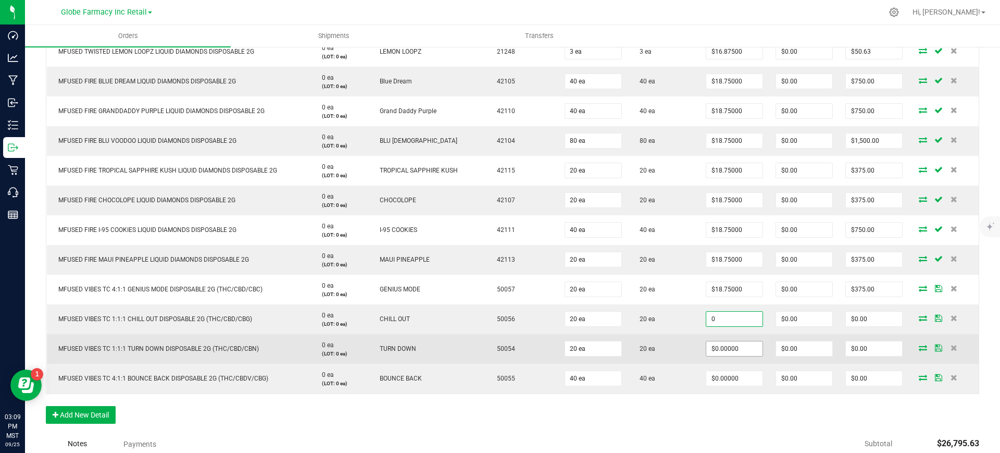
paste input "18.75"
type input "$18.75000"
type input "$375.00"
click at [725, 346] on input "0" at bounding box center [735, 348] width 56 height 15
paste input "18.75"
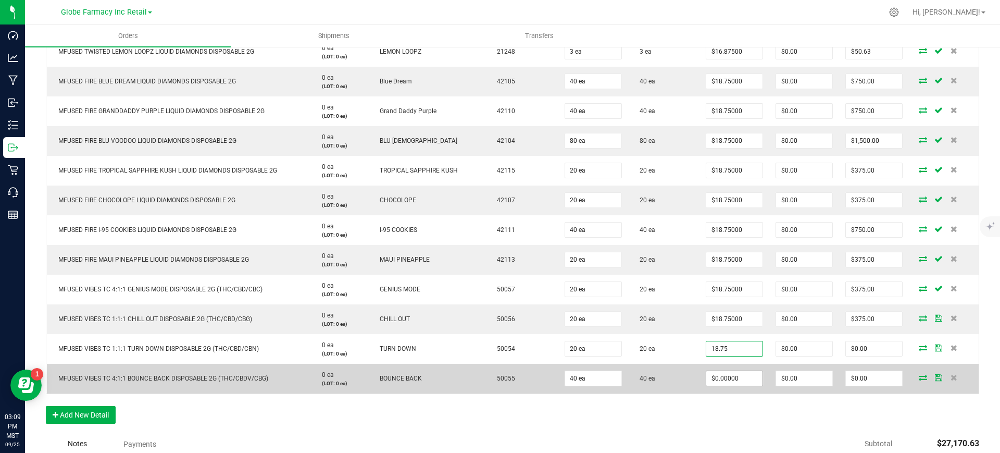
type input "$18.75000"
type input "$375.00"
click at [726, 378] on input "0" at bounding box center [735, 378] width 56 height 15
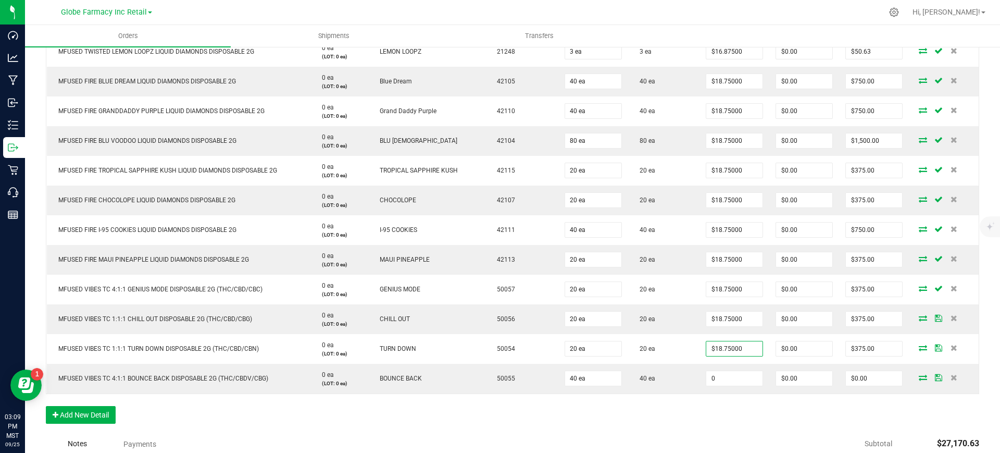
paste input "18.75"
type input "$18.75000"
type input "$750.00"
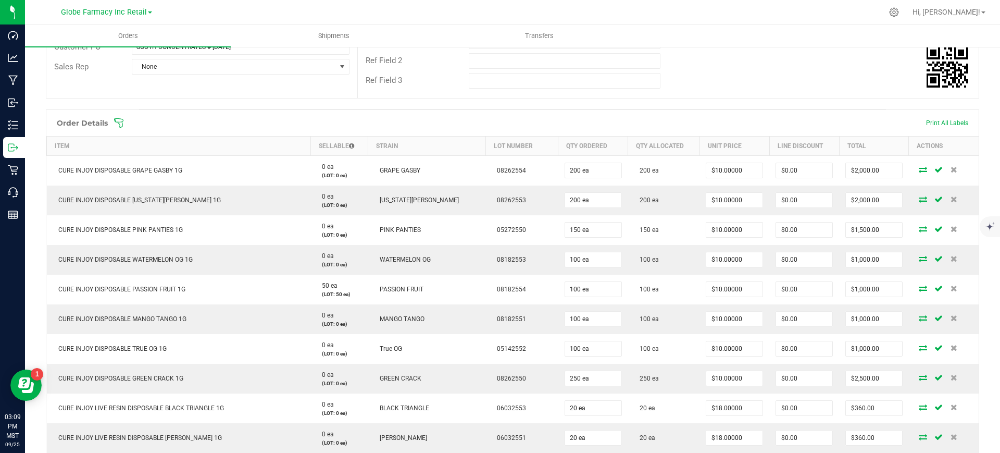
scroll to position [0, 0]
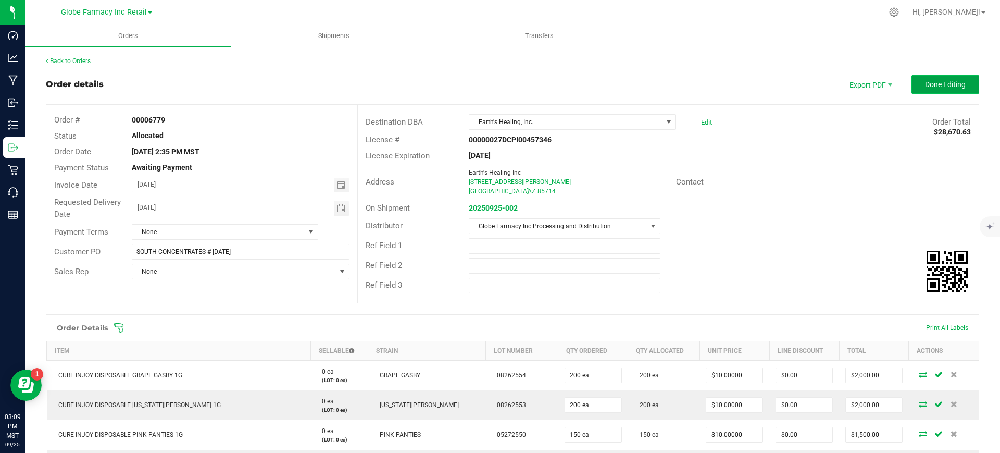
click at [925, 82] on span "Done Editing" at bounding box center [945, 84] width 41 height 8
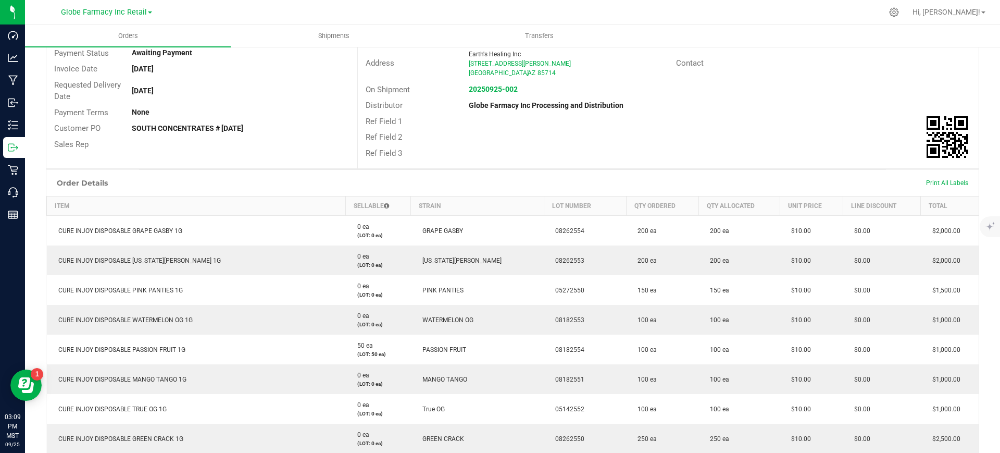
scroll to position [130, 0]
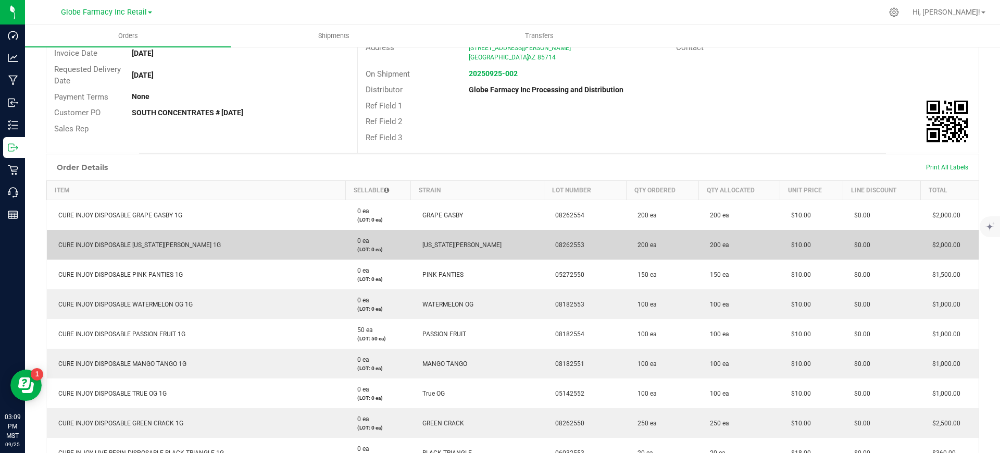
drag, startPoint x: 804, startPoint y: 244, endPoint x: 780, endPoint y: 245, distance: 24.0
click at [782, 244] on td "$10.00" at bounding box center [811, 245] width 63 height 30
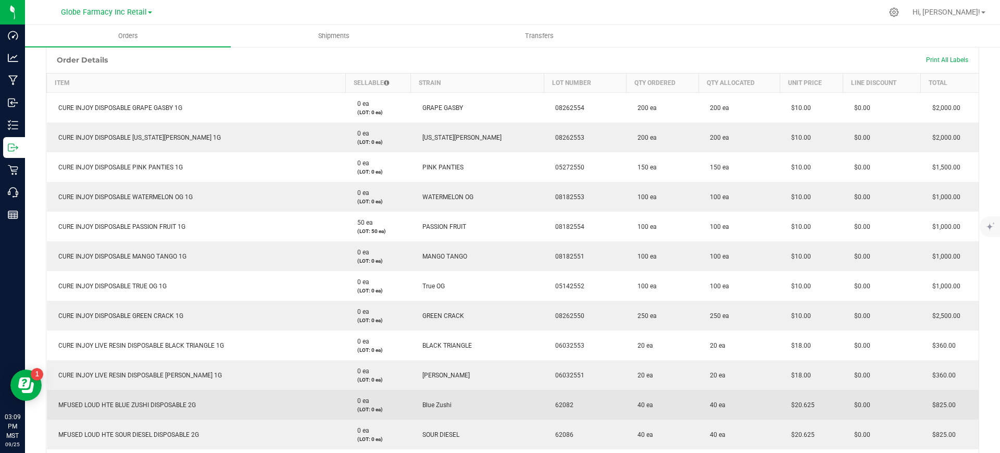
scroll to position [261, 0]
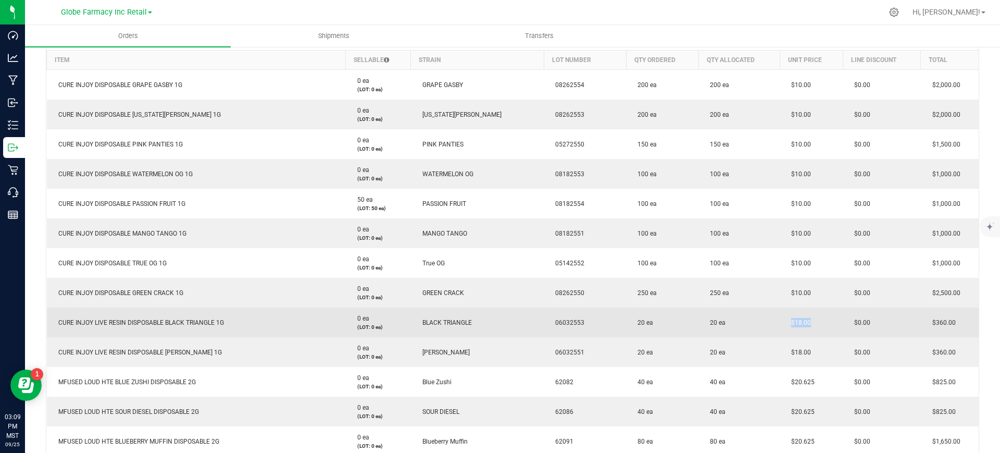
drag, startPoint x: 800, startPoint y: 321, endPoint x: 770, endPoint y: 321, distance: 30.2
click at [770, 321] on outbound-order-line-row "CURE INJOY LIVE RESIN DISPOSABLE BLACK TRIANGLE 1G 0 ea (LOT: 0 ea) BLACK TRIAN…" at bounding box center [513, 322] width 933 height 30
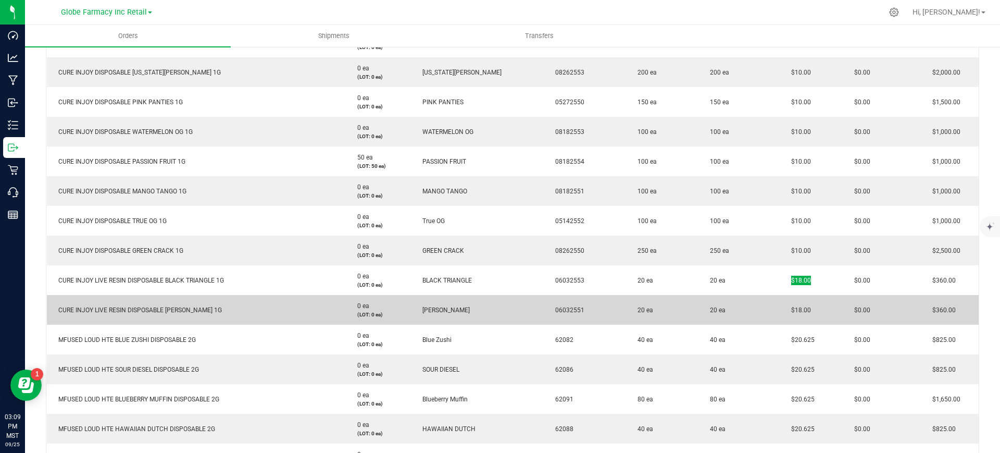
scroll to position [326, 0]
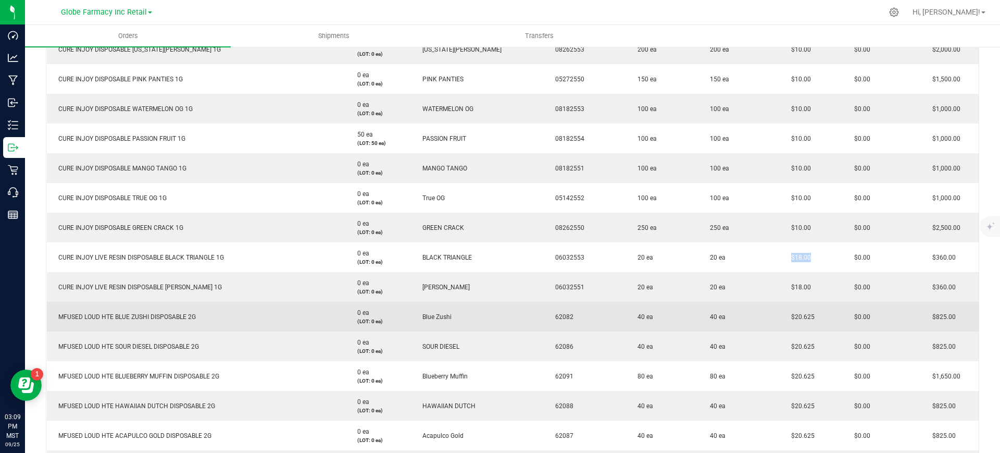
drag, startPoint x: 809, startPoint y: 321, endPoint x: 778, endPoint y: 323, distance: 30.8
click at [780, 323] on td "$20.625" at bounding box center [811, 317] width 63 height 30
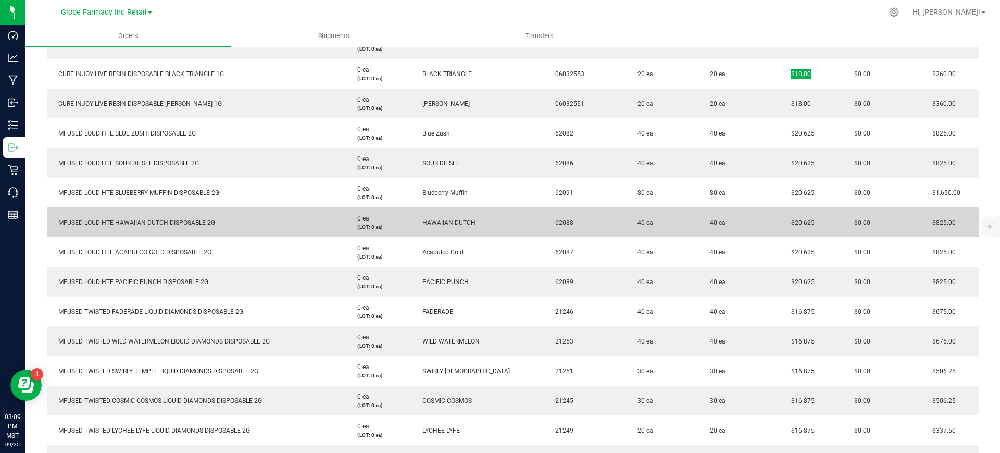
scroll to position [521, 0]
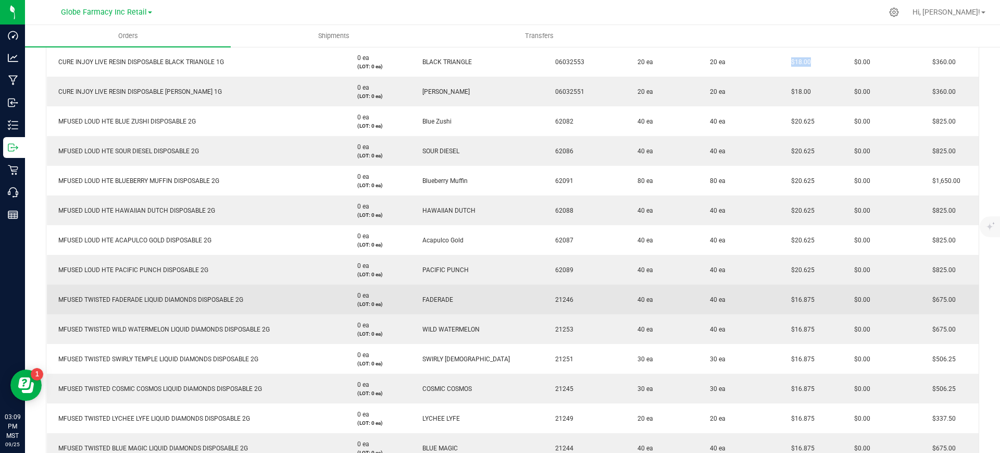
drag, startPoint x: 808, startPoint y: 300, endPoint x: 774, endPoint y: 300, distance: 34.4
click at [780, 300] on td "$16.875" at bounding box center [811, 299] width 63 height 30
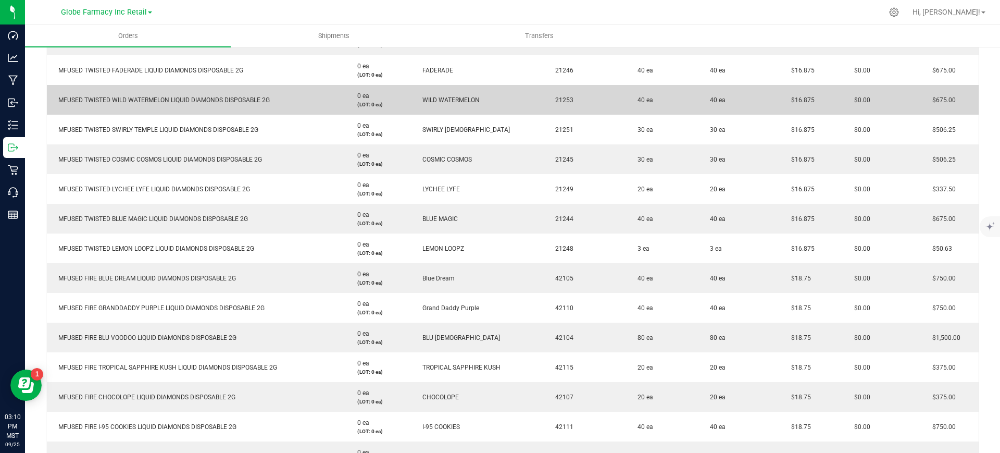
scroll to position [782, 0]
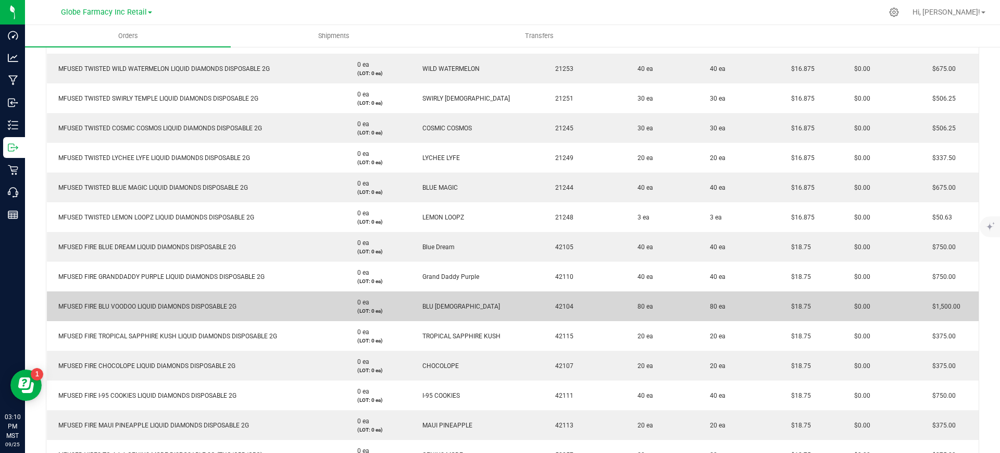
drag, startPoint x: 790, startPoint y: 306, endPoint x: 775, endPoint y: 307, distance: 15.6
click at [780, 306] on td "$18.75" at bounding box center [811, 306] width 63 height 30
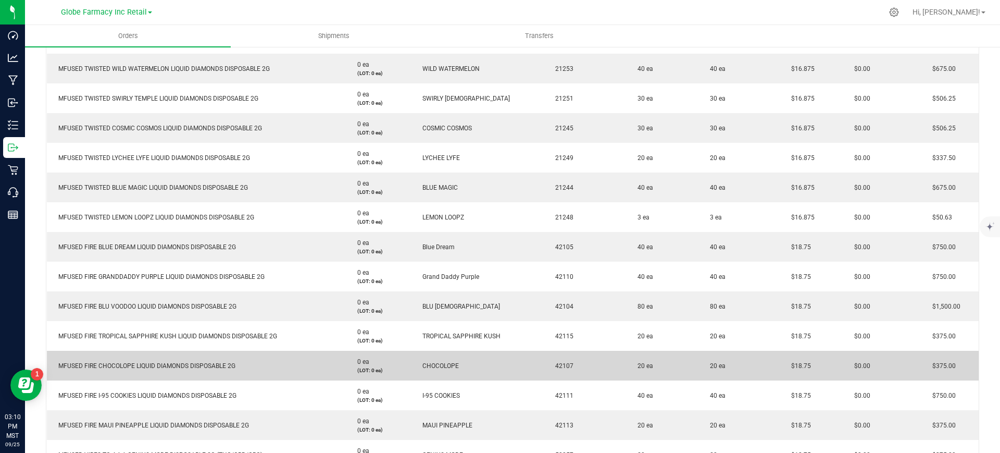
click at [814, 353] on td "$18.75" at bounding box center [811, 366] width 63 height 30
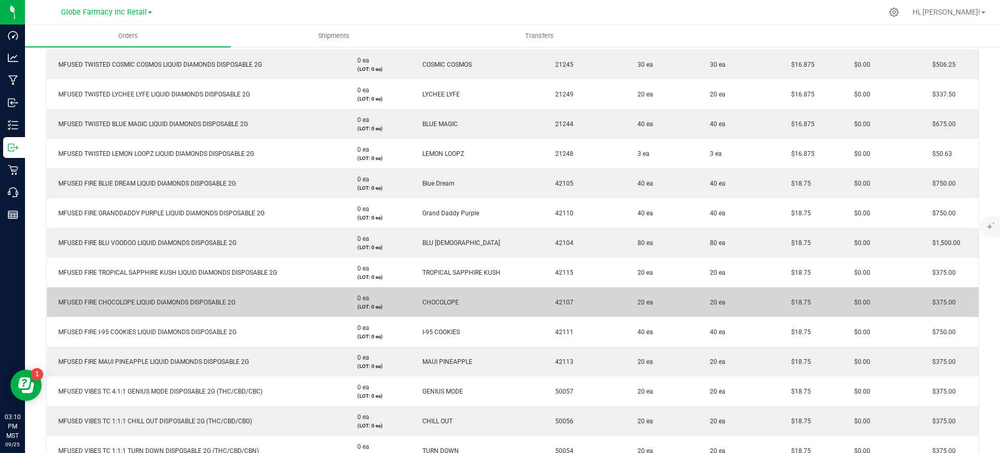
scroll to position [912, 0]
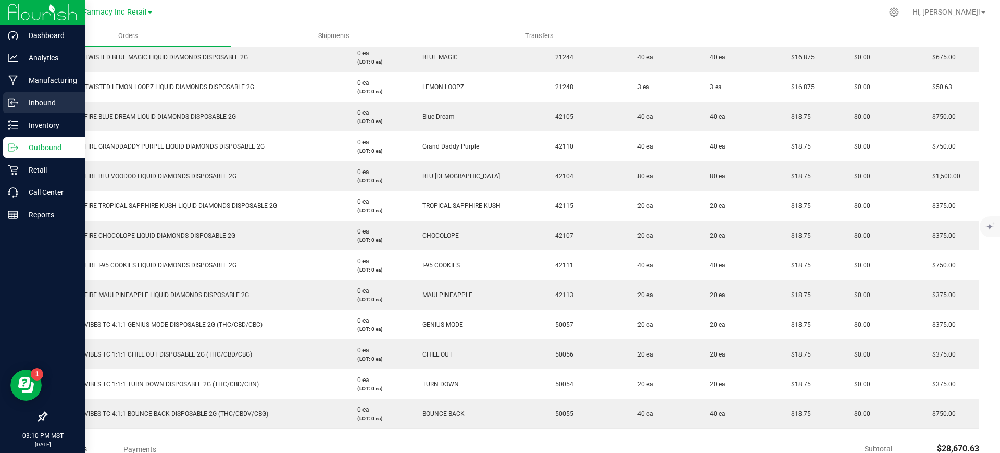
click at [30, 112] on div "Inbound" at bounding box center [44, 102] width 82 height 21
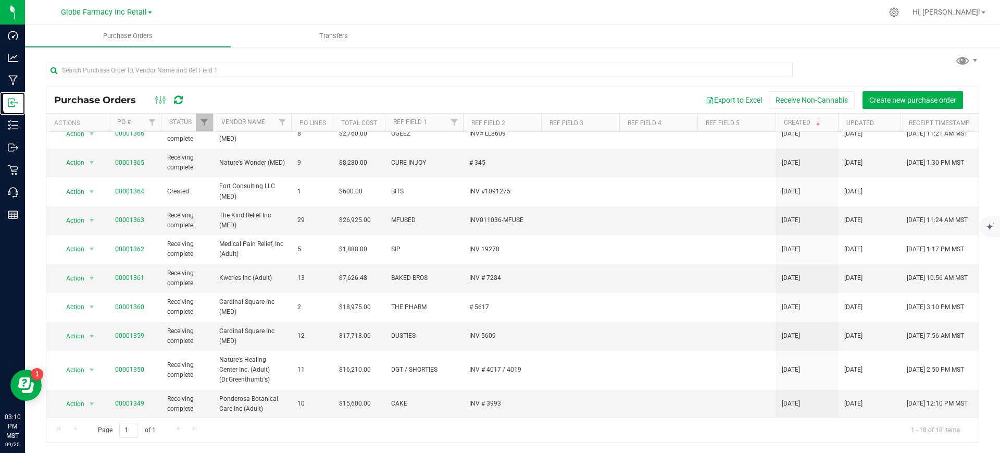
scroll to position [263, 0]
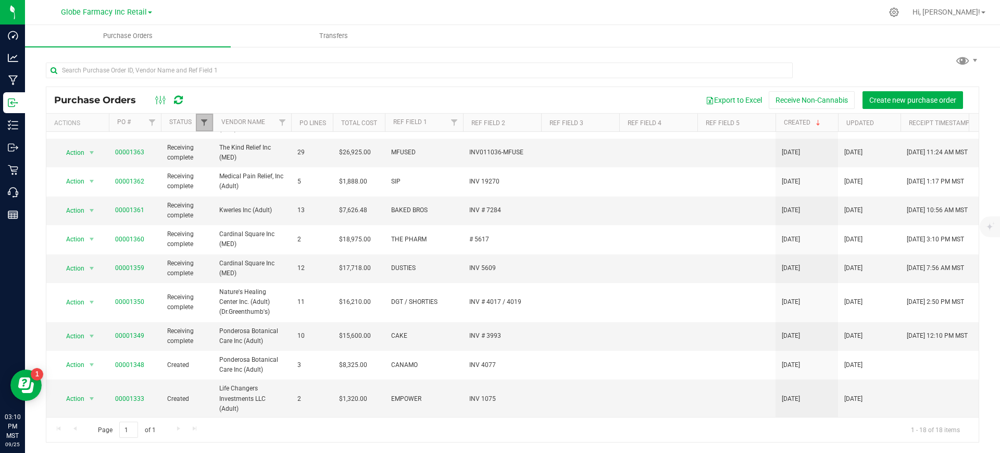
click at [203, 123] on span "Filter" at bounding box center [204, 122] width 8 height 8
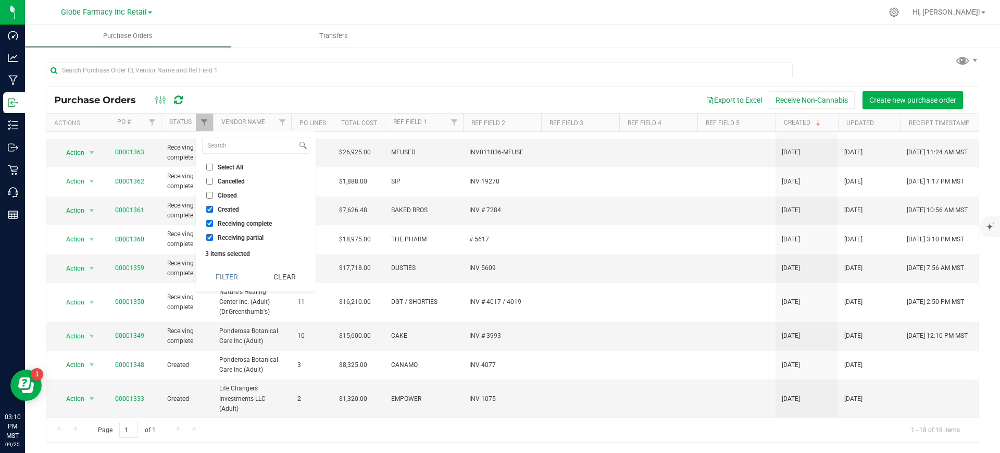
click at [219, 192] on span "Closed" at bounding box center [227, 195] width 19 height 6
click at [213, 192] on input "Closed" at bounding box center [209, 195] width 7 height 7
checkbox input "true"
click at [231, 275] on button "Filter" at bounding box center [227, 276] width 50 height 23
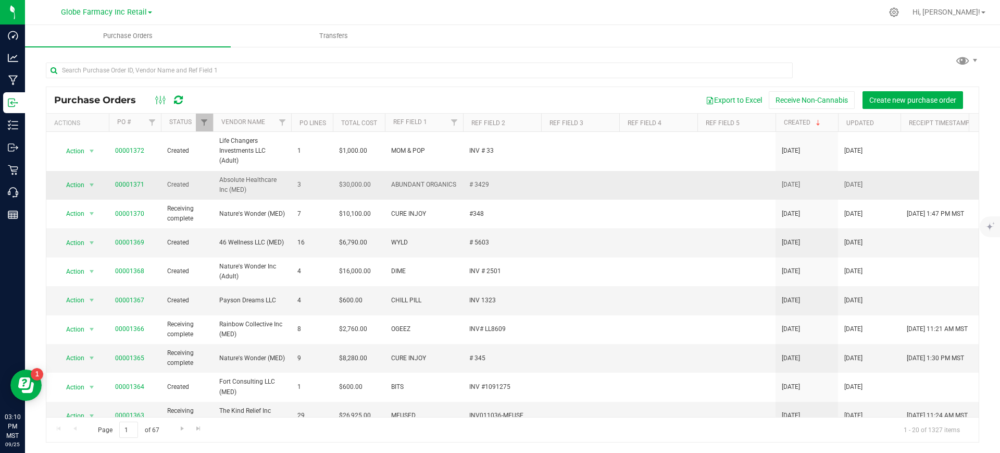
click at [430, 189] on span "ABUNDANT ORGANICS" at bounding box center [424, 185] width 66 height 10
paste input "ABUNDANT ORGANICS"
click at [200, 70] on input "text" at bounding box center [419, 71] width 747 height 16
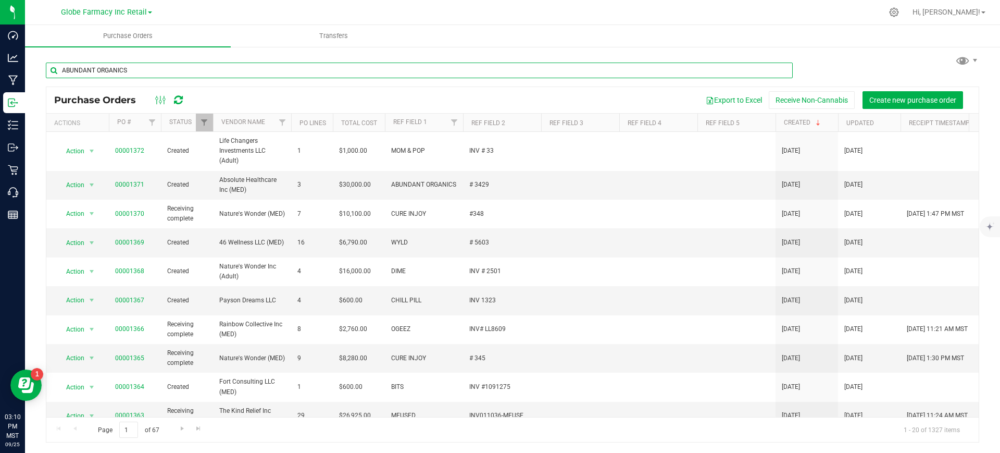
type input "ABUNDANT ORGANICS"
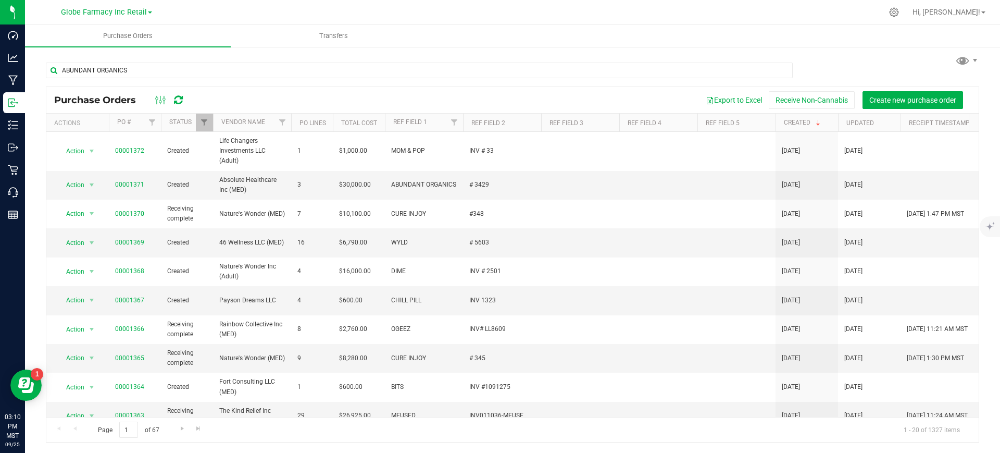
click at [418, 95] on div "Export to Excel Receive Non-Cannabis Create new purchase order" at bounding box center [582, 100] width 777 height 18
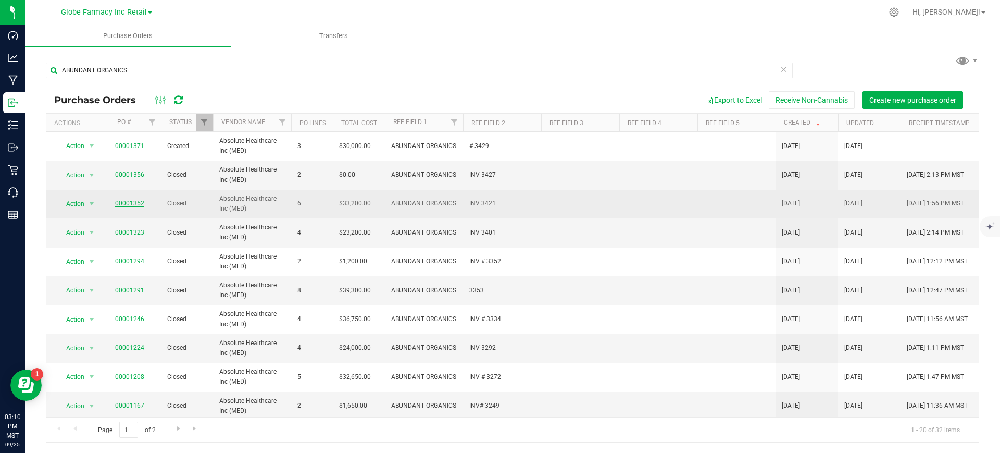
click at [132, 202] on link "00001352" at bounding box center [129, 203] width 29 height 7
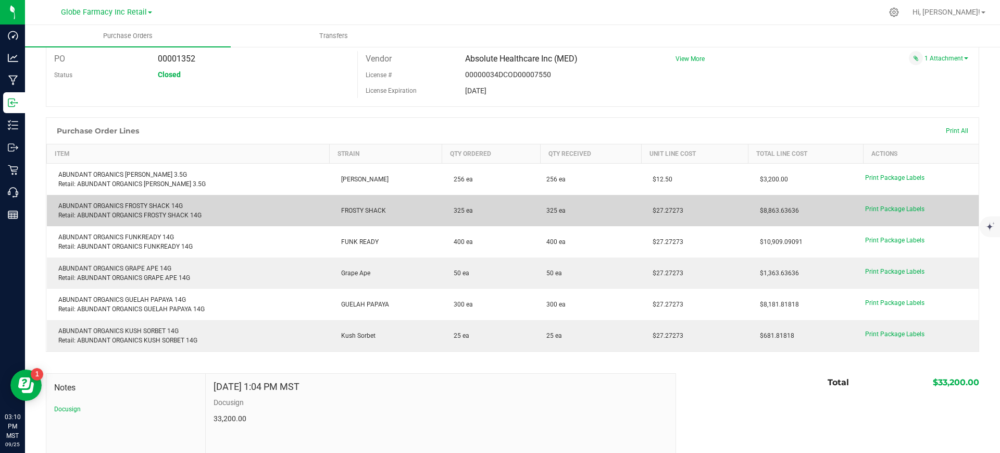
scroll to position [65, 0]
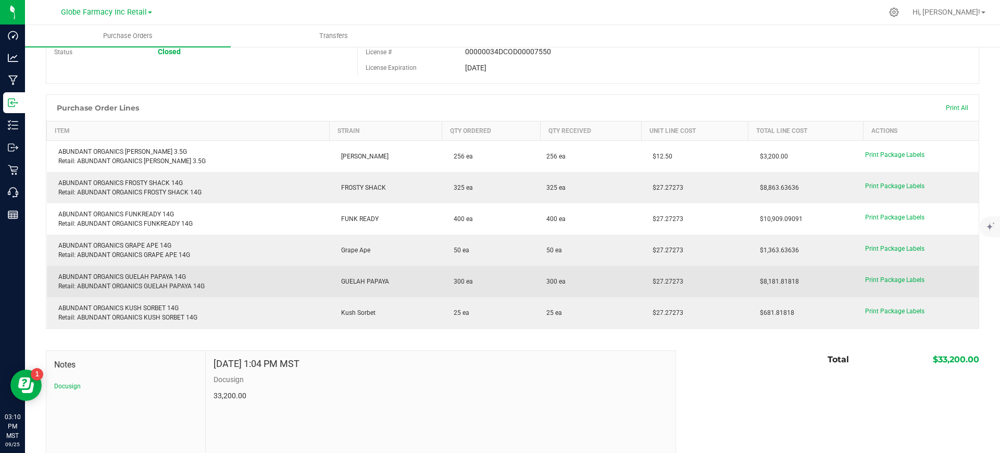
drag, startPoint x: 688, startPoint y: 281, endPoint x: 620, endPoint y: 281, distance: 68.8
click at [620, 281] on purchase-order-line-row "ABUNDANT ORGANICS GUELAH PAPAYA 14G Retail: ABUNDANT ORGANICS GUELAH PAPAYA 14G…" at bounding box center [513, 281] width 933 height 31
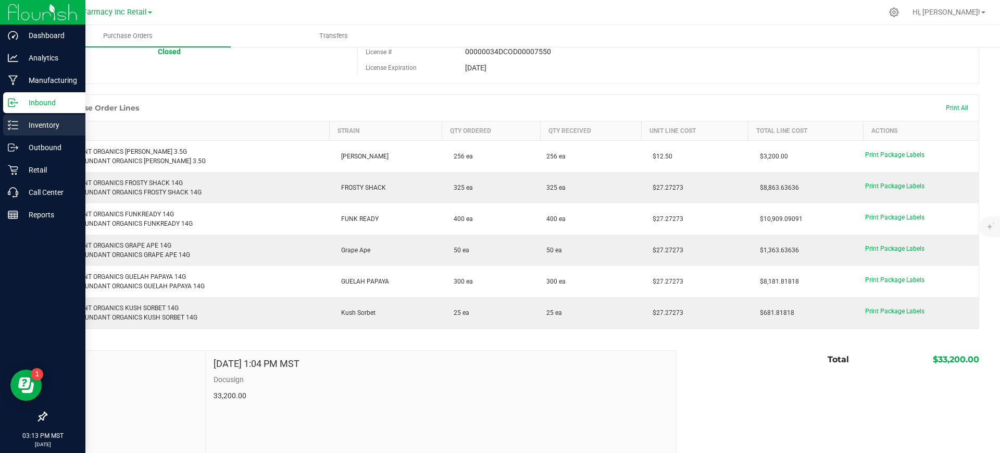
click at [26, 125] on p "Inventory" at bounding box center [49, 125] width 63 height 13
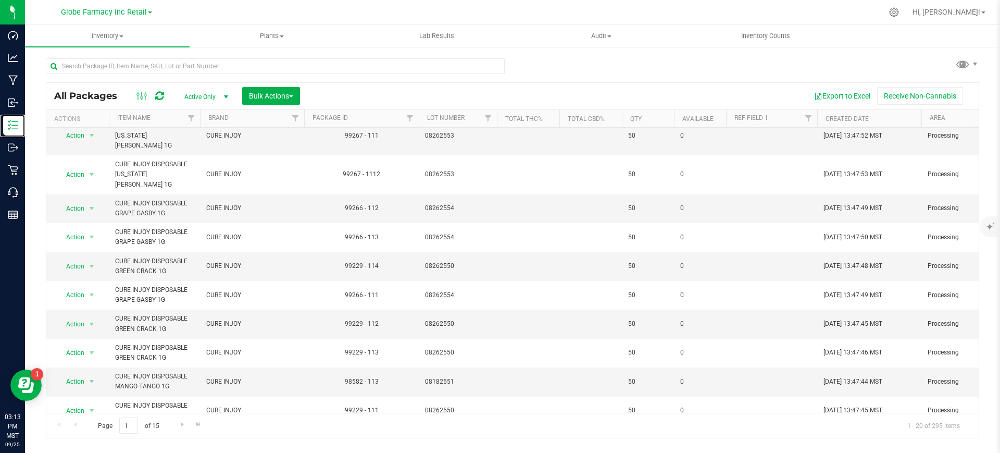
scroll to position [195, 0]
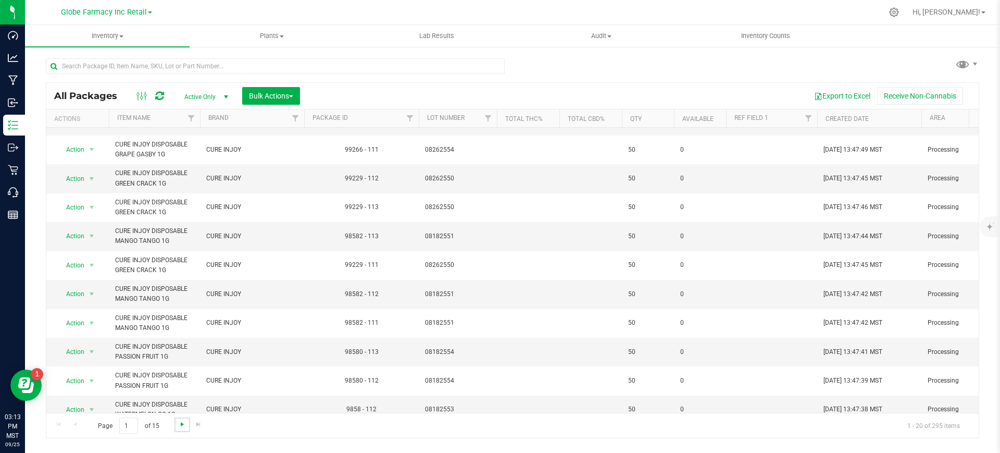
click at [179, 422] on span "Go to the next page" at bounding box center [182, 424] width 8 height 8
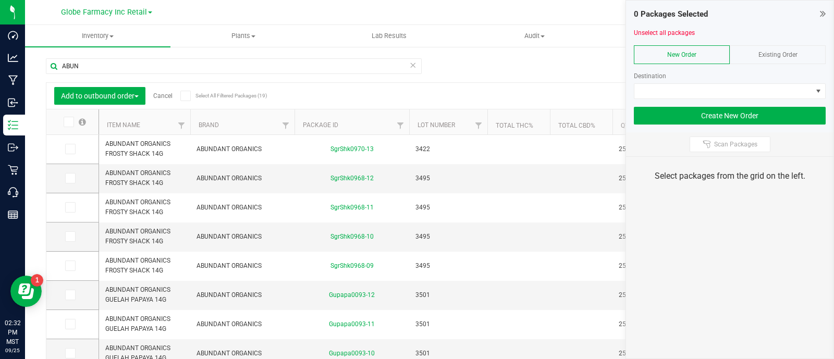
click at [804, 53] on div "Existing Order" at bounding box center [777, 54] width 96 height 19
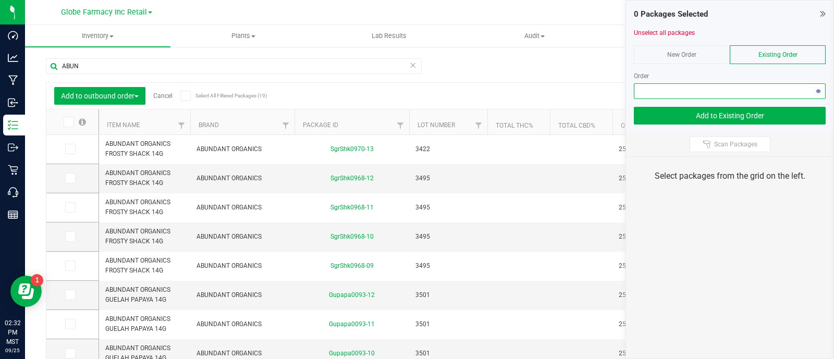
click at [800, 85] on span "NO DATA FOUND" at bounding box center [723, 91] width 178 height 15
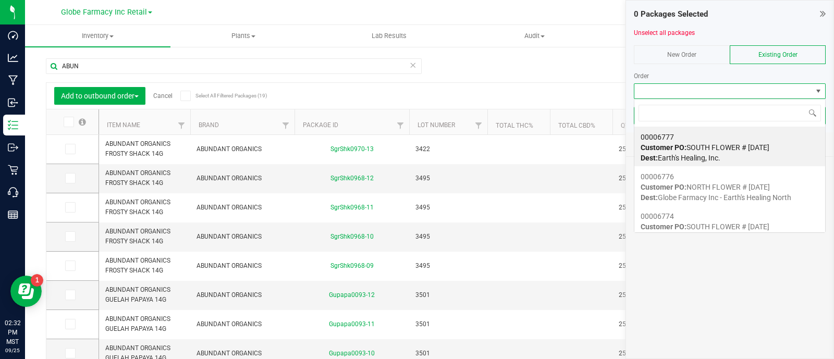
scroll to position [15, 192]
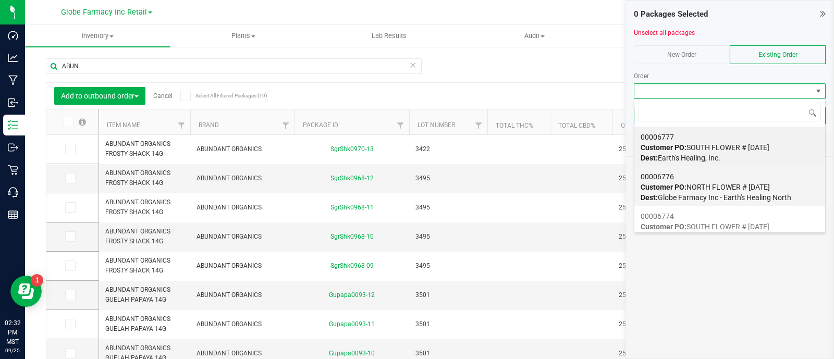
click at [723, 194] on span "Dest: Globe Farmacy Inc - Earth's Healing North" at bounding box center [715, 197] width 151 height 8
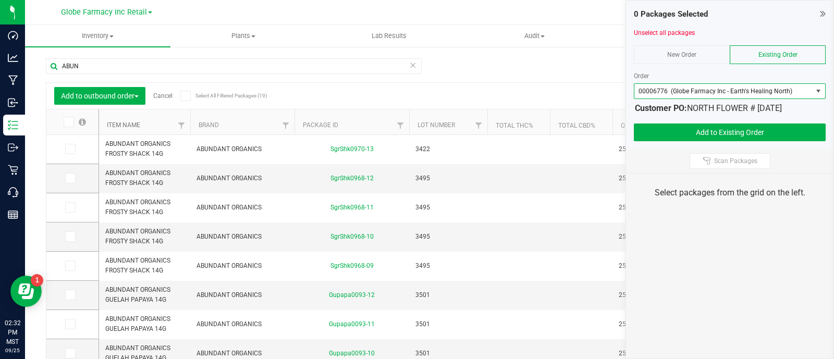
click at [115, 126] on link "Item Name" at bounding box center [123, 124] width 33 height 7
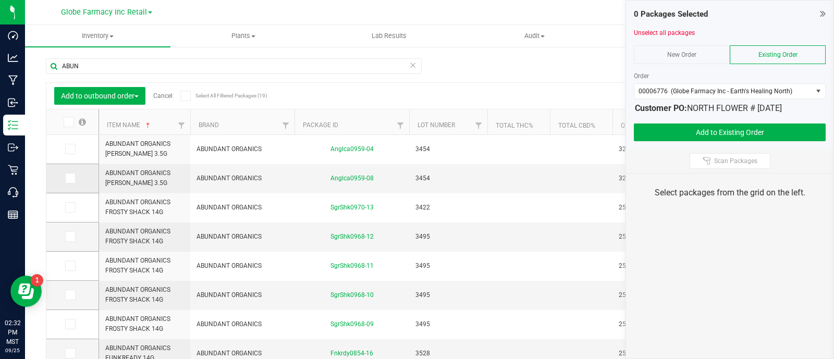
drag, startPoint x: 69, startPoint y: 148, endPoint x: 70, endPoint y: 168, distance: 19.8
click at [69, 149] on icon at bounding box center [69, 149] width 7 height 0
click at [0, 0] on input "checkbox" at bounding box center [0, 0] width 0 height 0
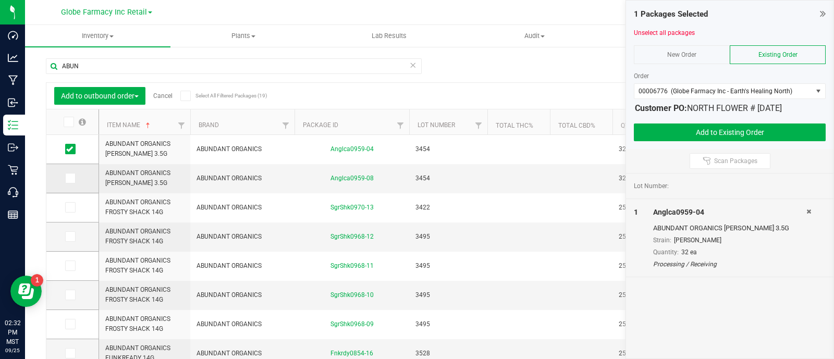
click at [71, 178] on icon at bounding box center [69, 178] width 7 height 0
click at [0, 0] on input "checkbox" at bounding box center [0, 0] width 0 height 0
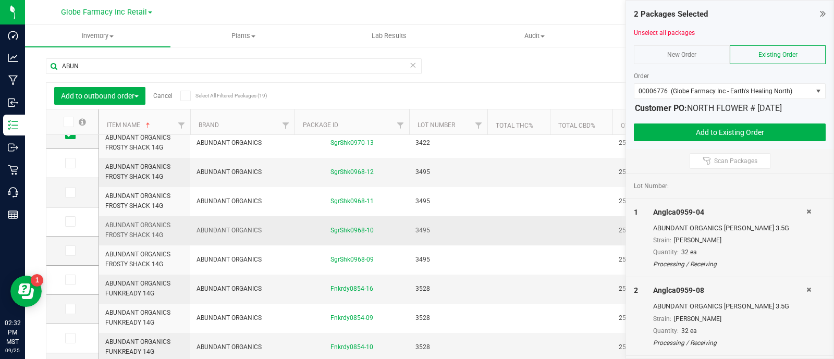
scroll to position [65, 0]
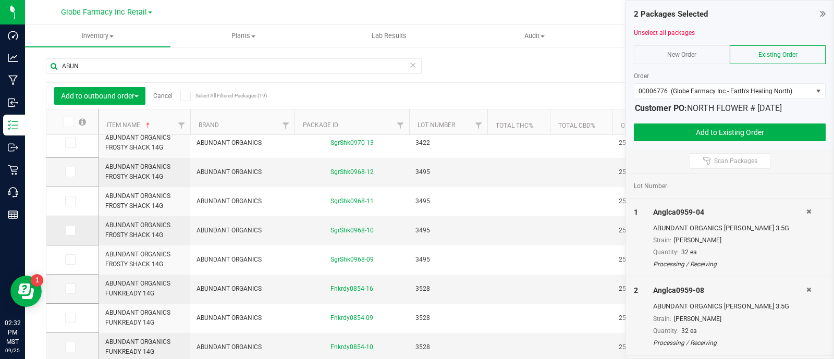
drag, startPoint x: 70, startPoint y: 255, endPoint x: 68, endPoint y: 240, distance: 15.3
click at [70, 259] on icon at bounding box center [69, 259] width 7 height 0
click at [0, 0] on input "checkbox" at bounding box center [0, 0] width 0 height 0
click at [69, 230] on icon at bounding box center [69, 230] width 7 height 0
click at [0, 0] on input "checkbox" at bounding box center [0, 0] width 0 height 0
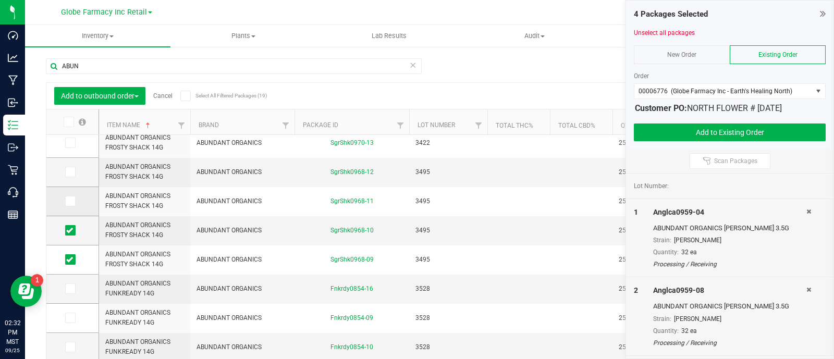
click at [73, 204] on span at bounding box center [70, 201] width 10 height 10
click at [0, 0] on input "checkbox" at bounding box center [0, 0] width 0 height 0
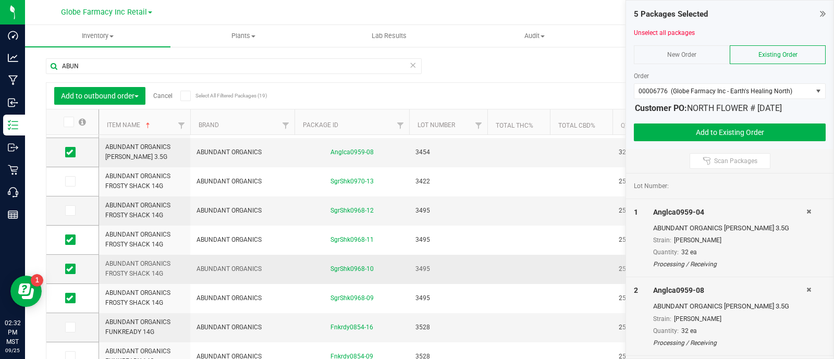
scroll to position [0, 0]
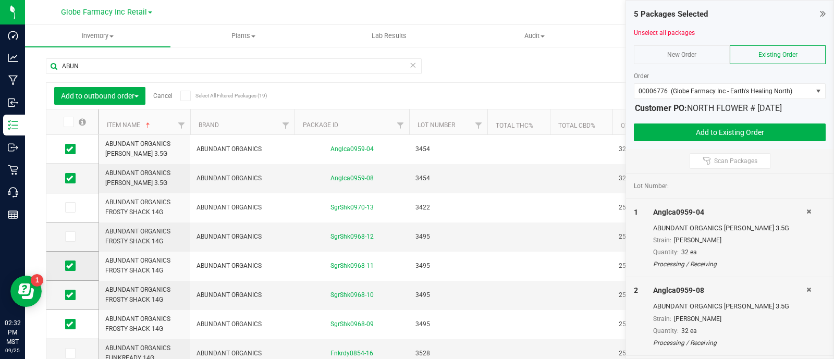
click at [73, 267] on span at bounding box center [70, 266] width 10 height 10
click at [0, 0] on input "checkbox" at bounding box center [0, 0] width 0 height 0
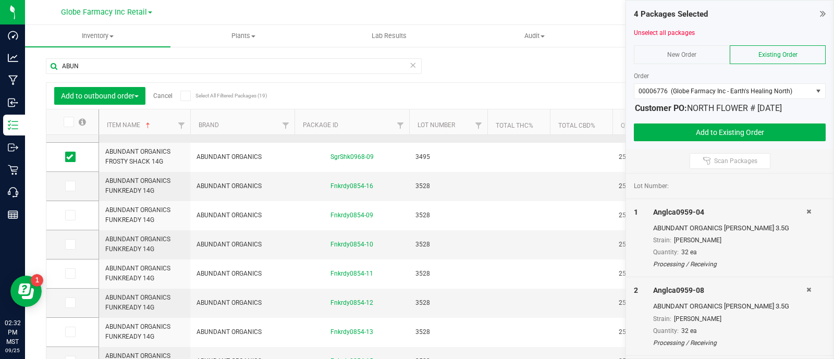
scroll to position [195, 0]
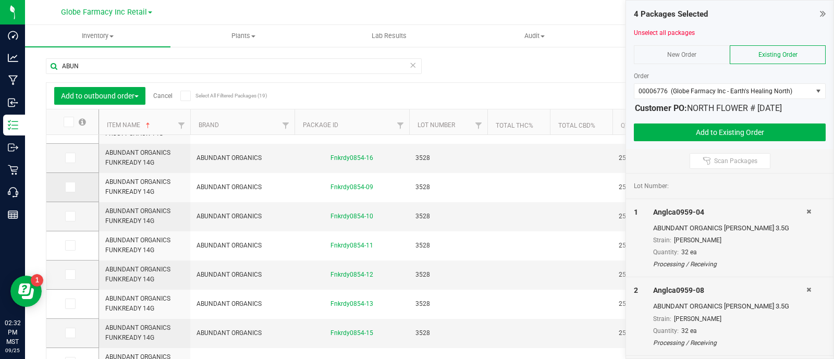
click at [71, 187] on icon at bounding box center [69, 187] width 7 height 0
click at [0, 0] on input "checkbox" at bounding box center [0, 0] width 0 height 0
click at [71, 216] on icon at bounding box center [69, 216] width 7 height 0
click at [0, 0] on input "checkbox" at bounding box center [0, 0] width 0 height 0
click at [73, 243] on span at bounding box center [70, 245] width 10 height 10
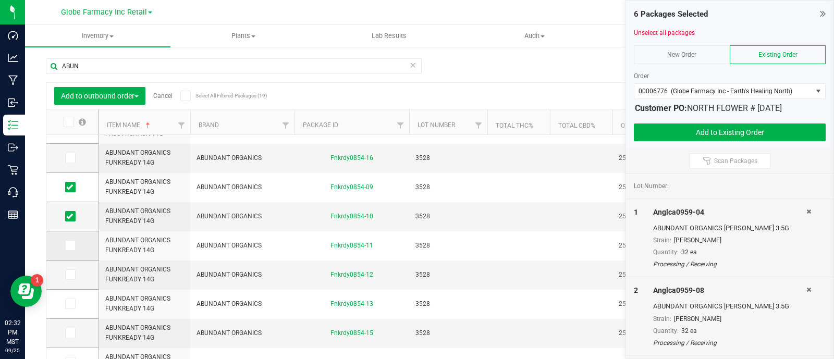
click at [0, 0] on input "checkbox" at bounding box center [0, 0] width 0 height 0
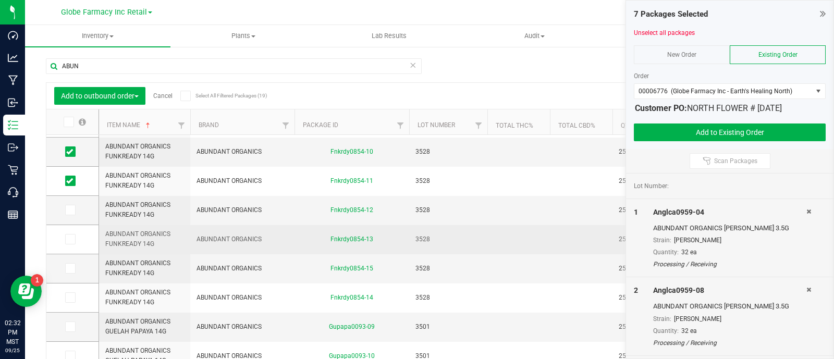
scroll to position [0, 0]
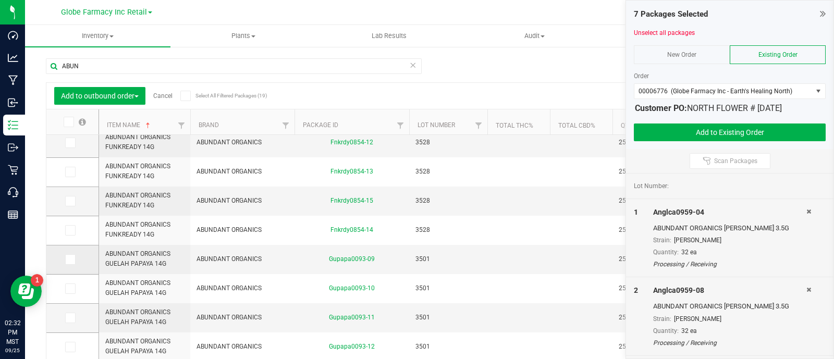
click at [72, 259] on icon at bounding box center [69, 259] width 7 height 0
click at [0, 0] on input "checkbox" at bounding box center [0, 0] width 0 height 0
click at [75, 290] on span at bounding box center [70, 288] width 10 height 10
click at [0, 0] on input "checkbox" at bounding box center [0, 0] width 0 height 0
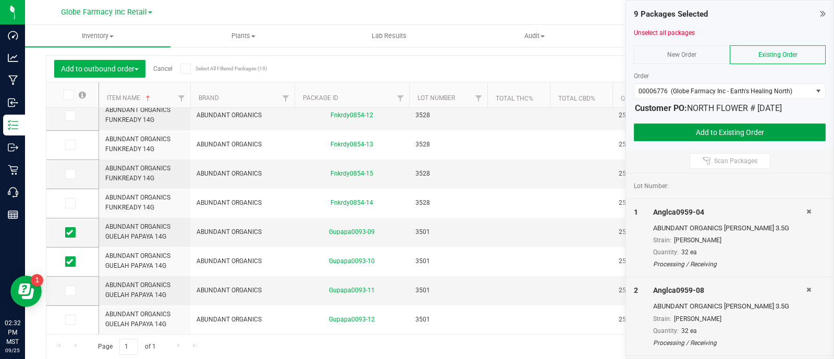
click at [714, 128] on button "Add to Existing Order" at bounding box center [730, 132] width 192 height 18
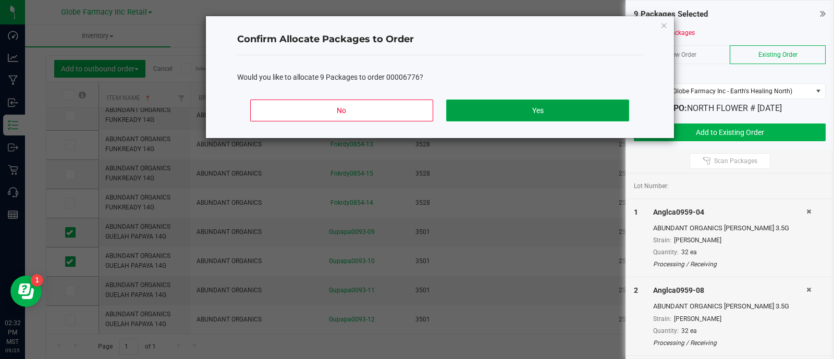
click at [565, 113] on button "Yes" at bounding box center [537, 111] width 182 height 22
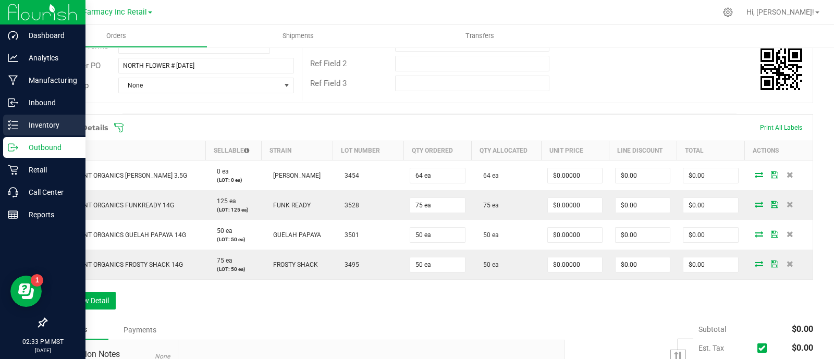
click at [10, 126] on icon at bounding box center [13, 125] width 10 height 10
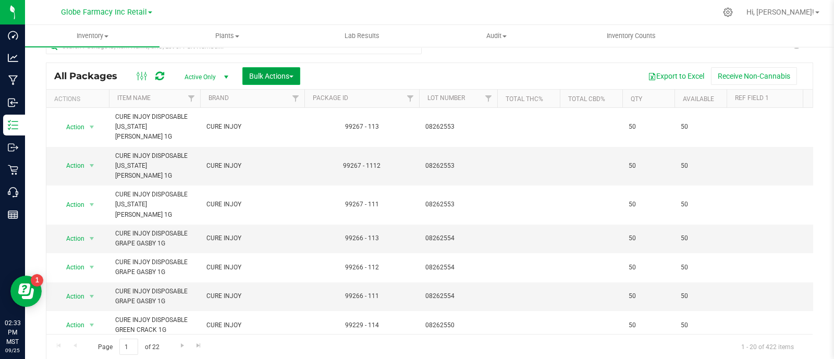
click at [274, 77] on span "Bulk Actions" at bounding box center [271, 76] width 44 height 8
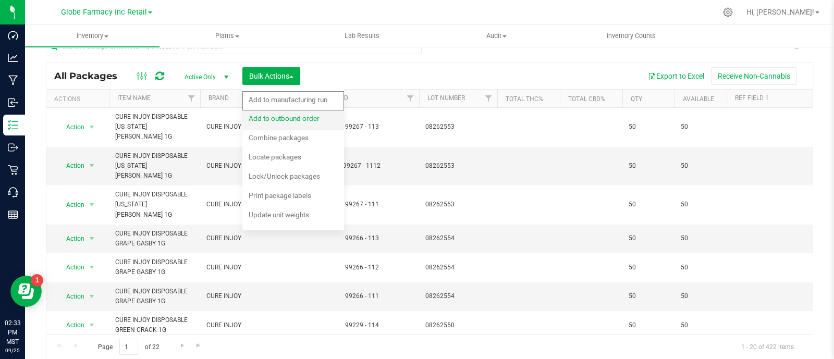
click at [294, 113] on div "Add to outbound order" at bounding box center [291, 119] width 85 height 17
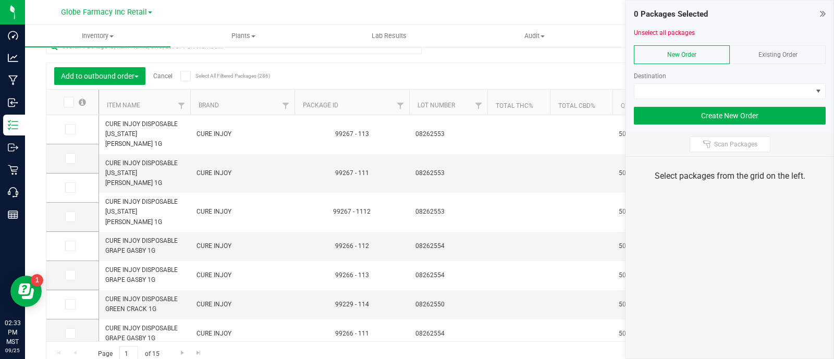
click at [783, 49] on div "Existing Order" at bounding box center [777, 54] width 96 height 19
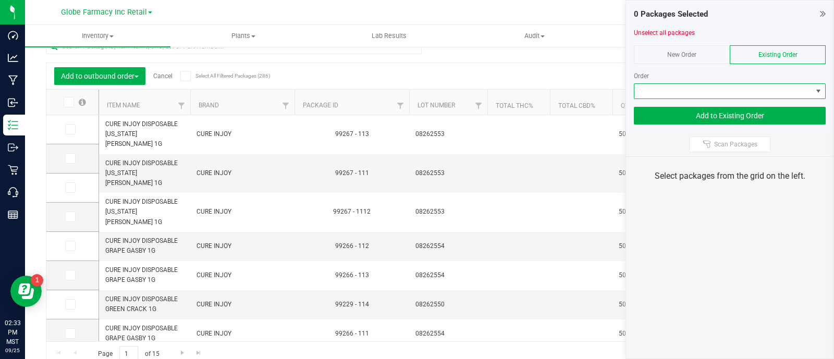
click at [763, 92] on span at bounding box center [723, 91] width 178 height 15
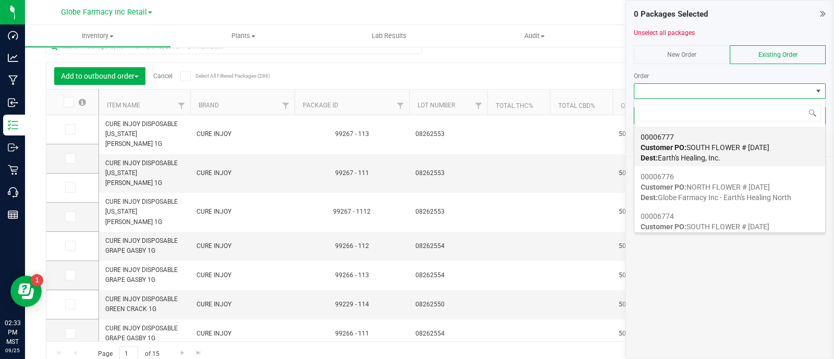
click at [737, 152] on div "00006777 Customer PO: SOUTH FLOWER # 09/26/2025 Dest: Earth's Healing, Inc." at bounding box center [729, 148] width 178 height 40
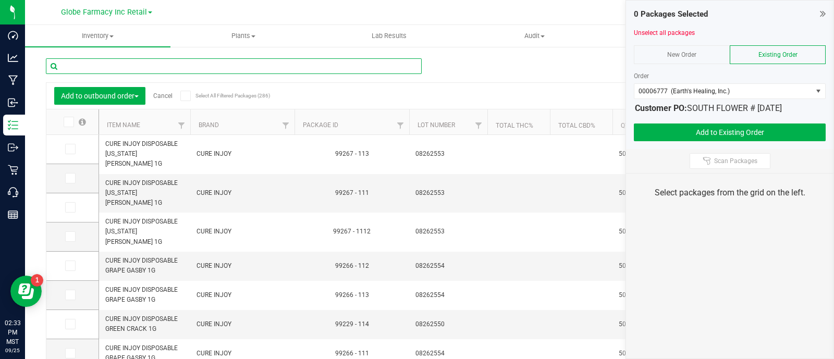
click at [239, 61] on input "text" at bounding box center [234, 66] width 376 height 16
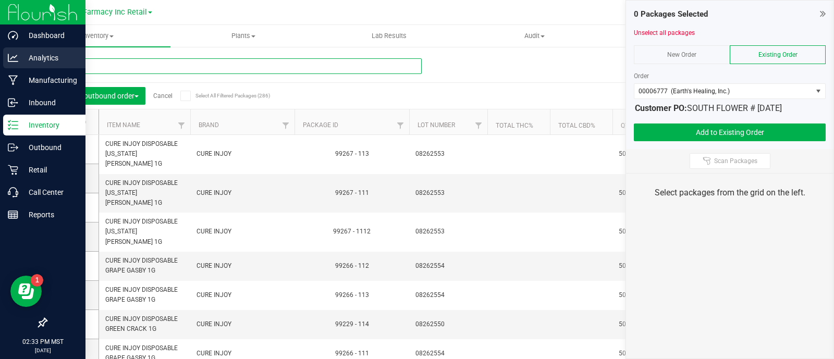
type input "ABUN"
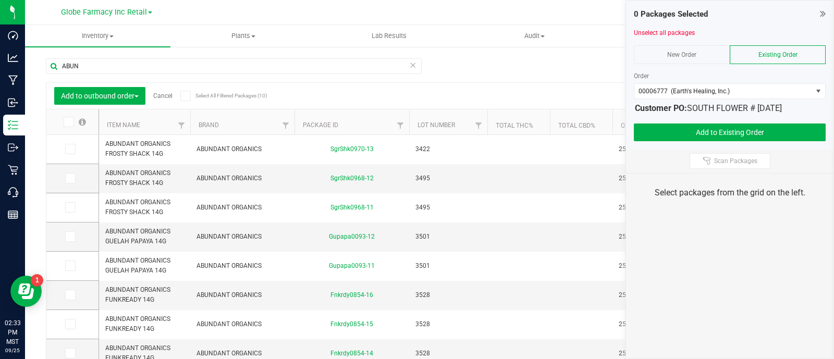
click at [72, 123] on span at bounding box center [69, 122] width 10 height 10
click at [0, 0] on input "checkbox" at bounding box center [0, 0] width 0 height 0
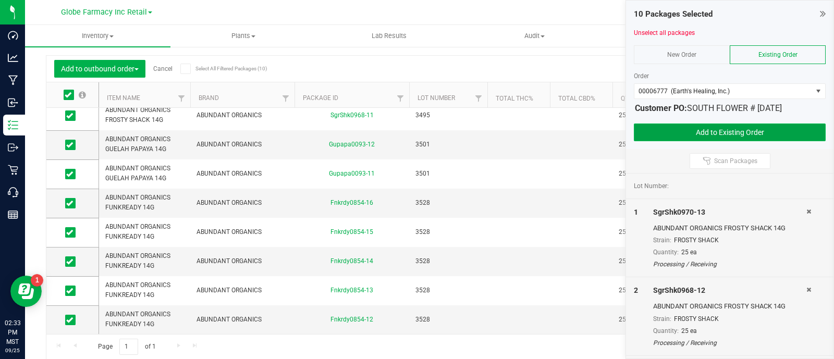
click at [703, 131] on button "Add to Existing Order" at bounding box center [730, 132] width 192 height 18
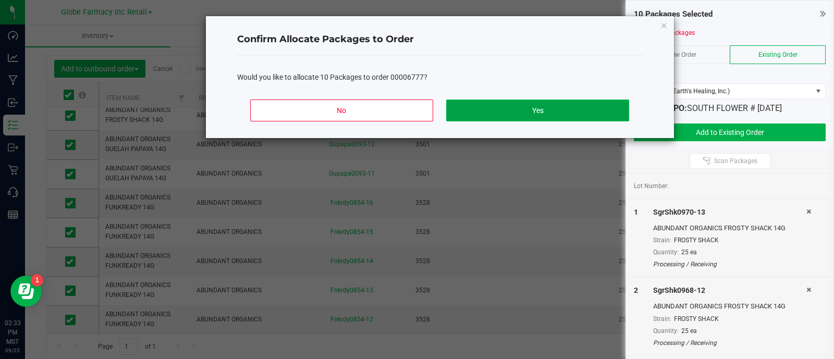
click at [542, 105] on button "Yes" at bounding box center [537, 111] width 182 height 22
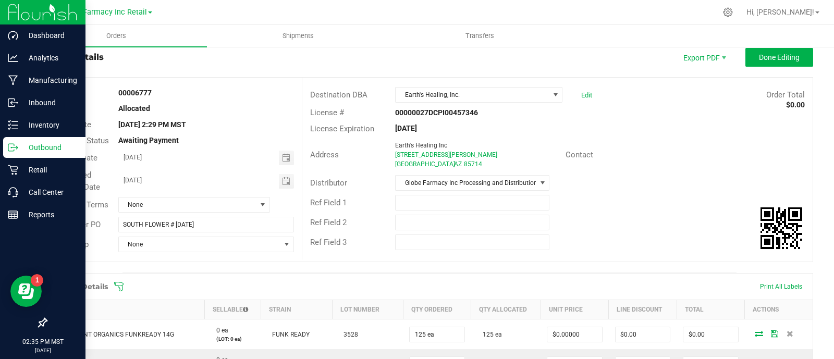
click at [30, 154] on div "Outbound" at bounding box center [44, 147] width 82 height 21
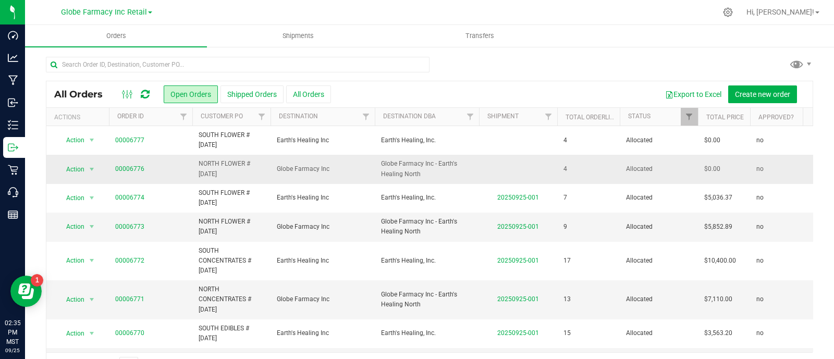
click at [211, 170] on span "NORTH FLOWER # 09/26/2025" at bounding box center [232, 169] width 66 height 20
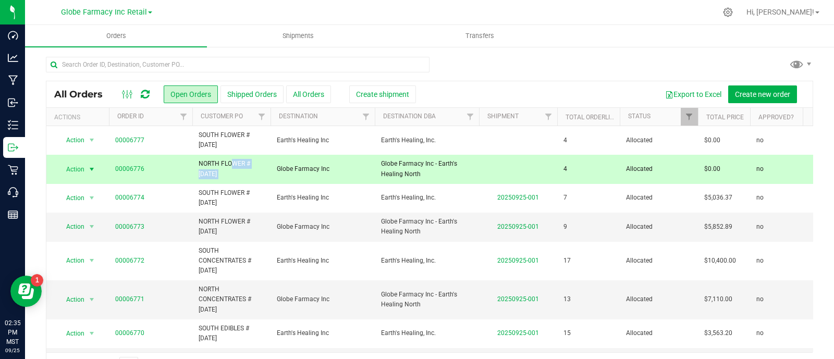
copy tr "NORTH FLOWER # 09/26/2025"
click at [742, 97] on span "Create new order" at bounding box center [762, 94] width 55 height 8
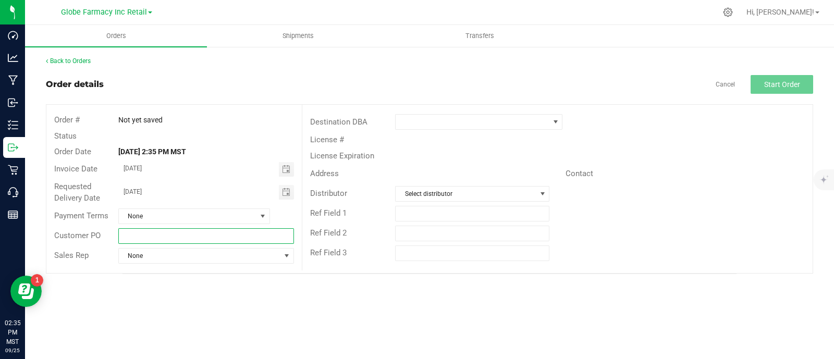
click at [224, 236] on input "text" at bounding box center [206, 236] width 176 height 16
paste input "NORTH FLOWER # 09/26/2025"
click at [292, 171] on span "Toggle calendar" at bounding box center [286, 169] width 15 height 15
type input "NORTH FLOWER # 09/26/2025"
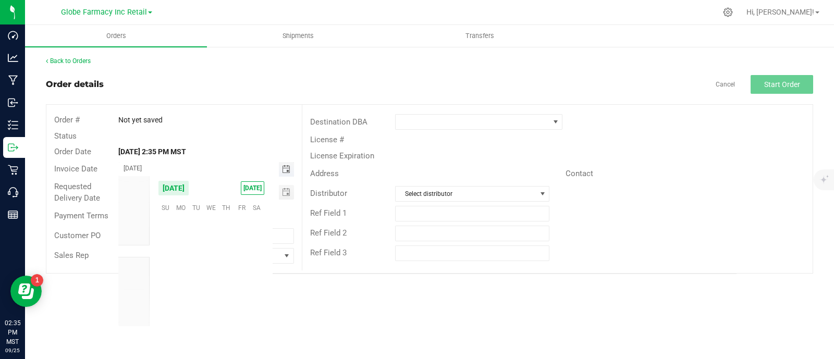
scroll to position [168979, 0]
click at [240, 268] on span "26" at bounding box center [241, 271] width 15 height 16
type input "09/26/2025"
click at [287, 180] on div "Requested Delivery Date 09/26/2025" at bounding box center [173, 193] width 255 height 28
click at [287, 188] on span "Toggle calendar" at bounding box center [286, 192] width 8 height 8
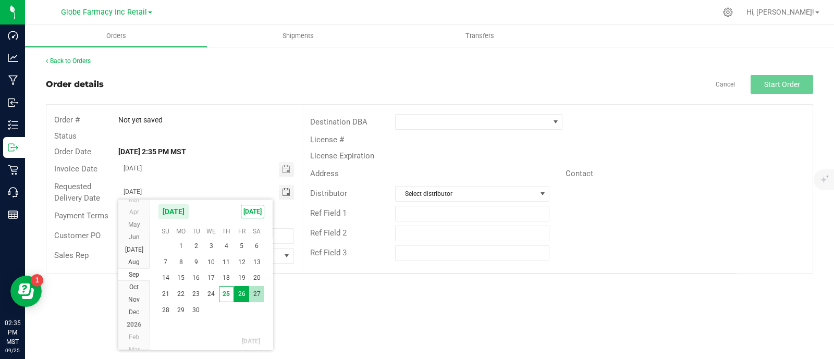
click at [251, 291] on span "27" at bounding box center [256, 294] width 15 height 16
type input "09/27/2025"
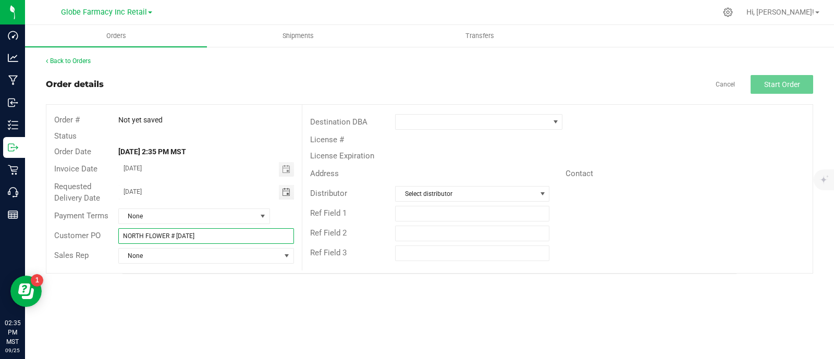
click at [172, 237] on input "NORTH FLOWER # 09/26/2025" at bounding box center [206, 236] width 176 height 16
drag, startPoint x: 156, startPoint y: 236, endPoint x: 145, endPoint y: 238, distance: 11.1
click at [145, 238] on input "NORTH FLOWER # 09/26/2025" at bounding box center [206, 236] width 176 height 16
click at [247, 234] on input "NORTH CONCENTRATES # 09/26/2025" at bounding box center [206, 236] width 176 height 16
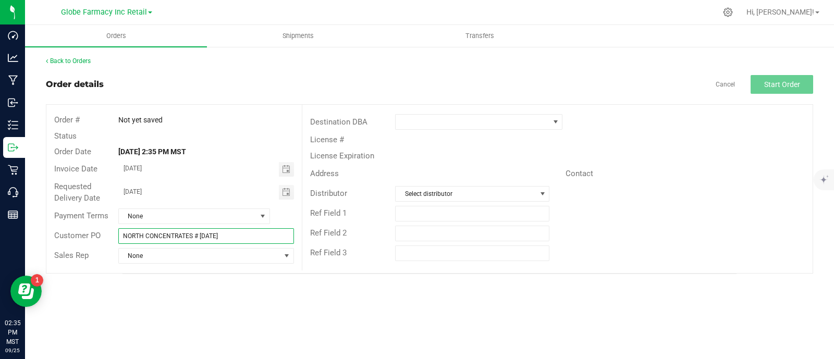
click at [247, 234] on input "NORTH CONCENTRATES # 09/26/2025" at bounding box center [206, 236] width 176 height 16
type input "NORTH CONCENTRATES # 09/26/2025"
click at [425, 120] on span at bounding box center [471, 122] width 153 height 15
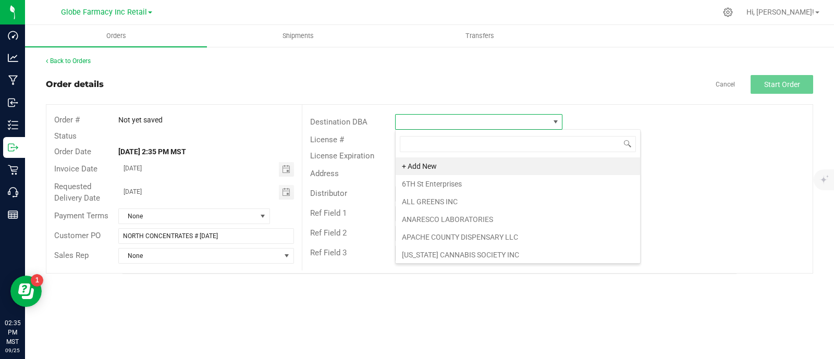
scroll to position [15, 167]
type input "GLOB"
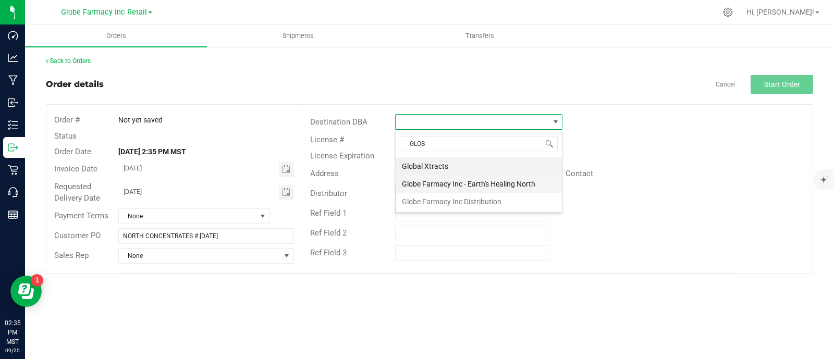
click at [430, 186] on li "Globe Farmacy Inc - Earth's Healing North" at bounding box center [478, 184] width 166 height 18
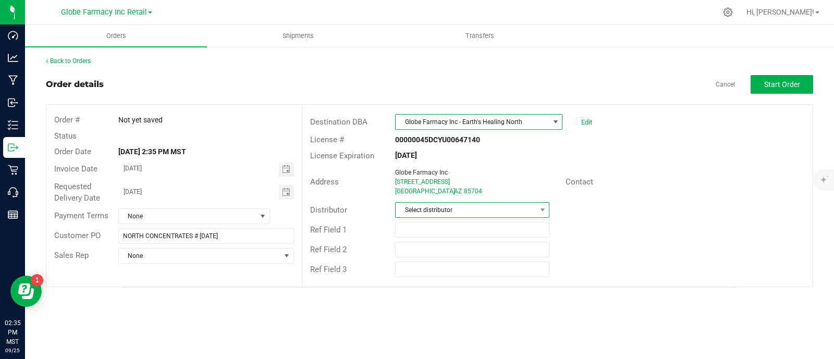
click at [443, 214] on span "Select distributor" at bounding box center [465, 210] width 140 height 15
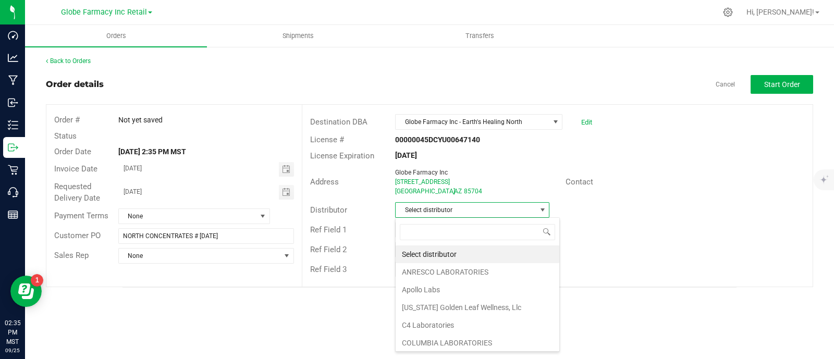
scroll to position [15, 154]
type input "GLOB"
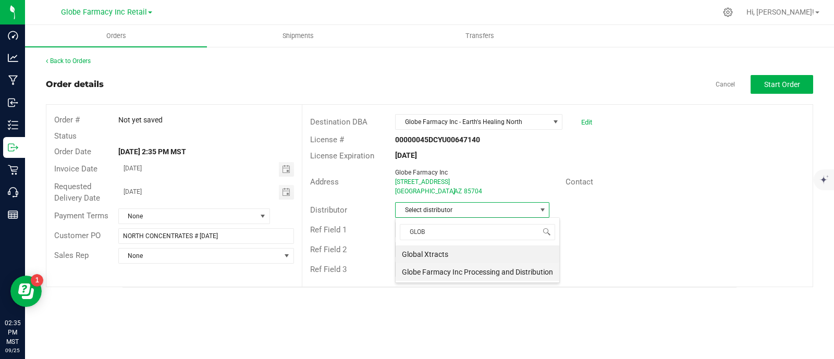
click at [466, 265] on li "Globe Farmacy Inc Processing and Distribution" at bounding box center [477, 272] width 164 height 18
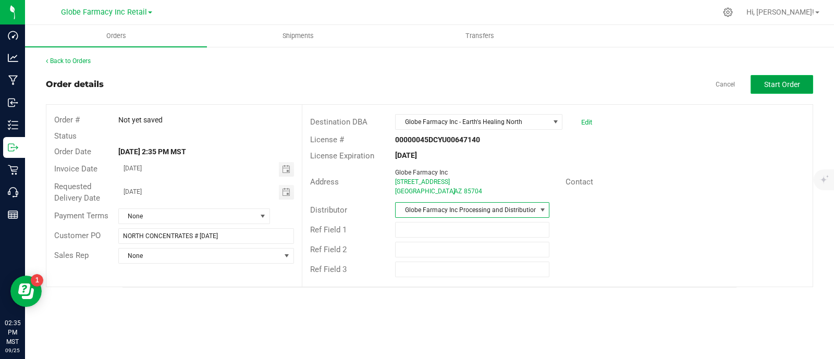
click at [773, 86] on span "Start Order" at bounding box center [782, 84] width 36 height 8
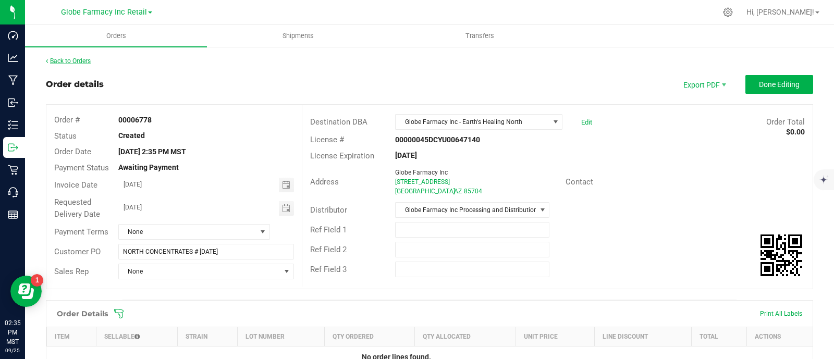
click at [79, 58] on link "Back to Orders" at bounding box center [68, 60] width 45 height 7
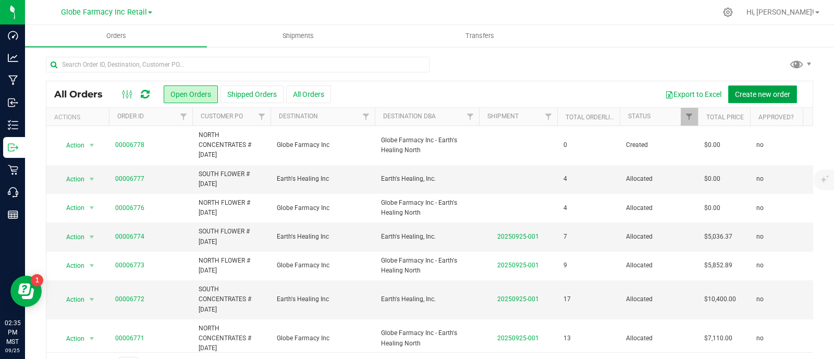
click at [763, 92] on span "Create new order" at bounding box center [762, 94] width 55 height 8
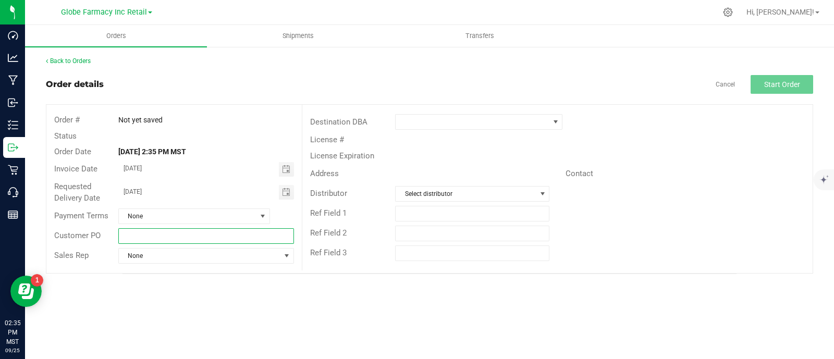
paste input "NORTH CONCENTRATES # 09/26/2025"
drag, startPoint x: 182, startPoint y: 234, endPoint x: 158, endPoint y: 233, distance: 24.0
click at [182, 234] on input "NORTH CONCENTRATES # 09/26/2025" at bounding box center [206, 236] width 176 height 16
drag, startPoint x: 144, startPoint y: 233, endPoint x: -89, endPoint y: 204, distance: 234.1
click at [0, 204] on html "Dashboard Analytics Manufacturing Inbound Inventory Outbound Retail Call Center…" at bounding box center [417, 179] width 834 height 359
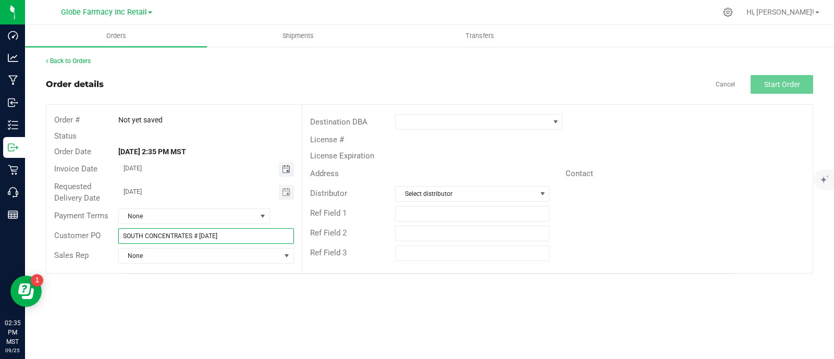
click at [284, 169] on span "Toggle calendar" at bounding box center [286, 169] width 8 height 8
type input "SOUTH CONCENTRATES # 09/26/2025"
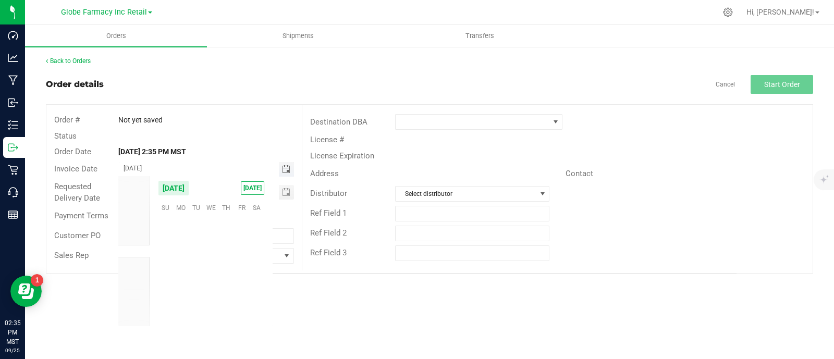
scroll to position [168979, 0]
click at [240, 268] on span "26" at bounding box center [241, 271] width 15 height 16
type input "09/26/2025"
click at [287, 191] on span "Toggle calendar" at bounding box center [286, 192] width 8 height 8
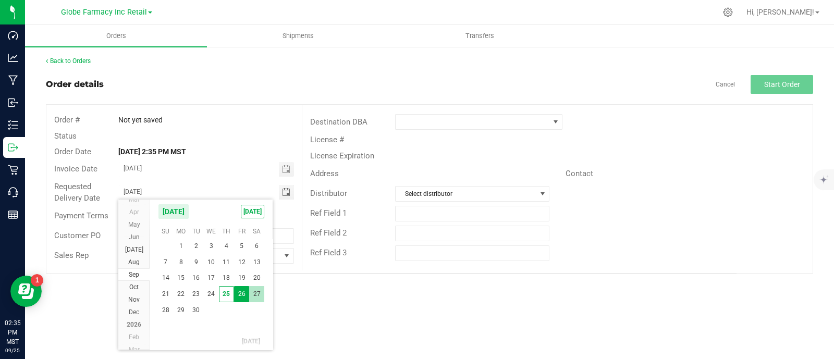
click at [260, 294] on span "27" at bounding box center [256, 294] width 15 height 16
type input "09/27/2025"
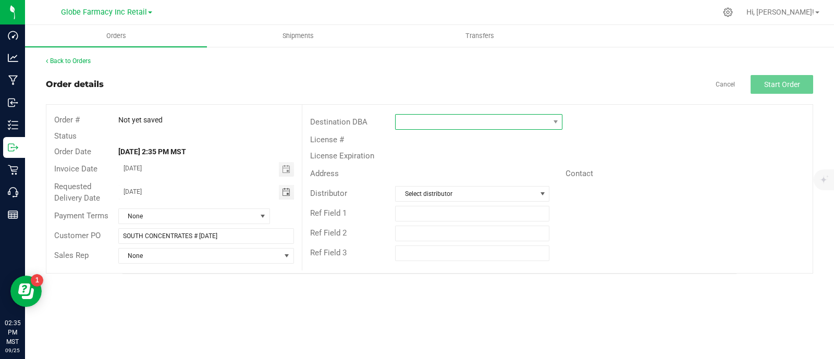
click at [433, 121] on span at bounding box center [471, 122] width 153 height 15
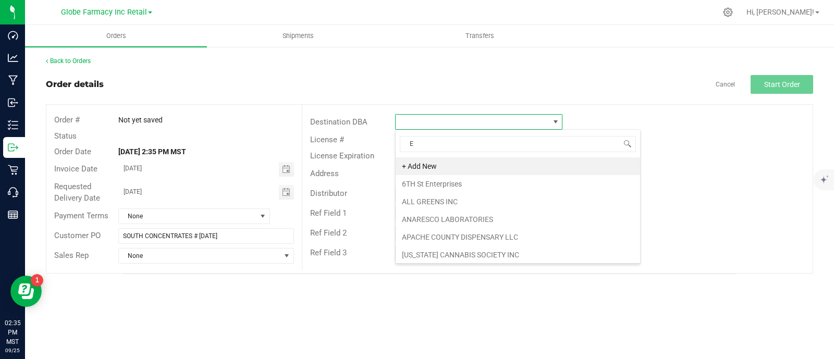
scroll to position [15, 167]
type input "EAR"
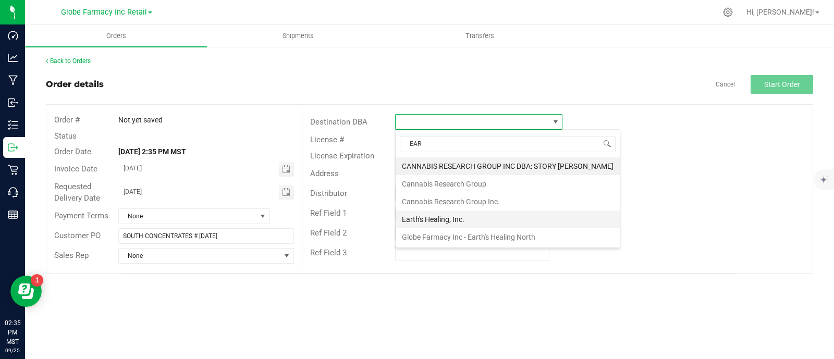
click at [425, 217] on li "Earth's Healing, Inc." at bounding box center [507, 219] width 224 height 18
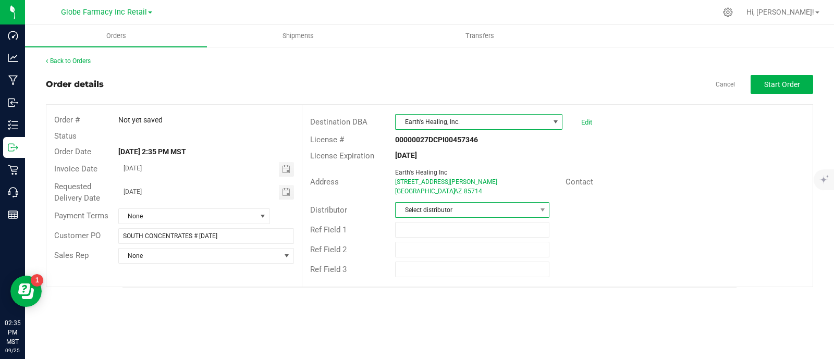
click at [416, 209] on span "Select distributor" at bounding box center [465, 210] width 140 height 15
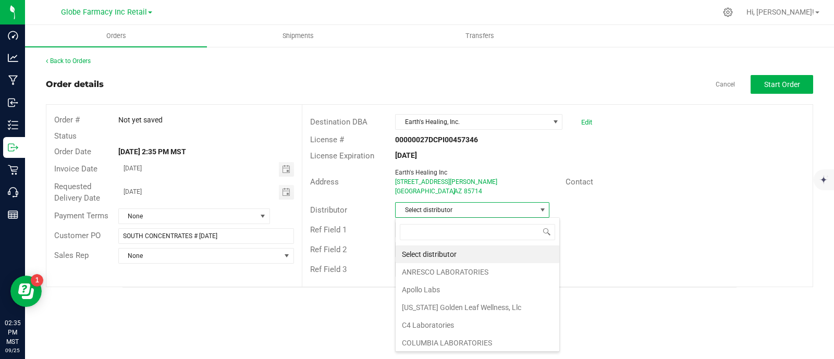
scroll to position [15, 154]
type input "GLOB"
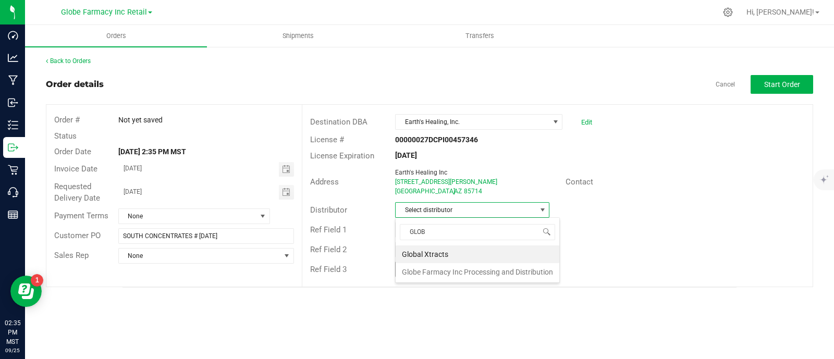
click at [481, 270] on li "Globe Farmacy Inc Processing and Distribution" at bounding box center [477, 272] width 164 height 18
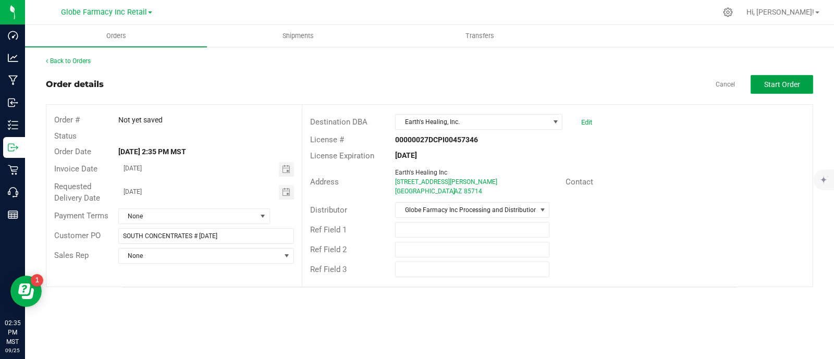
click at [775, 89] on button "Start Order" at bounding box center [781, 84] width 63 height 19
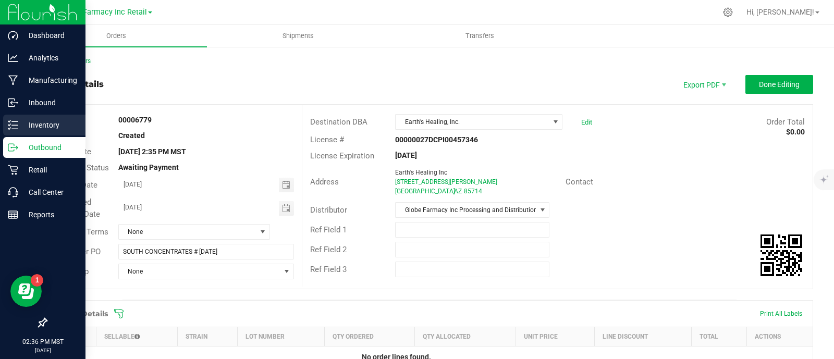
drag, startPoint x: 20, startPoint y: 129, endPoint x: 3, endPoint y: 133, distance: 17.7
click at [20, 128] on p "Inventory" at bounding box center [49, 125] width 63 height 13
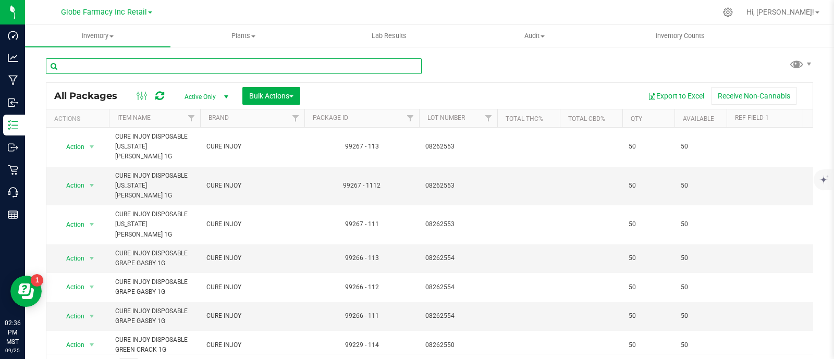
click at [157, 63] on input "text" at bounding box center [234, 66] width 376 height 16
type input "INJOY"
click at [258, 93] on span "Bulk Actions" at bounding box center [271, 96] width 44 height 8
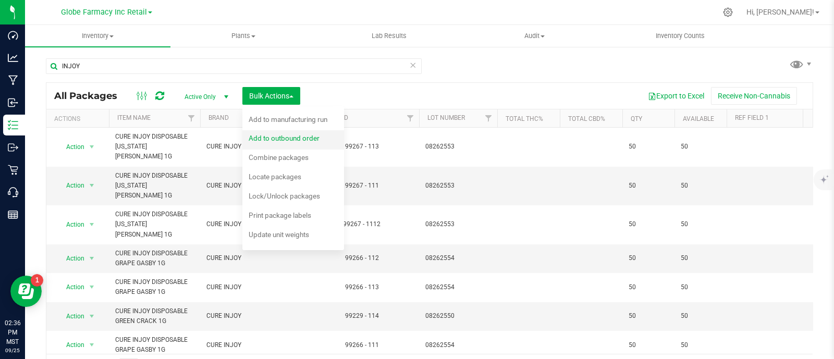
click at [301, 133] on div "Add to outbound order" at bounding box center [291, 139] width 85 height 17
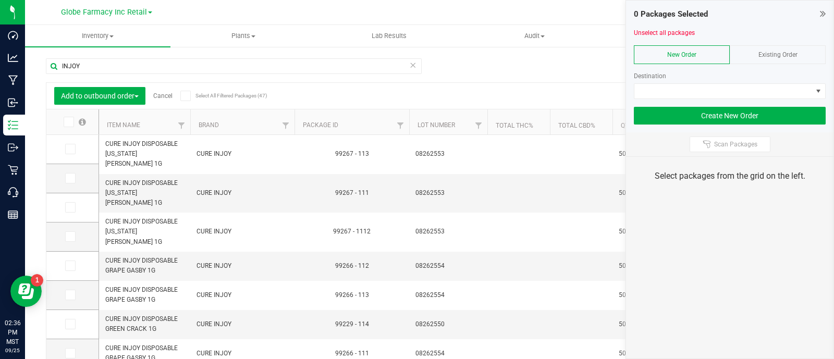
click at [792, 57] on span "Existing Order" at bounding box center [777, 54] width 39 height 7
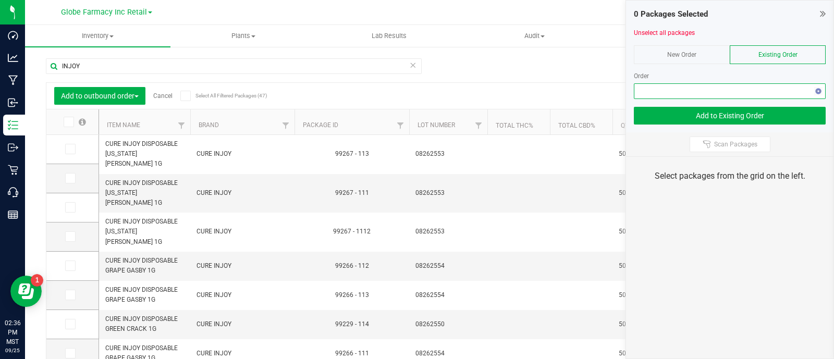
click at [784, 86] on span "NO DATA FOUND" at bounding box center [723, 91] width 178 height 15
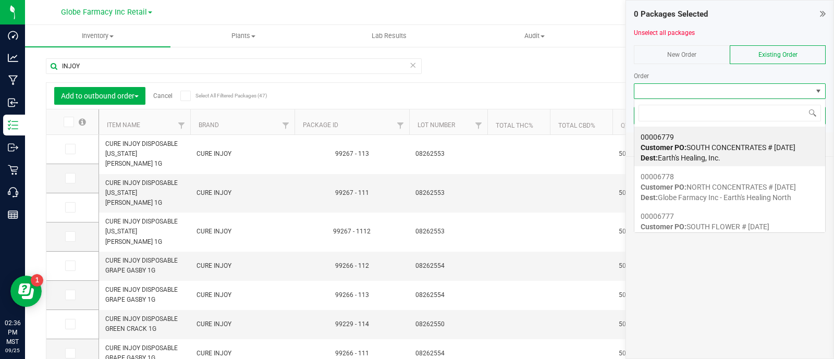
scroll to position [15, 192]
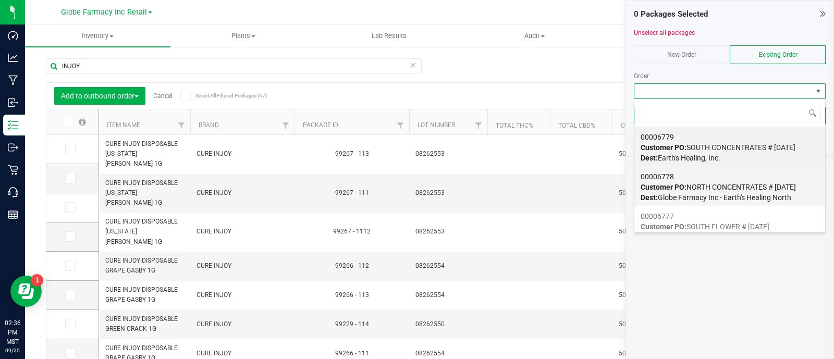
click at [764, 177] on div "00006778 Customer PO: NORTH CONCENTRATES # [DATE] Dest: Globe Farmacy Inc - Ear…" at bounding box center [729, 187] width 178 height 40
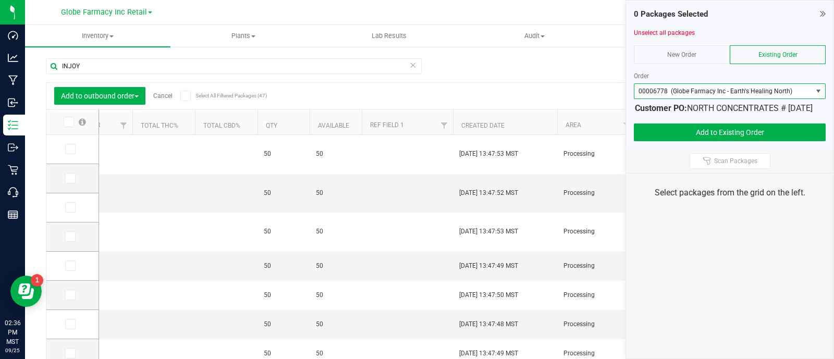
scroll to position [0, 412]
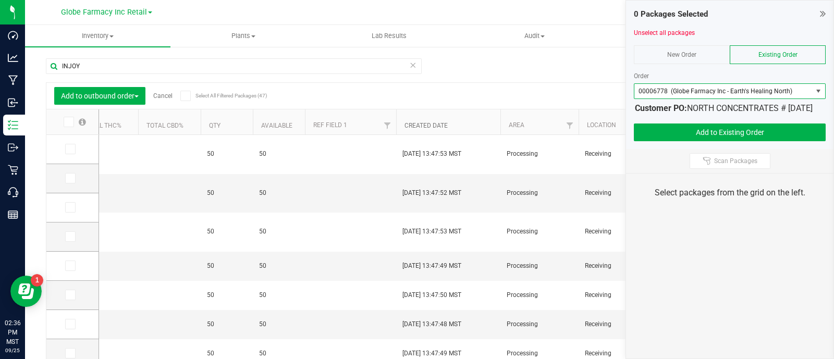
click at [436, 123] on link "Created Date" at bounding box center [425, 125] width 43 height 7
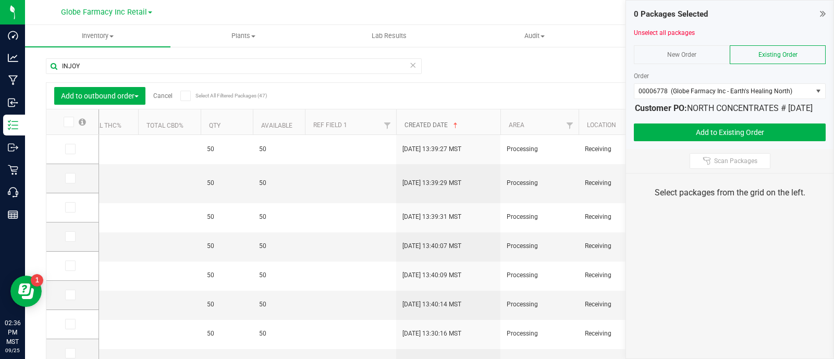
scroll to position [0, 0]
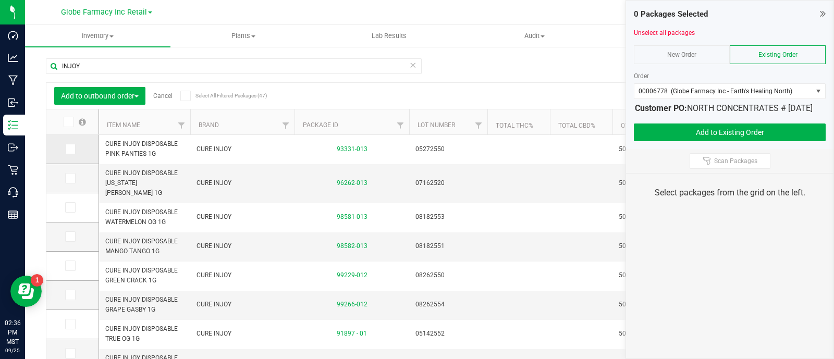
click at [68, 149] on icon at bounding box center [69, 149] width 7 height 0
click at [0, 0] on input "checkbox" at bounding box center [0, 0] width 0 height 0
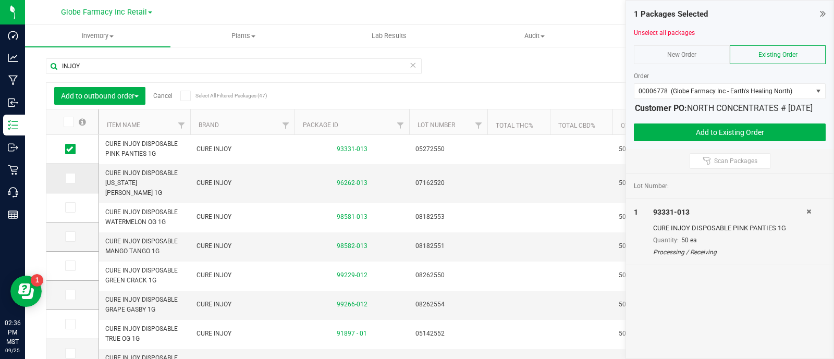
click at [70, 178] on icon at bounding box center [69, 178] width 7 height 0
click at [0, 0] on input "checkbox" at bounding box center [0, 0] width 0 height 0
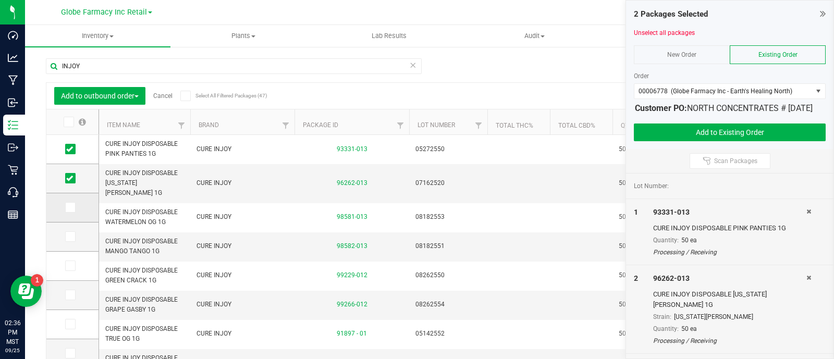
click at [65, 209] on span at bounding box center [70, 207] width 10 height 10
click at [0, 0] on input "checkbox" at bounding box center [0, 0] width 0 height 0
click at [68, 237] on icon at bounding box center [69, 237] width 7 height 0
click at [0, 0] on input "checkbox" at bounding box center [0, 0] width 0 height 0
click at [76, 267] on label at bounding box center [72, 266] width 15 height 10
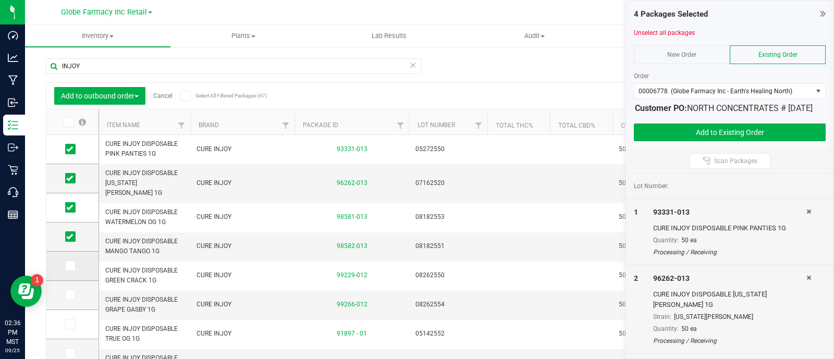
click at [0, 0] on input "checkbox" at bounding box center [0, 0] width 0 height 0
click at [68, 295] on icon at bounding box center [69, 295] width 7 height 0
click at [0, 0] on input "checkbox" at bounding box center [0, 0] width 0 height 0
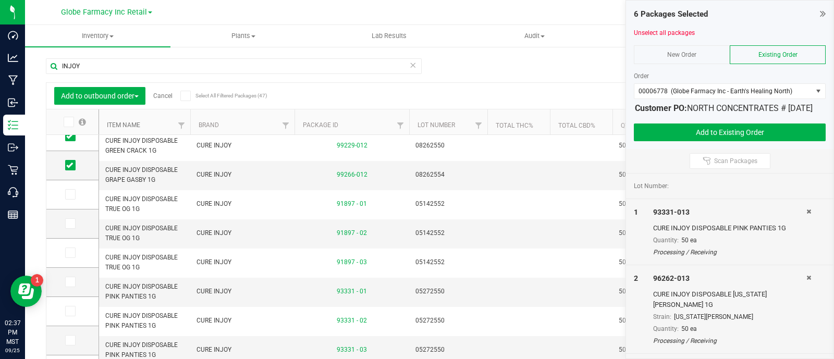
click at [122, 124] on link "Item Name" at bounding box center [123, 124] width 33 height 7
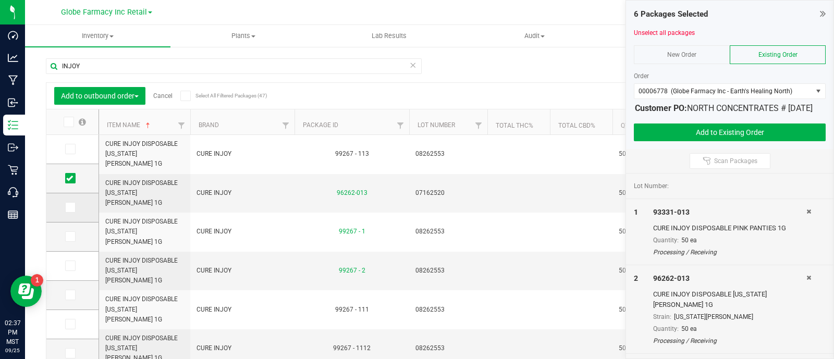
click at [69, 207] on icon at bounding box center [69, 207] width 7 height 0
click at [0, 0] on input "checkbox" at bounding box center [0, 0] width 0 height 0
click at [73, 238] on span at bounding box center [70, 236] width 10 height 10
click at [0, 0] on input "checkbox" at bounding box center [0, 0] width 0 height 0
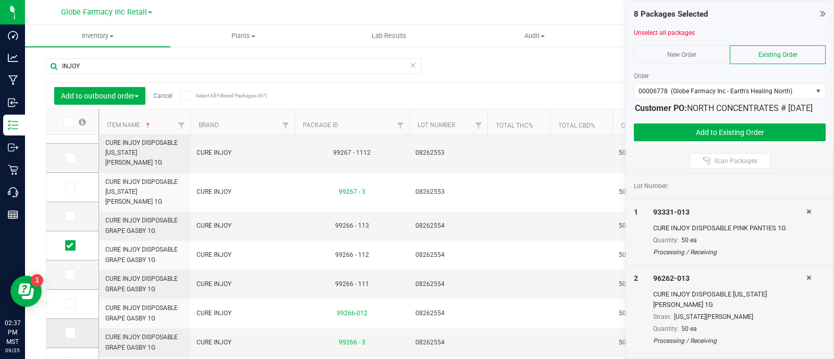
drag, startPoint x: 78, startPoint y: 306, endPoint x: 76, endPoint y: 332, distance: 26.1
click at [77, 306] on label at bounding box center [72, 304] width 15 height 10
click at [0, 0] on input "checkbox" at bounding box center [0, 0] width 0 height 0
click at [72, 333] on icon at bounding box center [69, 333] width 7 height 0
click at [0, 0] on input "checkbox" at bounding box center [0, 0] width 0 height 0
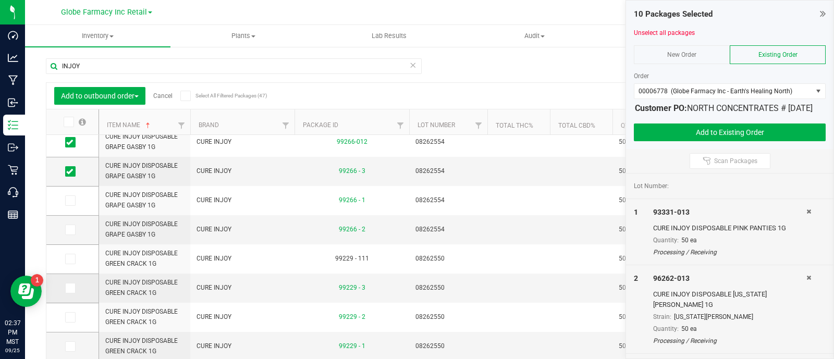
click at [77, 285] on label at bounding box center [72, 288] width 15 height 10
click at [0, 0] on input "checkbox" at bounding box center [0, 0] width 0 height 0
drag, startPoint x: 70, startPoint y: 256, endPoint x: 107, endPoint y: 268, distance: 38.2
click at [70, 259] on icon at bounding box center [69, 259] width 7 height 0
click at [0, 0] on input "checkbox" at bounding box center [0, 0] width 0 height 0
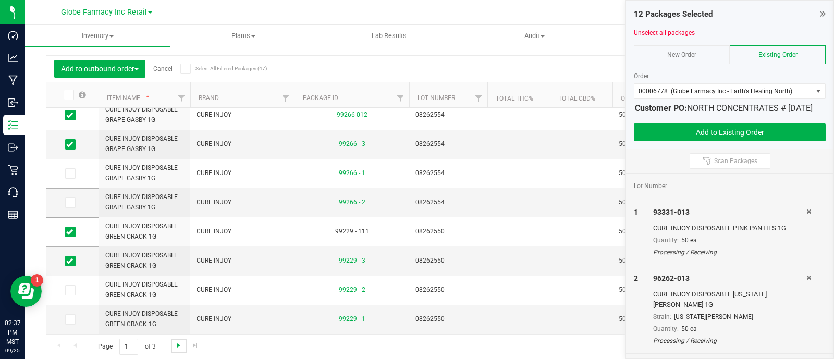
click at [177, 344] on span "Go to the next page" at bounding box center [179, 345] width 8 height 8
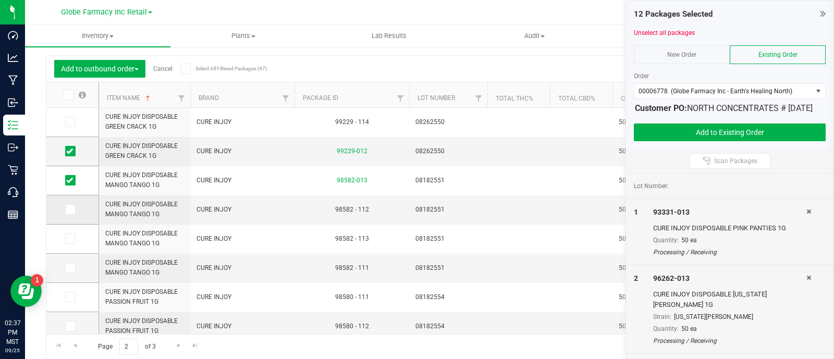
click at [67, 209] on icon at bounding box center [69, 209] width 7 height 0
click at [0, 0] on input "checkbox" at bounding box center [0, 0] width 0 height 0
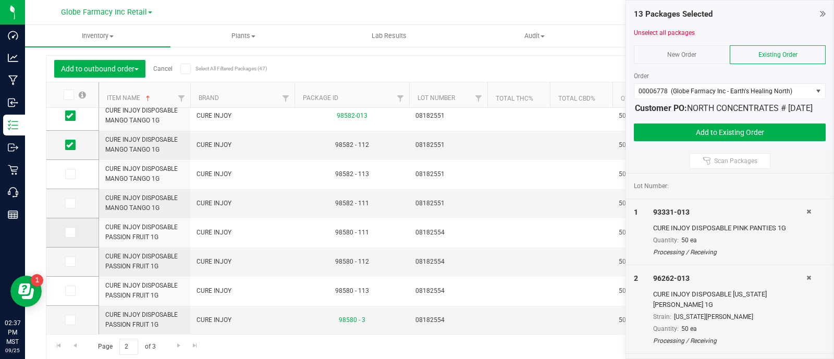
click at [75, 233] on span at bounding box center [70, 232] width 10 height 10
click at [0, 0] on input "checkbox" at bounding box center [0, 0] width 0 height 0
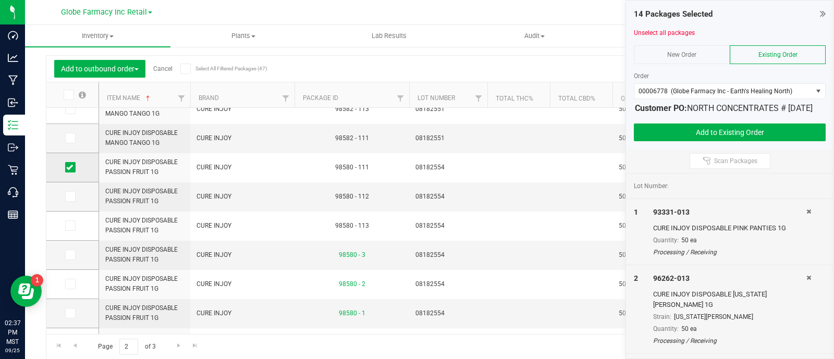
click at [69, 167] on icon at bounding box center [69, 167] width 7 height 0
click at [0, 0] on input "checkbox" at bounding box center [0, 0] width 0 height 0
click at [69, 313] on icon at bounding box center [69, 313] width 7 height 0
click at [0, 0] on input "checkbox" at bounding box center [0, 0] width 0 height 0
click at [69, 167] on icon at bounding box center [69, 167] width 7 height 0
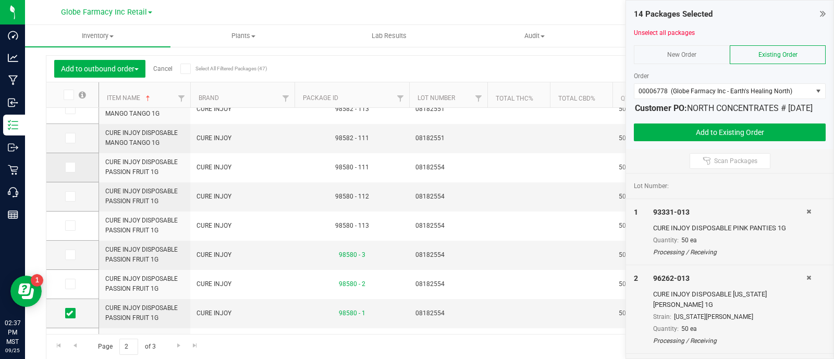
click at [0, 0] on input "checkbox" at bounding box center [0, 0] width 0 height 0
click at [69, 196] on icon at bounding box center [69, 196] width 7 height 0
click at [0, 0] on input "checkbox" at bounding box center [0, 0] width 0 height 0
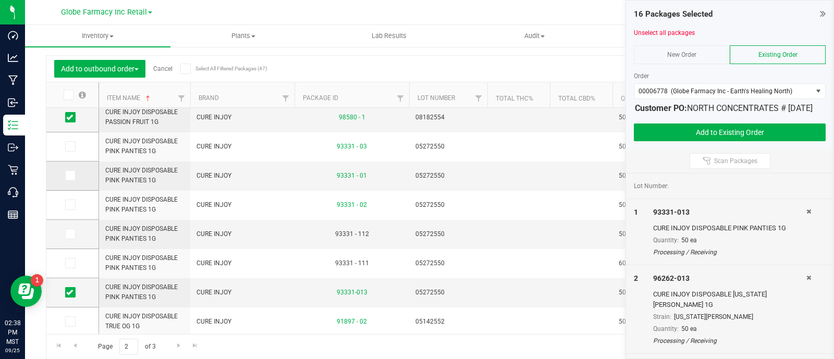
click at [71, 176] on icon at bounding box center [69, 176] width 7 height 0
click at [0, 0] on input "checkbox" at bounding box center [0, 0] width 0 height 0
click at [68, 263] on icon at bounding box center [69, 263] width 7 height 0
click at [0, 0] on input "checkbox" at bounding box center [0, 0] width 0 height 0
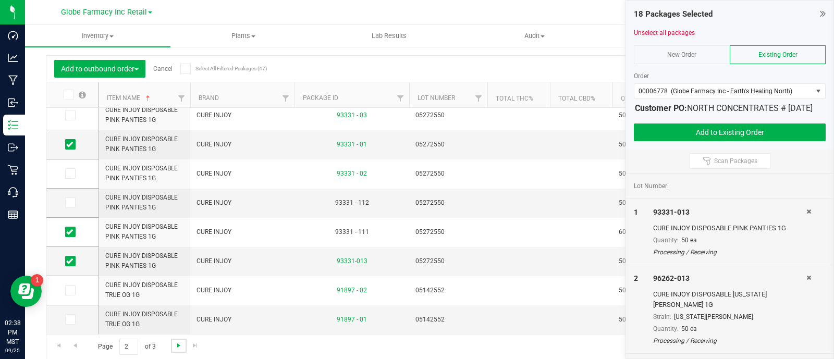
click at [179, 345] on span "Go to the next page" at bounding box center [179, 345] width 8 height 8
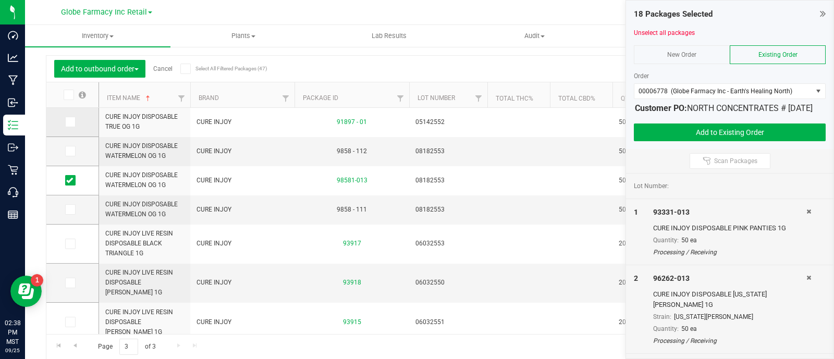
click at [72, 122] on icon at bounding box center [69, 122] width 7 height 0
click at [0, 0] on input "checkbox" at bounding box center [0, 0] width 0 height 0
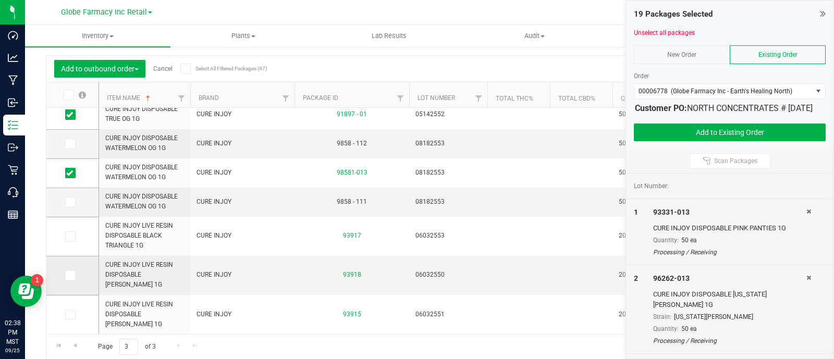
click at [71, 276] on icon at bounding box center [69, 276] width 7 height 0
click at [0, 0] on input "checkbox" at bounding box center [0, 0] width 0 height 0
click at [659, 141] on button "Add to Existing Order" at bounding box center [730, 132] width 192 height 18
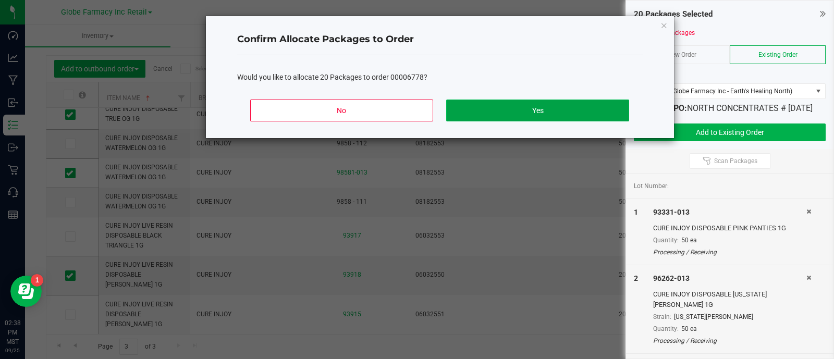
click at [509, 106] on button "Yes" at bounding box center [537, 111] width 182 height 22
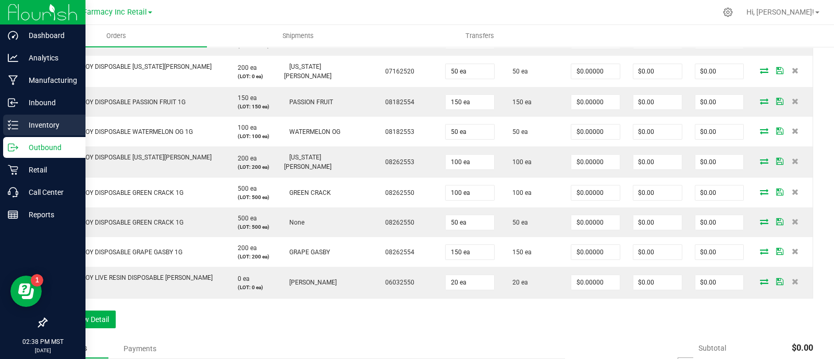
click at [18, 123] on p "Inventory" at bounding box center [49, 125] width 63 height 13
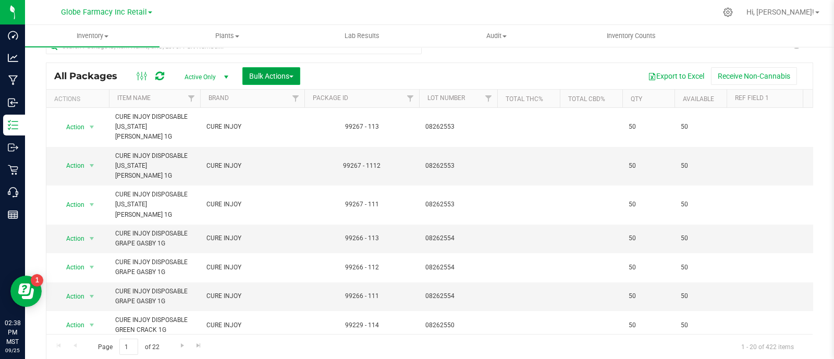
click at [265, 74] on span "Bulk Actions" at bounding box center [271, 76] width 44 height 8
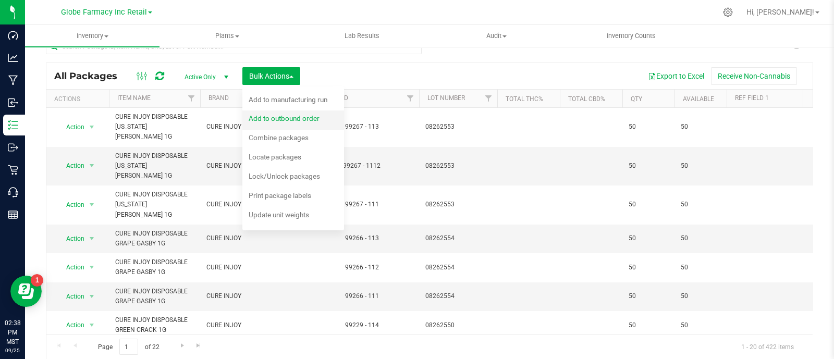
click at [281, 115] on span "Add to outbound order" at bounding box center [284, 118] width 71 height 8
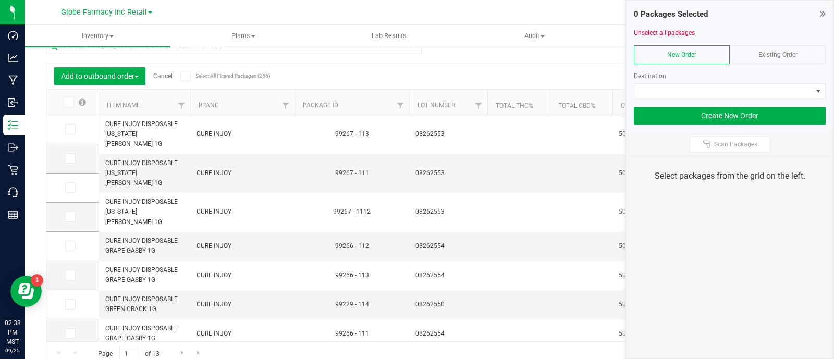
click at [770, 56] on span "Existing Order" at bounding box center [777, 54] width 39 height 7
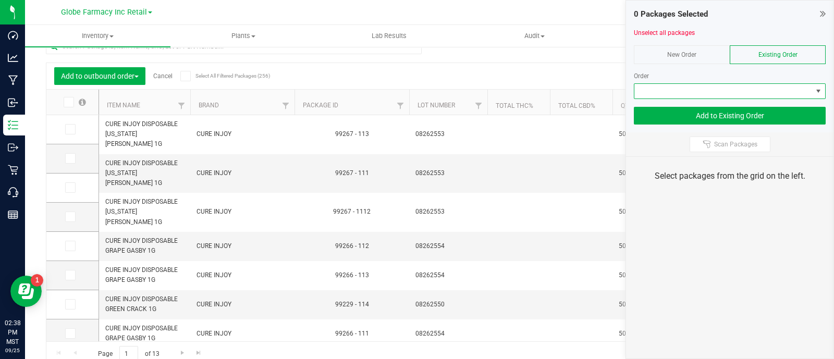
click at [766, 90] on span at bounding box center [723, 91] width 178 height 15
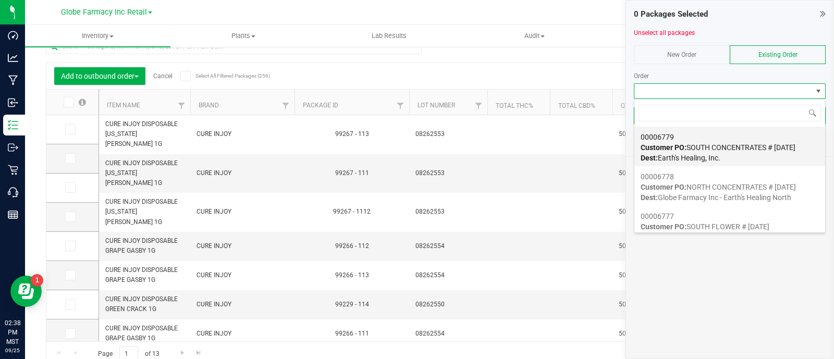
click at [727, 152] on div "00006779 Customer PO: SOUTH CONCENTRATES # 09/26/2025 Dest: Earth's Healing, In…" at bounding box center [729, 148] width 178 height 40
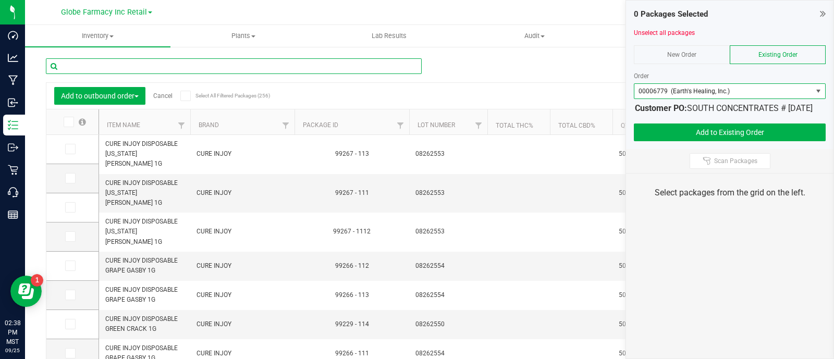
click at [195, 68] on input "text" at bounding box center [234, 66] width 376 height 16
type input "INJOY"
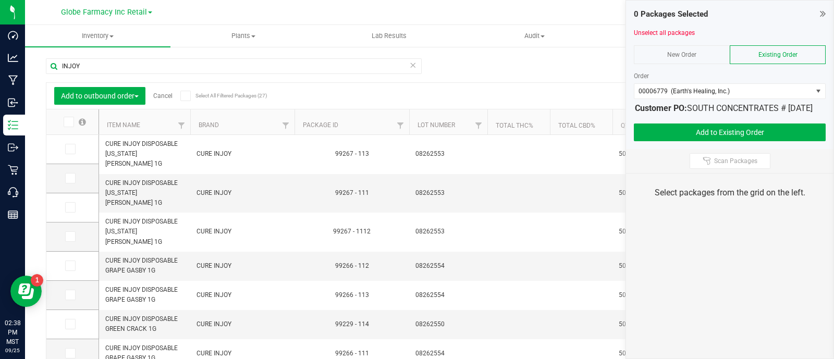
click at [72, 123] on span at bounding box center [69, 122] width 10 height 10
click at [0, 0] on input "checkbox" at bounding box center [0, 0] width 0 height 0
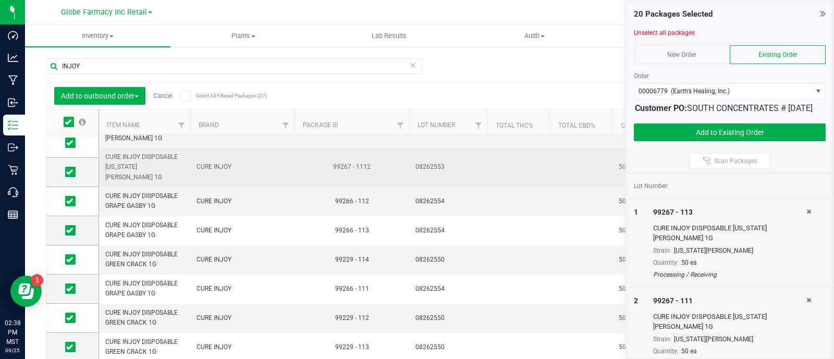
scroll to position [259, 0]
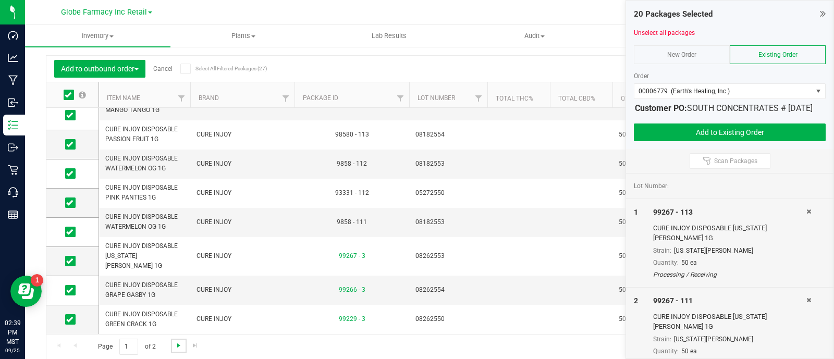
click at [175, 345] on span "Go to the next page" at bounding box center [179, 345] width 8 height 8
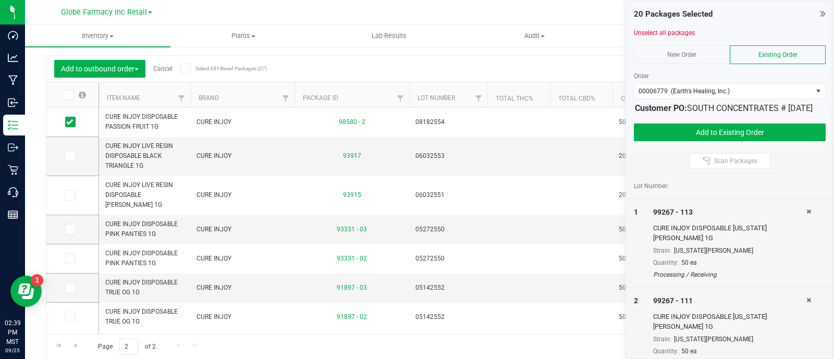
click at [71, 95] on span at bounding box center [69, 95] width 10 height 10
click at [0, 0] on input "checkbox" at bounding box center [0, 0] width 0 height 0
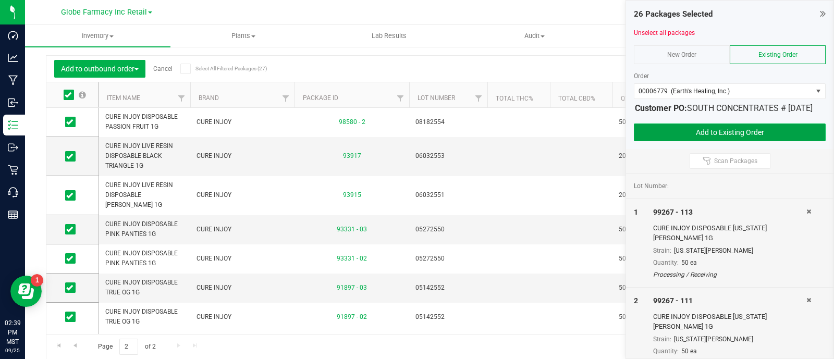
click at [674, 134] on button "Add to Existing Order" at bounding box center [730, 132] width 192 height 18
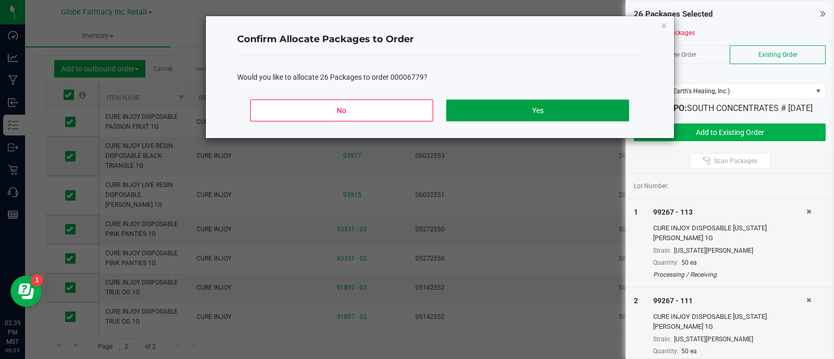
click at [542, 111] on button "Yes" at bounding box center [537, 111] width 182 height 22
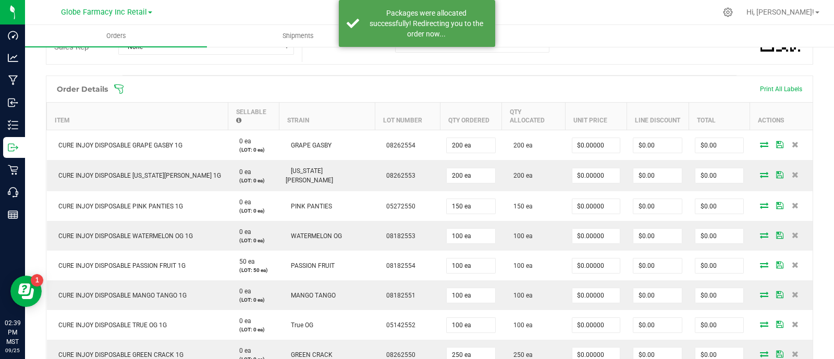
scroll to position [222, 0]
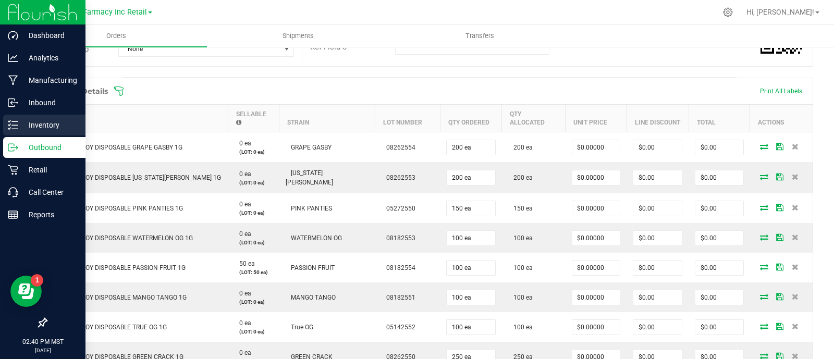
click at [13, 120] on icon at bounding box center [13, 125] width 10 height 10
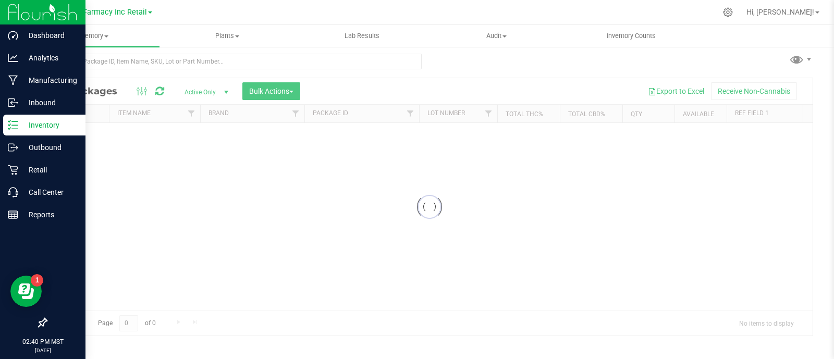
scroll to position [5, 0]
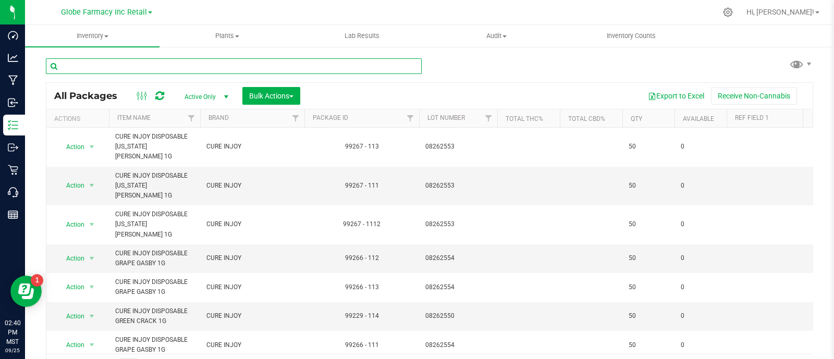
paste input "MFUSED LOUD"
click at [216, 61] on input "text" at bounding box center [234, 66] width 376 height 16
type input "MFUSED LOUD"
click at [279, 97] on span "Bulk Actions" at bounding box center [271, 96] width 44 height 8
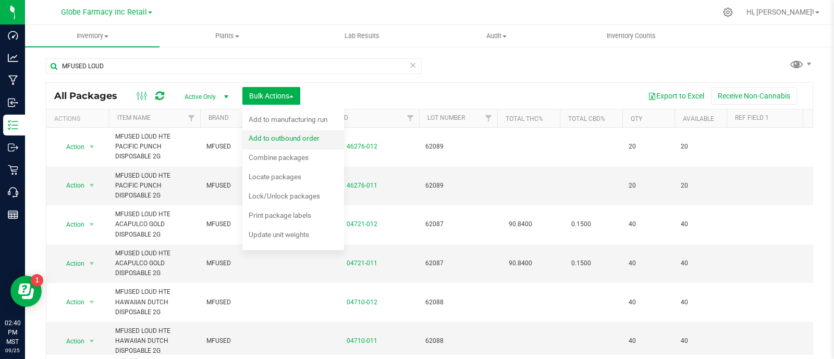
click at [273, 139] on span "Add to outbound order" at bounding box center [284, 138] width 71 height 8
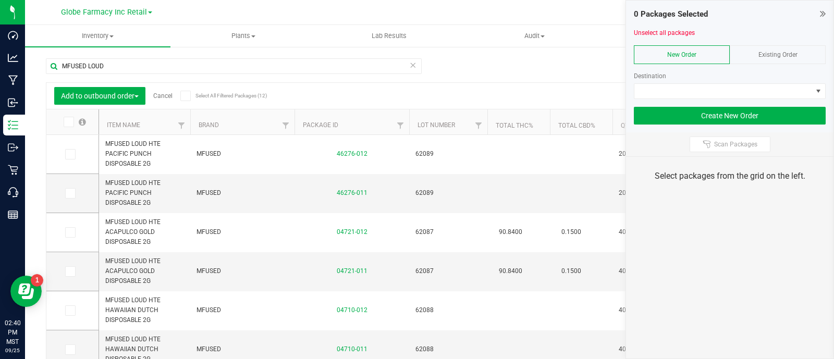
click at [797, 58] on div "Existing Order" at bounding box center [777, 54] width 96 height 19
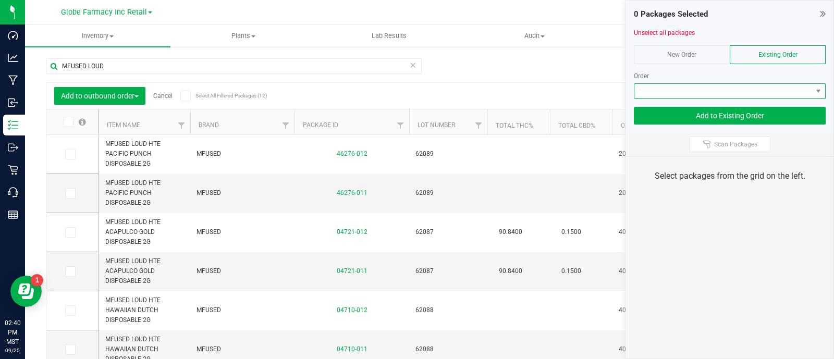
click at [768, 97] on span at bounding box center [723, 91] width 178 height 15
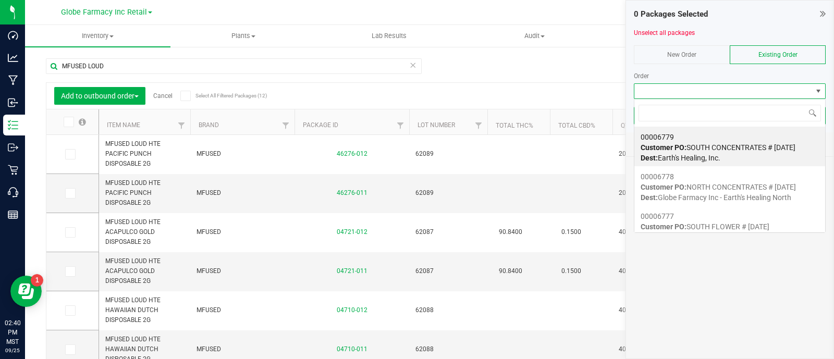
scroll to position [15, 192]
click at [752, 143] on span "Customer PO: SOUTH CONCENTRATES # 09/26/2025" at bounding box center [717, 147] width 155 height 8
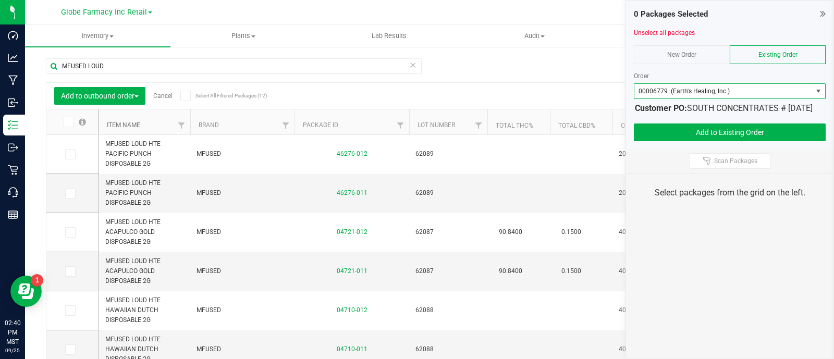
click at [118, 123] on link "Item Name" at bounding box center [123, 124] width 33 height 7
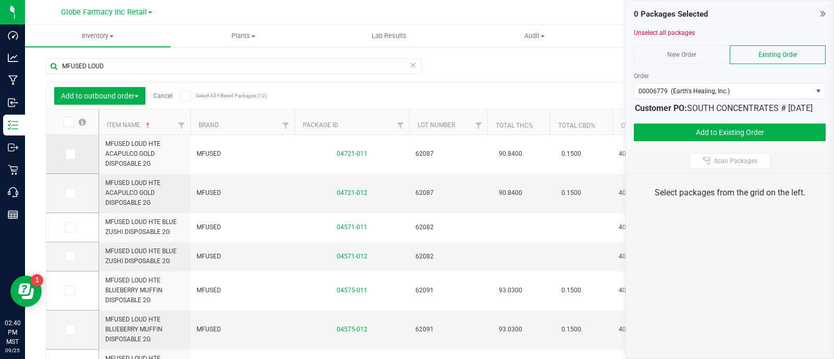
click at [72, 154] on icon at bounding box center [69, 154] width 7 height 0
click at [0, 0] on input "checkbox" at bounding box center [0, 0] width 0 height 0
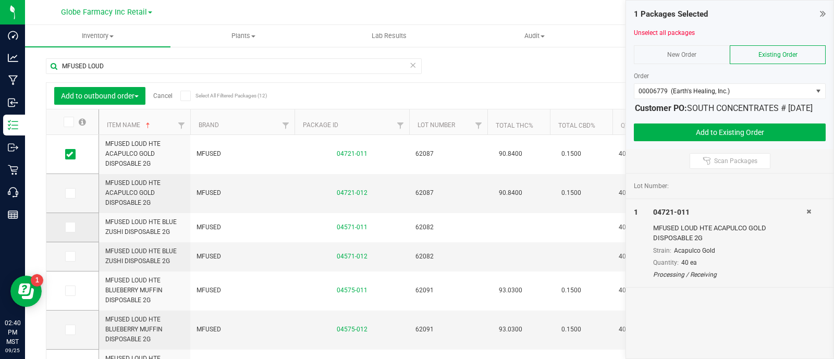
click at [71, 231] on span at bounding box center [70, 227] width 10 height 10
click at [0, 0] on input "checkbox" at bounding box center [0, 0] width 0 height 0
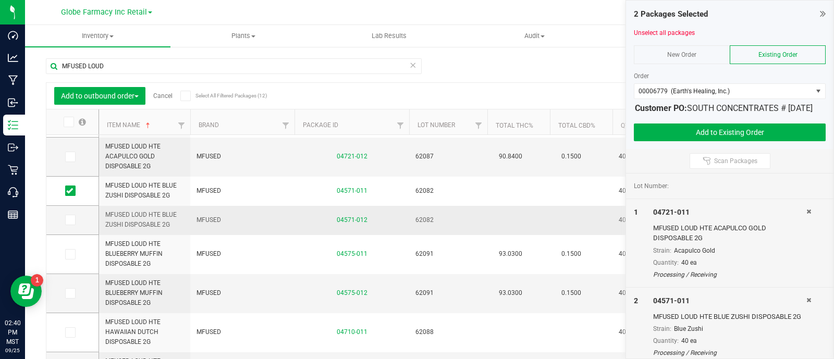
scroll to position [65, 0]
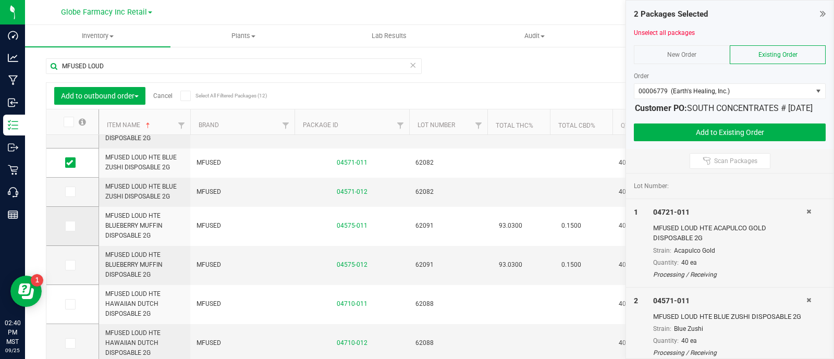
click at [75, 228] on span at bounding box center [70, 226] width 10 height 10
click at [0, 0] on input "checkbox" at bounding box center [0, 0] width 0 height 0
click at [75, 262] on span at bounding box center [70, 265] width 10 height 10
click at [0, 0] on input "checkbox" at bounding box center [0, 0] width 0 height 0
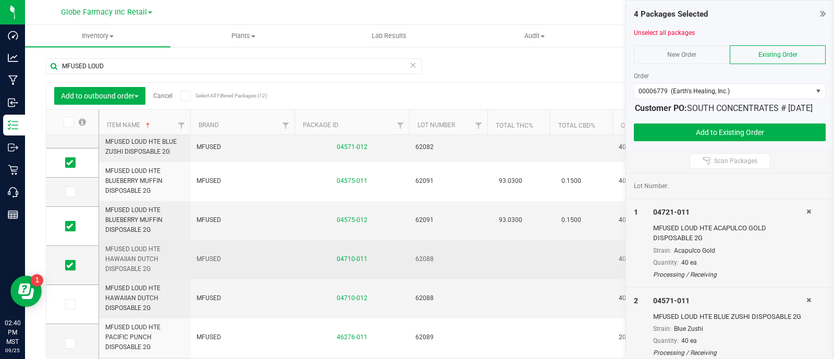
scroll to position [130, 0]
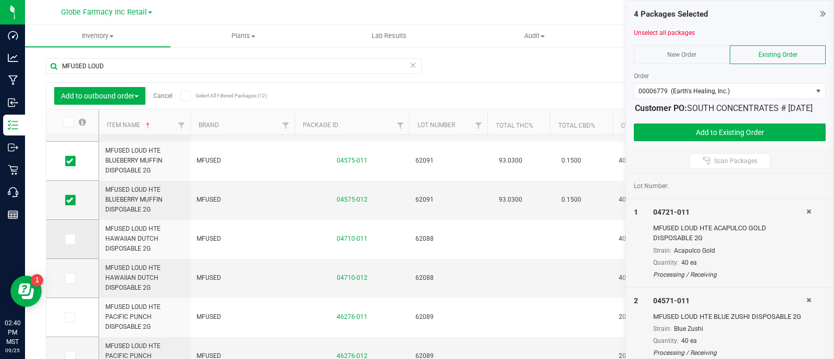
click at [67, 239] on icon at bounding box center [69, 239] width 7 height 0
click at [0, 0] on input "checkbox" at bounding box center [0, 0] width 0 height 0
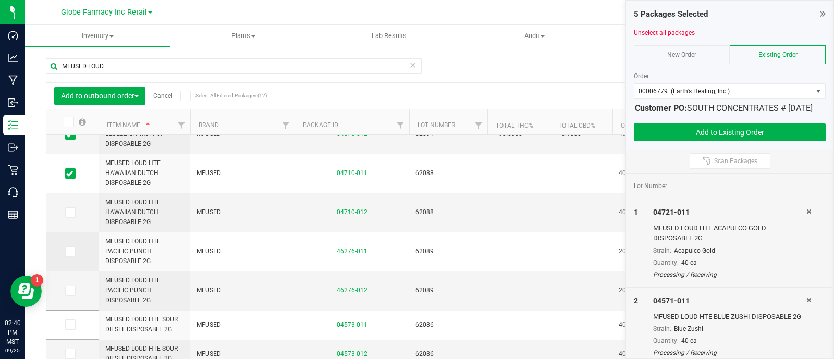
click at [78, 251] on label at bounding box center [72, 251] width 15 height 10
click at [0, 0] on input "checkbox" at bounding box center [0, 0] width 0 height 0
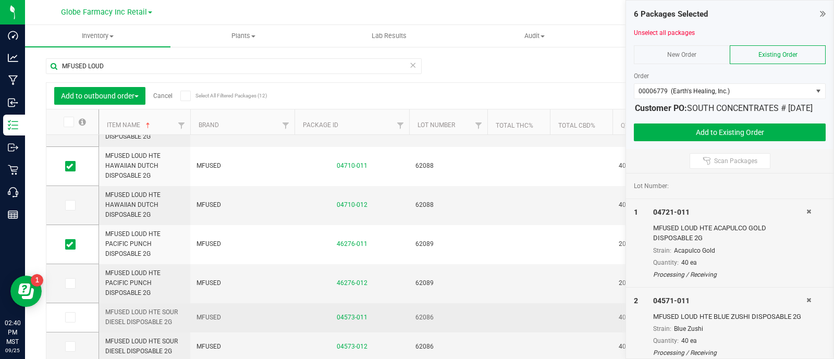
scroll to position [27, 0]
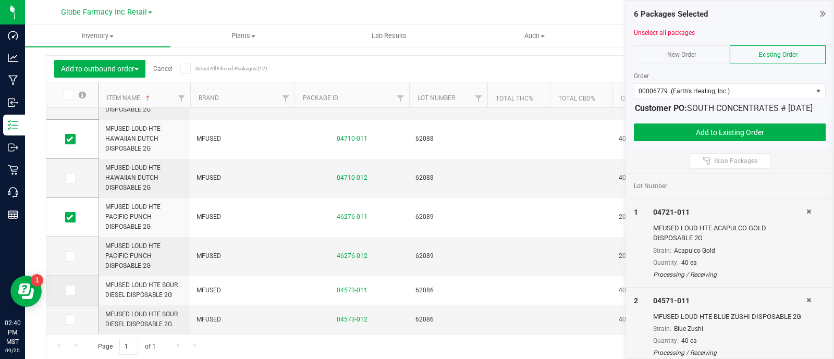
click at [72, 290] on icon at bounding box center [69, 290] width 7 height 0
click at [0, 0] on input "checkbox" at bounding box center [0, 0] width 0 height 0
click at [68, 256] on icon at bounding box center [69, 256] width 7 height 0
click at [0, 0] on input "checkbox" at bounding box center [0, 0] width 0 height 0
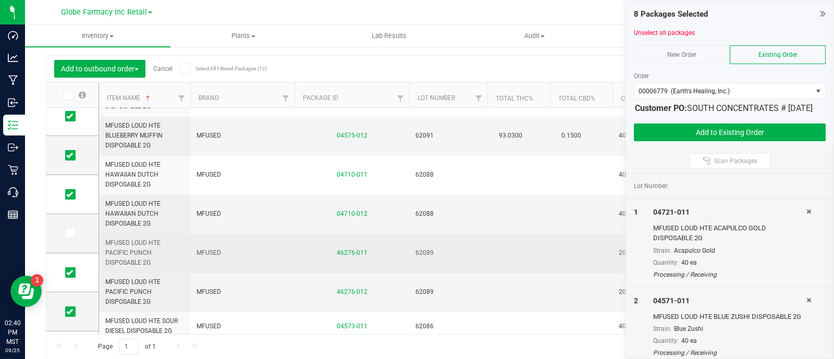
scroll to position [147, 0]
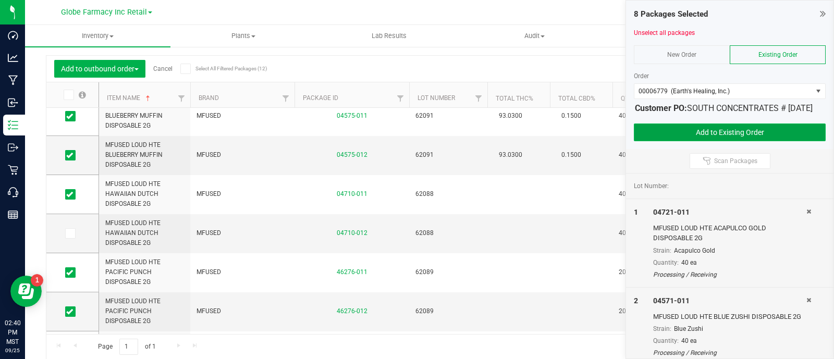
click at [670, 141] on button "Add to Existing Order" at bounding box center [730, 132] width 192 height 18
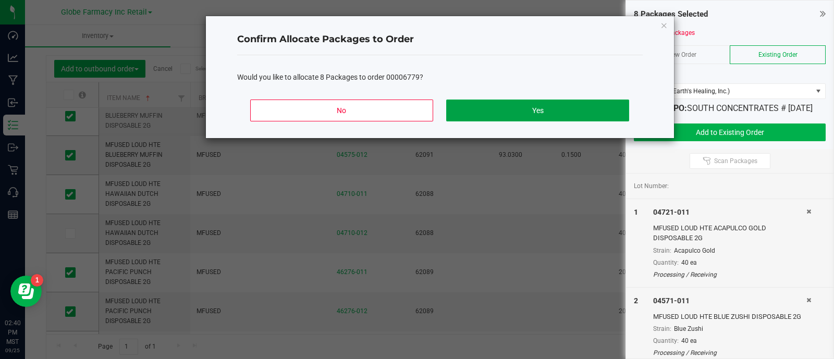
click at [539, 115] on button "Yes" at bounding box center [537, 111] width 182 height 22
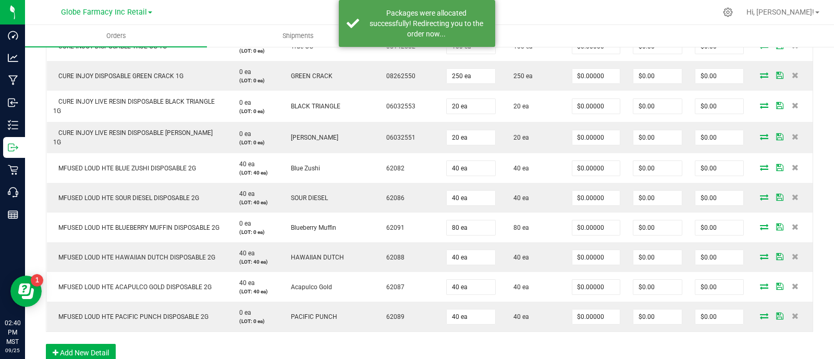
scroll to position [483, 0]
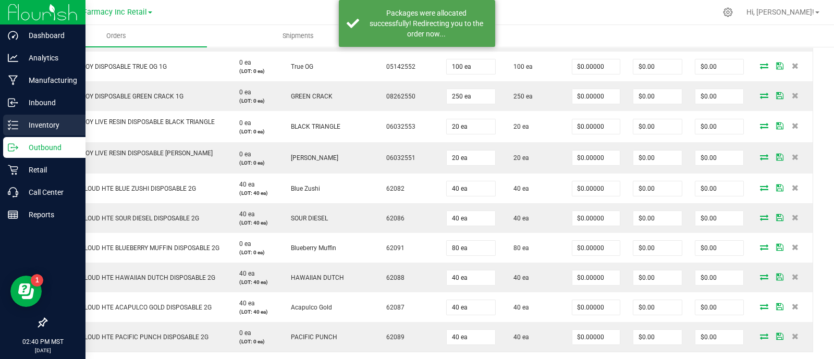
click at [19, 129] on p "Inventory" at bounding box center [49, 125] width 63 height 13
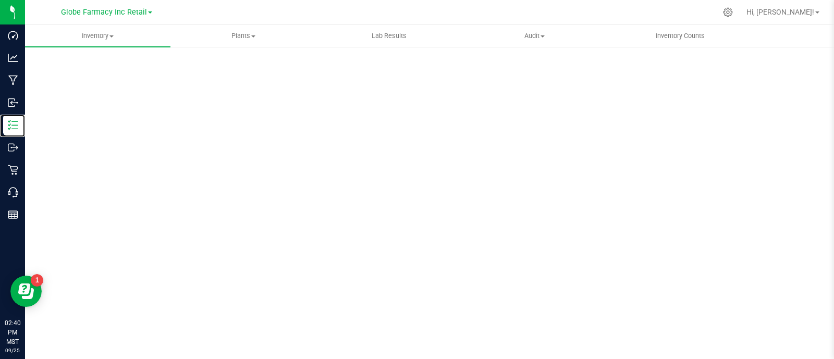
scroll to position [5, 0]
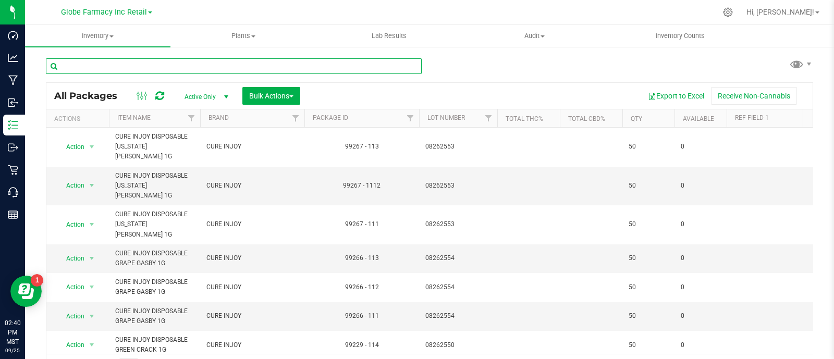
drag, startPoint x: 258, startPoint y: 67, endPoint x: 264, endPoint y: 74, distance: 8.9
click at [258, 66] on input "text" at bounding box center [234, 66] width 376 height 16
paste input "MFUSED LOUD"
type input "MFUSED LOUD"
click at [289, 101] on button "Bulk Actions" at bounding box center [271, 96] width 58 height 18
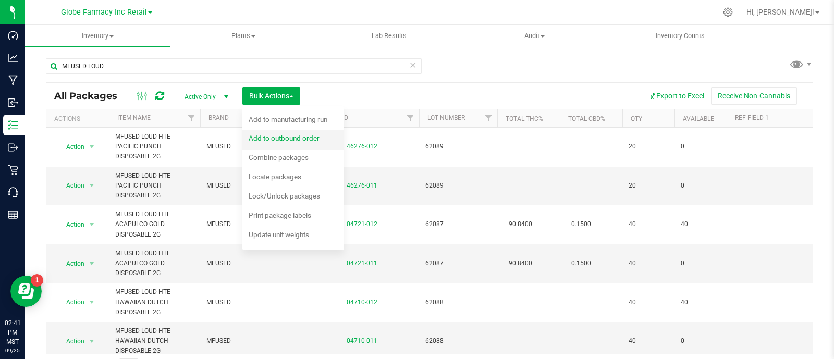
click at [267, 138] on span "Add to outbound order" at bounding box center [284, 138] width 71 height 8
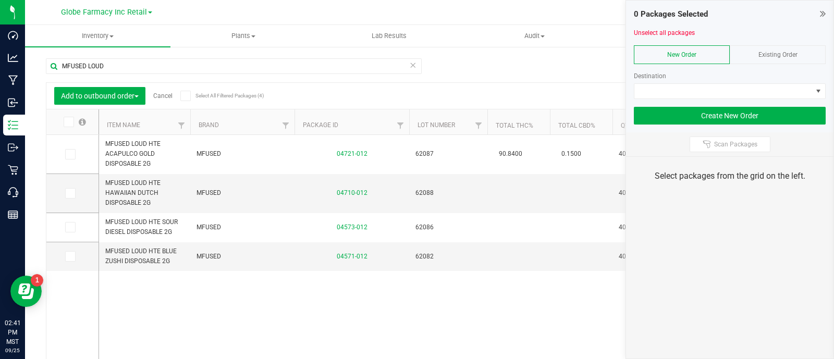
click at [780, 58] on div "Existing Order" at bounding box center [777, 54] width 96 height 19
click at [776, 79] on div "Order" at bounding box center [730, 75] width 192 height 9
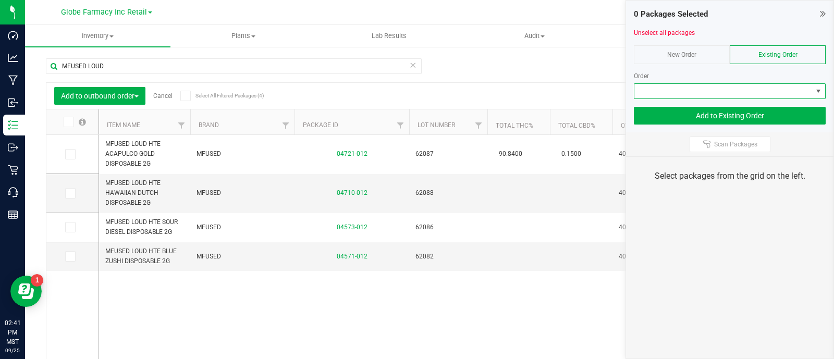
click at [775, 89] on span at bounding box center [723, 91] width 178 height 15
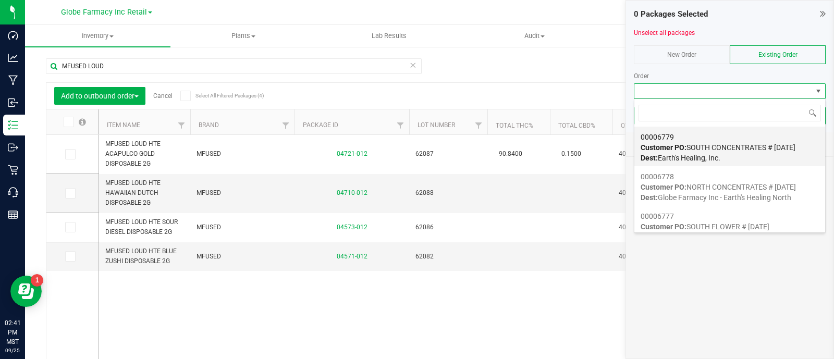
scroll to position [15, 192]
drag, startPoint x: 701, startPoint y: 189, endPoint x: 167, endPoint y: 190, distance: 533.5
click at [700, 190] on span "Customer PO: NORTH CONCENTRATES # 09/26/2025" at bounding box center [717, 187] width 155 height 8
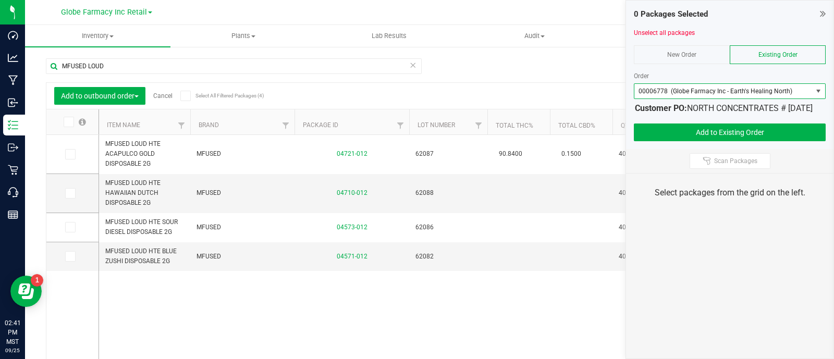
click at [67, 122] on icon at bounding box center [68, 122] width 7 height 0
click at [0, 0] on input "checkbox" at bounding box center [0, 0] width 0 height 0
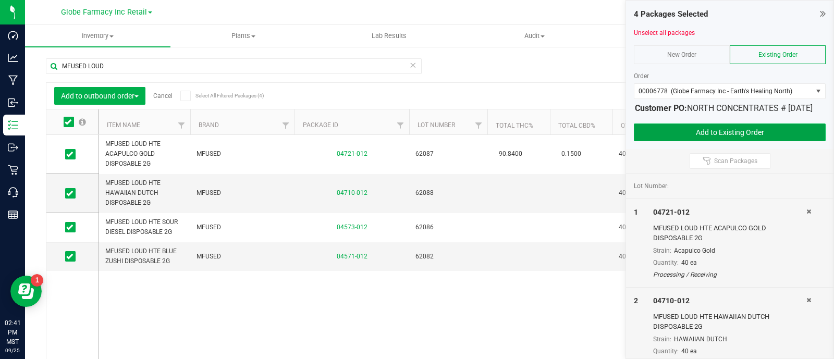
click at [720, 137] on button "Add to Existing Order" at bounding box center [730, 132] width 192 height 18
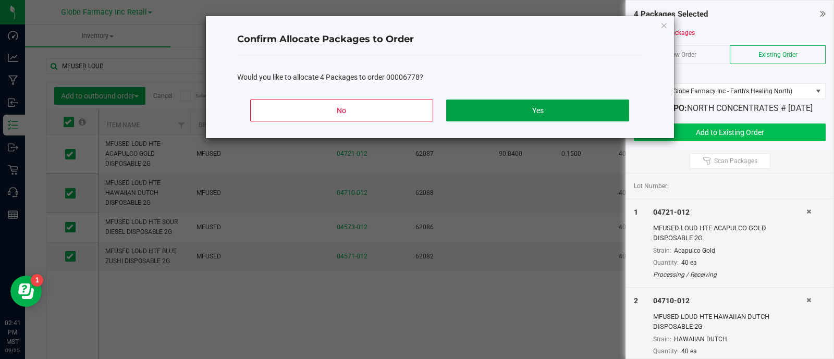
click at [581, 107] on button "Yes" at bounding box center [537, 111] width 182 height 22
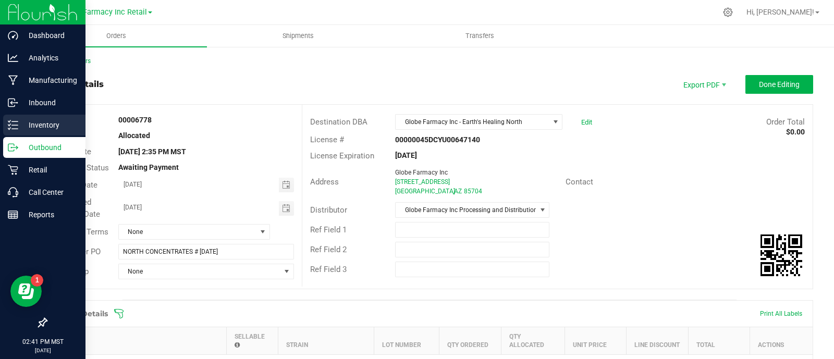
click at [15, 123] on icon at bounding box center [13, 125] width 10 height 10
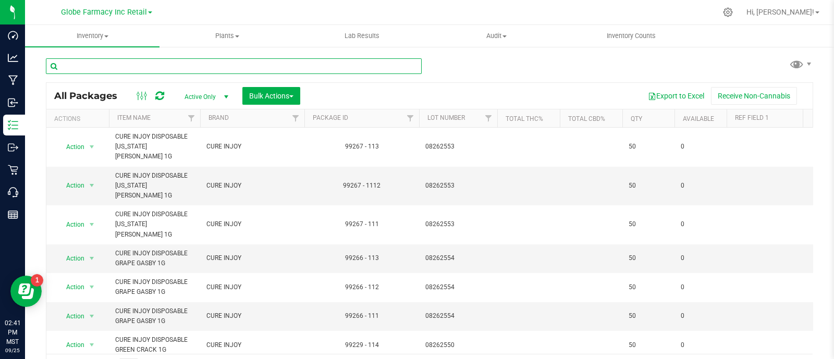
click at [203, 64] on input "text" at bounding box center [234, 66] width 376 height 16
paste input "MFUSED TWISTED"
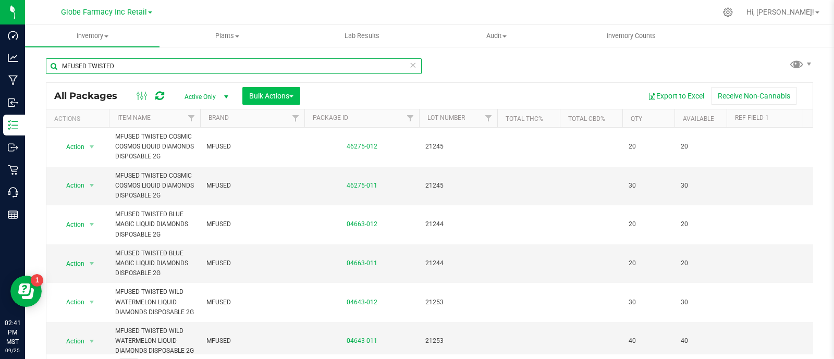
type input "MFUSED TWISTED"
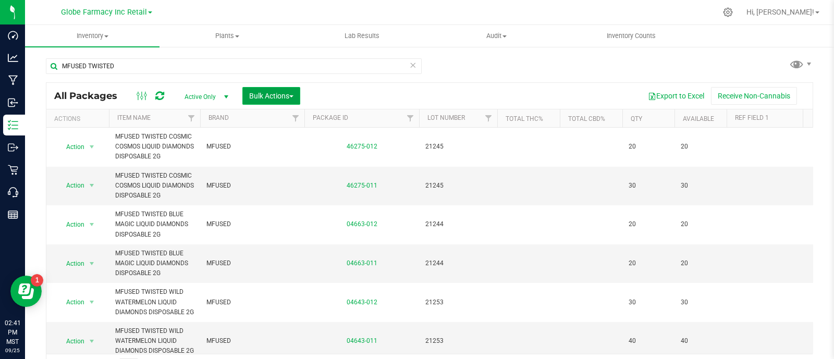
click at [262, 99] on span "Bulk Actions" at bounding box center [271, 96] width 44 height 8
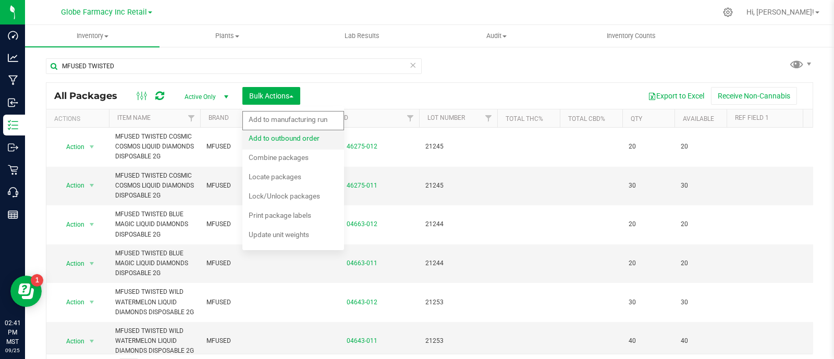
click at [321, 137] on div "Add to outbound order" at bounding box center [291, 139] width 85 height 17
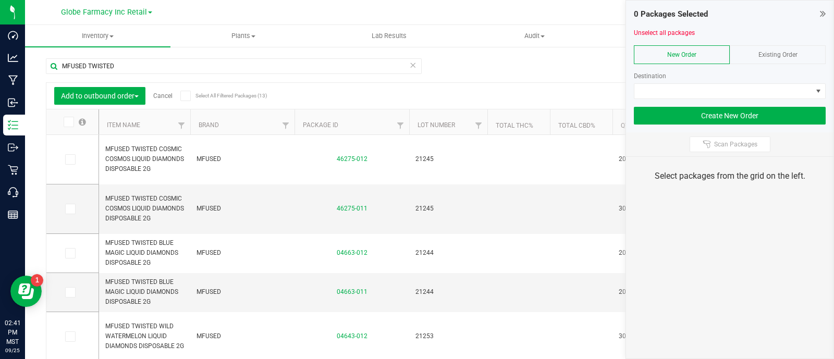
drag, startPoint x: 795, startPoint y: 55, endPoint x: 791, endPoint y: 59, distance: 5.9
click at [795, 54] on span "Existing Order" at bounding box center [777, 54] width 39 height 7
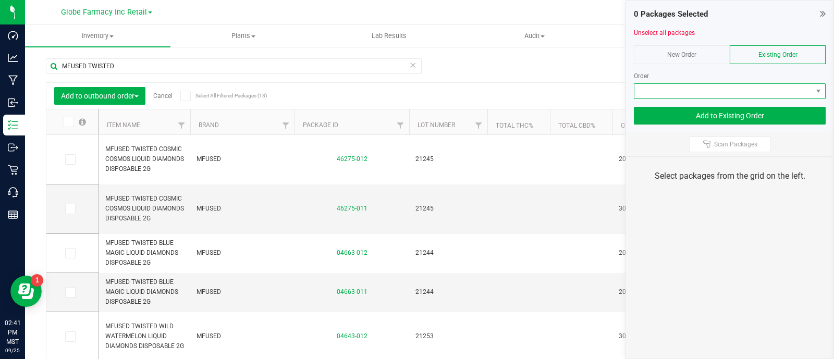
click at [782, 90] on span at bounding box center [723, 91] width 178 height 15
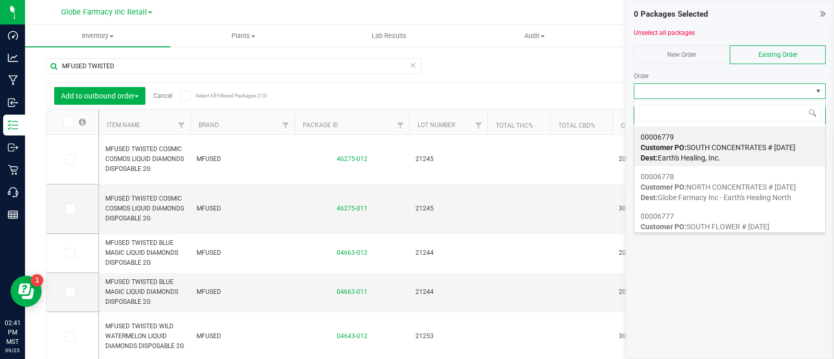
scroll to position [15, 192]
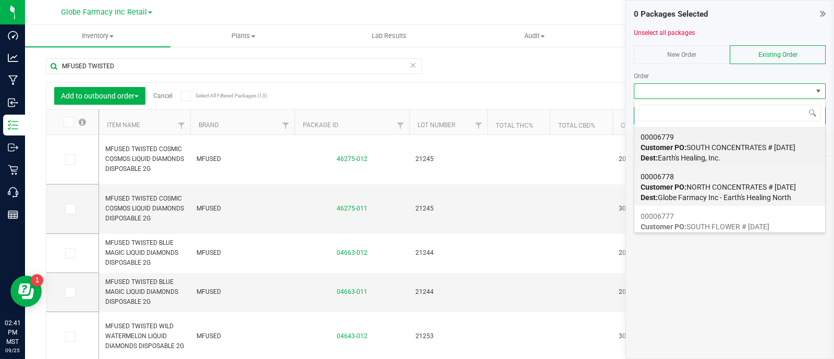
click at [711, 199] on span "Dest: Globe Farmacy Inc - Earth's Healing North" at bounding box center [715, 197] width 151 height 8
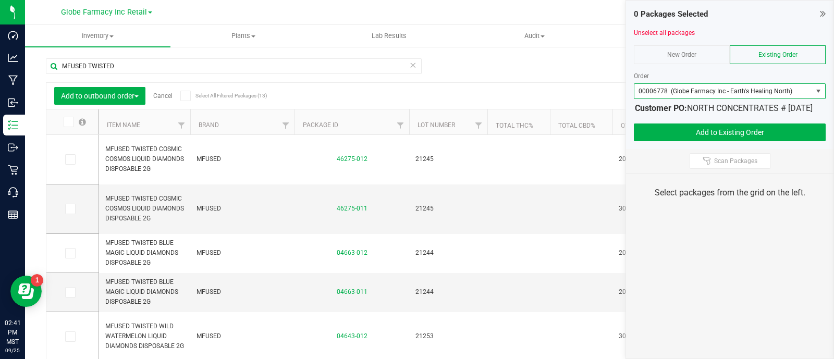
click at [121, 120] on th "Item Name" at bounding box center [144, 122] width 91 height 26
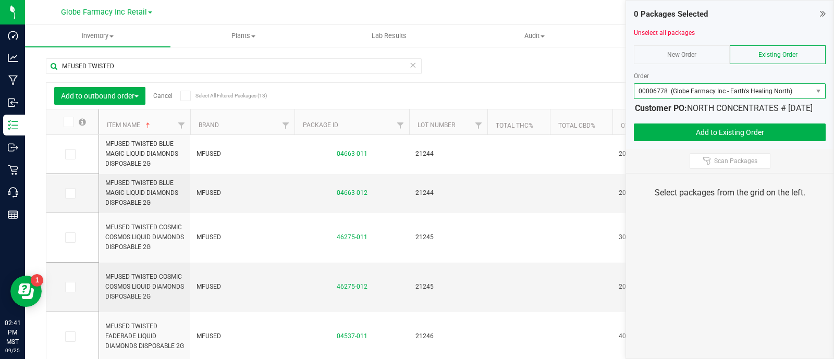
click at [798, 89] on span "00006778 (Globe Farmacy Inc - Earth's Healing North)" at bounding box center [723, 91] width 178 height 15
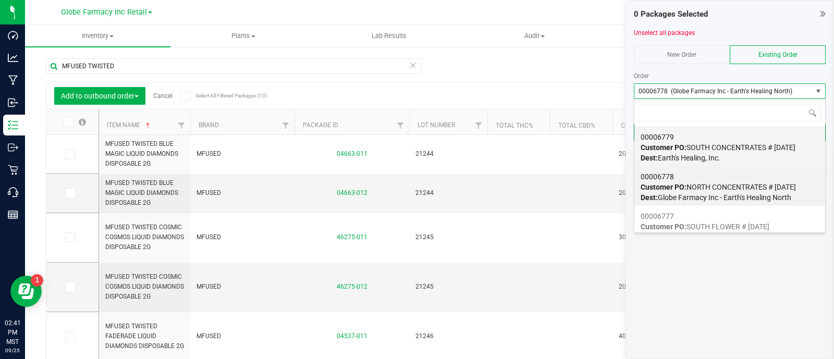
click at [746, 147] on span "Customer PO: SOUTH CONCENTRATES # 09/26/2025" at bounding box center [717, 147] width 155 height 8
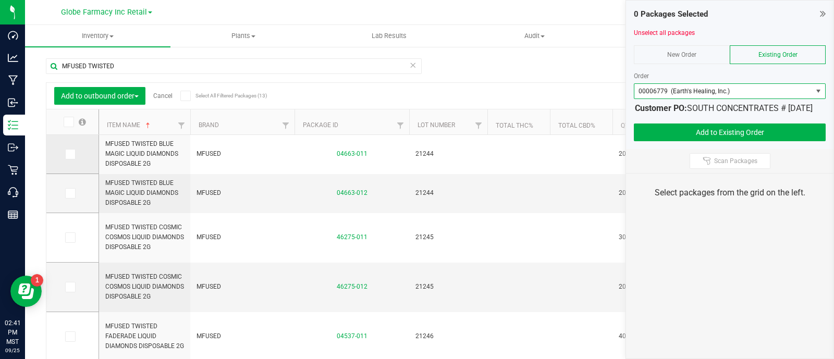
click at [72, 154] on icon at bounding box center [69, 154] width 7 height 0
click at [0, 0] on input "checkbox" at bounding box center [0, 0] width 0 height 0
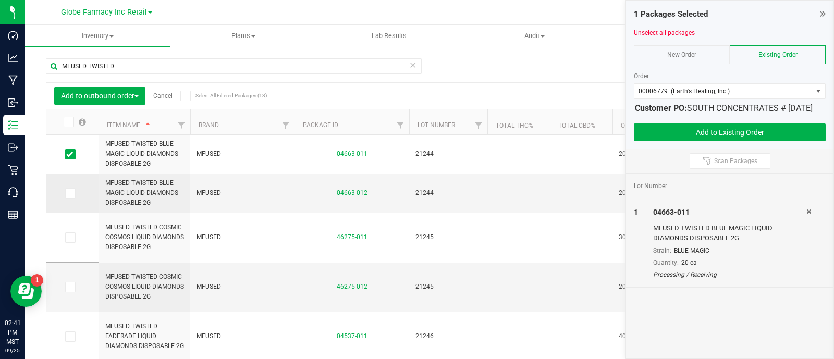
click at [66, 197] on span at bounding box center [70, 193] width 10 height 10
click at [0, 0] on input "checkbox" at bounding box center [0, 0] width 0 height 0
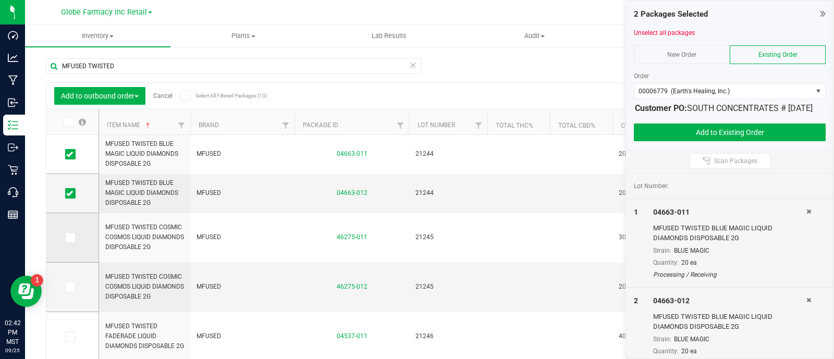
click at [69, 238] on icon at bounding box center [69, 238] width 7 height 0
click at [0, 0] on input "checkbox" at bounding box center [0, 0] width 0 height 0
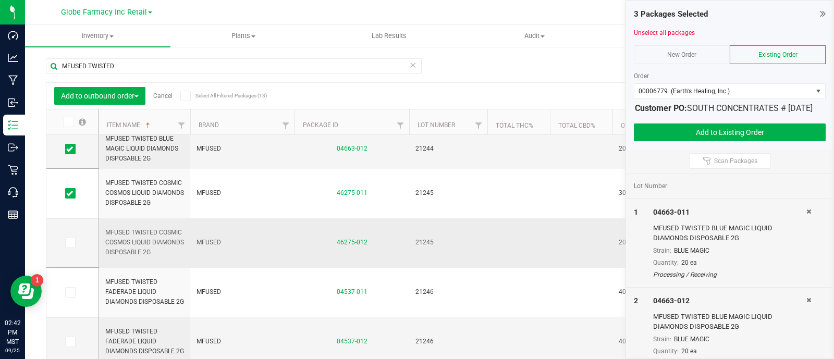
scroll to position [65, 0]
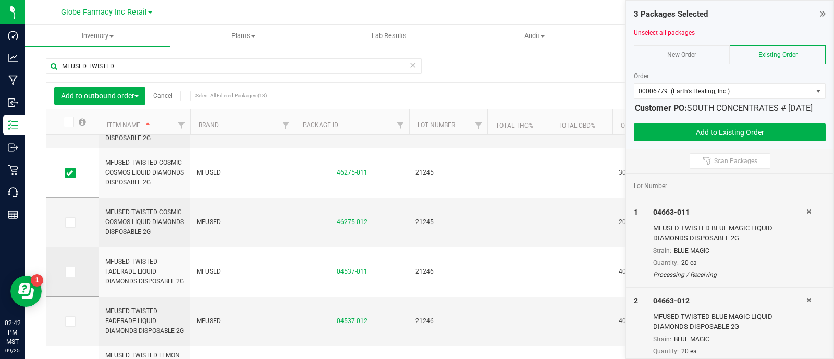
click at [74, 274] on span at bounding box center [70, 272] width 10 height 10
click at [0, 0] on input "checkbox" at bounding box center [0, 0] width 0 height 0
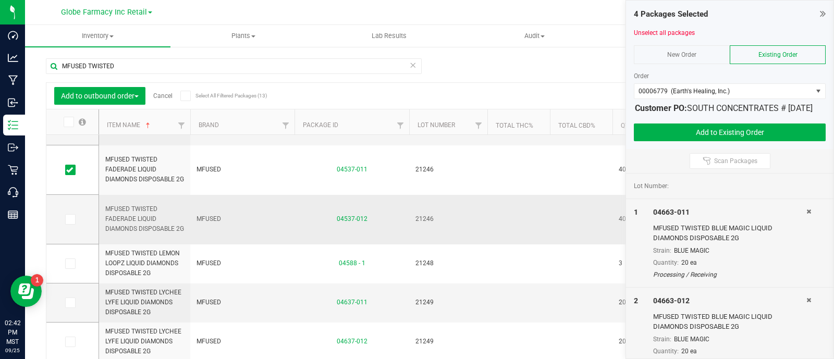
scroll to position [195, 0]
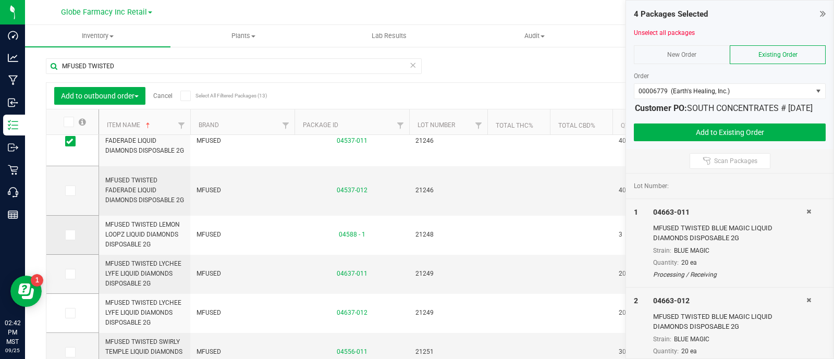
click at [73, 237] on span at bounding box center [70, 235] width 10 height 10
click at [0, 0] on input "checkbox" at bounding box center [0, 0] width 0 height 0
click at [67, 274] on icon at bounding box center [69, 274] width 7 height 0
click at [0, 0] on input "checkbox" at bounding box center [0, 0] width 0 height 0
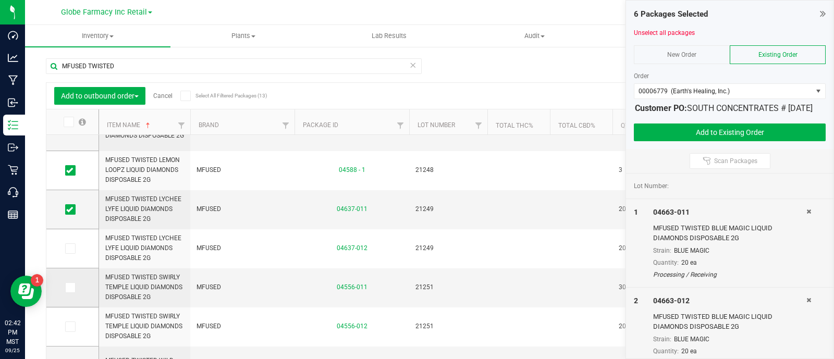
click at [75, 290] on span at bounding box center [70, 287] width 10 height 10
click at [0, 0] on input "checkbox" at bounding box center [0, 0] width 0 height 0
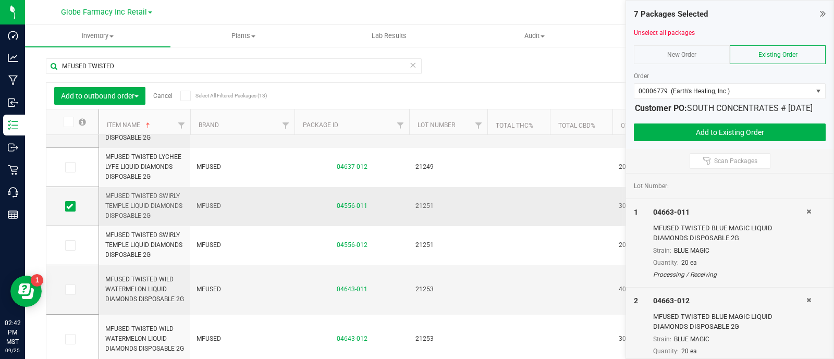
scroll to position [344, 0]
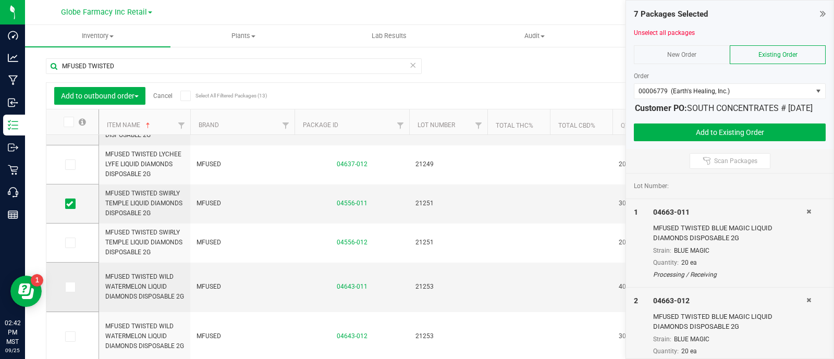
click at [74, 290] on span at bounding box center [70, 287] width 10 height 10
click at [0, 0] on input "checkbox" at bounding box center [0, 0] width 0 height 0
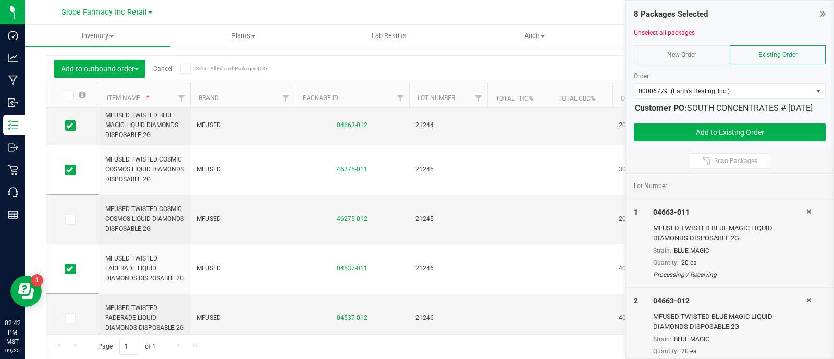
scroll to position [28, 0]
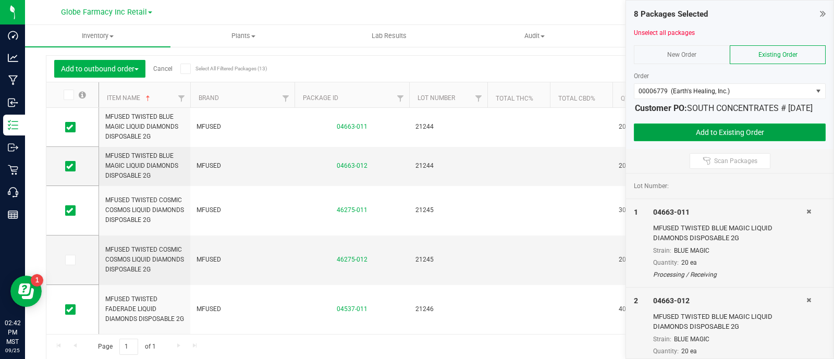
click at [776, 139] on button "Add to Existing Order" at bounding box center [730, 132] width 192 height 18
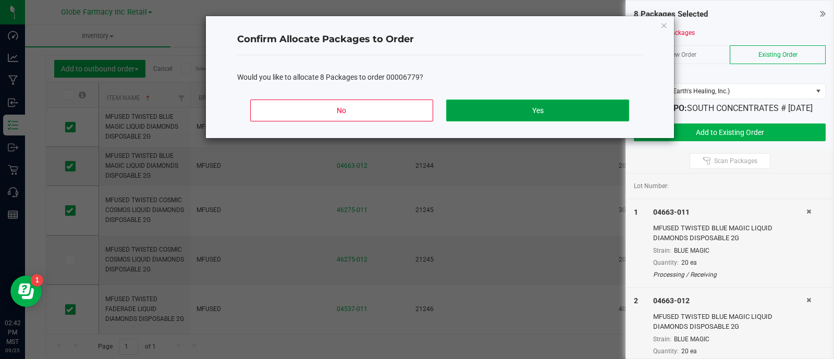
click at [617, 118] on button "Yes" at bounding box center [537, 111] width 182 height 22
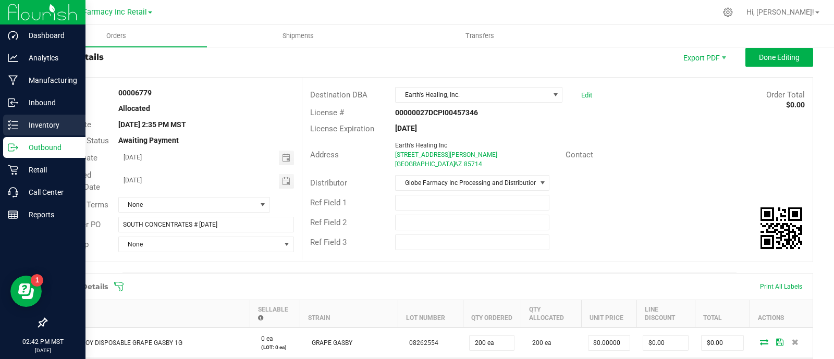
click at [19, 124] on p "Inventory" at bounding box center [49, 125] width 63 height 13
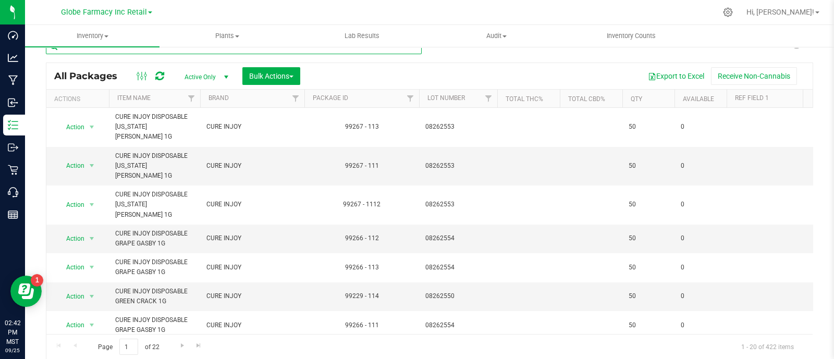
paste input "MFUSED TWISTED"
click at [210, 48] on input "text" at bounding box center [234, 47] width 376 height 16
type input "MFUSED TWISTED"
click at [257, 69] on button "Bulk Actions" at bounding box center [271, 76] width 58 height 18
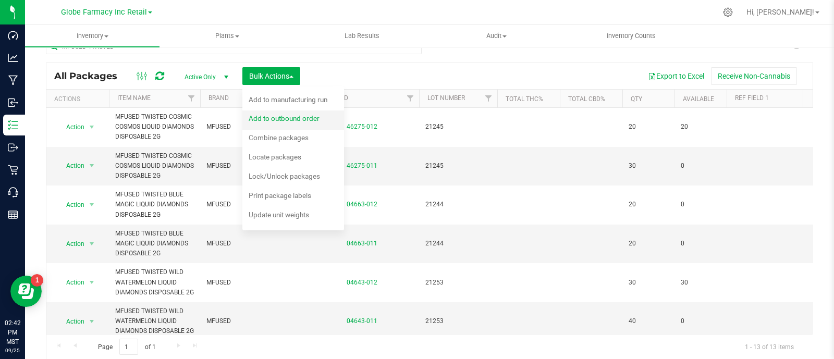
click at [265, 120] on span "Add to outbound order" at bounding box center [284, 118] width 71 height 8
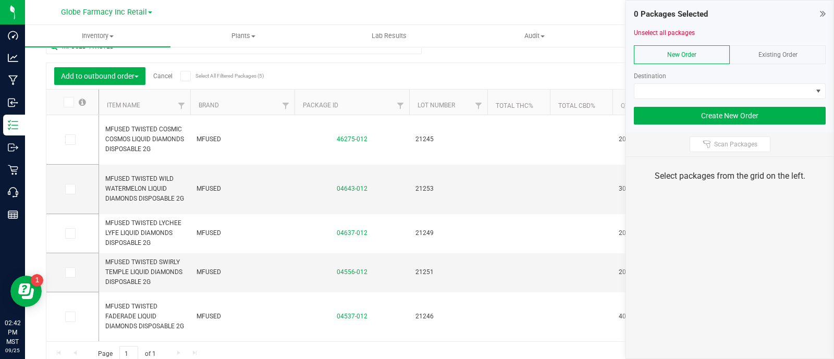
click at [749, 60] on div "Existing Order" at bounding box center [777, 54] width 96 height 19
click at [769, 99] on div at bounding box center [730, 103] width 192 height 8
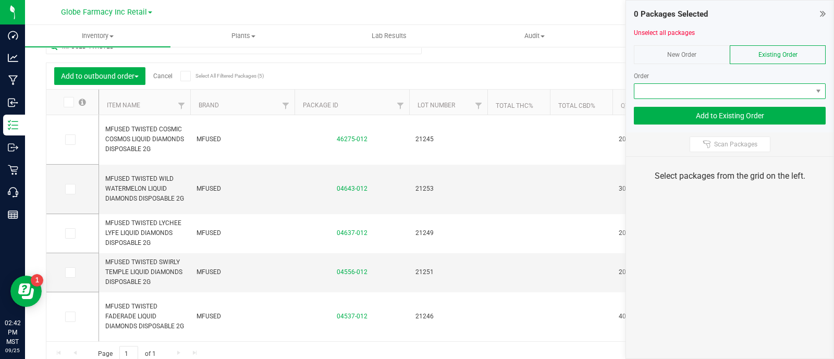
click at [773, 94] on span at bounding box center [723, 91] width 178 height 15
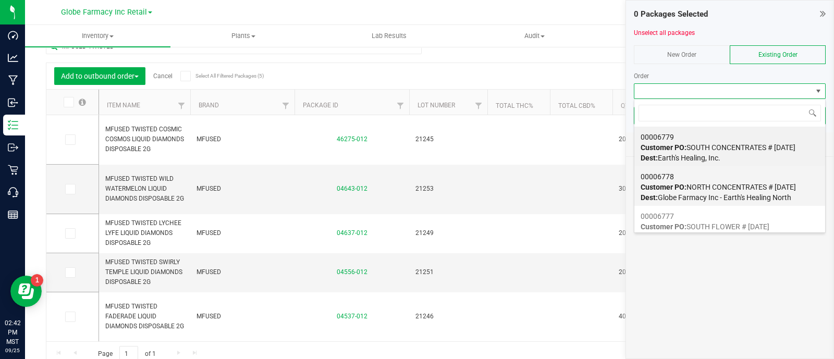
click at [738, 183] on span "Customer PO: NORTH CONCENTRATES # 09/26/2025" at bounding box center [717, 187] width 155 height 8
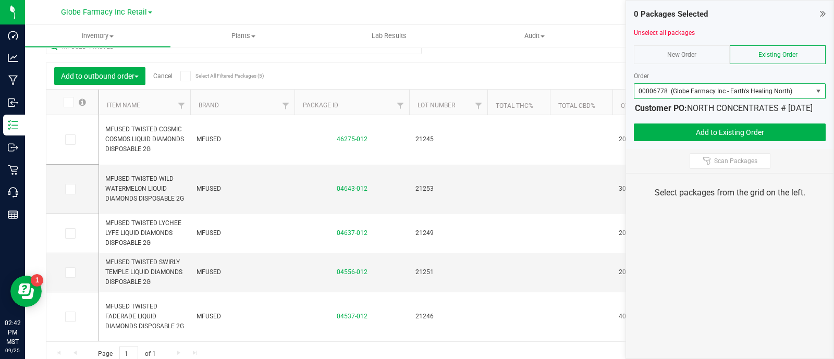
click at [68, 102] on icon at bounding box center [68, 102] width 7 height 0
click at [0, 0] on input "checkbox" at bounding box center [0, 0] width 0 height 0
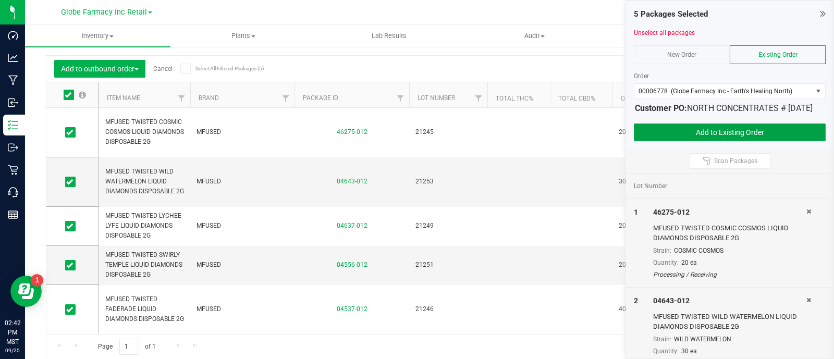
click at [683, 141] on button "Add to Existing Order" at bounding box center [730, 132] width 192 height 18
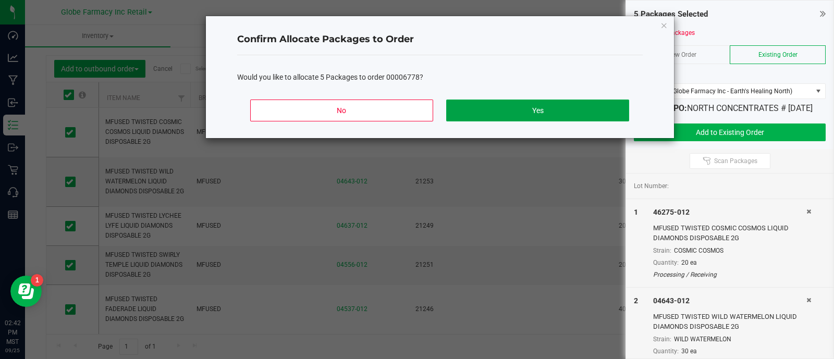
click at [530, 104] on button "Yes" at bounding box center [537, 111] width 182 height 22
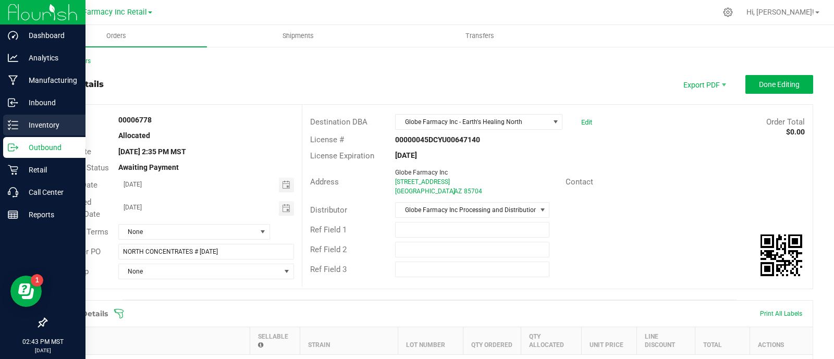
click at [14, 120] on icon at bounding box center [13, 125] width 10 height 10
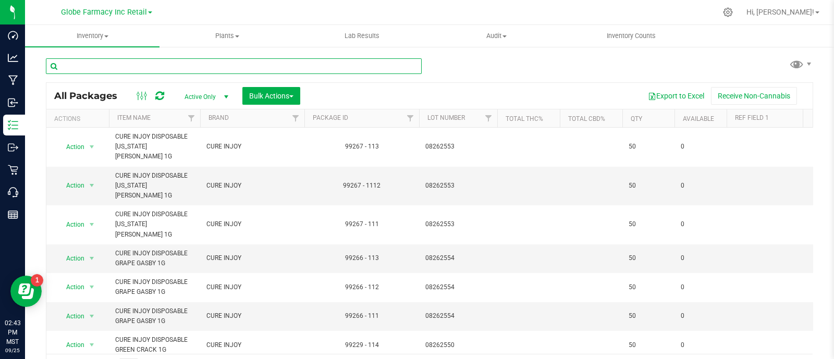
paste input "MFUSED FIRE"
click at [267, 66] on input "text" at bounding box center [234, 66] width 376 height 16
type input "MFUSED FIRE"
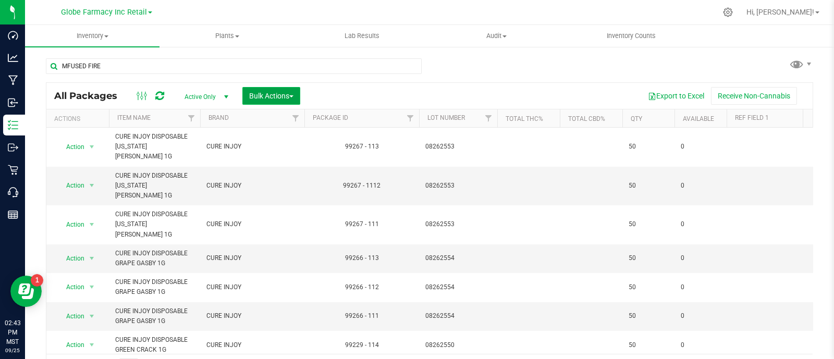
click at [262, 96] on span "Bulk Actions" at bounding box center [271, 96] width 44 height 8
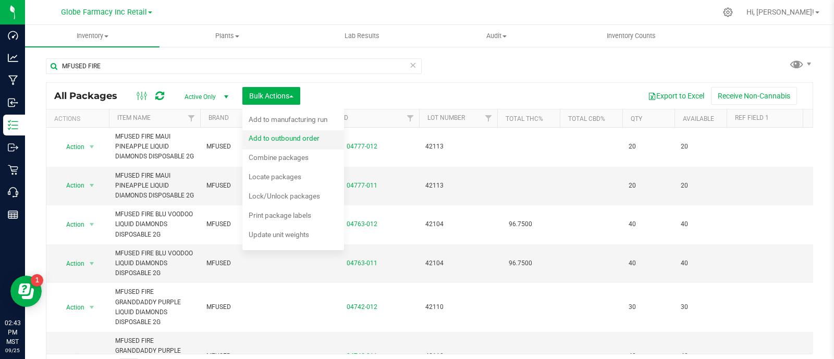
click at [289, 140] on span "Add to outbound order" at bounding box center [284, 138] width 71 height 8
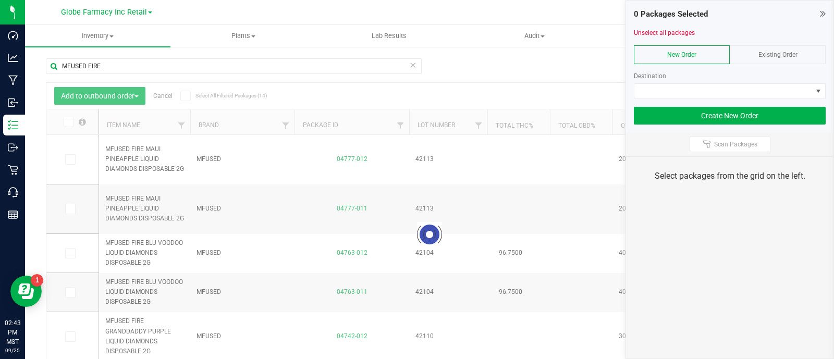
click at [802, 56] on div "Existing Order" at bounding box center [777, 54] width 96 height 19
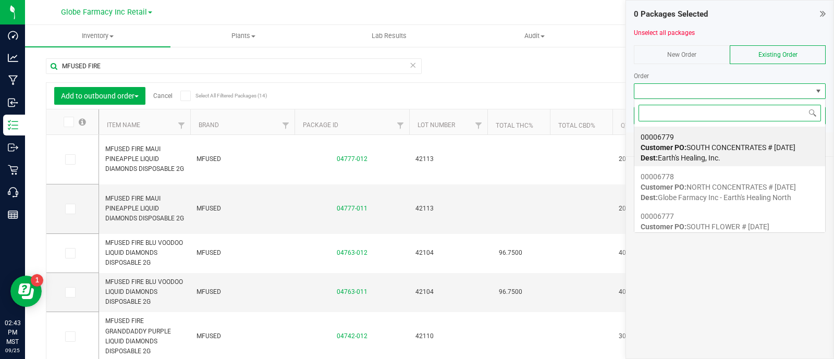
scroll to position [15, 192]
click at [732, 150] on span "Customer PO: SOUTH CONCENTRATES # 09/26/2025" at bounding box center [717, 147] width 155 height 8
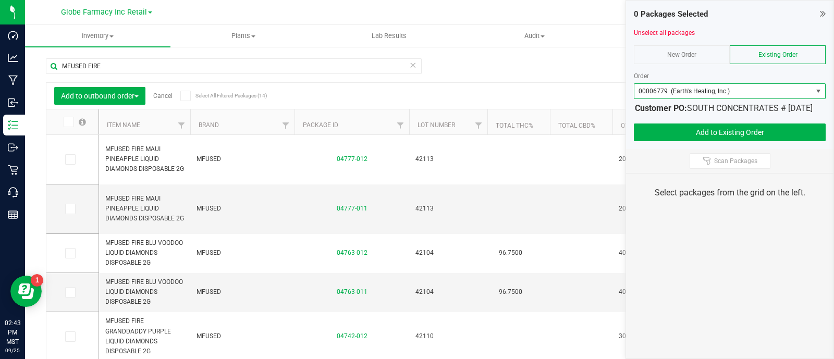
click at [112, 119] on th "Item Name" at bounding box center [144, 122] width 91 height 26
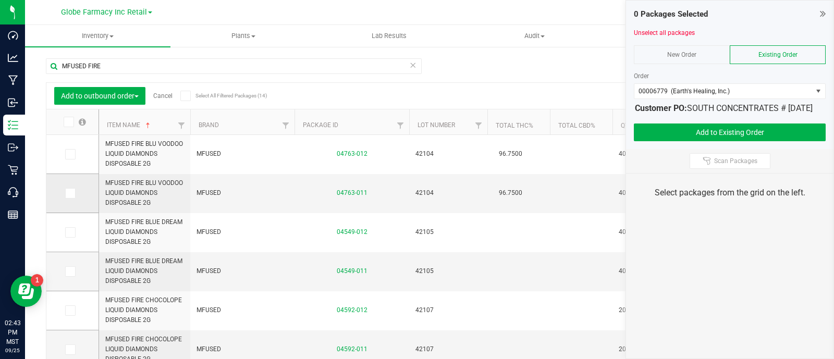
click at [75, 191] on label at bounding box center [72, 193] width 15 height 10
click at [0, 0] on input "checkbox" at bounding box center [0, 0] width 0 height 0
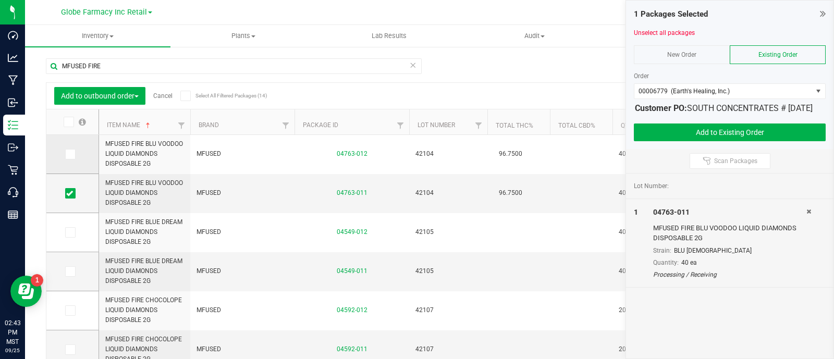
click at [73, 155] on span at bounding box center [70, 154] width 10 height 10
click at [0, 0] on input "checkbox" at bounding box center [0, 0] width 0 height 0
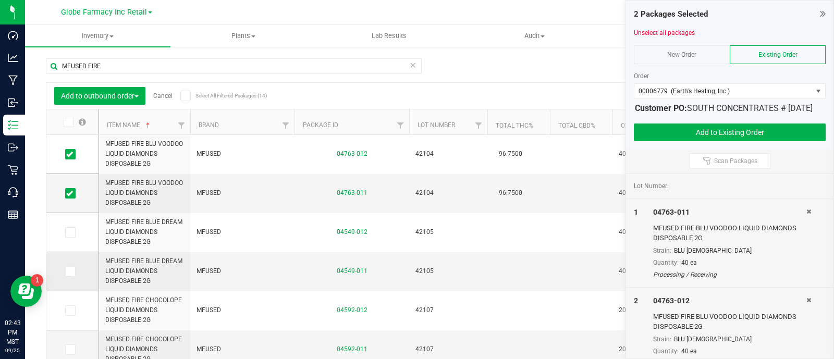
click at [73, 274] on span at bounding box center [70, 271] width 10 height 10
click at [0, 0] on input "checkbox" at bounding box center [0, 0] width 0 height 0
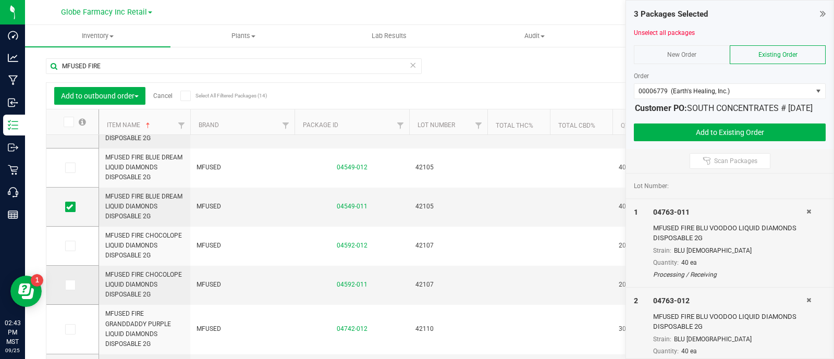
click at [70, 285] on icon at bounding box center [69, 285] width 7 height 0
click at [0, 0] on input "checkbox" at bounding box center [0, 0] width 0 height 0
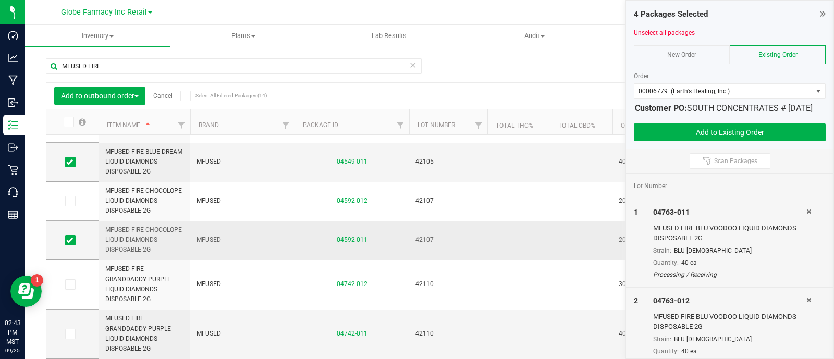
scroll to position [130, 0]
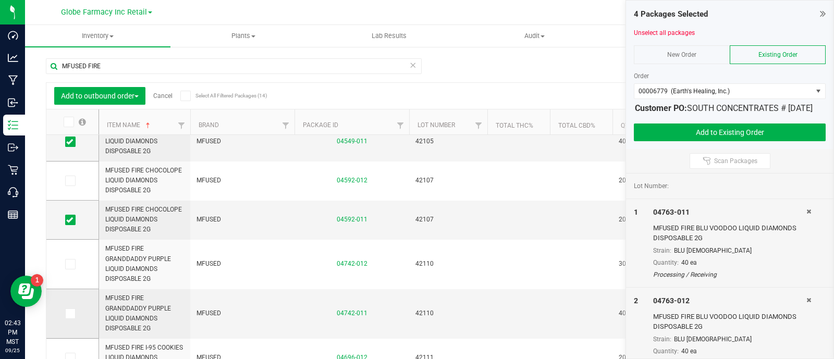
click at [67, 314] on icon at bounding box center [69, 314] width 7 height 0
click at [0, 0] on input "checkbox" at bounding box center [0, 0] width 0 height 0
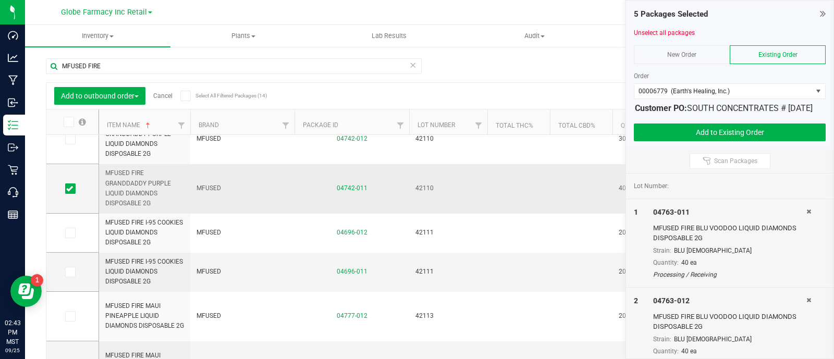
scroll to position [260, 0]
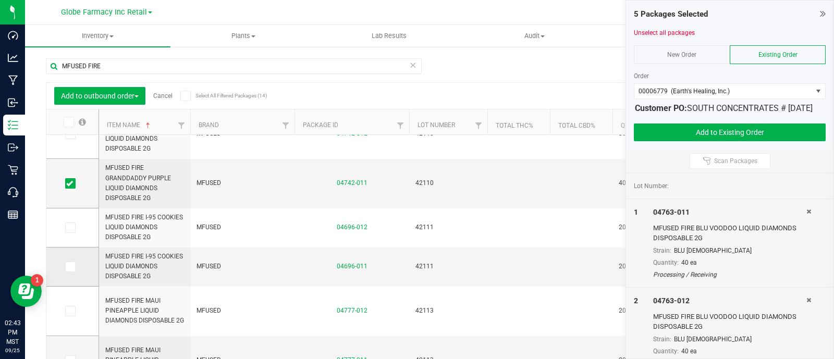
drag, startPoint x: 69, startPoint y: 267, endPoint x: 68, endPoint y: 256, distance: 10.5
click at [68, 267] on icon at bounding box center [69, 267] width 7 height 0
click at [0, 0] on input "checkbox" at bounding box center [0, 0] width 0 height 0
click at [67, 228] on icon at bounding box center [69, 228] width 7 height 0
click at [0, 0] on input "checkbox" at bounding box center [0, 0] width 0 height 0
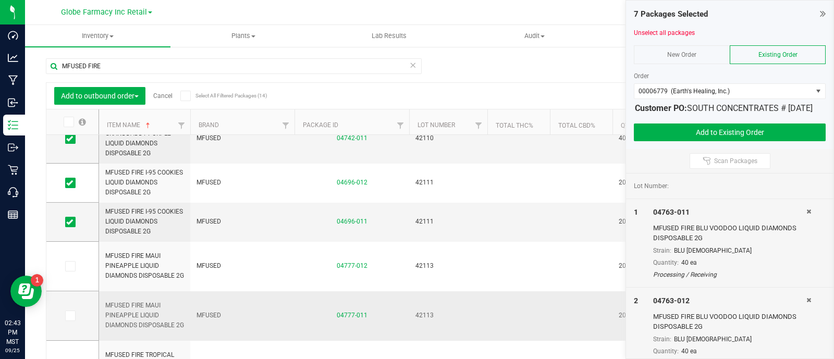
scroll to position [326, 0]
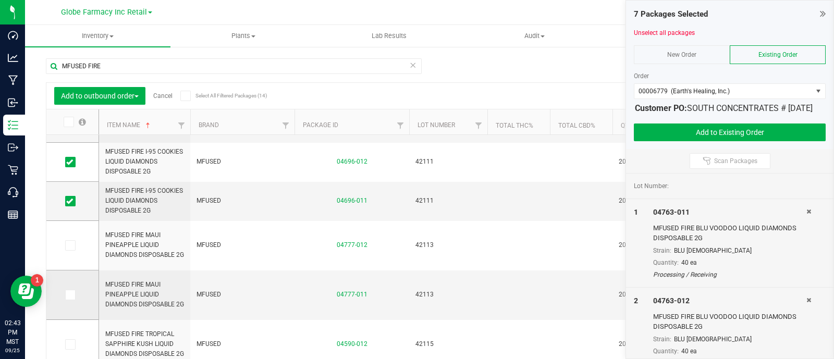
click at [72, 289] on td at bounding box center [72, 294] width 52 height 49
click at [72, 295] on icon at bounding box center [69, 295] width 7 height 0
click at [0, 0] on input "checkbox" at bounding box center [0, 0] width 0 height 0
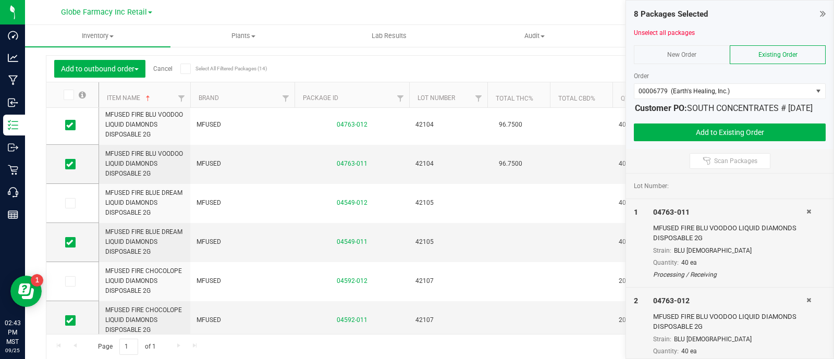
scroll to position [328, 0]
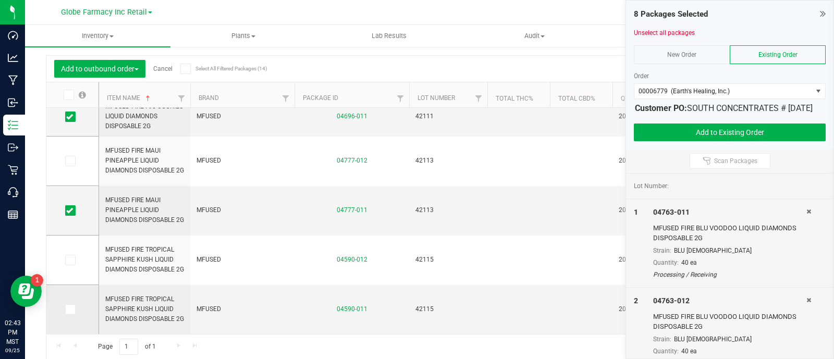
click at [67, 309] on icon at bounding box center [69, 309] width 7 height 0
click at [0, 0] on input "checkbox" at bounding box center [0, 0] width 0 height 0
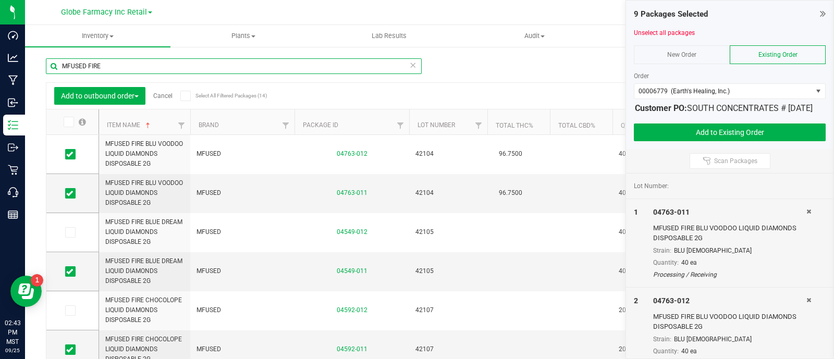
click at [136, 69] on input "MFUSED FIRE" at bounding box center [234, 66] width 376 height 16
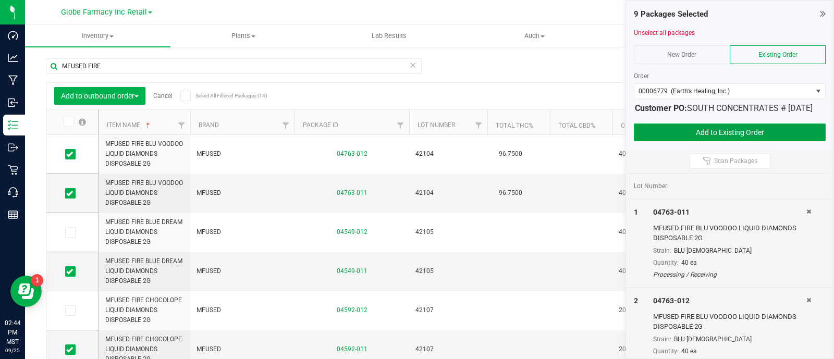
click at [716, 141] on button "Add to Existing Order" at bounding box center [730, 132] width 192 height 18
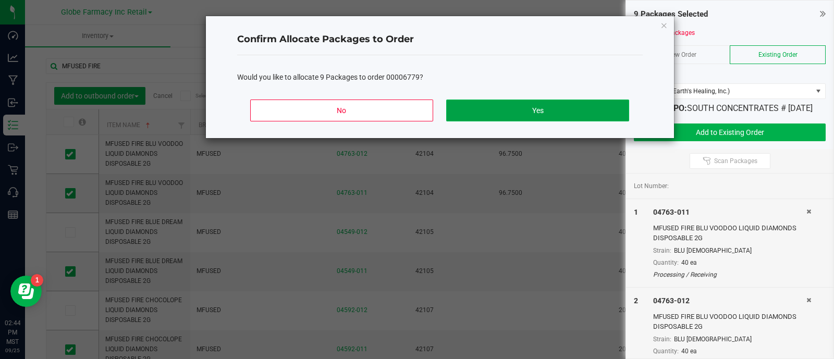
click at [544, 111] on button "Yes" at bounding box center [537, 111] width 182 height 22
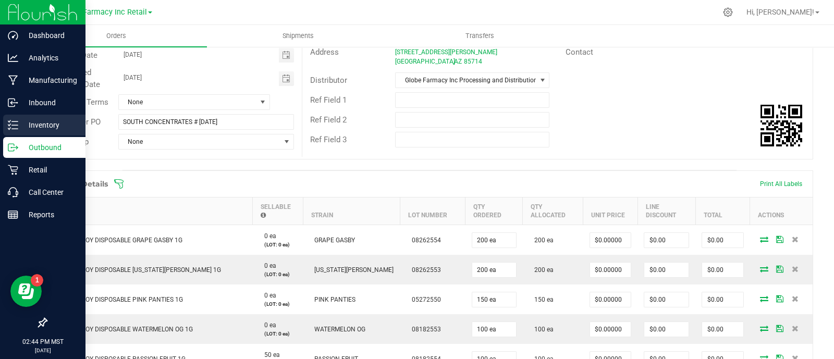
click at [13, 125] on line at bounding box center [15, 125] width 6 height 0
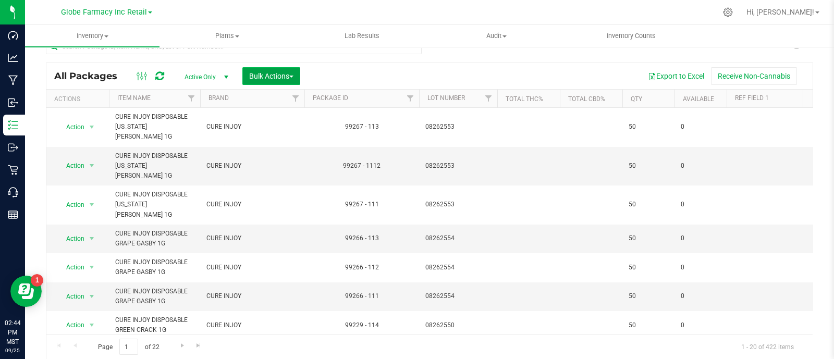
click at [262, 79] on button "Bulk Actions" at bounding box center [271, 76] width 58 height 18
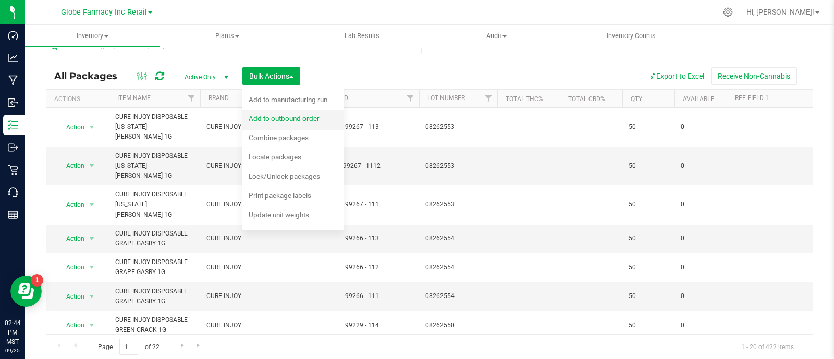
click at [287, 121] on span "Add to outbound order" at bounding box center [284, 118] width 71 height 8
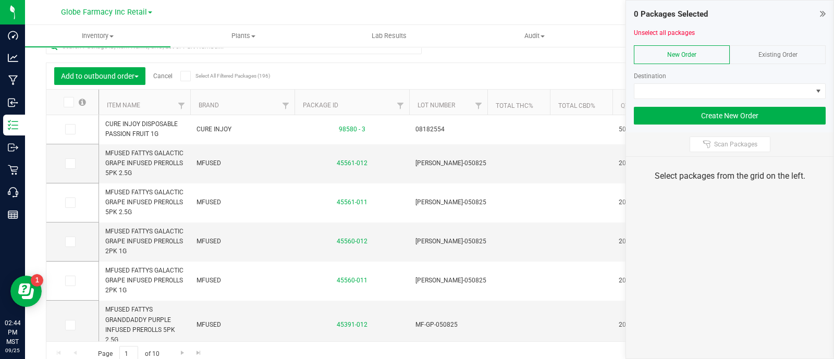
click at [810, 53] on div "Existing Order" at bounding box center [777, 54] width 96 height 19
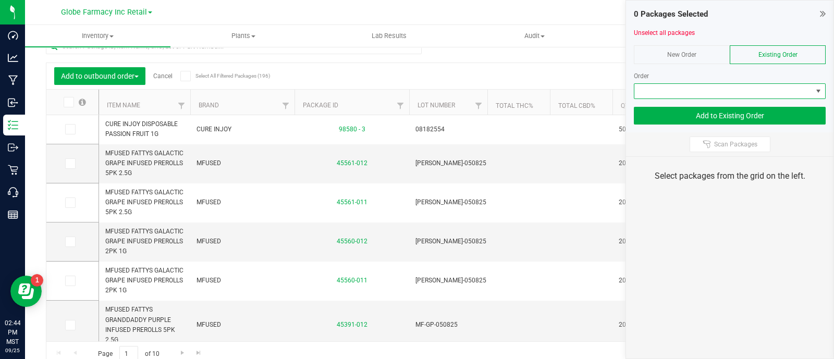
click at [794, 87] on span at bounding box center [723, 91] width 178 height 15
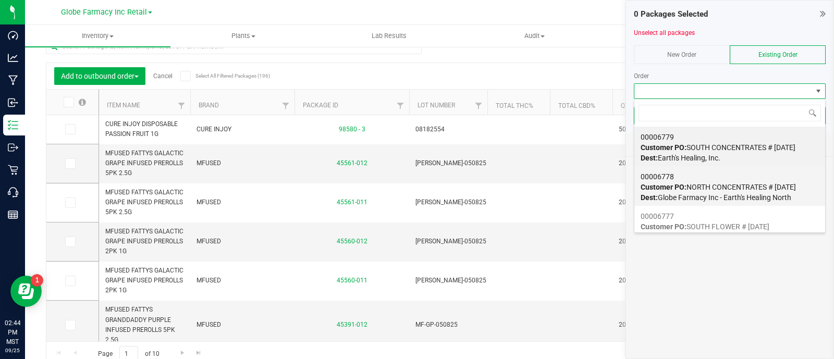
click at [745, 193] on span "Dest: Globe Farmacy Inc - Earth's Healing North" at bounding box center [715, 197] width 151 height 8
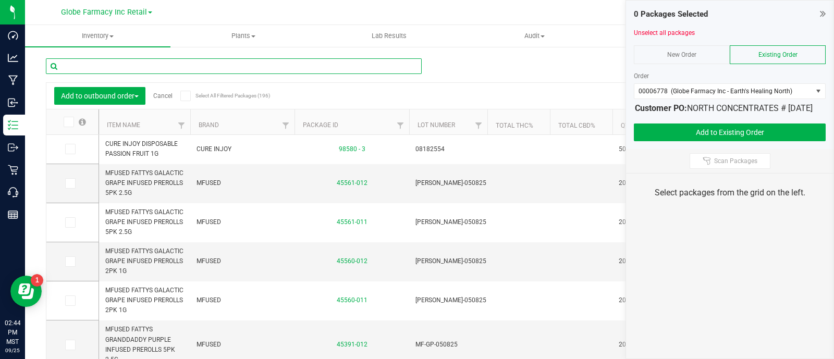
click at [137, 66] on input "text" at bounding box center [234, 66] width 376 height 16
paste input "MFUSED FIRE"
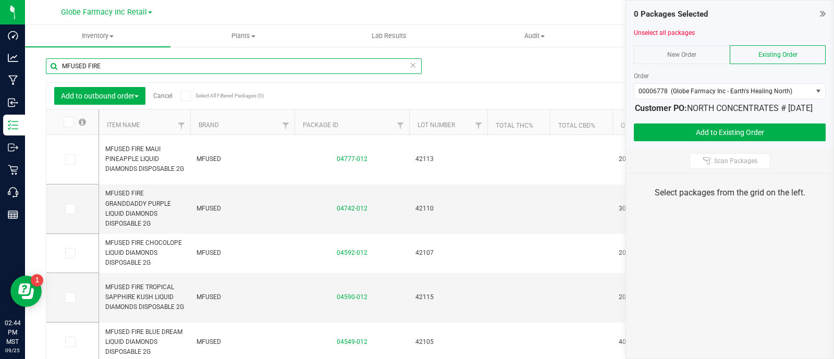
type input "MFUSED FIRE"
click at [73, 123] on span at bounding box center [69, 122] width 10 height 10
click at [0, 0] on input "checkbox" at bounding box center [0, 0] width 0 height 0
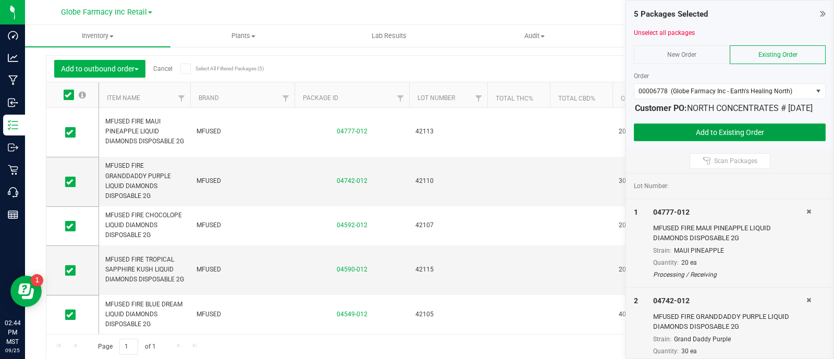
click at [710, 141] on button "Add to Existing Order" at bounding box center [730, 132] width 192 height 18
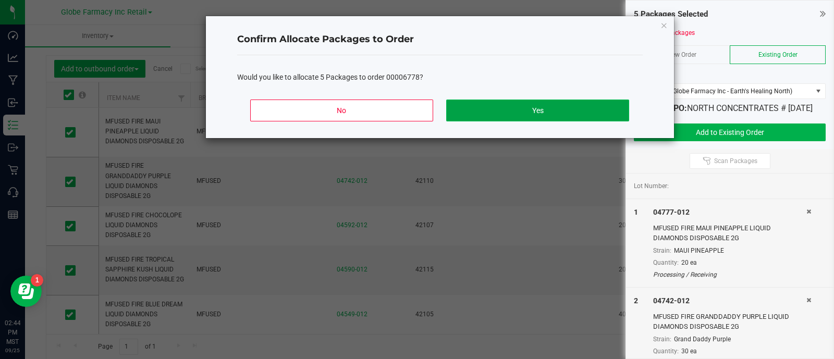
click at [524, 106] on button "Yes" at bounding box center [537, 111] width 182 height 22
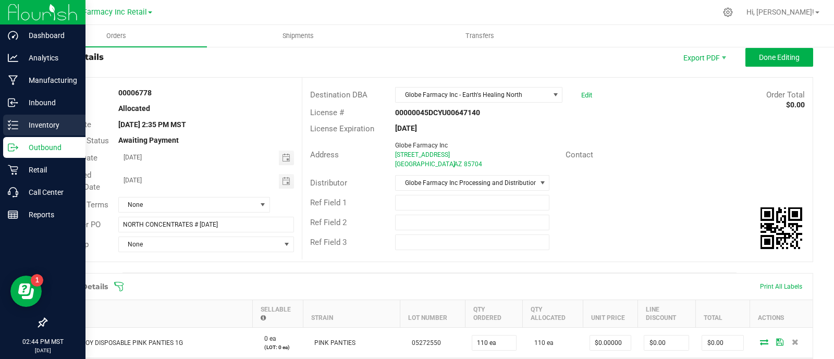
click at [18, 126] on p "Inventory" at bounding box center [49, 125] width 63 height 13
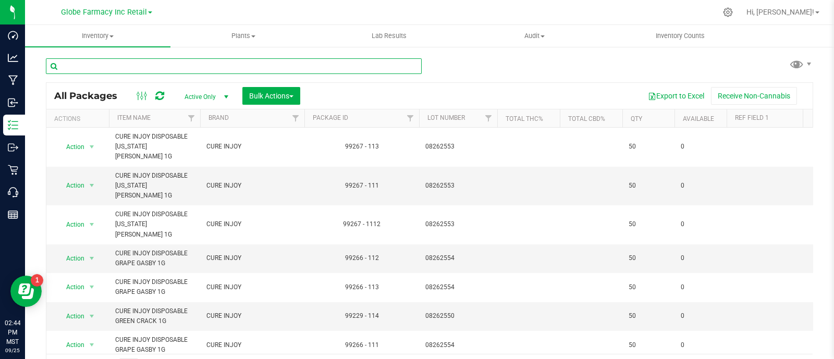
paste input "MFUSED LOU"
click at [207, 59] on input "text" at bounding box center [234, 66] width 376 height 16
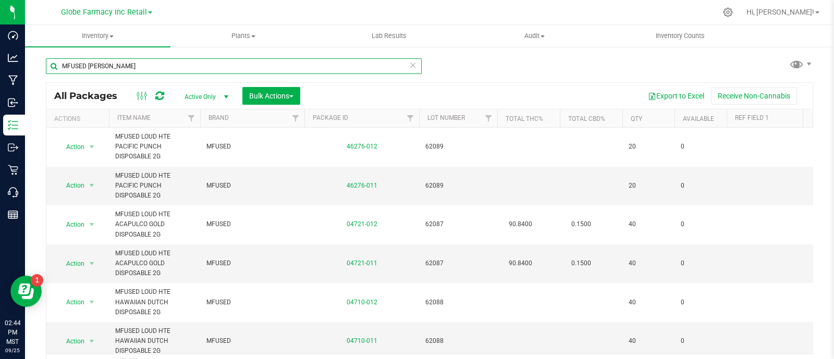
type input "MFUSED LOU"
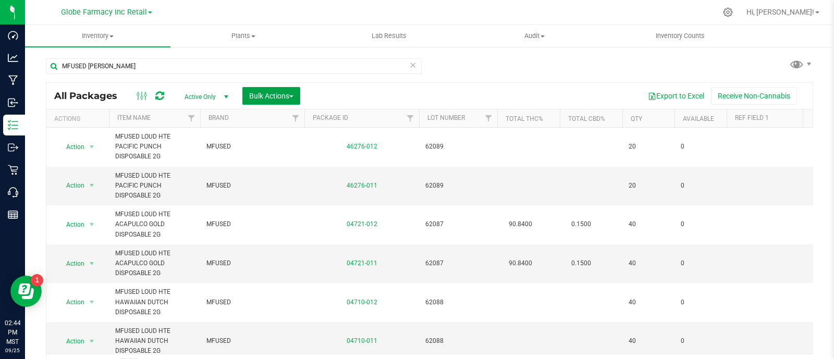
click at [287, 95] on span "Bulk Actions" at bounding box center [271, 96] width 44 height 8
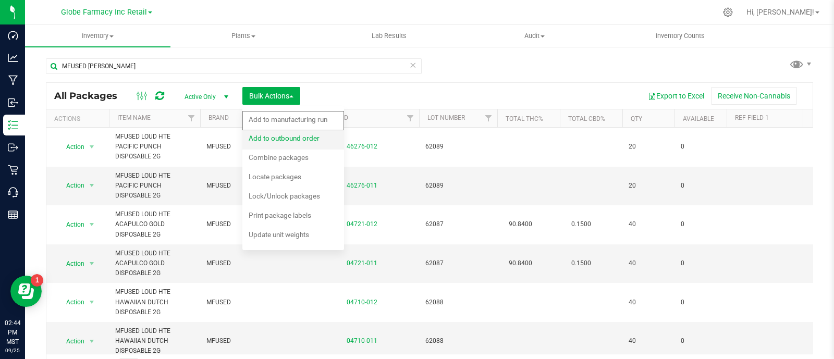
click at [302, 136] on span "Add to outbound order" at bounding box center [284, 138] width 71 height 8
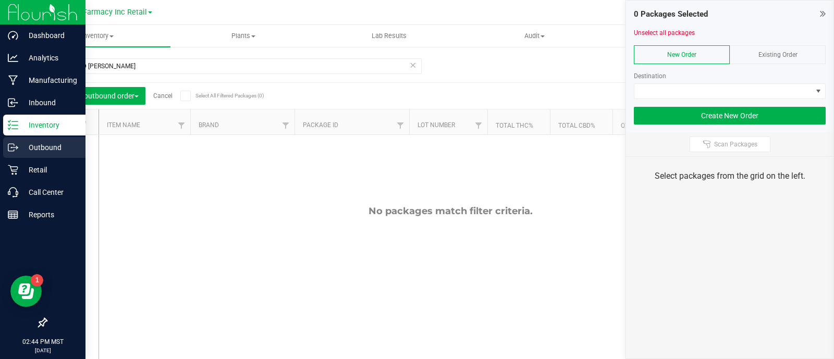
click at [31, 152] on p "Outbound" at bounding box center [49, 147] width 63 height 13
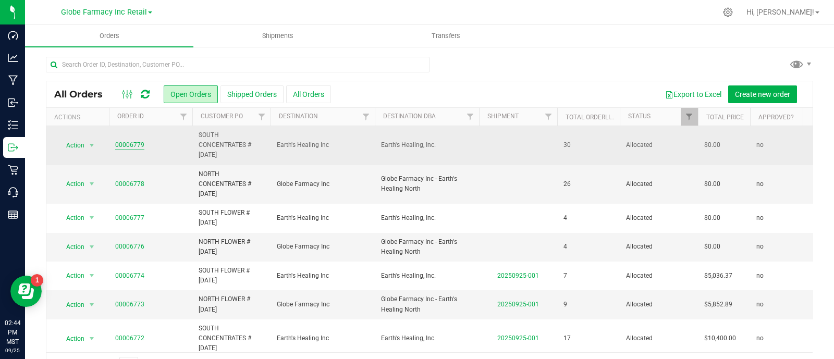
click at [129, 147] on link "00006779" at bounding box center [129, 145] width 29 height 10
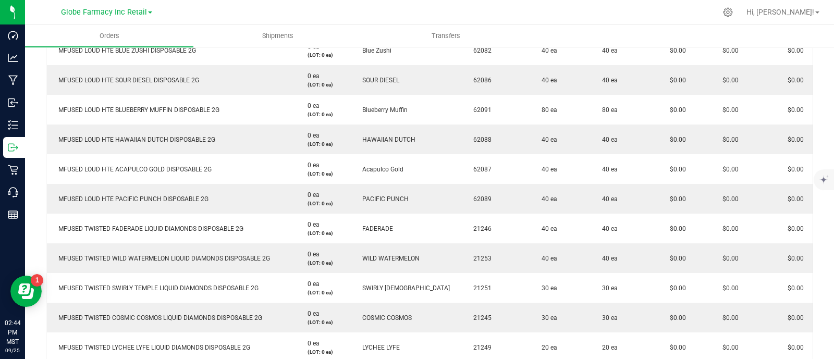
scroll to position [521, 0]
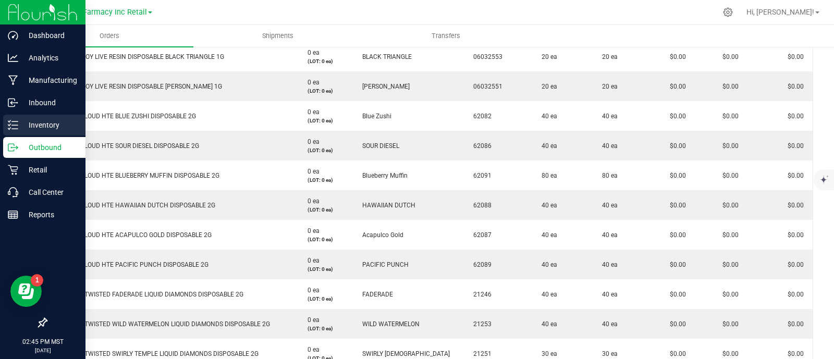
click at [21, 126] on p "Inventory" at bounding box center [49, 125] width 63 height 13
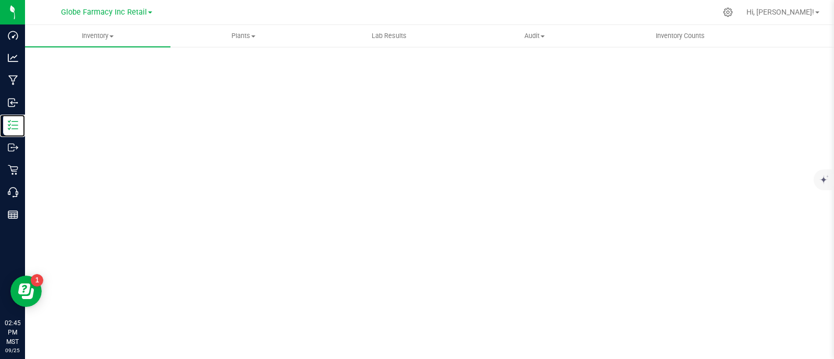
scroll to position [5, 0]
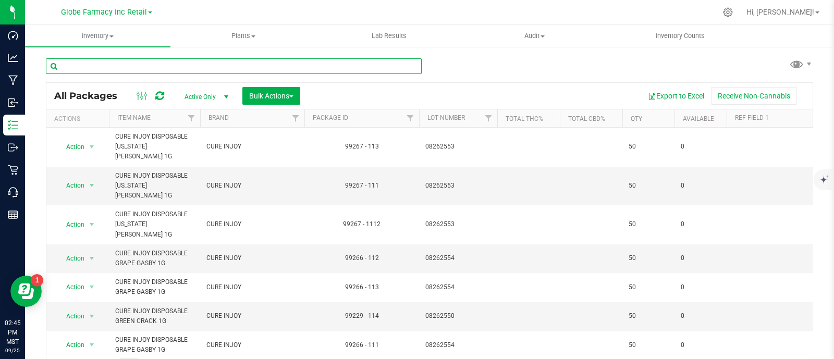
click at [185, 68] on input "text" at bounding box center [234, 66] width 376 height 16
paste input "MFUSED VIBES"
type input "MFUSED VIBES"
click at [282, 96] on span "Bulk Actions" at bounding box center [271, 96] width 44 height 8
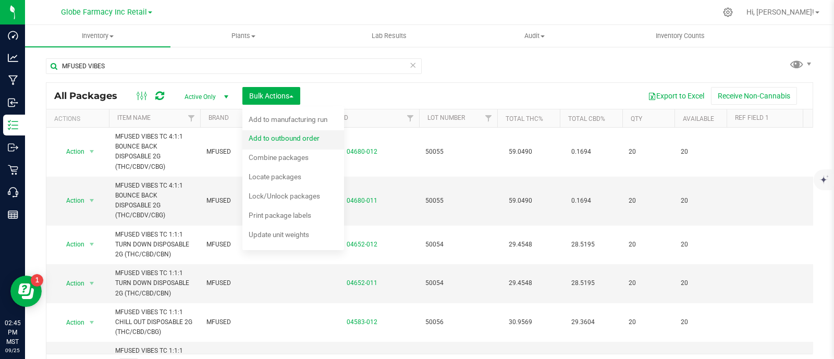
click at [287, 137] on span "Add to outbound order" at bounding box center [284, 138] width 71 height 8
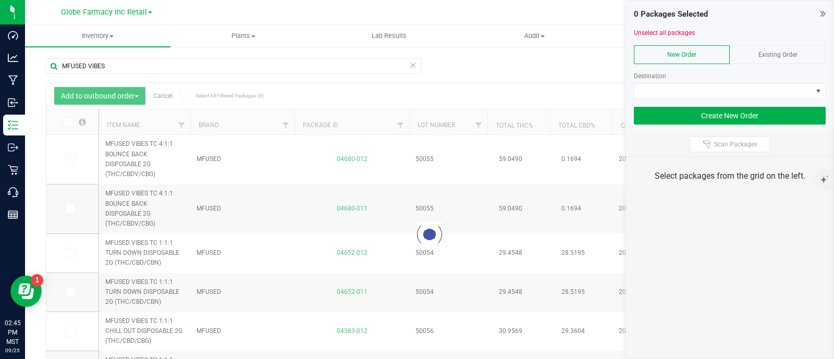
click at [777, 51] on span "Existing Order" at bounding box center [777, 54] width 39 height 7
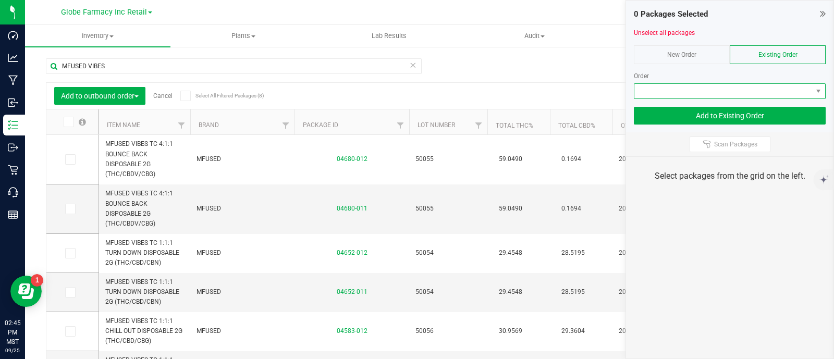
drag, startPoint x: 777, startPoint y: 51, endPoint x: 776, endPoint y: 92, distance: 41.7
click at [776, 92] on span at bounding box center [723, 91] width 178 height 15
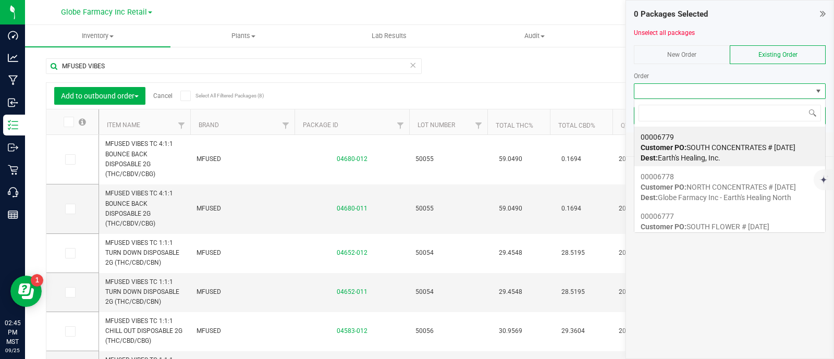
scroll to position [15, 192]
click at [732, 147] on span "Customer PO: SOUTH CONCENTRATES # 09/26/2025" at bounding box center [717, 147] width 155 height 8
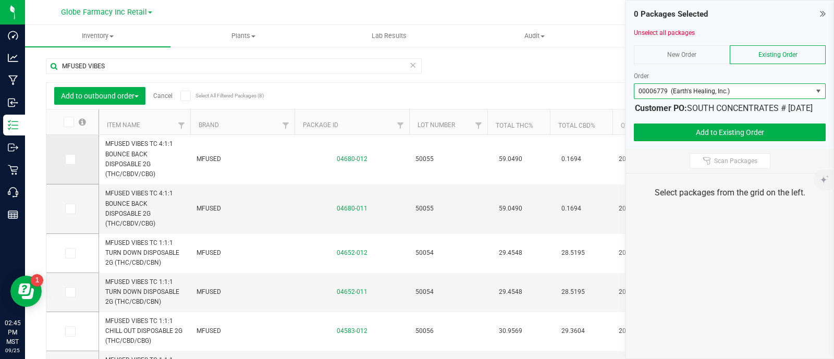
click at [76, 158] on label at bounding box center [72, 159] width 15 height 10
click at [0, 0] on input "checkbox" at bounding box center [0, 0] width 0 height 0
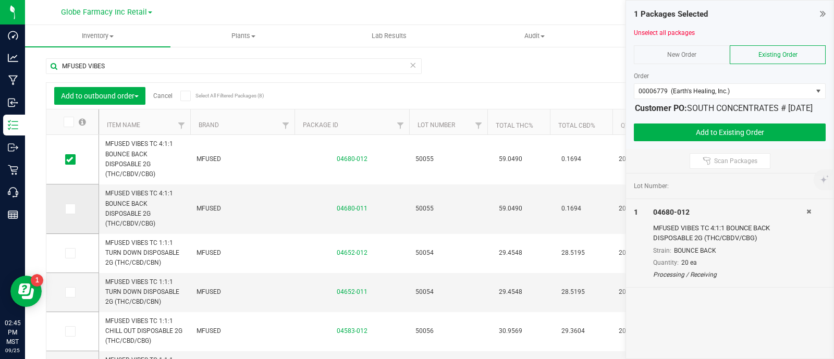
click at [72, 209] on icon at bounding box center [69, 209] width 7 height 0
click at [0, 0] on input "checkbox" at bounding box center [0, 0] width 0 height 0
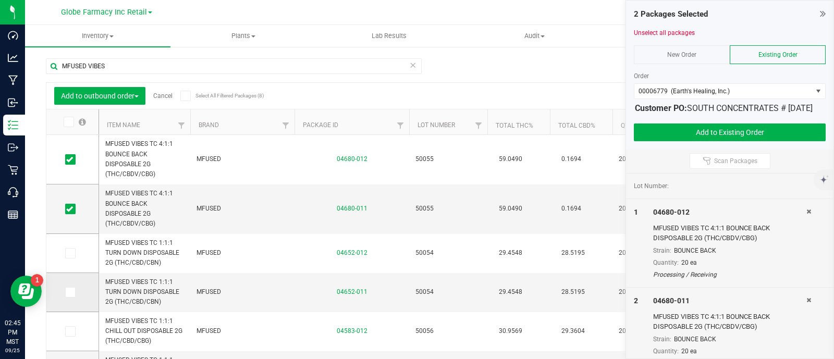
drag, startPoint x: 70, startPoint y: 293, endPoint x: 78, endPoint y: 292, distance: 7.5
click at [70, 292] on icon at bounding box center [69, 292] width 7 height 0
click at [0, 0] on input "checkbox" at bounding box center [0, 0] width 0 height 0
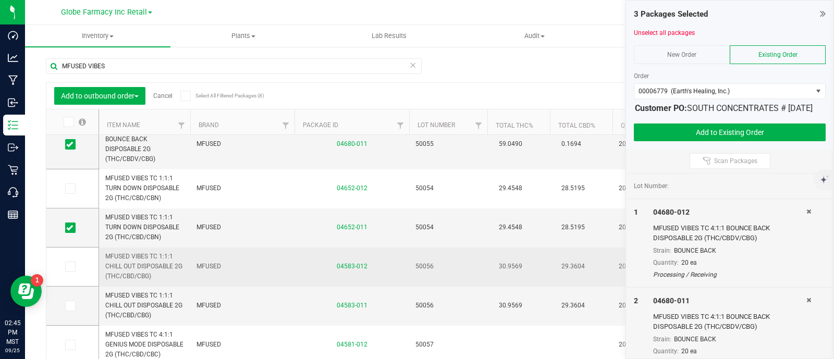
scroll to position [107, 0]
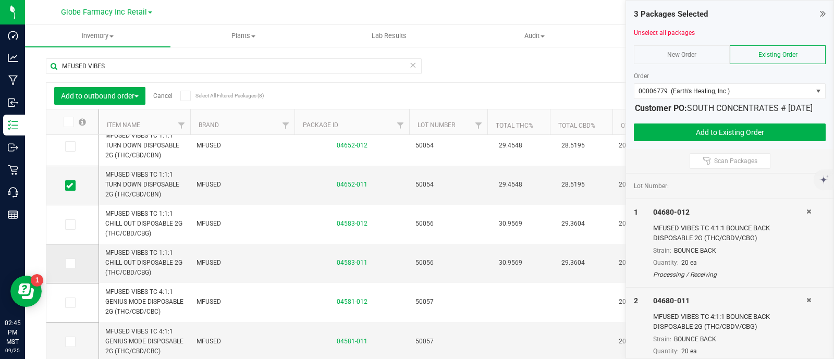
click at [73, 266] on span at bounding box center [70, 263] width 10 height 10
click at [0, 0] on input "checkbox" at bounding box center [0, 0] width 0 height 0
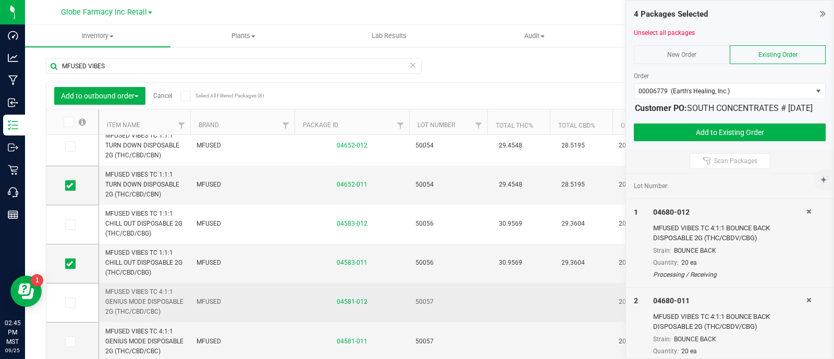
scroll to position [27, 0]
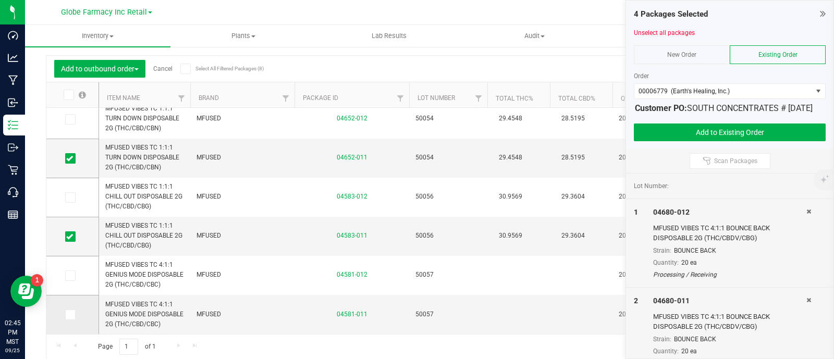
click at [77, 311] on label at bounding box center [72, 314] width 15 height 10
click at [0, 0] on input "checkbox" at bounding box center [0, 0] width 0 height 0
click at [714, 141] on button "Add to Existing Order" at bounding box center [730, 132] width 192 height 18
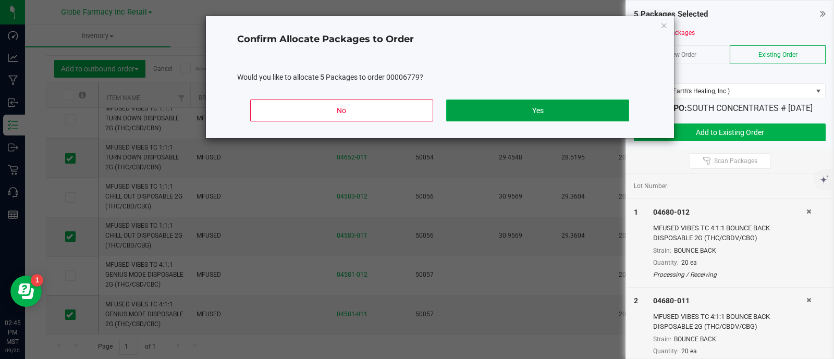
click at [570, 118] on button "Yes" at bounding box center [537, 111] width 182 height 22
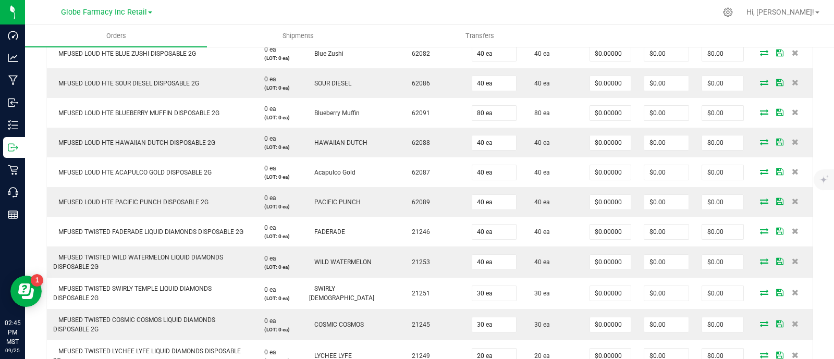
scroll to position [939, 0]
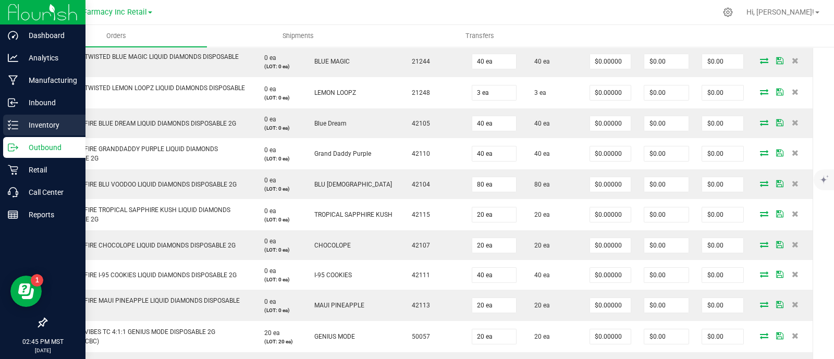
click at [21, 124] on p "Inventory" at bounding box center [49, 125] width 63 height 13
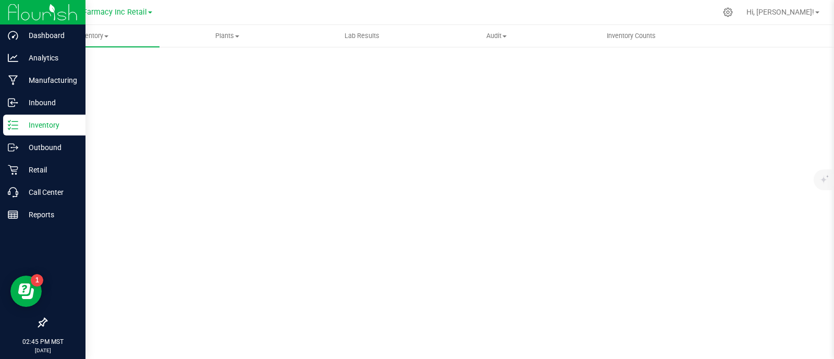
scroll to position [5, 0]
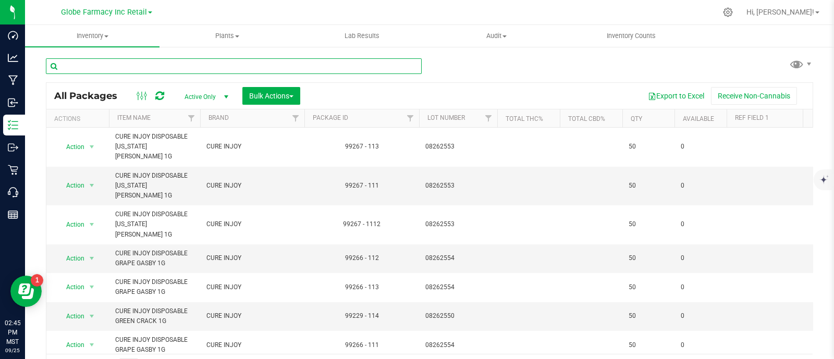
click at [172, 65] on input "text" at bounding box center [234, 66] width 376 height 16
paste input "MFUSED VIBES"
type input "MFUSED VIBES"
click at [280, 94] on span "Bulk Actions" at bounding box center [271, 96] width 44 height 8
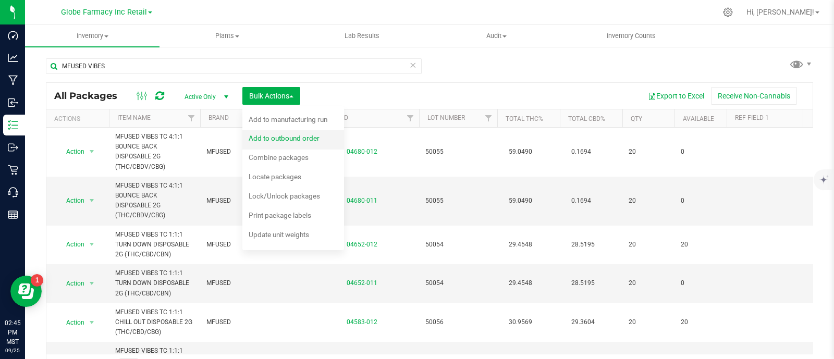
click at [281, 139] on span "Add to outbound order" at bounding box center [284, 138] width 71 height 8
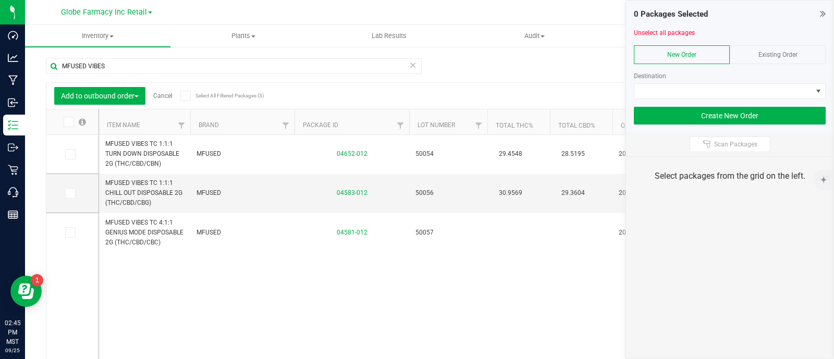
click at [795, 54] on span "Existing Order" at bounding box center [777, 54] width 39 height 7
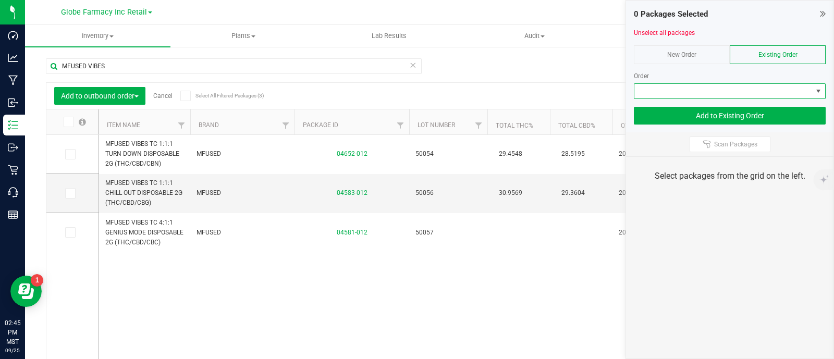
click at [783, 87] on span at bounding box center [723, 91] width 178 height 15
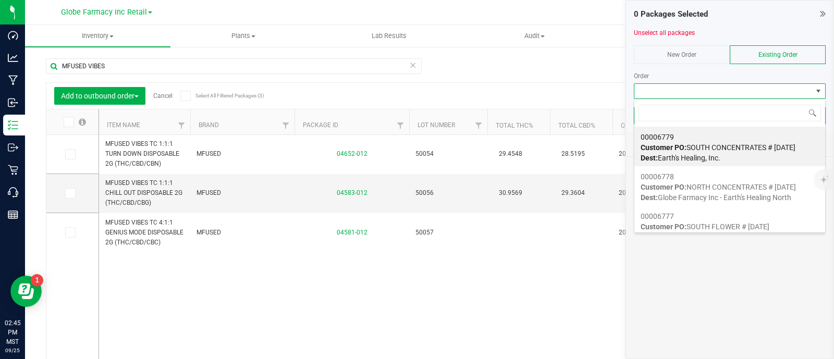
scroll to position [15, 192]
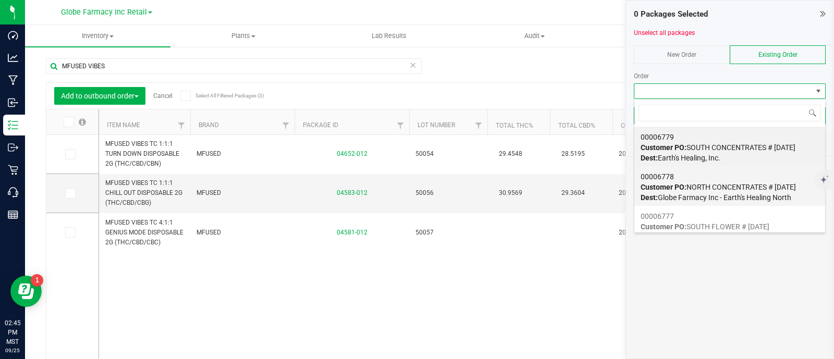
click at [720, 177] on div "00006778 Customer PO: NORTH CONCENTRATES # 09/26/2025 Dest: Globe Farmacy Inc -…" at bounding box center [729, 187] width 178 height 40
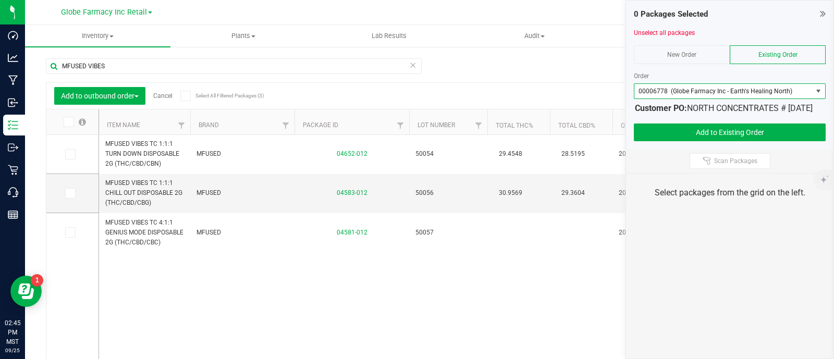
click at [72, 118] on span at bounding box center [69, 122] width 10 height 10
click at [0, 0] on input "checkbox" at bounding box center [0, 0] width 0 height 0
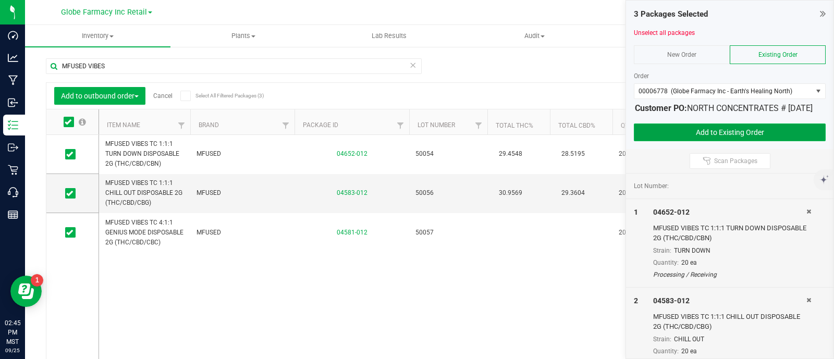
click at [784, 141] on button "Add to Existing Order" at bounding box center [730, 132] width 192 height 18
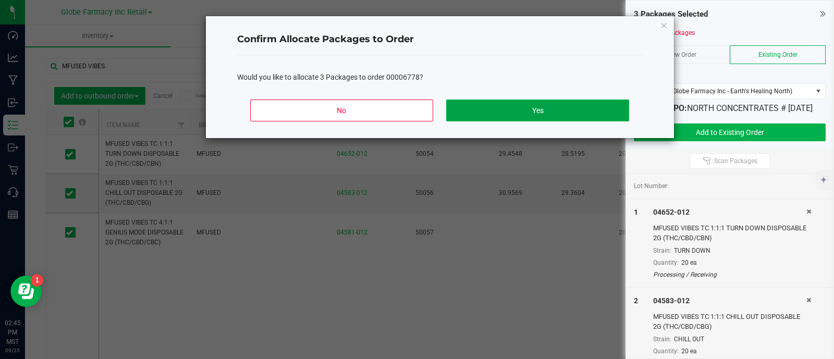
click at [559, 105] on button "Yes" at bounding box center [537, 111] width 182 height 22
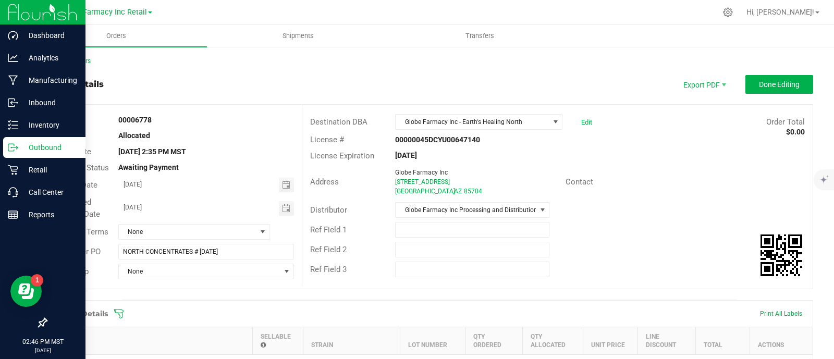
click at [18, 147] on p "Outbound" at bounding box center [49, 147] width 63 height 13
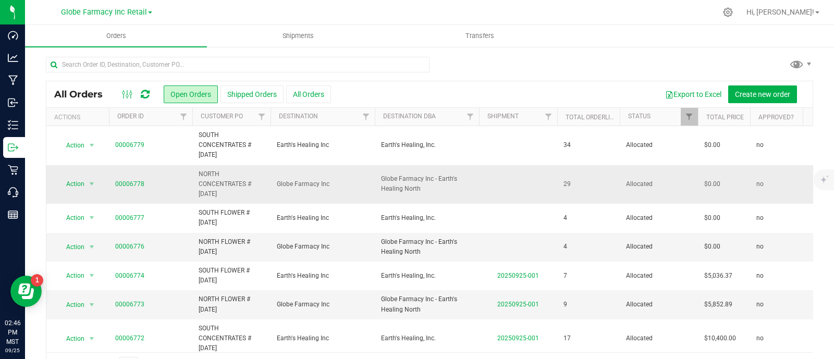
click at [220, 182] on span "NORTH CONCENTRATES # [DATE]" at bounding box center [232, 184] width 66 height 30
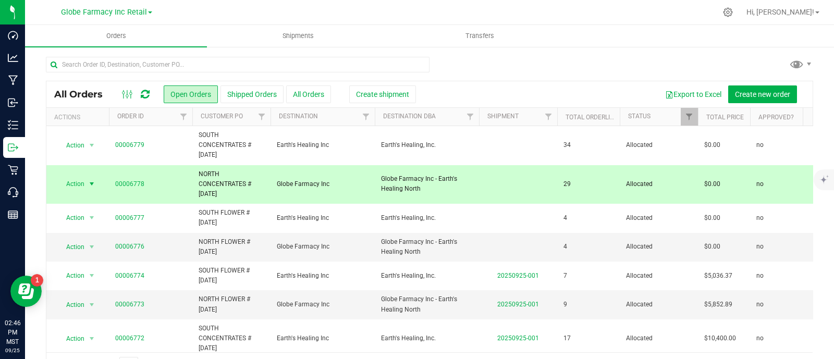
click at [220, 182] on span "NORTH CONCENTRATES # [DATE]" at bounding box center [232, 184] width 66 height 30
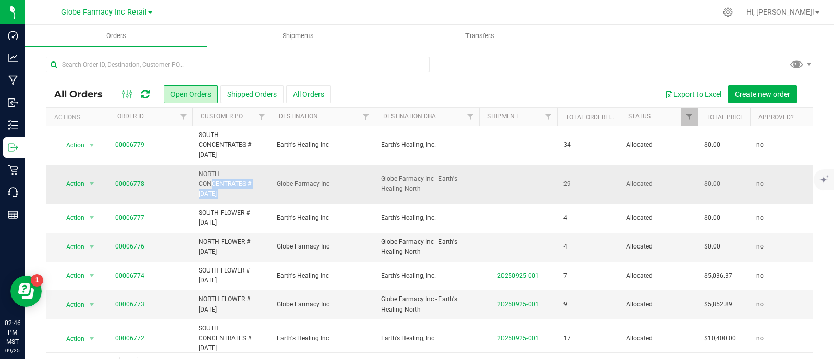
click at [220, 182] on span "NORTH CONCENTRATES # [DATE]" at bounding box center [232, 184] width 66 height 30
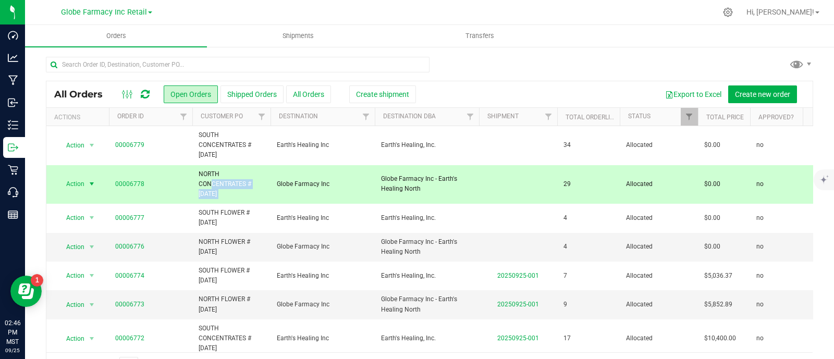
copy tr "NORTH CONCENTRATES # [DATE]"
click at [744, 94] on span "Create new order" at bounding box center [762, 94] width 55 height 8
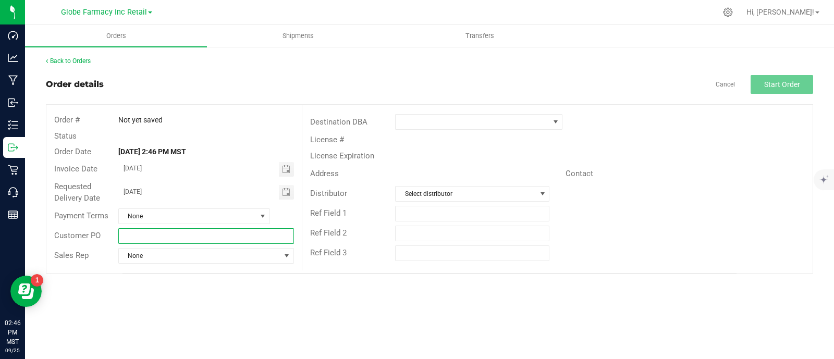
paste input "NORTH CONCENTRATES # [DATE]"
drag, startPoint x: 203, startPoint y: 231, endPoint x: 180, endPoint y: 231, distance: 22.9
click at [203, 231] on input "NORTH CONCENTRATES # [DATE]" at bounding box center [206, 236] width 176 height 16
drag, startPoint x: 185, startPoint y: 233, endPoint x: 145, endPoint y: 238, distance: 40.3
click at [145, 238] on input "NORTH CONCENTRATES # [DATE]" at bounding box center [206, 236] width 176 height 16
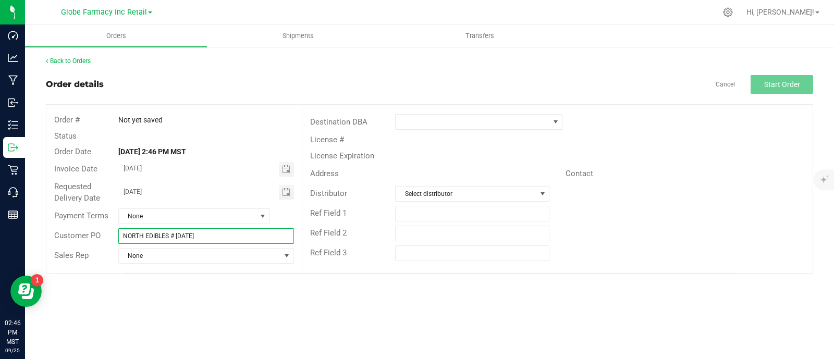
click at [145, 238] on input "NORTH EDIBLES # [DATE]" at bounding box center [206, 236] width 176 height 16
type input "NORTH EDIBLES # [DATE]"
click at [403, 118] on span at bounding box center [471, 122] width 153 height 15
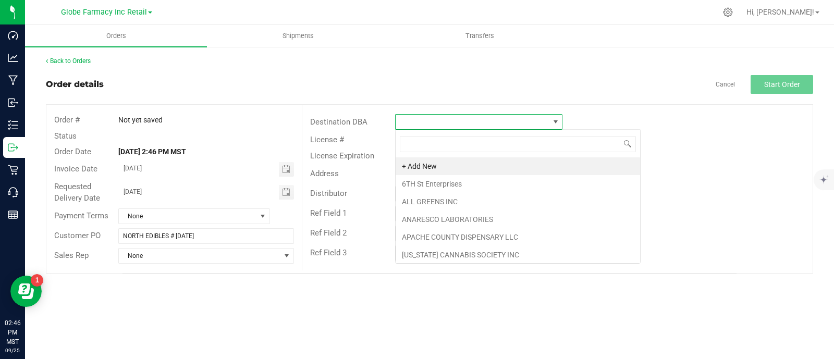
scroll to position [15, 167]
type input "GLOB"
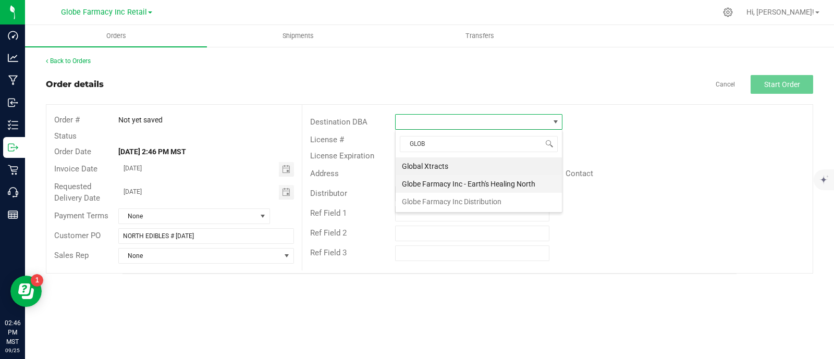
click at [444, 184] on li "Globe Farmacy Inc - Earth's Healing North" at bounding box center [478, 184] width 166 height 18
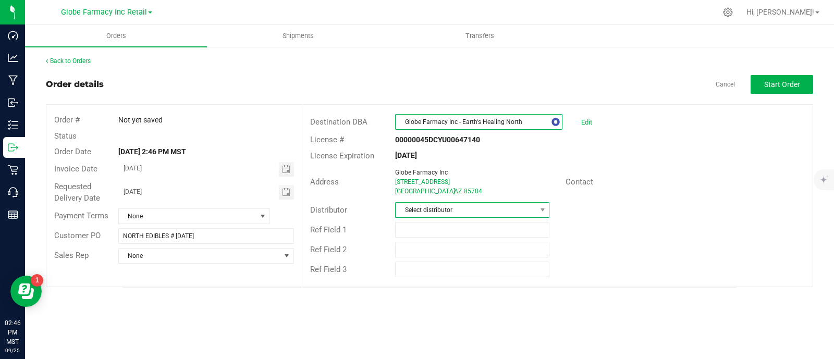
click at [419, 211] on span "Select distributor" at bounding box center [465, 210] width 140 height 15
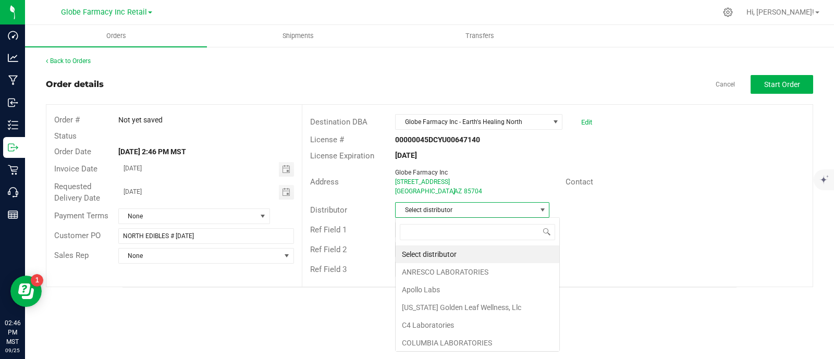
scroll to position [15, 154]
type input "GLOB"
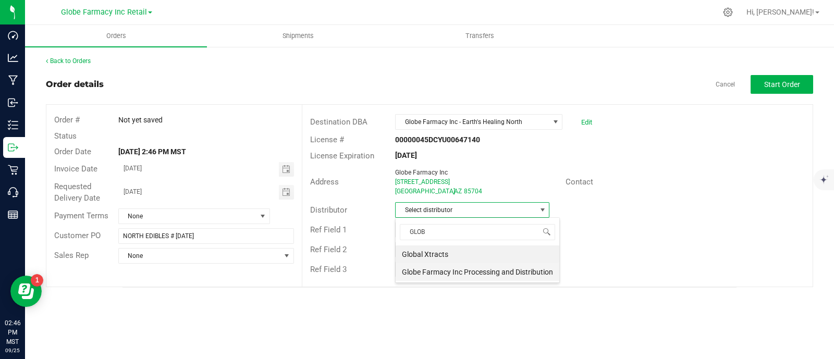
click at [459, 270] on li "Globe Farmacy Inc Processing and Distribution" at bounding box center [477, 272] width 164 height 18
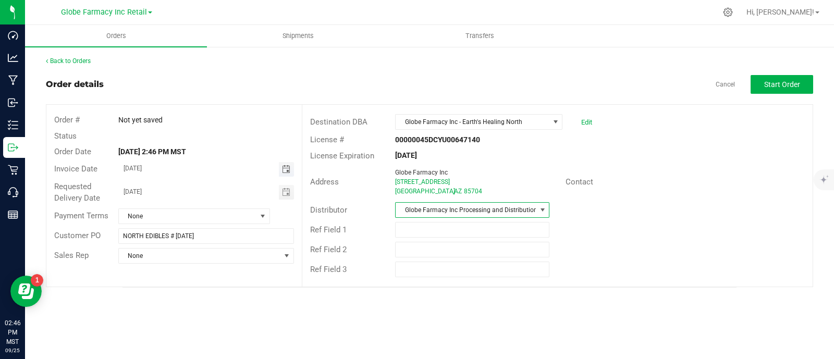
click at [287, 169] on span "Toggle calendar" at bounding box center [286, 169] width 8 height 8
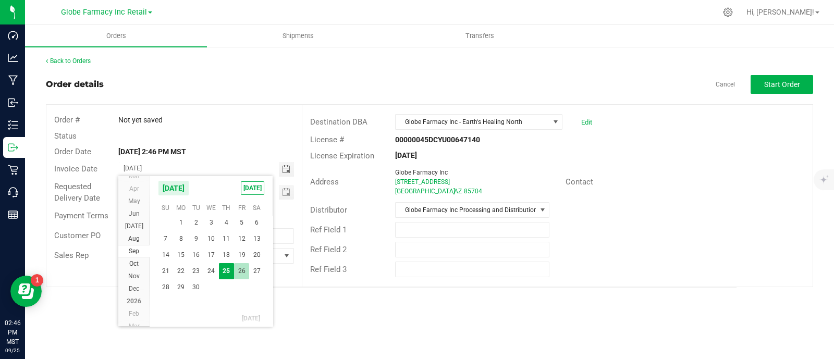
click at [245, 276] on span "26" at bounding box center [241, 271] width 15 height 16
type input "[DATE]"
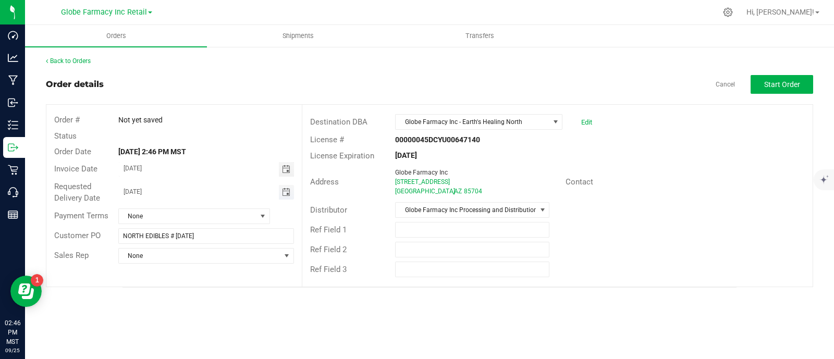
click at [284, 188] on span "Toggle calendar" at bounding box center [286, 192] width 8 height 8
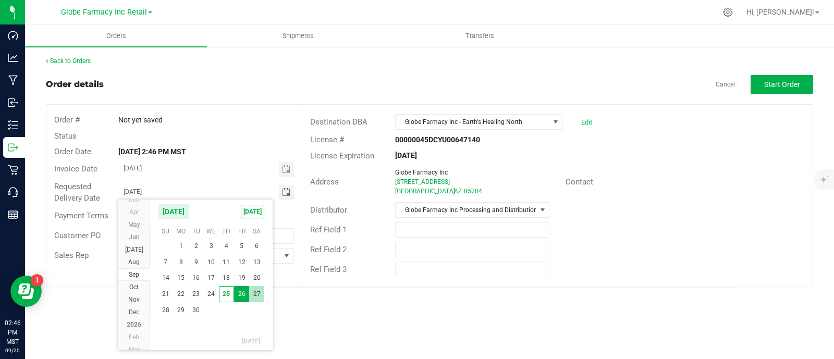
click at [258, 299] on span "27" at bounding box center [256, 294] width 15 height 16
type input "[DATE]"
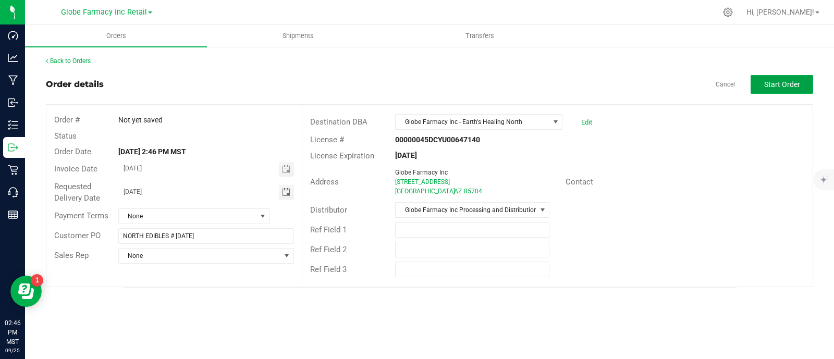
click at [784, 84] on span "Start Order" at bounding box center [782, 84] width 36 height 8
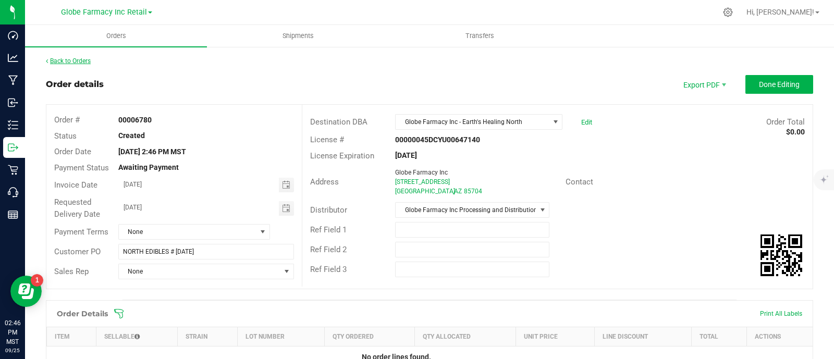
click at [76, 59] on link "Back to Orders" at bounding box center [68, 60] width 45 height 7
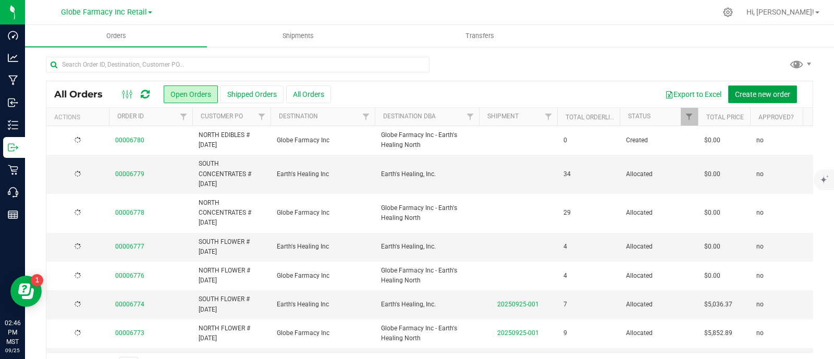
click at [744, 90] on span "Create new order" at bounding box center [762, 94] width 55 height 8
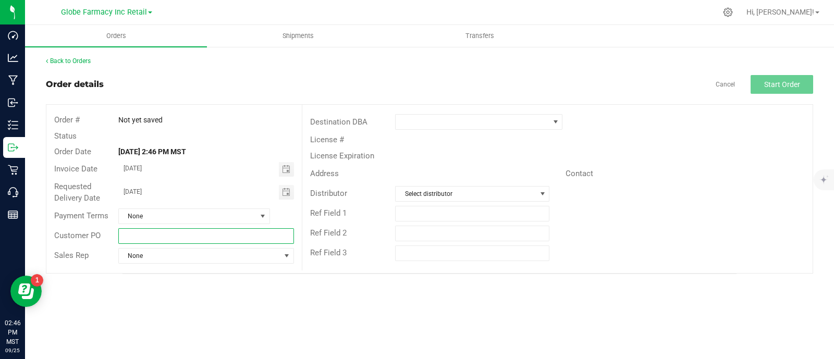
paste input "NORTH EDIBLES # [DATE]"
drag, startPoint x: 232, startPoint y: 239, endPoint x: 175, endPoint y: 232, distance: 57.7
click at [232, 239] on input "NORTH EDIBLES # [DATE]" at bounding box center [206, 236] width 176 height 16
drag, startPoint x: 143, startPoint y: 237, endPoint x: 40, endPoint y: 235, distance: 103.7
click at [44, 235] on div "Back to Orders Order details Cancel Start Order Order # Not yet saved Status Or…" at bounding box center [429, 165] width 809 height 239
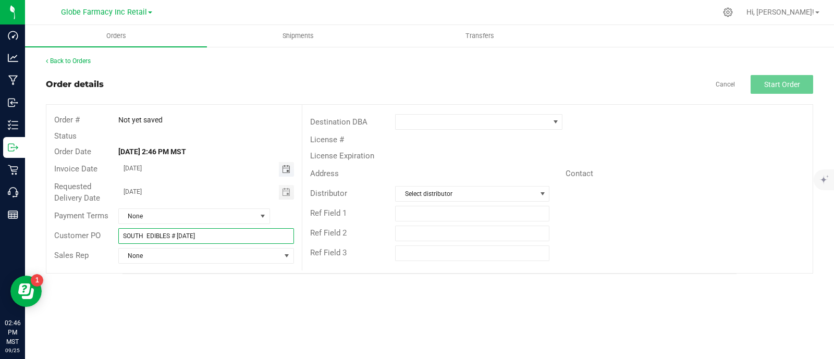
click at [282, 166] on span "Toggle calendar" at bounding box center [286, 169] width 8 height 8
type input "SOUTH EDIBLES # [DATE]"
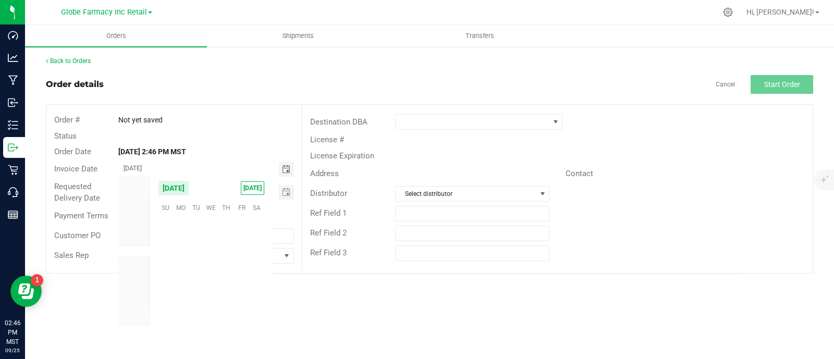
scroll to position [168979, 0]
click at [237, 271] on span "26" at bounding box center [241, 271] width 15 height 16
type input "[DATE]"
click at [290, 193] on span "Toggle calendar" at bounding box center [286, 192] width 8 height 8
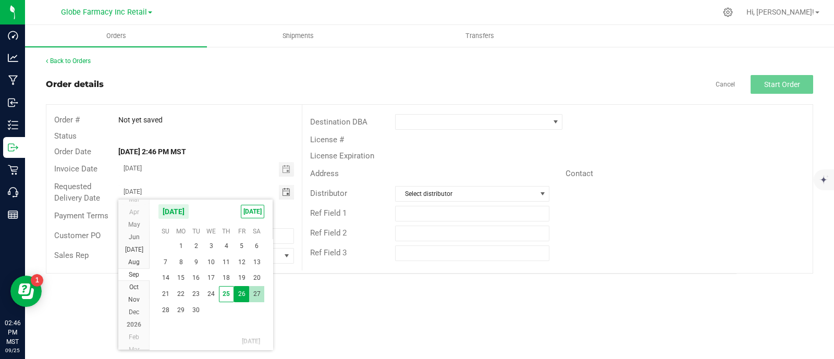
click at [259, 289] on span "27" at bounding box center [256, 294] width 15 height 16
type input "[DATE]"
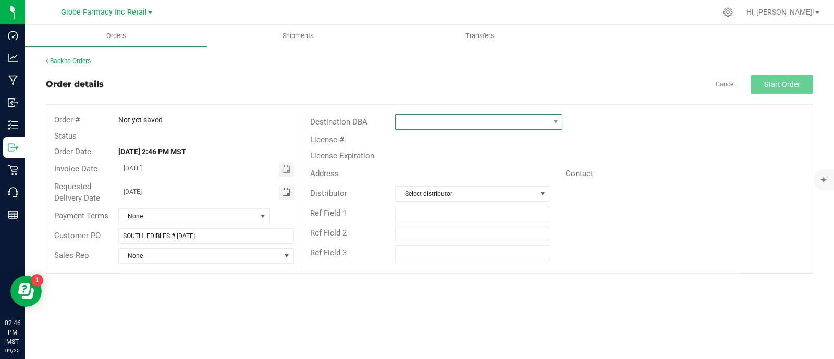
click at [430, 123] on span at bounding box center [471, 122] width 153 height 15
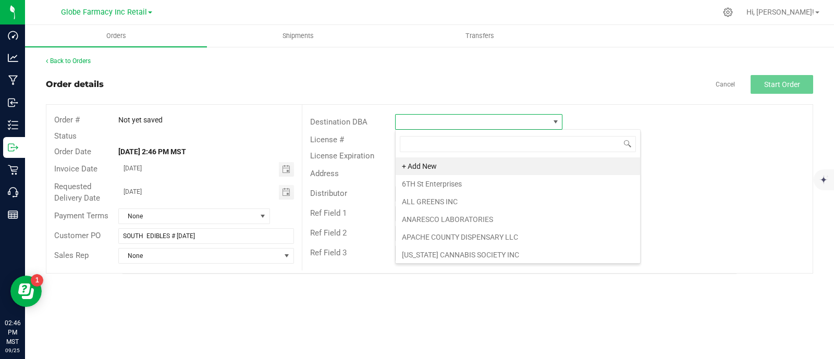
scroll to position [15, 167]
type input "EAR"
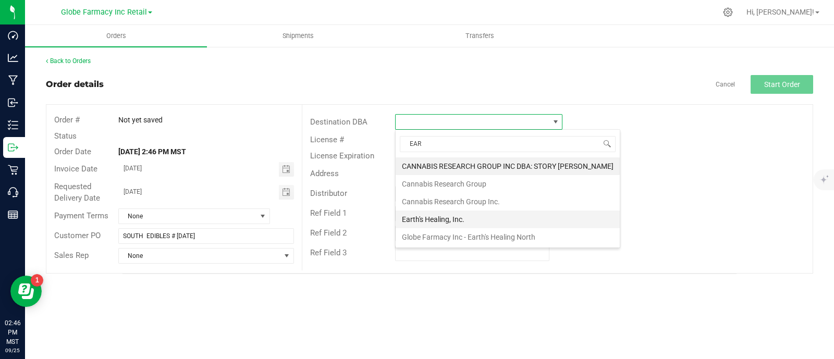
click at [420, 219] on li "Earth's Healing, Inc." at bounding box center [507, 219] width 224 height 18
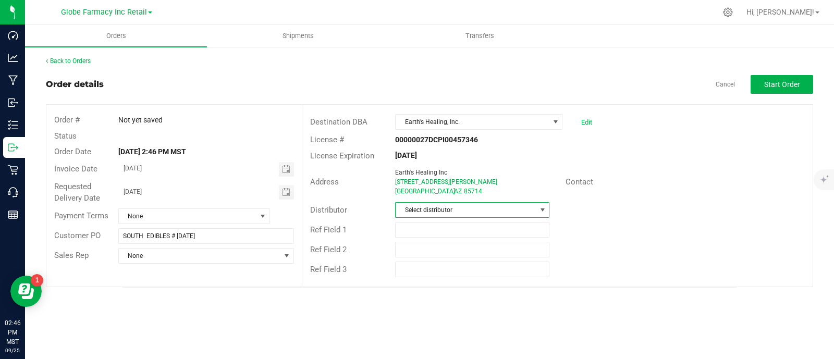
click at [425, 206] on span "Select distributor" at bounding box center [465, 210] width 140 height 15
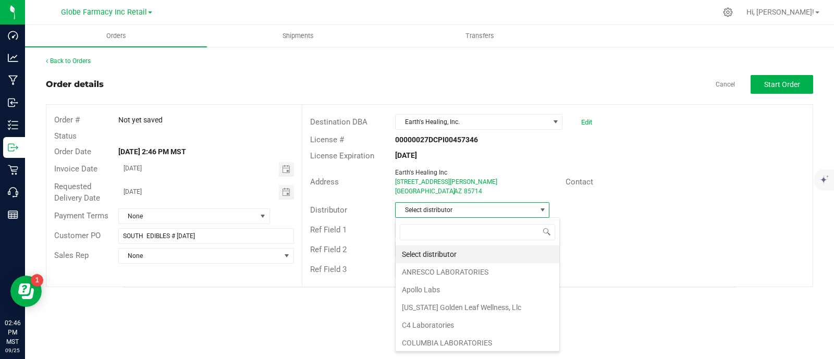
scroll to position [15, 154]
type input "GLOB"
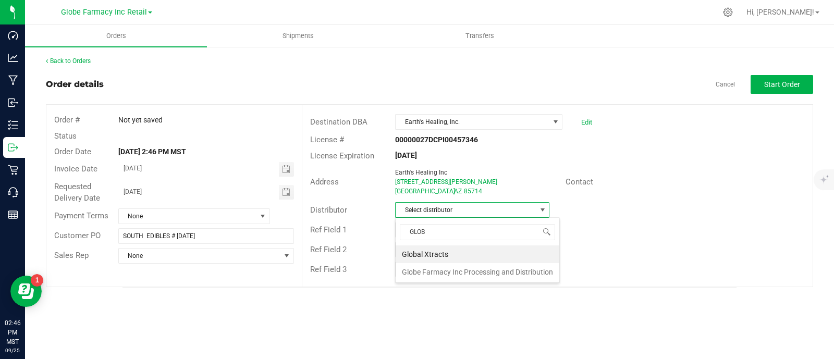
click at [450, 267] on li "Globe Farmacy Inc Processing and Distribution" at bounding box center [477, 272] width 164 height 18
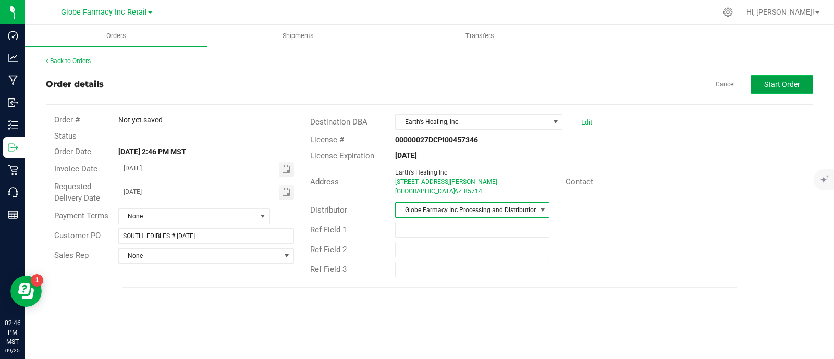
click at [795, 90] on button "Start Order" at bounding box center [781, 84] width 63 height 19
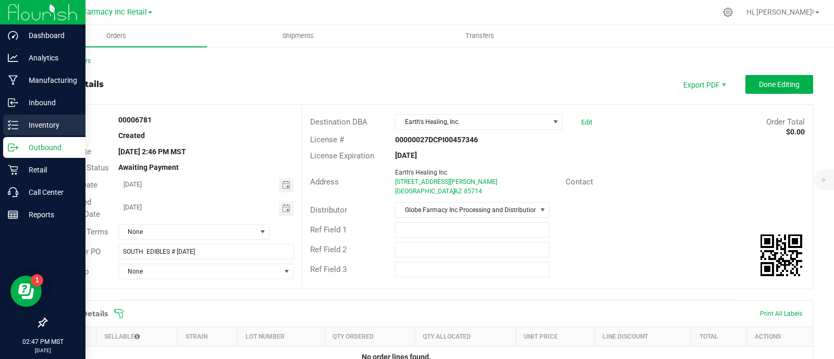
click at [18, 126] on p "Inventory" at bounding box center [49, 125] width 63 height 13
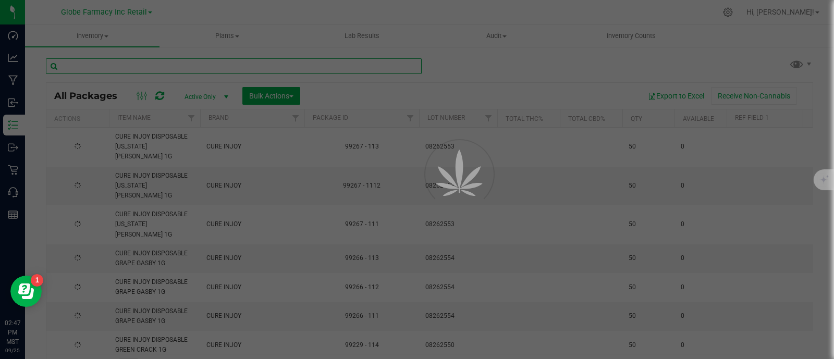
click at [86, 66] on input "text" at bounding box center [234, 66] width 376 height 16
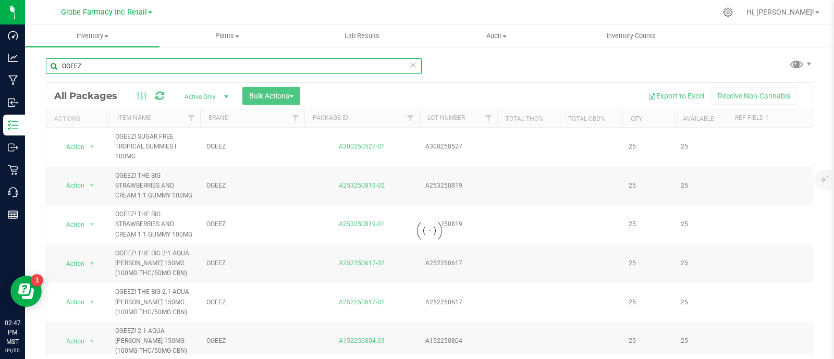
type input "OGEEZ"
click at [137, 118] on link "Item Name" at bounding box center [133, 117] width 33 height 7
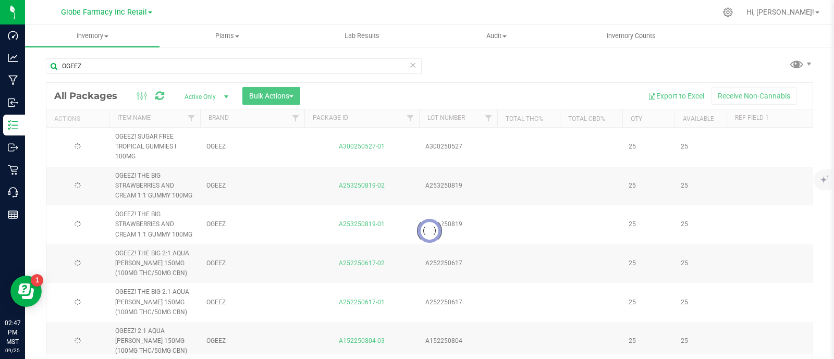
click at [137, 118] on div at bounding box center [429, 231] width 766 height 296
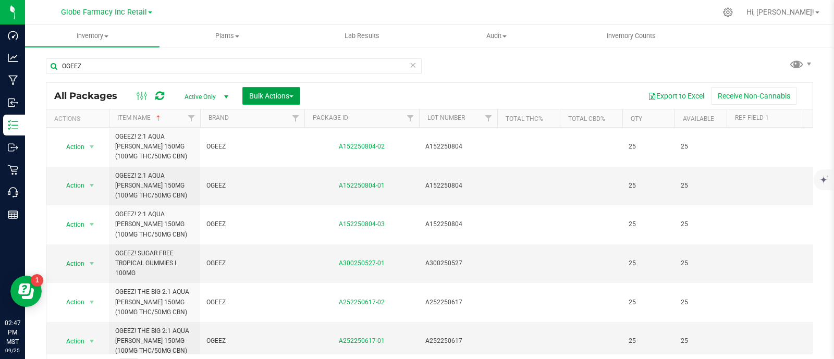
click at [290, 93] on span "Bulk Actions" at bounding box center [271, 96] width 44 height 8
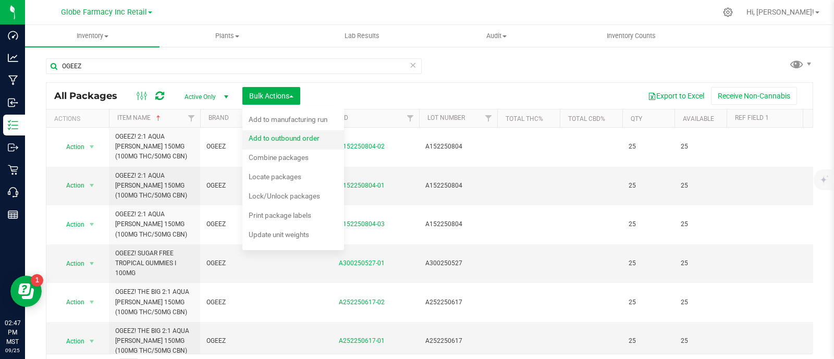
click at [269, 142] on span "Add to outbound order" at bounding box center [284, 138] width 71 height 8
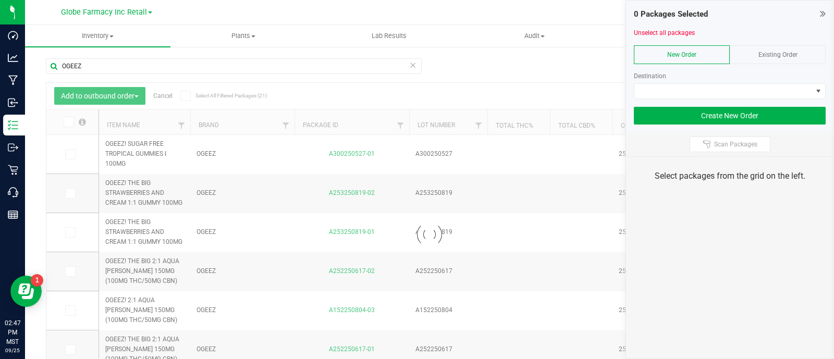
click at [773, 49] on div "Existing Order" at bounding box center [777, 54] width 96 height 19
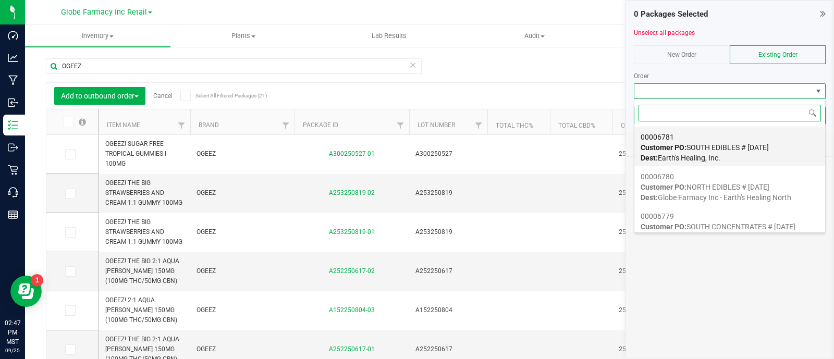
click at [705, 142] on div "00006781 Customer PO: SOUTH EDIBLES # [DATE] Dest: Earth's Healing, Inc." at bounding box center [729, 148] width 178 height 40
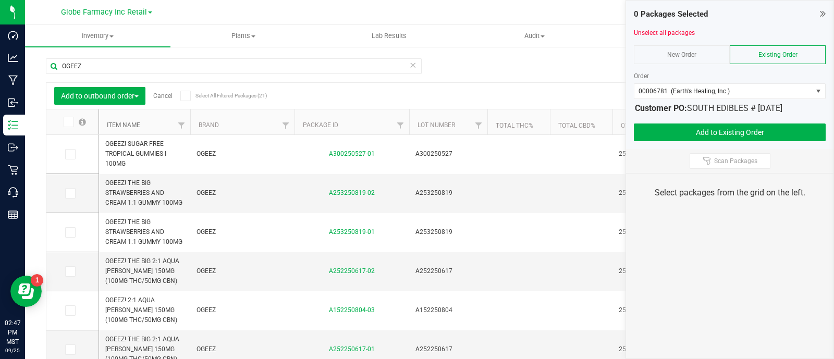
click at [126, 125] on link "Item Name" at bounding box center [123, 124] width 33 height 7
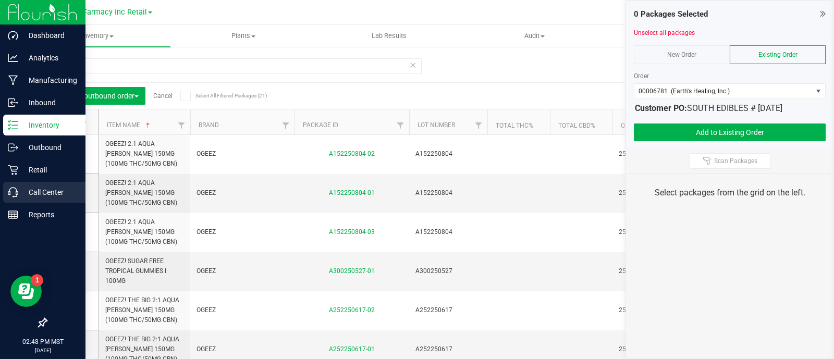
drag, startPoint x: 69, startPoint y: 194, endPoint x: 14, endPoint y: 202, distance: 55.3
click at [69, 193] on icon at bounding box center [69, 193] width 7 height 0
click at [0, 0] on input "checkbox" at bounding box center [0, 0] width 0 height 0
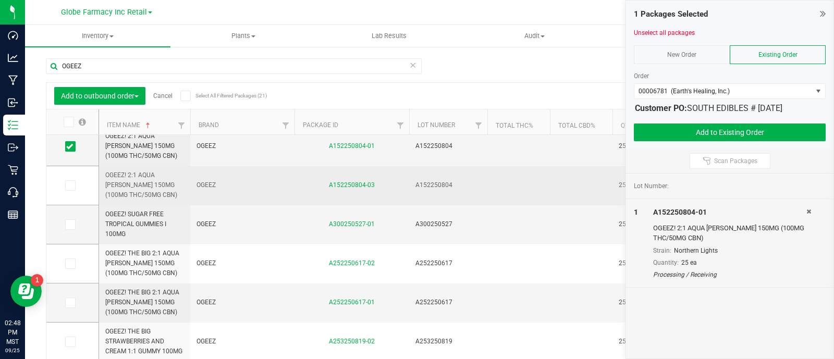
scroll to position [65, 0]
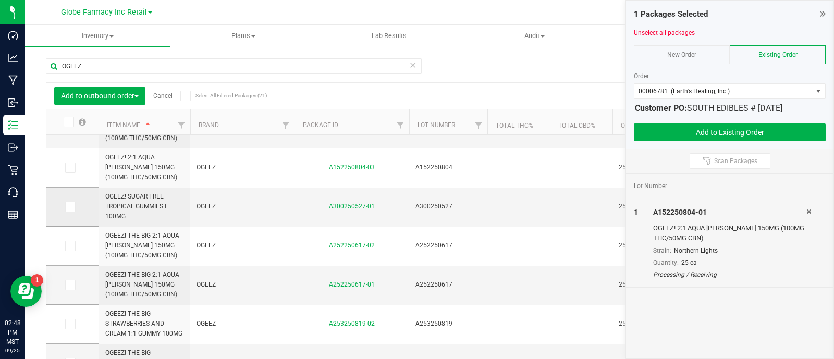
click at [75, 204] on span at bounding box center [70, 207] width 10 height 10
click at [0, 0] on input "checkbox" at bounding box center [0, 0] width 0 height 0
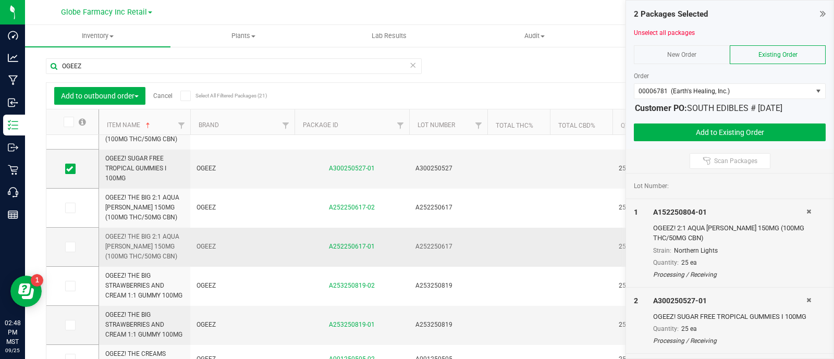
scroll to position [130, 0]
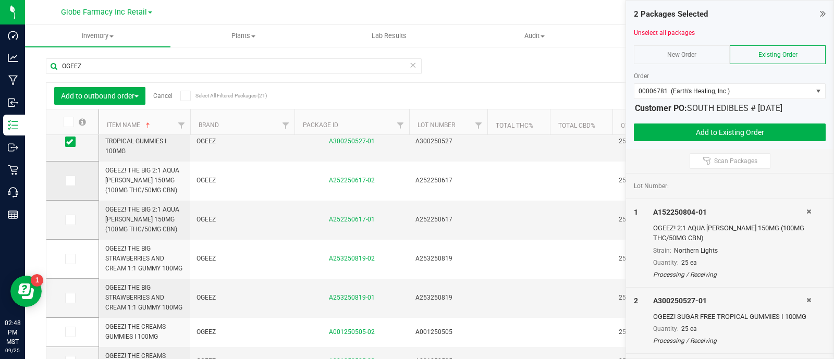
drag, startPoint x: 72, startPoint y: 180, endPoint x: 75, endPoint y: 197, distance: 16.9
click at [72, 181] on icon at bounding box center [69, 181] width 7 height 0
click at [0, 0] on input "checkbox" at bounding box center [0, 0] width 0 height 0
click at [75, 221] on label at bounding box center [72, 220] width 15 height 10
click at [0, 0] on input "checkbox" at bounding box center [0, 0] width 0 height 0
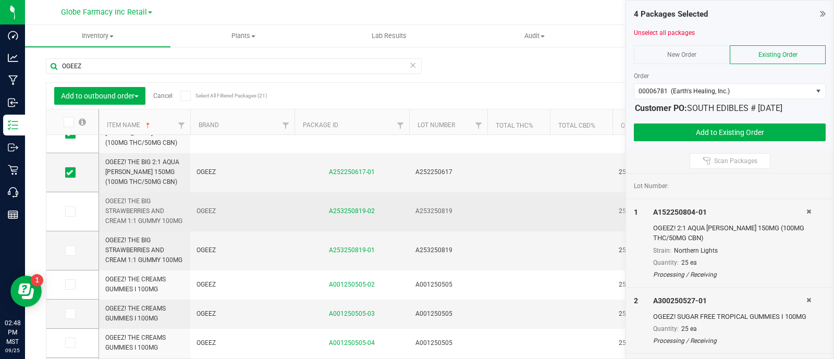
scroll to position [195, 0]
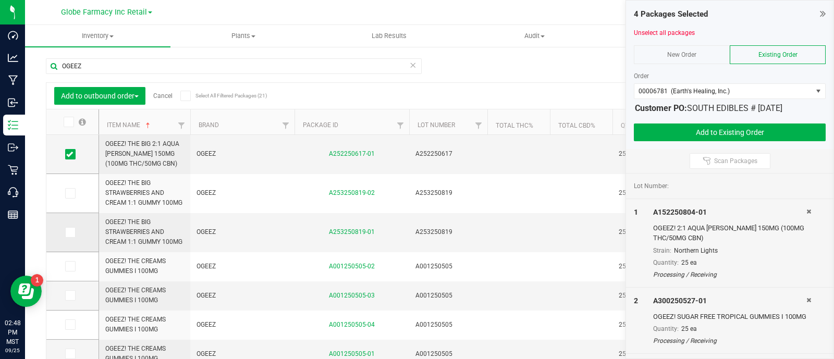
click at [69, 225] on td at bounding box center [72, 232] width 52 height 39
click at [67, 232] on icon at bounding box center [69, 232] width 7 height 0
click at [0, 0] on input "checkbox" at bounding box center [0, 0] width 0 height 0
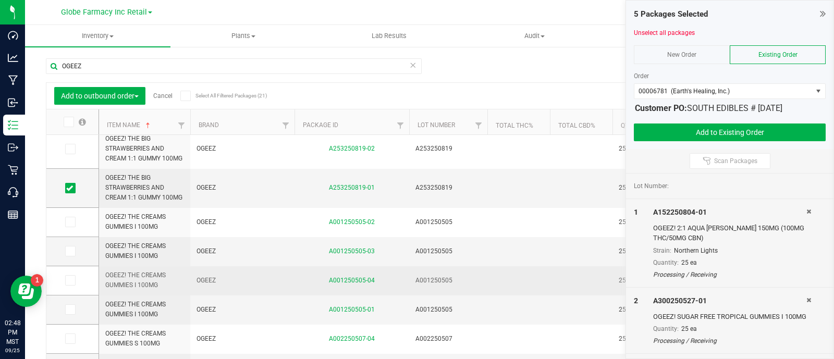
scroll to position [260, 0]
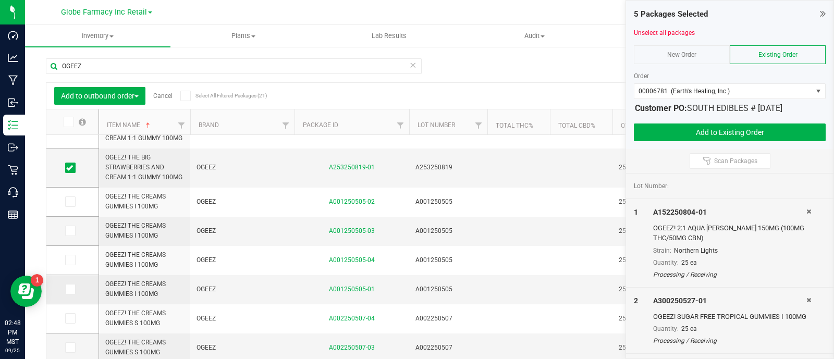
click at [71, 289] on icon at bounding box center [69, 289] width 7 height 0
click at [0, 0] on input "checkbox" at bounding box center [0, 0] width 0 height 0
click at [76, 203] on label at bounding box center [72, 201] width 15 height 10
click at [0, 0] on input "checkbox" at bounding box center [0, 0] width 0 height 0
click at [76, 231] on label at bounding box center [72, 231] width 15 height 10
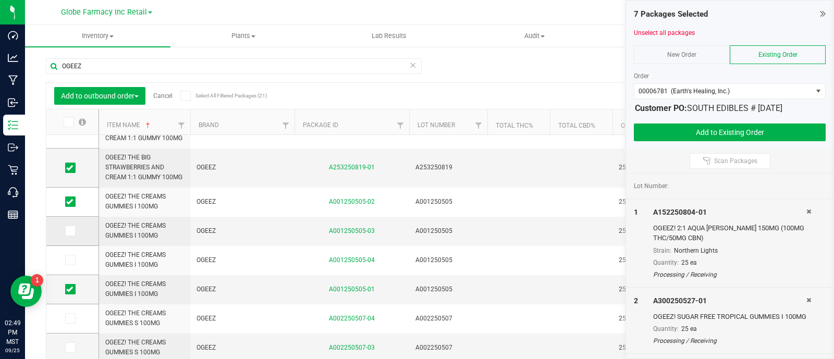
click at [0, 0] on input "checkbox" at bounding box center [0, 0] width 0 height 0
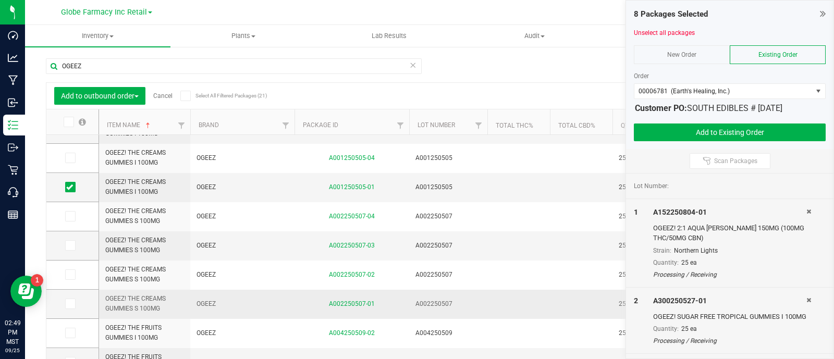
scroll to position [391, 0]
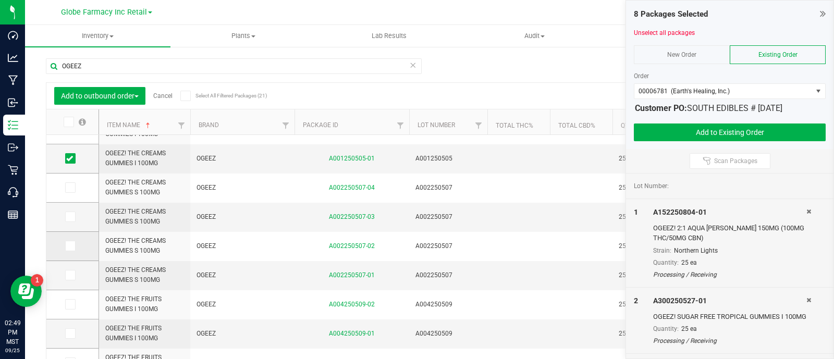
drag, startPoint x: 75, startPoint y: 273, endPoint x: 71, endPoint y: 256, distance: 17.1
click at [75, 273] on span at bounding box center [70, 275] width 10 height 10
click at [0, 0] on input "checkbox" at bounding box center [0, 0] width 0 height 0
drag, startPoint x: 70, startPoint y: 249, endPoint x: 66, endPoint y: 246, distance: 5.4
click at [70, 246] on icon at bounding box center [69, 246] width 7 height 0
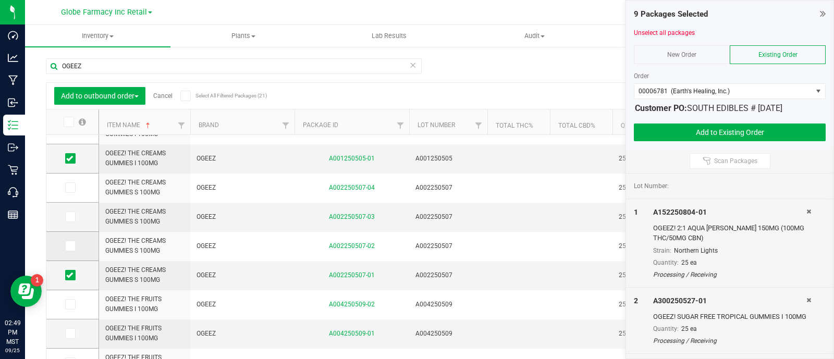
click at [0, 0] on input "checkbox" at bounding box center [0, 0] width 0 height 0
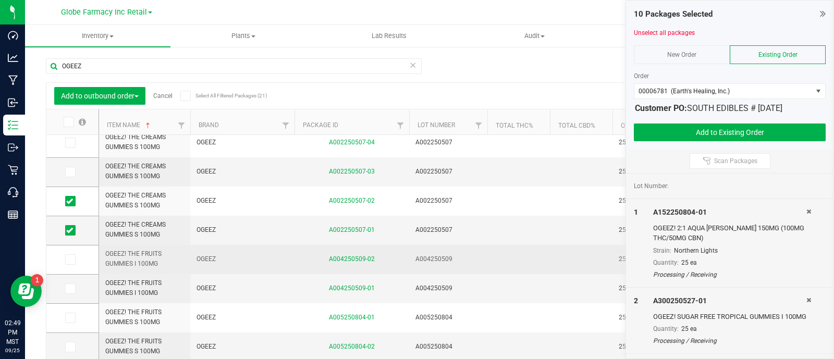
scroll to position [27, 0]
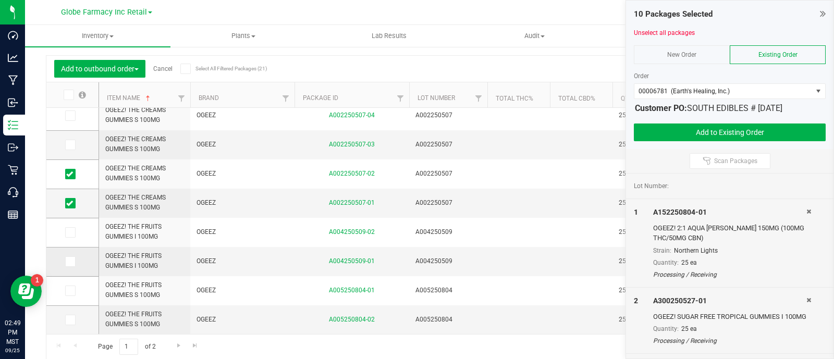
click at [71, 262] on icon at bounding box center [69, 262] width 7 height 0
click at [0, 0] on input "checkbox" at bounding box center [0, 0] width 0 height 0
click at [66, 286] on span at bounding box center [70, 291] width 10 height 10
click at [0, 0] on input "checkbox" at bounding box center [0, 0] width 0 height 0
click at [171, 343] on link "Go to the next page" at bounding box center [178, 346] width 15 height 14
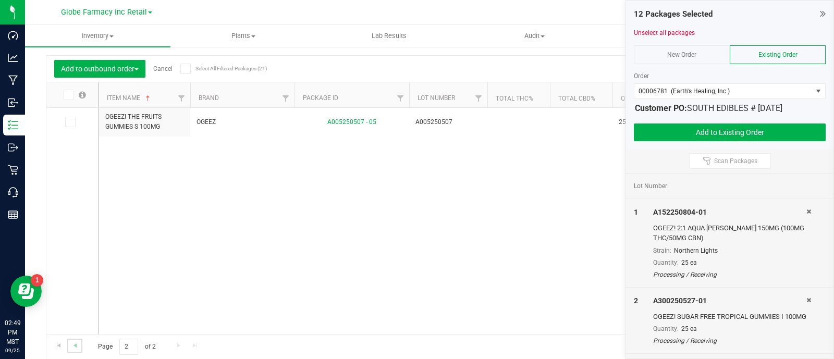
click at [79, 348] on link "Go to the previous page" at bounding box center [74, 346] width 15 height 14
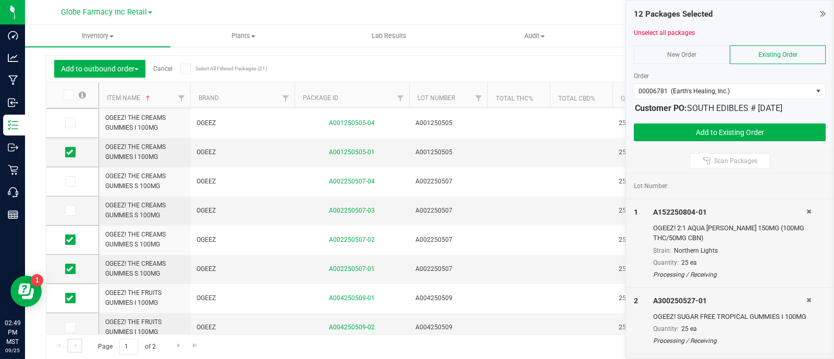
scroll to position [436, 0]
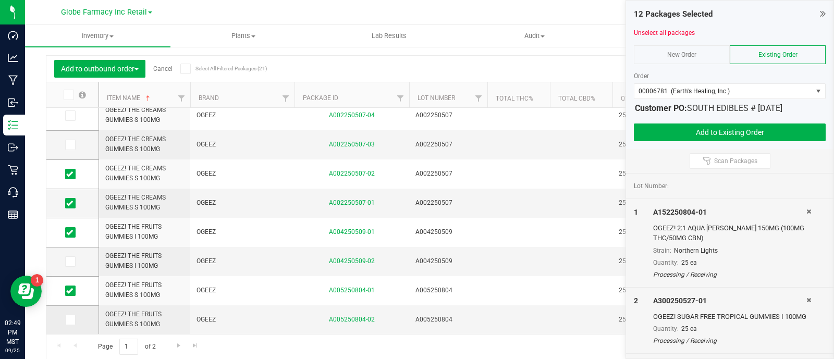
click at [72, 320] on icon at bounding box center [69, 320] width 7 height 0
click at [0, 0] on input "checkbox" at bounding box center [0, 0] width 0 height 0
click at [683, 125] on button "Add to Existing Order" at bounding box center [730, 132] width 192 height 18
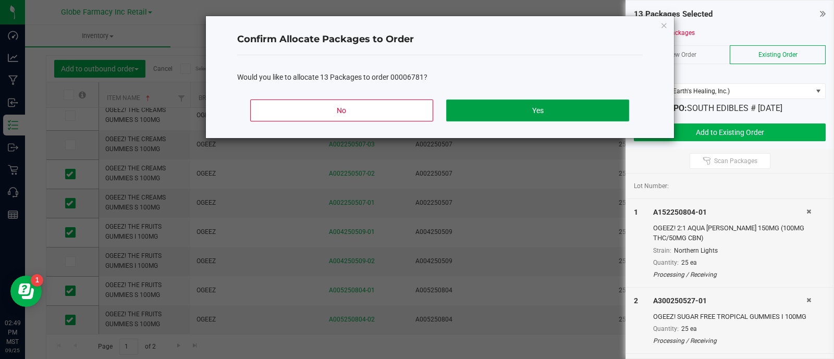
click at [560, 108] on button "Yes" at bounding box center [537, 111] width 182 height 22
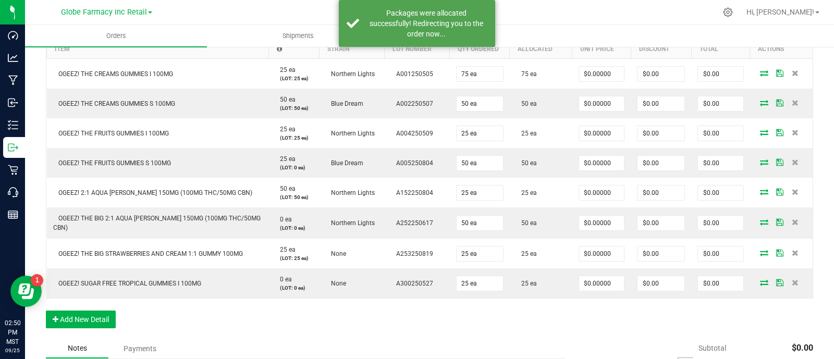
scroll to position [251, 0]
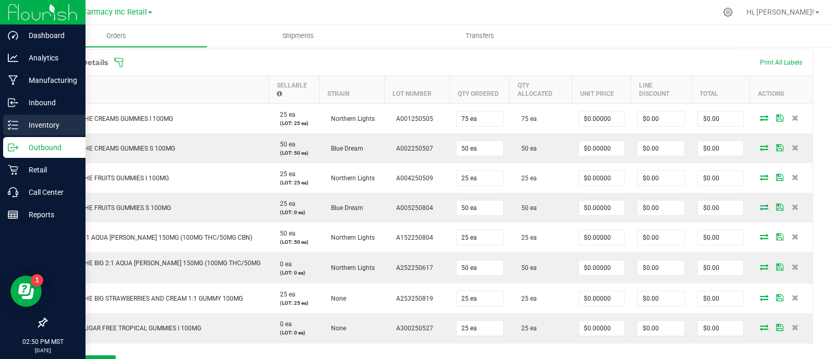
click at [8, 123] on icon at bounding box center [13, 125] width 10 height 10
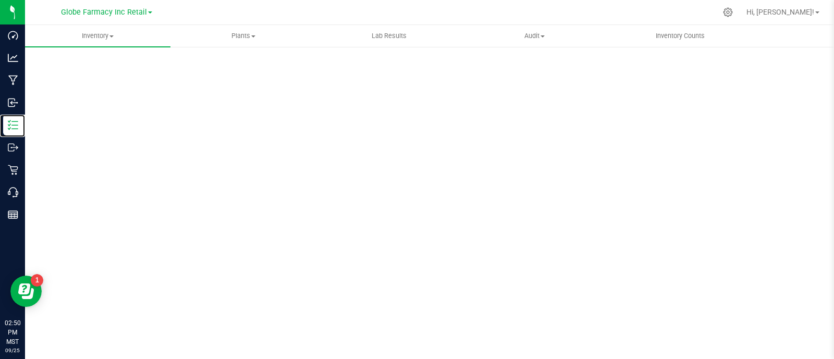
scroll to position [5, 0]
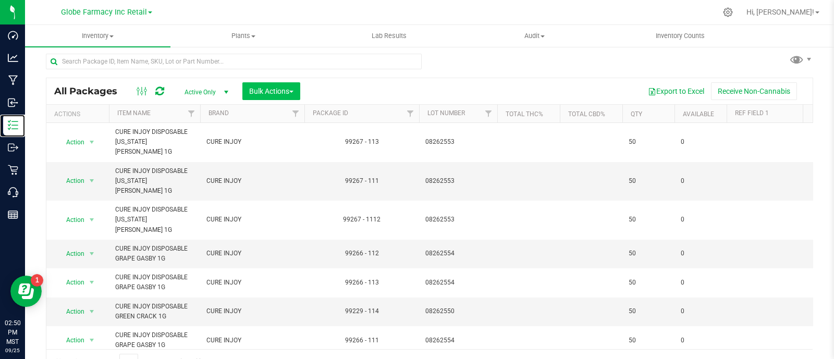
scroll to position [20, 0]
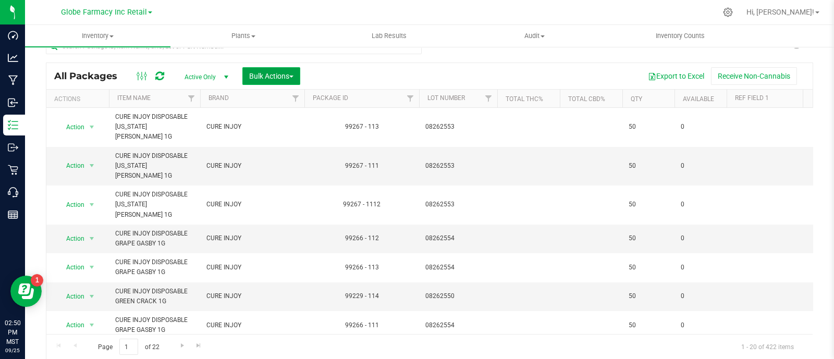
click at [263, 74] on span "Bulk Actions" at bounding box center [271, 76] width 44 height 8
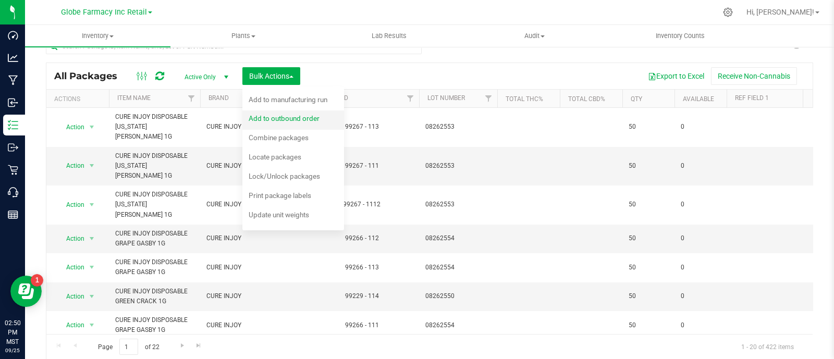
click at [301, 117] on span "Add to outbound order" at bounding box center [284, 118] width 71 height 8
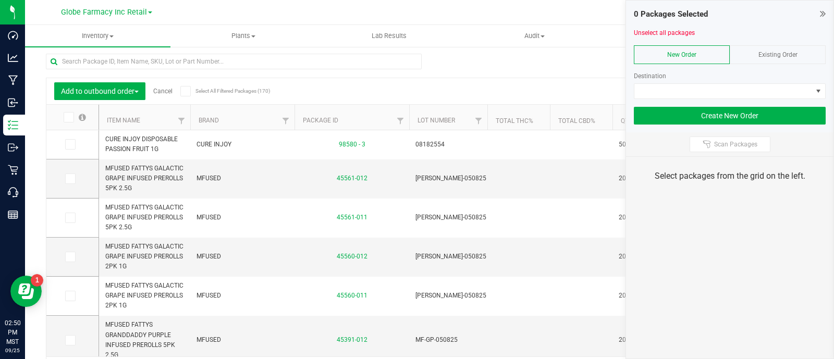
scroll to position [20, 0]
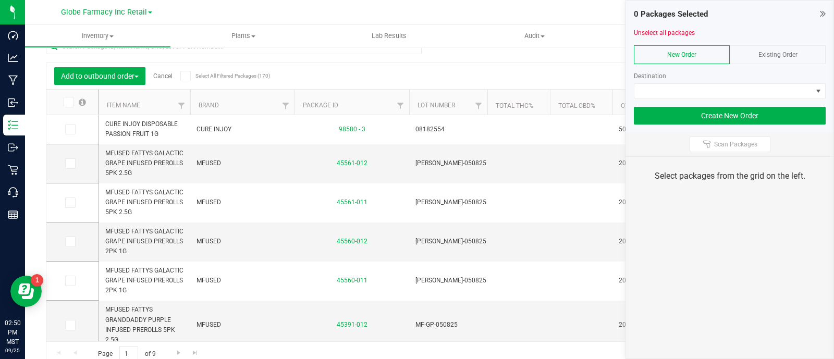
click at [792, 51] on span "Existing Order" at bounding box center [777, 54] width 39 height 7
click at [791, 99] on div at bounding box center [730, 103] width 192 height 8
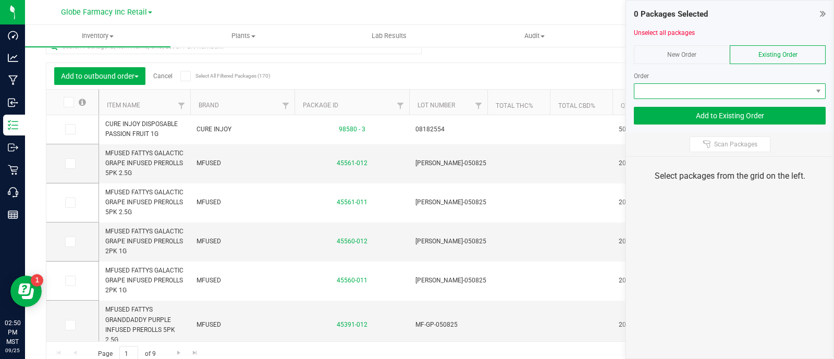
click at [785, 90] on span at bounding box center [723, 91] width 178 height 15
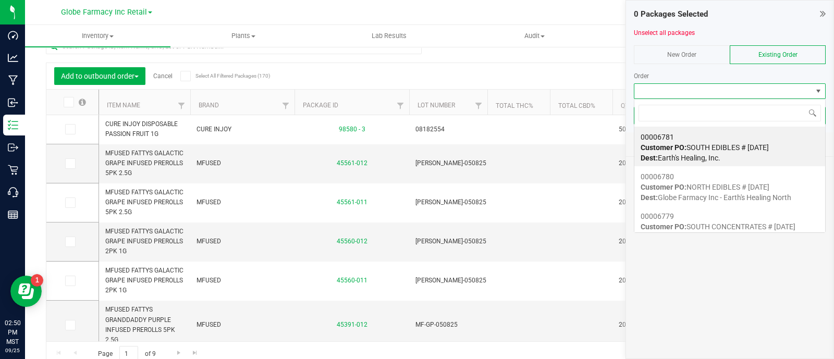
scroll to position [15, 192]
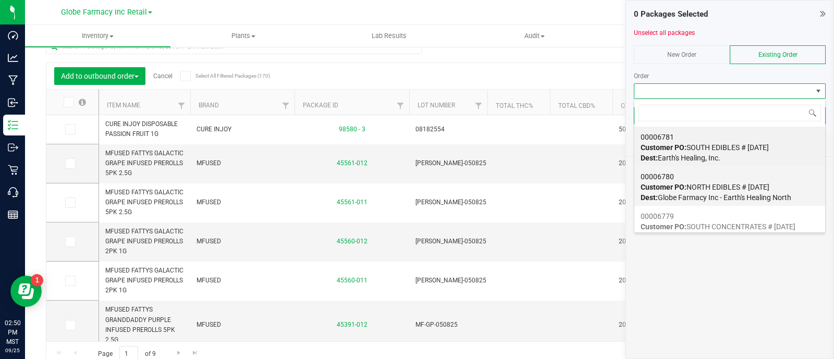
click at [718, 186] on span "Customer PO: NORTH EDIBLES # [DATE]" at bounding box center [704, 187] width 129 height 8
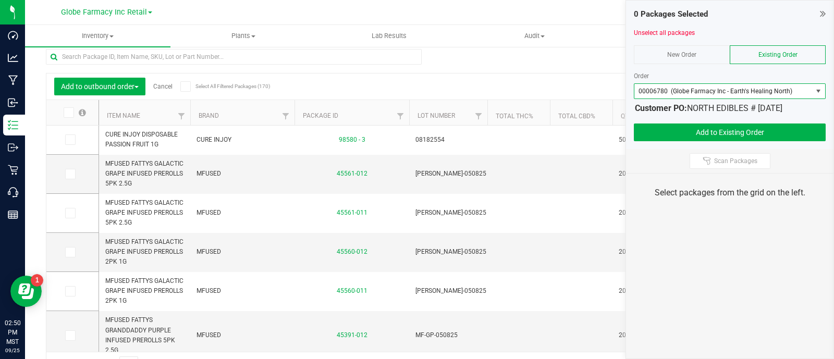
scroll to position [0, 0]
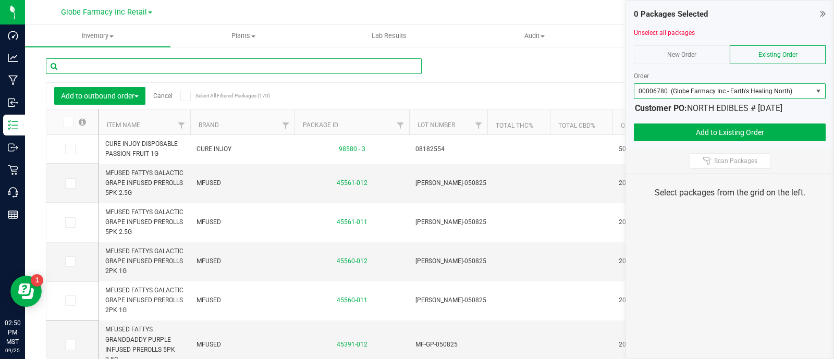
click at [194, 70] on input "text" at bounding box center [234, 66] width 376 height 16
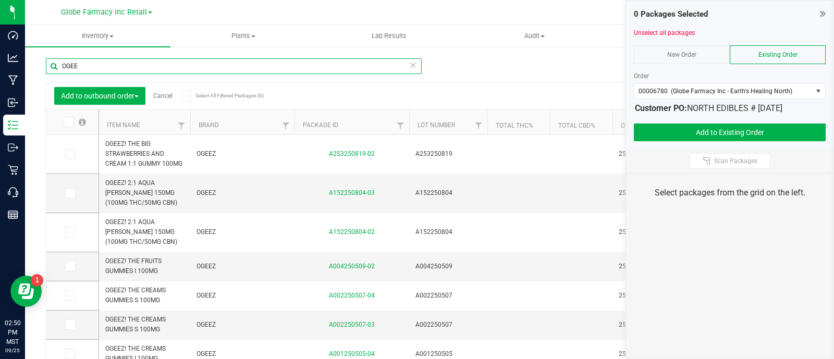
type input "OGEE"
click at [69, 122] on icon at bounding box center [68, 122] width 7 height 0
click at [0, 0] on input "checkbox" at bounding box center [0, 0] width 0 height 0
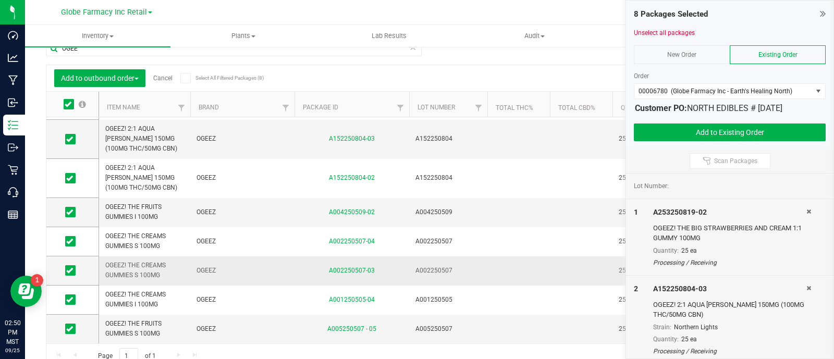
scroll to position [27, 0]
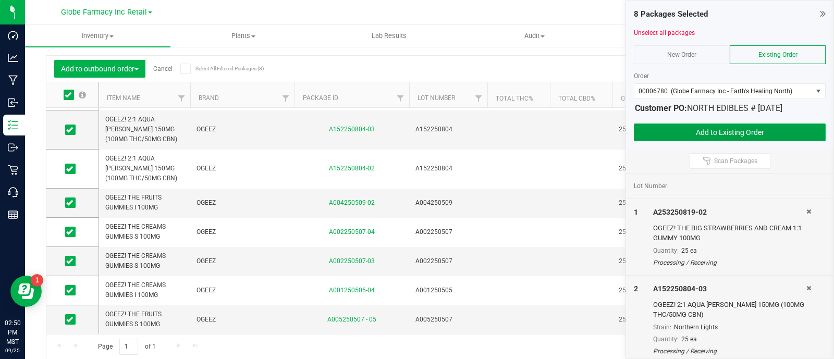
click at [713, 132] on button "Add to Existing Order" at bounding box center [730, 132] width 192 height 18
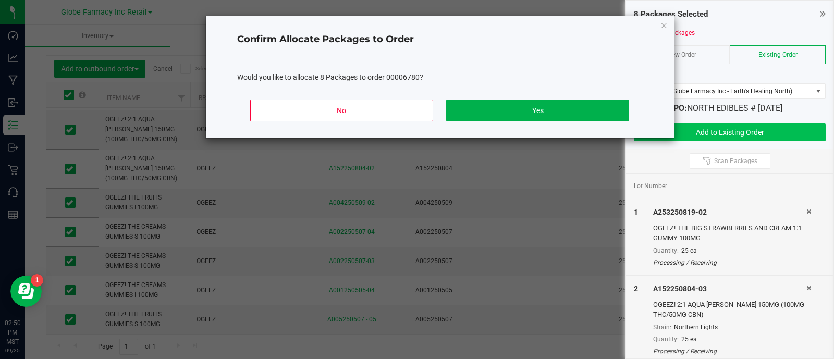
click at [565, 114] on button "Yes" at bounding box center [537, 111] width 182 height 22
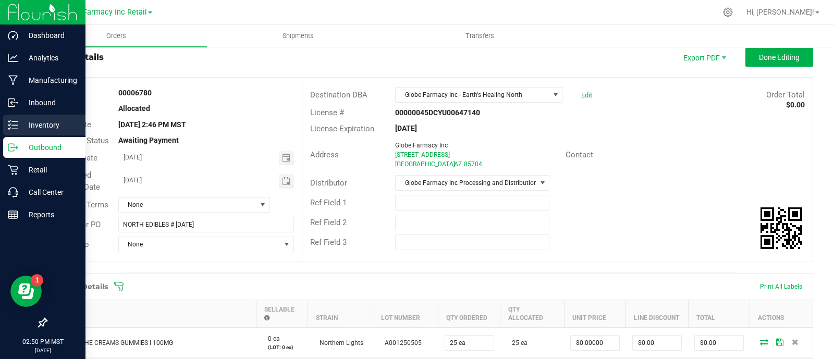
click at [21, 129] on p "Inventory" at bounding box center [49, 125] width 63 height 13
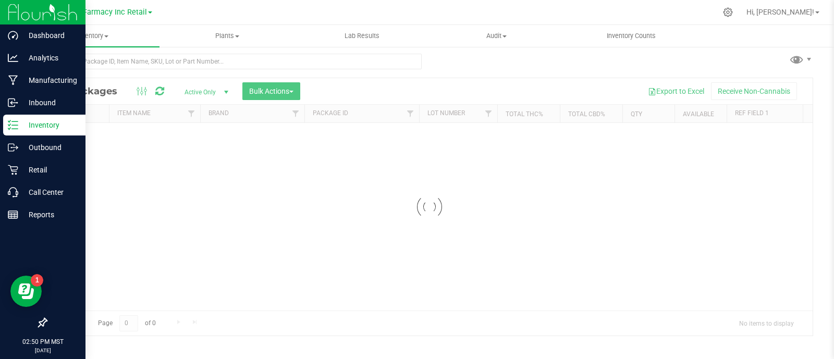
scroll to position [5, 0]
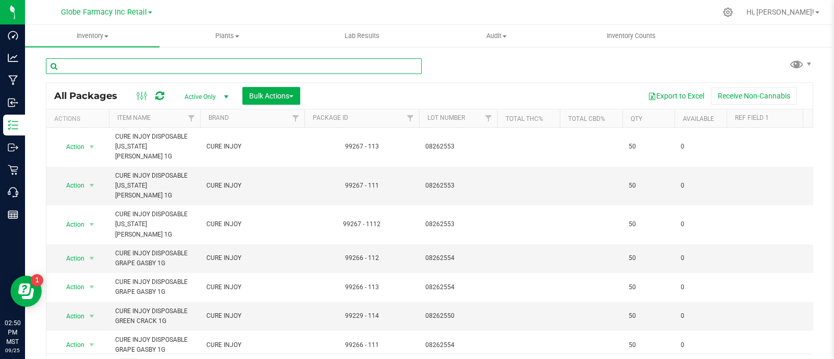
click at [220, 63] on input "text" at bounding box center [234, 66] width 376 height 16
paste input "SIP DREAMBERRY"
type input "SIP DREAMBERRY"
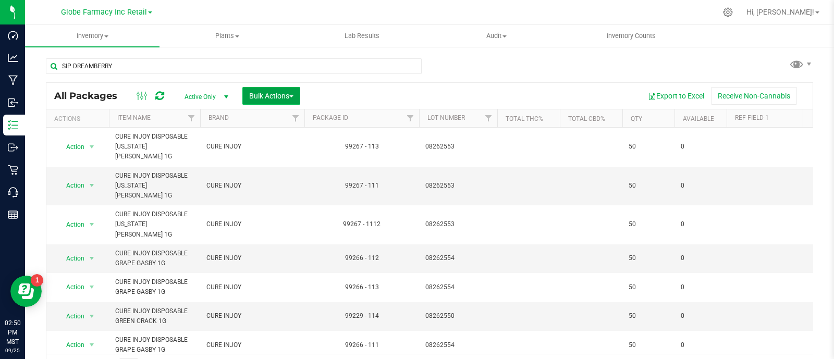
click at [296, 101] on button "Bulk Actions" at bounding box center [271, 96] width 58 height 18
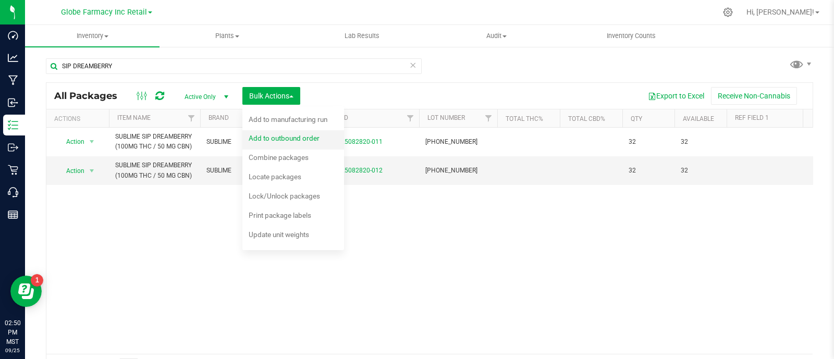
click at [301, 138] on span "Add to outbound order" at bounding box center [284, 138] width 71 height 8
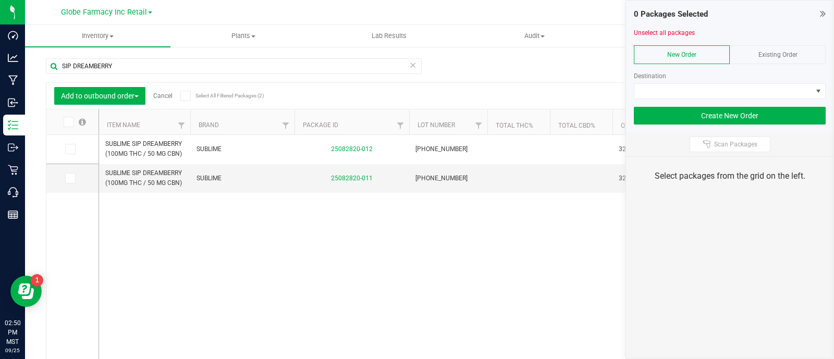
click at [774, 58] on div "Existing Order" at bounding box center [777, 54] width 96 height 19
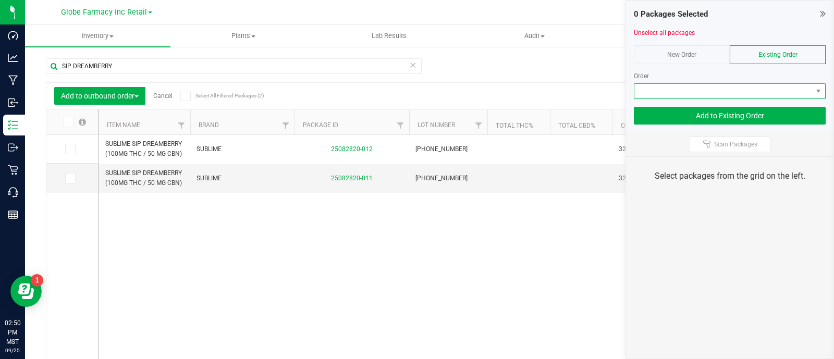
click at [776, 94] on span at bounding box center [723, 91] width 178 height 15
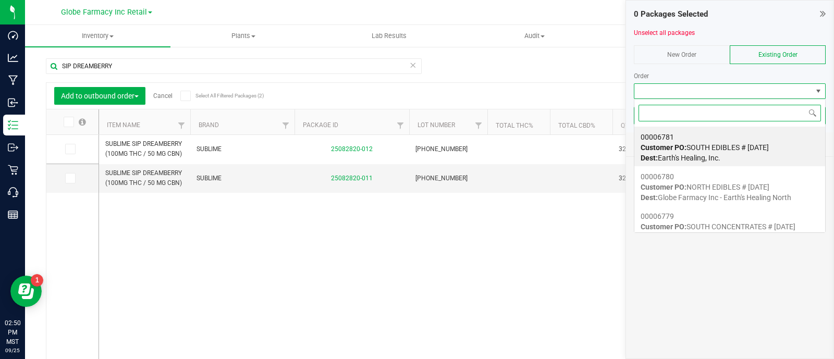
scroll to position [15, 192]
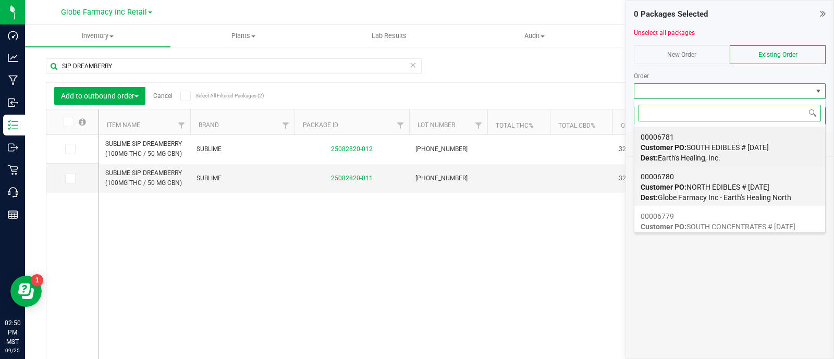
click at [712, 185] on span "Customer PO: NORTH EDIBLES # [DATE]" at bounding box center [704, 187] width 129 height 8
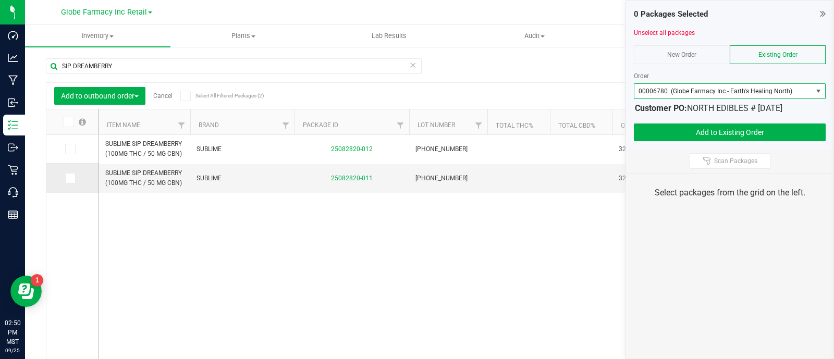
click at [75, 178] on label at bounding box center [72, 178] width 15 height 10
click at [0, 0] on input "checkbox" at bounding box center [0, 0] width 0 height 0
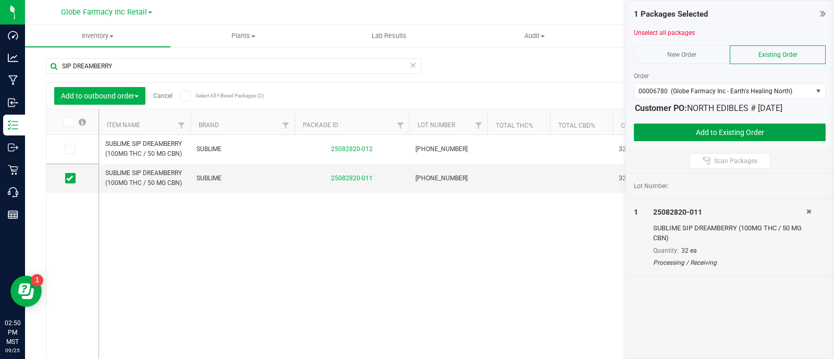
click at [769, 134] on button "Add to Existing Order" at bounding box center [730, 132] width 192 height 18
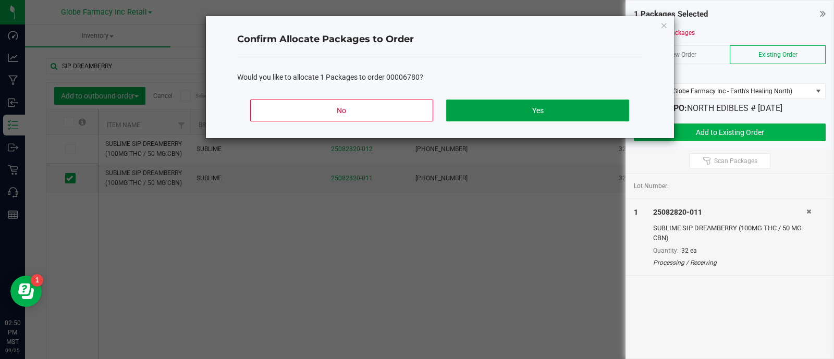
click at [617, 115] on button "Yes" at bounding box center [537, 111] width 182 height 22
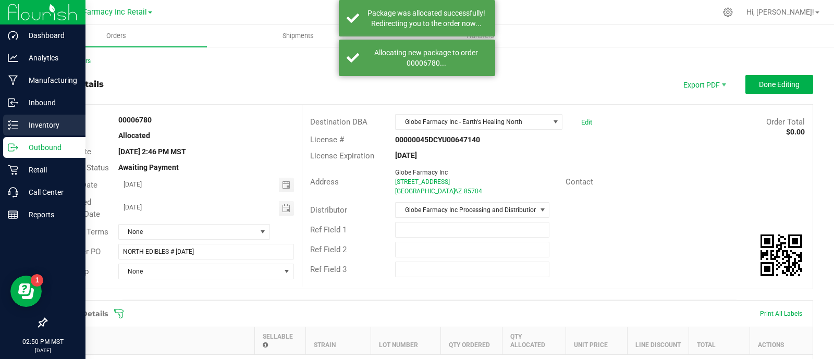
click at [4, 129] on div "Inventory" at bounding box center [44, 125] width 82 height 21
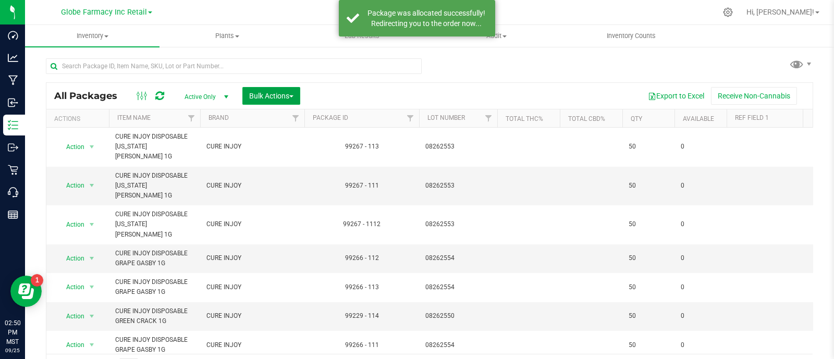
click at [266, 95] on span "Bulk Actions" at bounding box center [271, 96] width 44 height 8
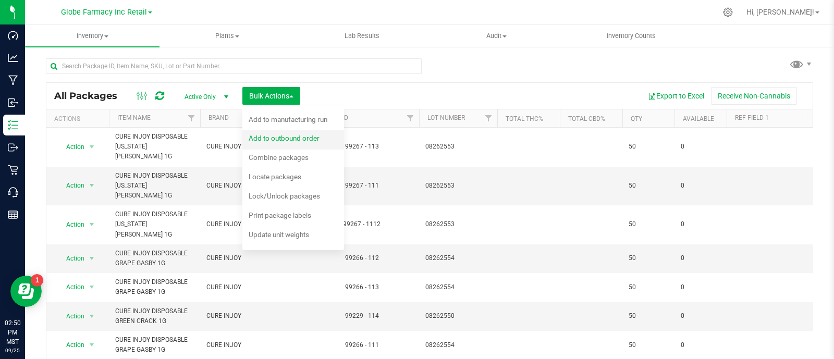
click at [295, 137] on span "Add to outbound order" at bounding box center [284, 138] width 71 height 8
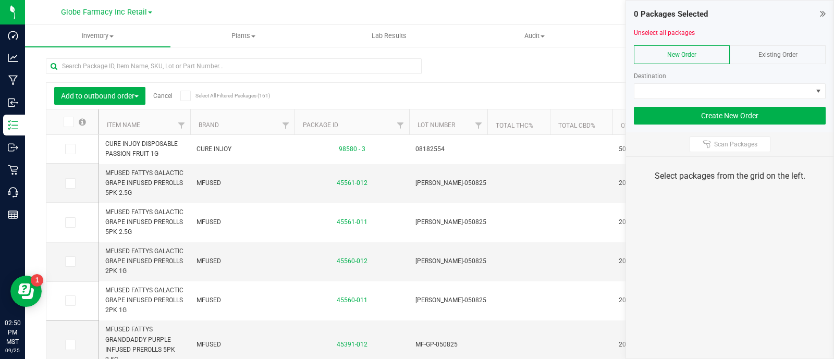
click at [773, 54] on span "Existing Order" at bounding box center [777, 54] width 39 height 7
click at [774, 103] on div at bounding box center [730, 103] width 192 height 8
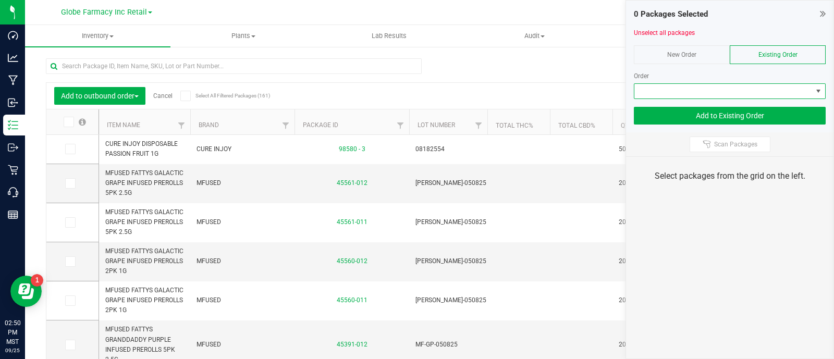
click at [764, 90] on span at bounding box center [723, 91] width 178 height 15
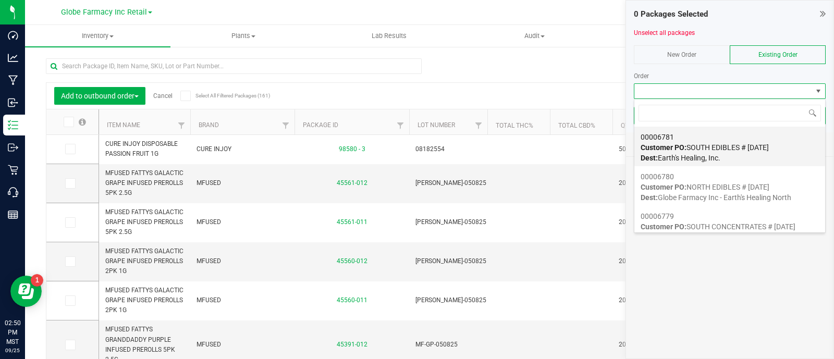
scroll to position [15, 192]
click at [748, 143] on span "Customer PO: SOUTH EDIBLES # [DATE]" at bounding box center [704, 147] width 128 height 8
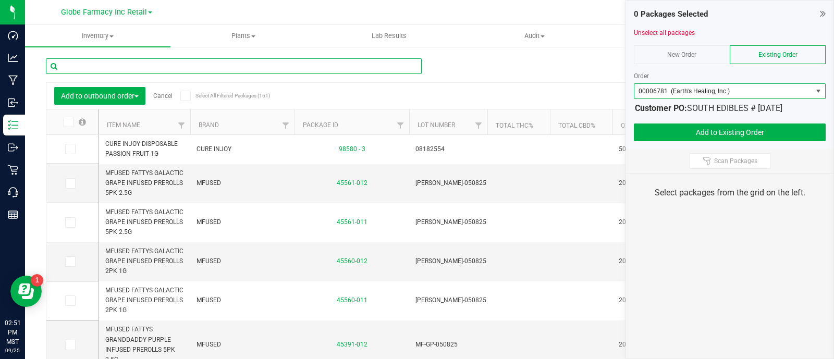
click at [175, 66] on input "text" at bounding box center [234, 66] width 376 height 16
paste input "SIP DREAMBERRY"
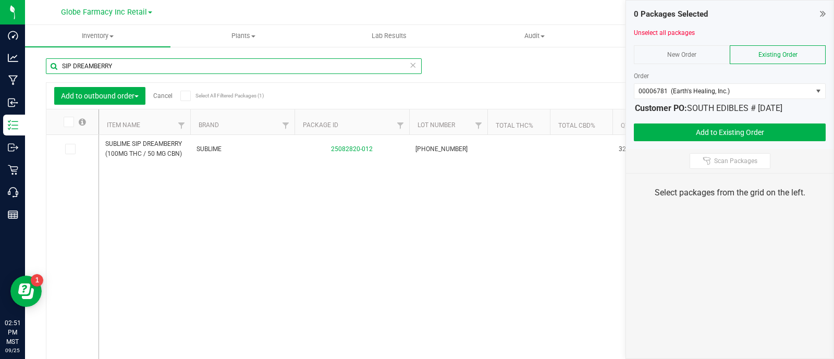
type input "SIP DREAMBERRY"
click at [75, 121] on label at bounding box center [74, 122] width 40 height 10
click at [0, 0] on input "checkbox" at bounding box center [0, 0] width 0 height 0
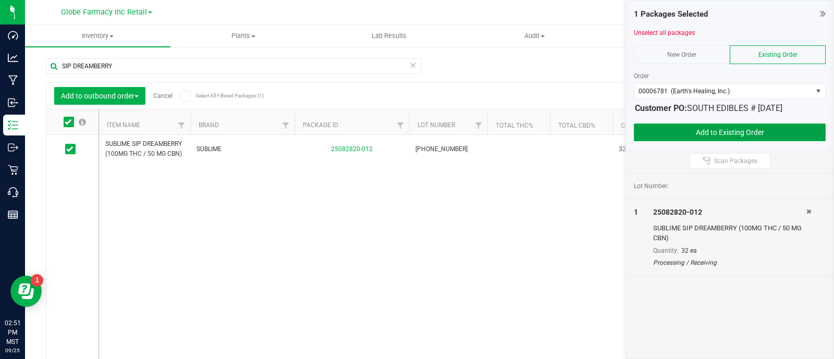
click at [747, 136] on button "Add to Existing Order" at bounding box center [730, 132] width 192 height 18
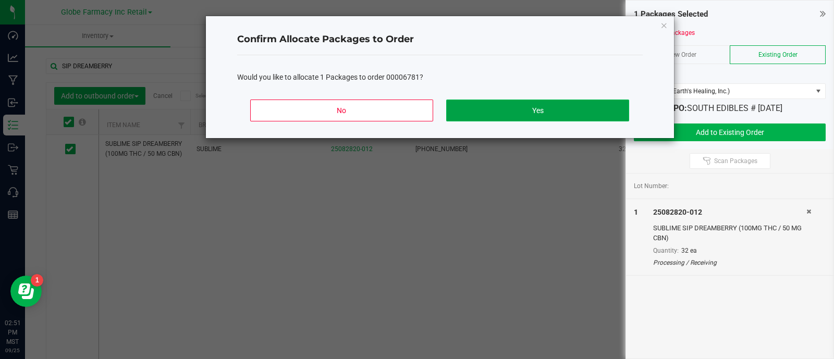
click at [600, 108] on button "Yes" at bounding box center [537, 111] width 182 height 22
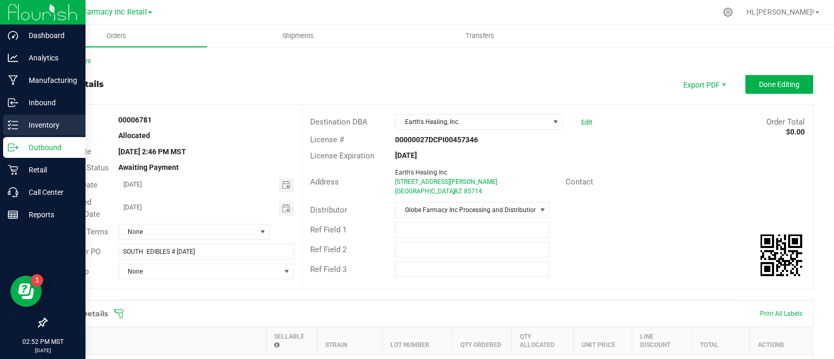
click at [13, 121] on icon at bounding box center [13, 125] width 10 height 10
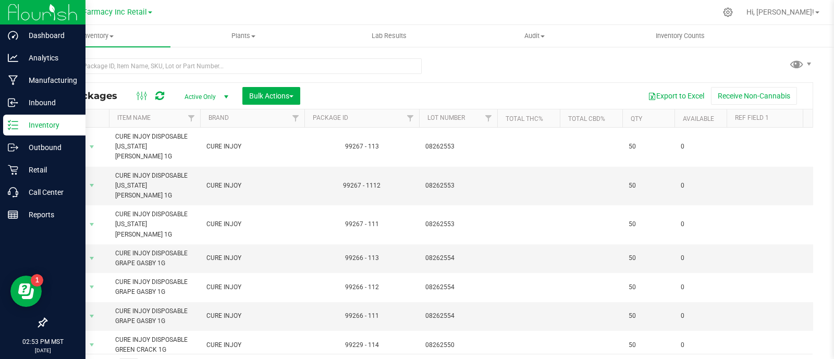
click at [16, 123] on icon at bounding box center [13, 125] width 10 height 10
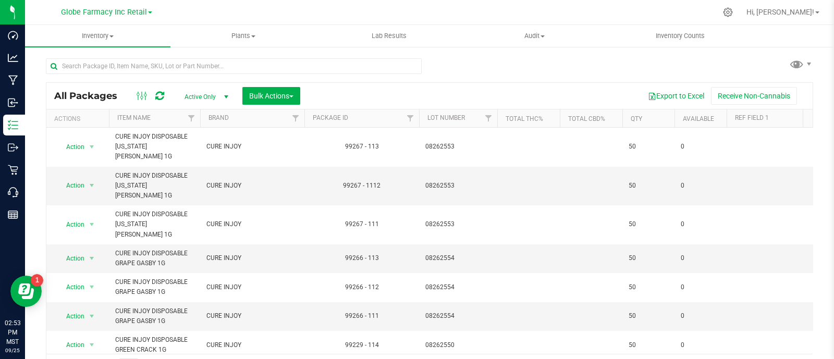
click at [148, 74] on div at bounding box center [234, 70] width 376 height 24
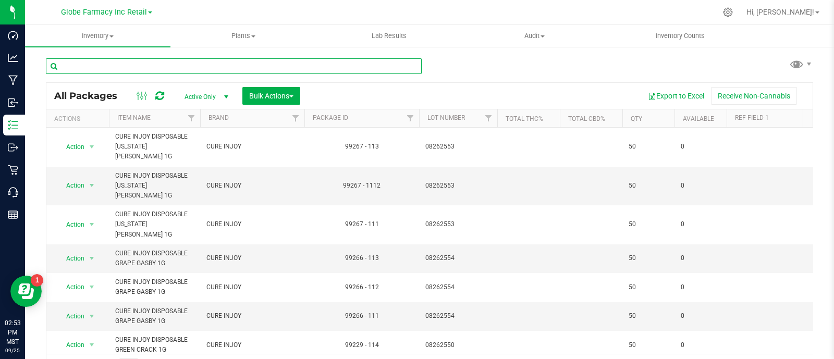
click at [148, 66] on input "text" at bounding box center [234, 66] width 376 height 16
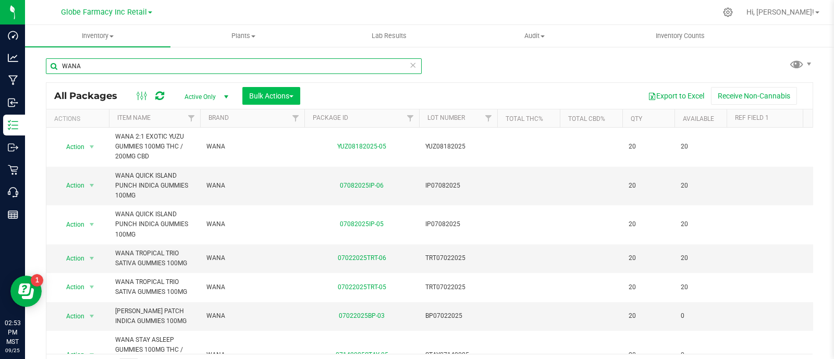
type input "WANA"
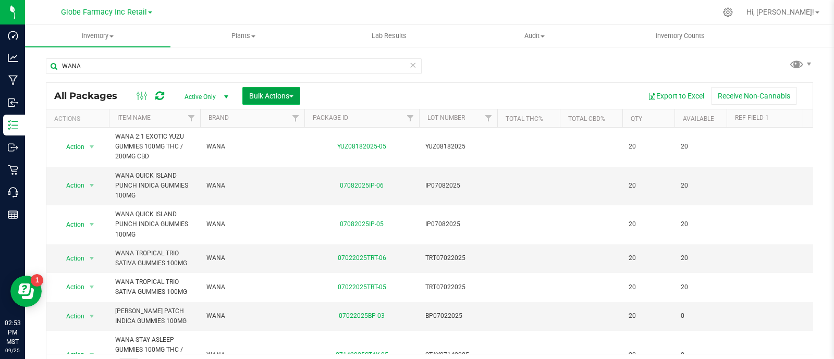
click at [281, 93] on span "Bulk Actions" at bounding box center [271, 96] width 44 height 8
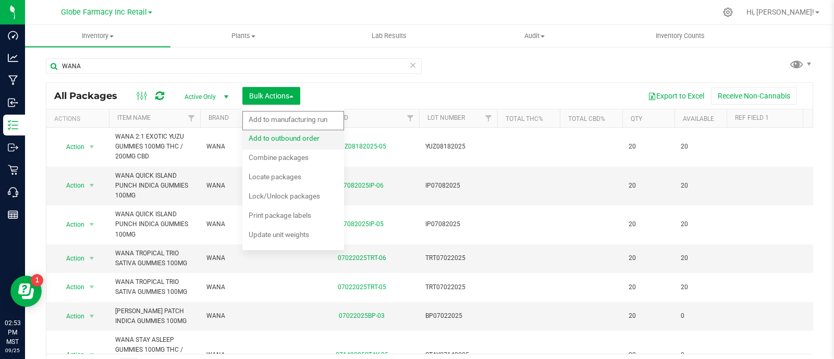
click at [288, 138] on span "Add to outbound order" at bounding box center [284, 138] width 71 height 8
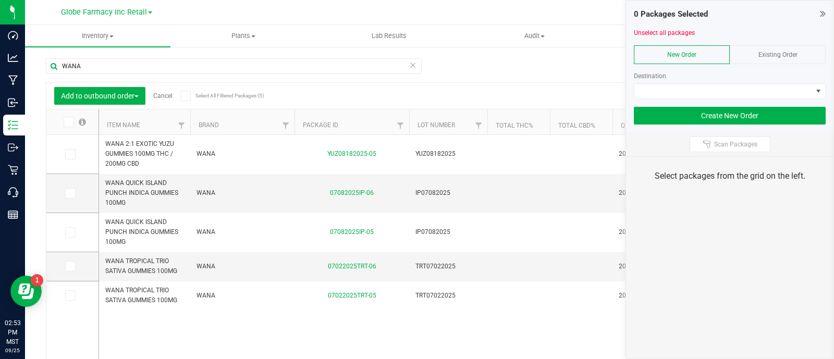
click at [776, 48] on div "Existing Order" at bounding box center [777, 54] width 96 height 19
click at [777, 81] on div "Order" at bounding box center [730, 81] width 192 height 35
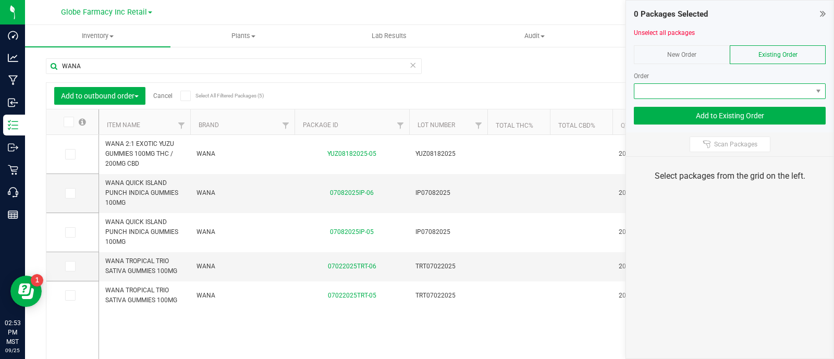
click at [764, 84] on span at bounding box center [723, 91] width 178 height 15
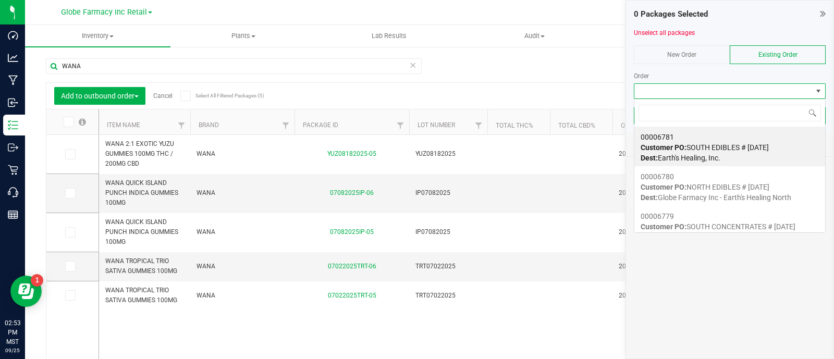
scroll to position [15, 192]
drag, startPoint x: 742, startPoint y: 184, endPoint x: 287, endPoint y: 260, distance: 462.2
click at [742, 185] on span "Customer PO: NORTH EDIBLES # [DATE]" at bounding box center [704, 187] width 129 height 8
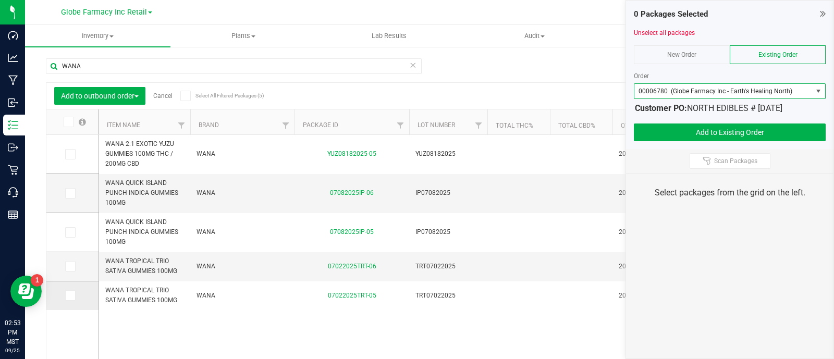
click at [70, 295] on icon at bounding box center [69, 295] width 7 height 0
click at [0, 0] on input "checkbox" at bounding box center [0, 0] width 0 height 0
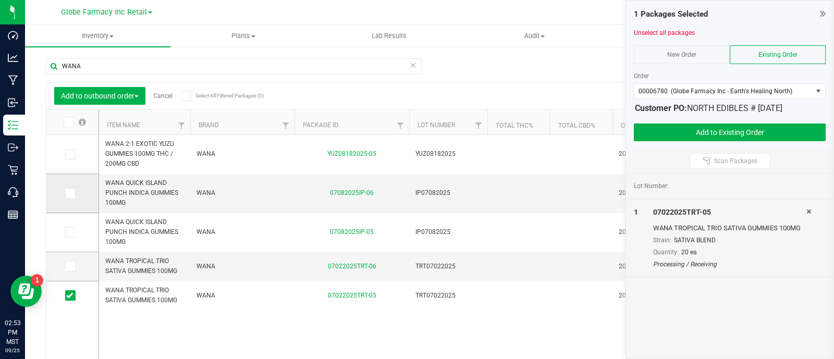
drag, startPoint x: 76, startPoint y: 236, endPoint x: 77, endPoint y: 180, distance: 55.3
click at [76, 233] on label at bounding box center [72, 232] width 15 height 10
click at [0, 0] on input "checkbox" at bounding box center [0, 0] width 0 height 0
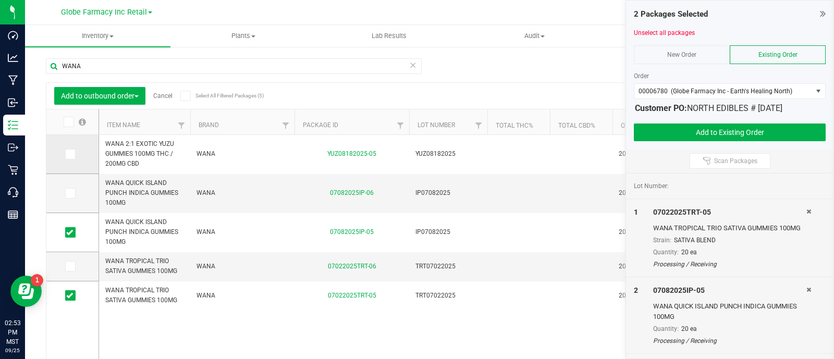
click at [77, 155] on label at bounding box center [72, 154] width 15 height 10
click at [0, 0] on input "checkbox" at bounding box center [0, 0] width 0 height 0
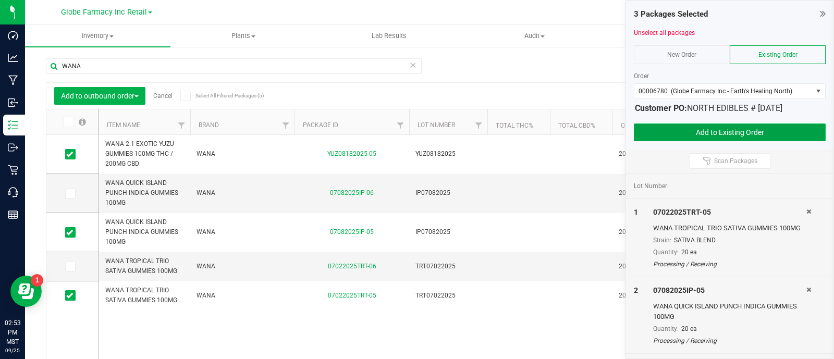
click at [677, 131] on button "Add to Existing Order" at bounding box center [730, 132] width 192 height 18
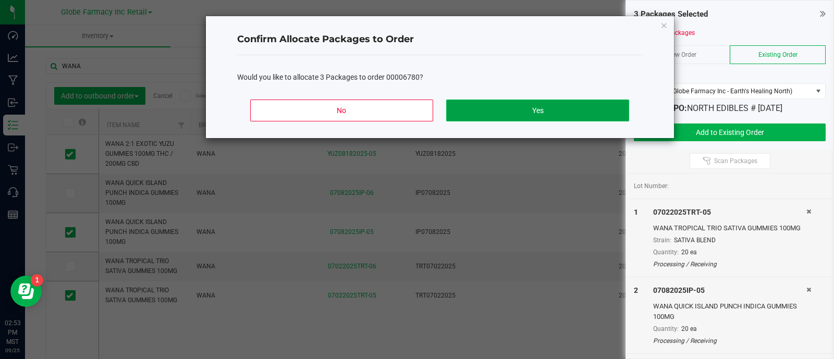
click at [603, 113] on button "Yes" at bounding box center [537, 111] width 182 height 22
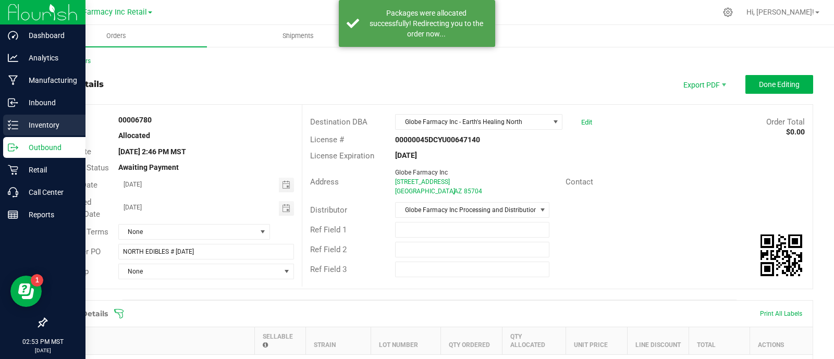
click at [20, 128] on p "Inventory" at bounding box center [49, 125] width 63 height 13
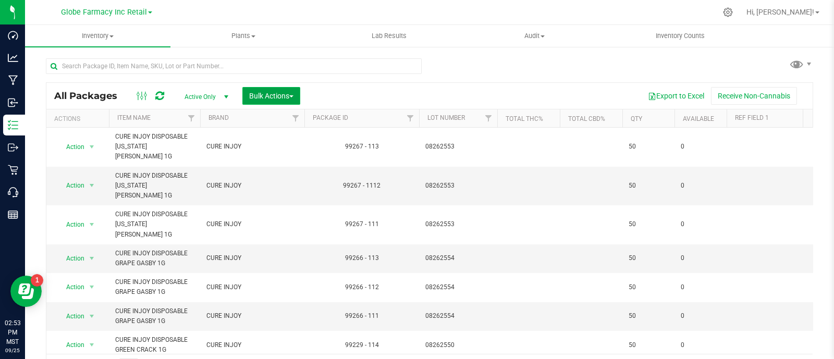
click at [284, 94] on span "Bulk Actions" at bounding box center [271, 96] width 44 height 8
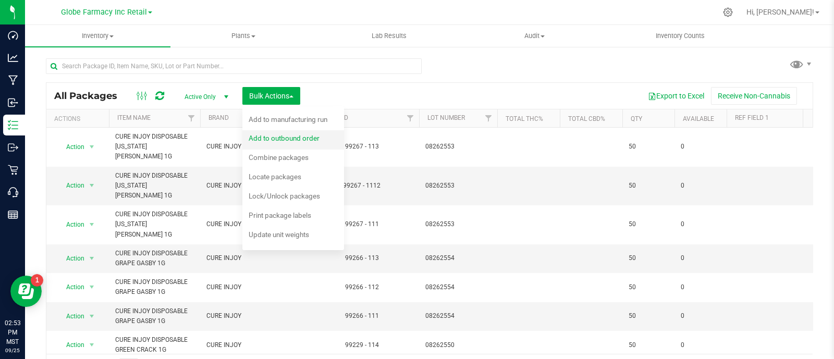
click at [288, 142] on div "Add to outbound order" at bounding box center [291, 139] width 85 height 17
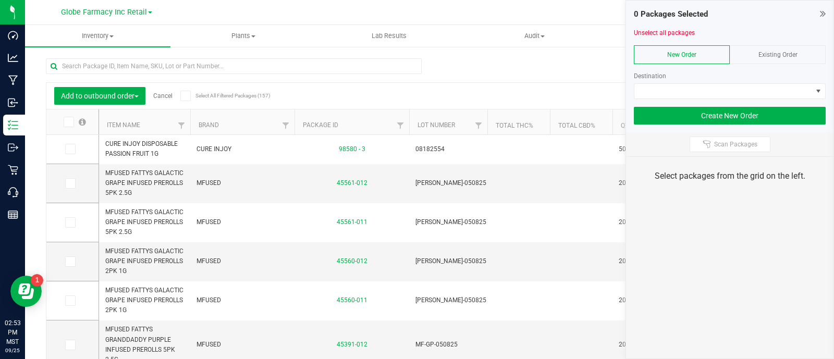
drag, startPoint x: 770, startPoint y: 51, endPoint x: 775, endPoint y: 60, distance: 10.5
click at [772, 54] on span "Existing Order" at bounding box center [777, 54] width 39 height 7
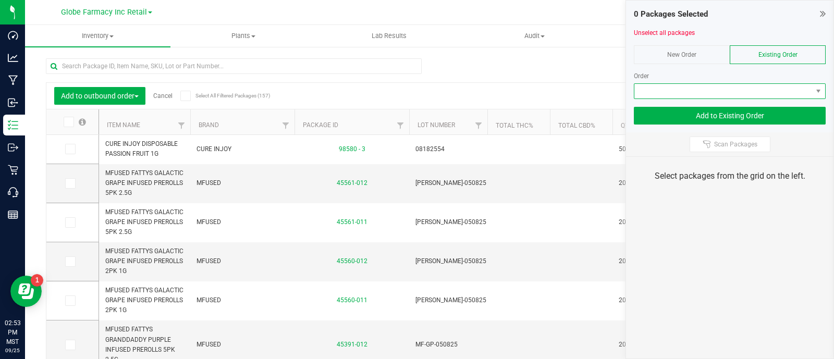
click at [785, 90] on span at bounding box center [723, 91] width 178 height 15
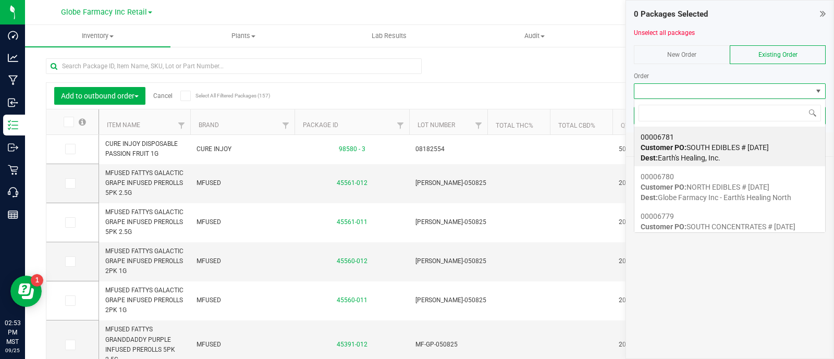
scroll to position [15, 192]
click at [735, 157] on div "00006781 Customer PO: SOUTH EDIBLES # [DATE] Dest: Earth's Healing, Inc." at bounding box center [729, 148] width 178 height 40
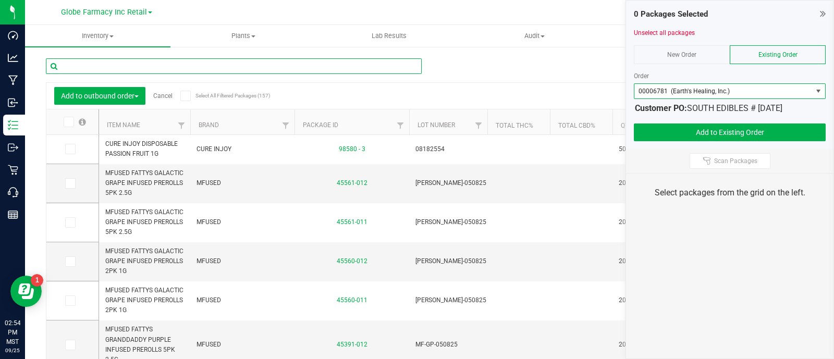
click at [143, 67] on input "text" at bounding box center [234, 66] width 376 height 16
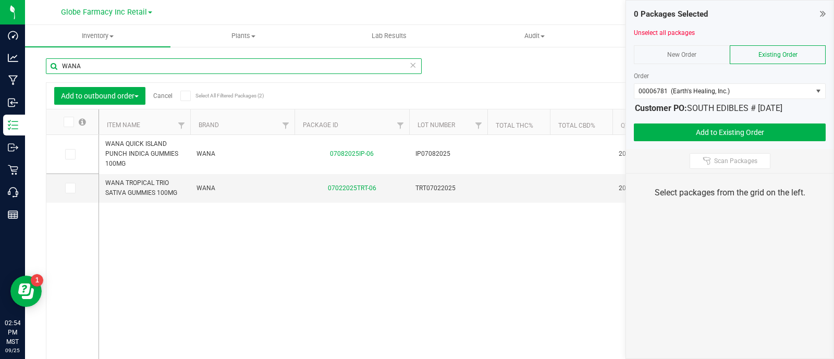
type input "WANA"
click at [69, 122] on icon at bounding box center [68, 122] width 7 height 0
click at [0, 0] on input "checkbox" at bounding box center [0, 0] width 0 height 0
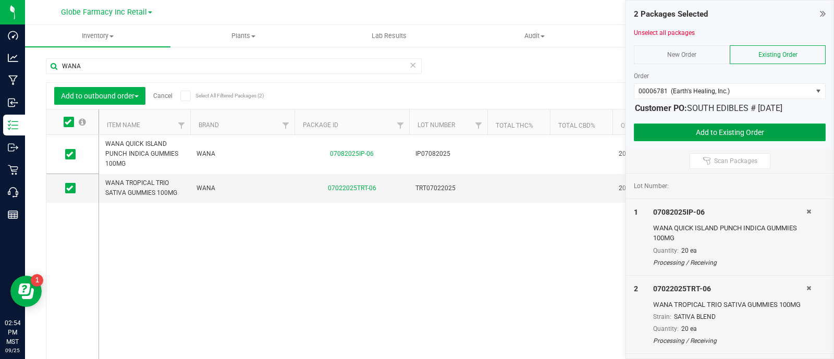
click at [643, 124] on button "Add to Existing Order" at bounding box center [730, 132] width 192 height 18
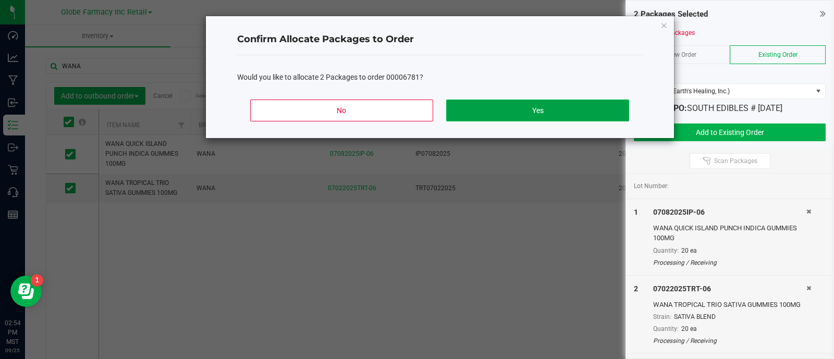
click at [547, 109] on button "Yes" at bounding box center [537, 111] width 182 height 22
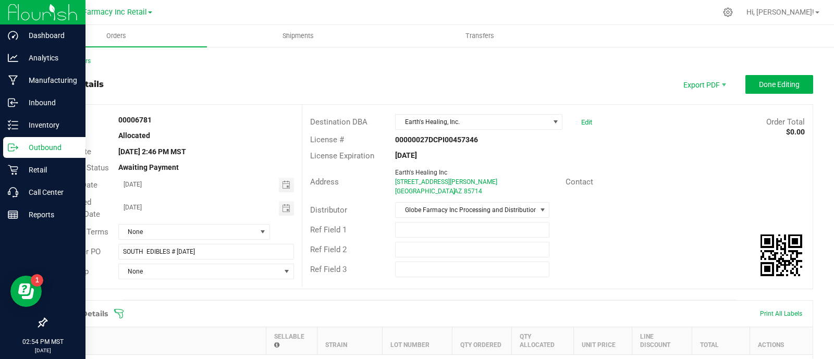
click at [13, 144] on icon at bounding box center [13, 147] width 10 height 10
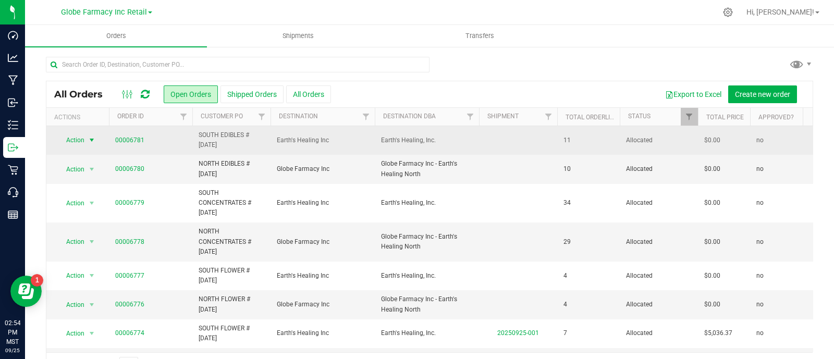
click at [92, 142] on span "select" at bounding box center [92, 140] width 8 height 8
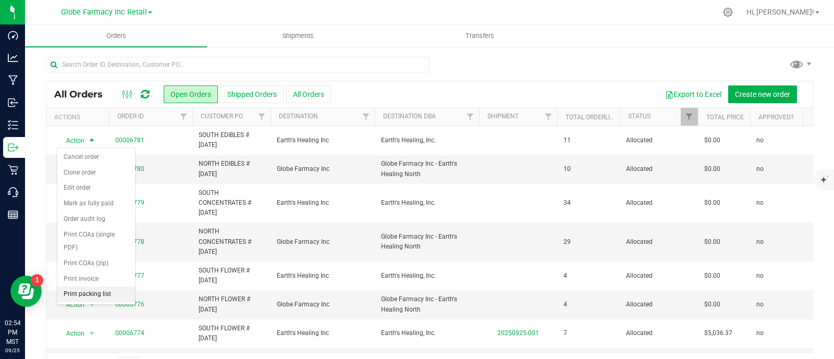
click at [116, 293] on li "Print packing list" at bounding box center [96, 295] width 78 height 16
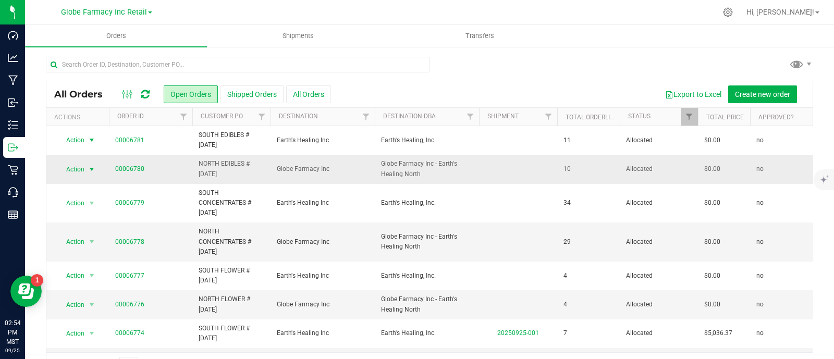
click at [97, 170] on span "select" at bounding box center [91, 169] width 13 height 15
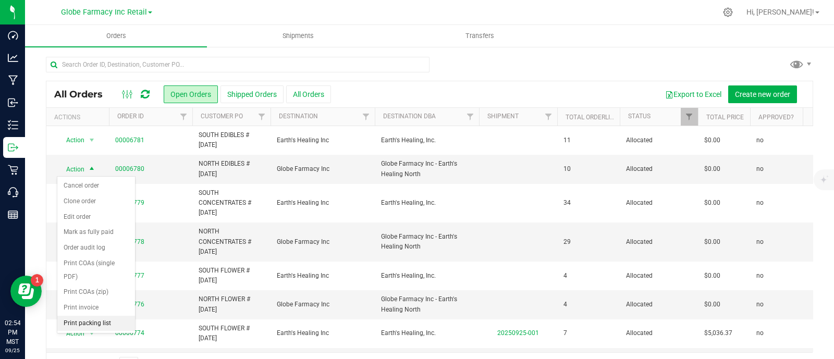
click at [83, 322] on li "Print packing list" at bounding box center [96, 324] width 78 height 16
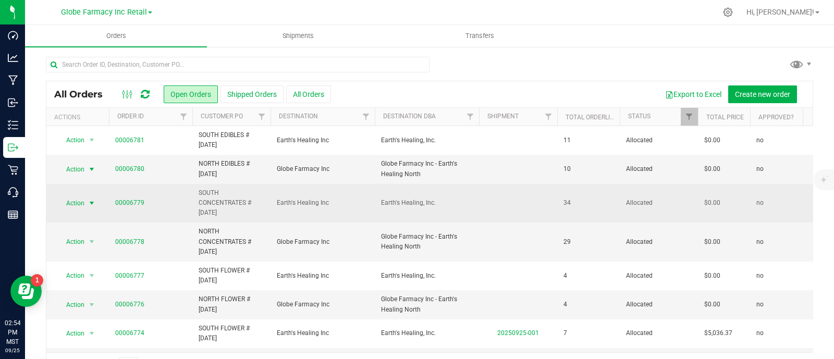
click at [70, 199] on span "Action" at bounding box center [71, 203] width 28 height 15
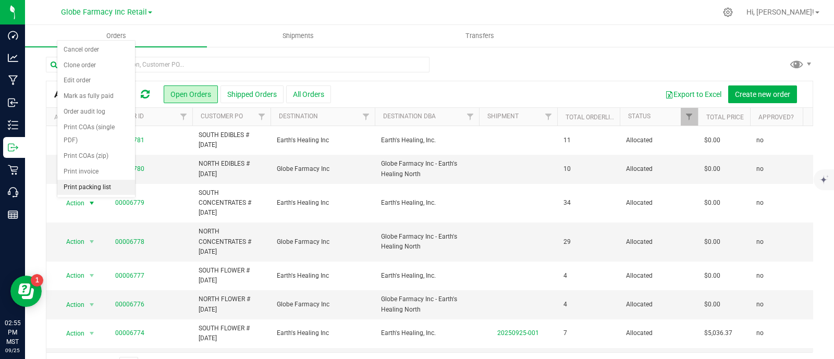
click at [87, 182] on li "Print packing list" at bounding box center [96, 188] width 78 height 16
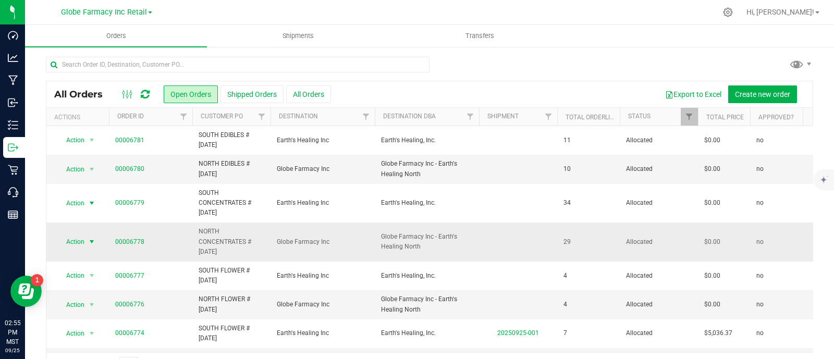
click at [89, 240] on span "select" at bounding box center [92, 242] width 8 height 8
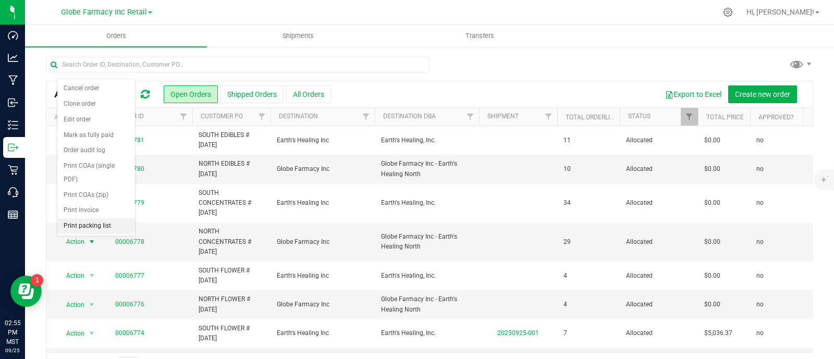
click at [102, 223] on li "Print packing list" at bounding box center [96, 226] width 78 height 16
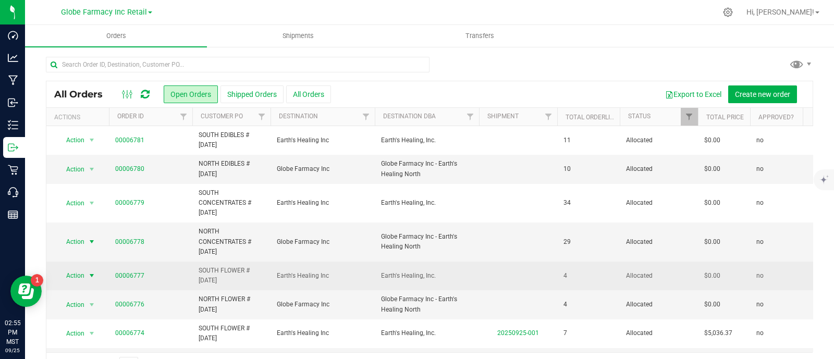
click at [73, 275] on span "Action" at bounding box center [71, 275] width 28 height 15
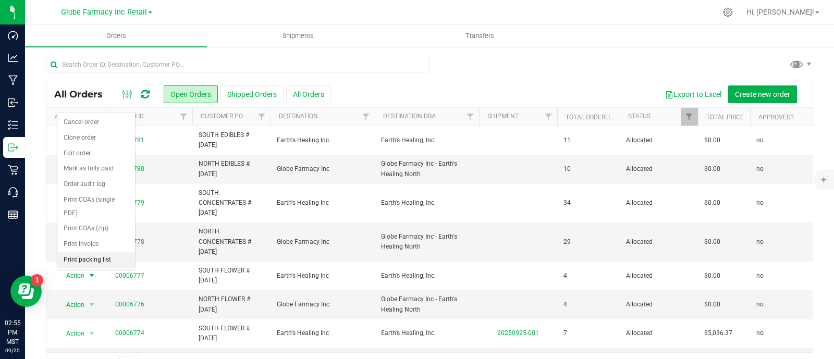
click at [94, 257] on li "Print packing list" at bounding box center [96, 260] width 78 height 16
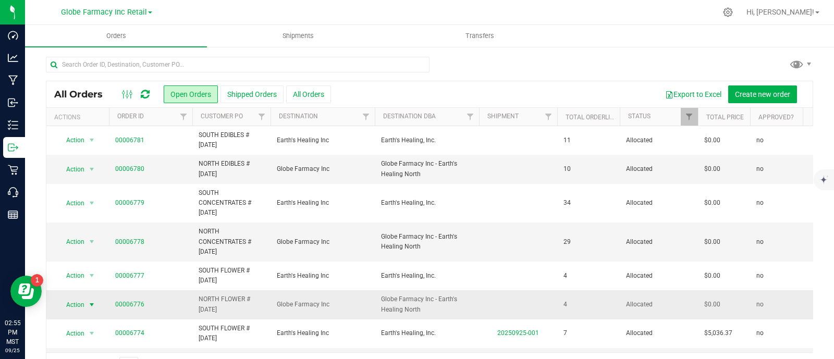
click at [75, 305] on span "Action" at bounding box center [71, 305] width 28 height 15
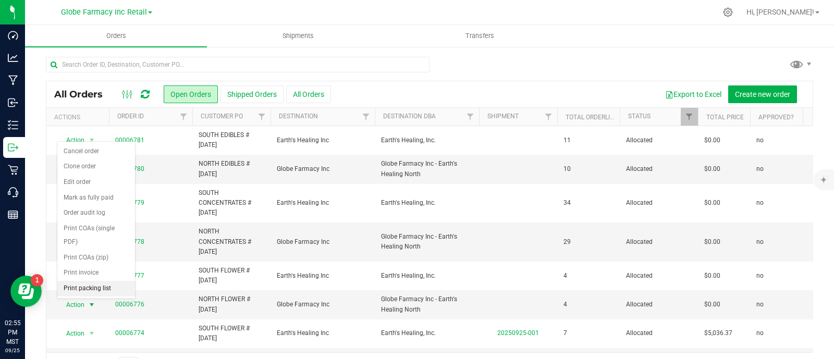
click at [95, 284] on li "Print packing list" at bounding box center [96, 289] width 78 height 16
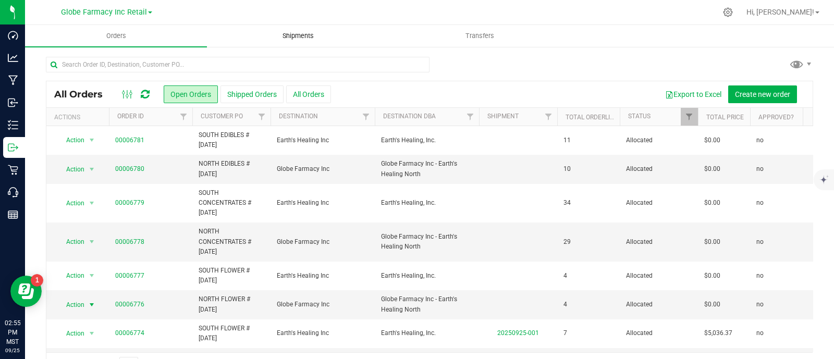
click at [312, 31] on span "Shipments" at bounding box center [297, 35] width 59 height 9
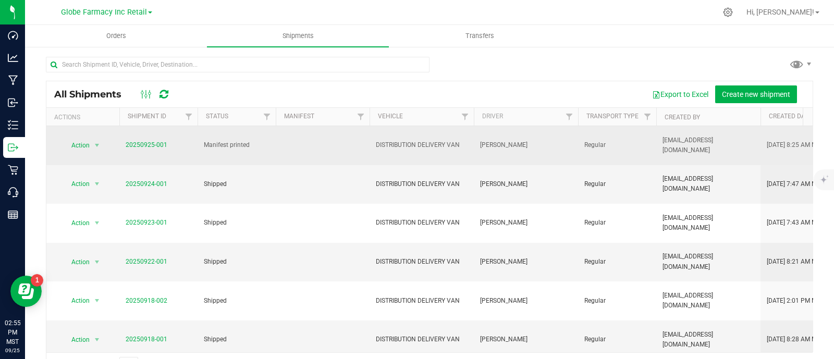
click at [148, 148] on span "20250925-001" at bounding box center [147, 145] width 42 height 10
click at [148, 145] on link "20250925-001" at bounding box center [147, 144] width 42 height 7
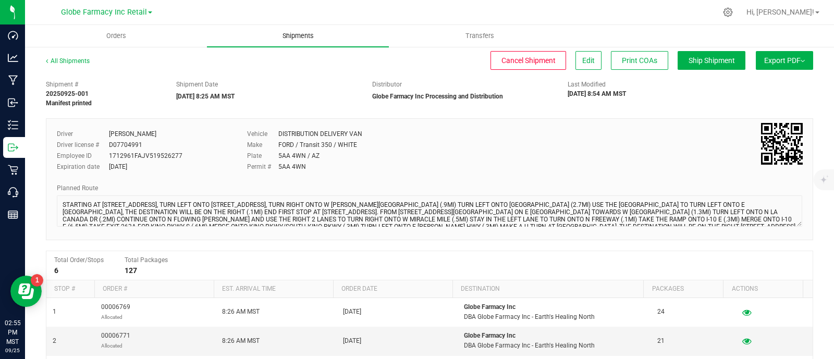
click at [288, 31] on span "Shipments" at bounding box center [297, 35] width 59 height 9
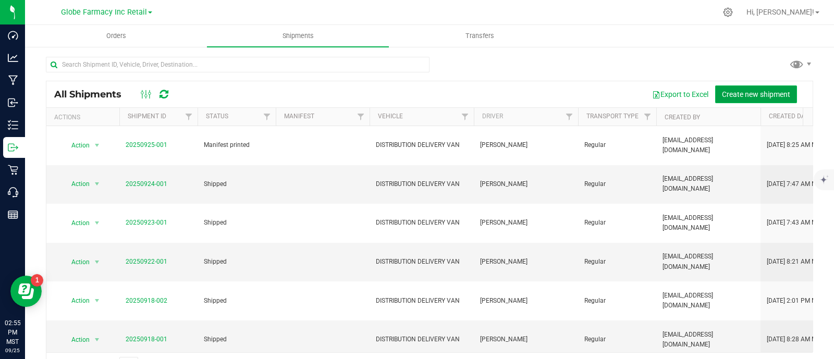
click at [724, 91] on span "Create new shipment" at bounding box center [756, 94] width 68 height 8
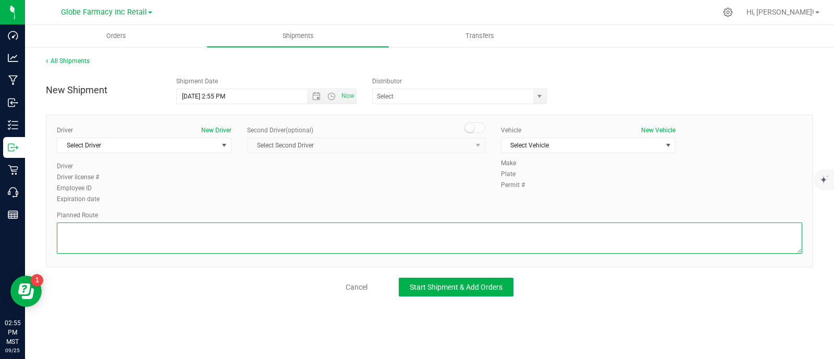
click at [208, 246] on textarea at bounding box center [429, 237] width 745 height 31
paste textarea "STARTING AT [STREET_ADDRESS], TURN LEFT ONTO [STREET_ADDRESS], TURN RIGHT ONTO …"
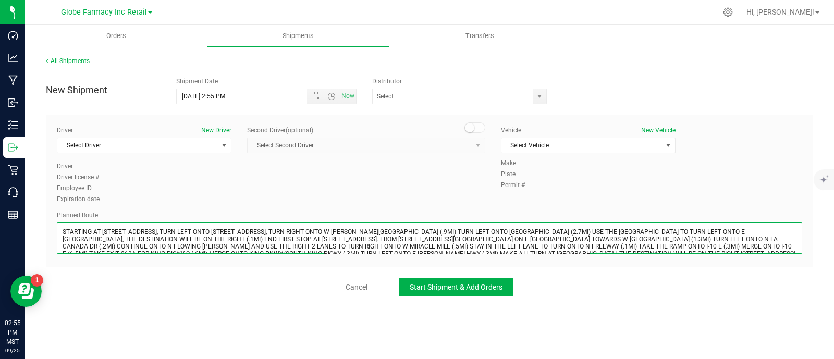
scroll to position [6, 0]
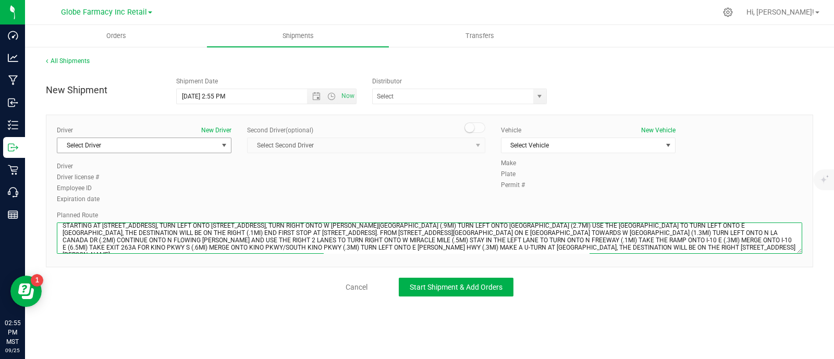
type textarea "STARTING AT [STREET_ADDRESS], TURN LEFT ONTO [STREET_ADDRESS], TURN RIGHT ONTO …"
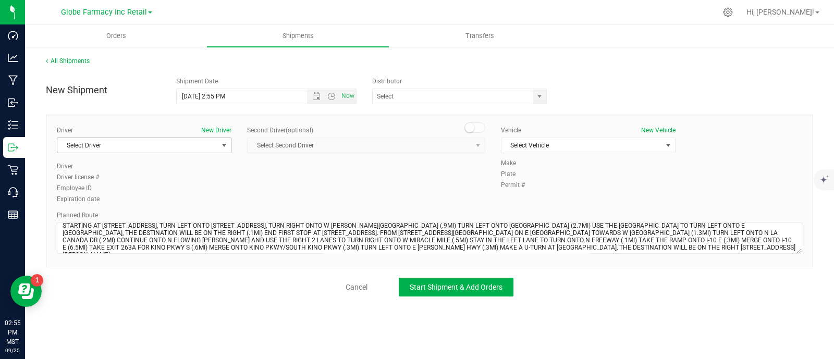
click at [120, 142] on span "Select Driver" at bounding box center [137, 145] width 160 height 15
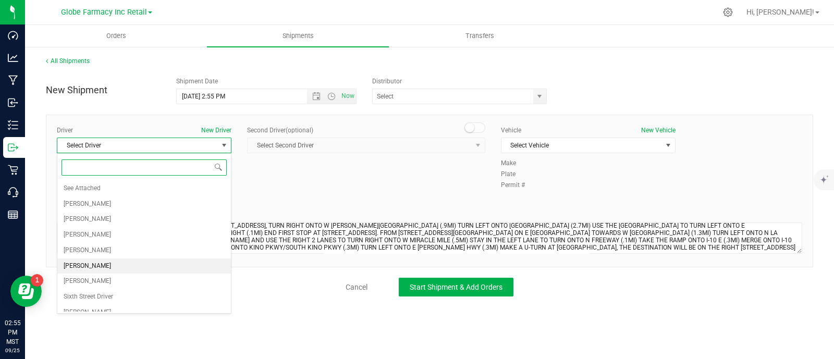
click at [97, 263] on li "[PERSON_NAME]" at bounding box center [144, 266] width 174 height 16
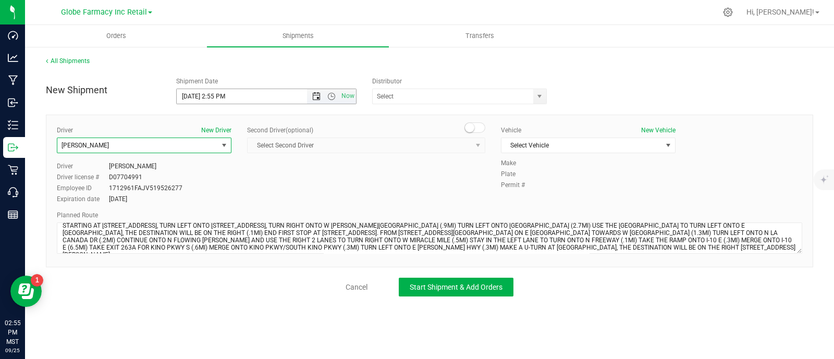
click at [311, 97] on span "Open the date view" at bounding box center [316, 96] width 18 height 8
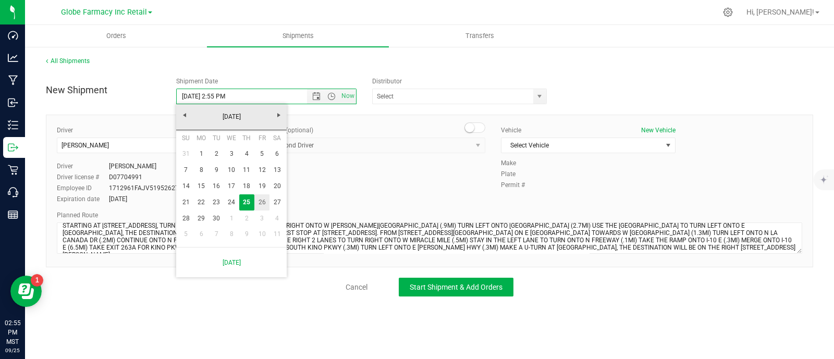
click at [262, 200] on link "26" at bounding box center [261, 202] width 15 height 16
type input "[DATE] 2:55 PM"
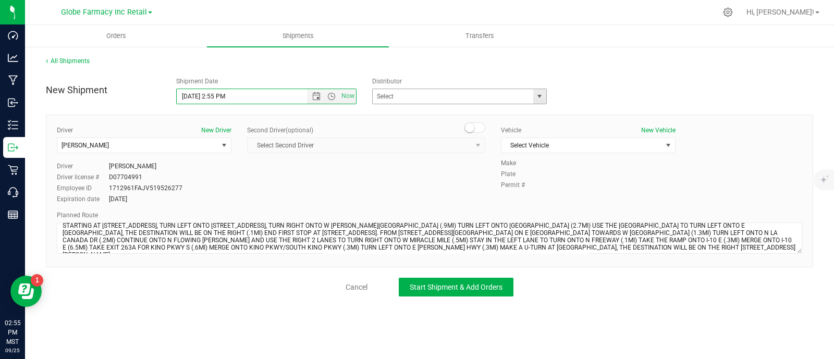
click at [534, 95] on span "select" at bounding box center [539, 96] width 13 height 15
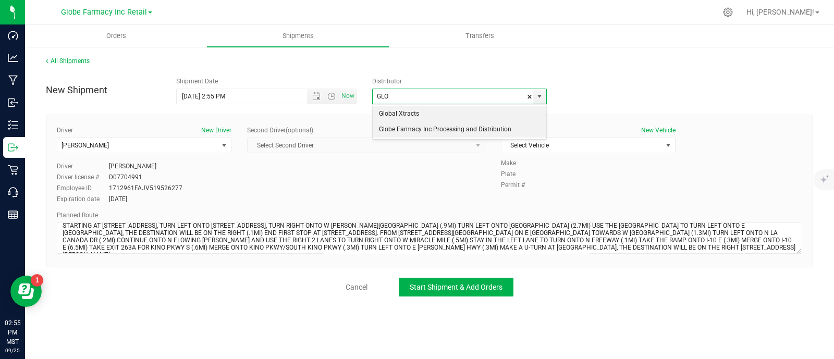
click at [446, 130] on li "Globe Farmacy Inc Processing and Distribution" at bounding box center [460, 130] width 174 height 16
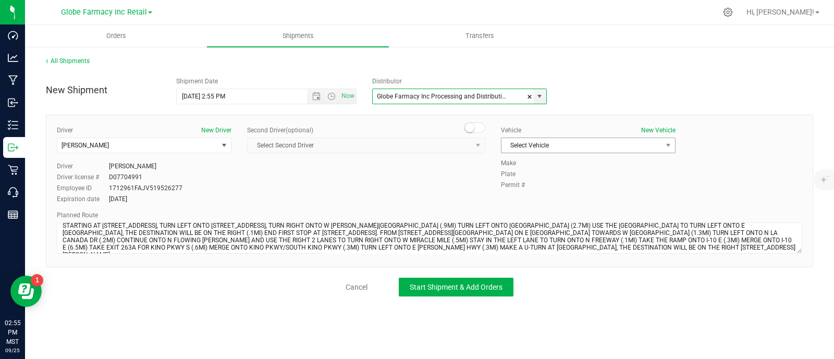
type input "Globe Farmacy Inc Processing and Distribution"
click at [553, 140] on span "Select Vehicle" at bounding box center [581, 145] width 160 height 15
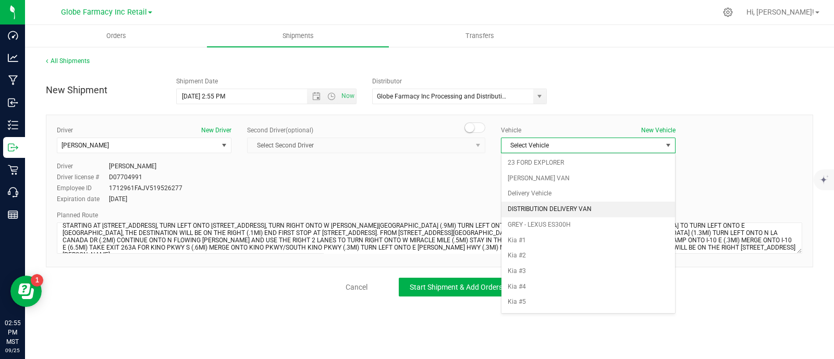
click at [565, 213] on li "DISTRIBUTION DELIVERY VAN" at bounding box center [588, 210] width 174 height 16
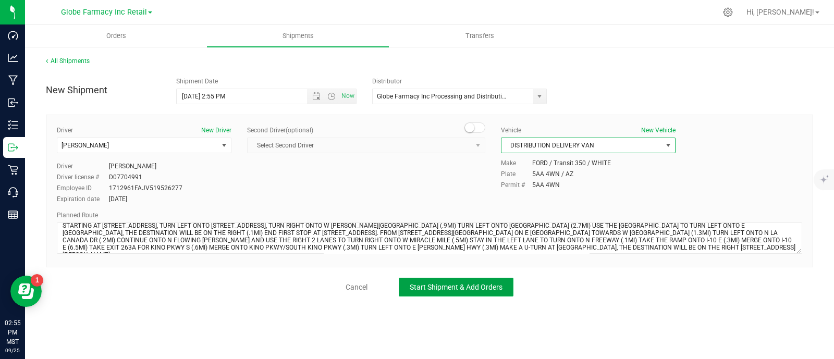
click at [466, 293] on button "Start Shipment & Add Orders" at bounding box center [456, 287] width 115 height 19
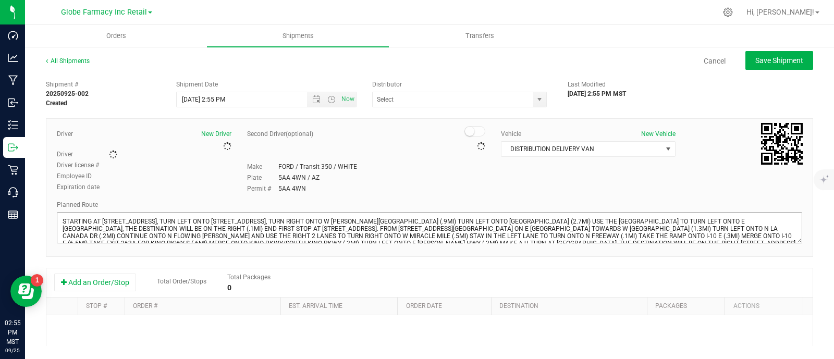
type input "Globe Farmacy Inc Processing and Distribution"
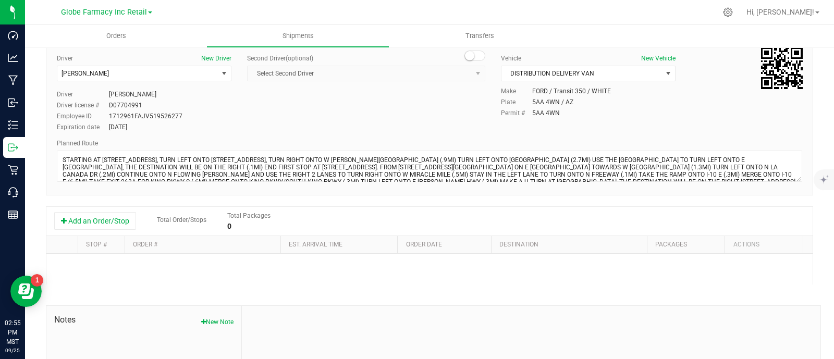
scroll to position [174, 0]
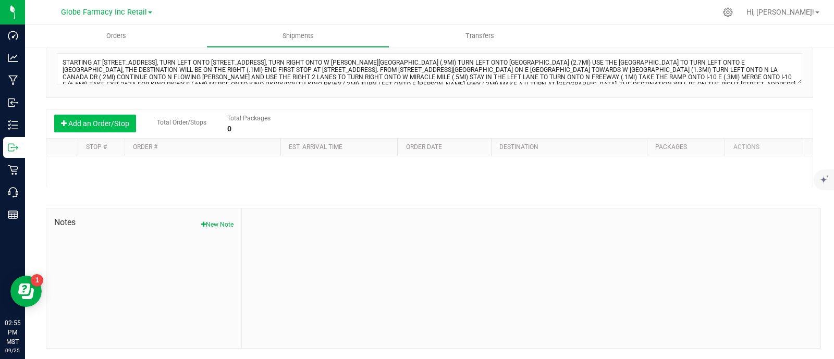
click at [97, 121] on button "Add an Order/Stop" at bounding box center [95, 124] width 82 height 18
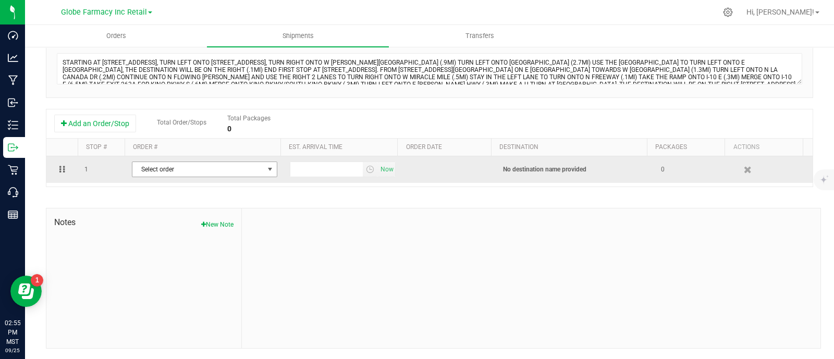
click at [251, 168] on span "Select order" at bounding box center [197, 169] width 131 height 15
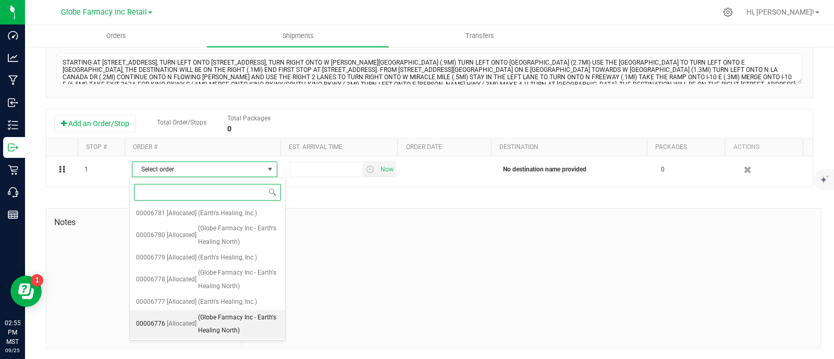
click at [229, 319] on span "(Globe Farmacy Inc - Earth's Healing North)" at bounding box center [238, 324] width 81 height 27
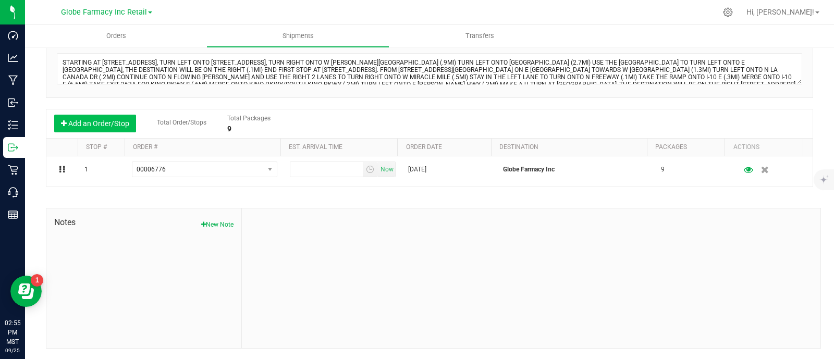
click at [92, 126] on button "Add an Order/Stop" at bounding box center [95, 124] width 82 height 18
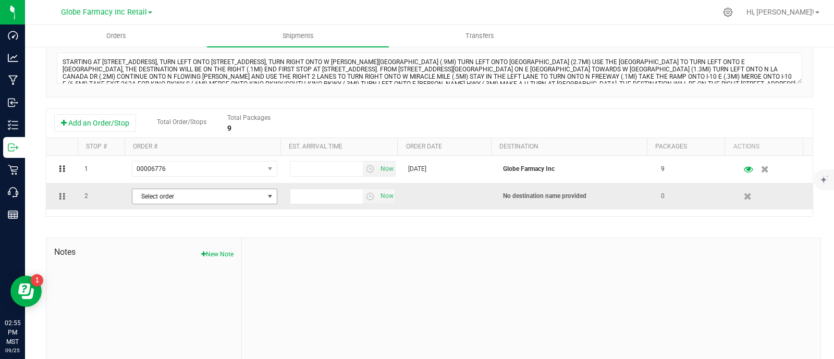
click at [163, 196] on span "Select order" at bounding box center [197, 196] width 131 height 15
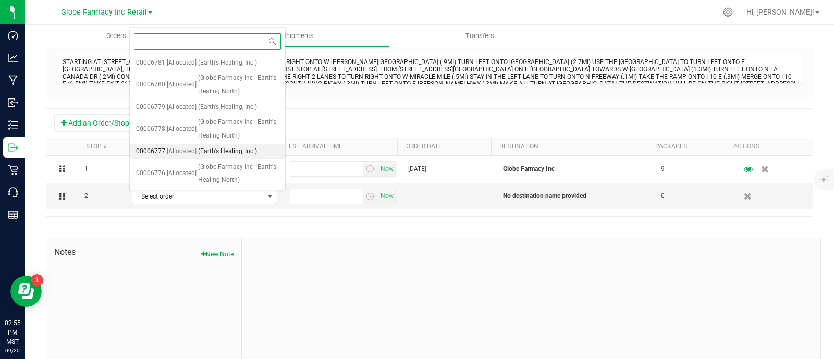
click at [159, 152] on span "00006777" at bounding box center [150, 152] width 29 height 14
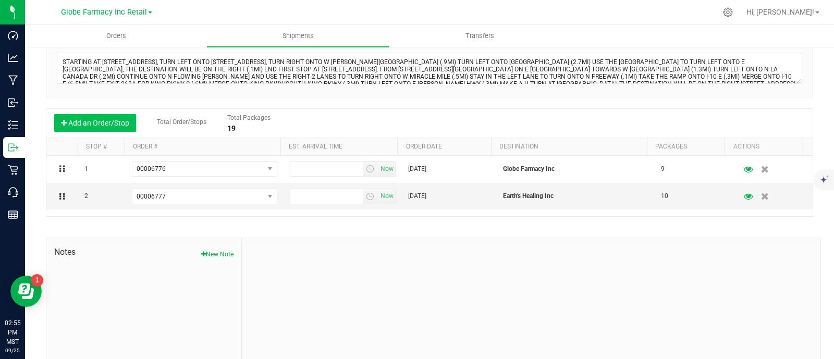
click at [78, 119] on button "Add an Order/Stop" at bounding box center [95, 123] width 82 height 18
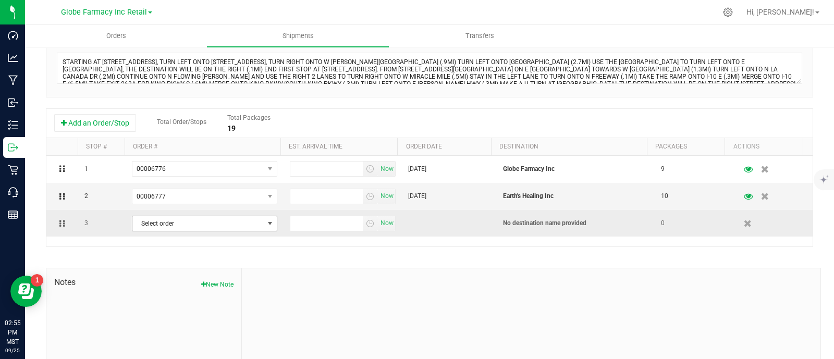
click at [166, 224] on span "Select order" at bounding box center [197, 223] width 131 height 15
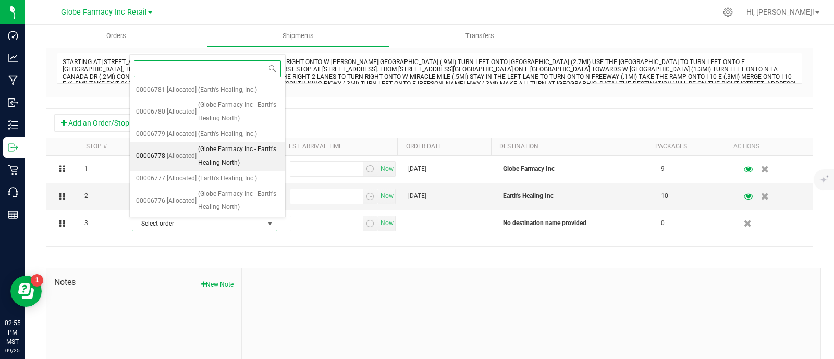
click at [159, 153] on span "00006778" at bounding box center [150, 157] width 29 height 14
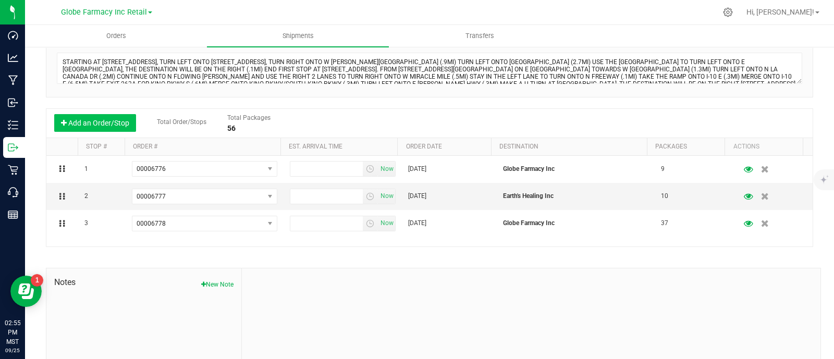
click at [94, 124] on button "Add an Order/Stop" at bounding box center [95, 123] width 82 height 18
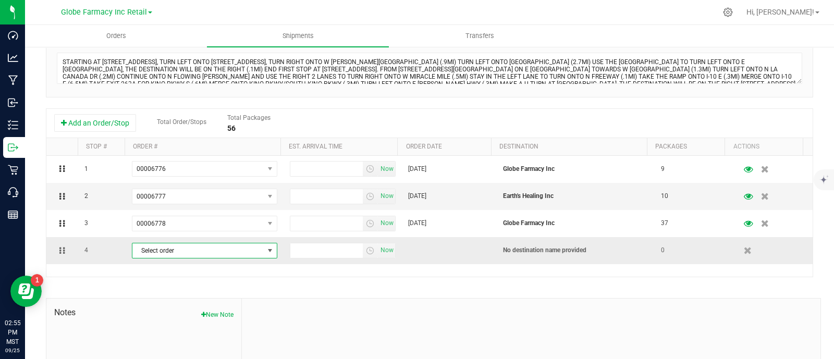
click at [156, 254] on span "Select order" at bounding box center [197, 250] width 131 height 15
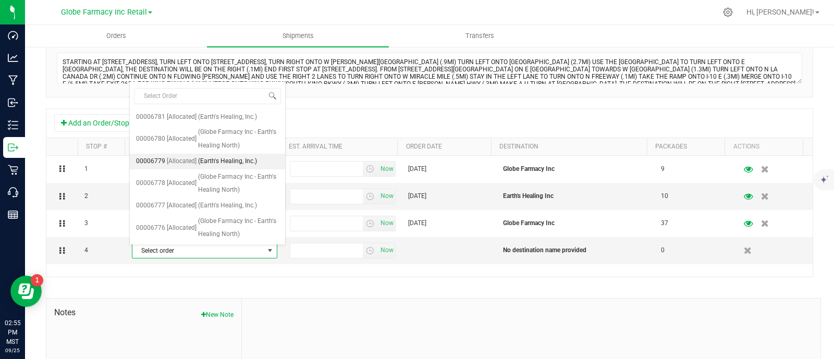
click at [158, 159] on span "00006779" at bounding box center [150, 162] width 29 height 14
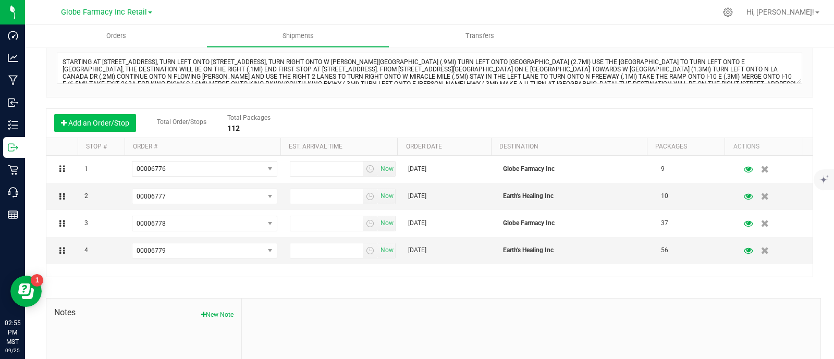
click at [90, 121] on button "Add an Order/Stop" at bounding box center [95, 123] width 82 height 18
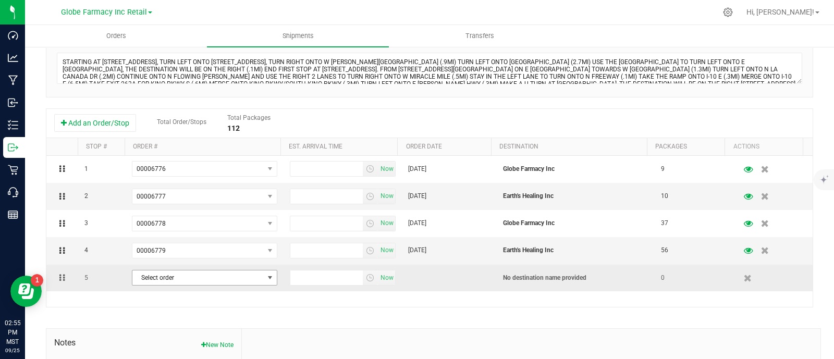
click at [171, 277] on span "Select order" at bounding box center [197, 277] width 131 height 15
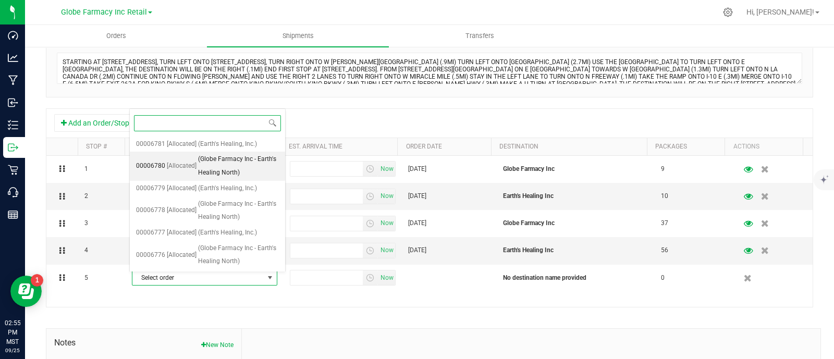
click at [167, 163] on span "[Allocated]" at bounding box center [182, 166] width 30 height 14
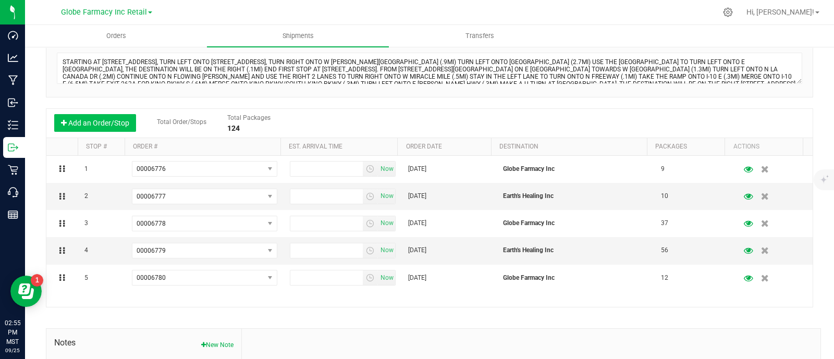
click at [103, 118] on button "Add an Order/Stop" at bounding box center [95, 123] width 82 height 18
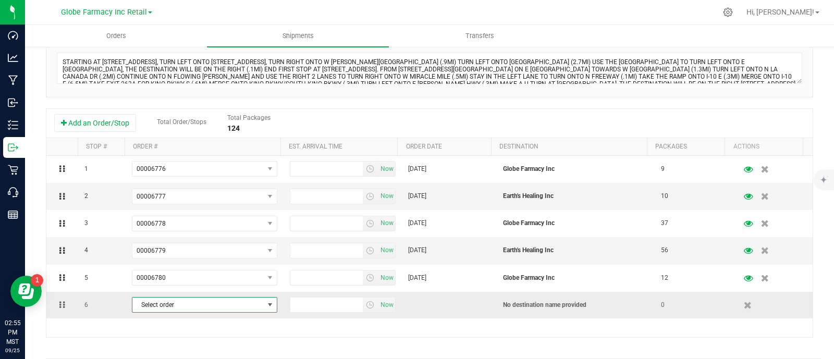
click at [195, 303] on span "Select order" at bounding box center [197, 305] width 131 height 15
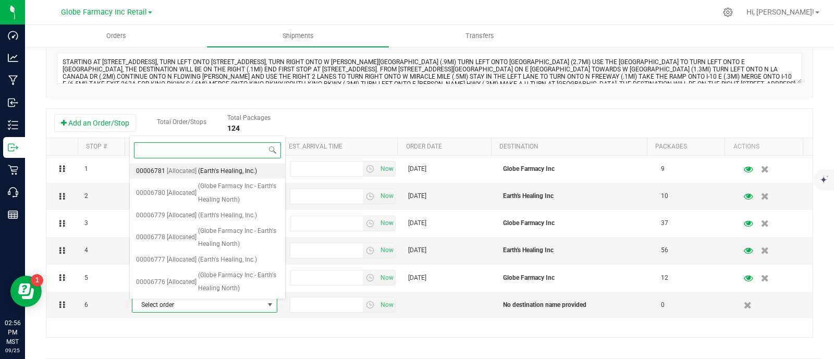
click at [177, 175] on span "[Allocated]" at bounding box center [182, 172] width 30 height 14
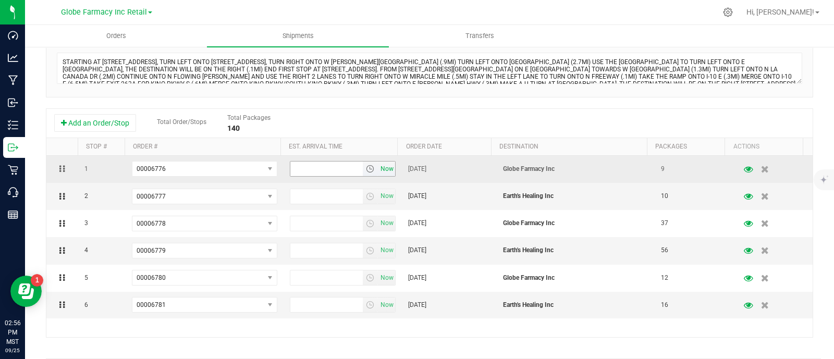
click at [378, 168] on span "Now" at bounding box center [387, 169] width 18 height 15
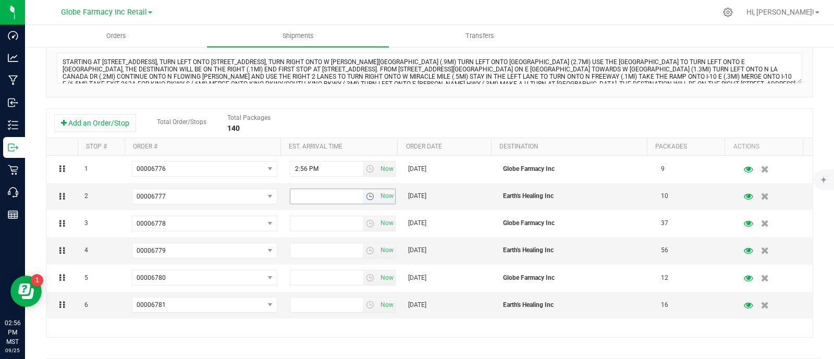
click at [378, 199] on span "Now" at bounding box center [387, 196] width 18 height 15
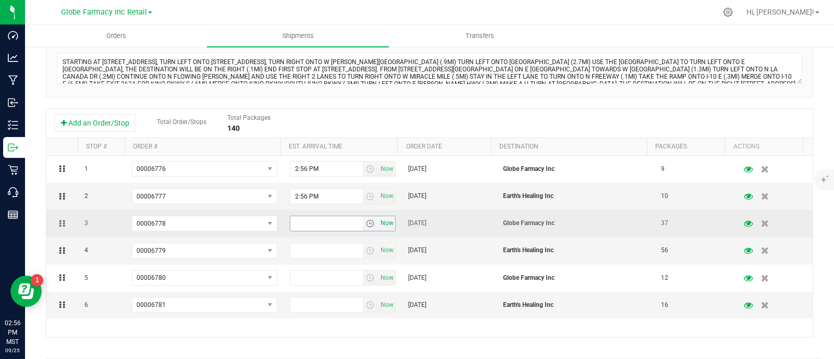
click at [378, 228] on span "Now" at bounding box center [387, 223] width 18 height 15
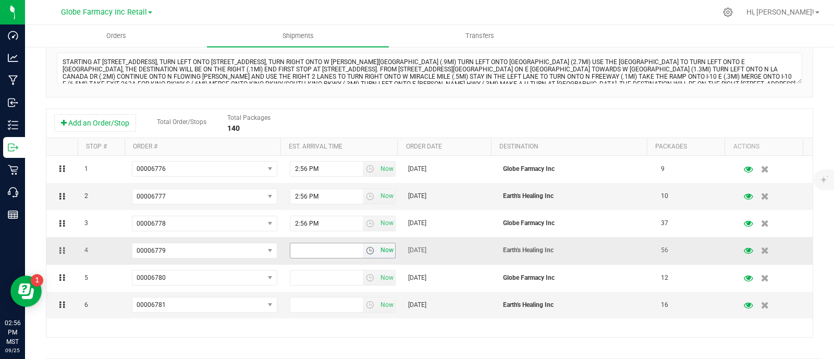
click at [380, 254] on span "Now" at bounding box center [387, 250] width 18 height 15
click at [379, 285] on span "Now" at bounding box center [387, 277] width 18 height 15
click at [378, 305] on span "Now" at bounding box center [387, 305] width 18 height 15
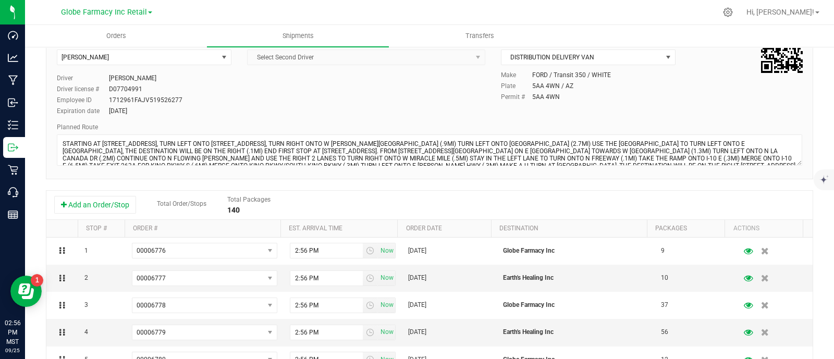
scroll to position [0, 0]
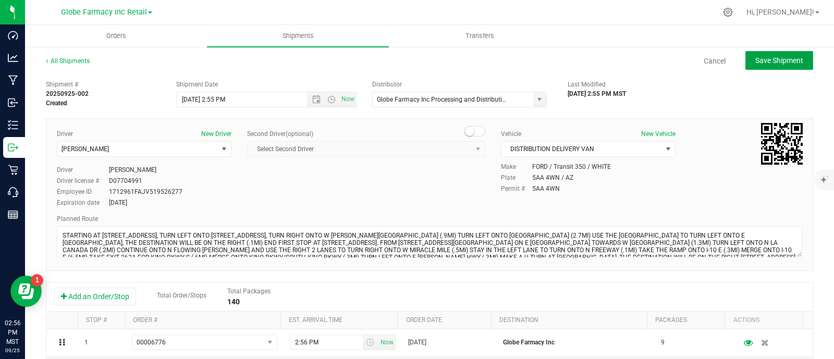
drag, startPoint x: 776, startPoint y: 62, endPoint x: 680, endPoint y: 61, distance: 95.4
click at [775, 62] on span "Save Shipment" at bounding box center [779, 60] width 48 height 8
type input "[DATE] 9:55 PM"
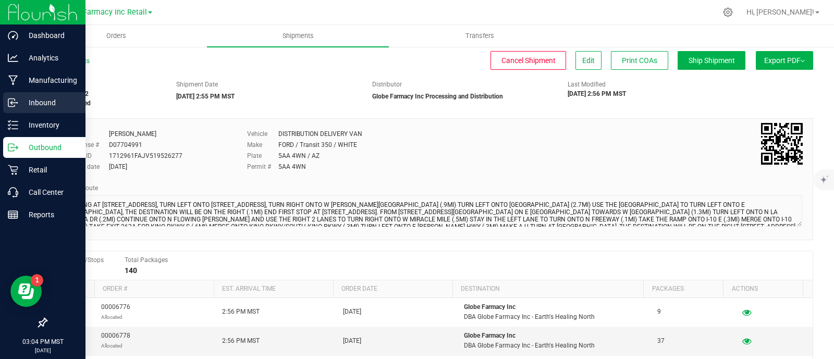
click at [17, 103] on icon at bounding box center [13, 102] width 10 height 10
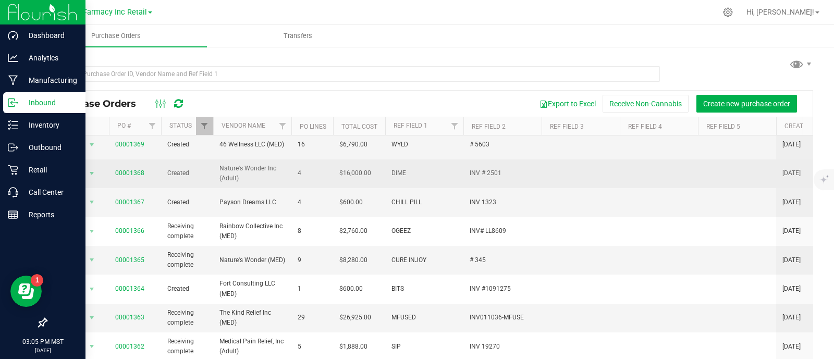
scroll to position [130, 0]
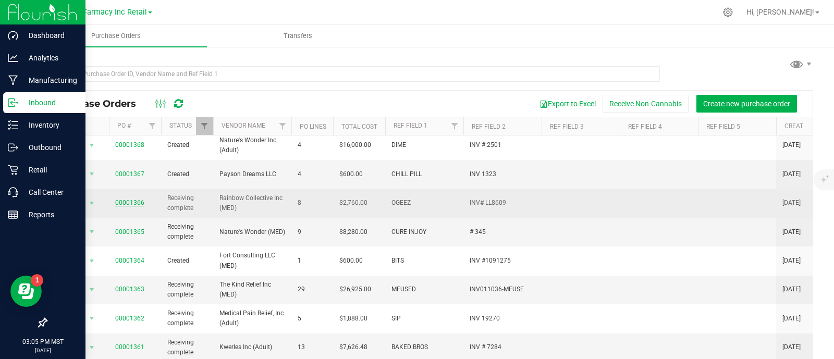
click at [130, 199] on link "00001366" at bounding box center [129, 202] width 29 height 7
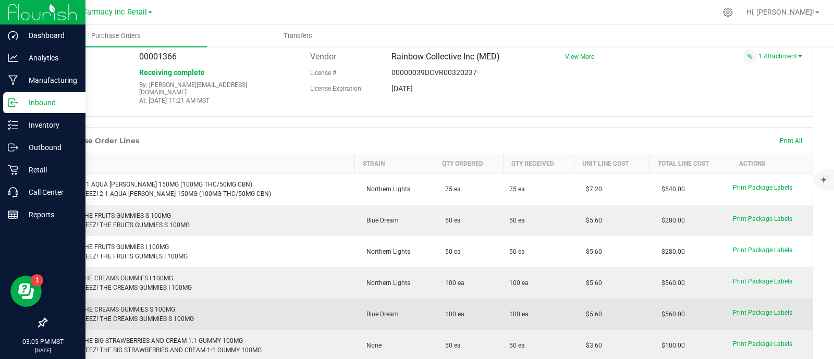
scroll to position [65, 0]
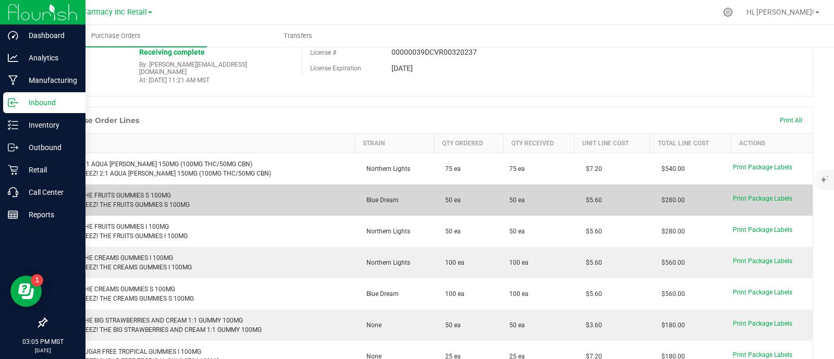
click at [574, 191] on td "$5.60" at bounding box center [612, 199] width 76 height 31
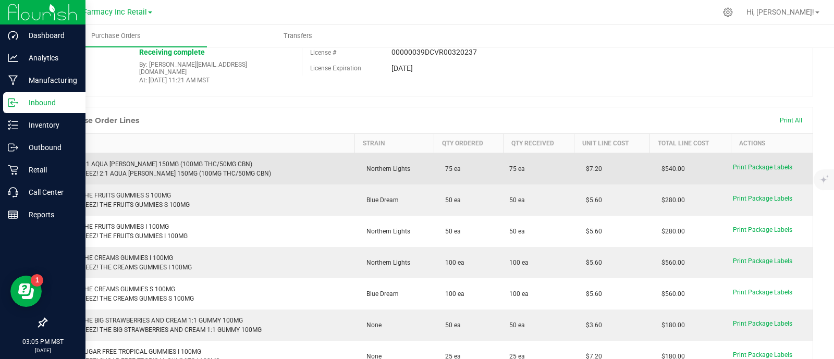
drag, startPoint x: 587, startPoint y: 163, endPoint x: 560, endPoint y: 164, distance: 27.1
click at [574, 164] on td "$7.20" at bounding box center [612, 169] width 76 height 32
copy span "$7.20"
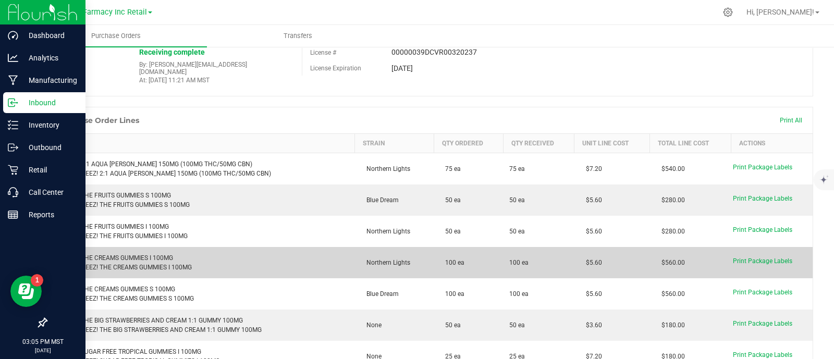
scroll to position [130, 0]
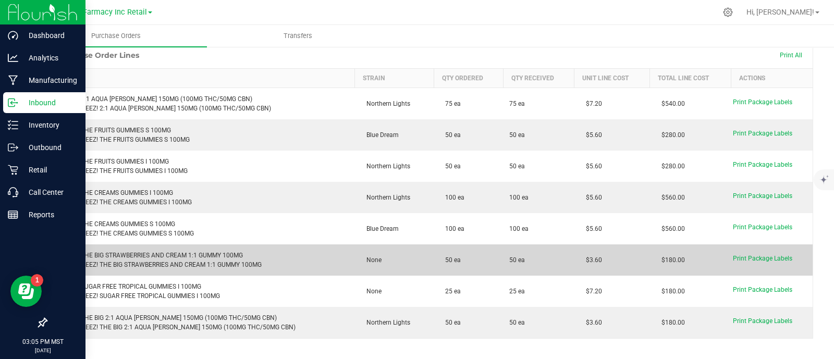
drag, startPoint x: 572, startPoint y: 250, endPoint x: 557, endPoint y: 252, distance: 14.2
click at [574, 250] on td "$3.60" at bounding box center [612, 259] width 76 height 31
copy span "$3.60"
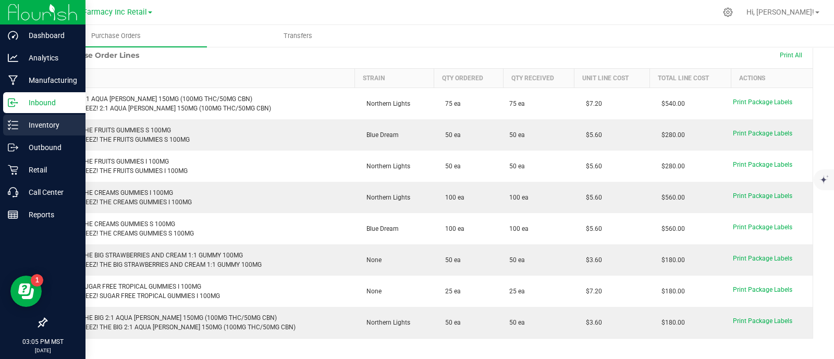
click at [23, 133] on div "Inventory" at bounding box center [44, 125] width 82 height 21
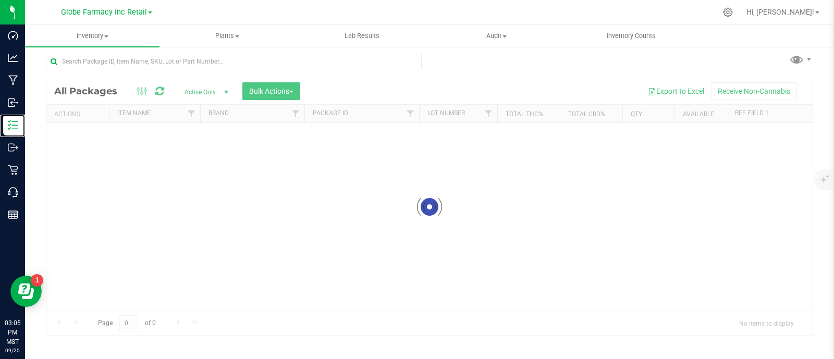
scroll to position [5, 0]
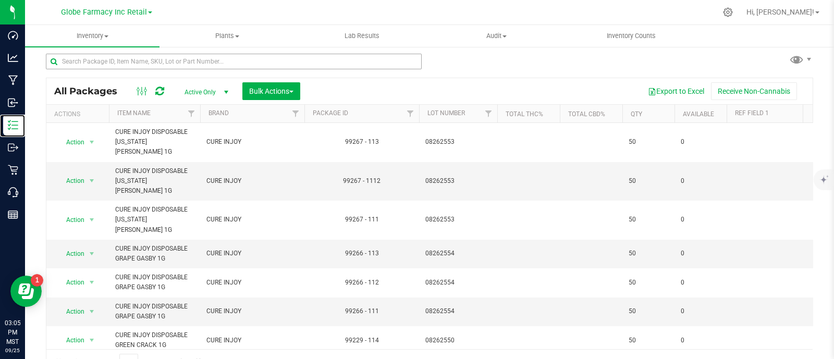
scroll to position [20, 0]
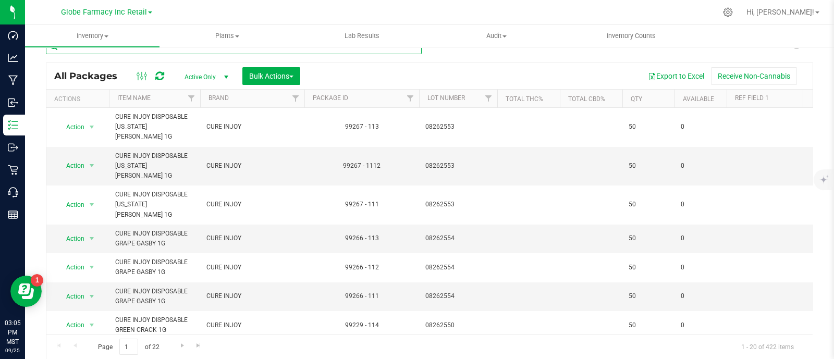
click at [192, 51] on input "text" at bounding box center [234, 47] width 376 height 16
paste input "SUBLIME SIP DREAMBERRY (100MG THC / 50 MG CBN)"
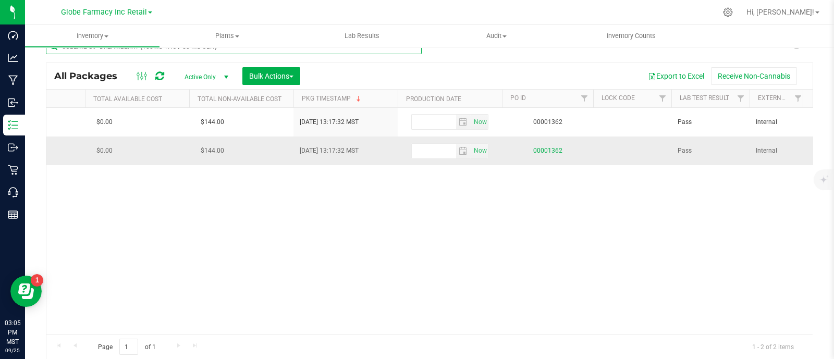
type input "SUBLIME SIP DREAMBERRY (100MG THC / 50 MG CBN)"
click at [542, 152] on link "00001362" at bounding box center [547, 150] width 29 height 7
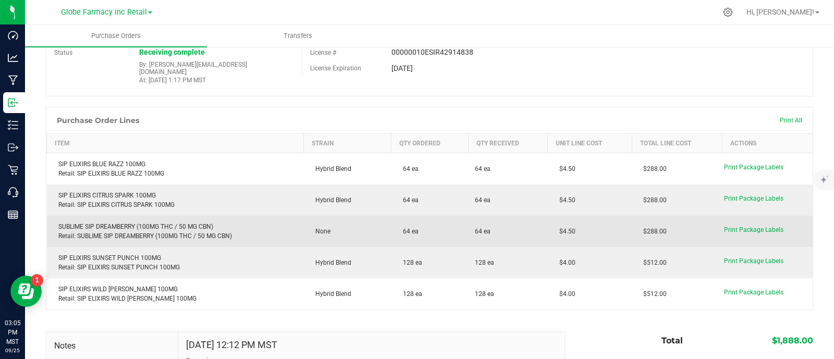
scroll to position [85, 0]
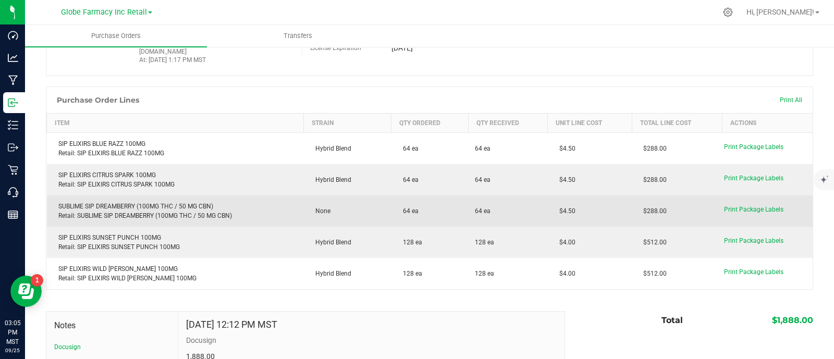
drag, startPoint x: 570, startPoint y: 200, endPoint x: 550, endPoint y: 202, distance: 20.4
click at [550, 202] on td "$4.50" at bounding box center [590, 210] width 84 height 31
copy span "$4.50"
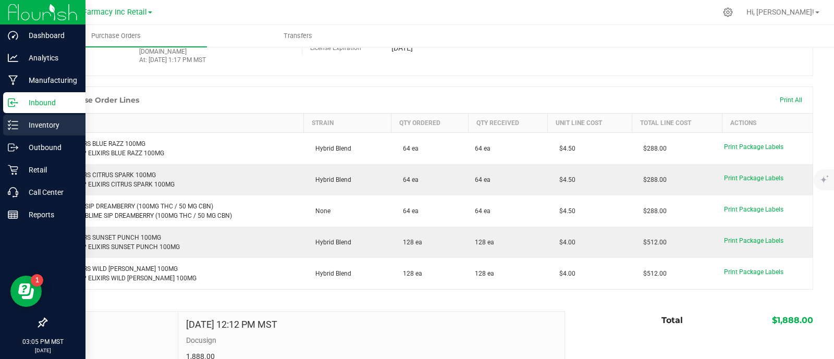
click at [17, 129] on line at bounding box center [15, 129] width 6 height 0
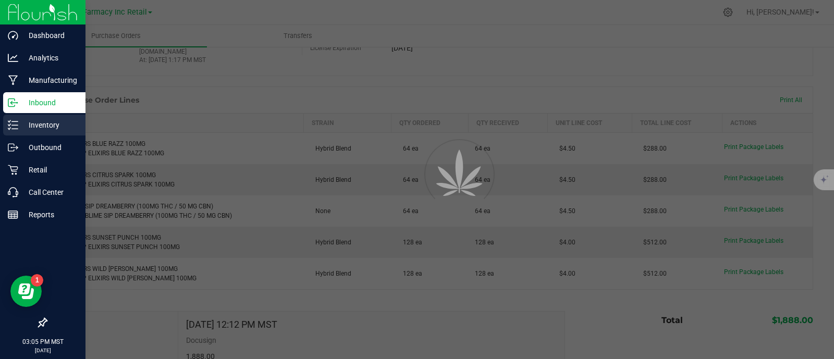
scroll to position [5, 0]
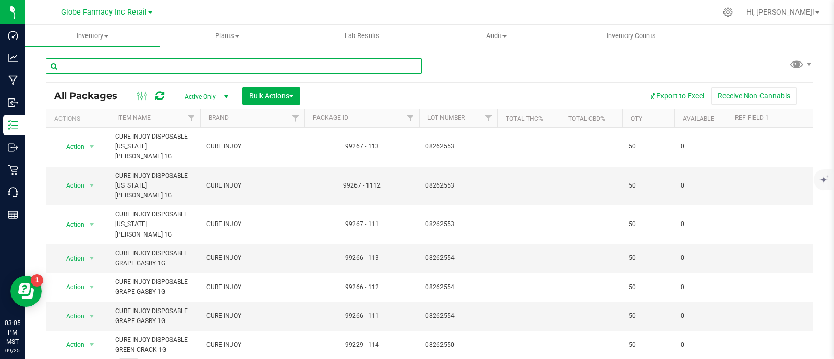
click at [209, 63] on input "text" at bounding box center [234, 66] width 376 height 16
paste input "WANA TROPICAL TRIO SATIVA GUMMIES 100MG"
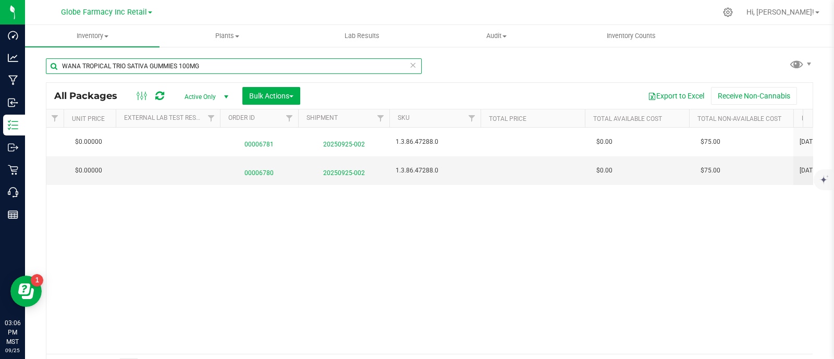
scroll to position [0, 1568]
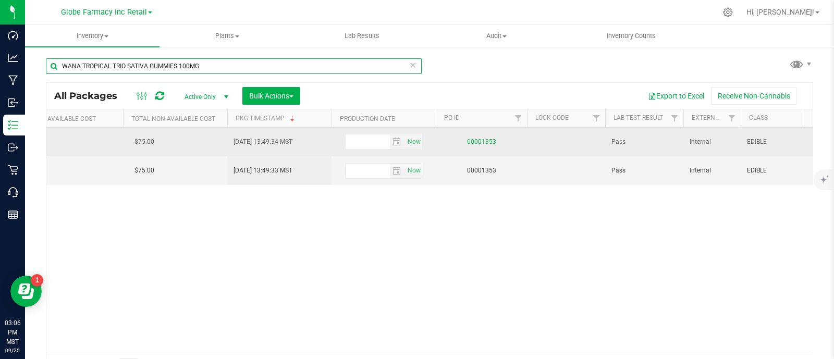
type input "WANA TROPICAL TRIO SATIVA GUMMIES 100MG"
click at [485, 141] on link "00001353" at bounding box center [481, 141] width 29 height 7
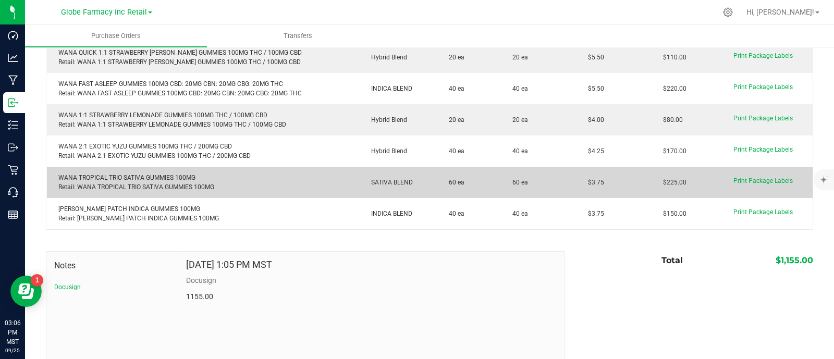
drag, startPoint x: 596, startPoint y: 181, endPoint x: 576, endPoint y: 185, distance: 20.7
click at [576, 185] on td "$3.75" at bounding box center [613, 182] width 75 height 31
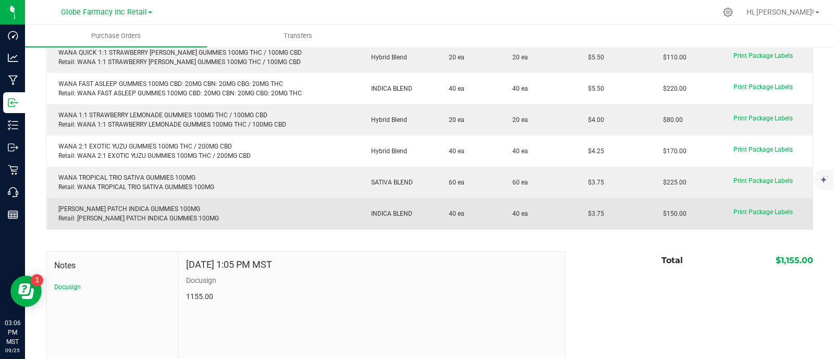
click at [487, 212] on td "40 ea" at bounding box center [471, 213] width 69 height 31
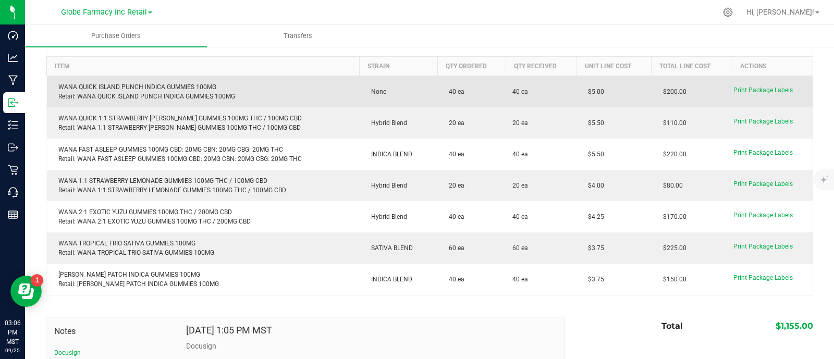
click at [576, 90] on td "$5.00" at bounding box center [613, 92] width 75 height 32
copy span "$5.00"
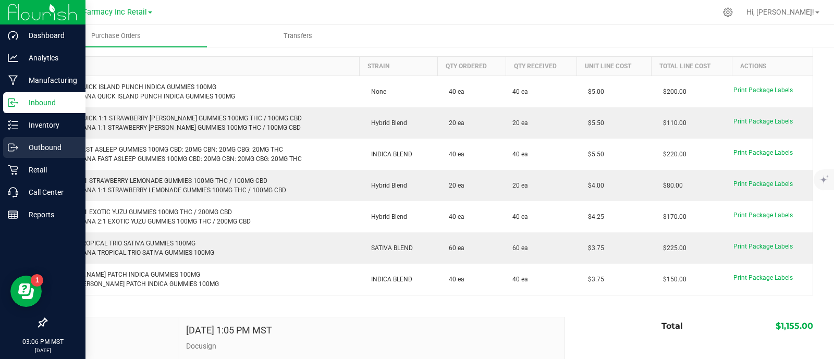
click at [8, 150] on icon at bounding box center [13, 147] width 10 height 10
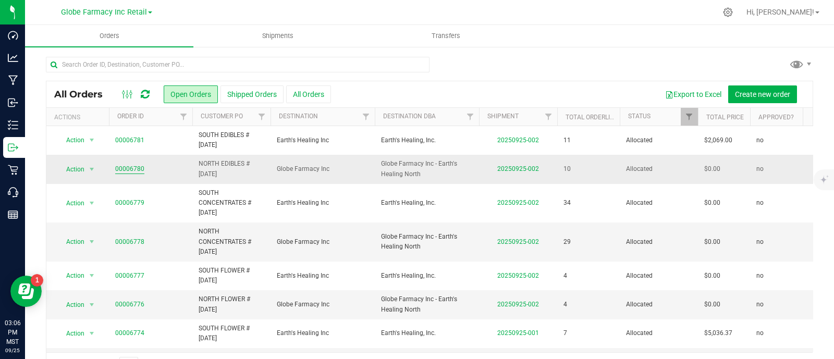
click at [136, 170] on link "00006780" at bounding box center [129, 169] width 29 height 10
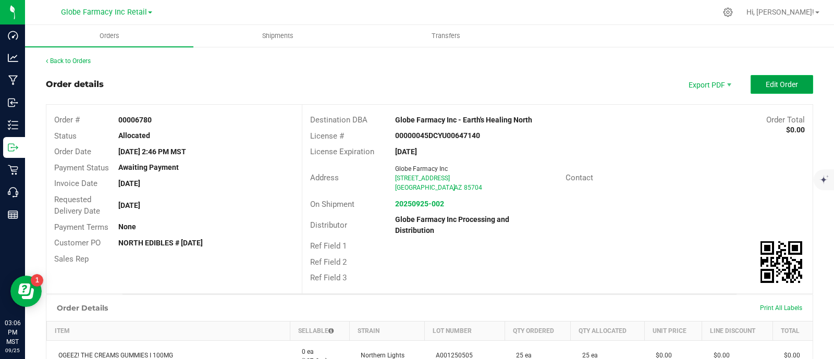
click at [776, 81] on span "Edit Order" at bounding box center [781, 84] width 32 height 8
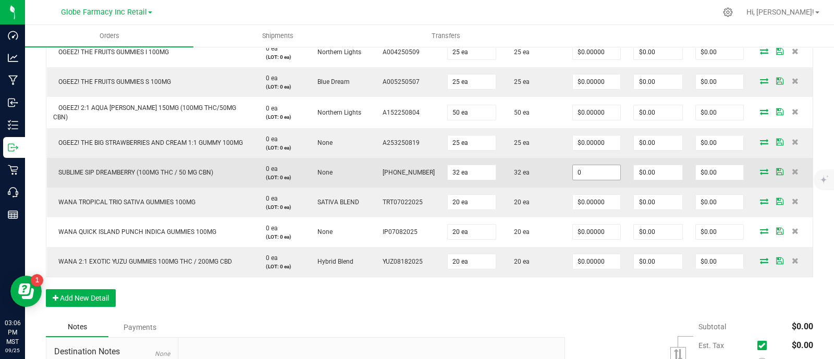
click at [584, 169] on input "0" at bounding box center [596, 172] width 47 height 15
paste input "4.5"
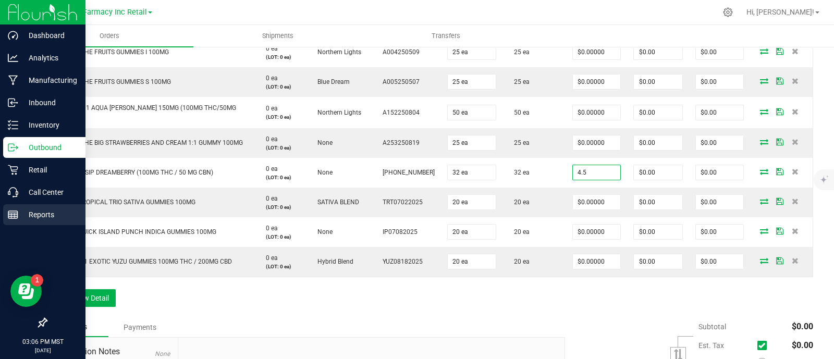
type input "$4.50000"
type input "$144.00"
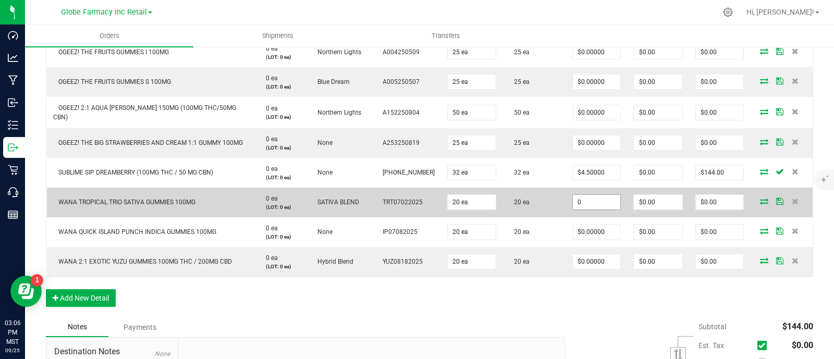
paste input "3.75"
click at [603, 201] on input "0" at bounding box center [596, 202] width 47 height 15
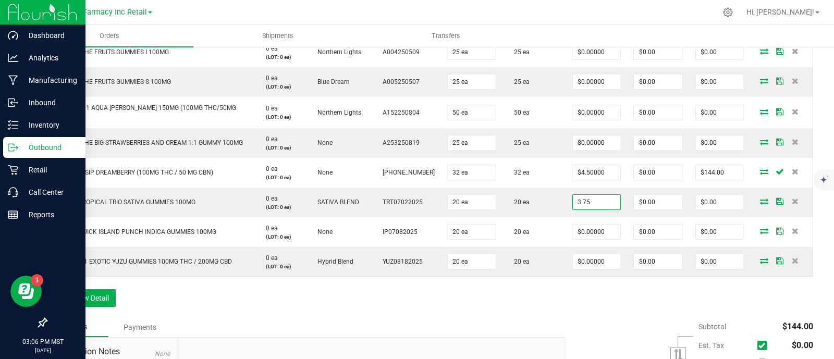
type input "$3.75000"
type input "$75.00"
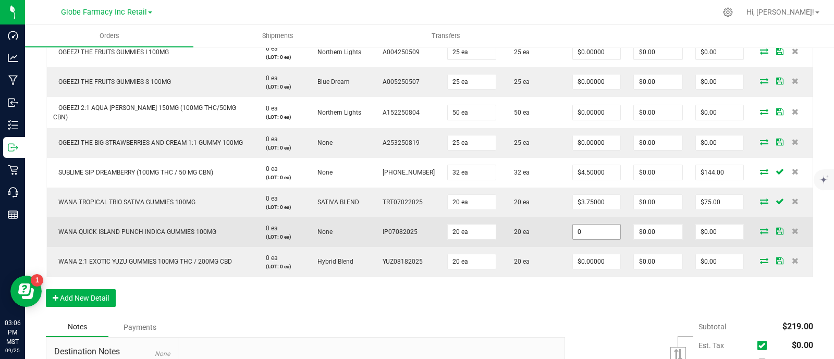
click at [597, 233] on input "0" at bounding box center [596, 232] width 47 height 15
paste input "5"
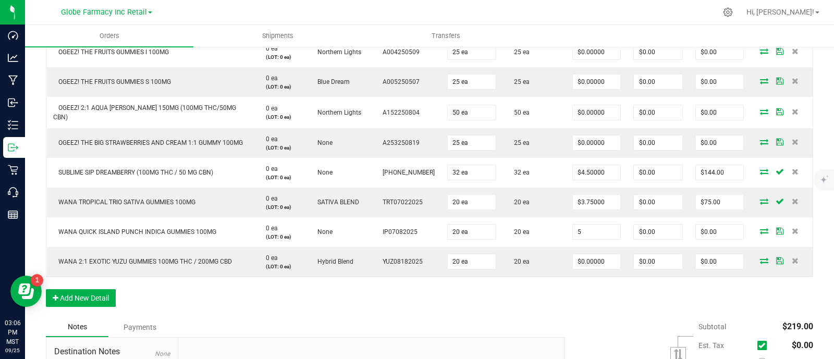
type input "$5.00000"
type input "$100.00"
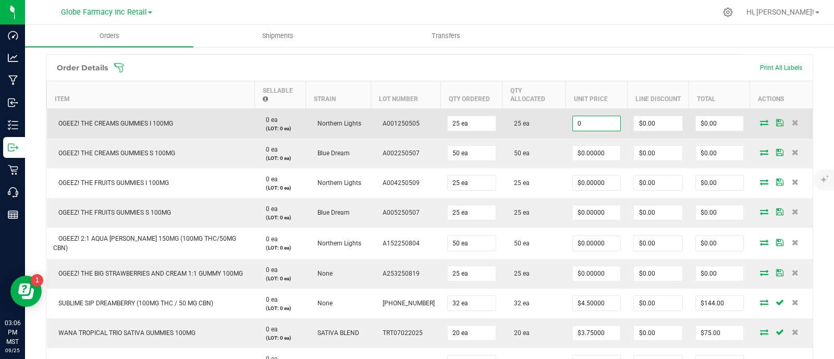
click at [596, 123] on input "0" at bounding box center [596, 123] width 47 height 15
paste input "5.6"
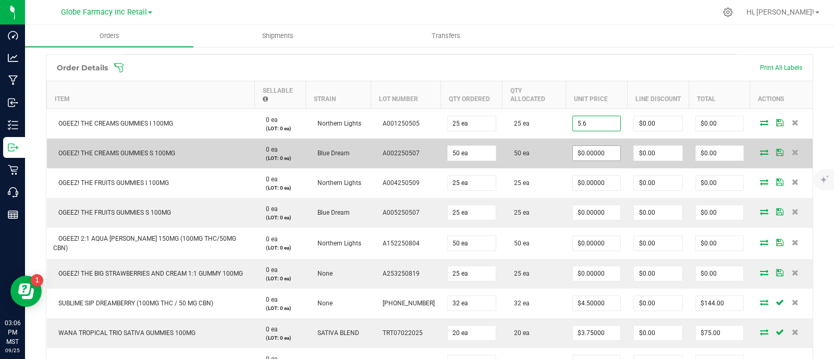
type input "$5.60000"
type input "$140.00"
click at [590, 147] on input "0" at bounding box center [596, 153] width 47 height 15
paste input "5.6"
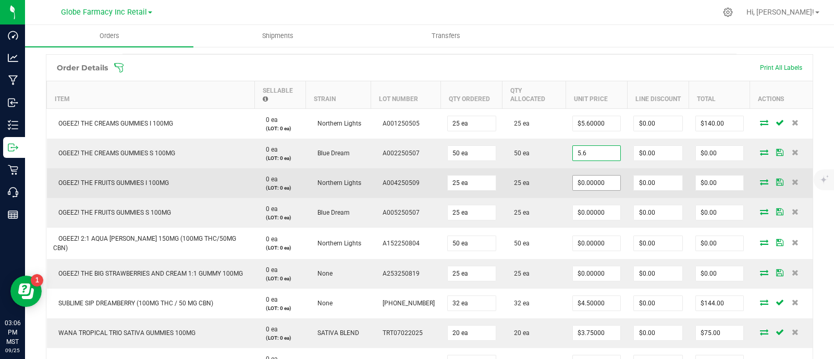
type input "$5.60000"
type input "$280.00"
click at [589, 178] on input "0" at bounding box center [596, 183] width 47 height 15
paste input "5.6"
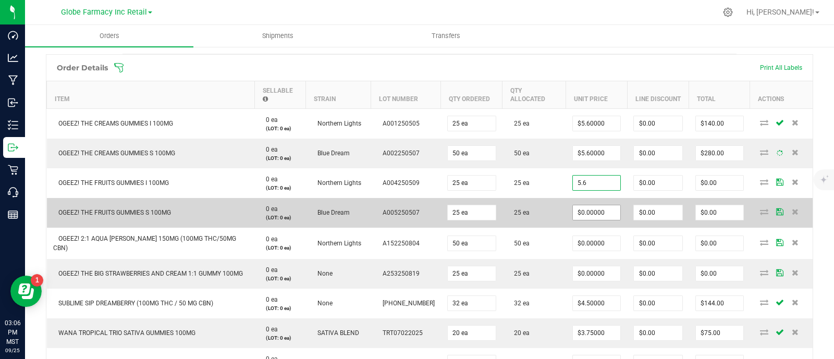
type input "$5.60000"
type input "$140.00"
paste input "5.6"
click at [596, 210] on input "0" at bounding box center [596, 212] width 47 height 15
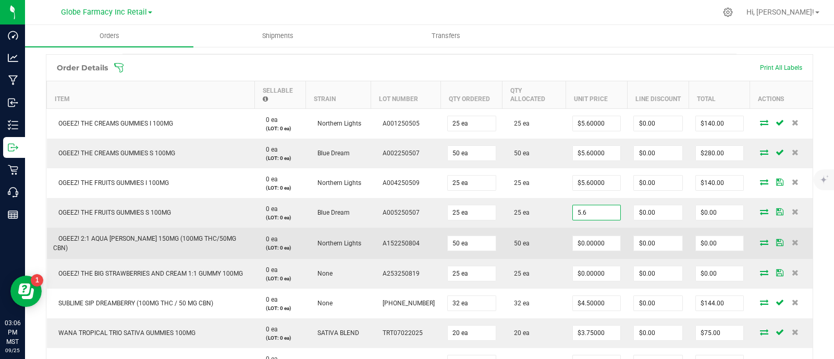
type input "$5.60000"
type input "$140.00"
click at [552, 232] on td "50 ea" at bounding box center [534, 243] width 64 height 31
click at [589, 242] on input "0" at bounding box center [596, 243] width 47 height 15
paste input "7.2"
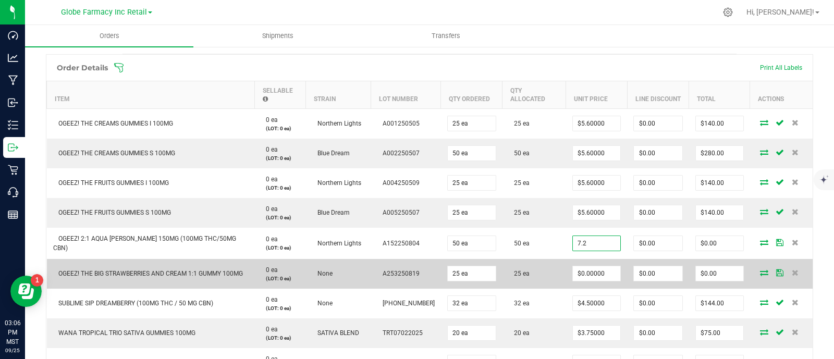
type input "$7.20000"
type input "$360.00"
click at [548, 275] on td "25 ea" at bounding box center [534, 274] width 64 height 30
paste input "3.6"
click at [598, 274] on input "0" at bounding box center [596, 273] width 47 height 15
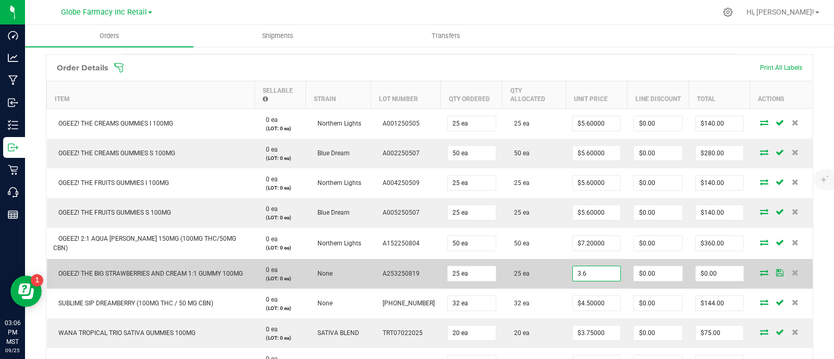
type input "$3.60000"
type input "$90.00"
click at [537, 277] on td "25 ea" at bounding box center [534, 274] width 64 height 30
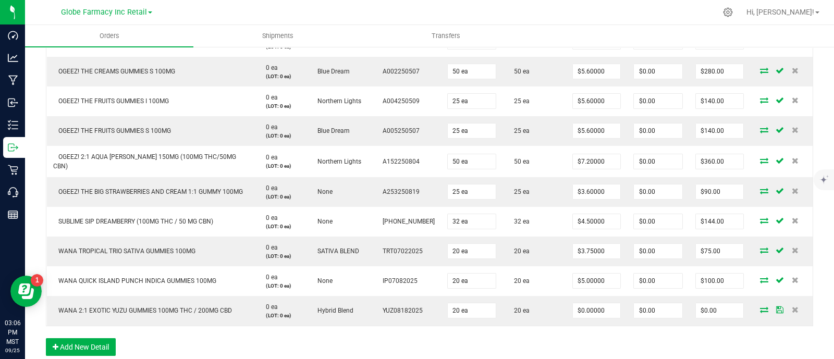
scroll to position [391, 0]
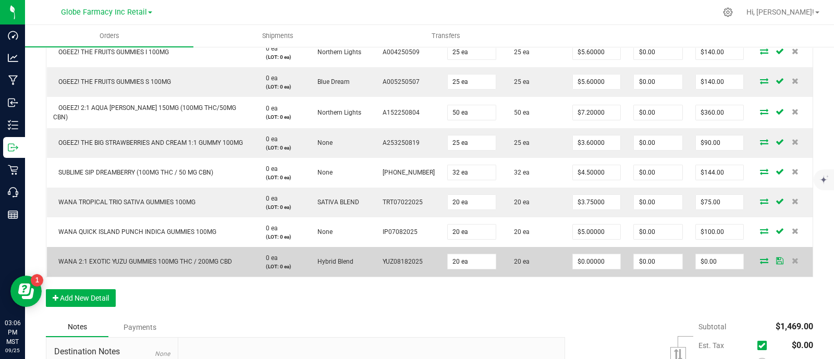
click at [196, 259] on span "WANA 2:1 EXOTIC YUZU GUMMIES 100MG THC / 200MG CBD" at bounding box center [142, 261] width 179 height 7
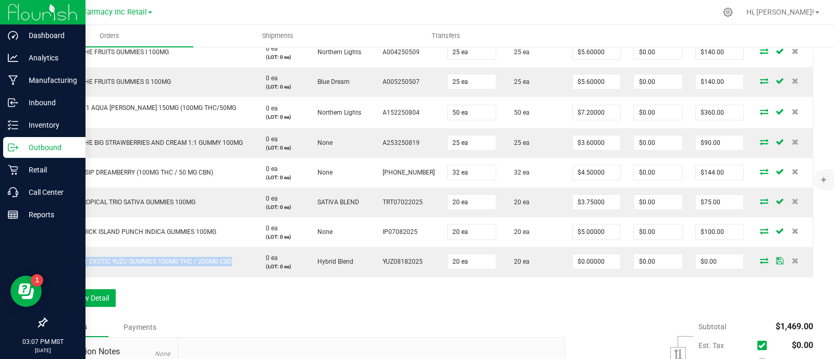
copy span "WANA 2:1 EXOTIC YUZU GUMMIES 100MG THC / 200MG CBD"
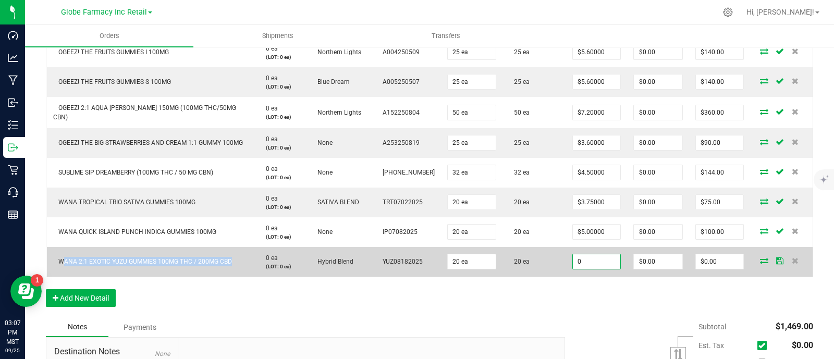
click at [587, 264] on input "0" at bounding box center [596, 261] width 47 height 15
paste input "4.25"
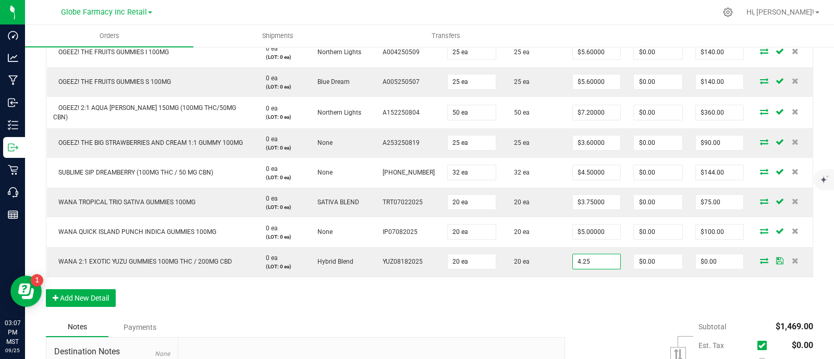
type input "$4.25000"
type input "$85.00"
click at [563, 307] on div "Order Details Print All Labels Item Sellable Strain Lot Number Qty Ordered Qty …" at bounding box center [429, 120] width 767 height 394
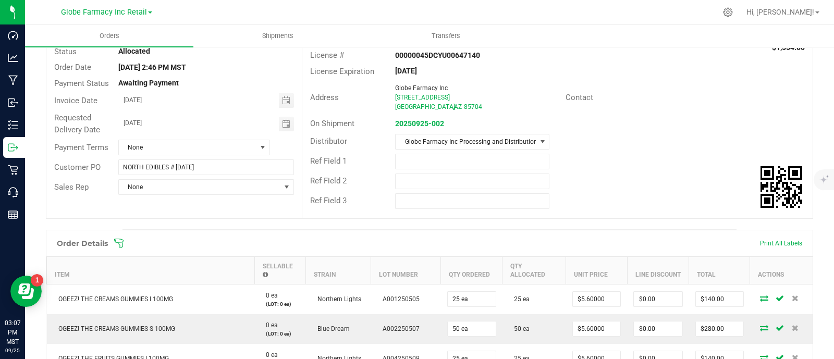
scroll to position [0, 0]
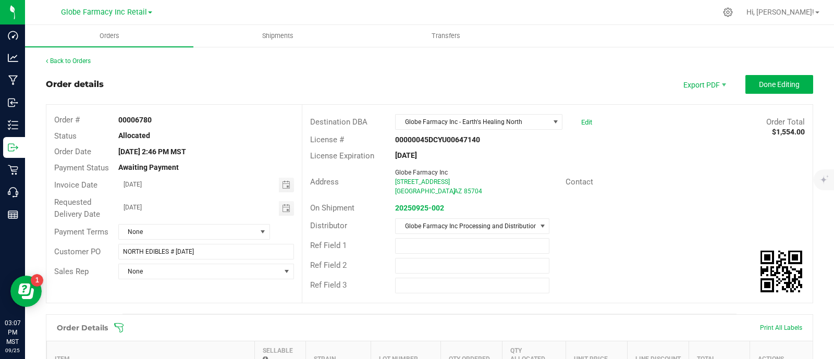
click at [764, 82] on span "Done Editing" at bounding box center [779, 84] width 41 height 8
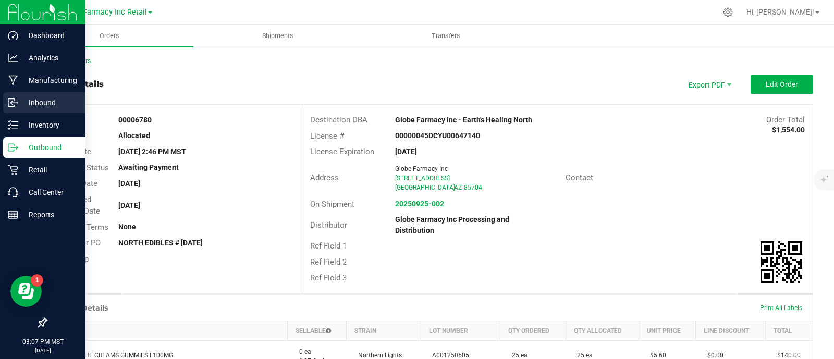
click at [18, 101] on p "Inbound" at bounding box center [49, 102] width 63 height 13
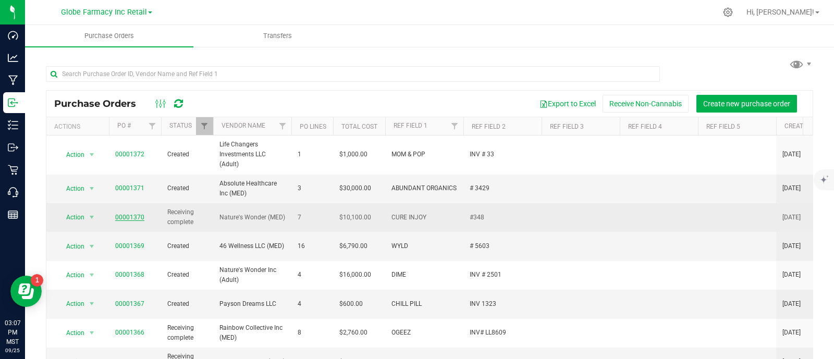
click at [130, 215] on link "00001370" at bounding box center [129, 217] width 29 height 7
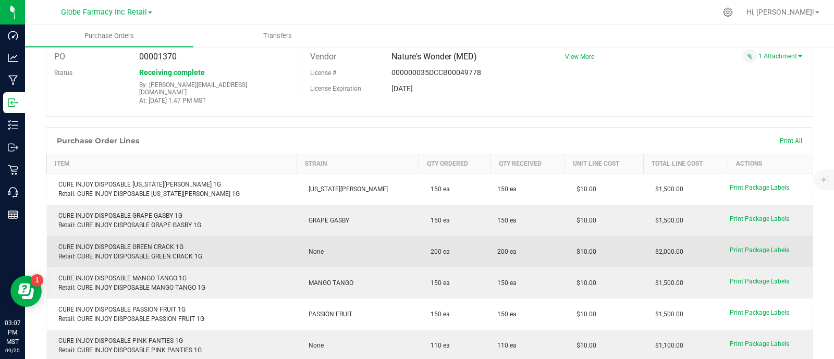
scroll to position [65, 0]
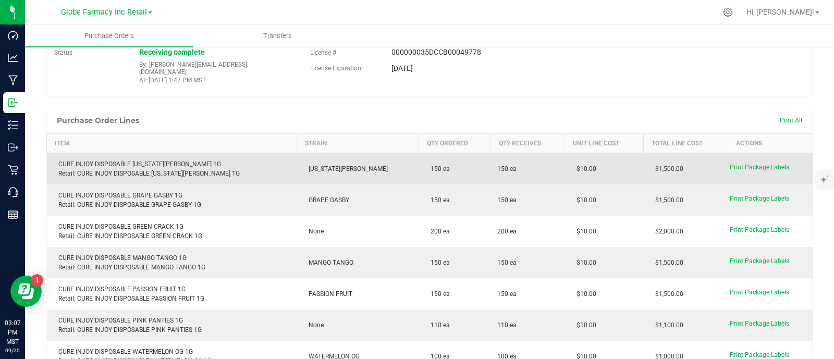
drag, startPoint x: 572, startPoint y: 164, endPoint x: 519, endPoint y: 160, distance: 52.2
click at [512, 158] on purchase-order-line-row "CURE INJOY DISPOSABLE [US_STATE][PERSON_NAME] 1G Retail: CURE INJOY DISPOSABLE …" at bounding box center [430, 169] width 766 height 32
copy purchase-order-line-row "$10.00"
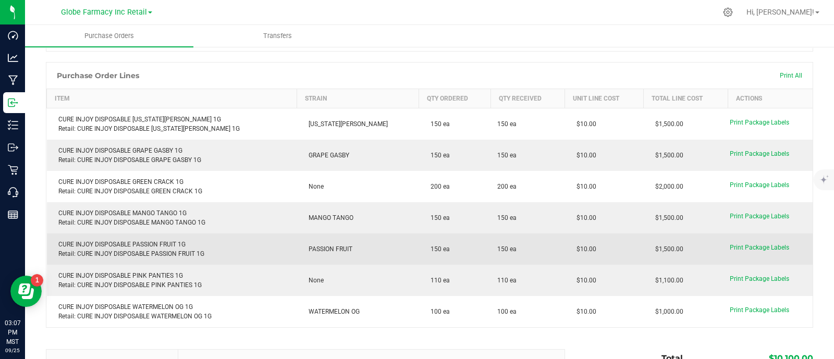
scroll to position [130, 0]
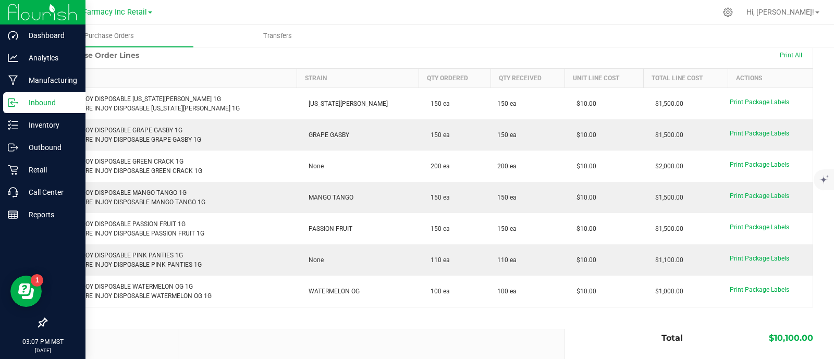
click at [15, 103] on line at bounding box center [13, 103] width 6 height 0
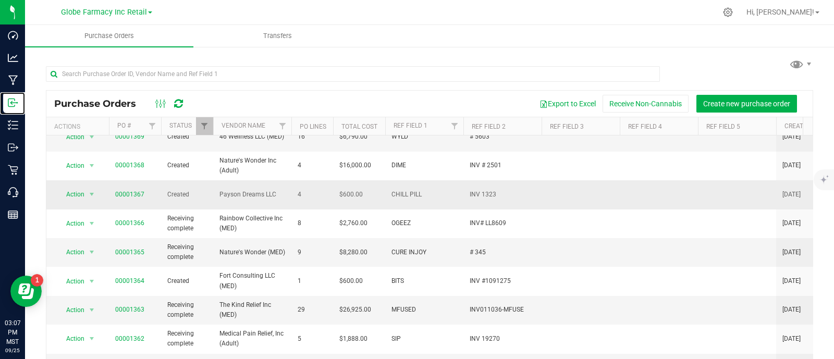
scroll to position [130, 0]
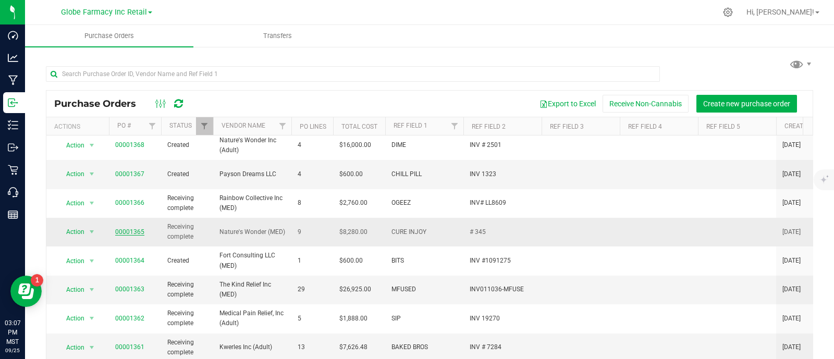
click at [115, 228] on link "00001365" at bounding box center [129, 231] width 29 height 7
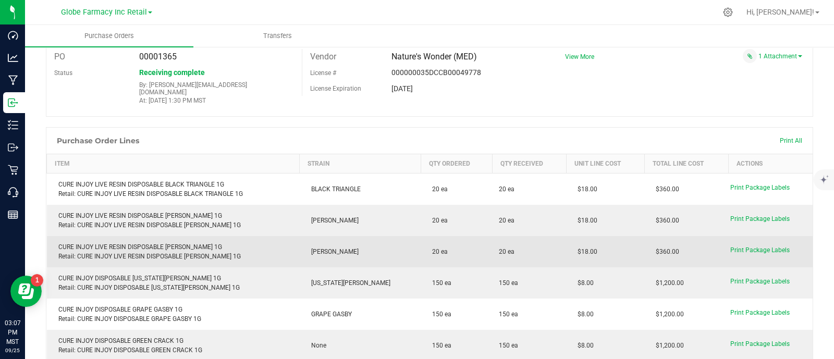
scroll to position [130, 0]
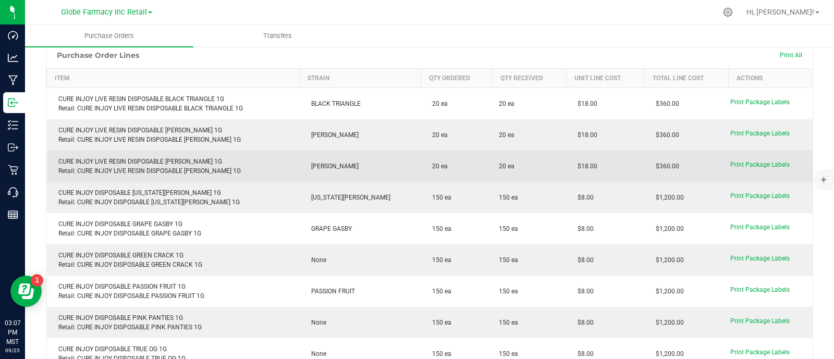
drag, startPoint x: 578, startPoint y: 156, endPoint x: 550, endPoint y: 156, distance: 28.1
click at [566, 156] on td "$18.00" at bounding box center [605, 166] width 78 height 31
copy span "$18.00"
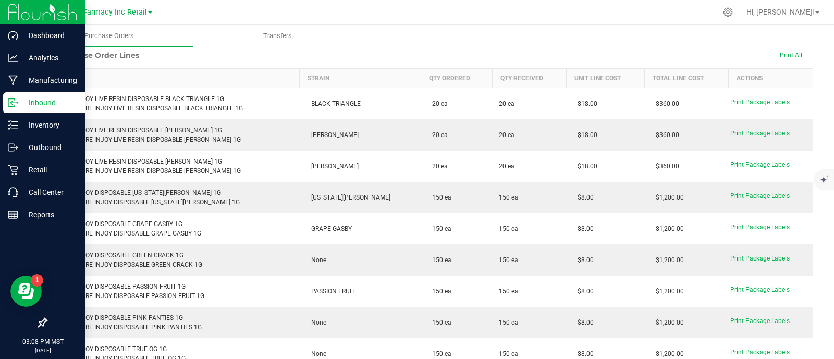
click at [18, 104] on p "Inbound" at bounding box center [49, 102] width 63 height 13
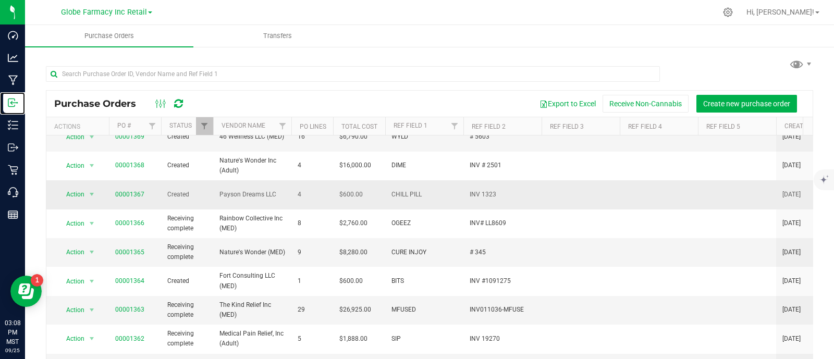
scroll to position [130, 0]
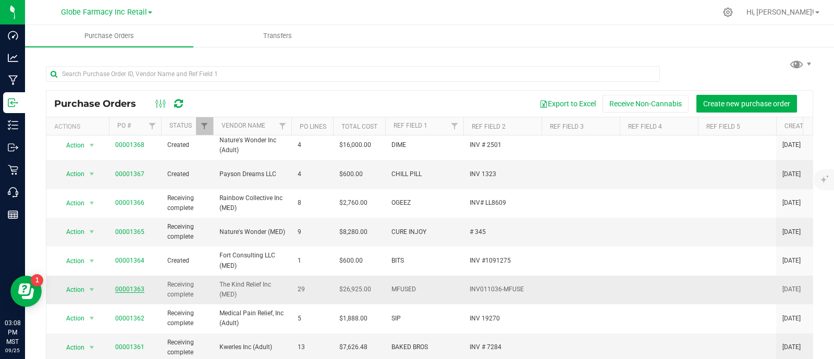
click at [121, 286] on link "00001363" at bounding box center [129, 289] width 29 height 7
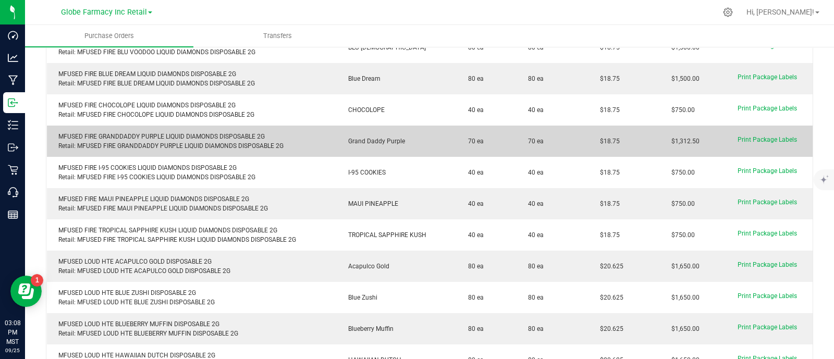
scroll to position [260, 0]
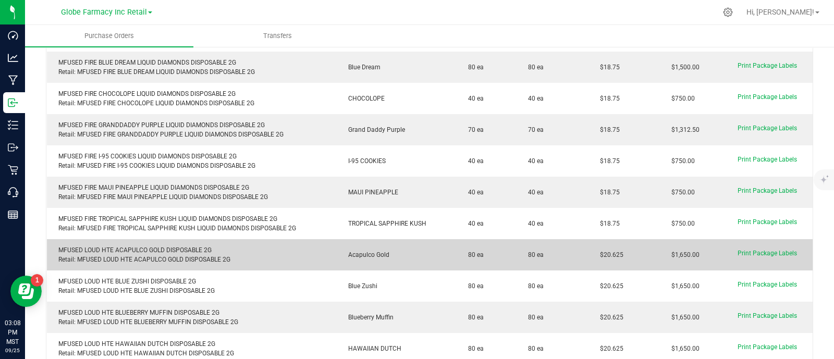
click at [567, 244] on purchase-order-line-row "MFUSED LOUD HTE ACAPULCO GOLD DISPOSABLE 2G Retail: MFUSED LOUD HTE ACAPULCO GO…" at bounding box center [430, 254] width 766 height 31
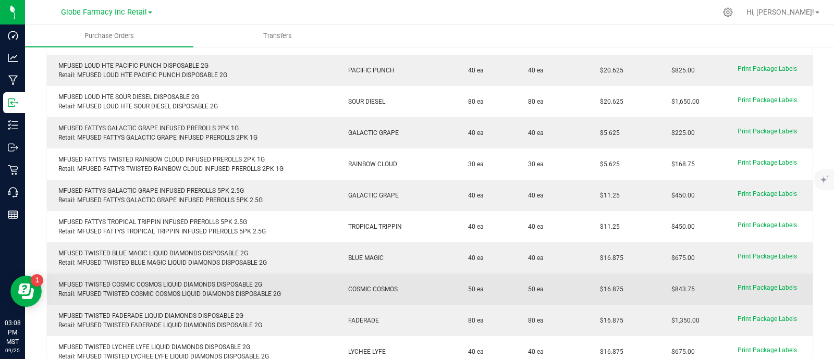
scroll to position [651, 0]
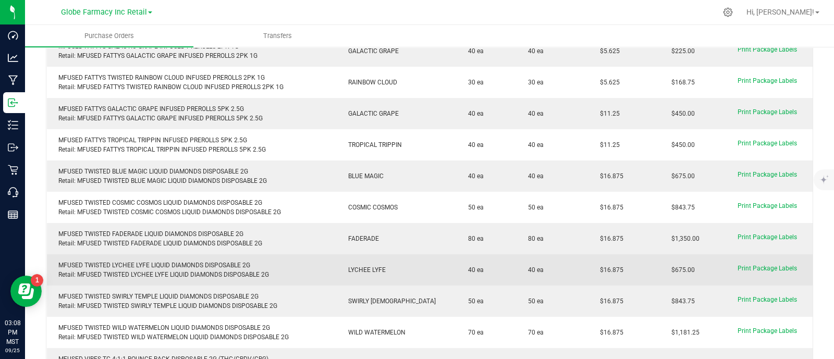
click at [557, 259] on purchase-order-line-row "MFUSED TWISTED LYCHEE LYFE LIQUID DIAMONDS DISPOSABLE 2G Retail: MFUSED TWISTED…" at bounding box center [430, 269] width 766 height 31
click at [618, 259] on td "$16.875" at bounding box center [623, 269] width 71 height 31
drag, startPoint x: 617, startPoint y: 259, endPoint x: 575, endPoint y: 263, distance: 41.8
click at [575, 263] on purchase-order-line-row "MFUSED TWISTED LYCHEE LYFE LIQUID DIAMONDS DISPOSABLE 2G Retail: MFUSED TWISTED…" at bounding box center [430, 269] width 766 height 31
copy purchase-order-line-row "$16.875"
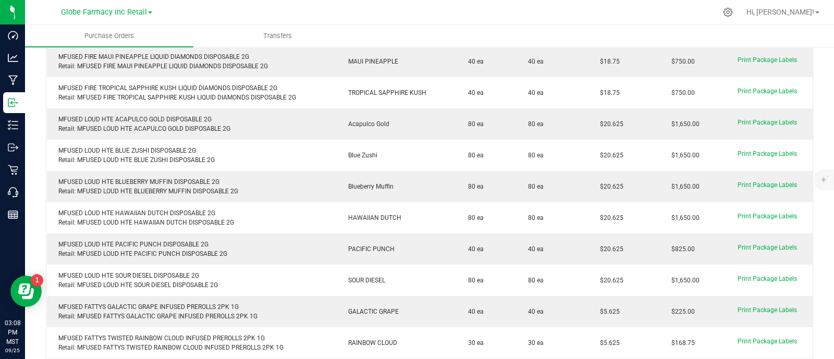
scroll to position [326, 0]
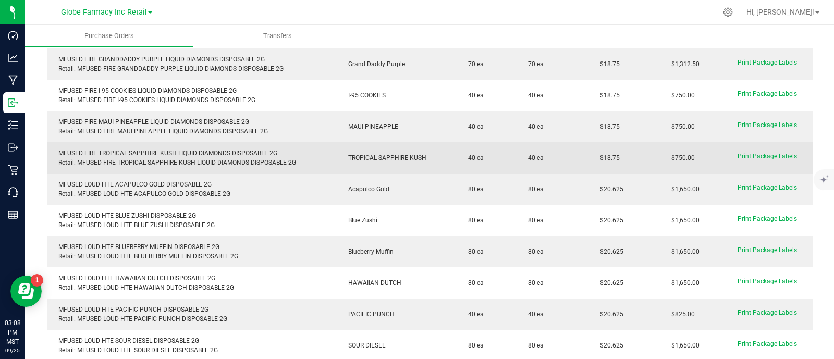
drag, startPoint x: 595, startPoint y: 149, endPoint x: 581, endPoint y: 148, distance: 14.1
click at [588, 148] on td "$18.75" at bounding box center [623, 157] width 71 height 31
copy span "$18.75"
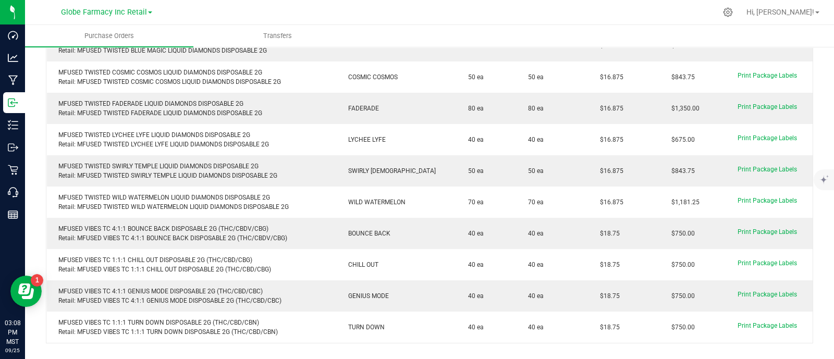
scroll to position [846, 0]
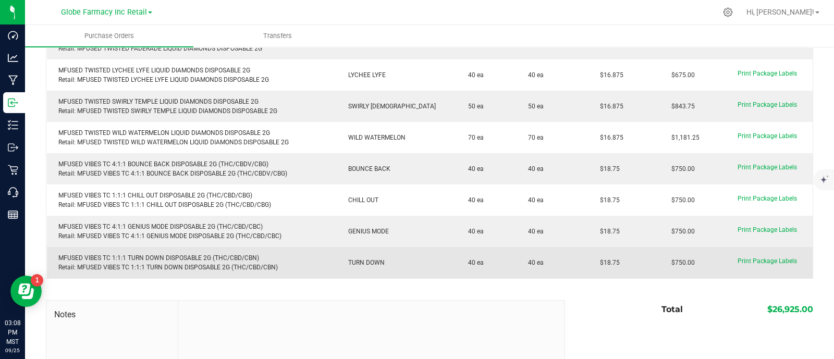
drag, startPoint x: 617, startPoint y: 248, endPoint x: 578, endPoint y: 256, distance: 39.9
click at [588, 254] on td "$18.75" at bounding box center [623, 262] width 71 height 31
copy span "$18.75"
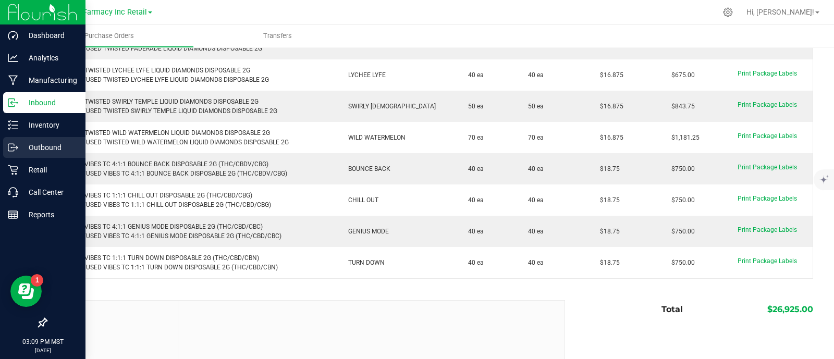
click at [6, 144] on div "Outbound" at bounding box center [44, 147] width 82 height 21
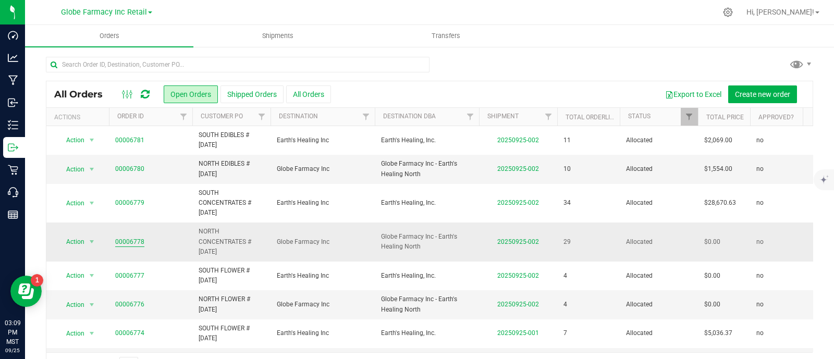
click at [133, 240] on link "00006778" at bounding box center [129, 242] width 29 height 10
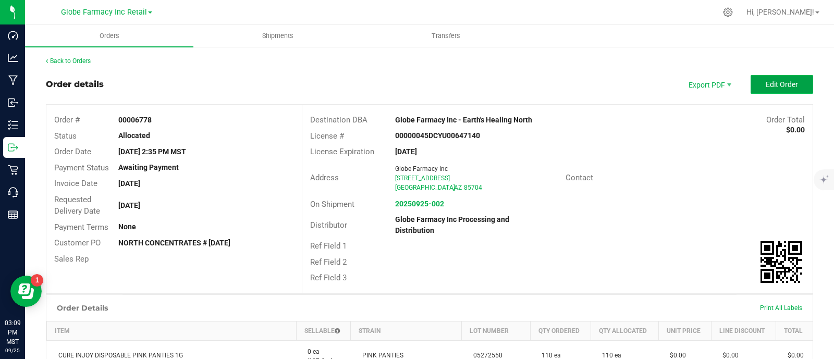
click at [767, 82] on span "Edit Order" at bounding box center [781, 84] width 32 height 8
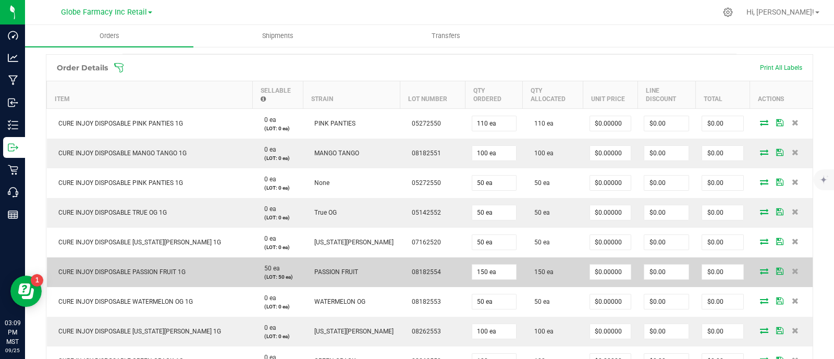
scroll to position [260, 0]
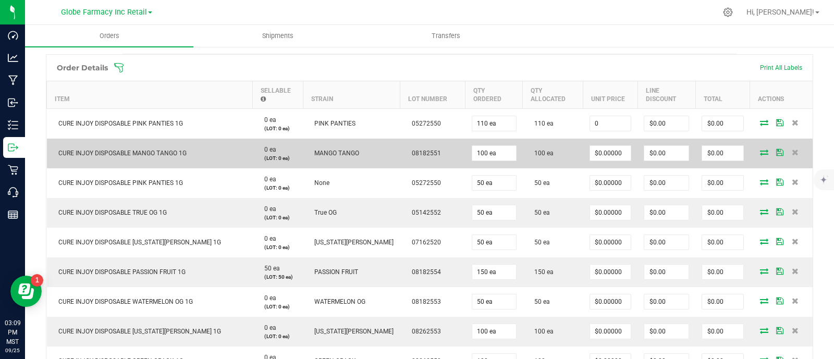
drag, startPoint x: 601, startPoint y: 125, endPoint x: 604, endPoint y: 142, distance: 17.6
click at [601, 125] on input "0" at bounding box center [610, 123] width 41 height 15
paste input "1"
type input "$10.00000"
type input "$1,100.00"
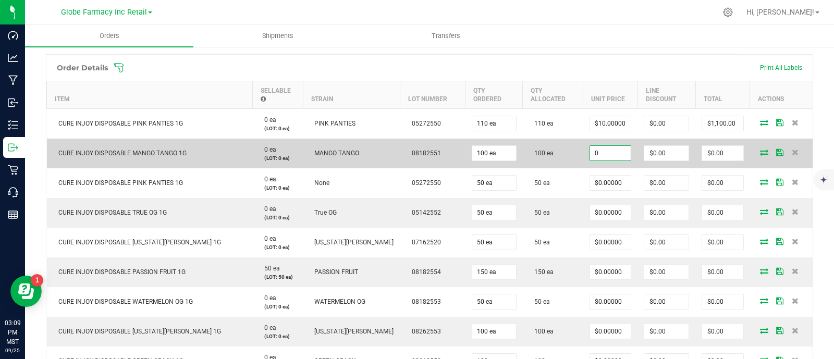
click at [607, 152] on input "0" at bounding box center [610, 153] width 41 height 15
paste input "1"
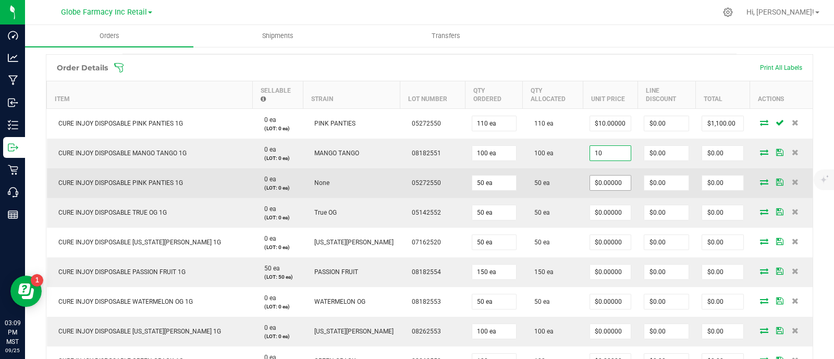
type input "$10.00000"
type input "$1,000.00"
click at [609, 180] on input "0" at bounding box center [610, 183] width 41 height 15
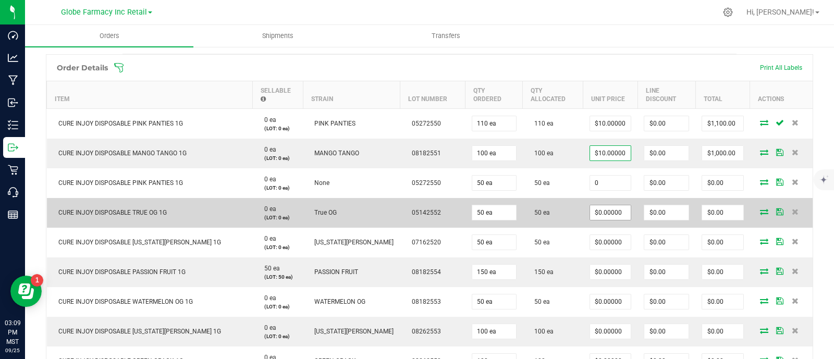
paste input "1"
type input "$10.00000"
type input "$500.00"
click at [610, 213] on input "0" at bounding box center [610, 212] width 41 height 15
paste input "1"
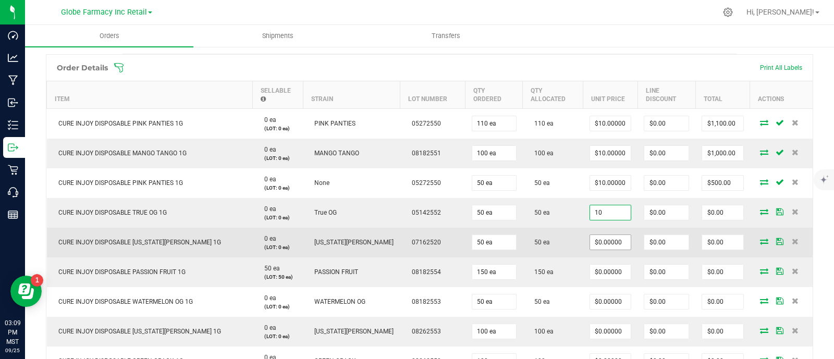
type input "$10.00000"
type input "$500.00"
click at [609, 242] on input "0" at bounding box center [610, 242] width 41 height 15
paste input "1"
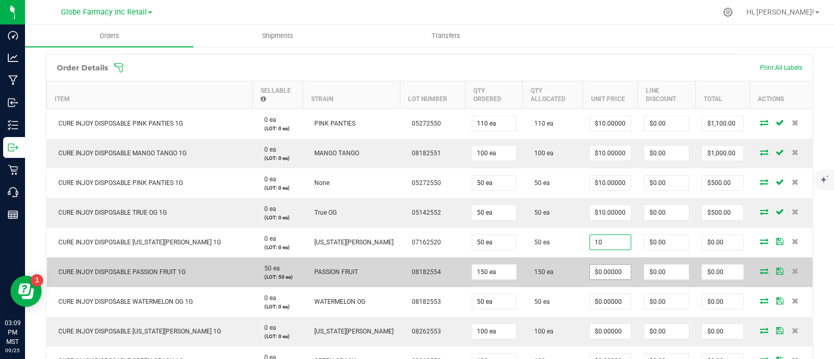
type input "$10.00000"
type input "$500.00"
click at [607, 274] on input "0" at bounding box center [610, 272] width 41 height 15
paste input "1"
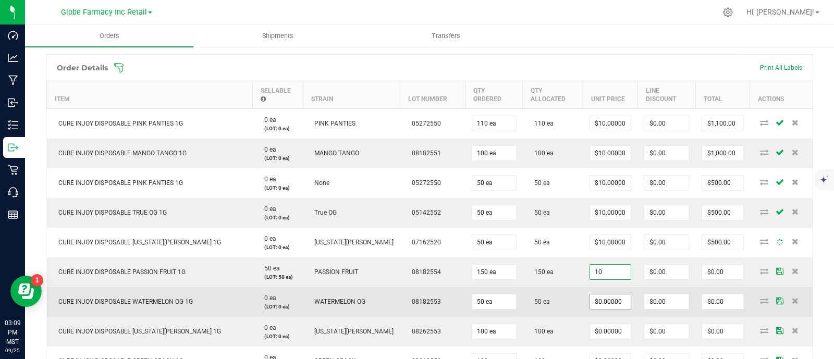
type input "$10.00000"
type input "$1,500.00"
click at [609, 302] on input "0" at bounding box center [610, 301] width 41 height 15
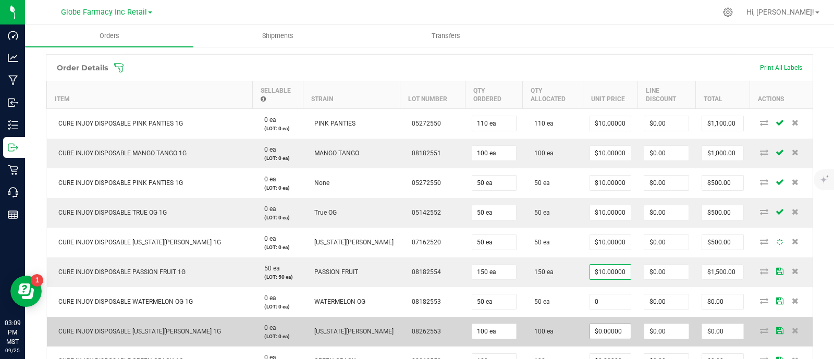
paste input "1"
type input "$10.00000"
type input "$500.00"
click at [606, 324] on input "0" at bounding box center [610, 331] width 41 height 15
paste input "1"
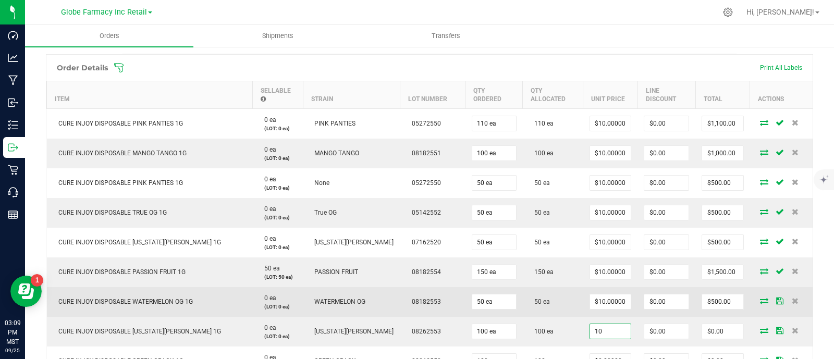
type input "$10.00000"
type input "$1,000.00"
click at [555, 308] on td "50 ea" at bounding box center [553, 302] width 60 height 30
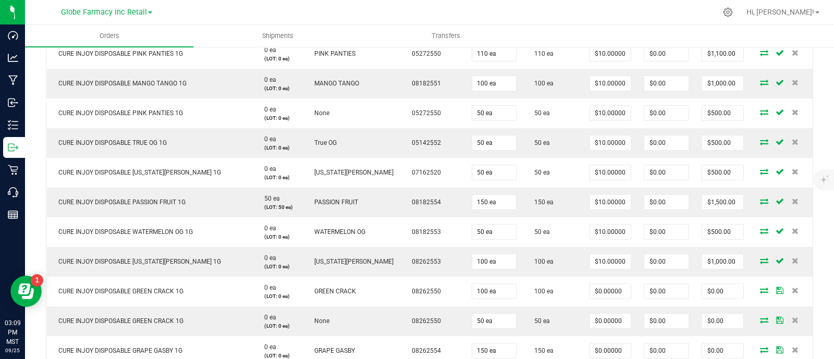
scroll to position [391, 0]
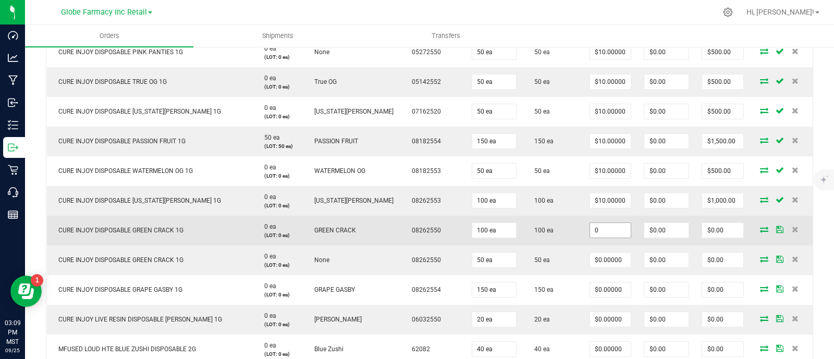
click at [599, 230] on input "0" at bounding box center [610, 230] width 41 height 15
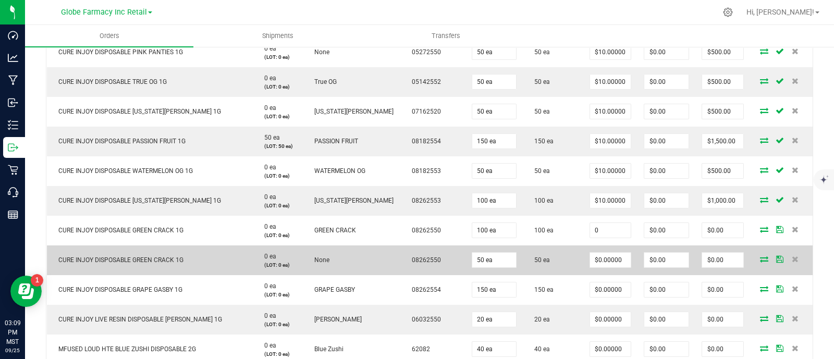
paste input "1"
type input "$10.00000"
type input "$1,000.00"
click at [602, 260] on input "0" at bounding box center [610, 260] width 41 height 15
paste input "1"
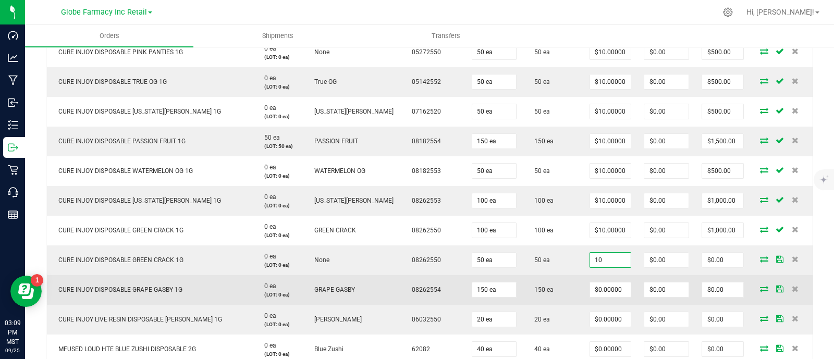
type input "$10.00000"
type input "$500.00"
click at [583, 286] on td "$0.00000" at bounding box center [610, 290] width 54 height 30
click at [601, 283] on input "0" at bounding box center [610, 289] width 41 height 15
paste input "1"
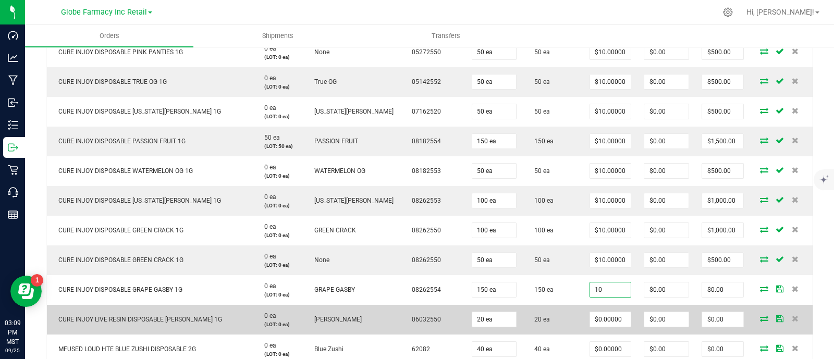
type input "$10.00000"
type input "$1,500.00"
click at [562, 305] on td "20 ea" at bounding box center [553, 320] width 60 height 30
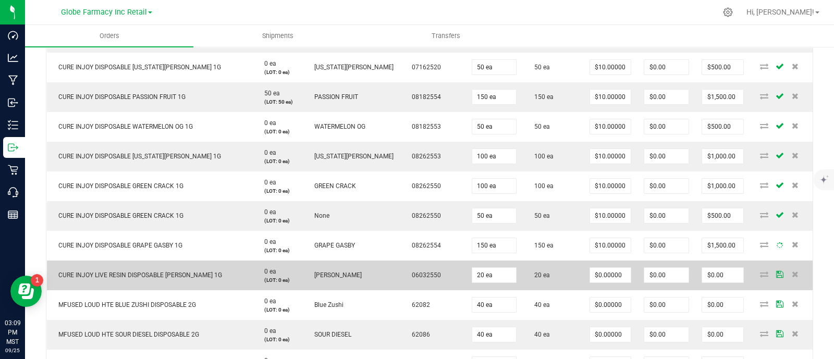
scroll to position [521, 0]
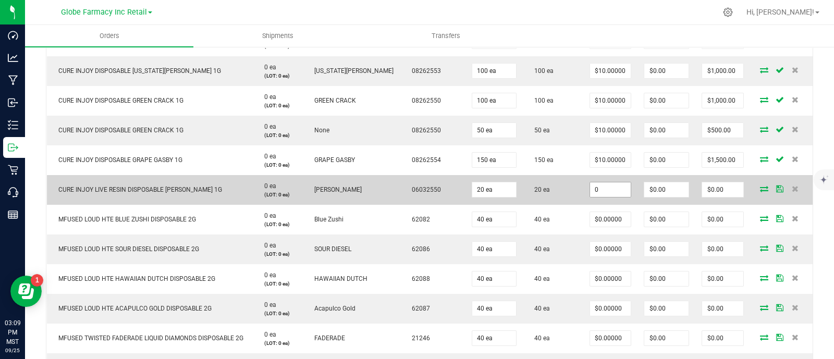
drag, startPoint x: 599, startPoint y: 189, endPoint x: 593, endPoint y: 194, distance: 7.4
click at [599, 190] on input "0" at bounding box center [610, 189] width 41 height 15
paste input "18"
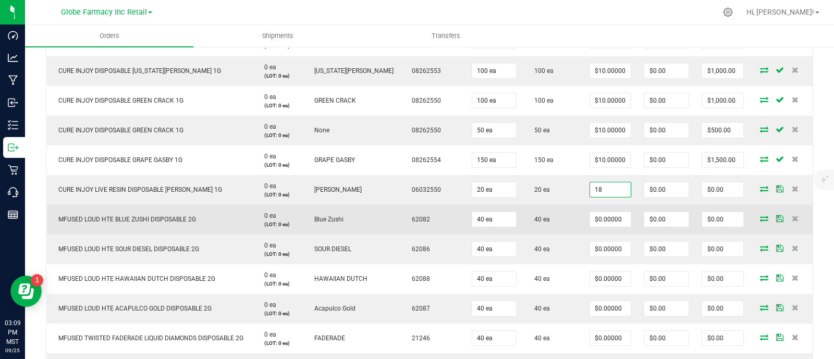
type input "$18.00000"
type input "$360.00"
click at [567, 207] on td "40 ea" at bounding box center [553, 220] width 60 height 30
paste input "20.625"
click at [596, 212] on input "0" at bounding box center [610, 219] width 41 height 15
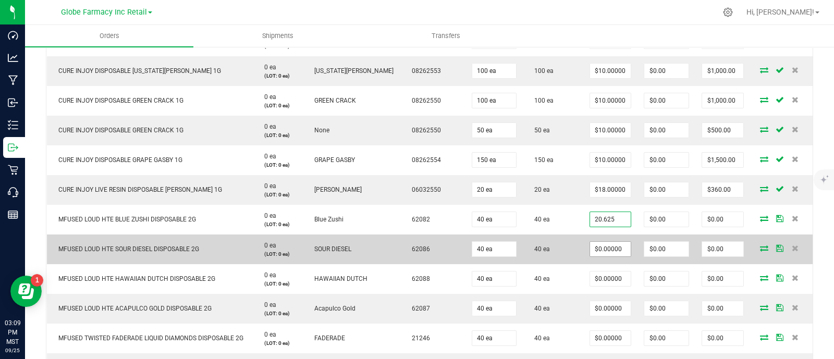
type input "$20.62500"
type input "$825.00"
paste input "20.625"
click at [607, 247] on input "0" at bounding box center [610, 249] width 41 height 15
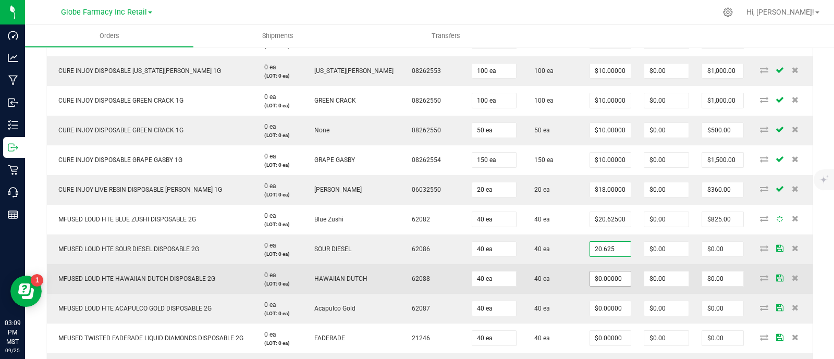
type input "$20.62500"
type input "$825.00"
paste input "20.625"
click at [610, 278] on input "0" at bounding box center [610, 278] width 41 height 15
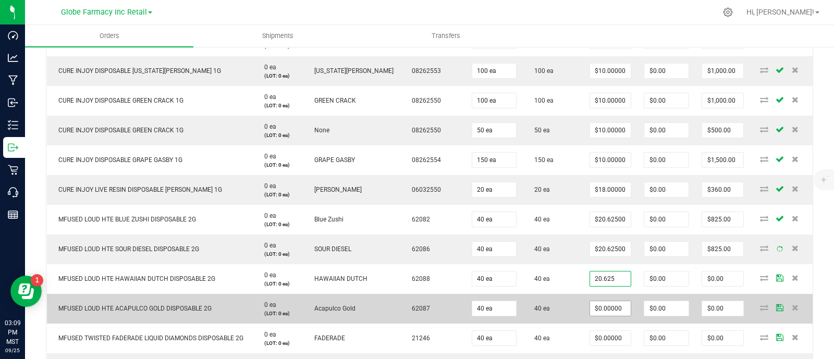
type input "$20.62500"
type input "$825.00"
click at [612, 308] on input "0" at bounding box center [610, 308] width 41 height 15
paste input "20.625"
type input "$20.62500"
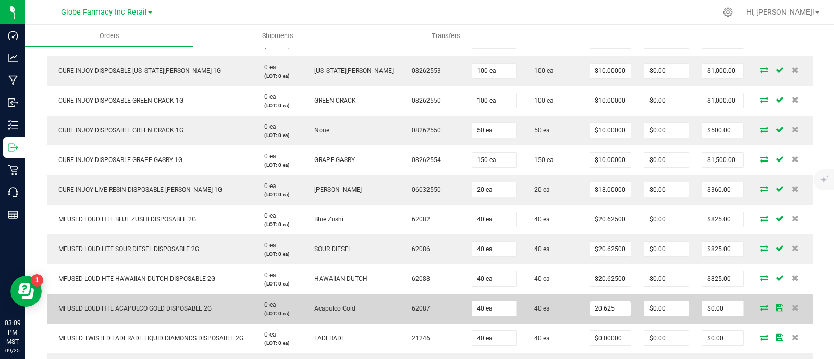
type input "$825.00"
click at [583, 316] on td "$20.62500" at bounding box center [610, 309] width 54 height 30
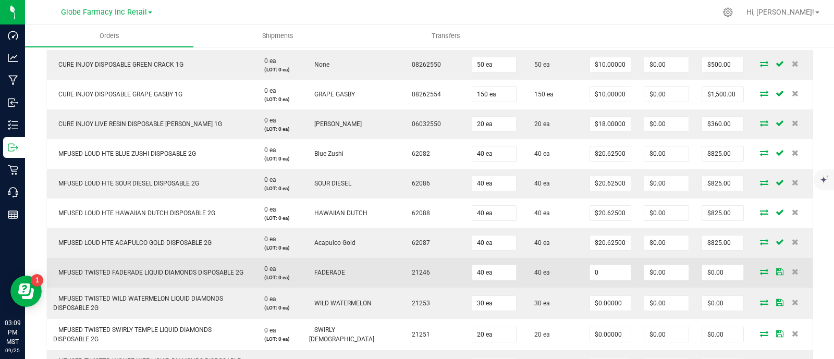
drag, startPoint x: 601, startPoint y: 271, endPoint x: 584, endPoint y: 282, distance: 19.7
click at [601, 271] on input "0" at bounding box center [610, 272] width 41 height 15
paste input "16.875"
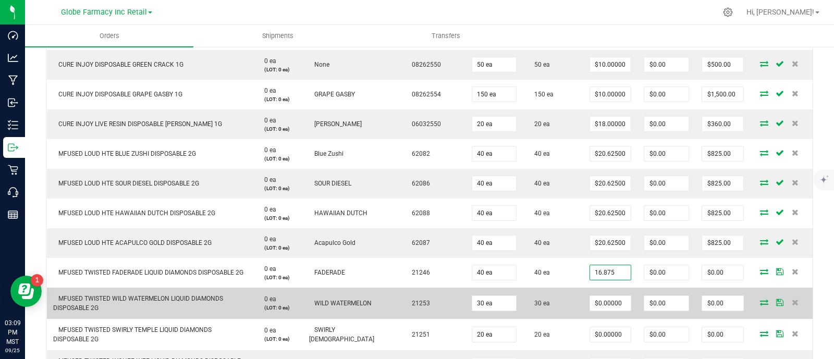
type input "$16.87500"
type input "$675.00"
click at [571, 293] on td "30 ea" at bounding box center [553, 303] width 60 height 31
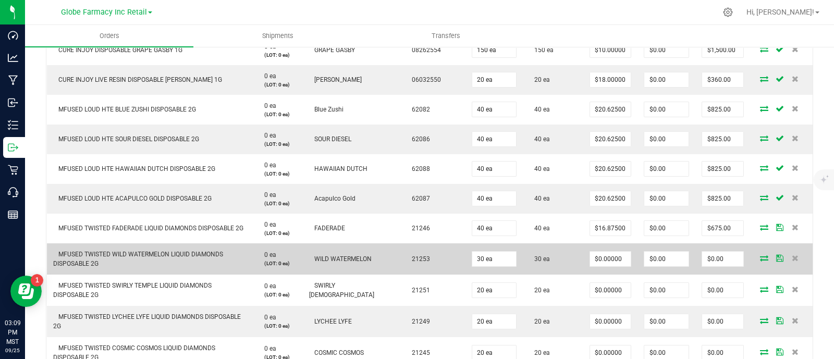
scroll to position [651, 0]
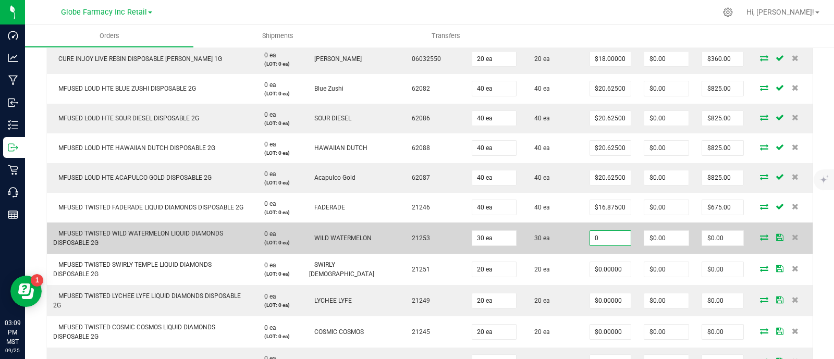
click at [609, 236] on input "0" at bounding box center [610, 238] width 41 height 15
paste input "16.875"
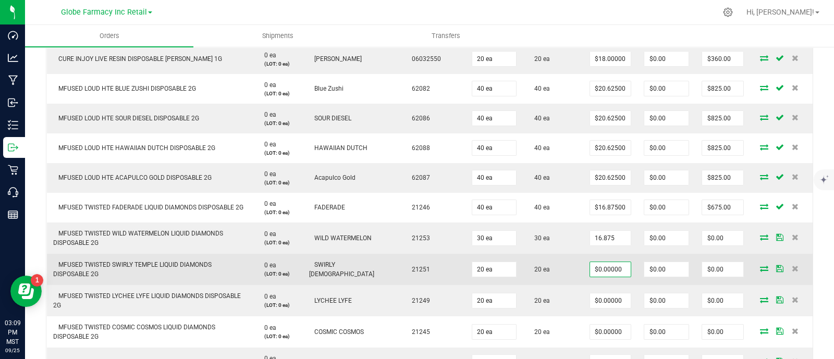
type input "$16.87500"
type input "$506.25"
click at [609, 268] on input "0" at bounding box center [610, 269] width 41 height 15
paste input "16.875"
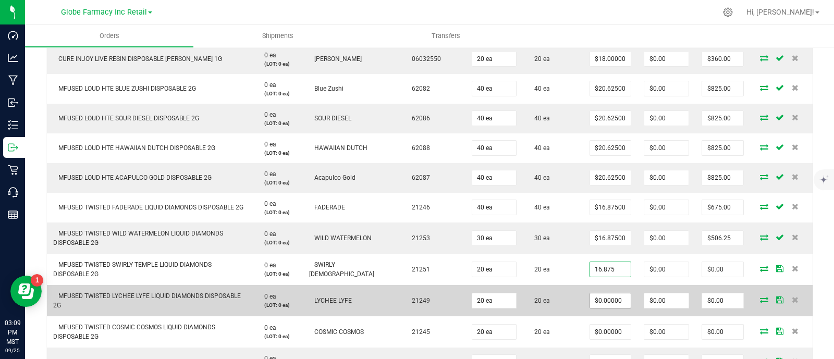
type input "$16.87500"
type input "$337.50"
paste input "16.875"
click at [606, 298] on input "0" at bounding box center [610, 300] width 41 height 15
type input "$16.87500"
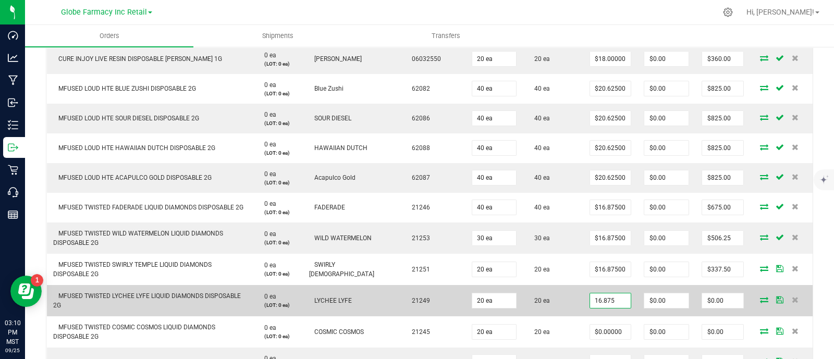
type input "$337.50"
click at [583, 316] on td "$0.00000" at bounding box center [610, 331] width 54 height 31
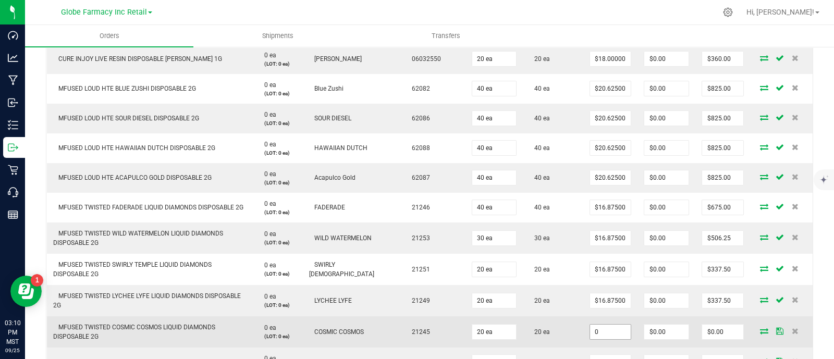
paste input "16.875"
click at [601, 330] on input "0" at bounding box center [610, 332] width 41 height 15
type input "$16.87500"
type input "$337.50"
click at [564, 326] on td "20 ea" at bounding box center [553, 331] width 60 height 31
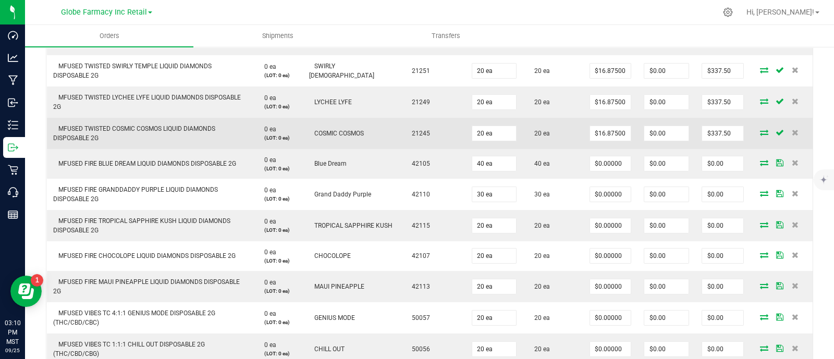
scroll to position [911, 0]
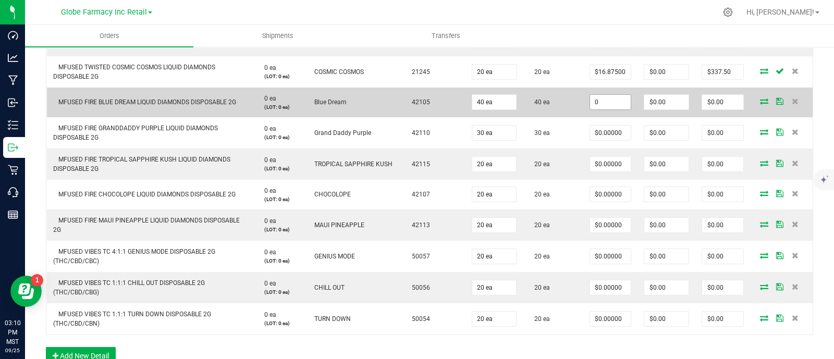
paste input "18.75"
click at [603, 104] on input "0" at bounding box center [610, 102] width 41 height 15
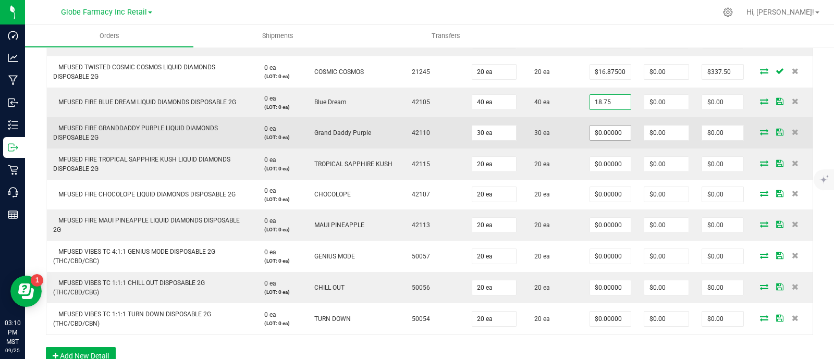
type input "$18.75000"
type input "$750.00"
click at [599, 131] on input "0" at bounding box center [610, 133] width 41 height 15
paste input "18.75"
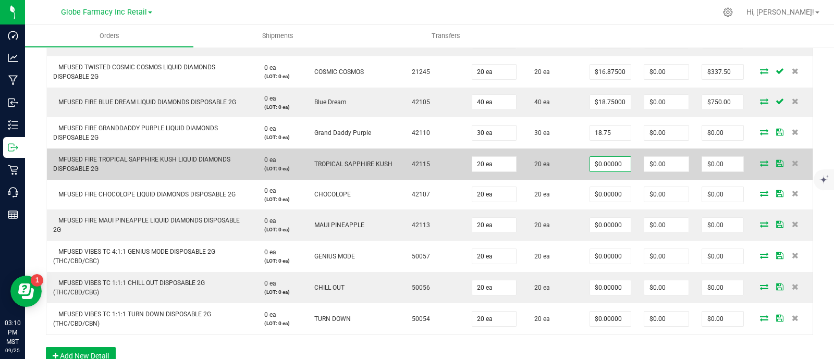
type input "$18.75000"
type input "$562.50"
click at [604, 160] on input "0" at bounding box center [610, 164] width 41 height 15
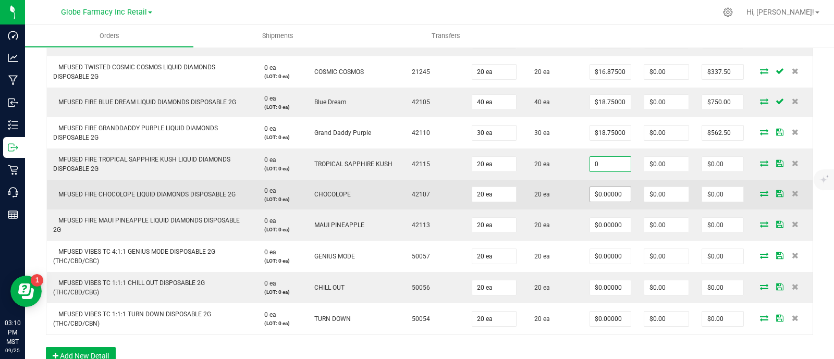
paste input "18.75"
type input "$18.75000"
type input "$375.00"
click at [605, 194] on input "0" at bounding box center [610, 194] width 41 height 15
paste input "18.75"
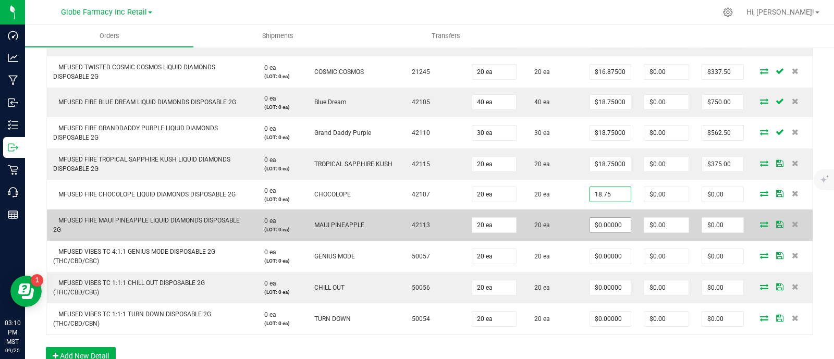
type input "$18.75000"
type input "$375.00"
click at [604, 224] on input "0" at bounding box center [610, 225] width 41 height 15
paste input "18.75"
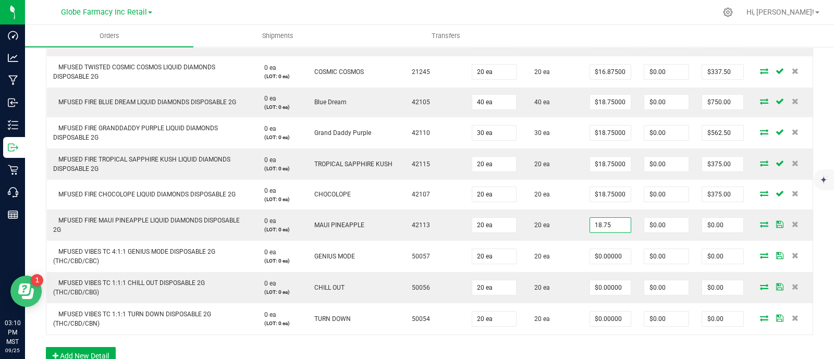
type input "$18.75000"
type input "$375.00"
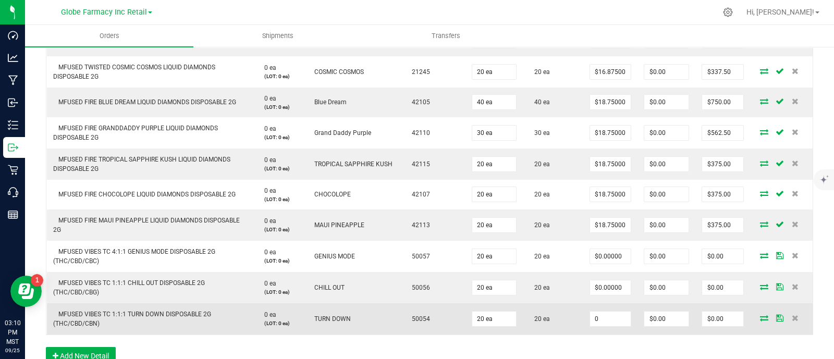
drag, startPoint x: 604, startPoint y: 314, endPoint x: 605, endPoint y: 303, distance: 11.0
click at [605, 312] on input "0" at bounding box center [610, 319] width 41 height 15
paste input "18.75"
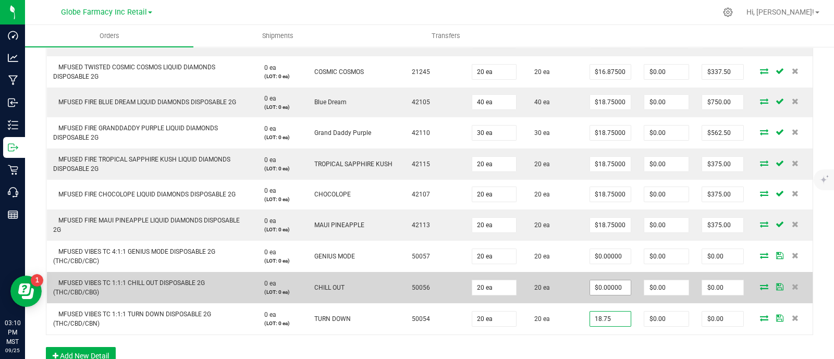
type input "18.75"
type input "0"
type input "$18.75000"
type input "$375.00"
paste input "18.75"
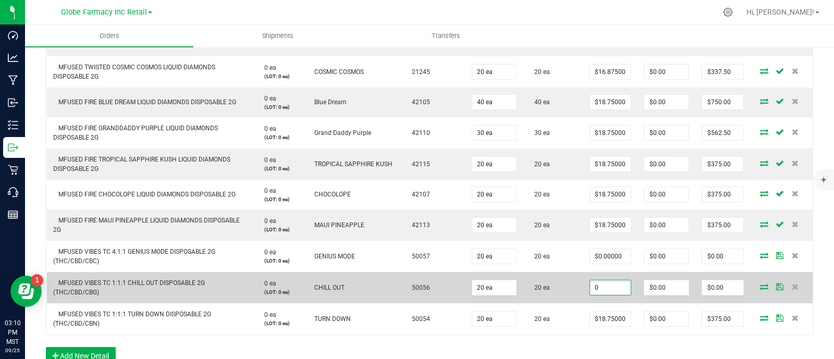
click at [602, 281] on input "0" at bounding box center [610, 287] width 41 height 15
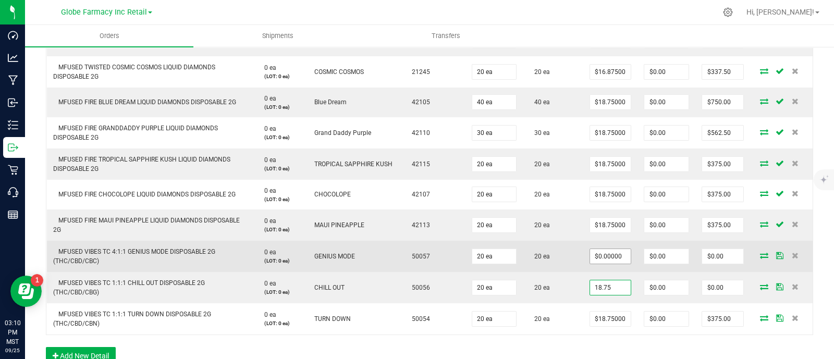
type input "18.75"
type input "0"
type input "$18.75000"
type input "$375.00"
paste input "18.75"
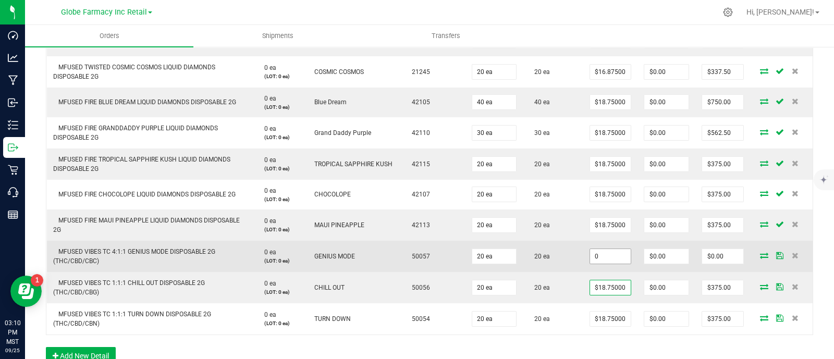
click at [600, 253] on input "0" at bounding box center [610, 256] width 41 height 15
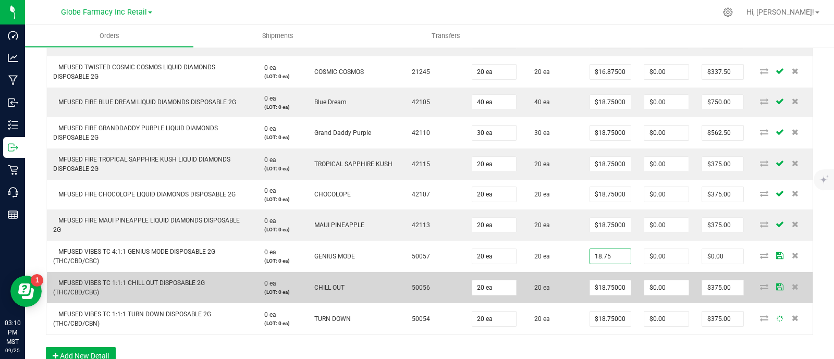
type input "$18.75000"
type input "$375.00"
click at [566, 284] on td "20 ea" at bounding box center [553, 287] width 60 height 31
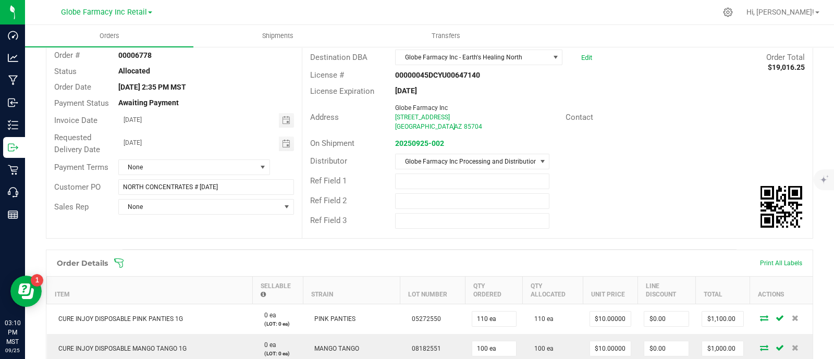
scroll to position [0, 0]
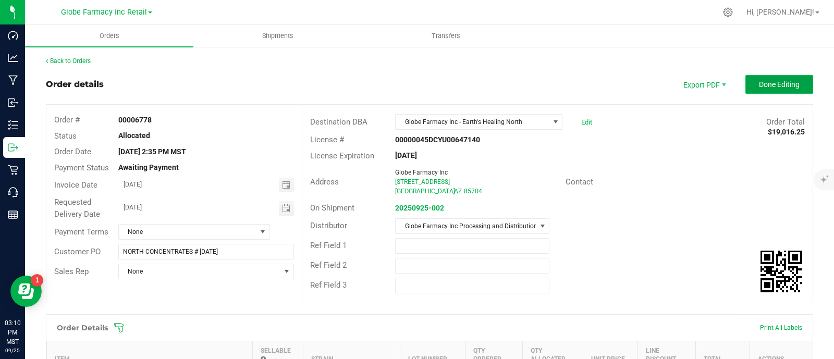
click at [762, 89] on button "Done Editing" at bounding box center [779, 84] width 68 height 19
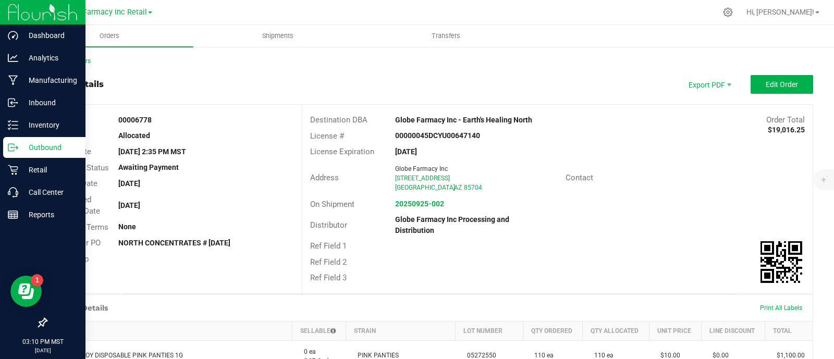
click at [15, 146] on icon at bounding box center [13, 147] width 10 height 10
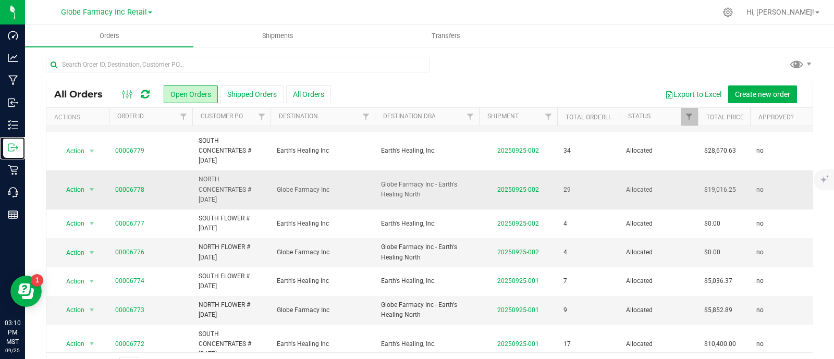
scroll to position [65, 0]
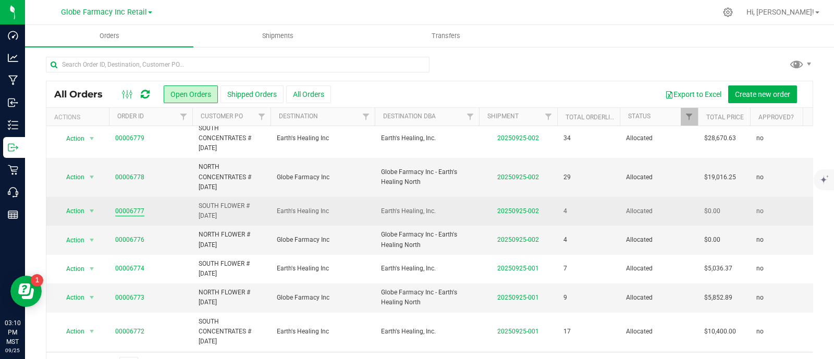
click at [125, 206] on link "00006777" at bounding box center [129, 211] width 29 height 10
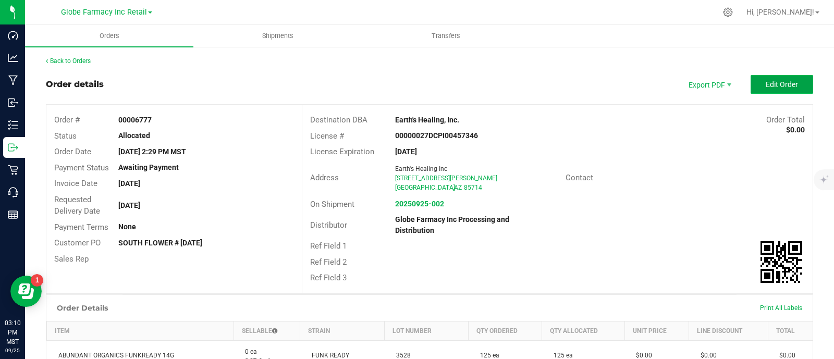
click at [791, 88] on button "Edit Order" at bounding box center [781, 84] width 63 height 19
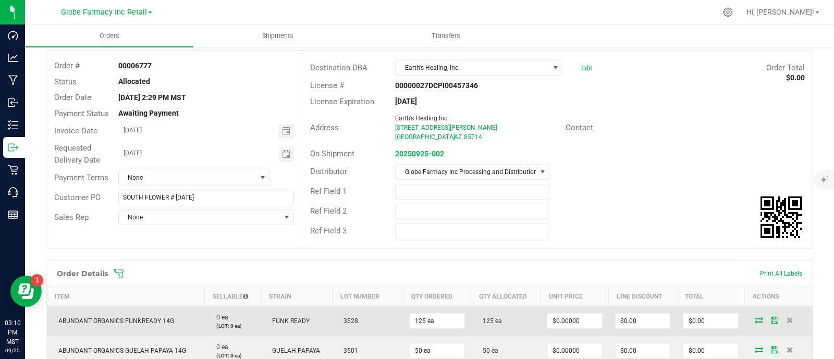
scroll to position [195, 0]
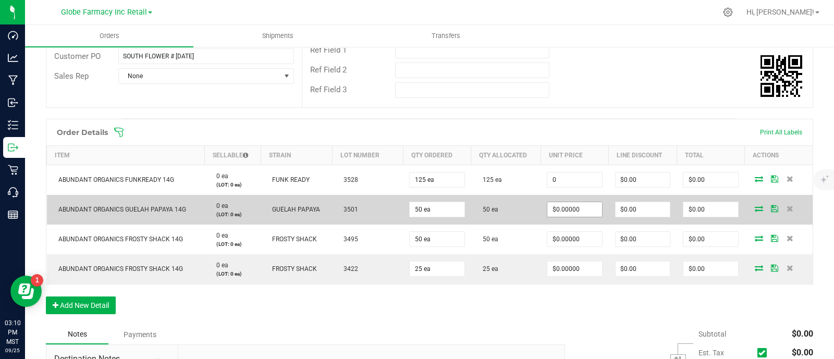
paste input "27.27273"
drag, startPoint x: 567, startPoint y: 180, endPoint x: 567, endPoint y: 202, distance: 22.4
click at [567, 180] on input "27.27273" at bounding box center [574, 179] width 54 height 15
type input "$27.27273"
type input "$3,409.09"
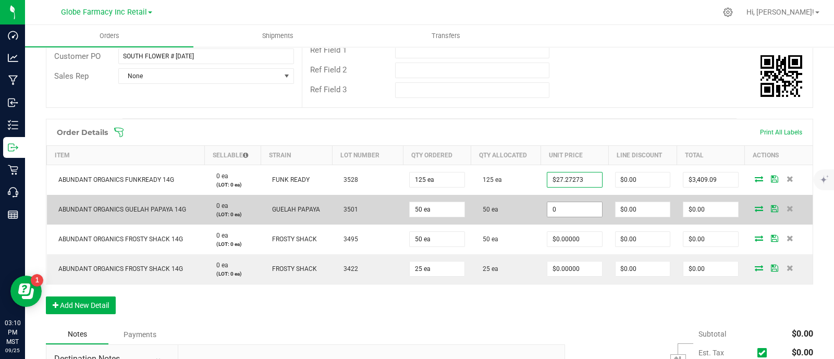
drag, startPoint x: 567, startPoint y: 206, endPoint x: 568, endPoint y: 227, distance: 21.4
click at [567, 207] on input "0" at bounding box center [574, 209] width 54 height 15
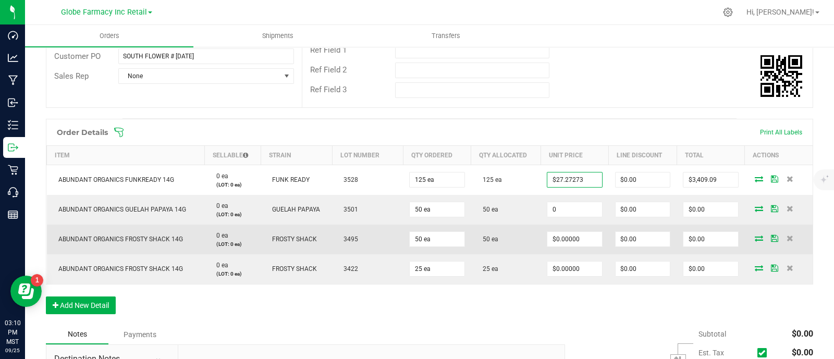
paste input "27.27273"
type input "$27.27273"
type input "$1,363.64"
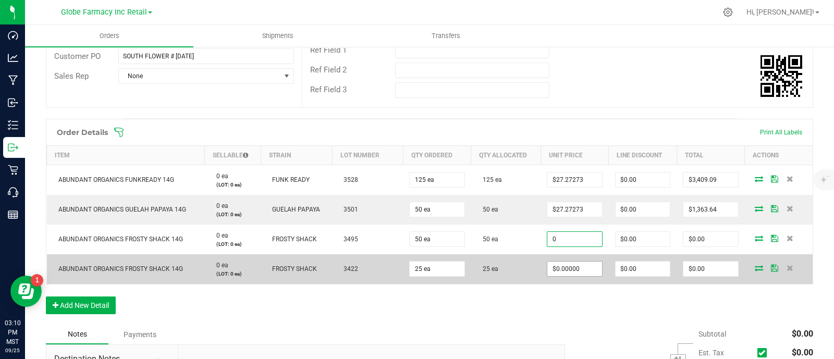
drag, startPoint x: 568, startPoint y: 233, endPoint x: 568, endPoint y: 261, distance: 27.1
click at [568, 235] on input "0" at bounding box center [574, 239] width 54 height 15
paste input "27.27273"
type input "$27.27273"
type input "$1,363.64"
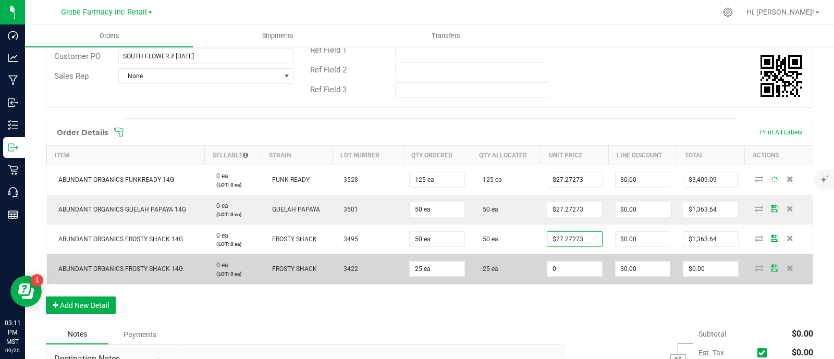
paste input "27.27273"
drag, startPoint x: 568, startPoint y: 269, endPoint x: 555, endPoint y: 280, distance: 16.7
click at [568, 270] on input "0" at bounding box center [574, 269] width 54 height 15
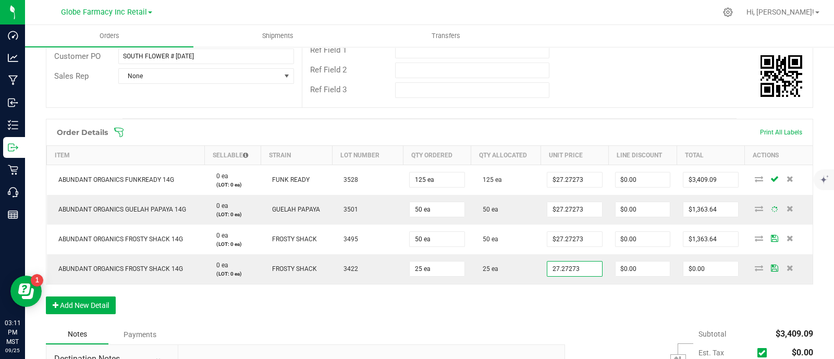
type input "$27.27273"
type input "$681.82"
click at [511, 308] on div "Order Details Print All Labels Item Sellable Strain Lot Number Qty Ordered Qty …" at bounding box center [429, 222] width 767 height 206
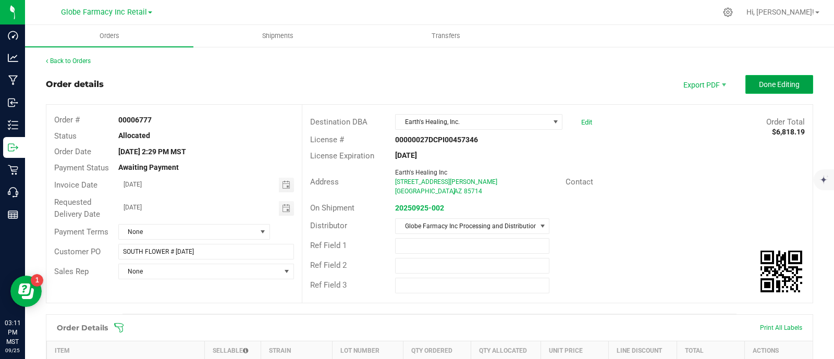
click at [777, 83] on span "Done Editing" at bounding box center [779, 84] width 41 height 8
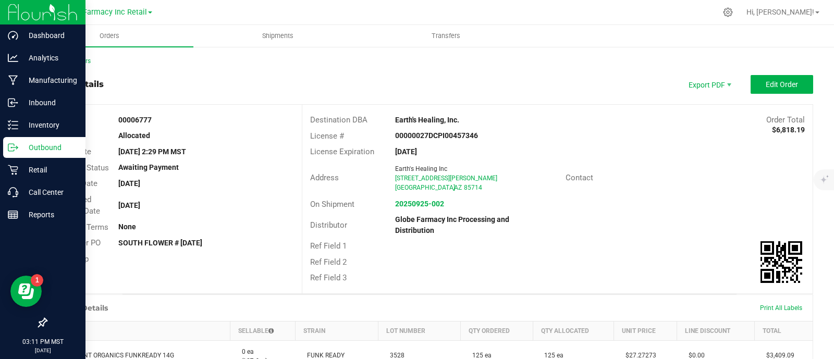
click at [9, 144] on icon at bounding box center [11, 147] width 6 height 7
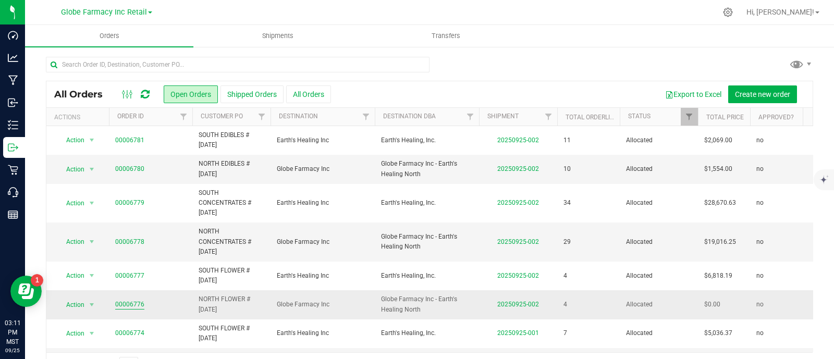
click at [128, 305] on link "00006776" at bounding box center [129, 305] width 29 height 10
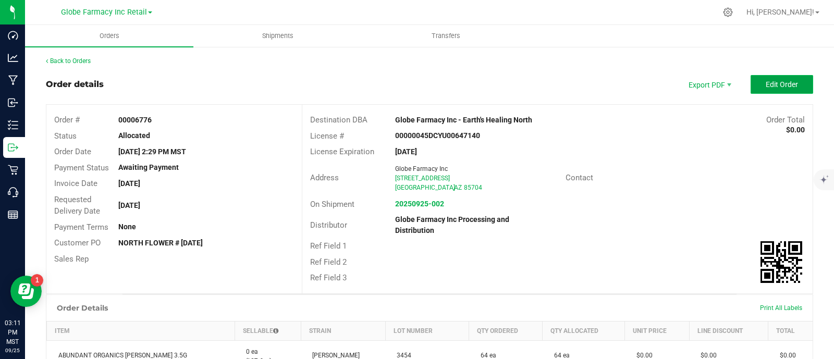
click at [791, 83] on button "Edit Order" at bounding box center [781, 84] width 63 height 19
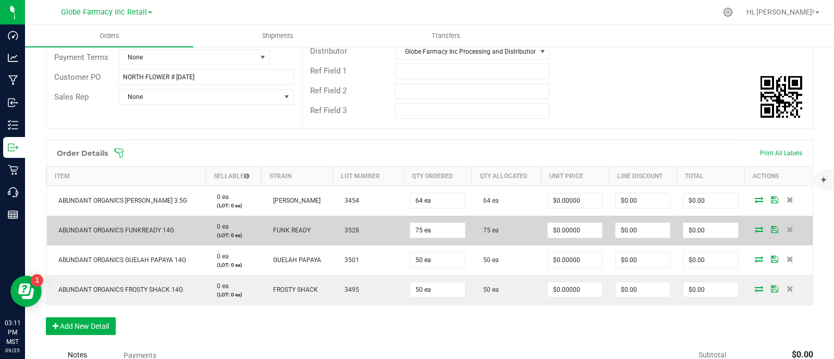
scroll to position [195, 0]
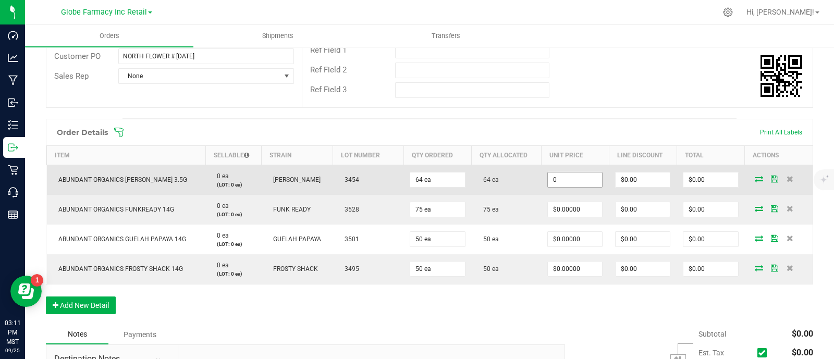
click at [573, 172] on input "0" at bounding box center [575, 179] width 54 height 15
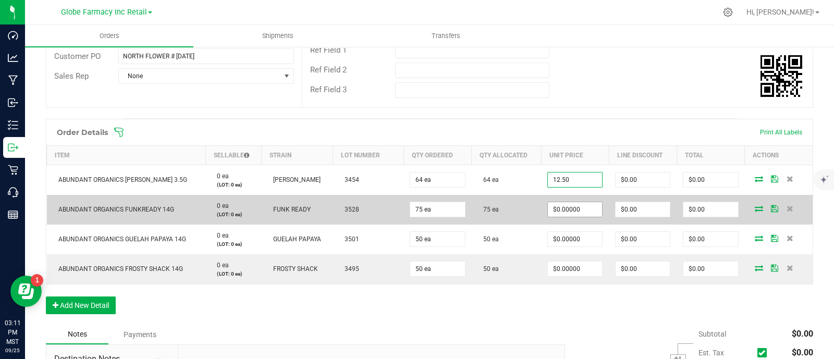
type input "$12.50000"
type input "$800.00"
click at [574, 210] on input "0" at bounding box center [575, 209] width 54 height 15
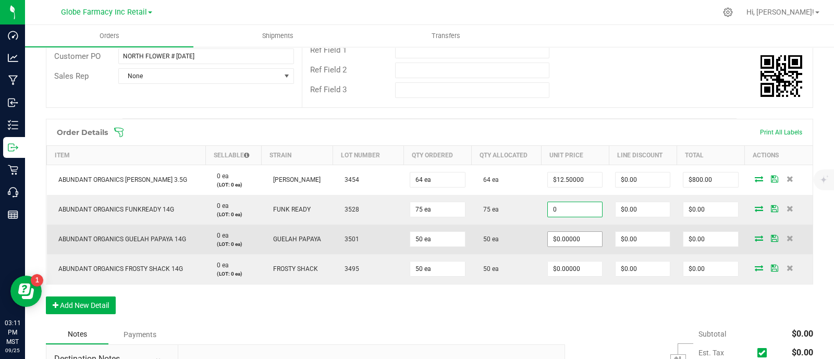
paste input "27.27273"
type input "$27.27273"
type input "$2,045.45"
click at [575, 234] on input "0" at bounding box center [575, 239] width 54 height 15
paste input "27.27273"
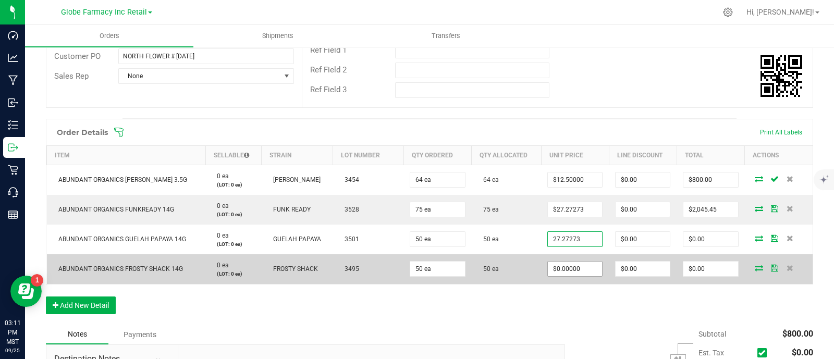
type input "$27.27273"
type input "$1,363.64"
drag, startPoint x: 572, startPoint y: 261, endPoint x: 522, endPoint y: 279, distance: 53.7
click at [572, 262] on input "0" at bounding box center [575, 269] width 54 height 15
paste input "27.27273"
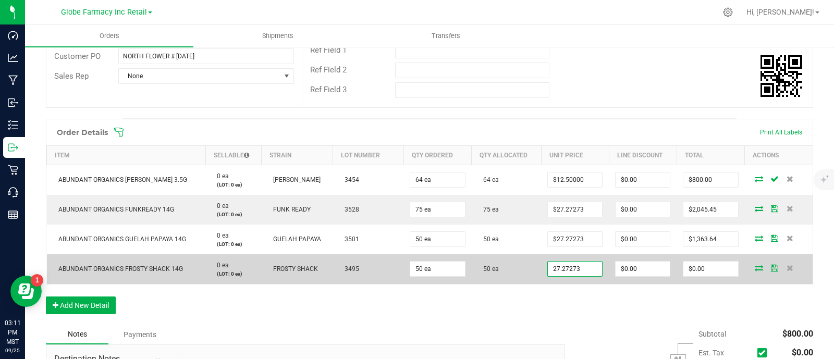
type input "$27.27273"
type input "$1,363.64"
click at [516, 281] on td "50 ea" at bounding box center [506, 269] width 69 height 30
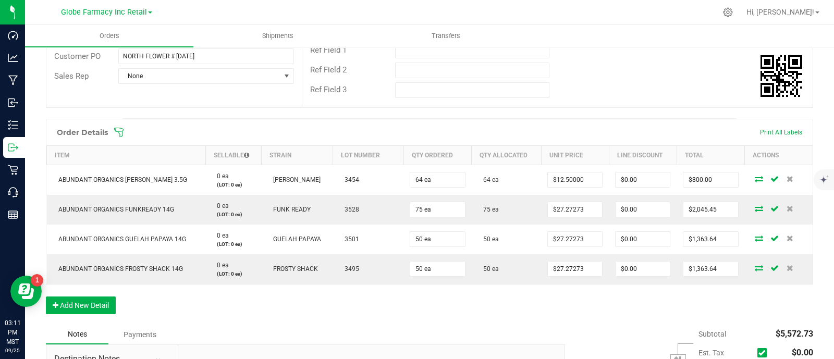
scroll to position [0, 0]
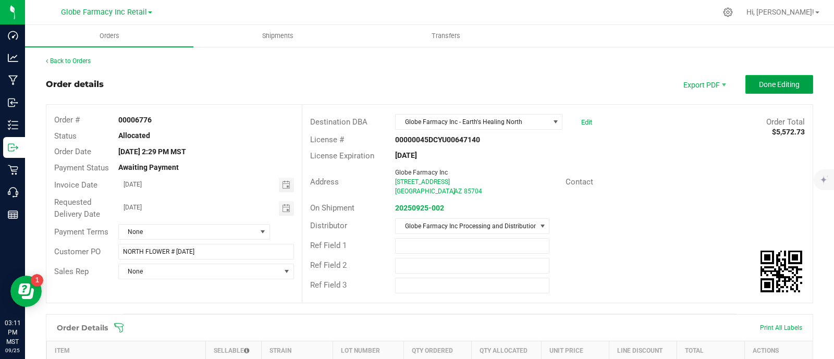
click at [764, 85] on span "Done Editing" at bounding box center [779, 84] width 41 height 8
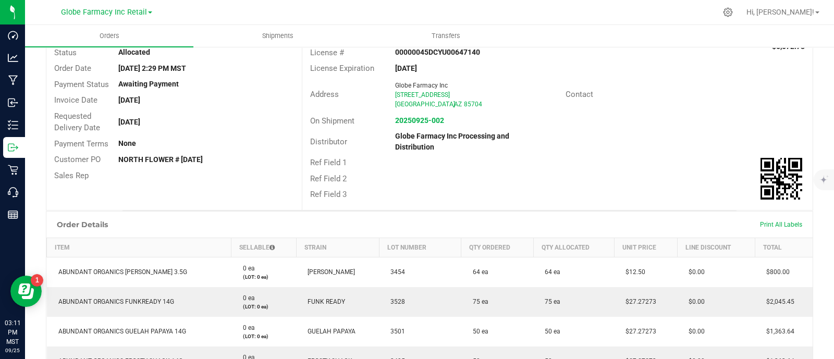
scroll to position [195, 0]
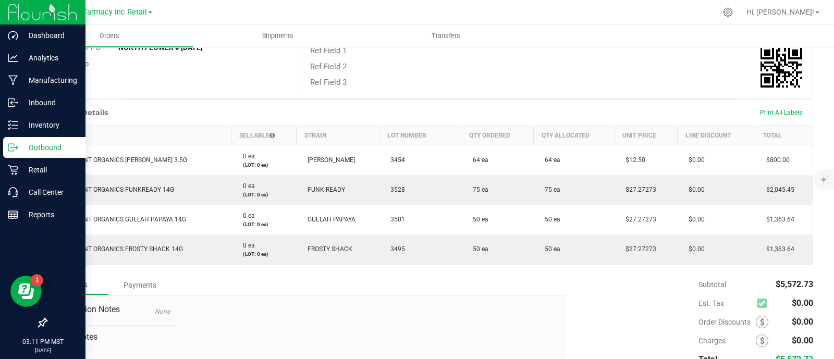
click at [20, 142] on p "Outbound" at bounding box center [49, 147] width 63 height 13
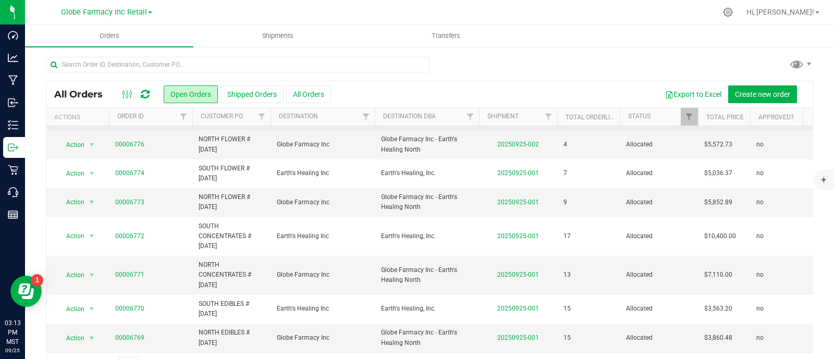
scroll to position [168, 0]
click at [264, 40] on span "Shipments" at bounding box center [277, 35] width 59 height 9
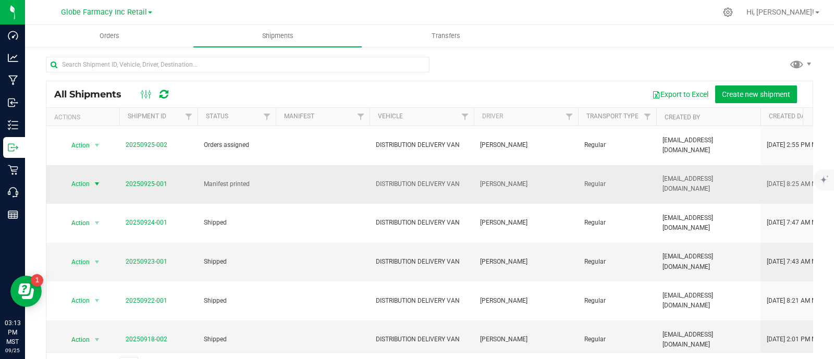
click at [66, 182] on span "Action" at bounding box center [76, 184] width 28 height 15
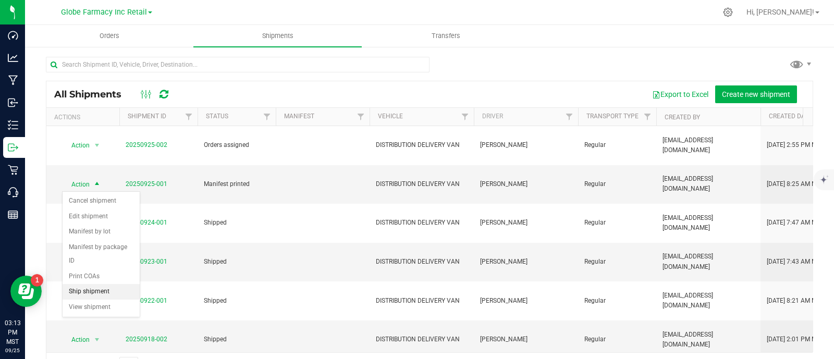
click at [93, 287] on li "Ship shipment" at bounding box center [101, 292] width 77 height 16
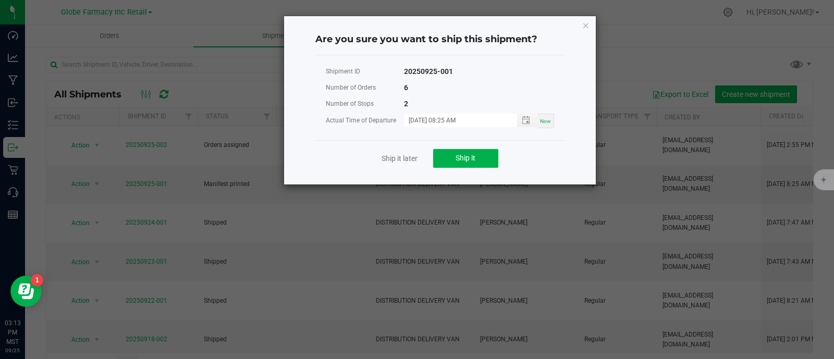
click at [459, 147] on div "Ship it later Ship it" at bounding box center [439, 158] width 249 height 36
click at [461, 158] on span "Ship it" at bounding box center [465, 158] width 20 height 8
